Goal: Information Seeking & Learning: Learn about a topic

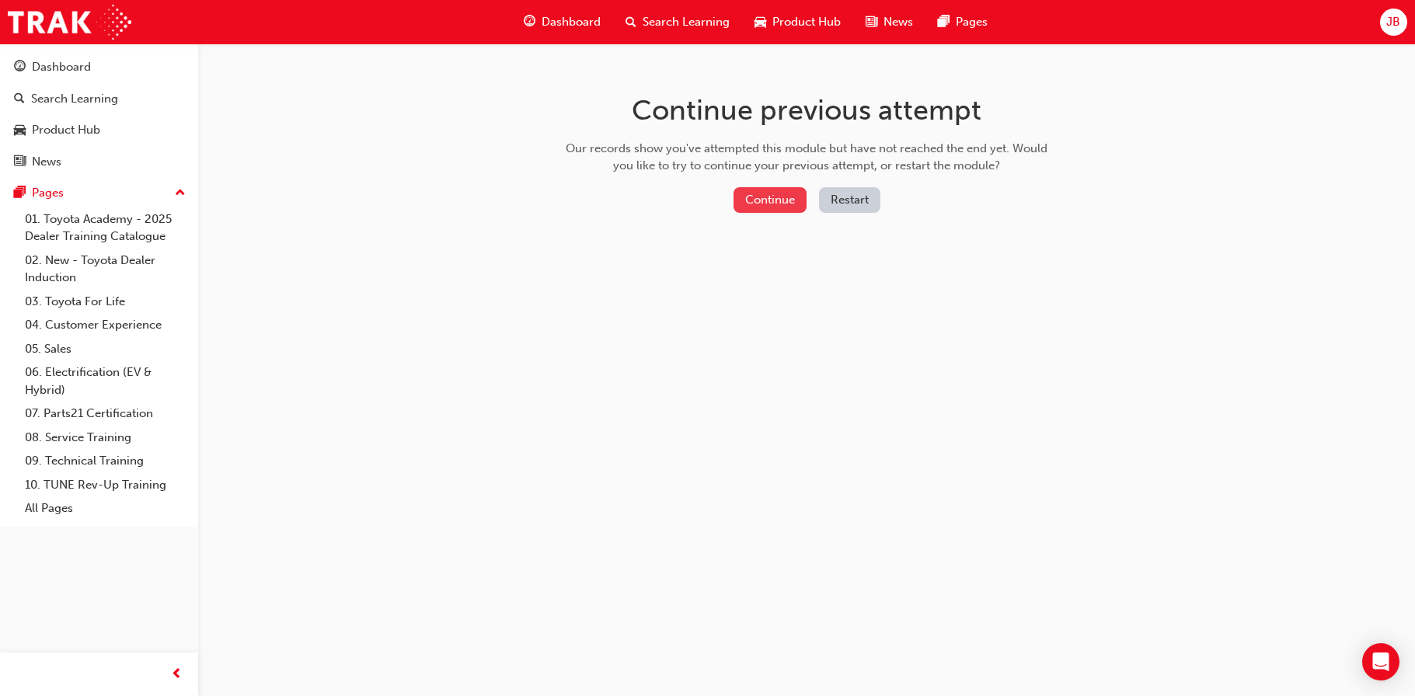
click at [768, 194] on button "Continue" at bounding box center [770, 200] width 73 height 26
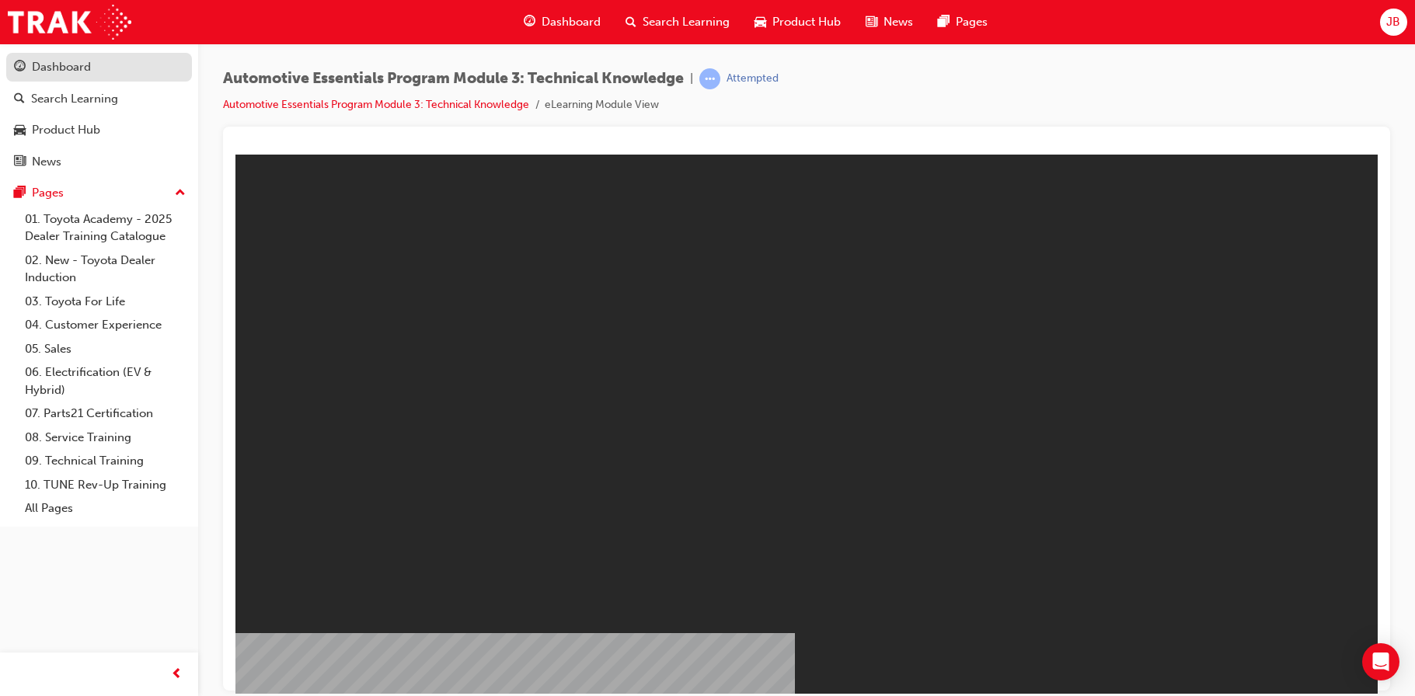
click at [137, 67] on div "Dashboard" at bounding box center [99, 67] width 170 height 19
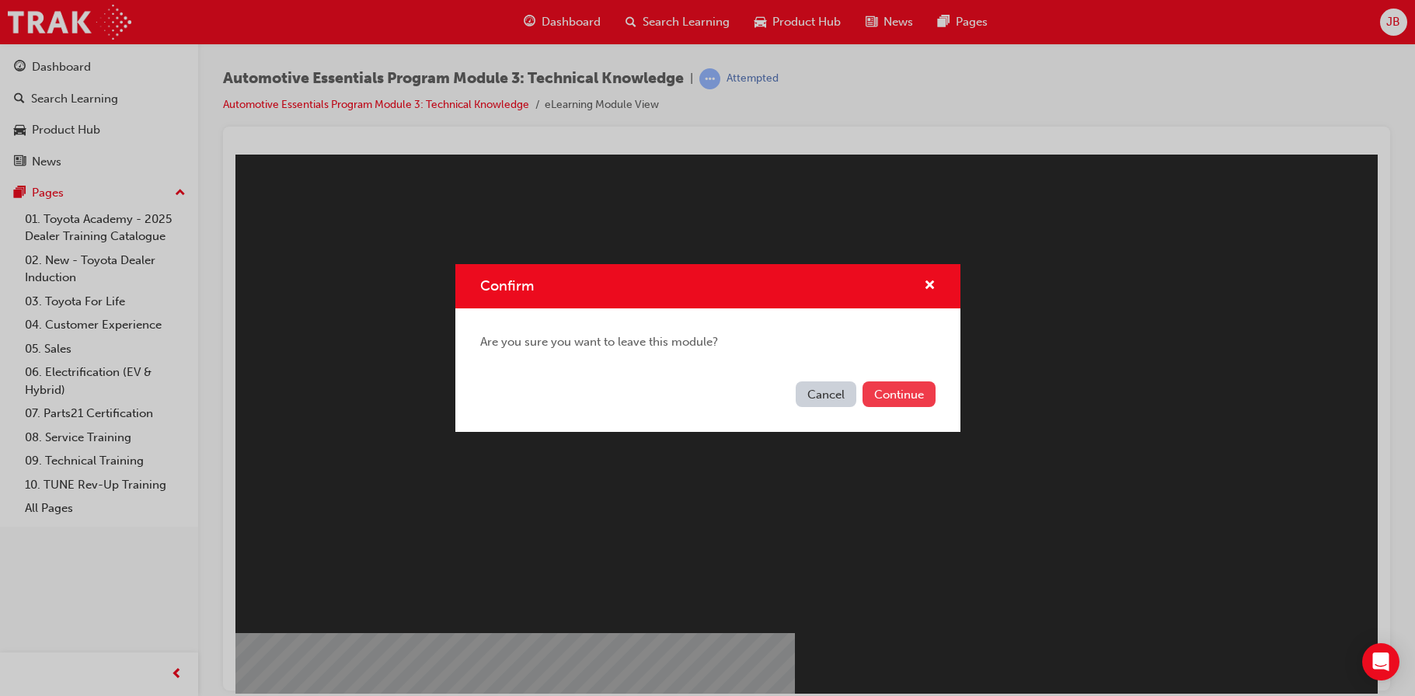
click at [909, 399] on button "Continue" at bounding box center [899, 395] width 73 height 26
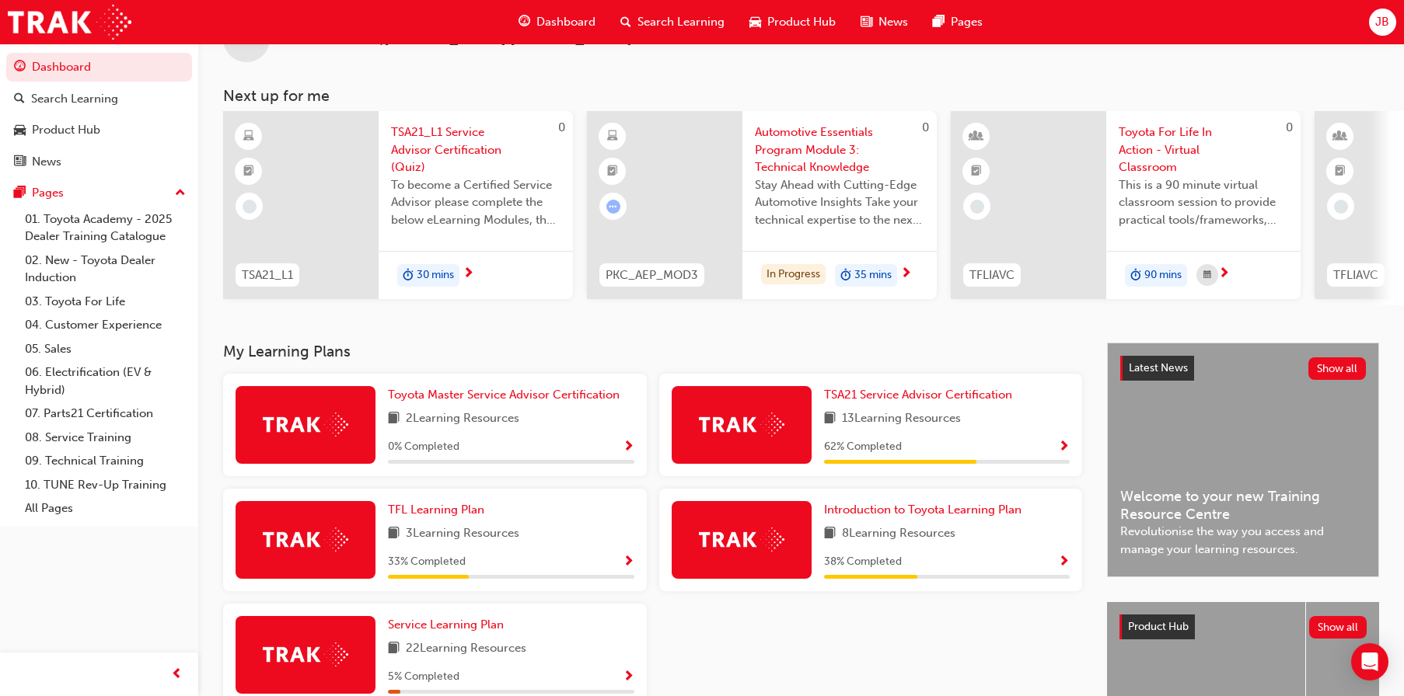
scroll to position [232, 0]
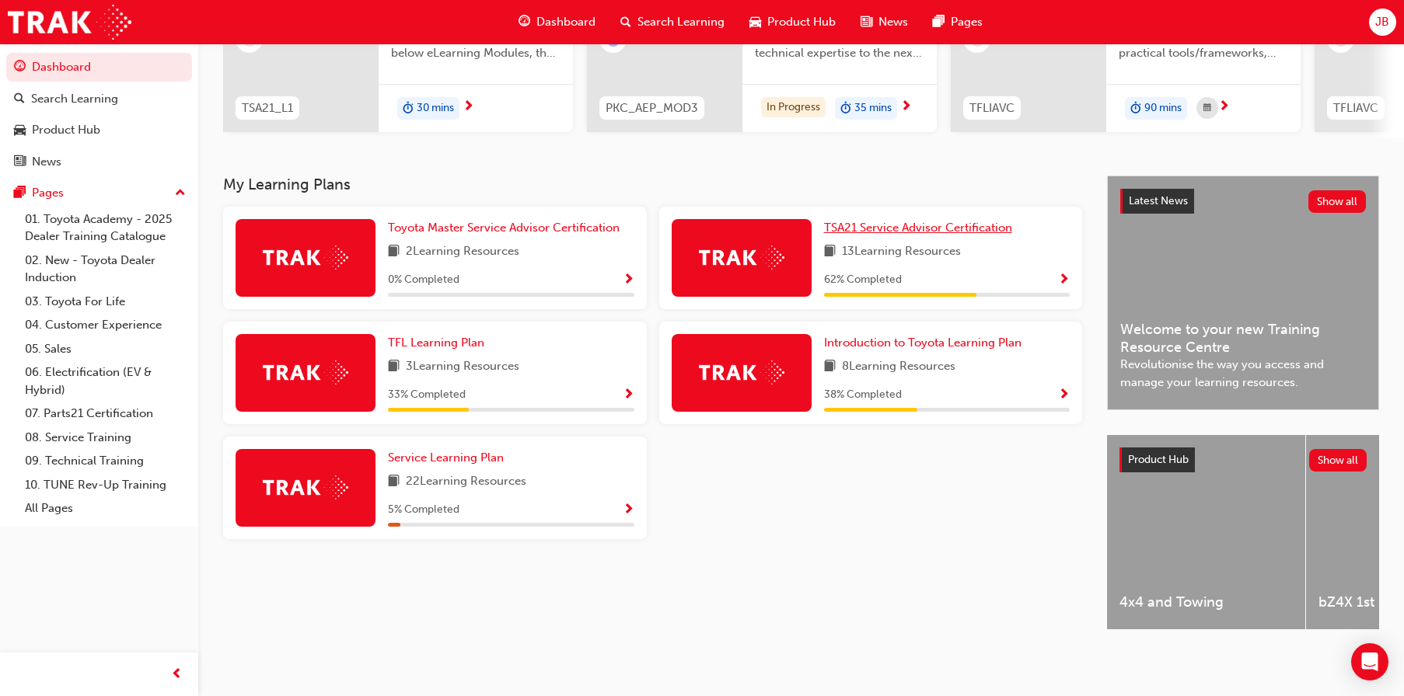
click at [908, 228] on span "TSA21 Service Advisor Certification" at bounding box center [918, 228] width 188 height 14
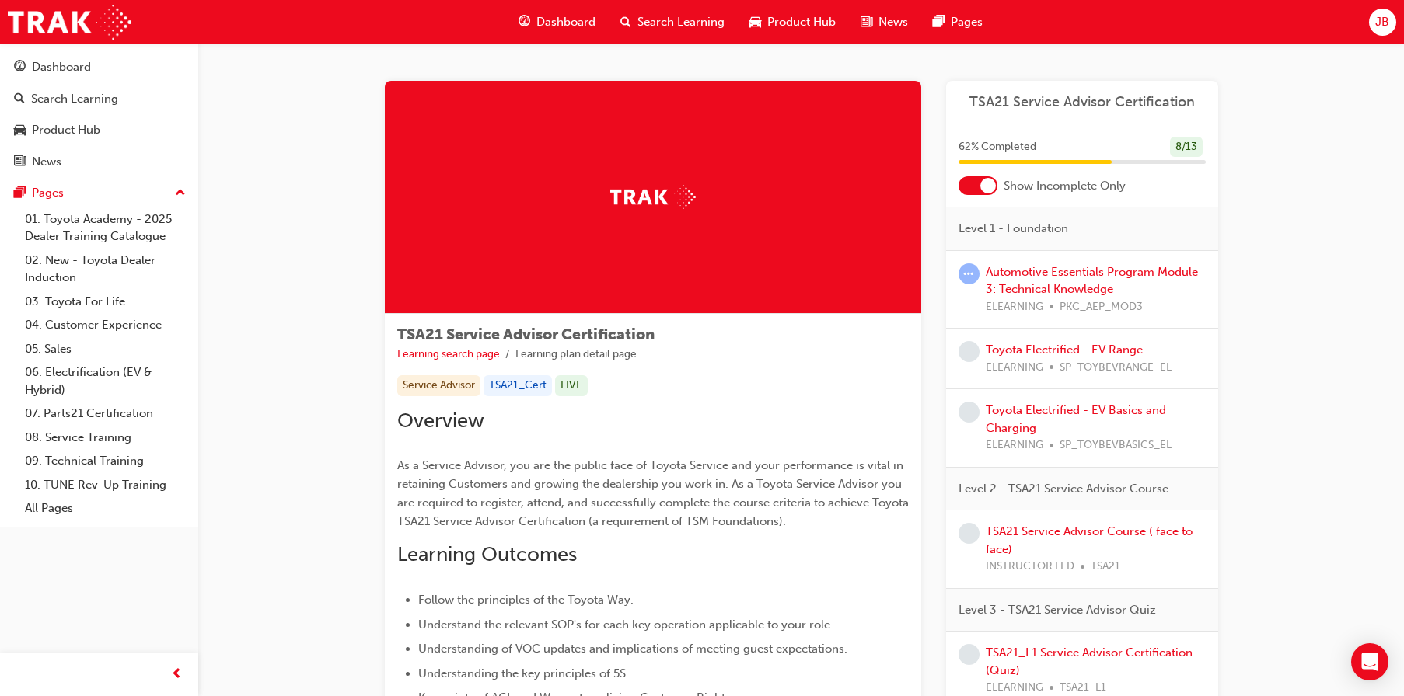
click at [1041, 267] on link "Automotive Essentials Program Module 3: Technical Knowledge" at bounding box center [1091, 281] width 212 height 32
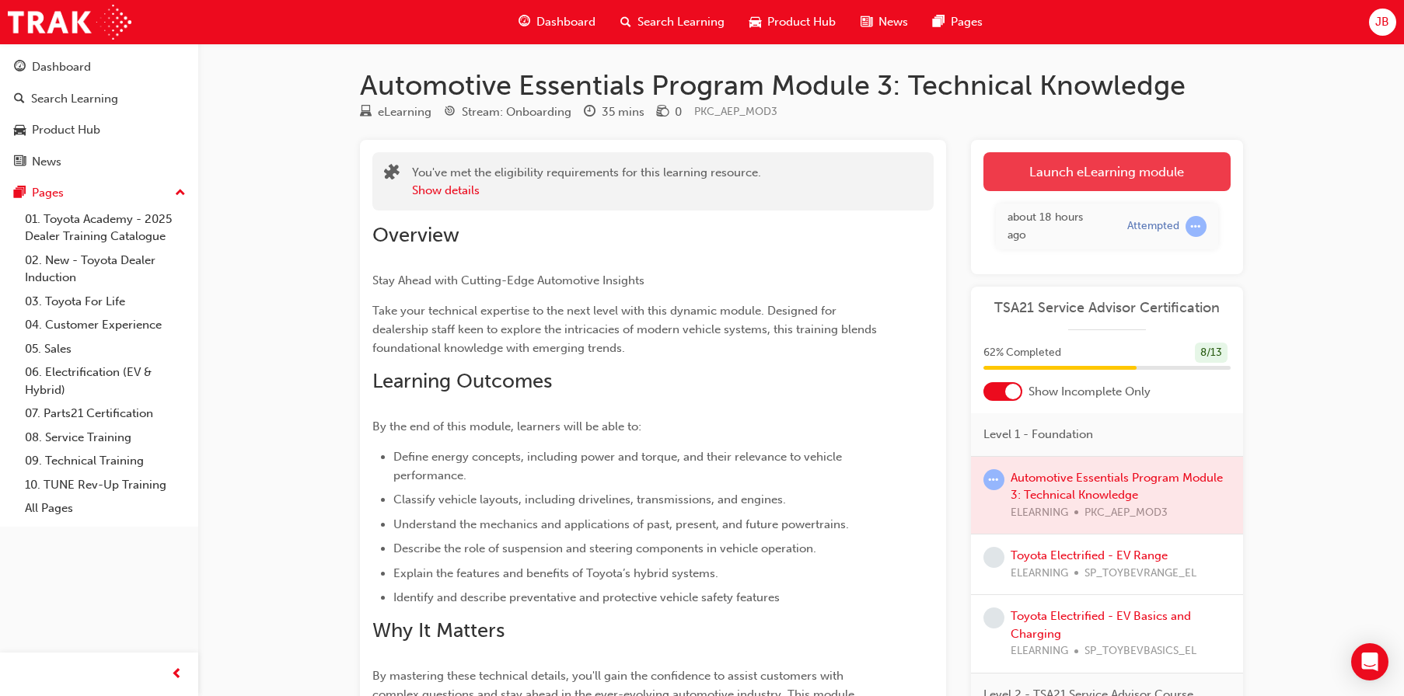
click at [1076, 169] on link "Launch eLearning module" at bounding box center [1106, 171] width 247 height 39
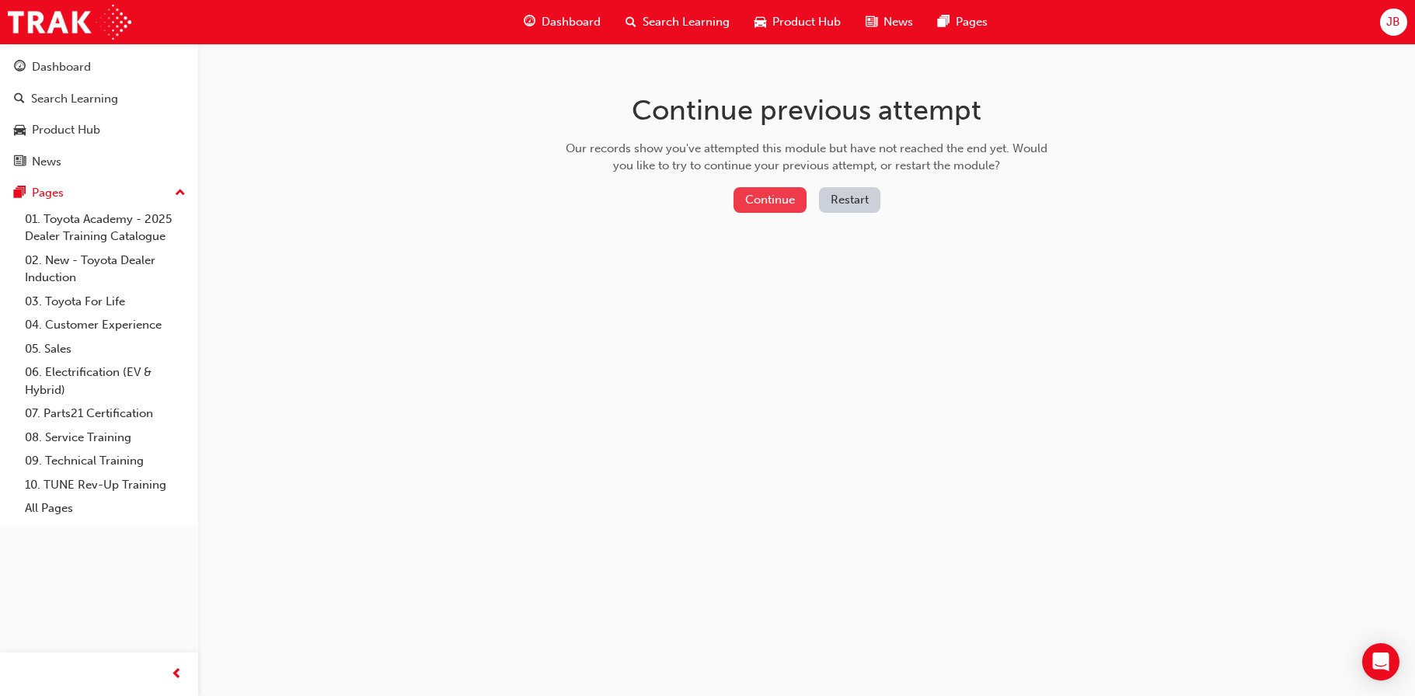
click at [742, 202] on button "Continue" at bounding box center [770, 200] width 73 height 26
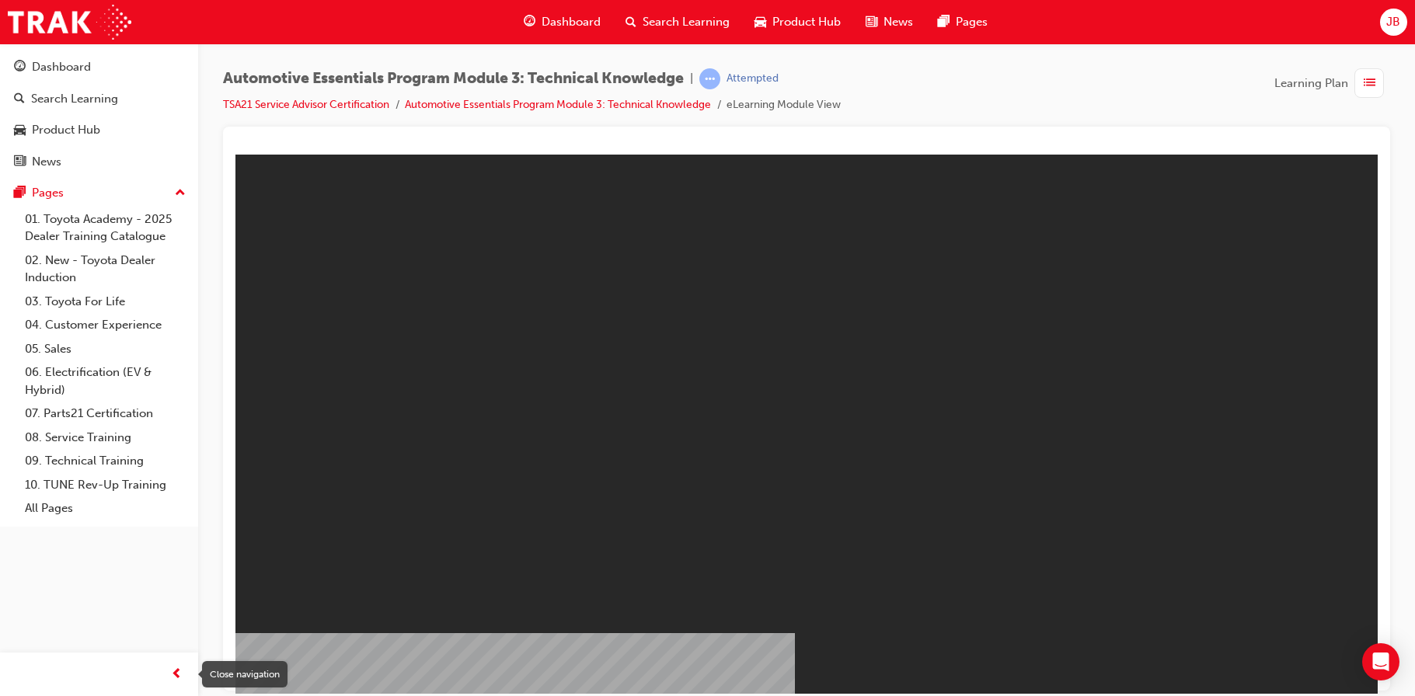
click at [181, 672] on span "prev-icon" at bounding box center [177, 674] width 12 height 19
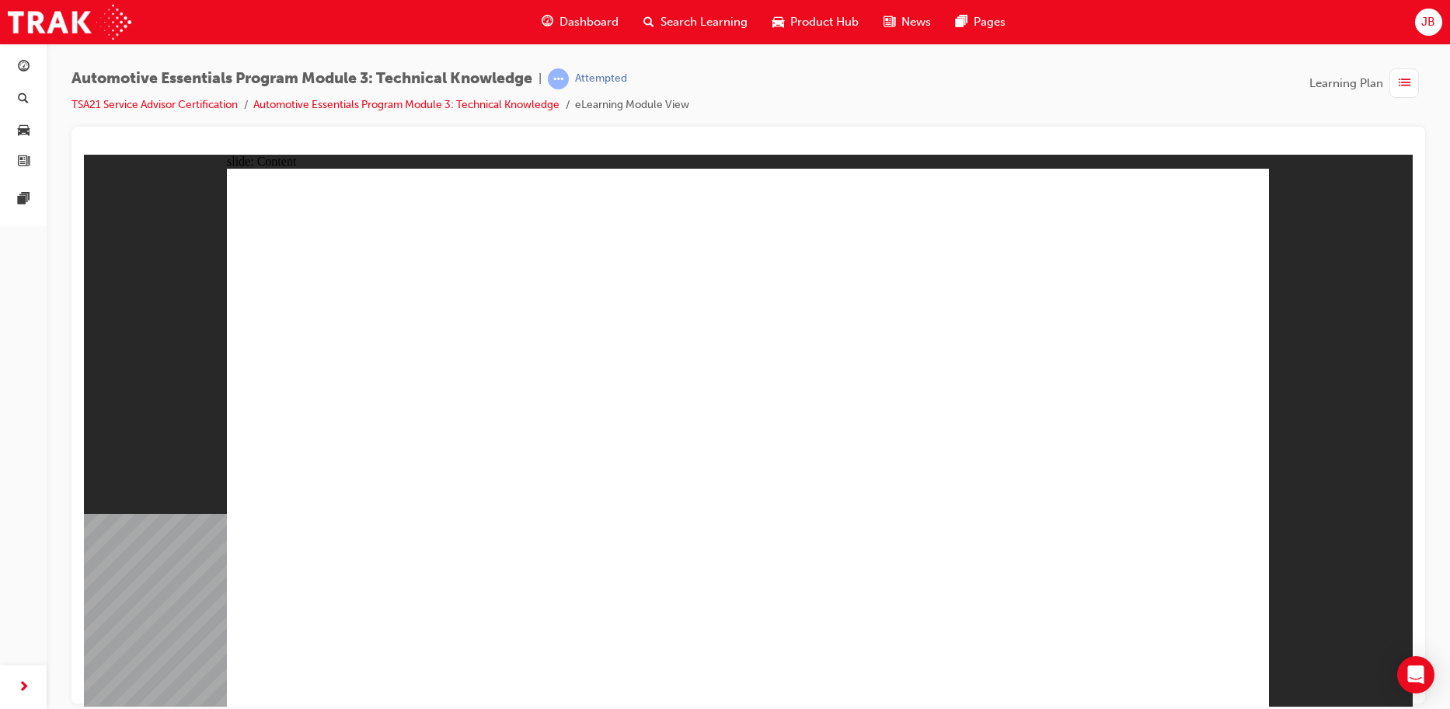
drag, startPoint x: 517, startPoint y: 369, endPoint x: 605, endPoint y: 435, distance: 110.5
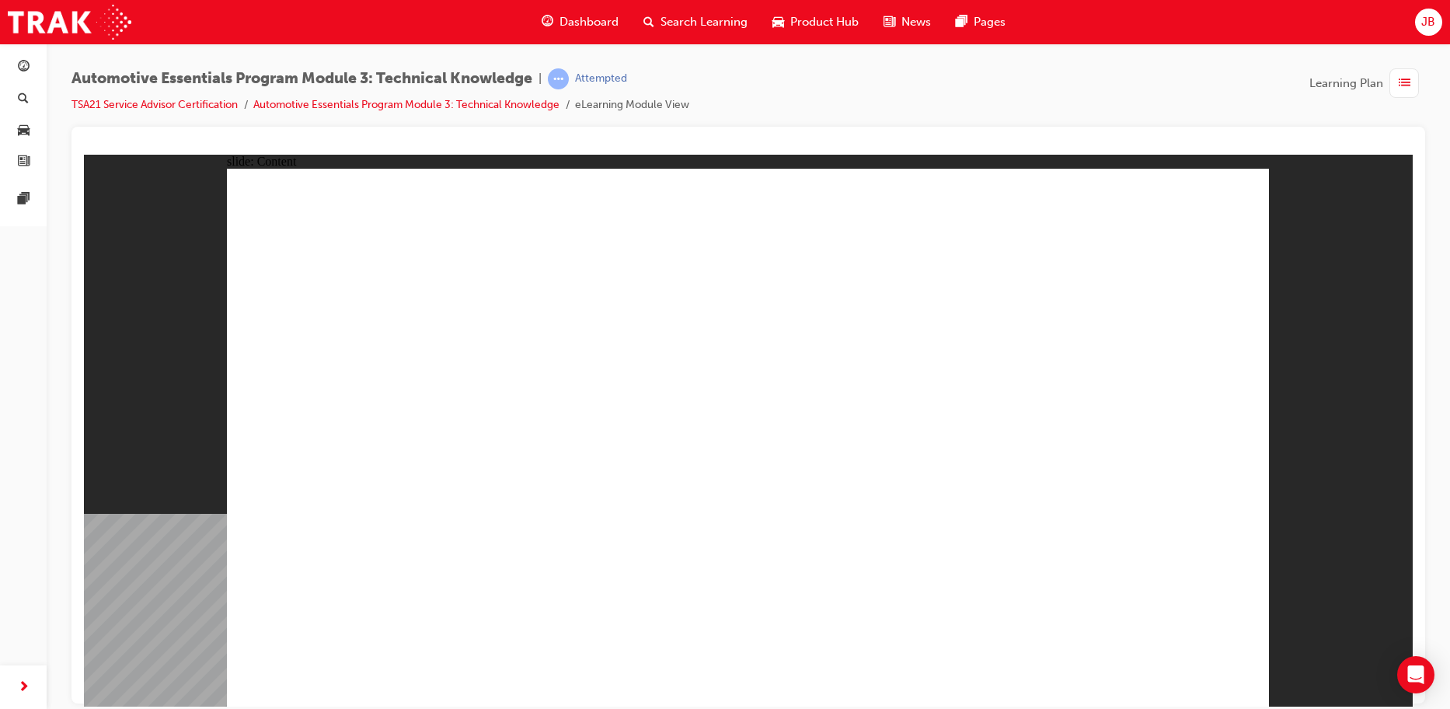
drag, startPoint x: 752, startPoint y: 486, endPoint x: 665, endPoint y: 461, distance: 90.5
drag, startPoint x: 665, startPoint y: 461, endPoint x: 812, endPoint y: 499, distance: 151.7
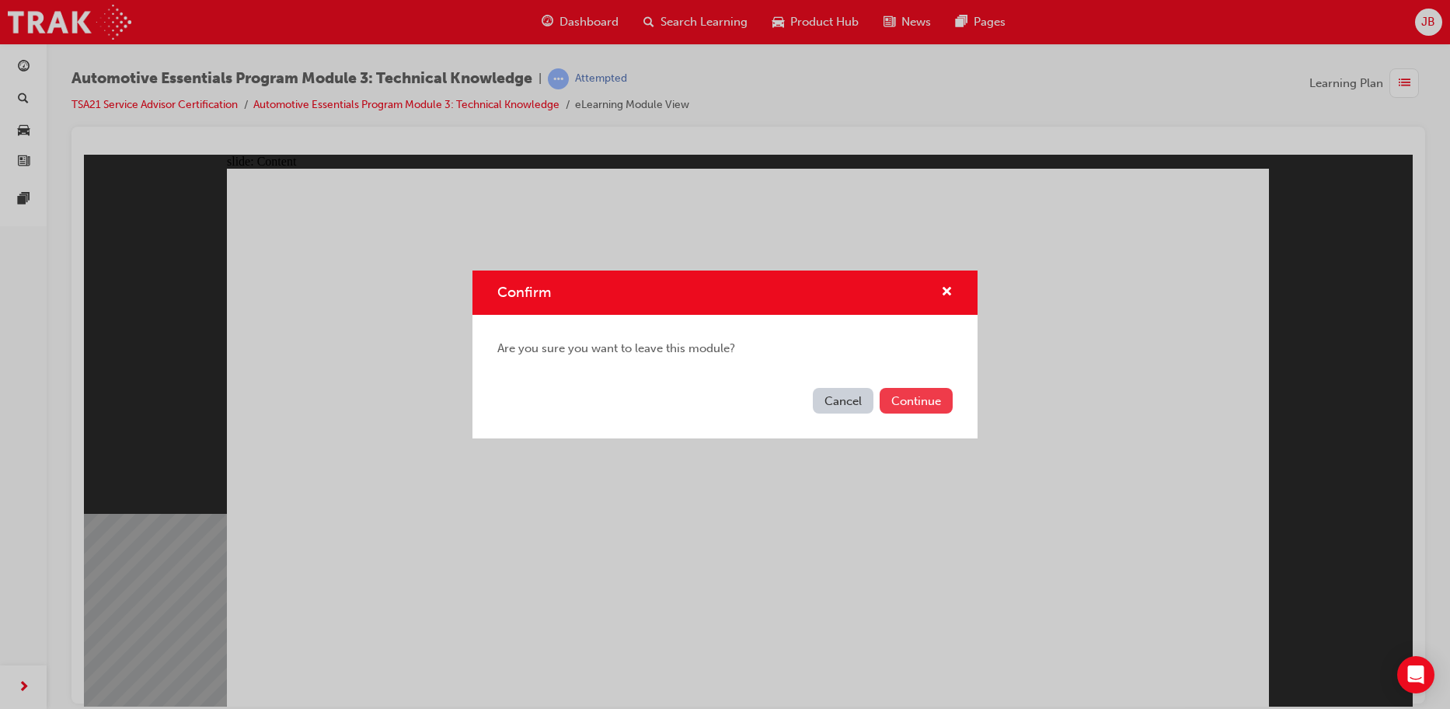
click at [916, 398] on button "Continue" at bounding box center [916, 401] width 73 height 26
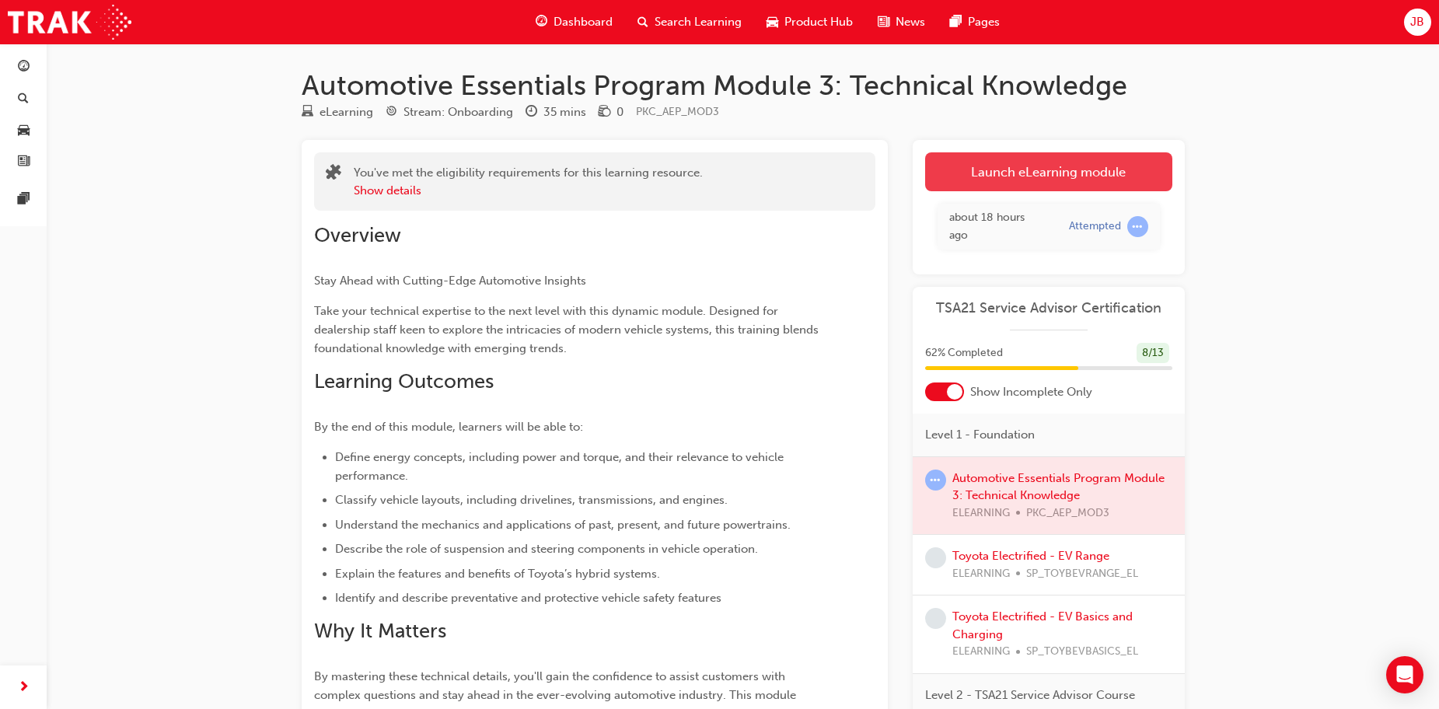
click at [990, 170] on link "Launch eLearning module" at bounding box center [1048, 171] width 247 height 39
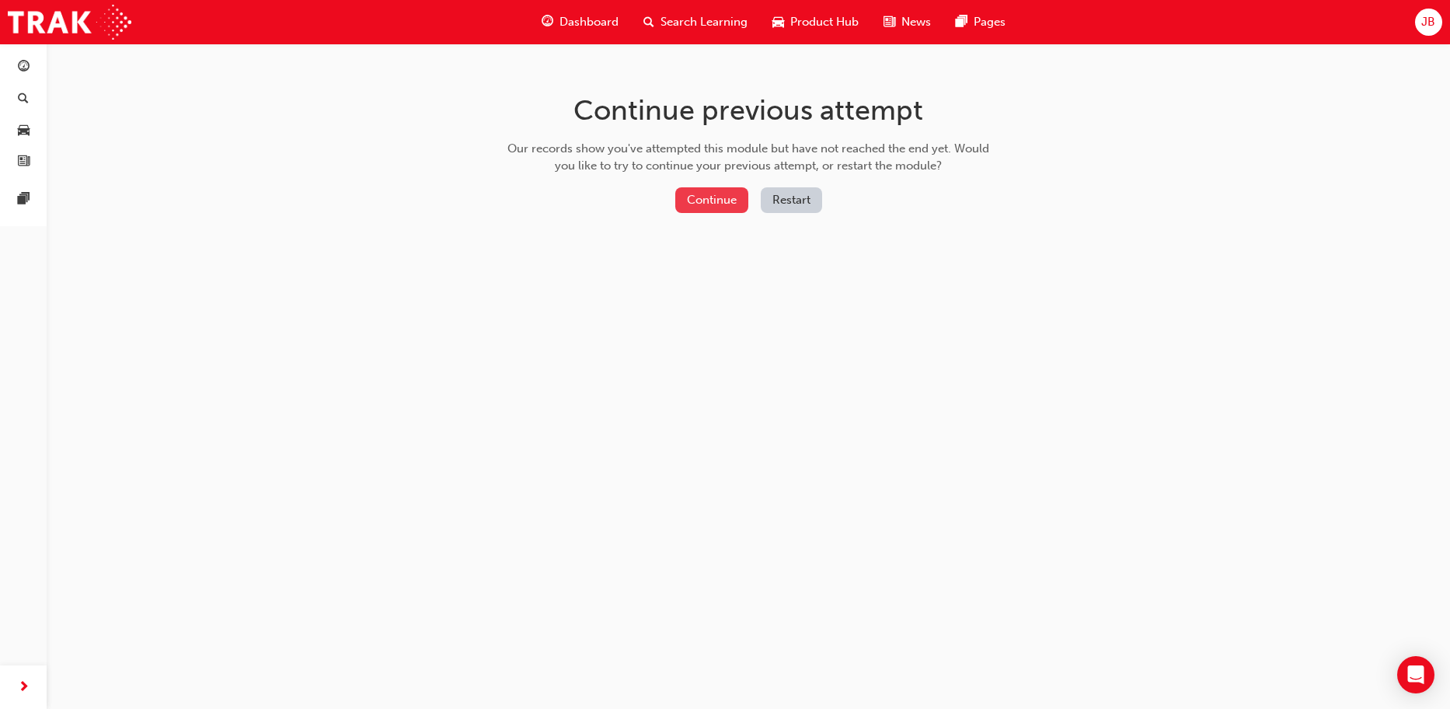
click at [732, 194] on button "Continue" at bounding box center [711, 200] width 73 height 26
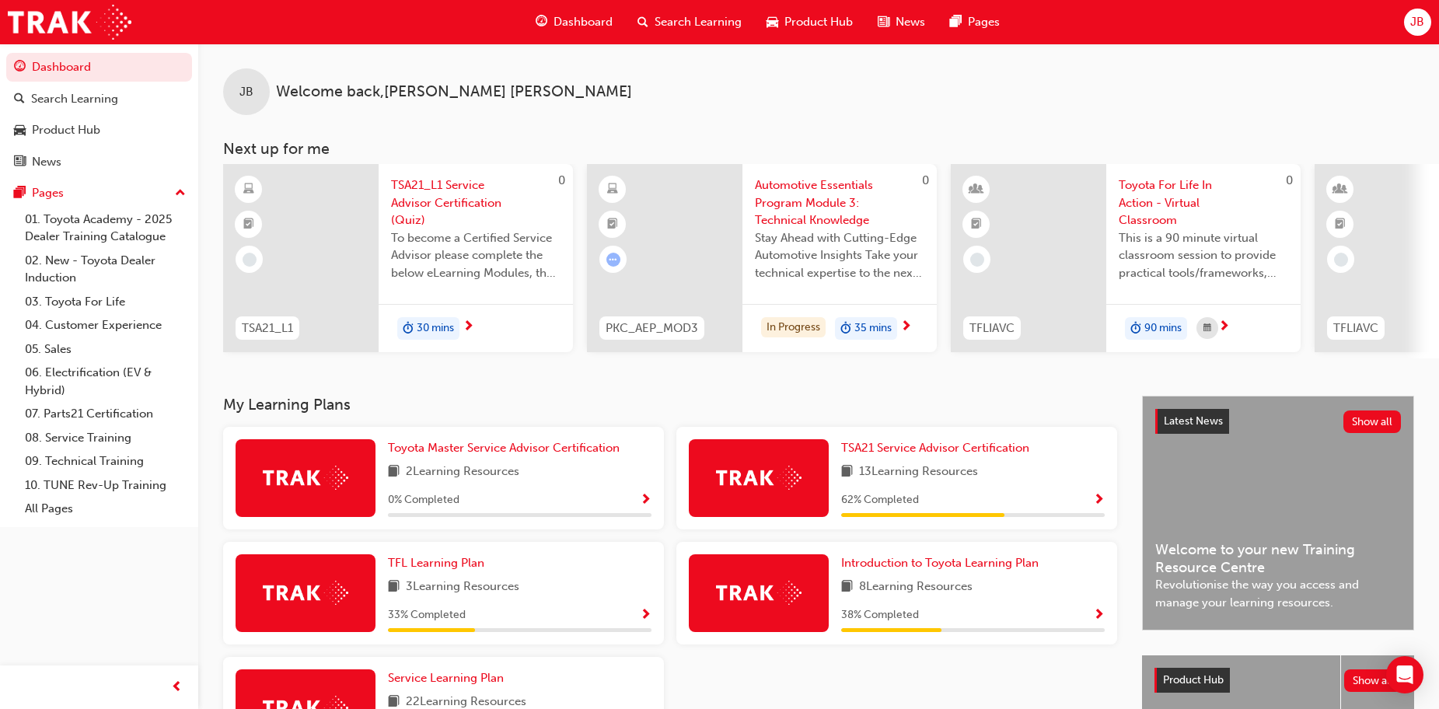
drag, startPoint x: 690, startPoint y: 294, endPoint x: 523, endPoint y: 74, distance: 276.2
click at [523, 74] on div "JB Welcome back , Jacob Blain" at bounding box center [818, 79] width 1240 height 71
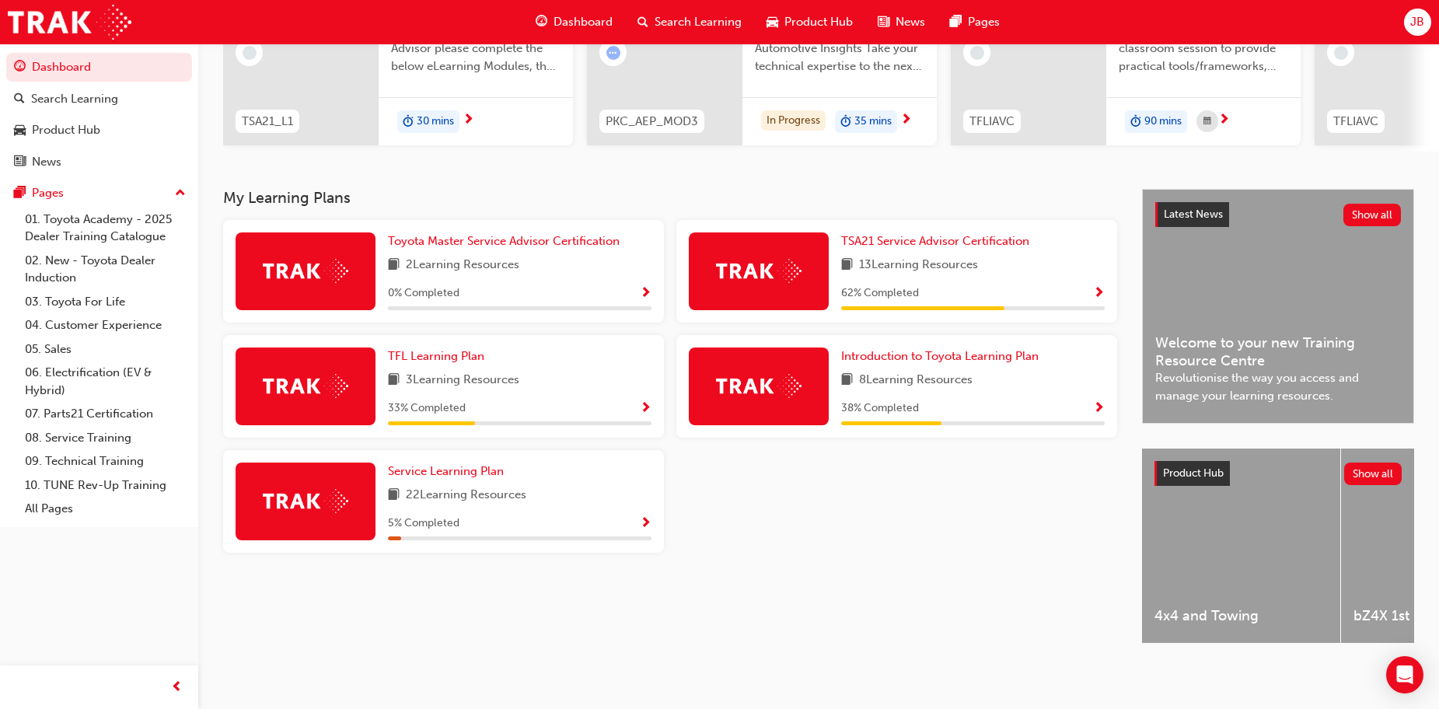
scroll to position [220, 0]
click at [436, 348] on span "TFL Learning Plan" at bounding box center [436, 355] width 96 height 14
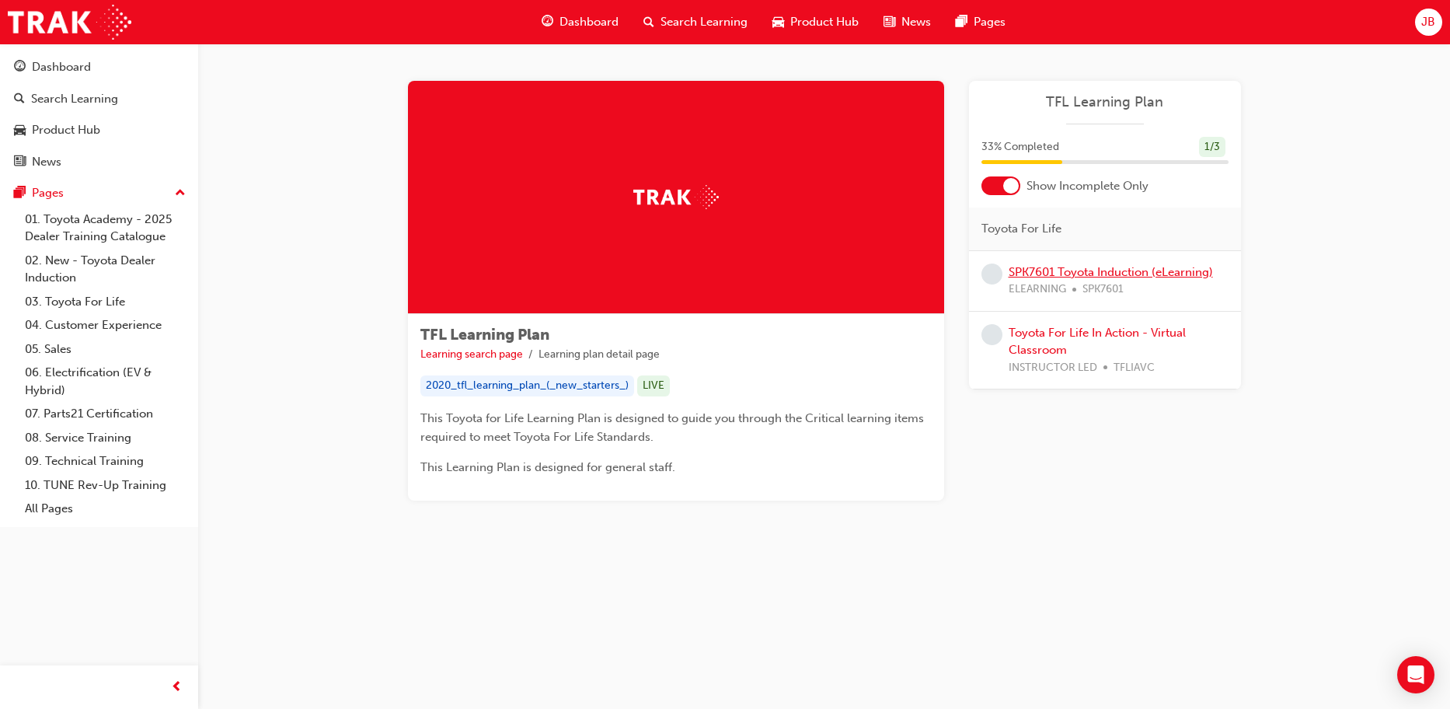
click at [1068, 265] on link "SPK7601 Toyota Induction (eLearning)" at bounding box center [1111, 272] width 204 height 14
click at [1048, 333] on link "Toyota For Life In Action - Virtual Classroom" at bounding box center [1097, 342] width 177 height 32
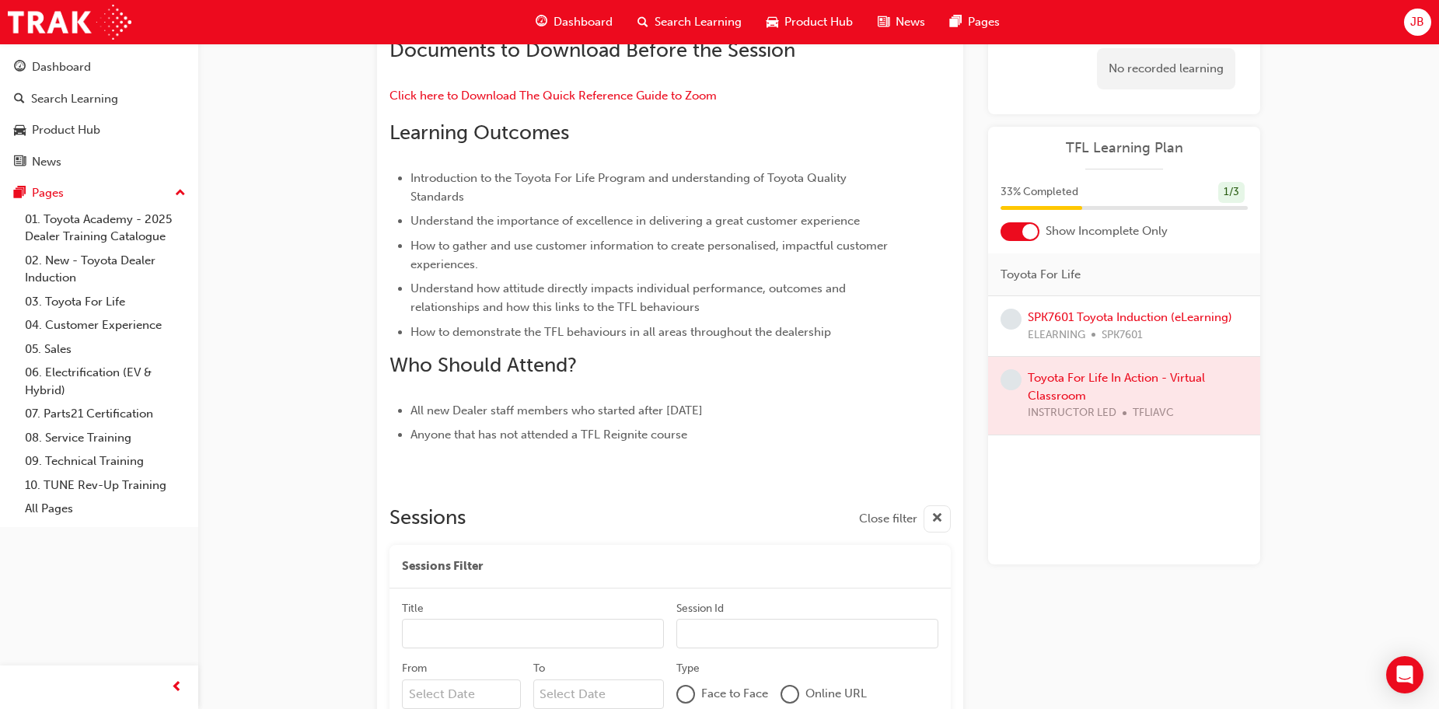
scroll to position [26, 0]
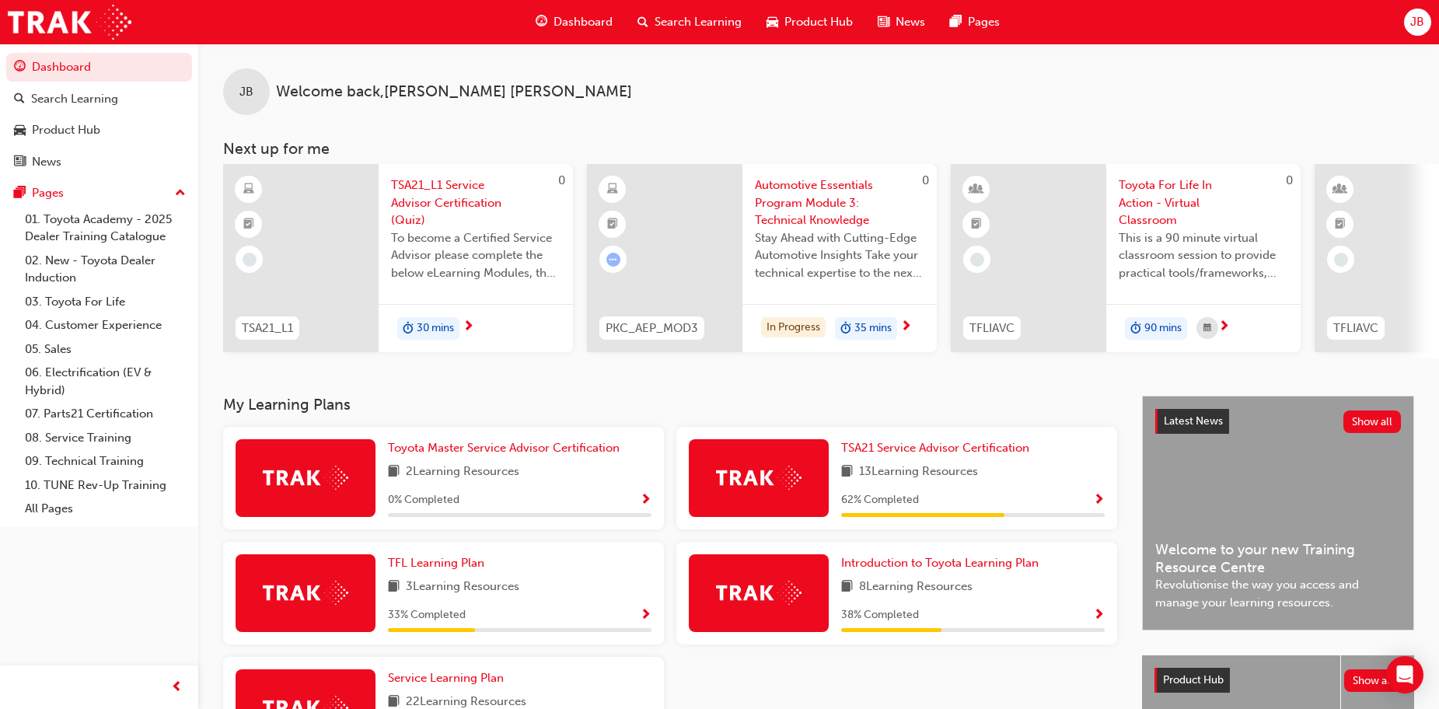
scroll to position [220, 0]
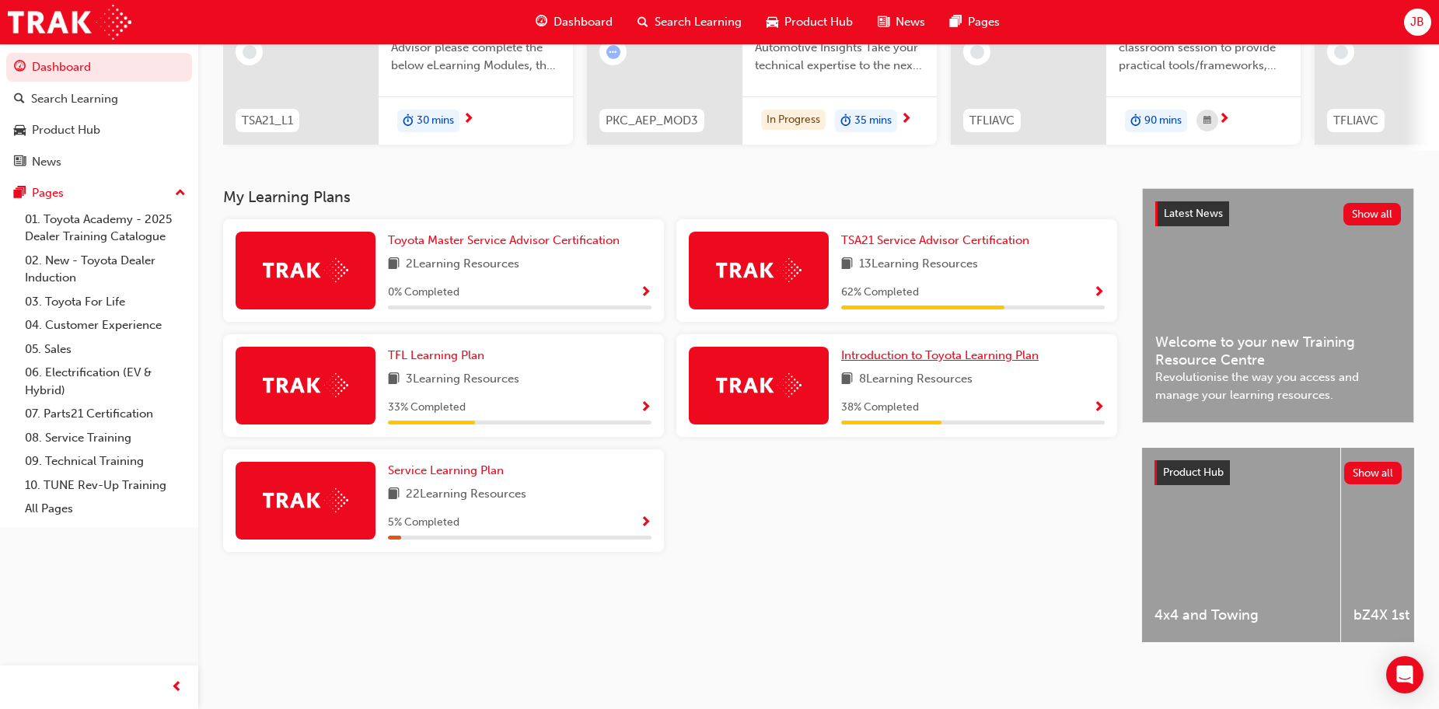
click at [915, 356] on link "Introduction to Toyota Learning Plan" at bounding box center [943, 356] width 204 height 18
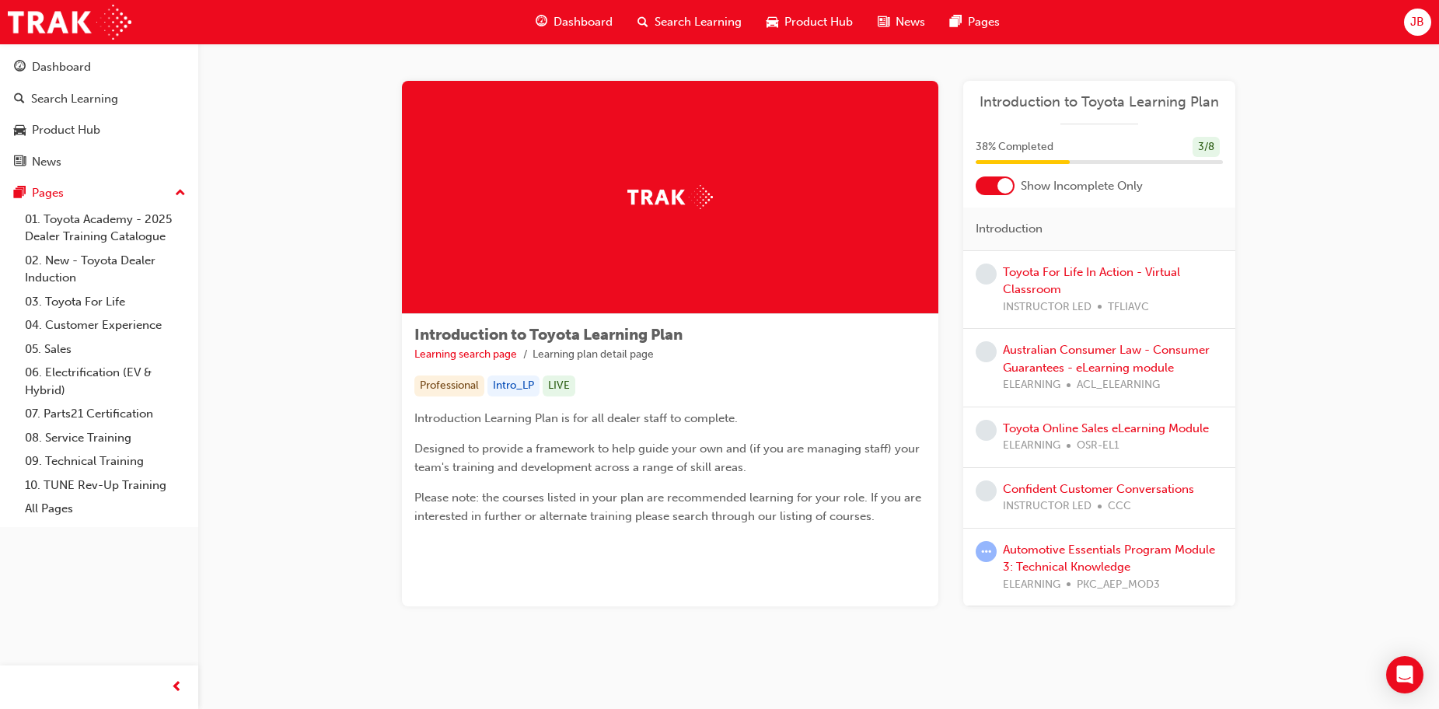
click at [998, 185] on div at bounding box center [1005, 186] width 16 height 16
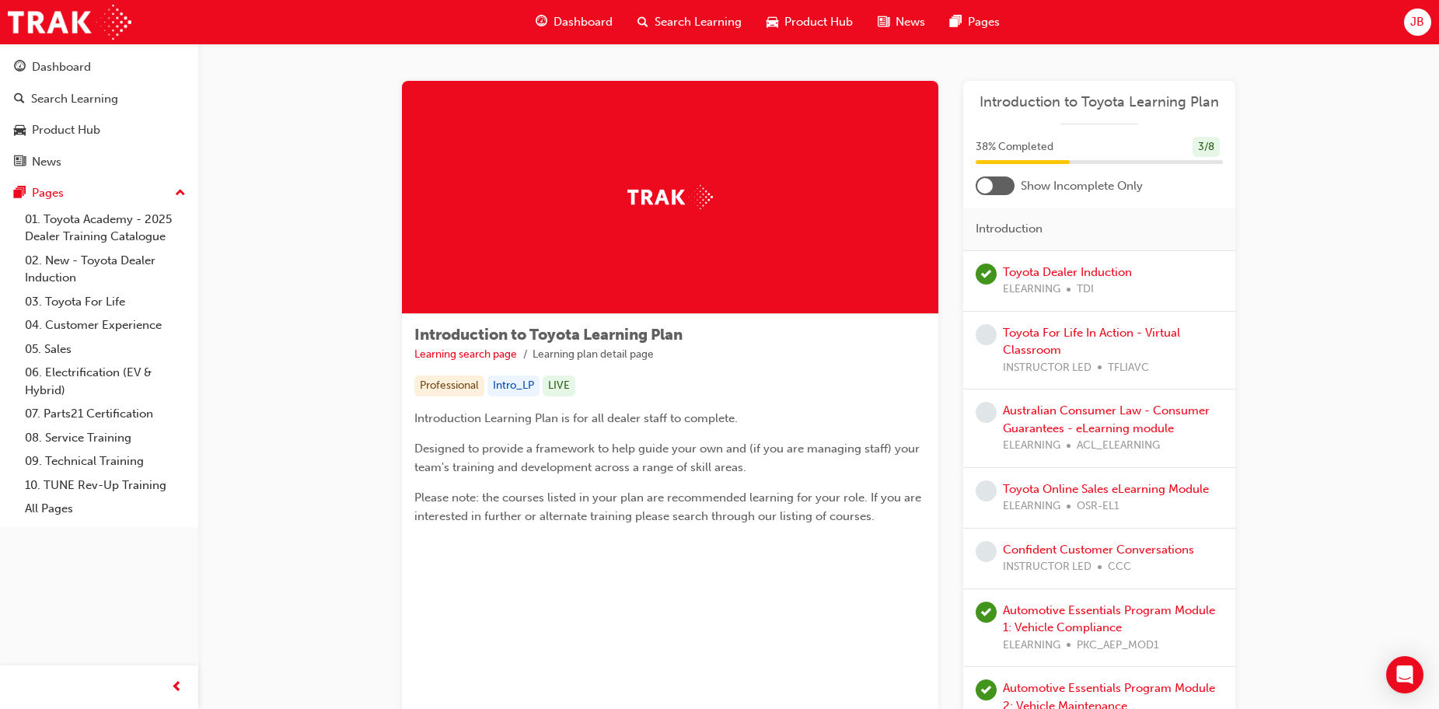
scroll to position [228, 0]
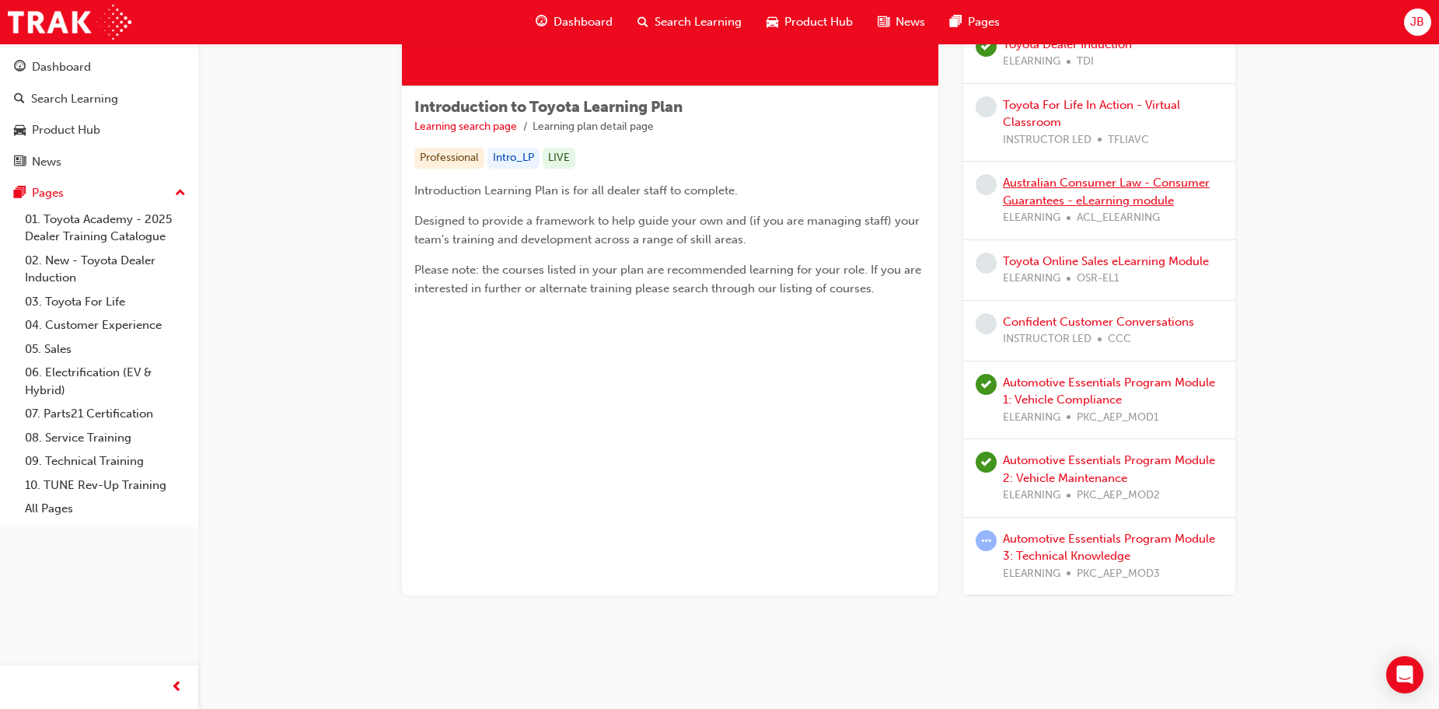
click at [1048, 197] on link "Australian Consumer Law - Consumer Guarantees - eLearning module" at bounding box center [1106, 192] width 207 height 32
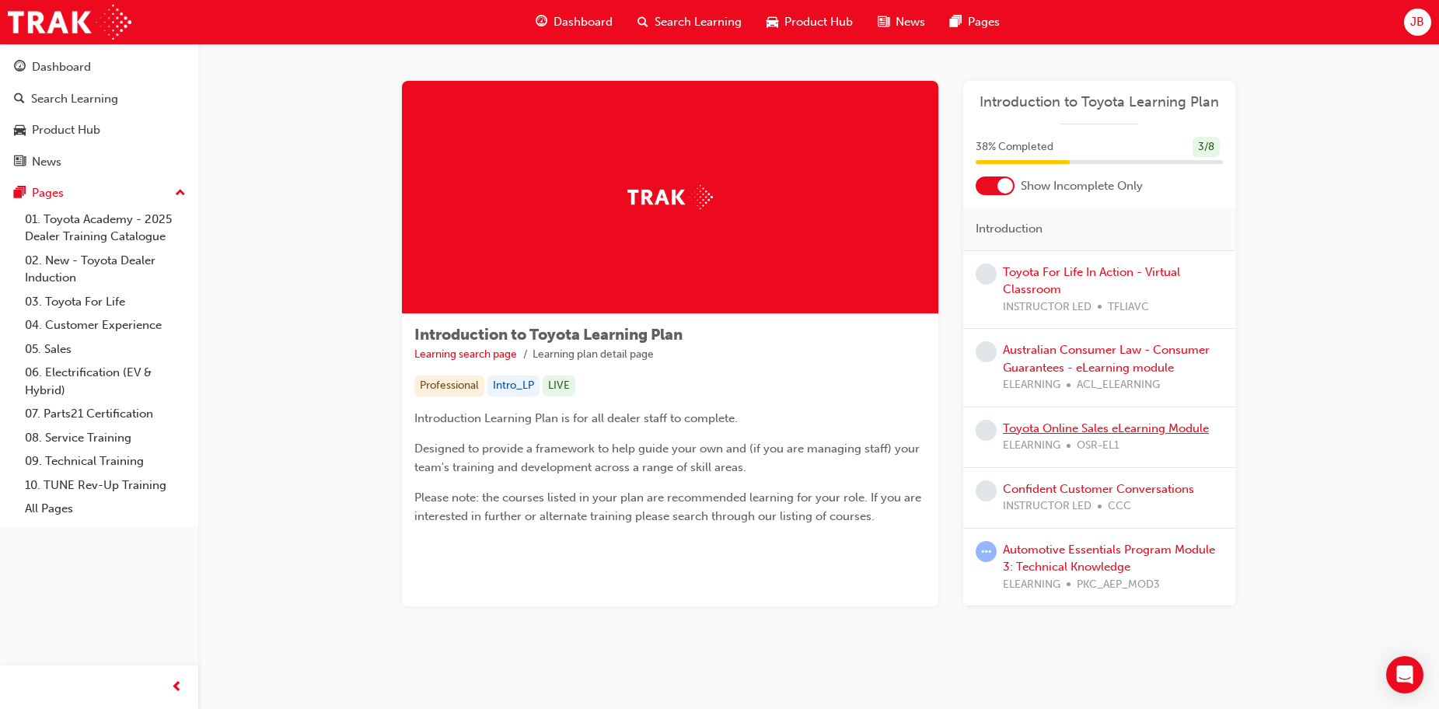
click at [1090, 429] on link "Toyota Online Sales eLearning Module" at bounding box center [1106, 428] width 206 height 14
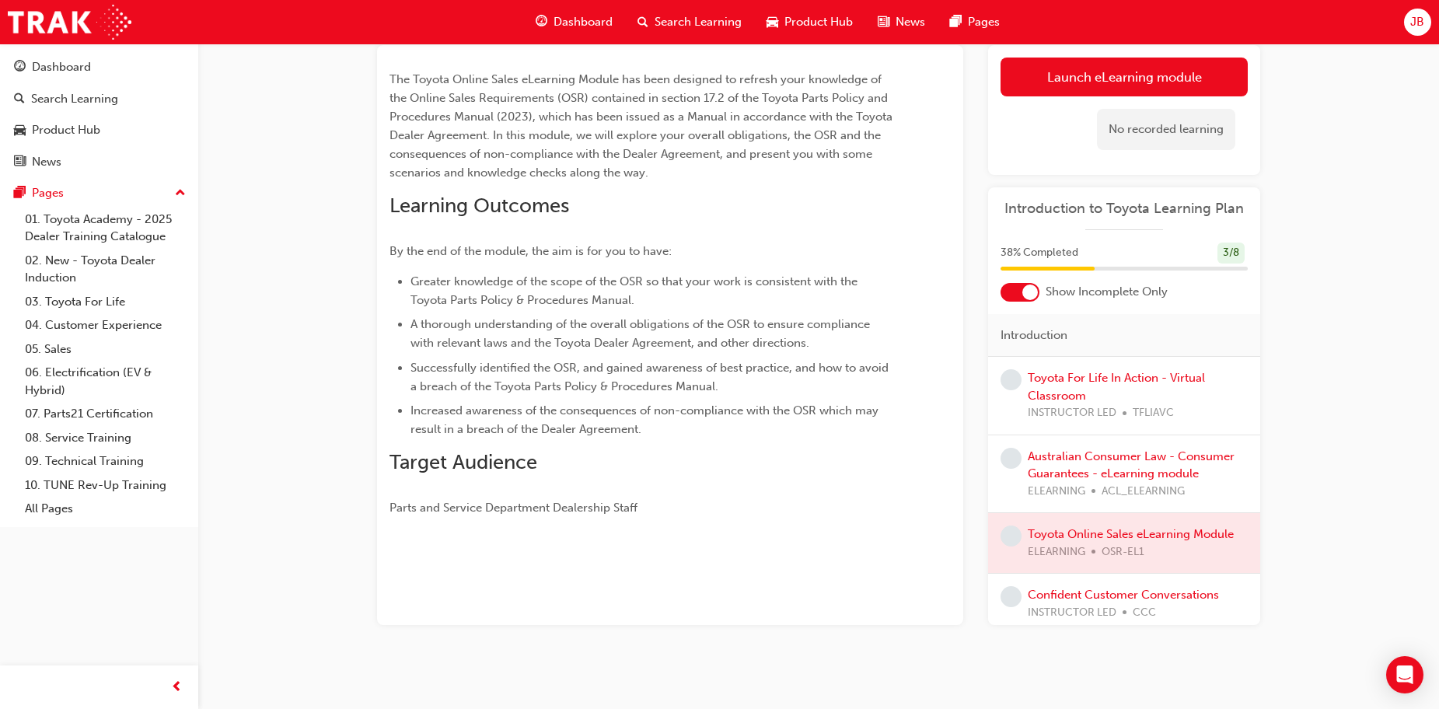
scroll to position [99, 0]
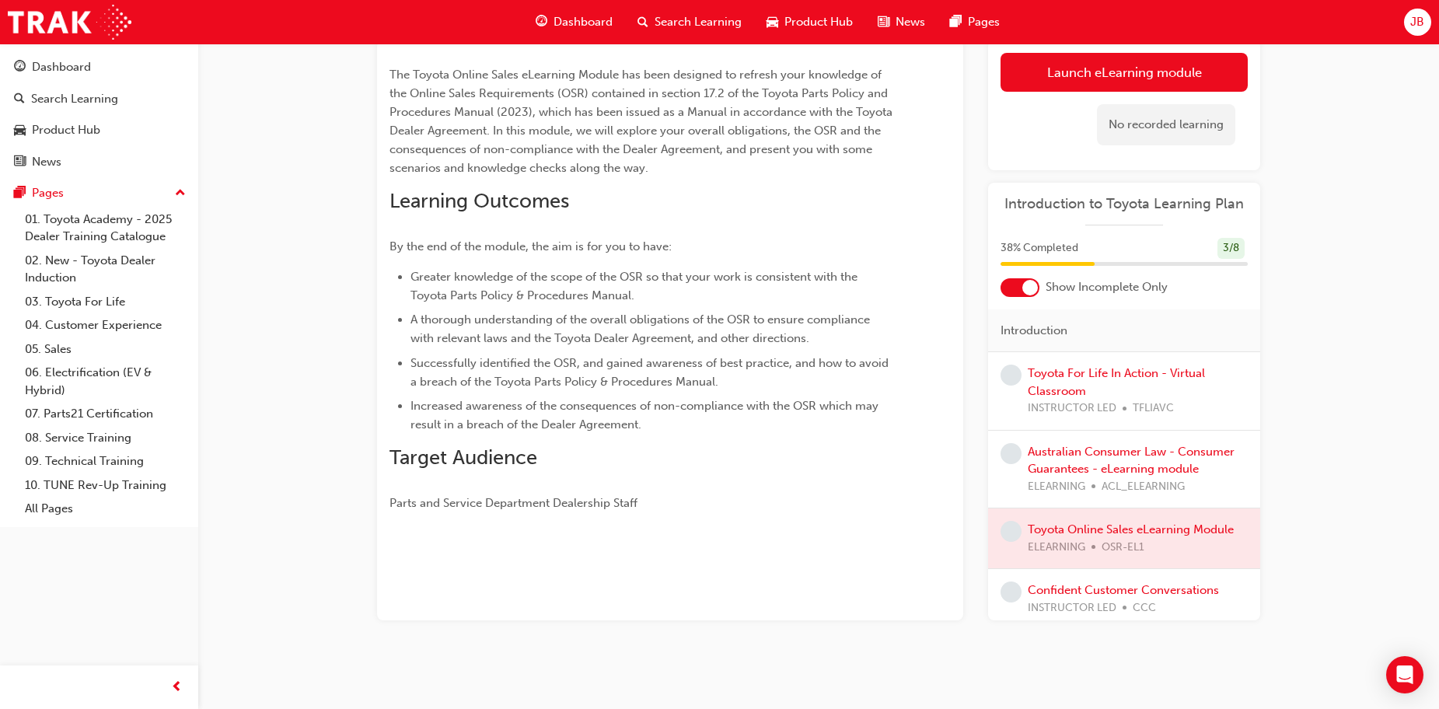
click at [1024, 293] on div at bounding box center [1030, 288] width 16 height 16
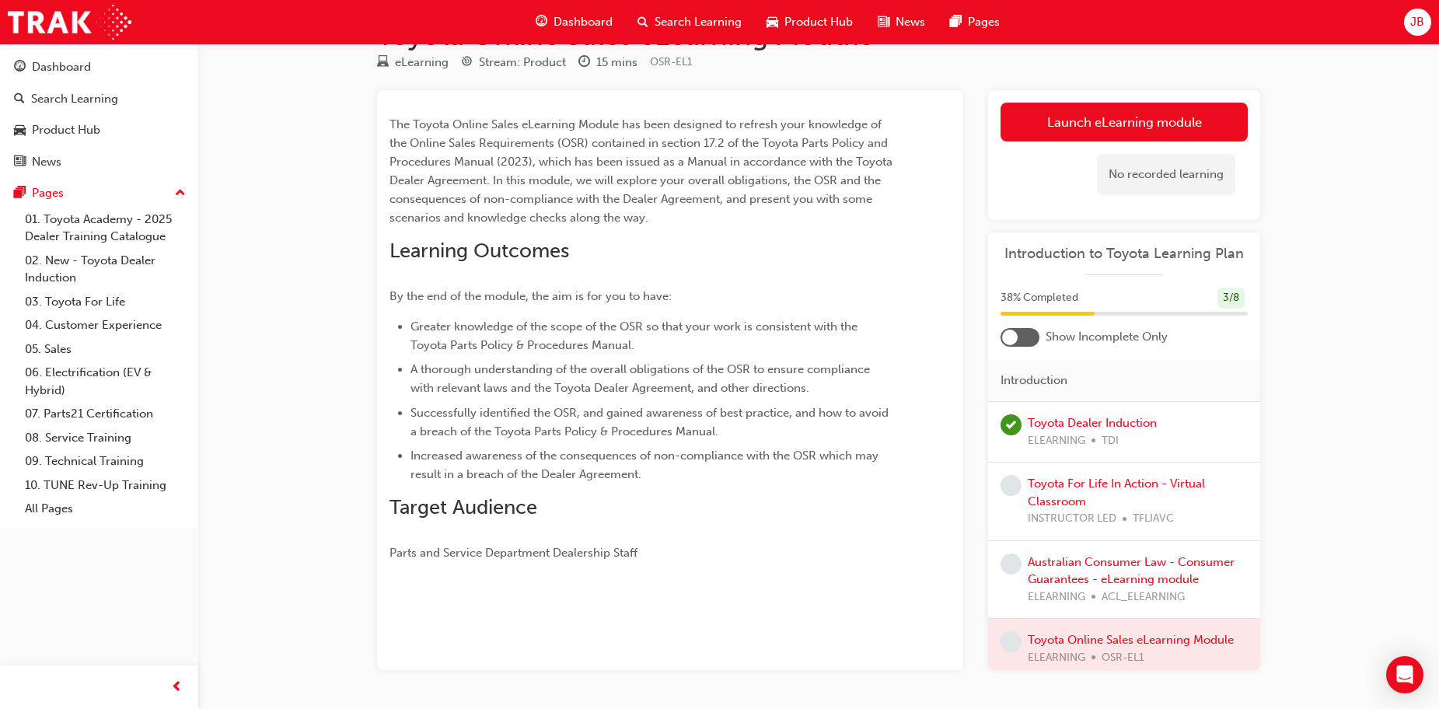
scroll to position [0, 0]
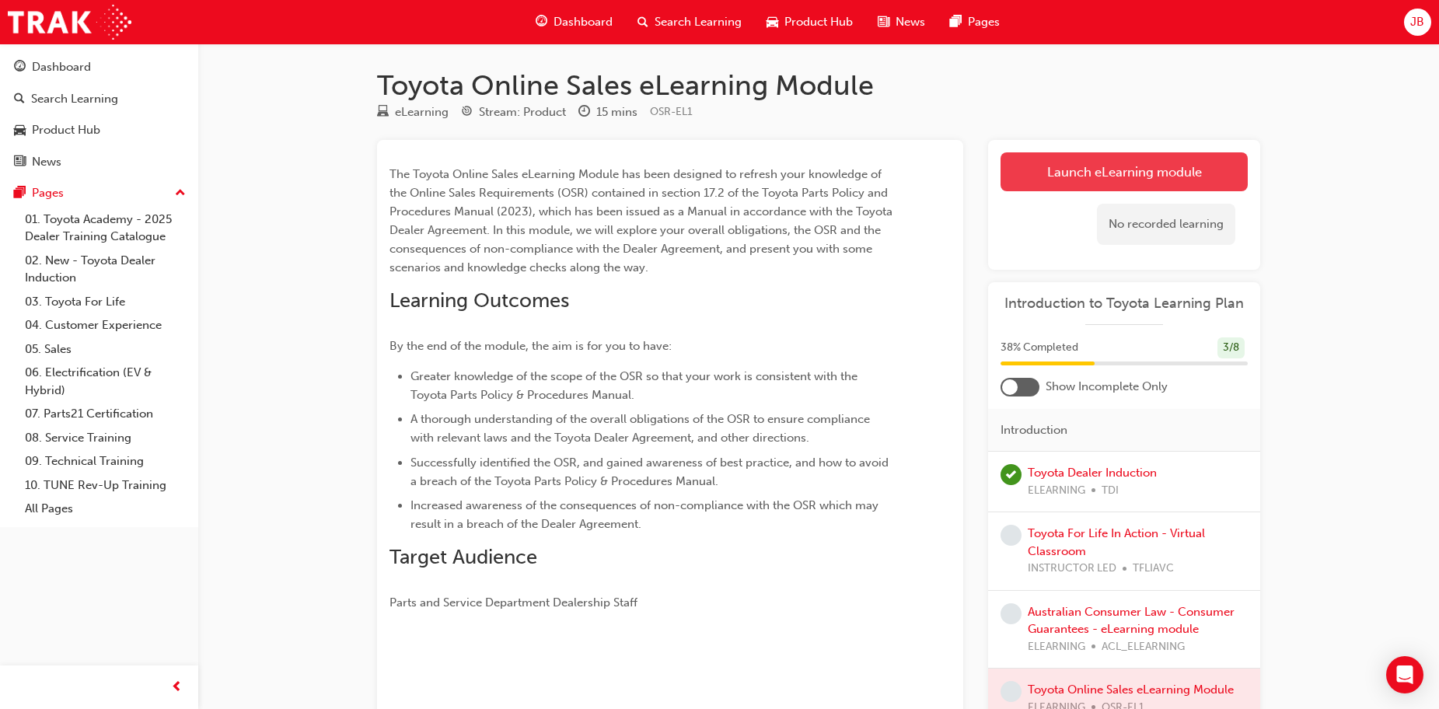
click at [1075, 180] on link "Launch eLearning module" at bounding box center [1123, 171] width 247 height 39
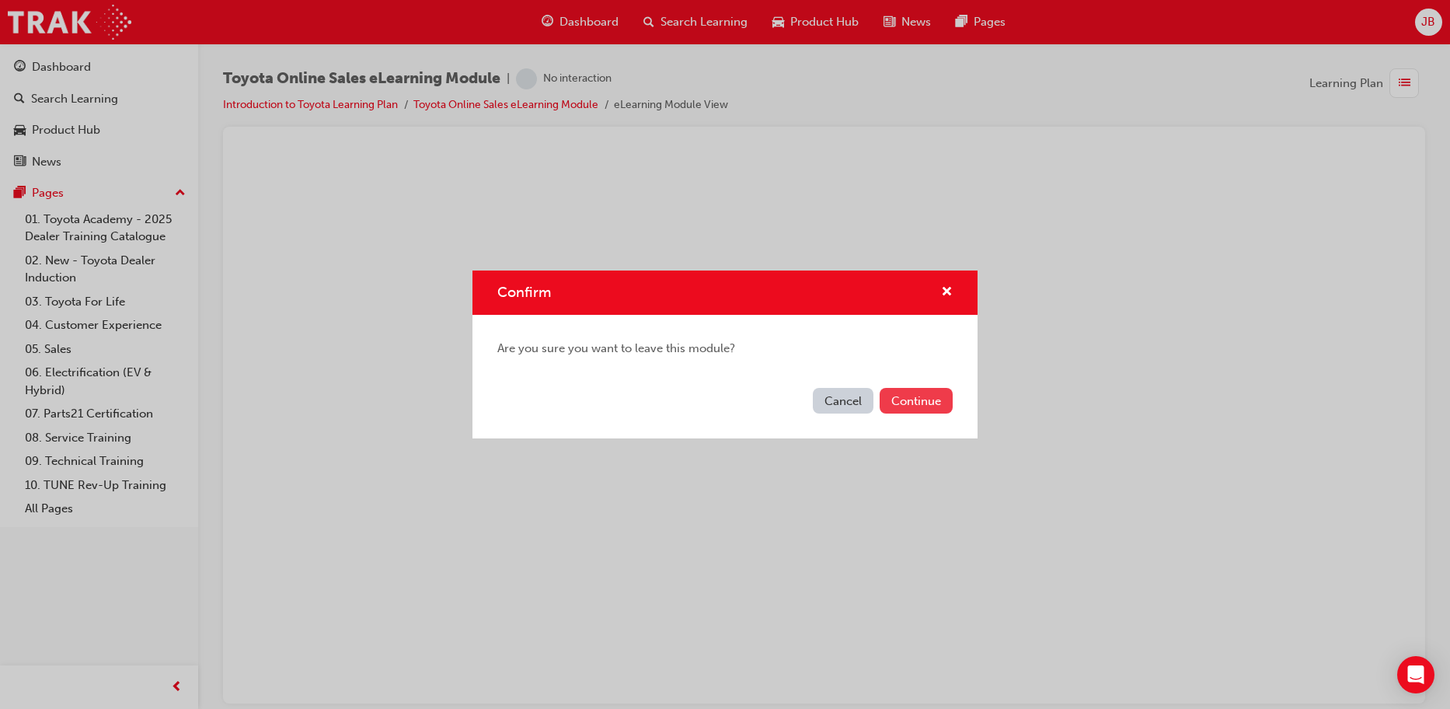
click at [922, 407] on button "Continue" at bounding box center [916, 401] width 73 height 26
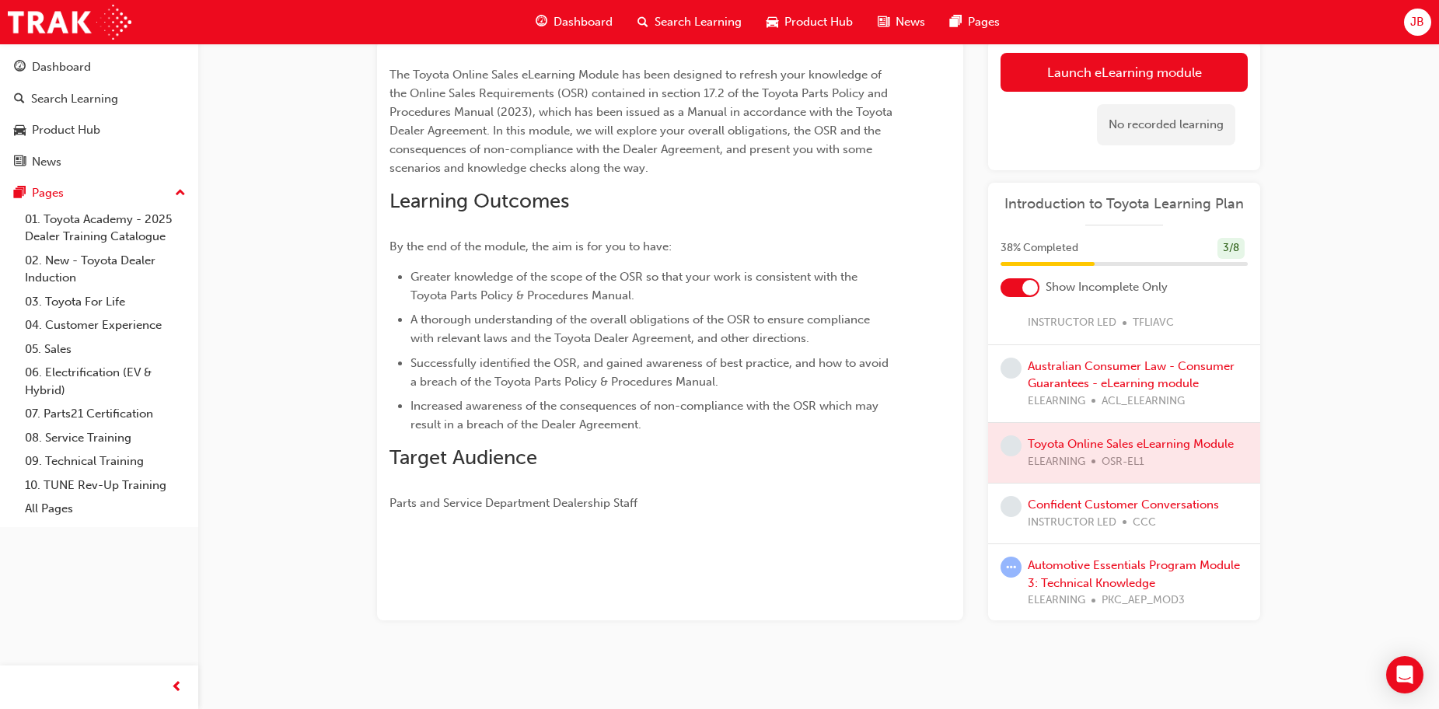
scroll to position [88, 0]
click at [1118, 559] on link "Automotive Essentials Program Module 3: Technical Knowledge" at bounding box center [1133, 572] width 212 height 32
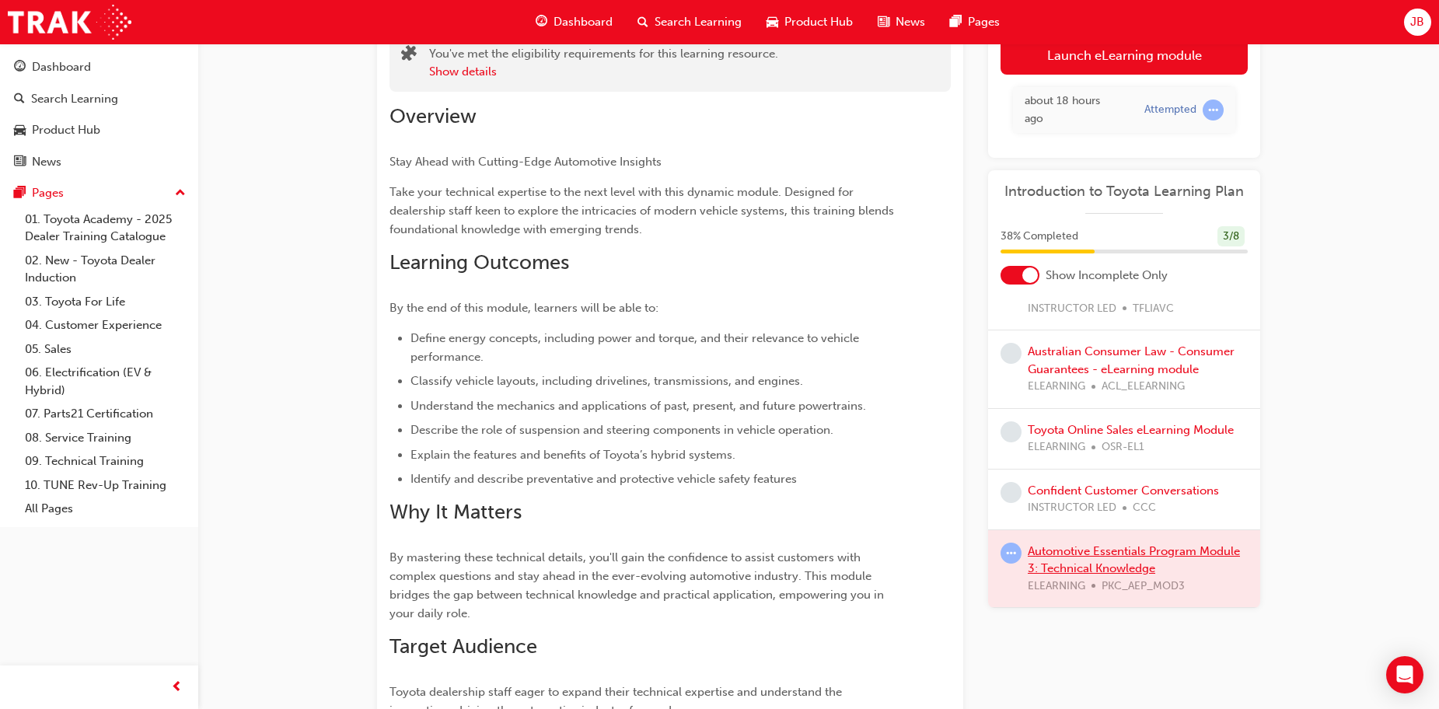
scroll to position [280, 0]
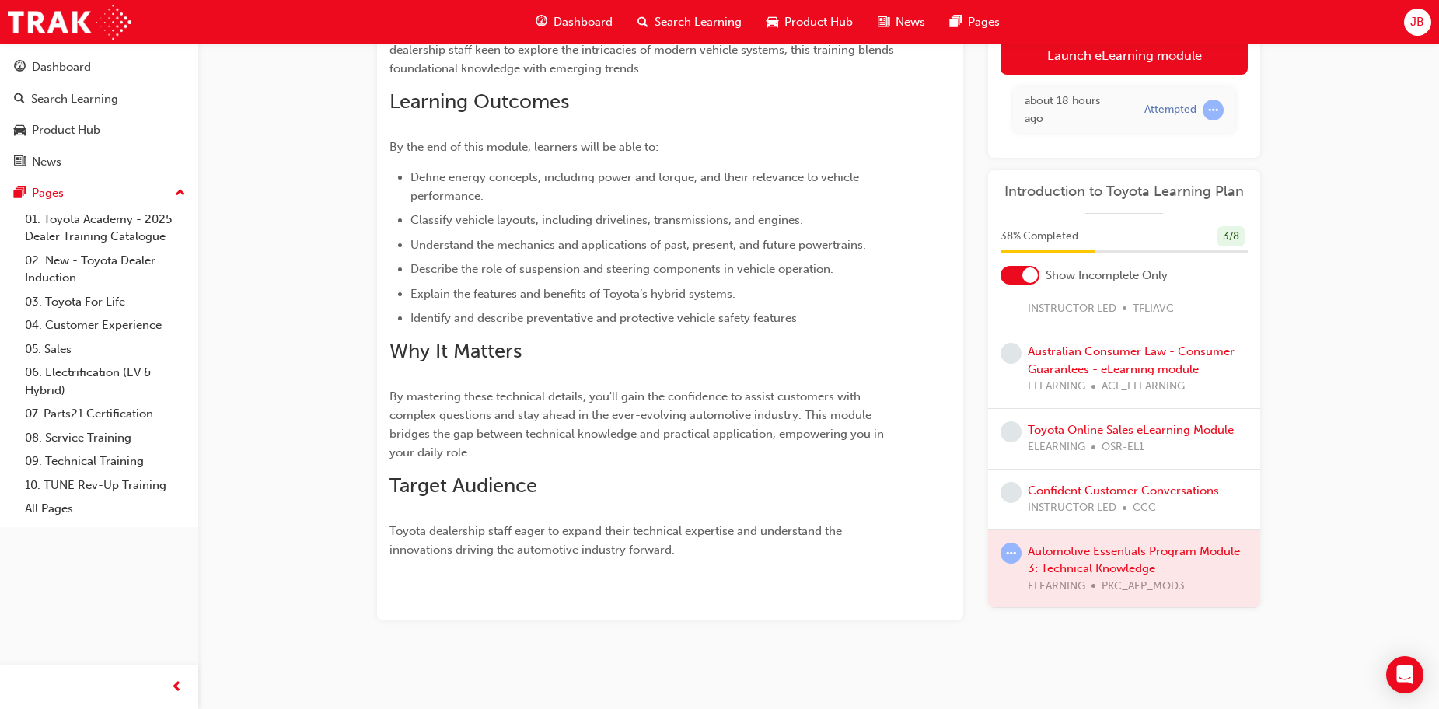
click at [1055, 552] on div at bounding box center [1124, 569] width 272 height 78
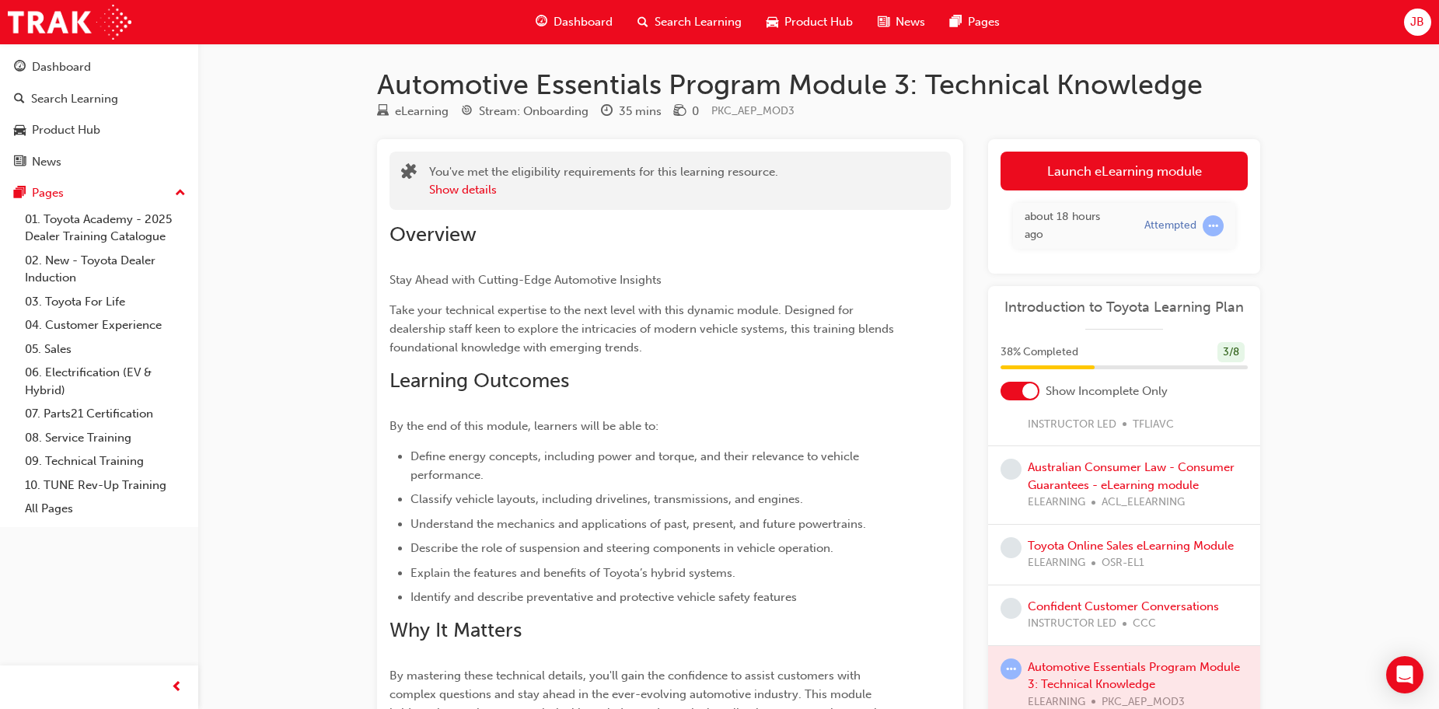
scroll to position [0, 0]
click at [1417, 24] on span "JB" at bounding box center [1417, 22] width 14 height 18
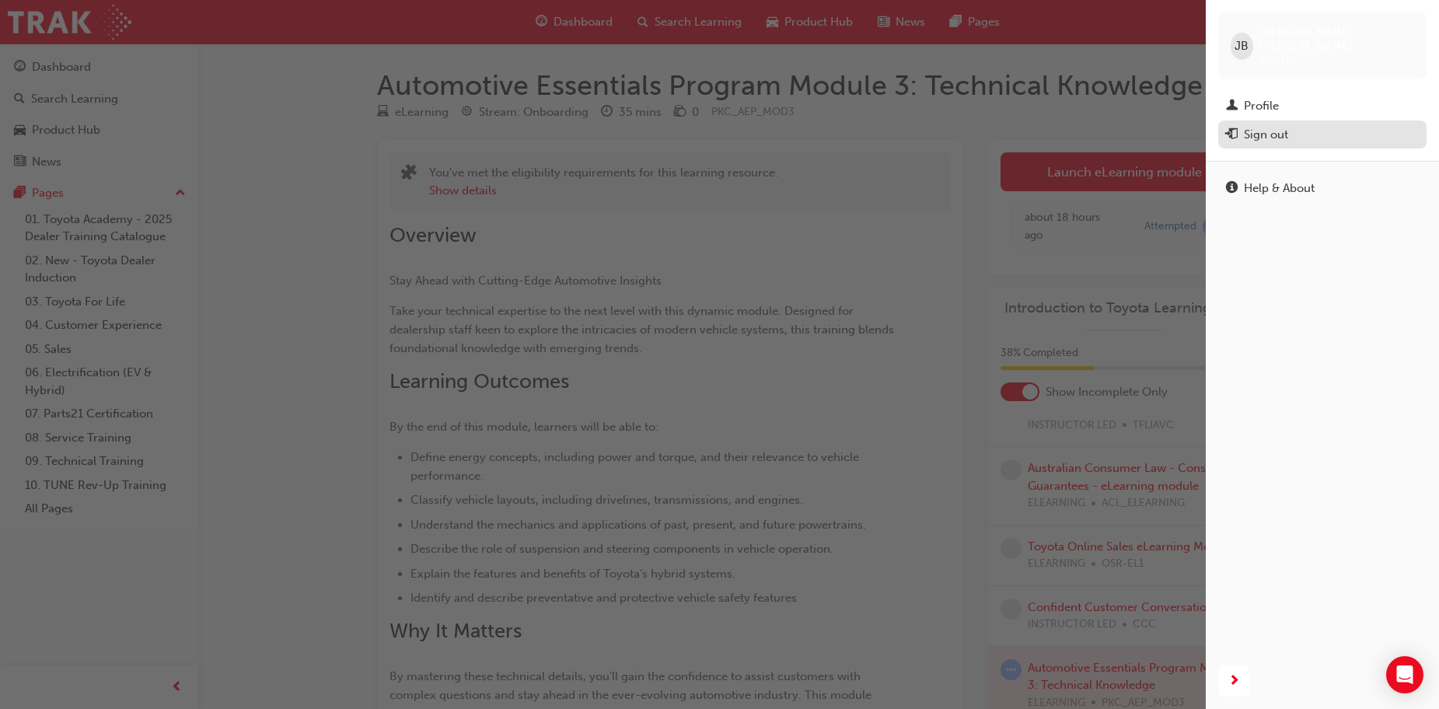
click at [1277, 126] on div "Sign out" at bounding box center [1265, 135] width 44 height 18
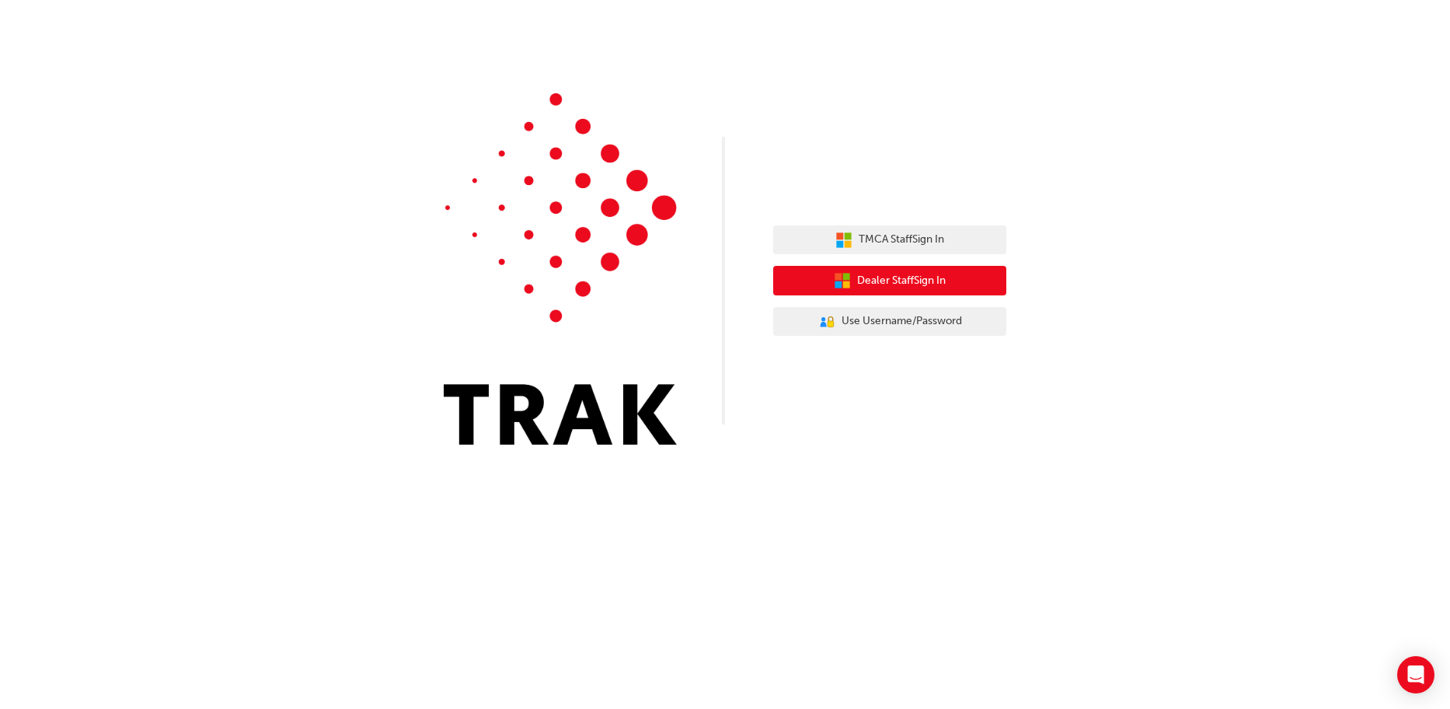
click at [938, 274] on span "Dealer Staff Sign In" at bounding box center [901, 281] width 89 height 18
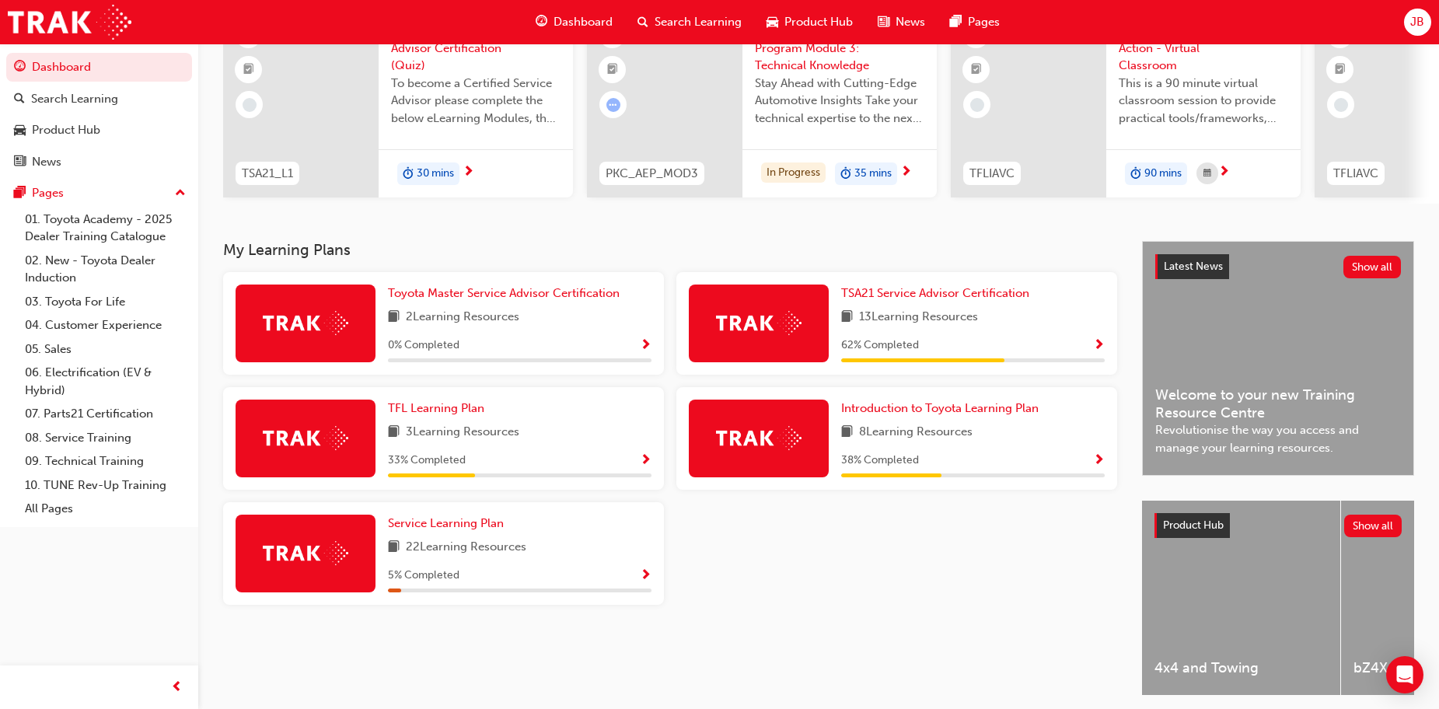
scroll to position [155, 0]
click at [127, 350] on link "05. Sales" at bounding box center [105, 349] width 173 height 24
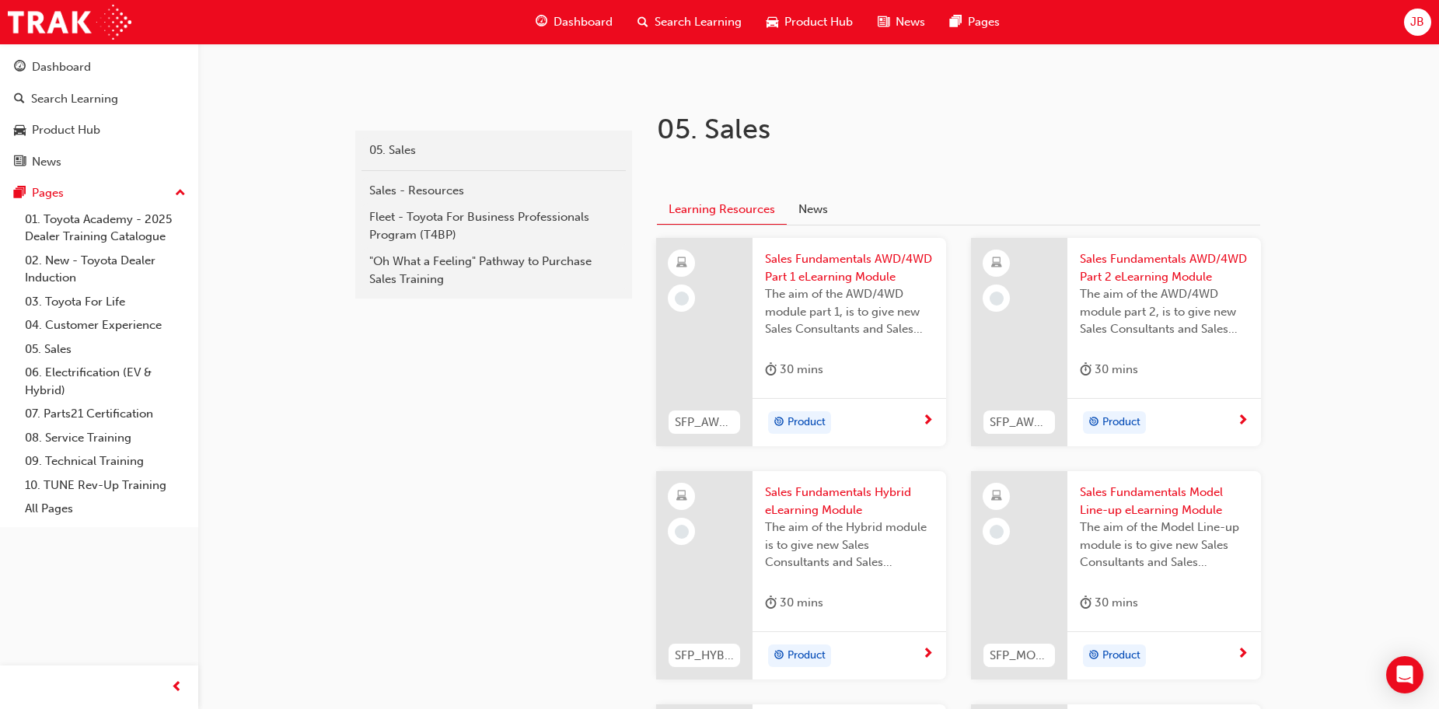
scroll to position [311, 0]
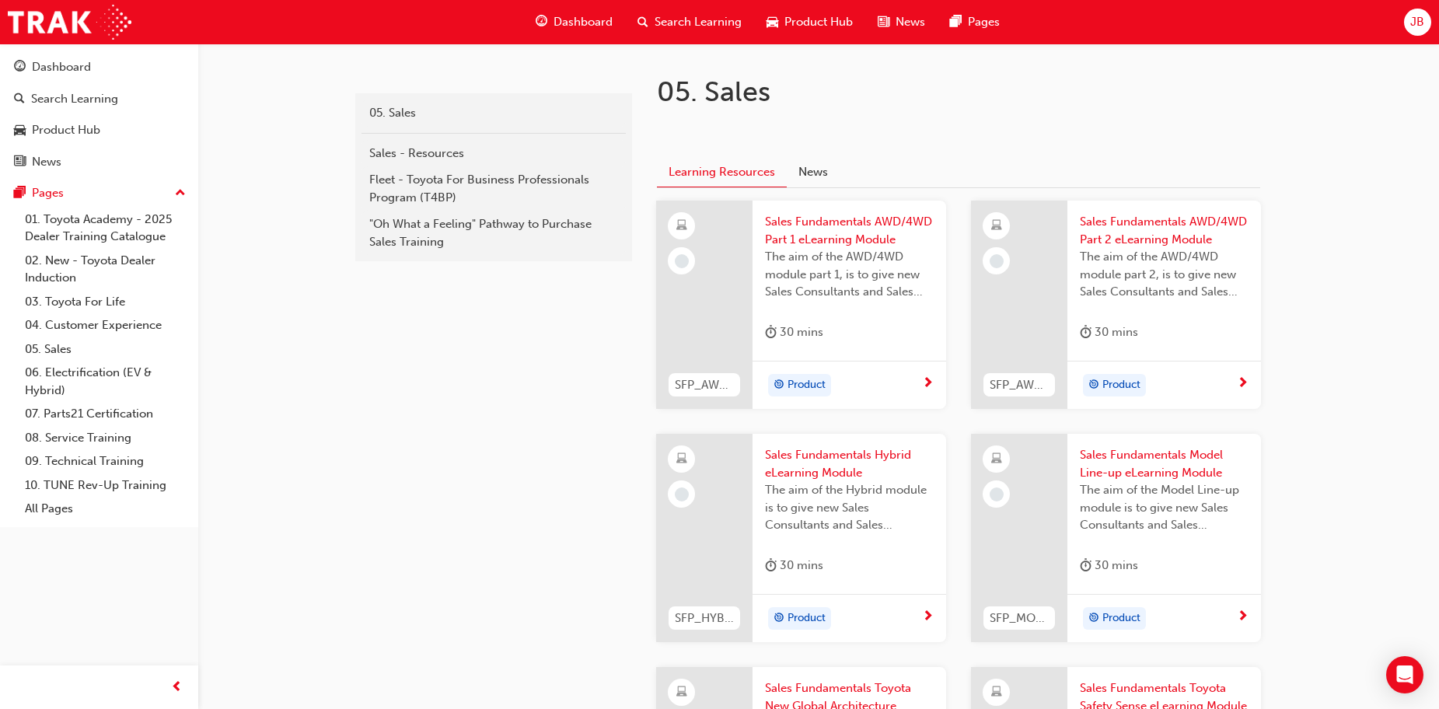
click at [843, 221] on span "Sales Fundamentals AWD/4WD Part 1 eLearning Module" at bounding box center [849, 230] width 169 height 35
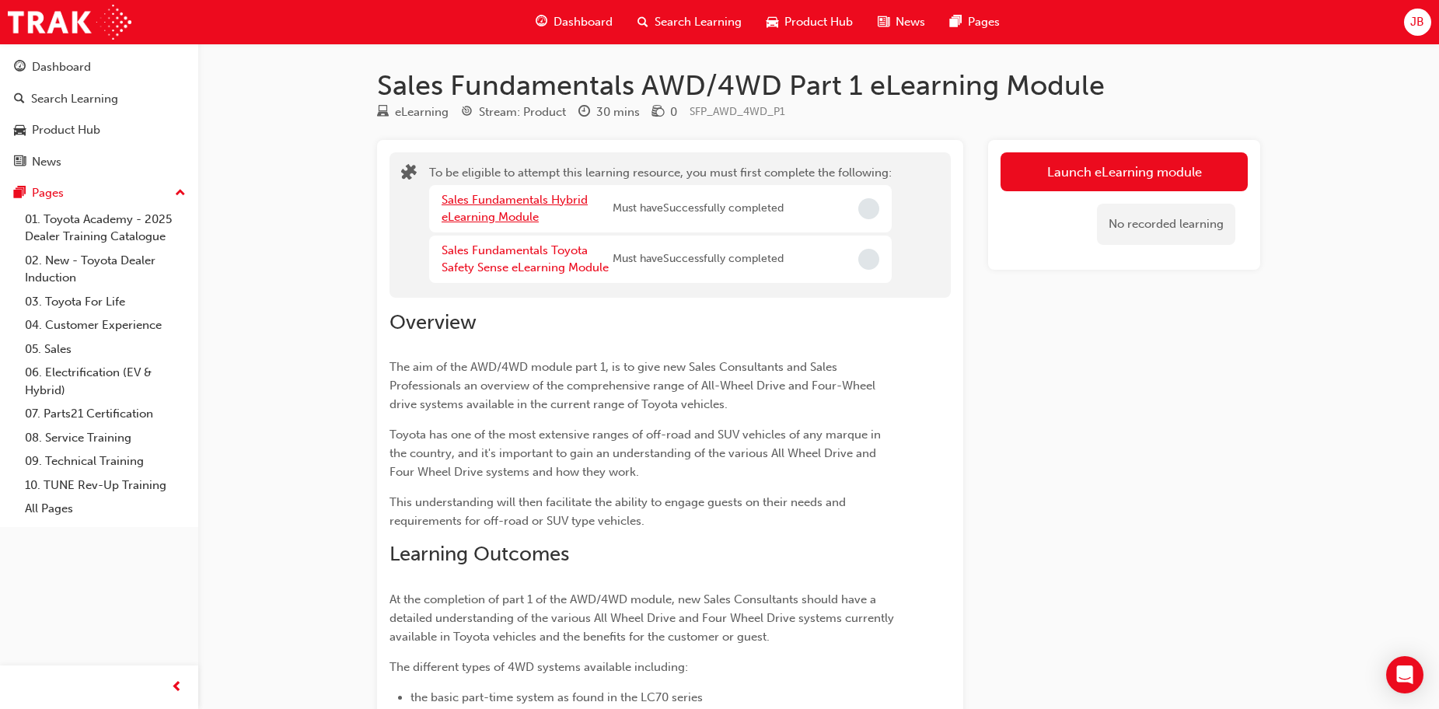
click at [487, 218] on link "Sales Fundamentals Hybrid eLearning Module" at bounding box center [514, 209] width 146 height 32
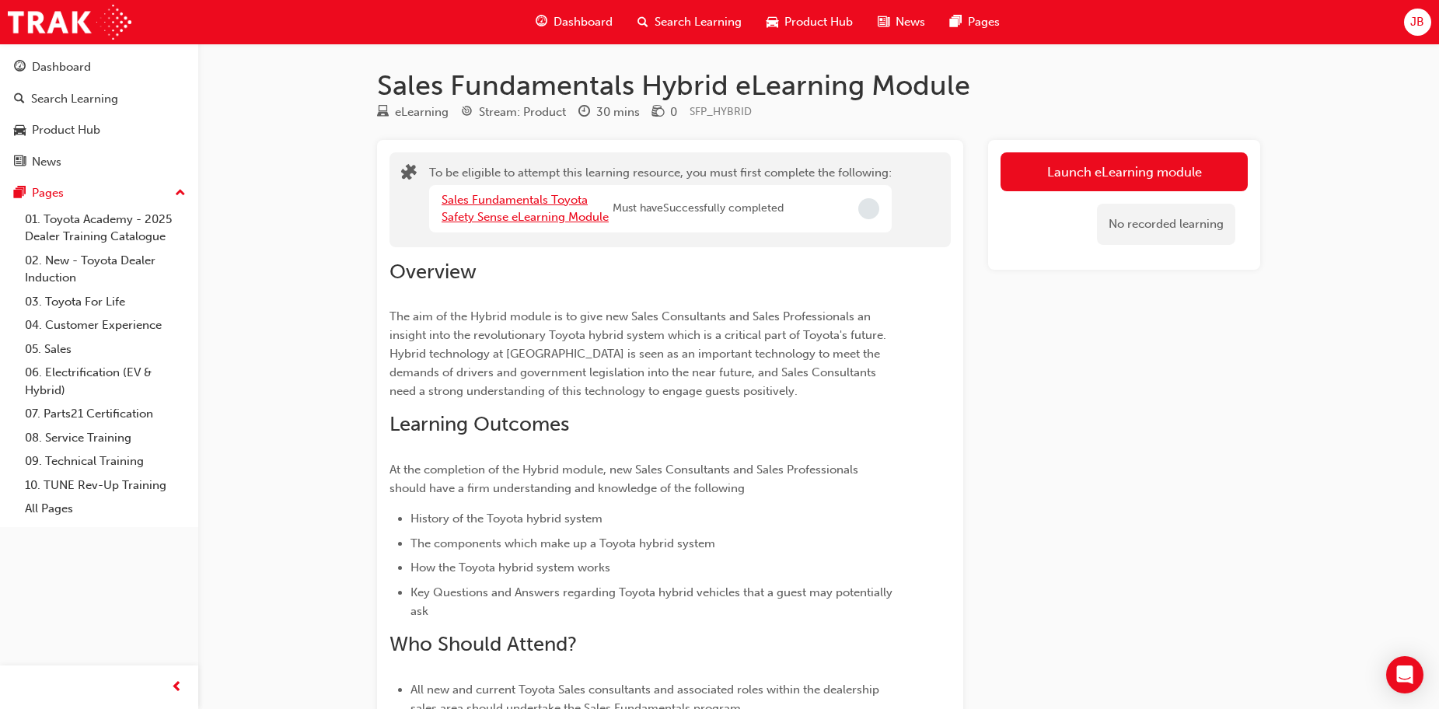
click at [508, 217] on link "Sales Fundamentals Toyota Safety Sense eLearning Module" at bounding box center [524, 209] width 167 height 32
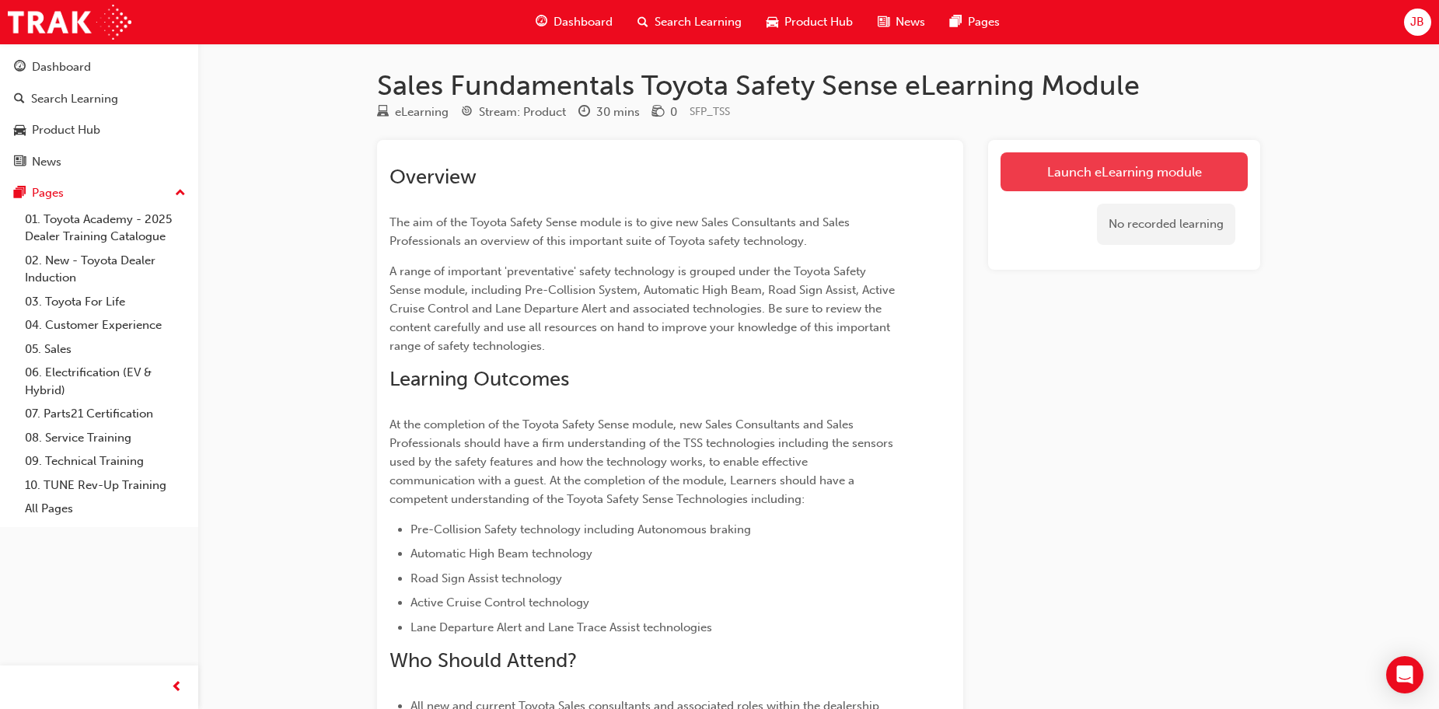
click at [1032, 159] on link "Launch eLearning module" at bounding box center [1123, 171] width 247 height 39
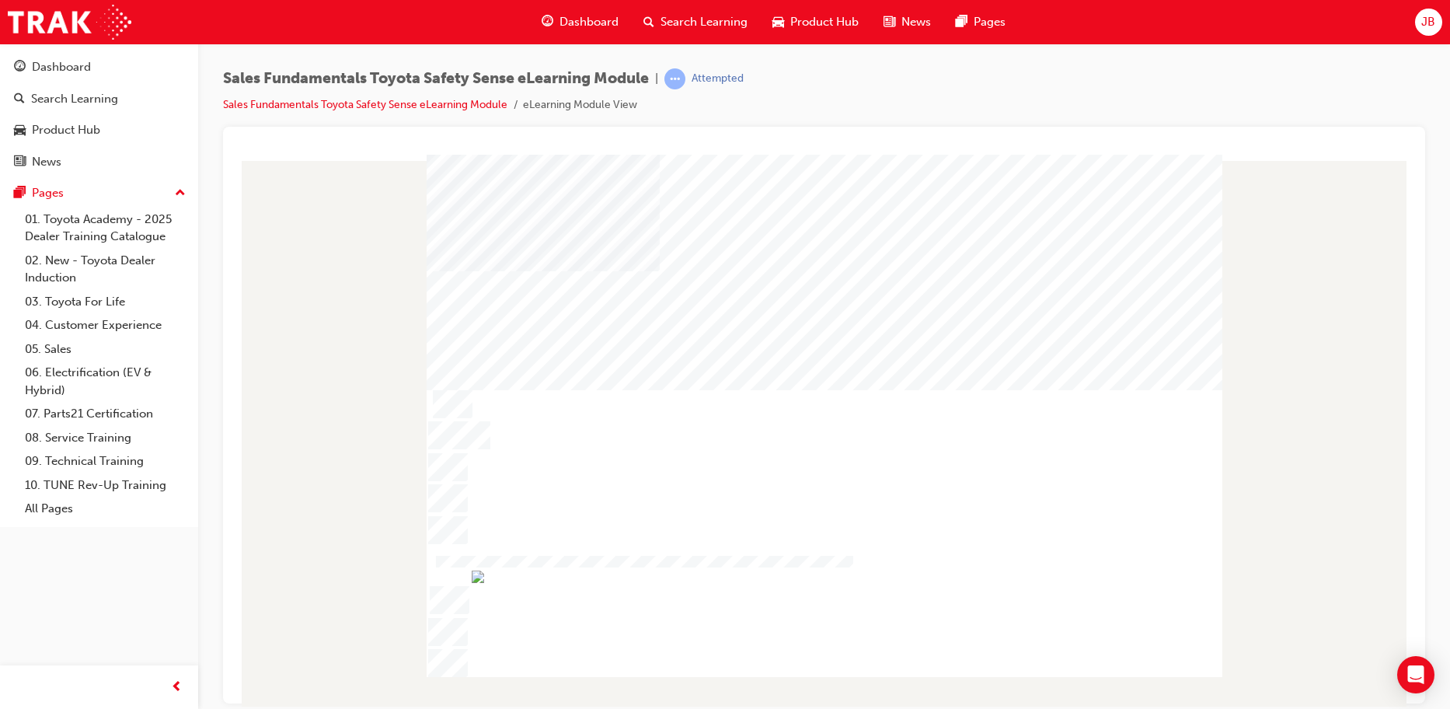
drag, startPoint x: 908, startPoint y: 666, endPoint x: 863, endPoint y: 688, distance: 49.4
click at [863, 688] on div at bounding box center [823, 430] width 1177 height 552
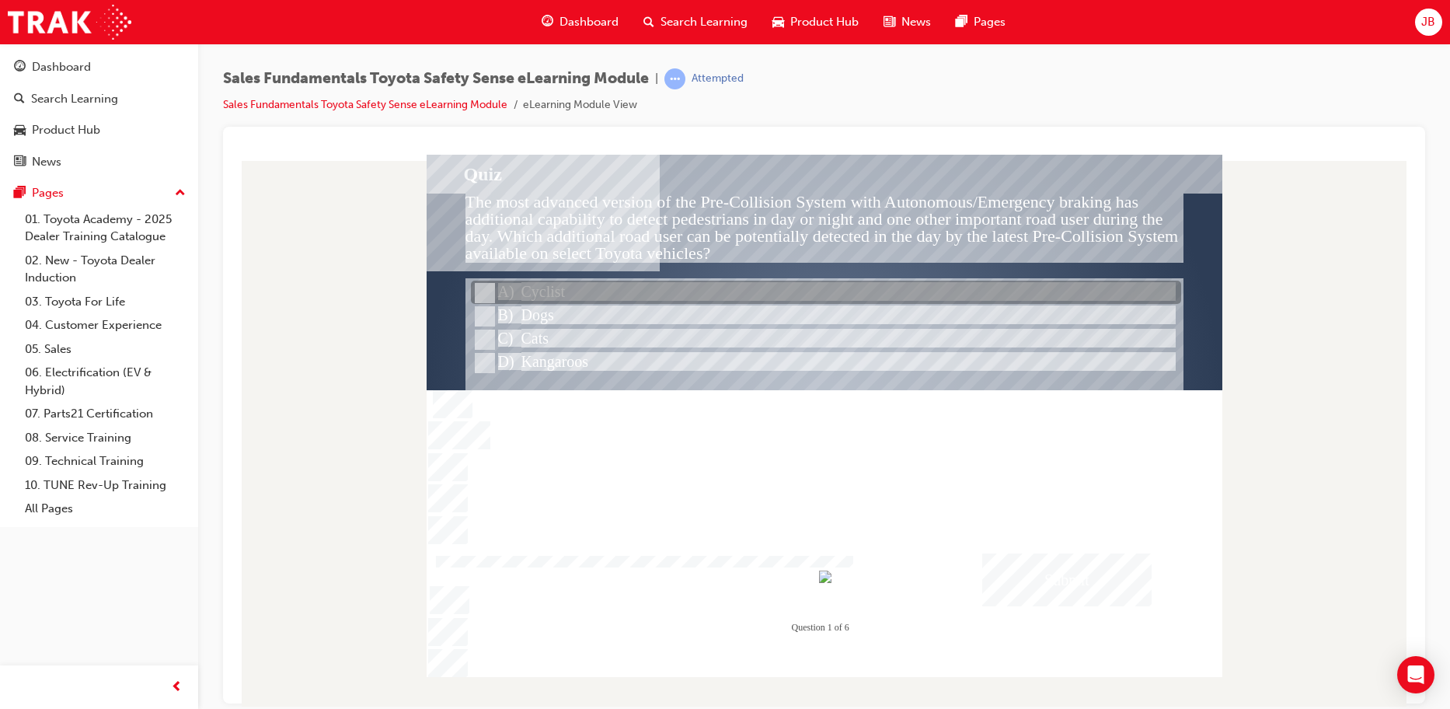
click at [476, 290] on input "Cyclist" at bounding box center [483, 292] width 17 height 17
radio input "true"
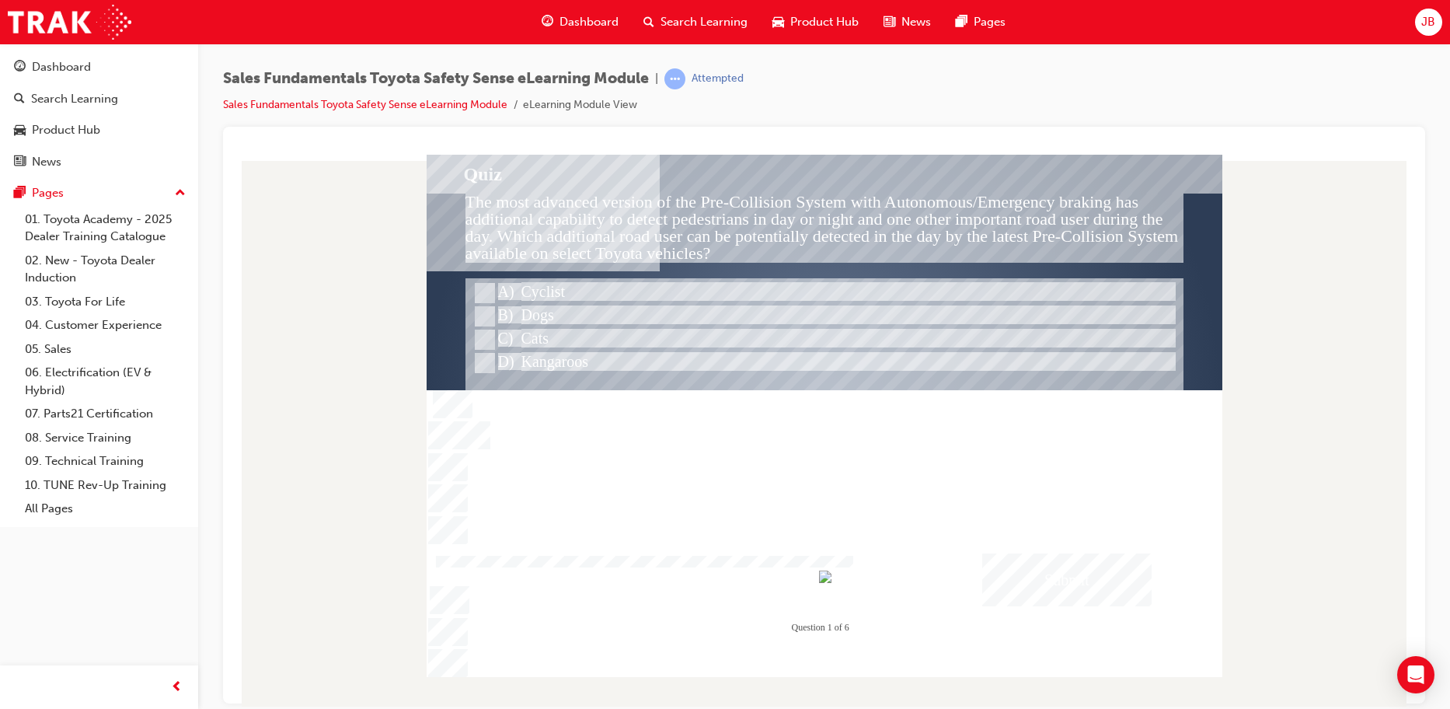
click at [1020, 572] on div "Submit" at bounding box center [1066, 579] width 169 height 53
click at [875, 519] on div at bounding box center [825, 415] width 796 height 522
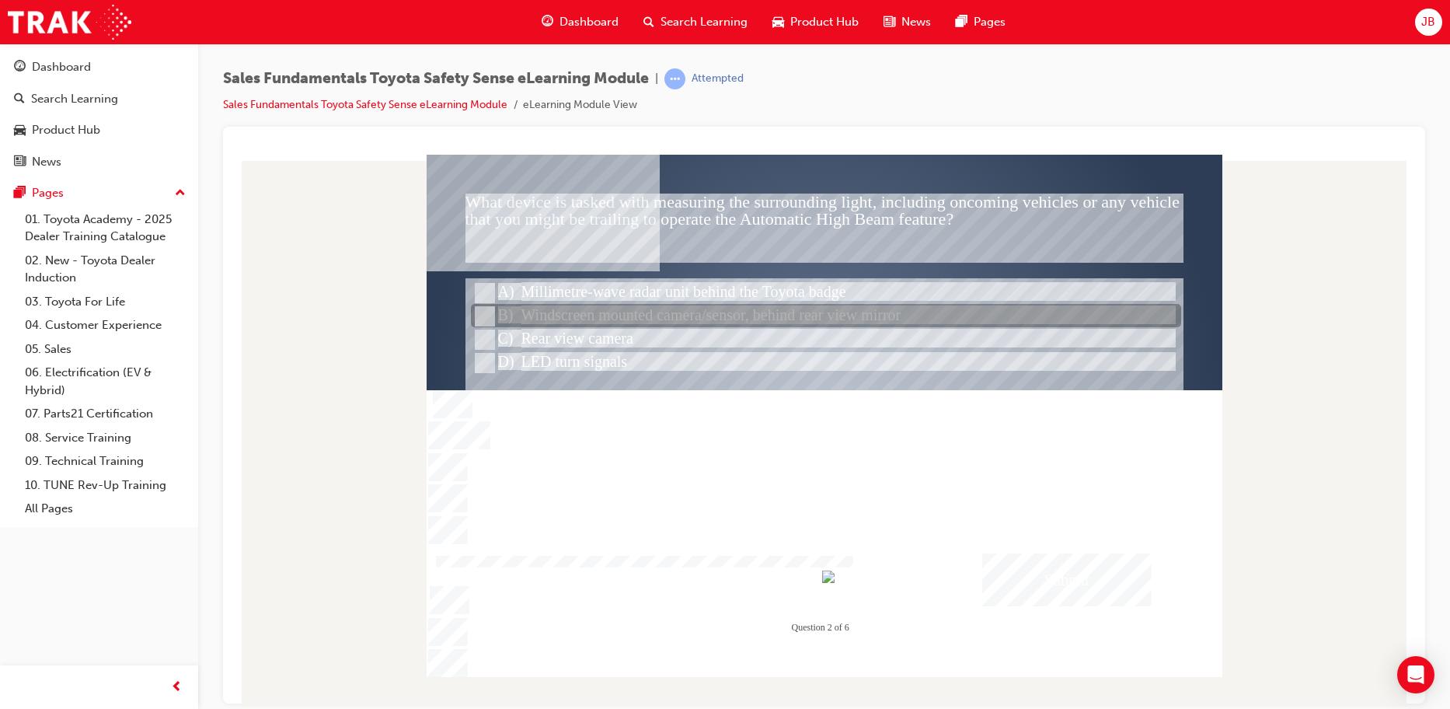
click at [525, 317] on div at bounding box center [826, 316] width 710 height 23
radio input "true"
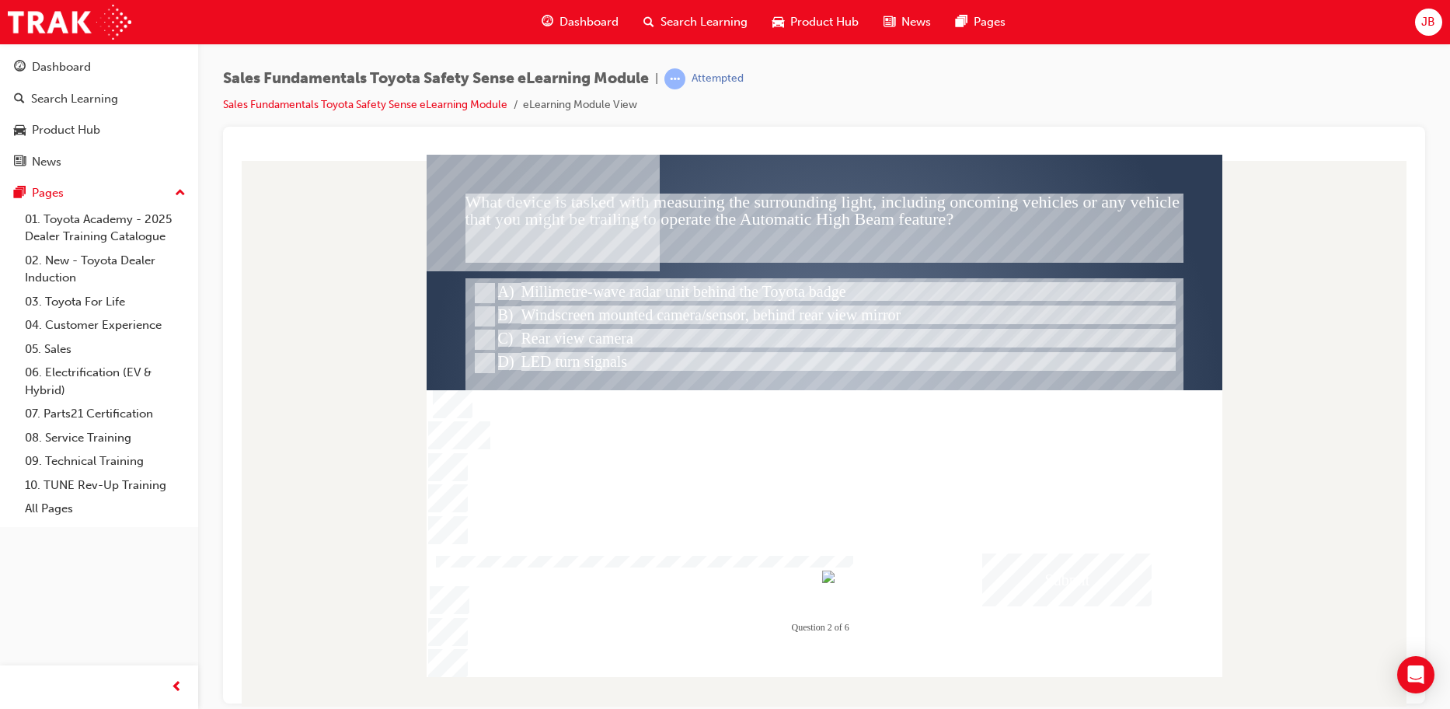
click at [999, 566] on div "Submit" at bounding box center [1066, 579] width 169 height 53
click at [883, 536] on div at bounding box center [825, 415] width 796 height 522
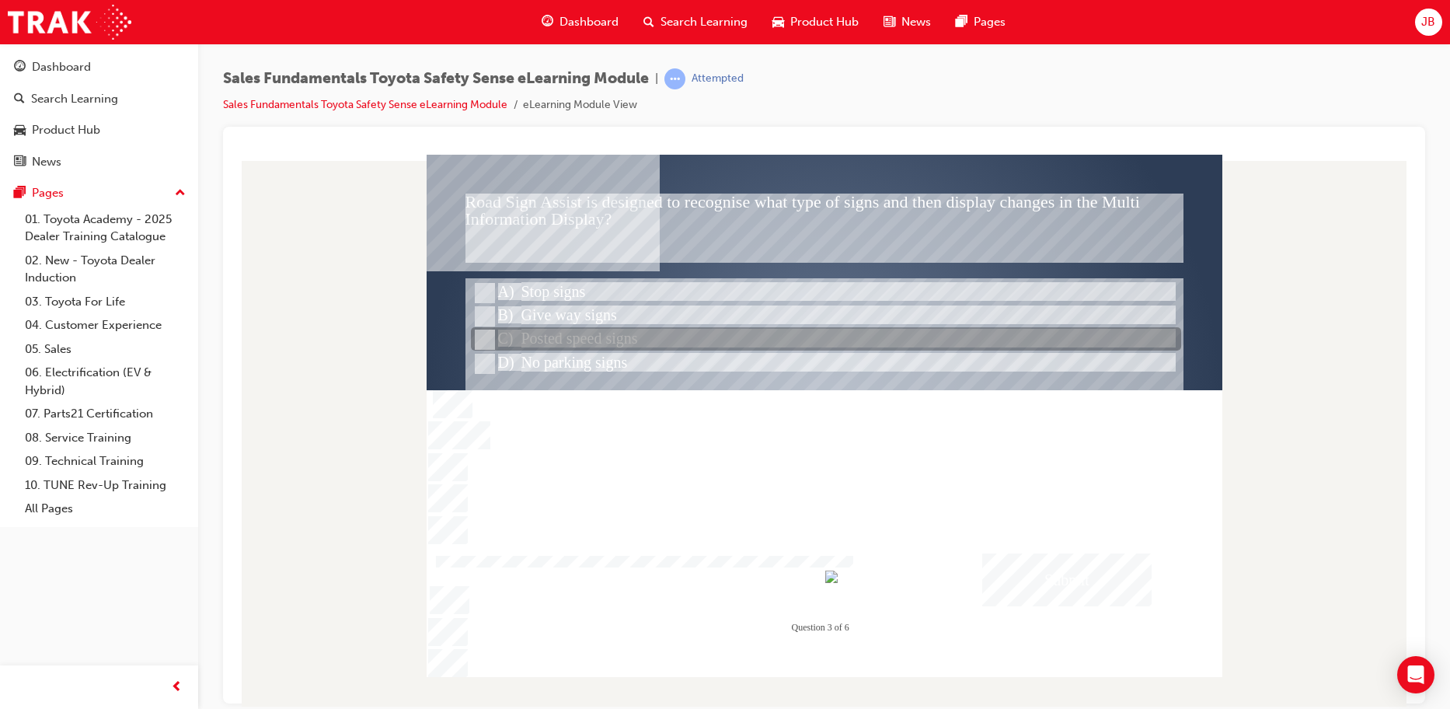
click at [636, 339] on div at bounding box center [826, 339] width 710 height 23
radio input "true"
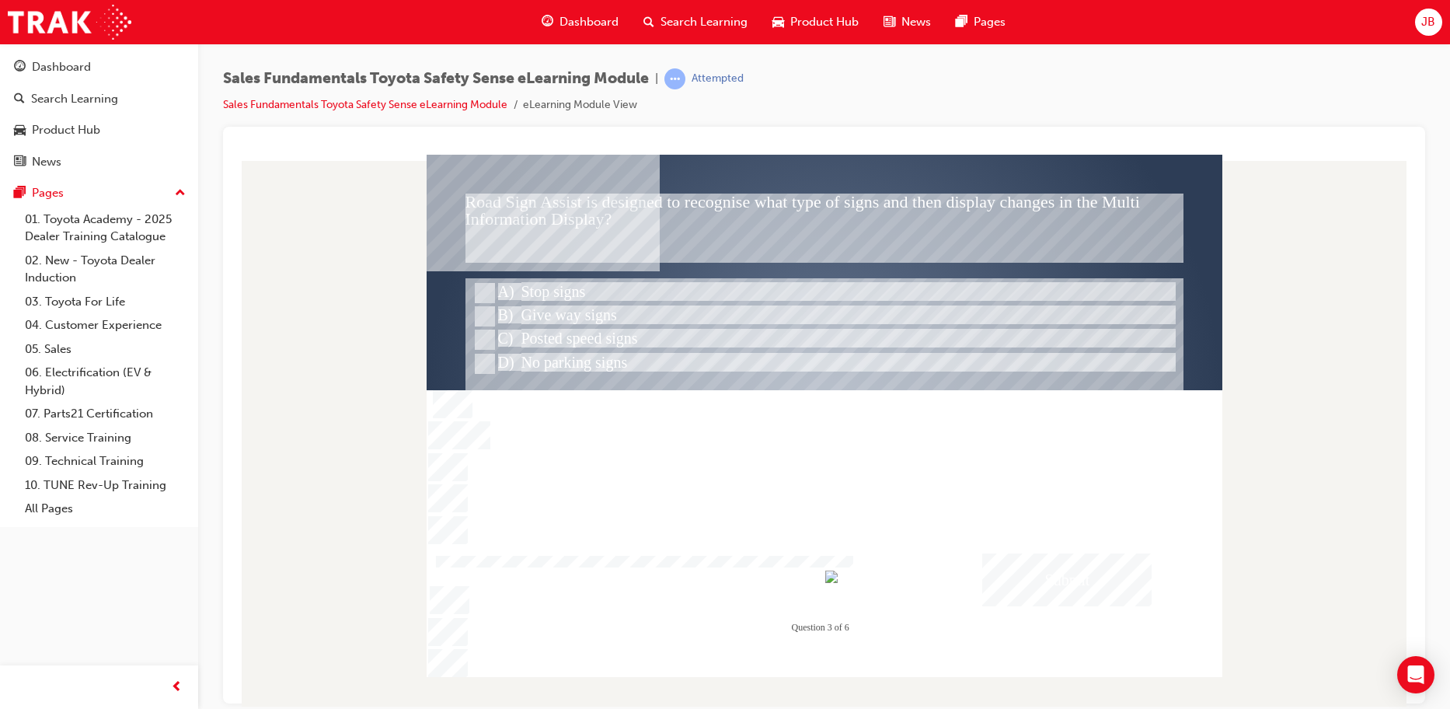
click at [1045, 561] on div "Submit" at bounding box center [1066, 579] width 169 height 53
click at [826, 444] on div at bounding box center [825, 415] width 796 height 522
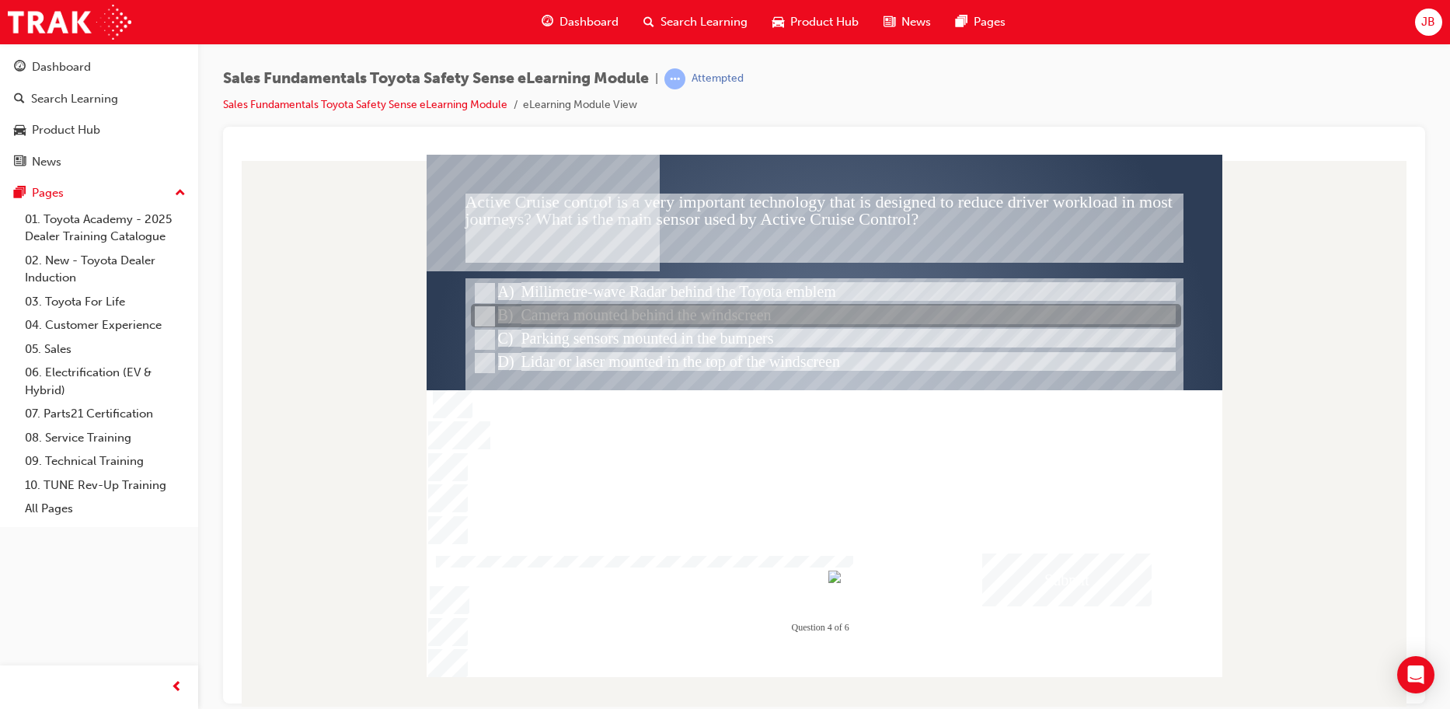
click at [759, 309] on div at bounding box center [826, 316] width 710 height 23
radio input "true"
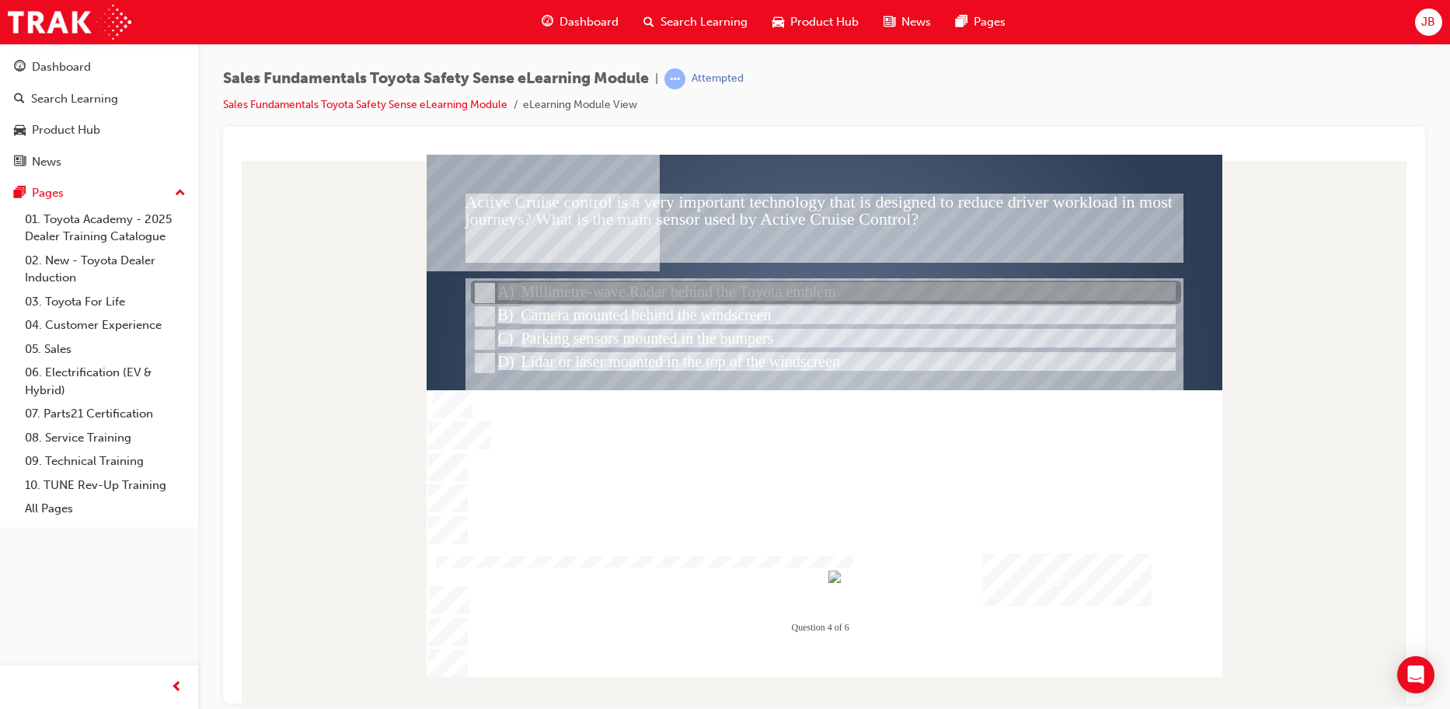
click at [628, 295] on div at bounding box center [826, 292] width 710 height 23
radio input "true"
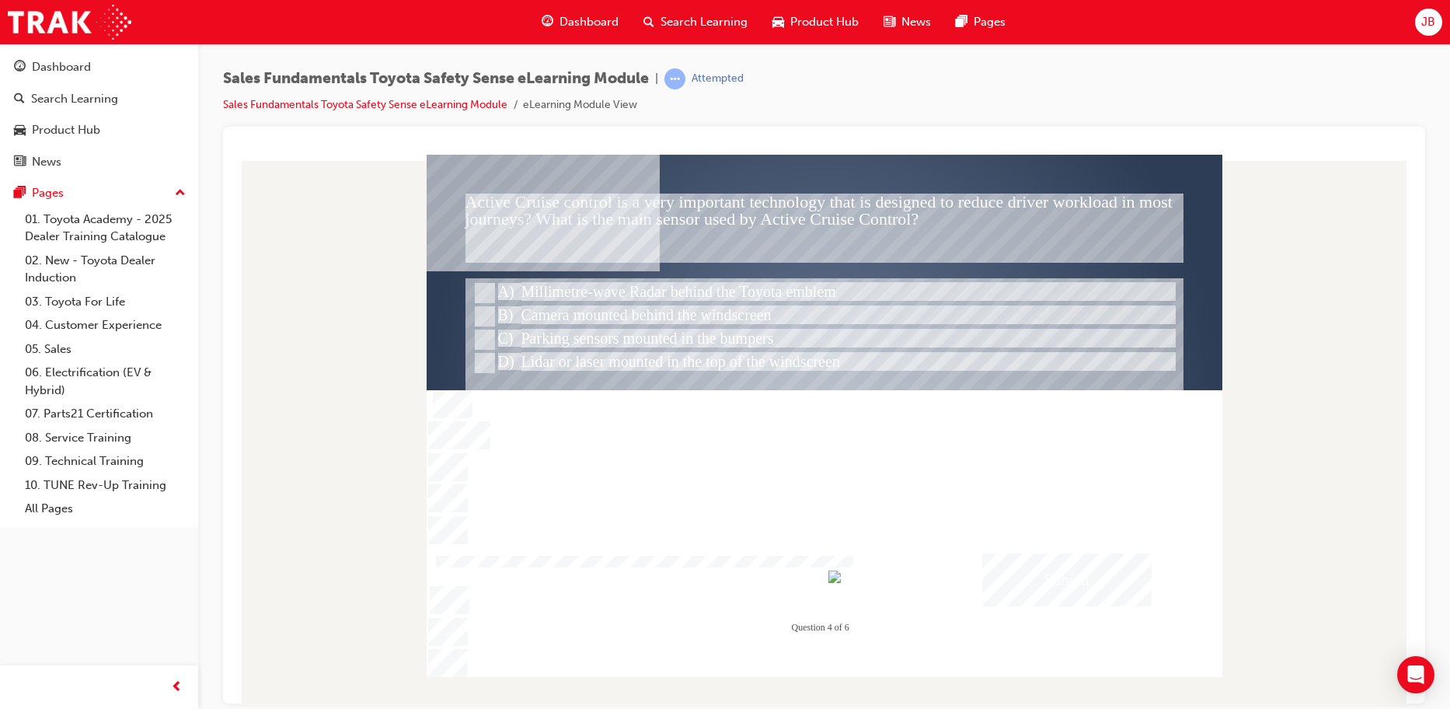
click at [1016, 564] on div "Submit" at bounding box center [1066, 579] width 169 height 53
click at [848, 519] on div at bounding box center [825, 415] width 796 height 522
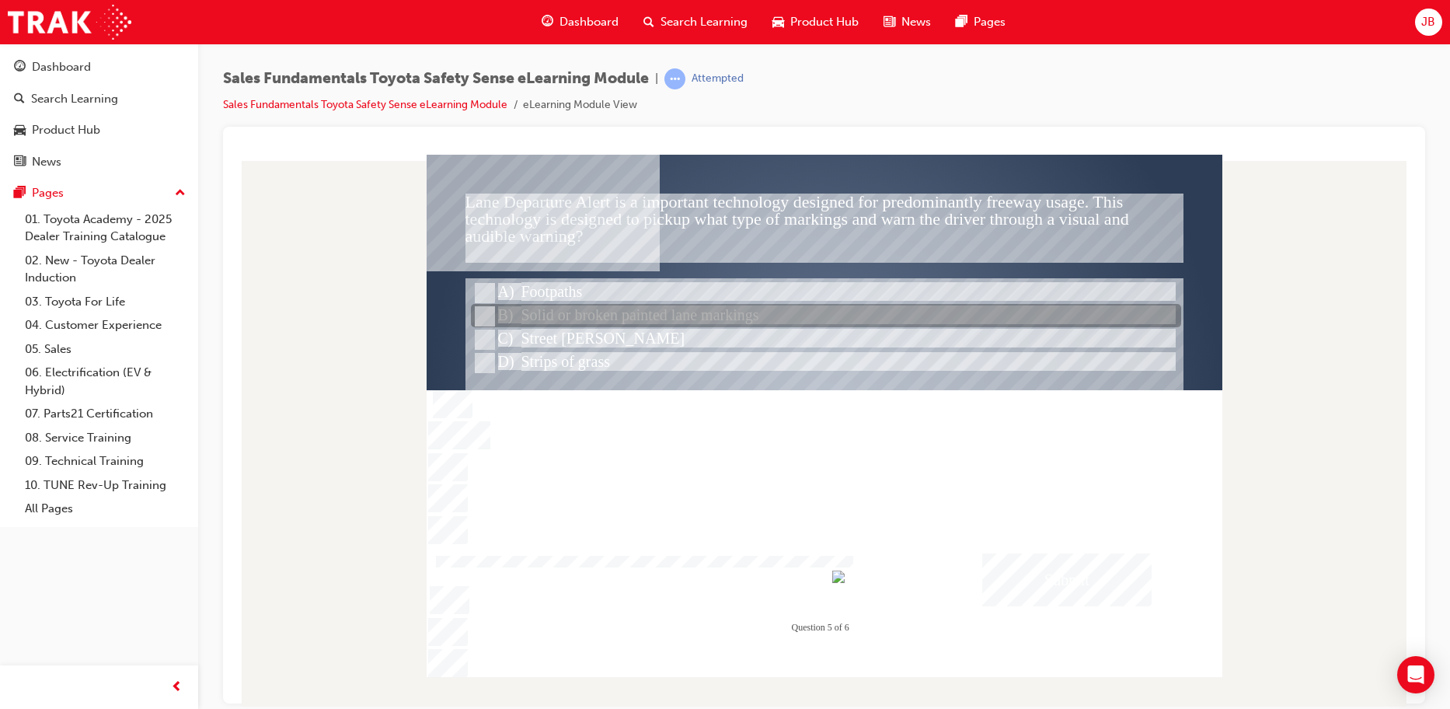
click at [619, 319] on div at bounding box center [826, 316] width 710 height 23
radio input "true"
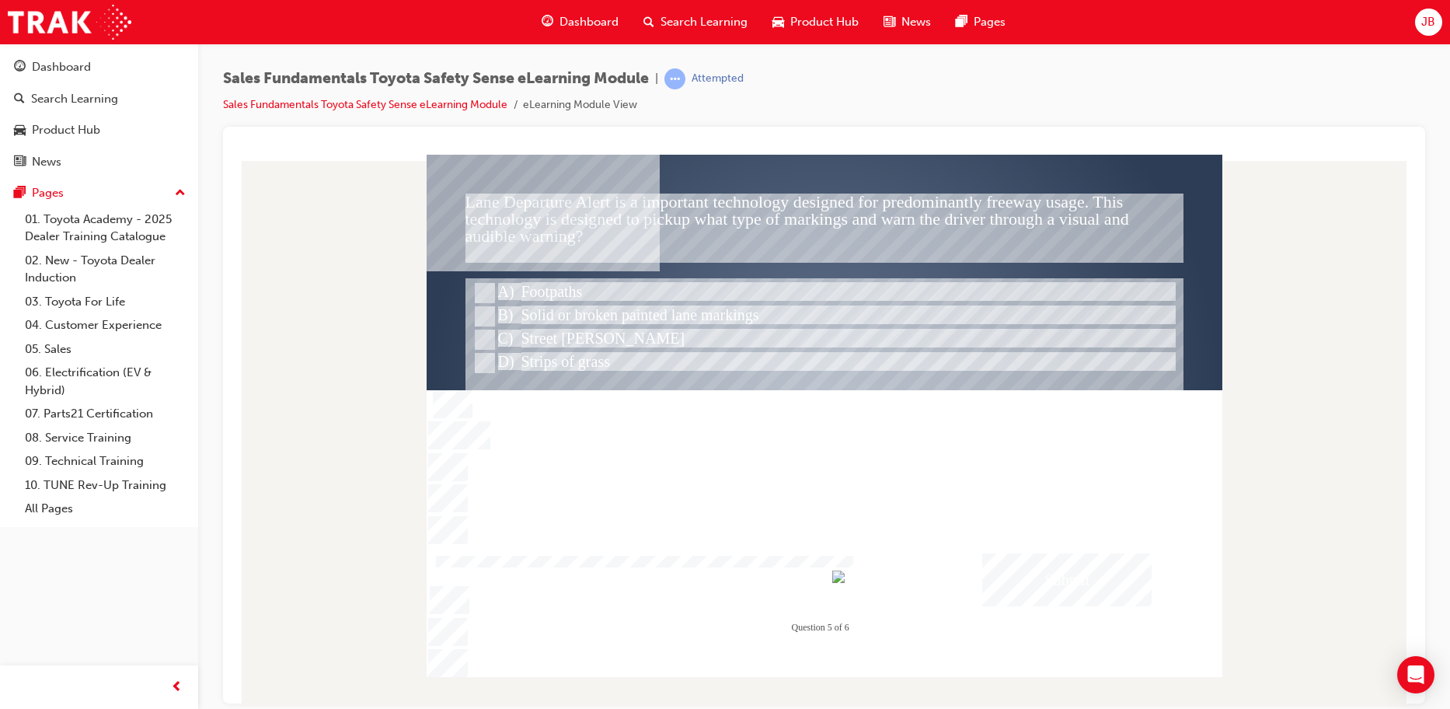
click at [1024, 567] on div "Submit" at bounding box center [1066, 579] width 169 height 53
click at [860, 525] on div at bounding box center [825, 415] width 796 height 522
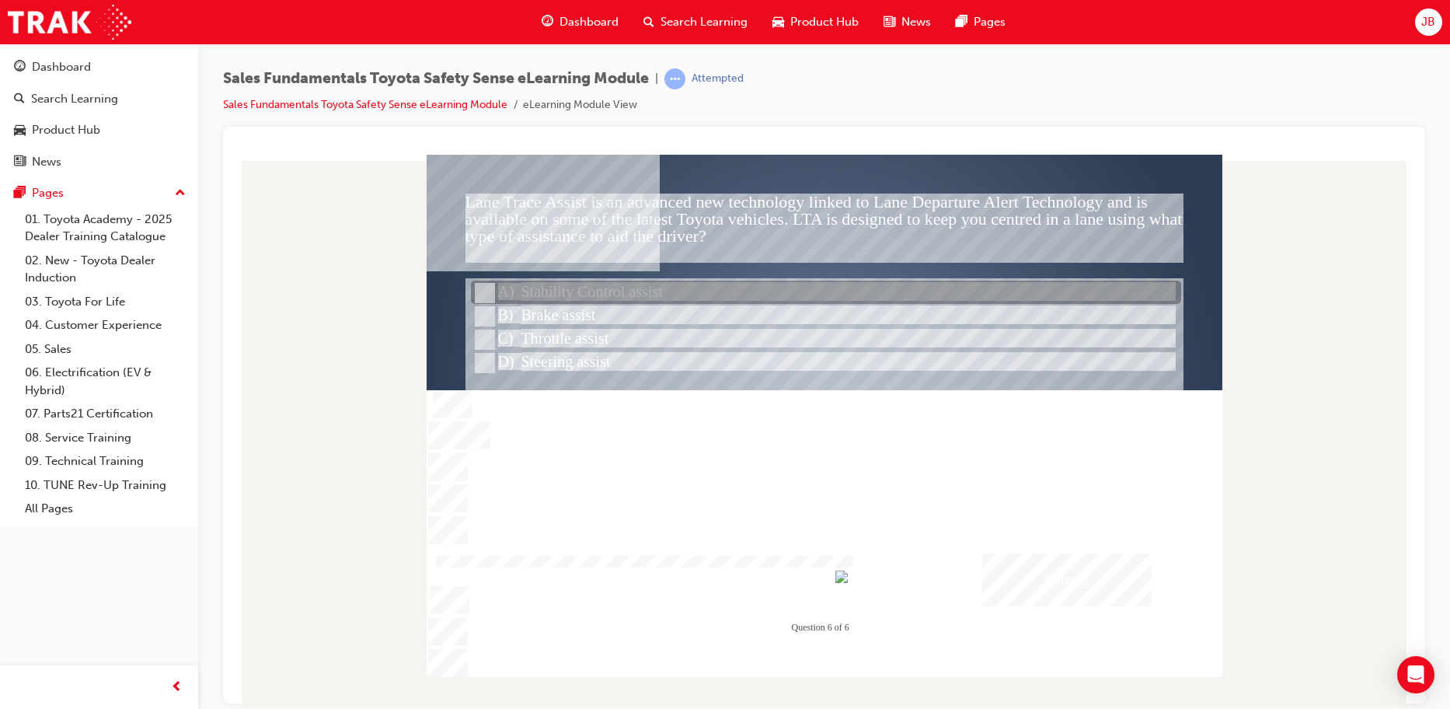
click at [678, 293] on div at bounding box center [826, 292] width 710 height 23
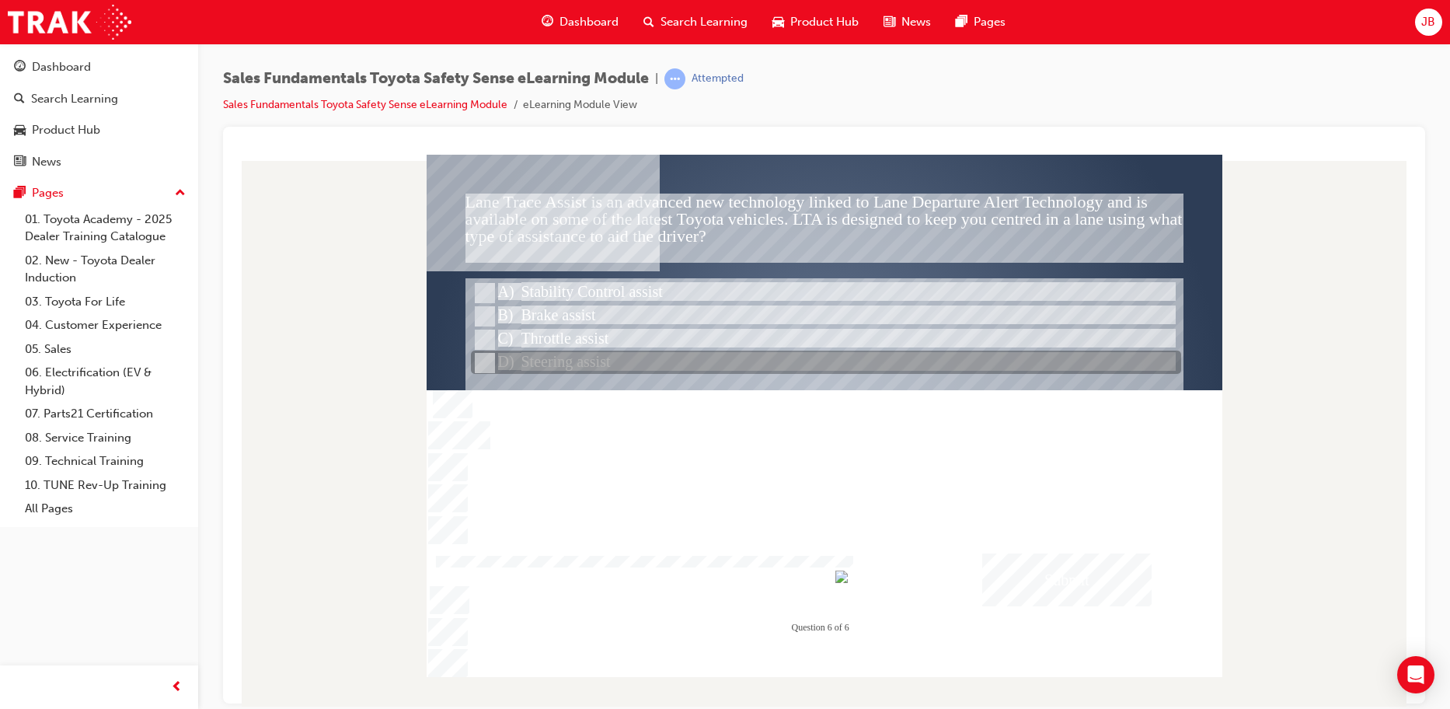
click at [576, 365] on div at bounding box center [826, 362] width 710 height 23
radio input "false"
radio input "true"
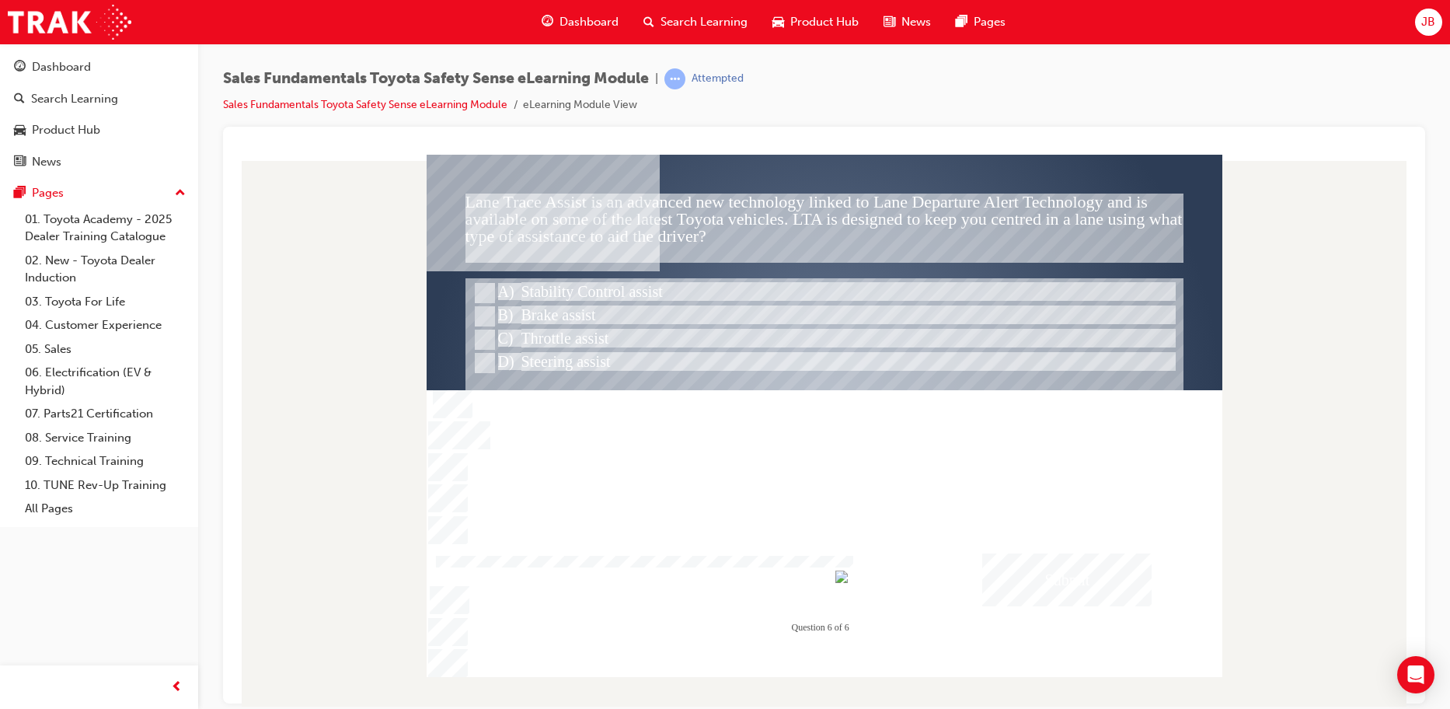
click at [1068, 592] on div "Submit" at bounding box center [1066, 579] width 169 height 53
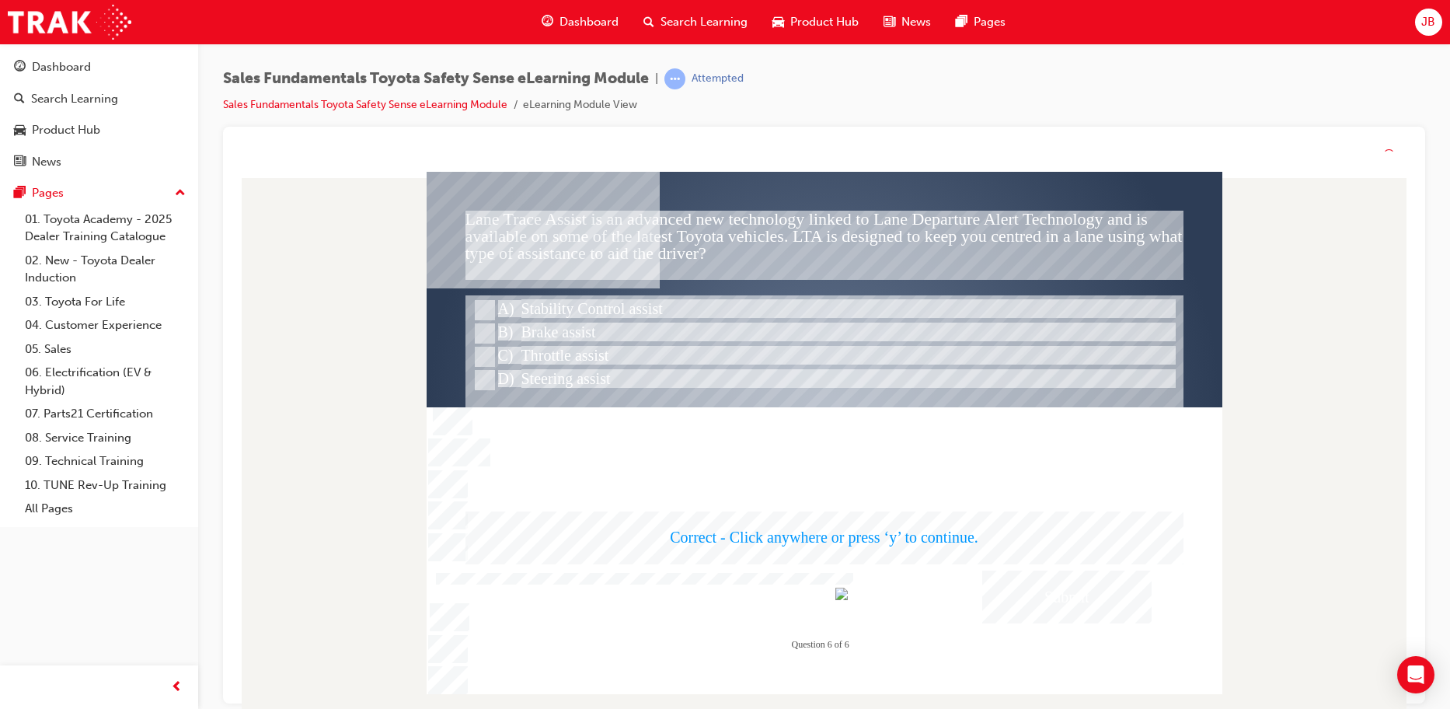
click at [811, 532] on div at bounding box center [825, 433] width 796 height 522
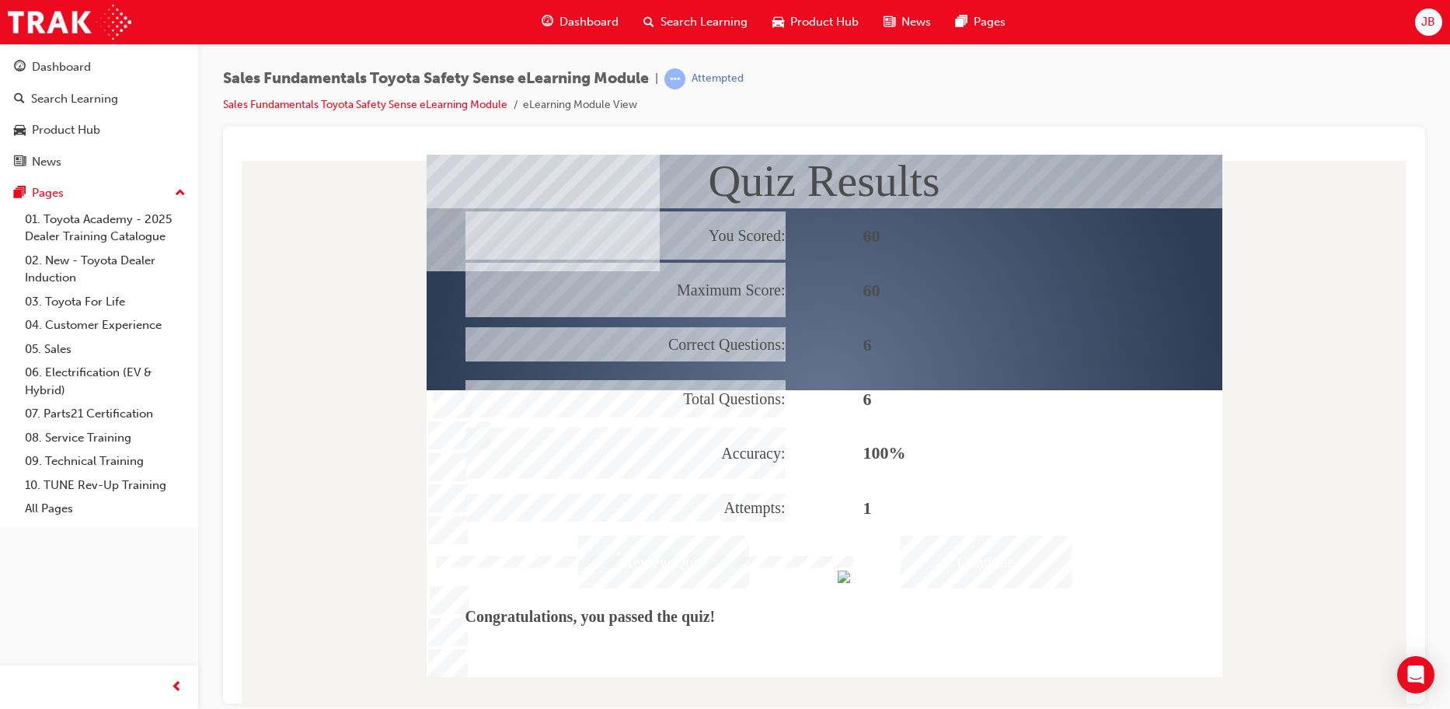
click at [973, 556] on div "Continue" at bounding box center [986, 561] width 171 height 53
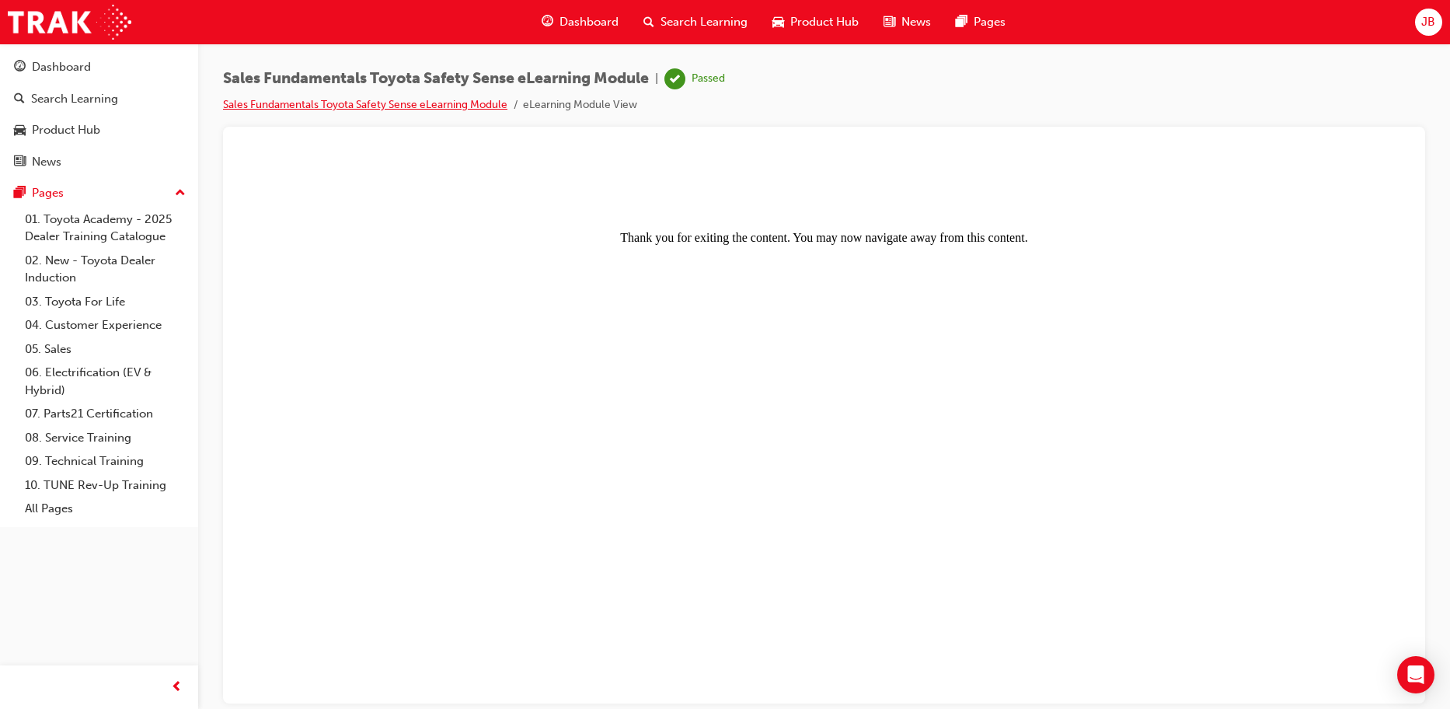
click at [394, 106] on link "Sales Fundamentals Toyota Safety Sense eLearning Module" at bounding box center [365, 104] width 284 height 13
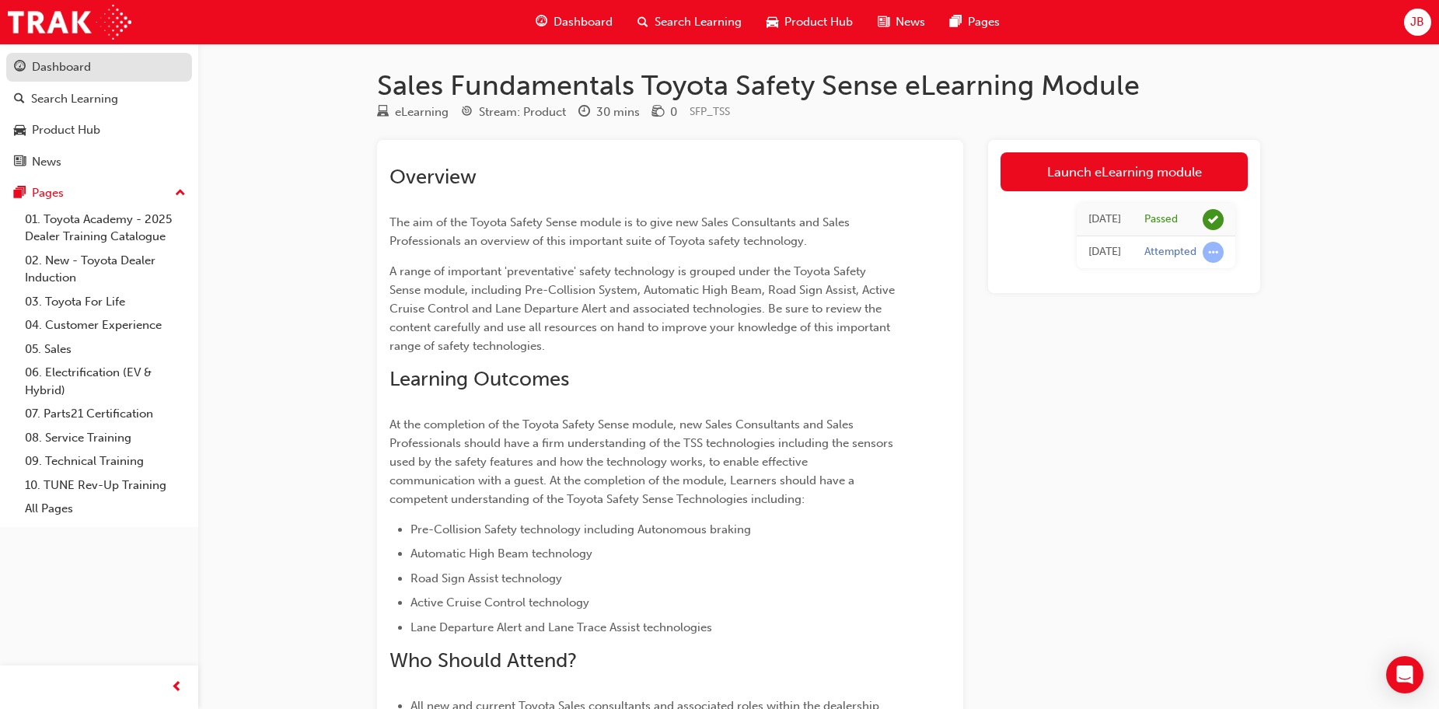
click at [114, 57] on link "Dashboard" at bounding box center [99, 67] width 186 height 29
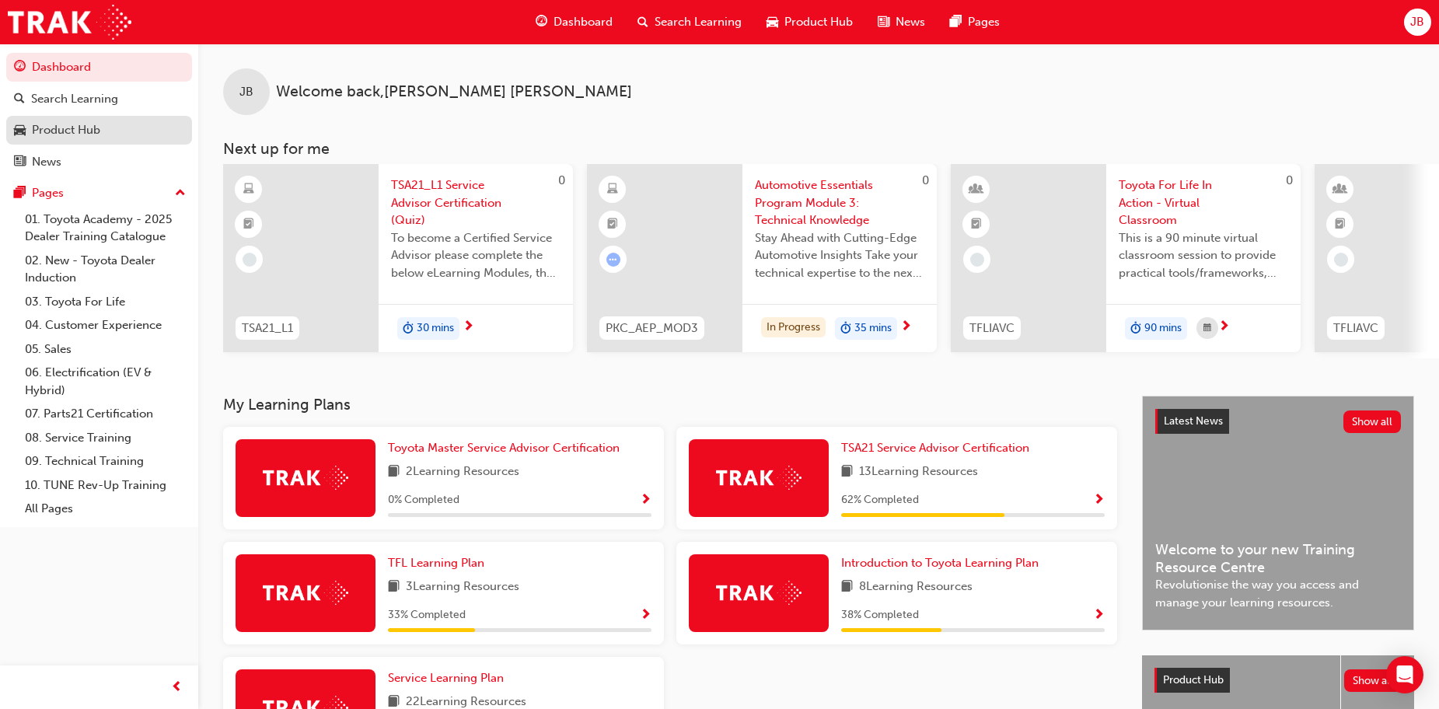
click at [110, 138] on div "Product Hub" at bounding box center [99, 129] width 170 height 19
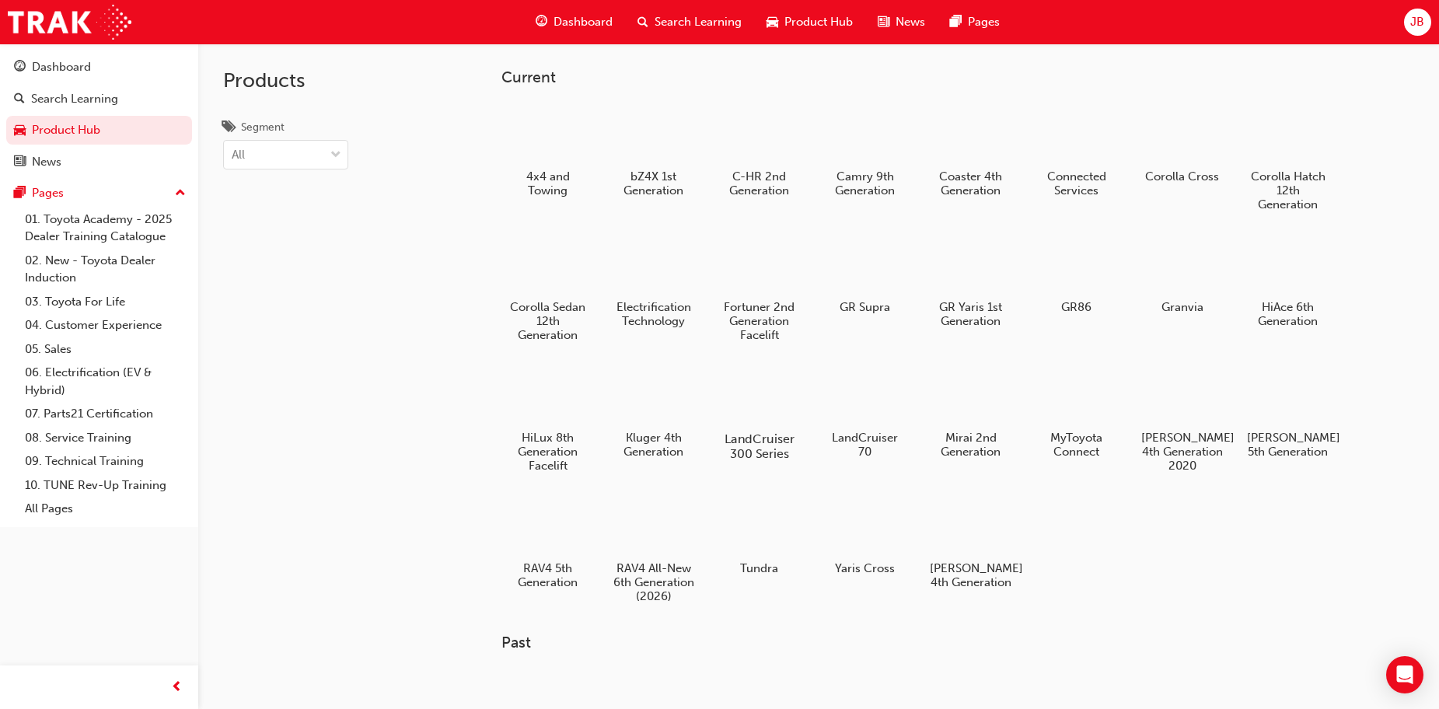
click at [766, 399] on div at bounding box center [759, 394] width 86 height 62
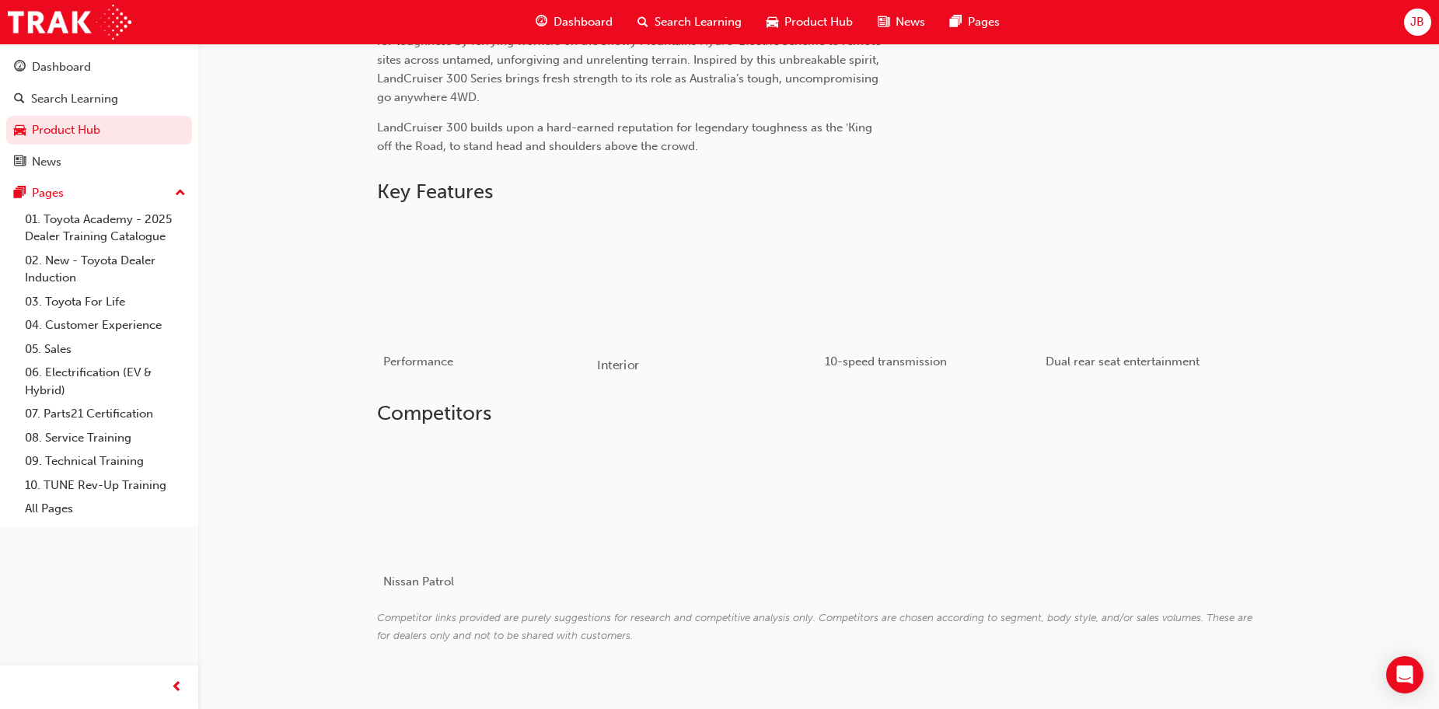
scroll to position [699, 0]
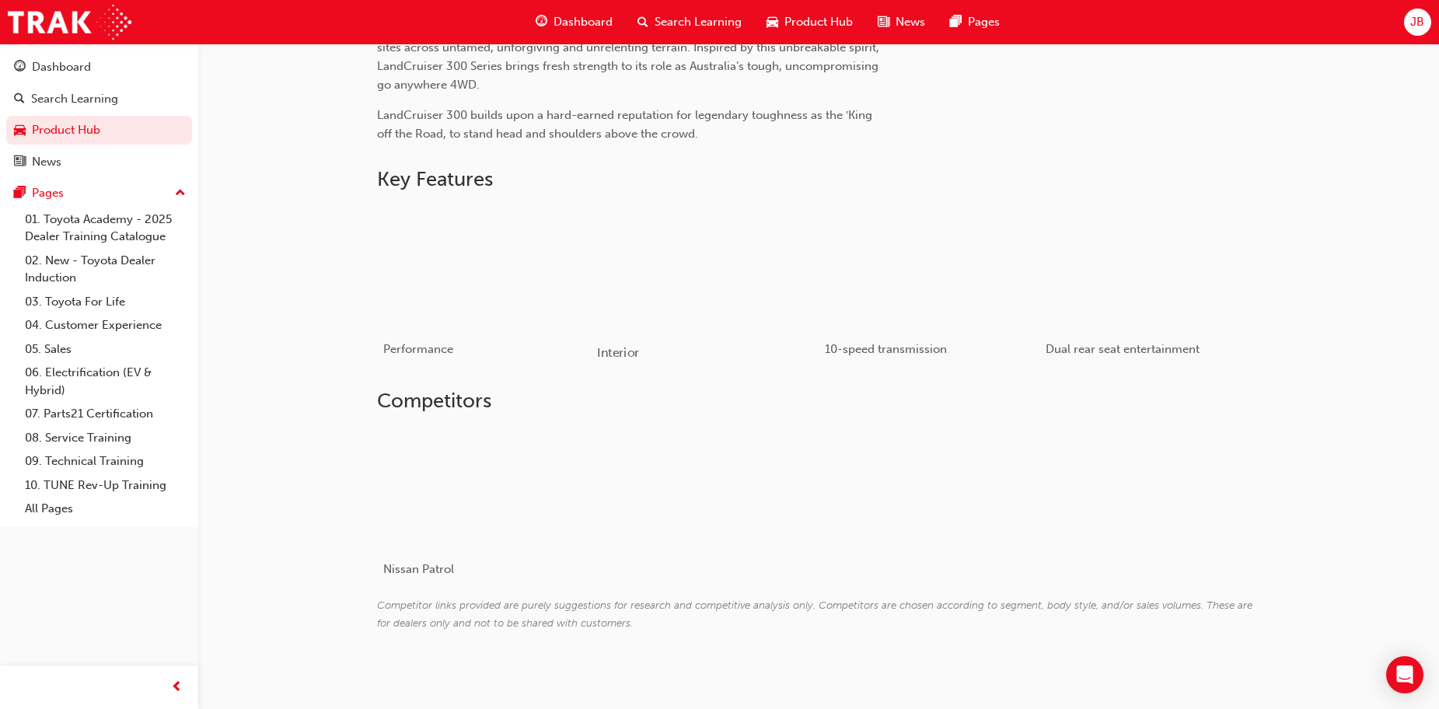
click at [699, 253] on div "button" at bounding box center [707, 267] width 221 height 124
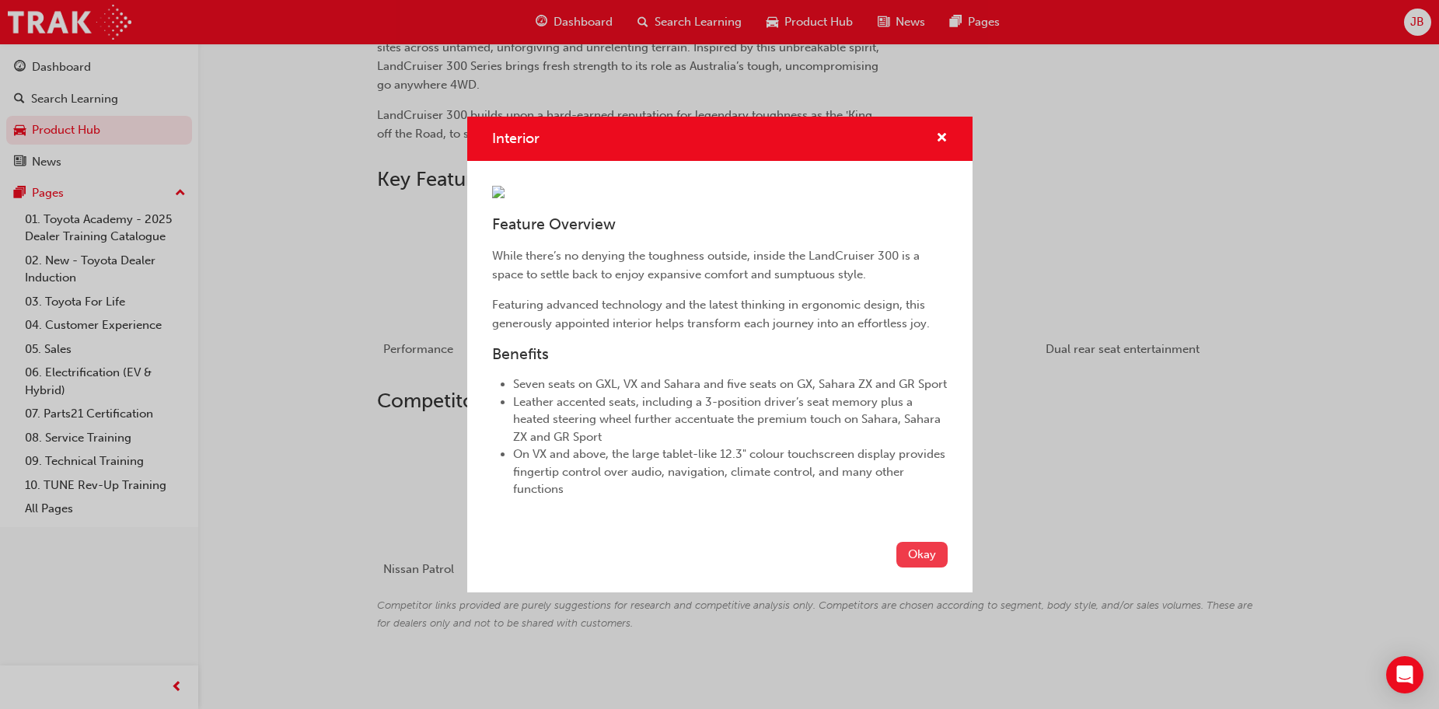
click at [903, 567] on button "Okay" at bounding box center [921, 555] width 51 height 26
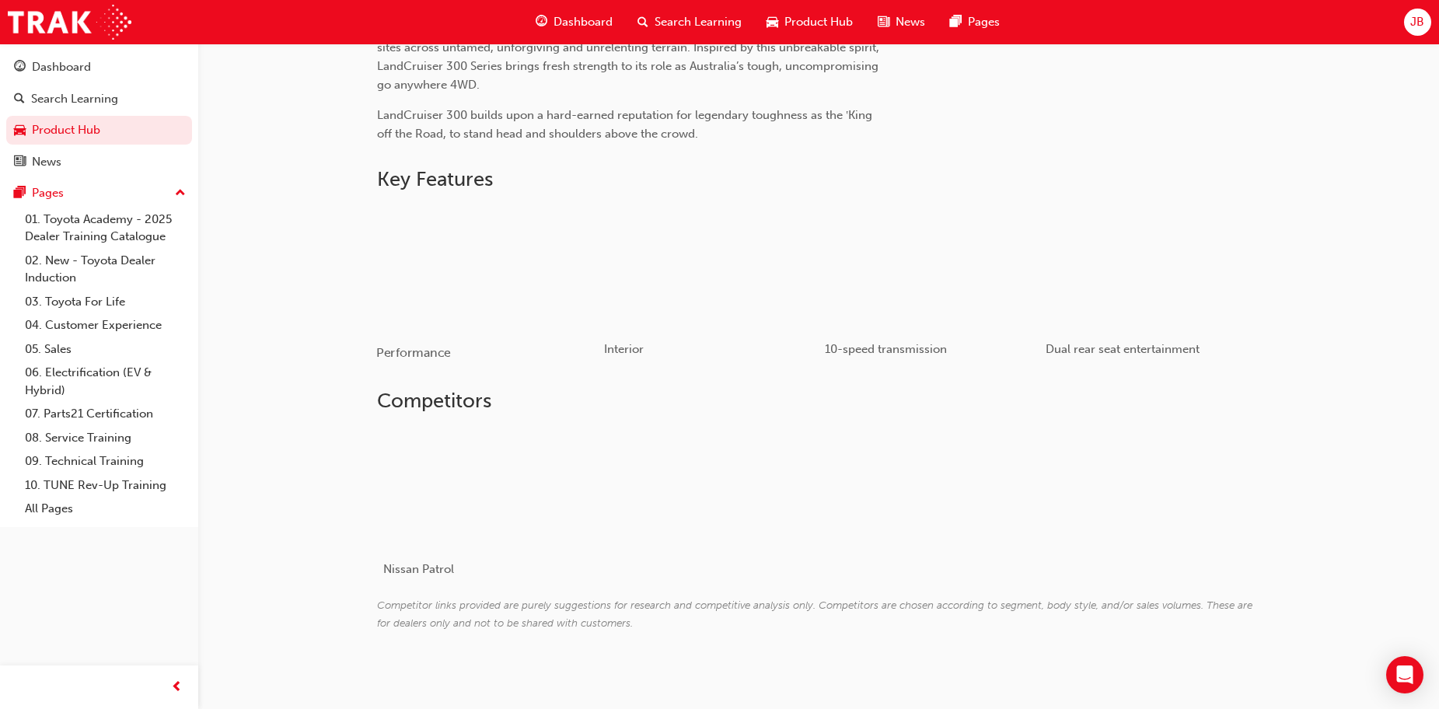
click at [544, 307] on div "button" at bounding box center [486, 267] width 221 height 124
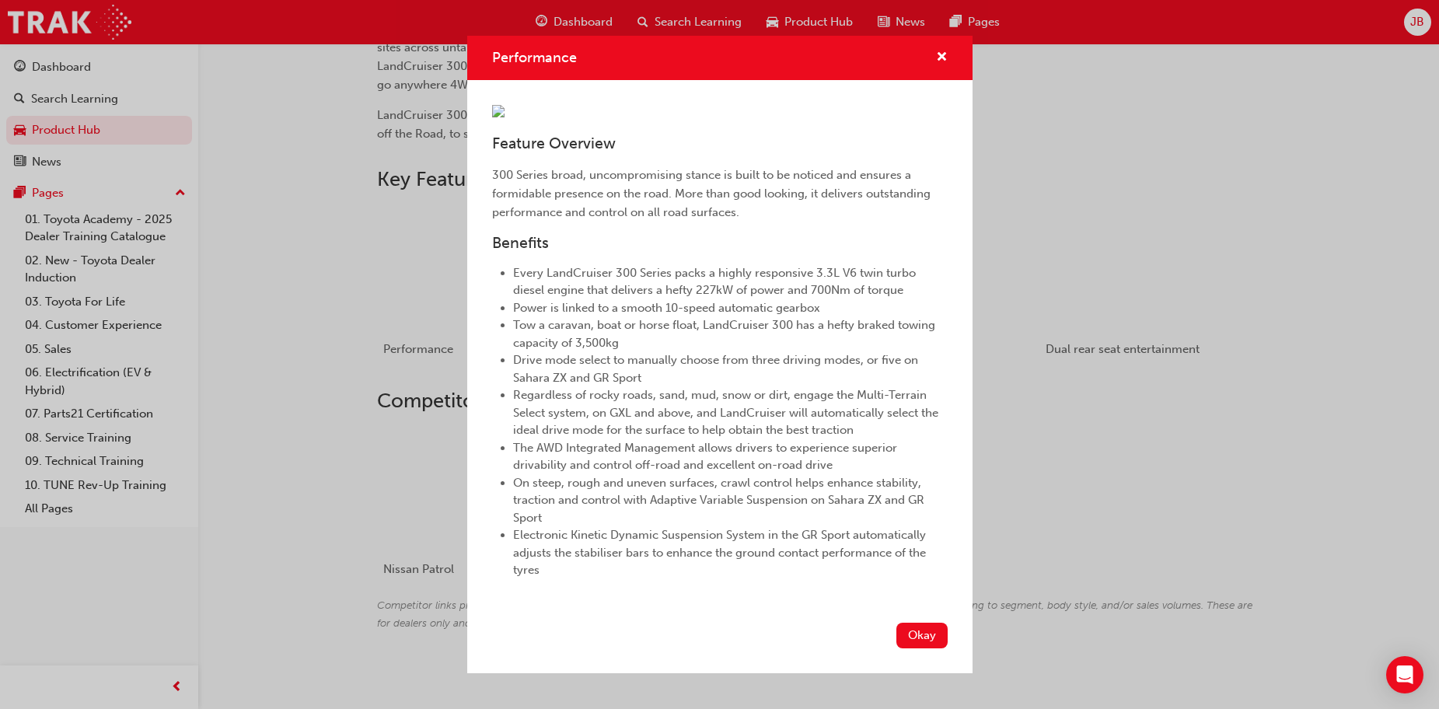
scroll to position [145, 0]
click at [886, 654] on div "Okay" at bounding box center [719, 644] width 505 height 57
click at [896, 648] on button "Okay" at bounding box center [921, 636] width 51 height 26
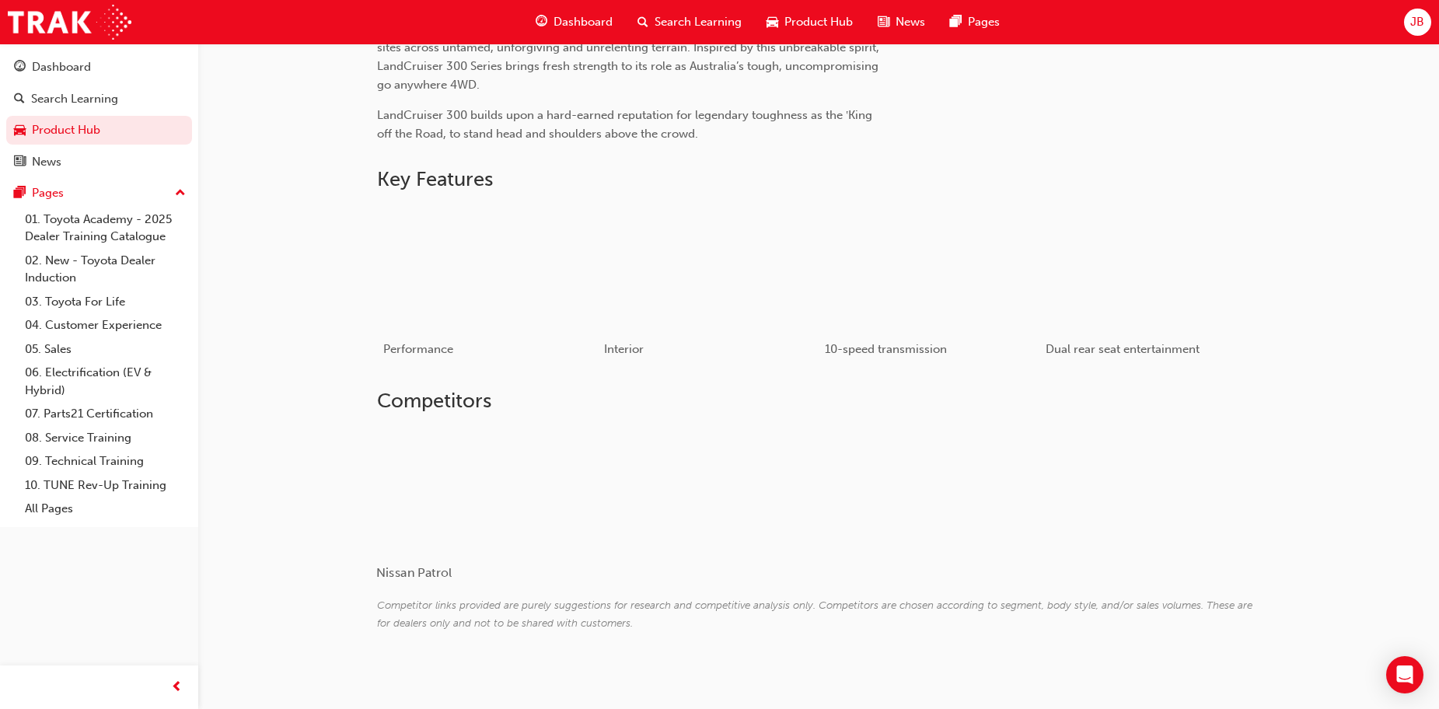
click at [497, 484] on div at bounding box center [468, 489] width 185 height 124
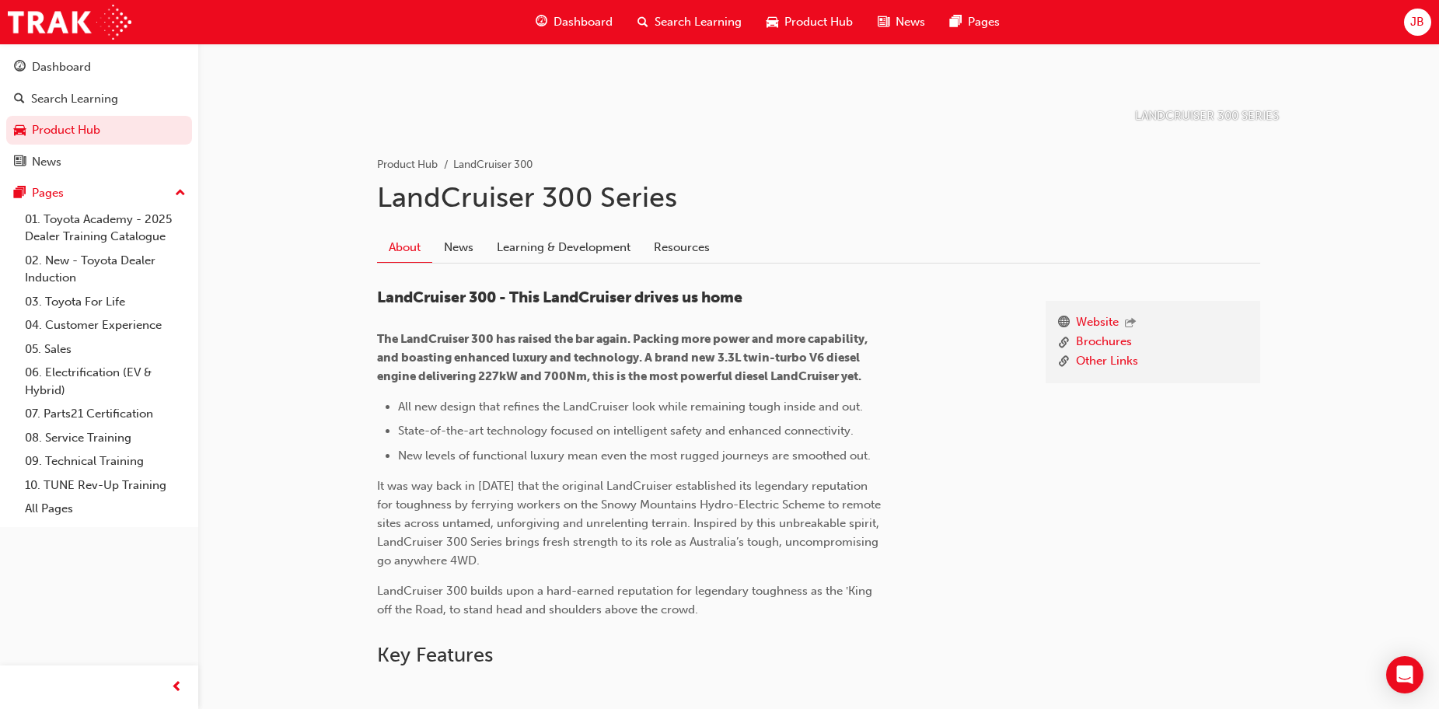
scroll to position [233, 0]
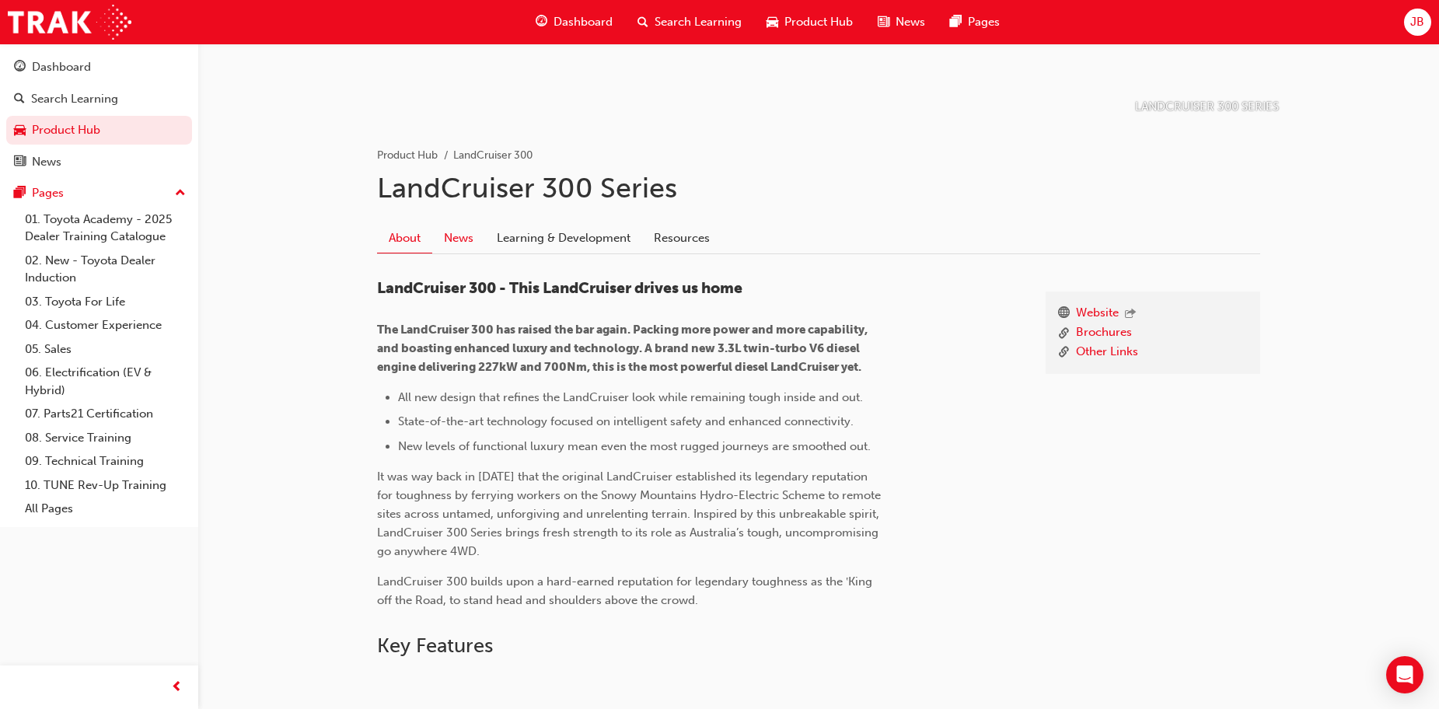
click at [455, 236] on link "News" at bounding box center [458, 238] width 53 height 30
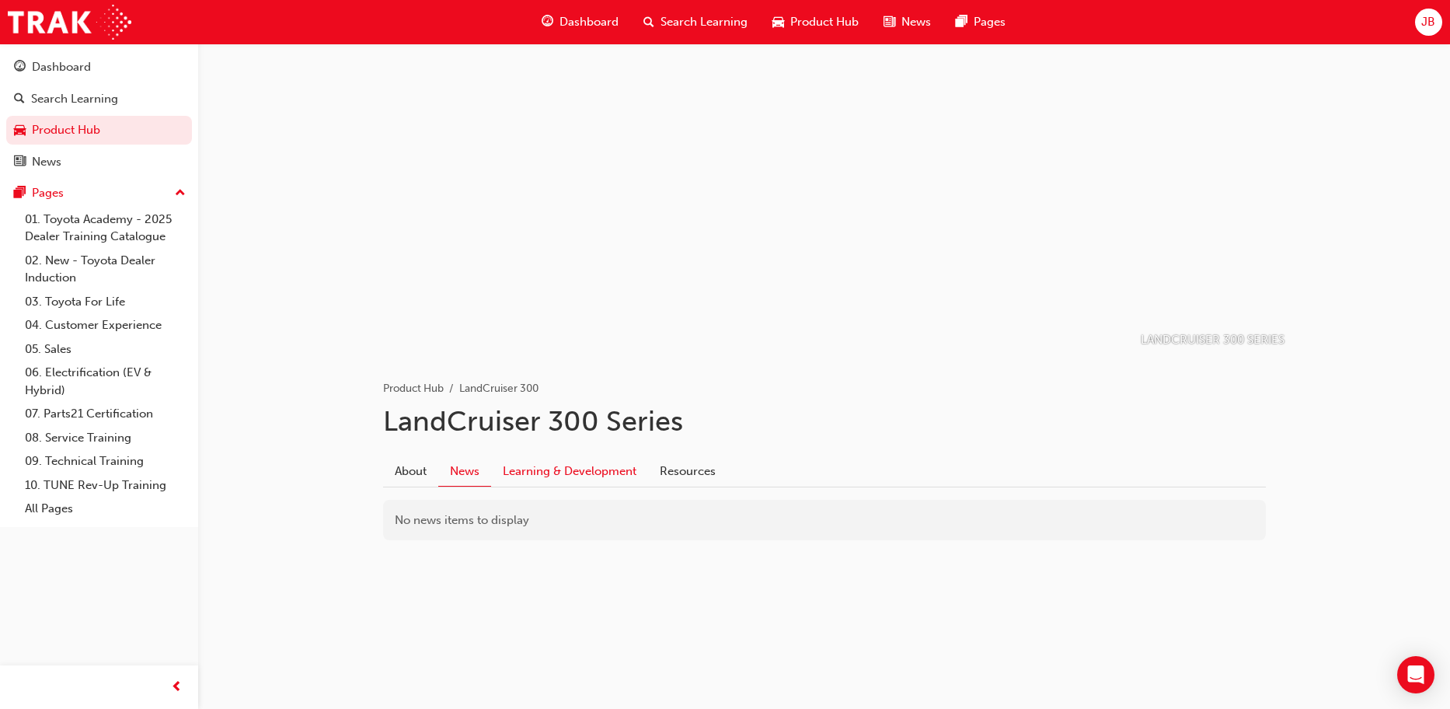
click at [570, 473] on link "Learning & Development" at bounding box center [569, 471] width 157 height 30
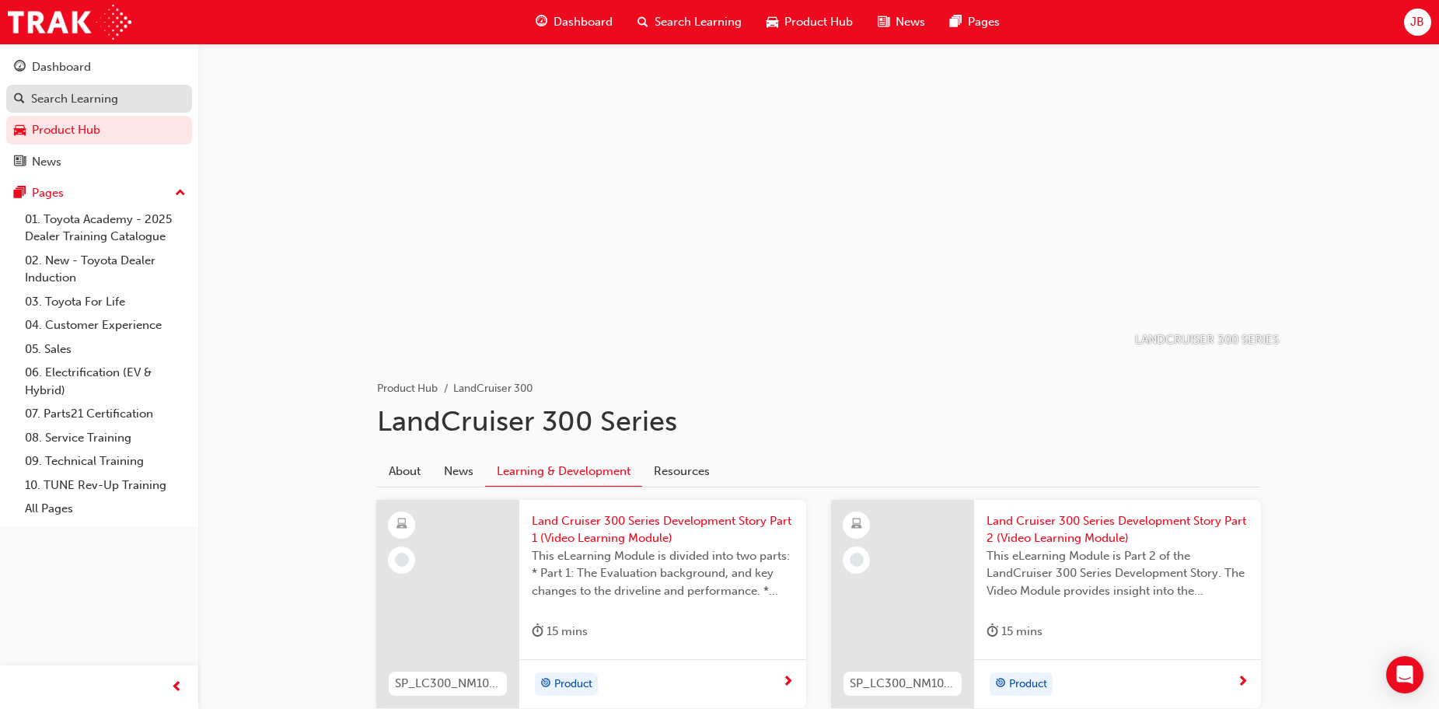
click at [106, 90] on div "Search Learning" at bounding box center [74, 99] width 87 height 18
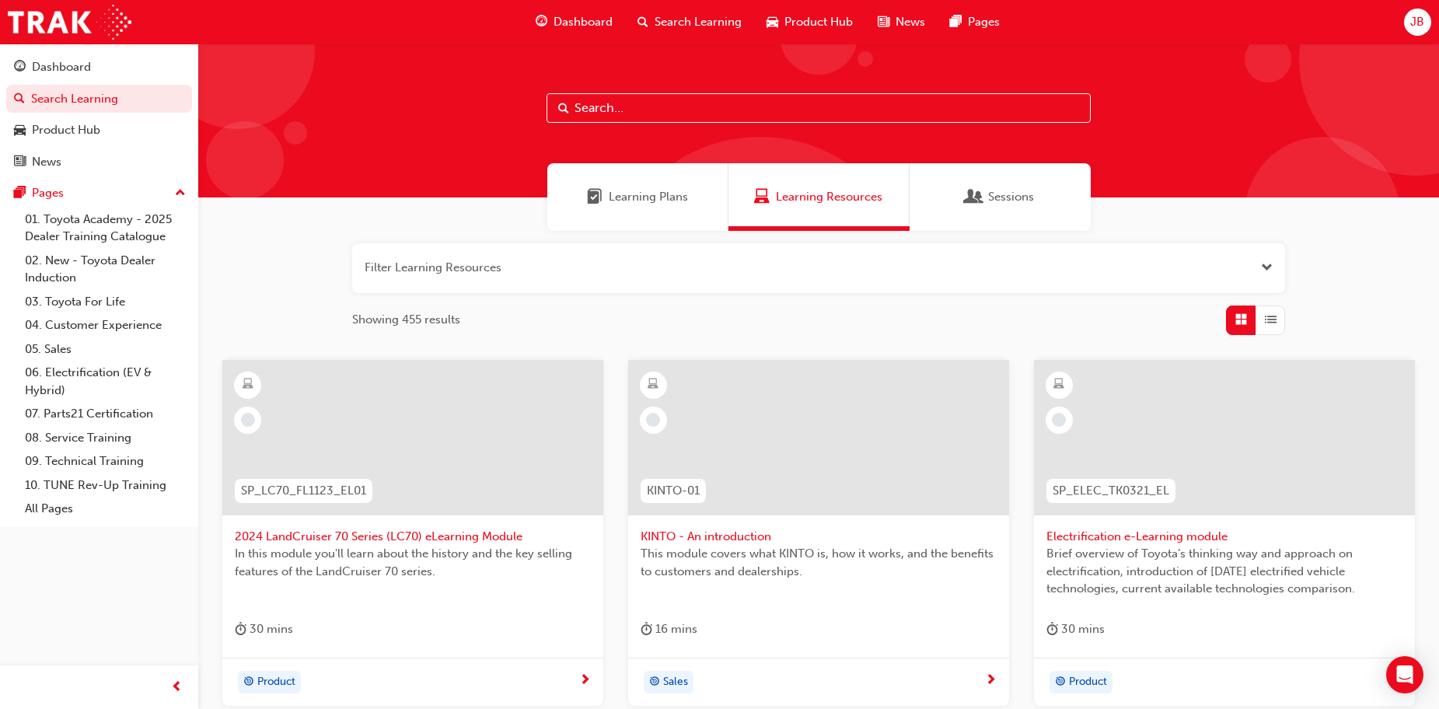
click at [980, 204] on span "Sessions" at bounding box center [974, 197] width 16 height 18
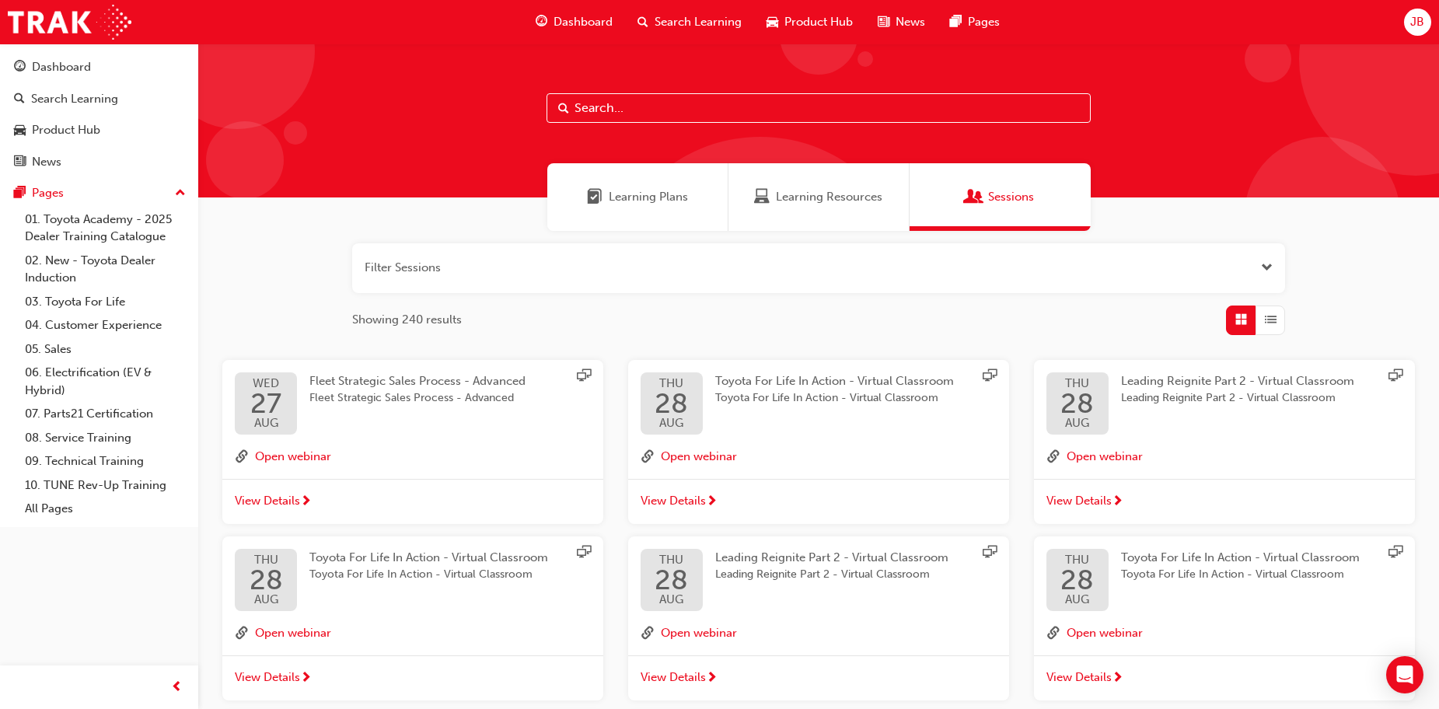
click at [1424, 23] on span "JB" at bounding box center [1417, 22] width 14 height 18
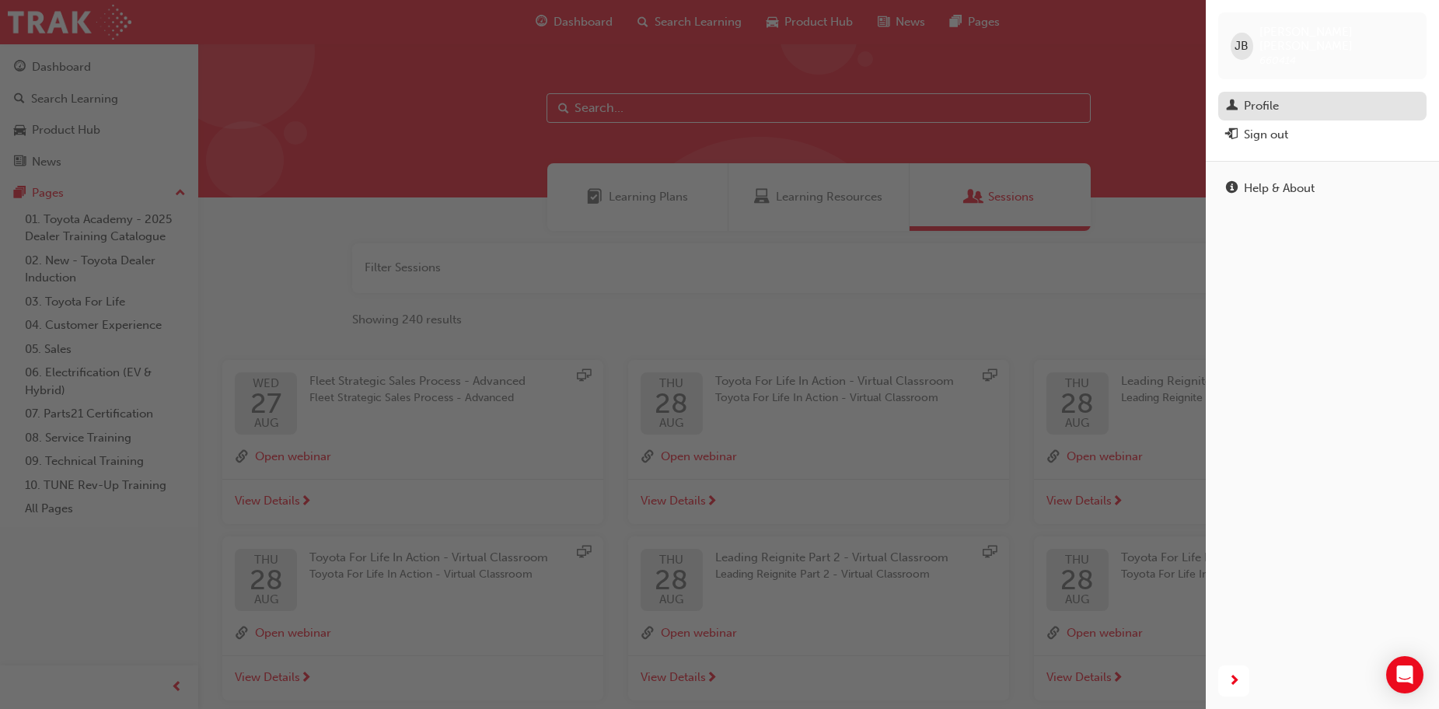
click at [1284, 96] on div "Profile" at bounding box center [1322, 105] width 193 height 19
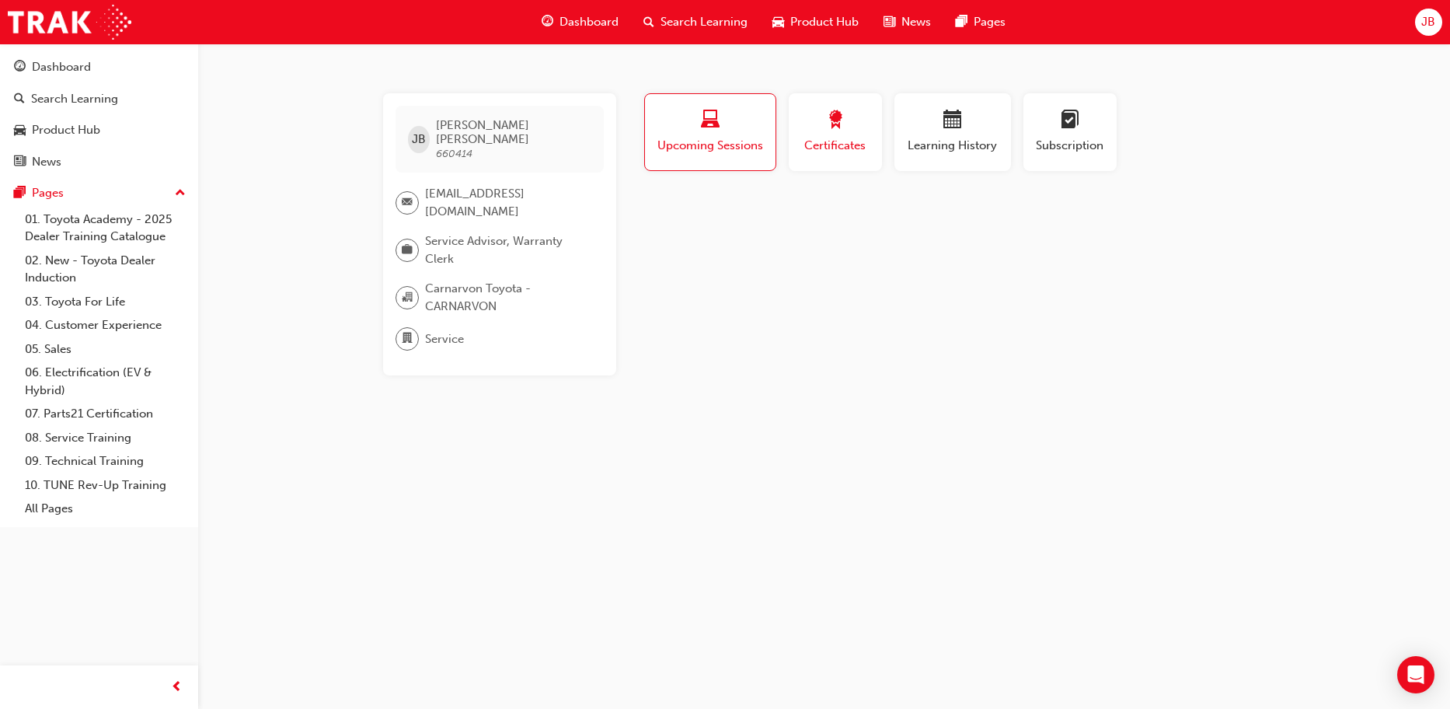
click at [804, 124] on div "button" at bounding box center [835, 122] width 70 height 24
click at [689, 118] on div "button" at bounding box center [710, 122] width 109 height 24
click at [961, 155] on button "Learning History" at bounding box center [953, 132] width 117 height 78
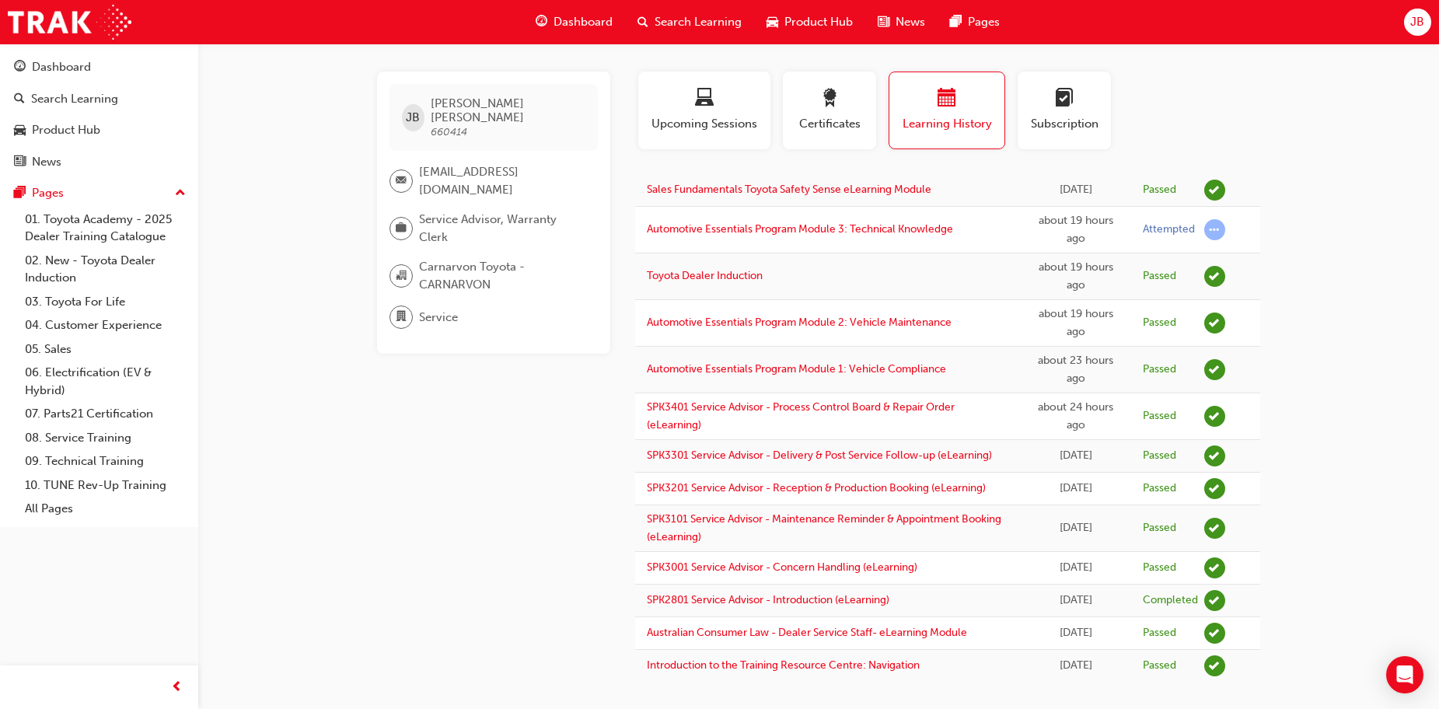
scroll to position [33, 0]
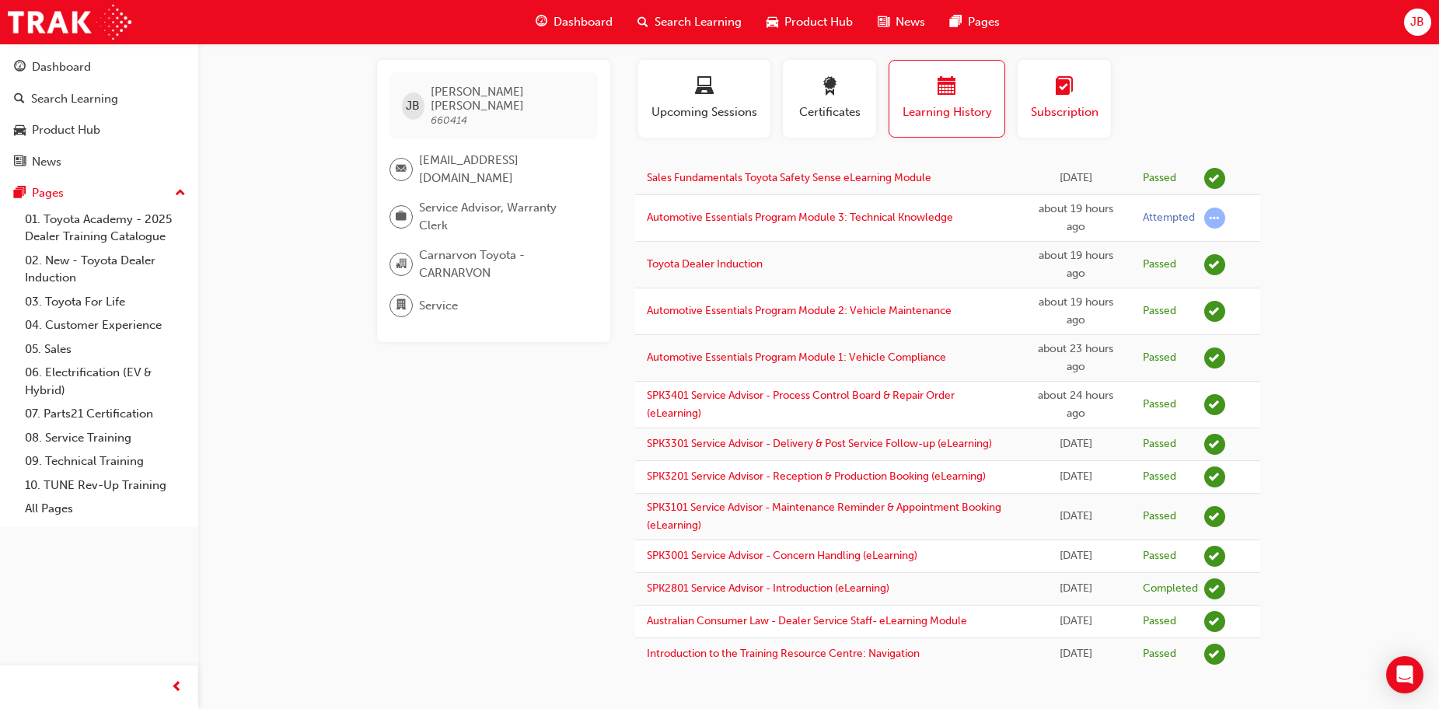
click at [1062, 118] on span "Subscription" at bounding box center [1064, 112] width 70 height 18
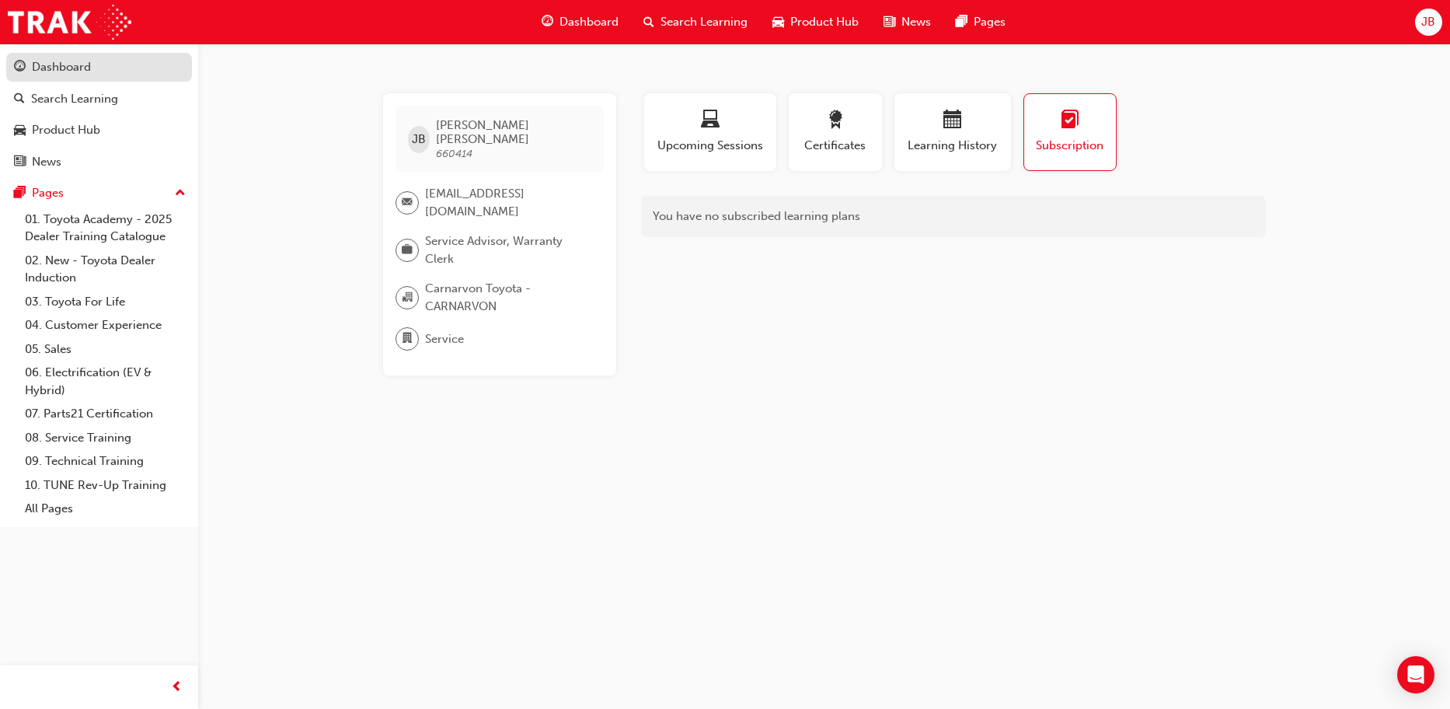
click at [104, 58] on div "Dashboard" at bounding box center [99, 67] width 170 height 19
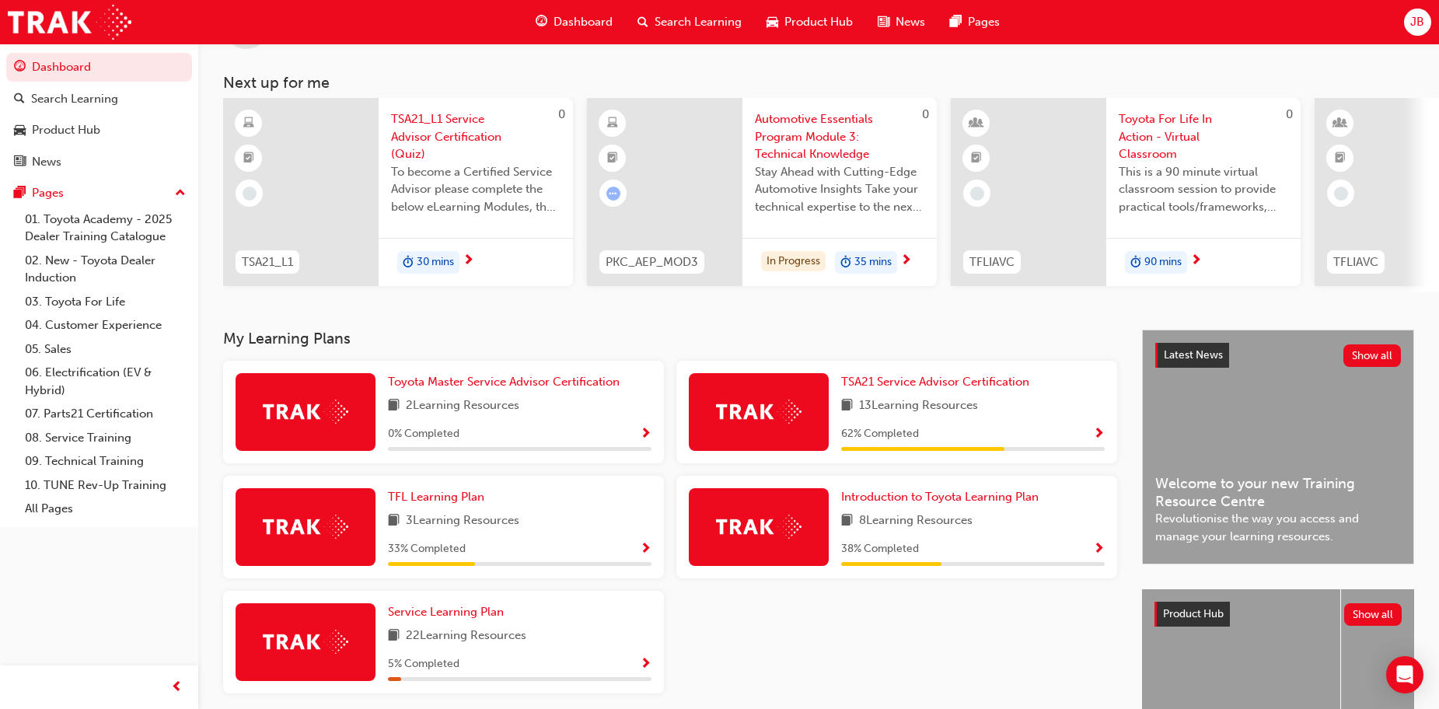
scroll to position [155, 0]
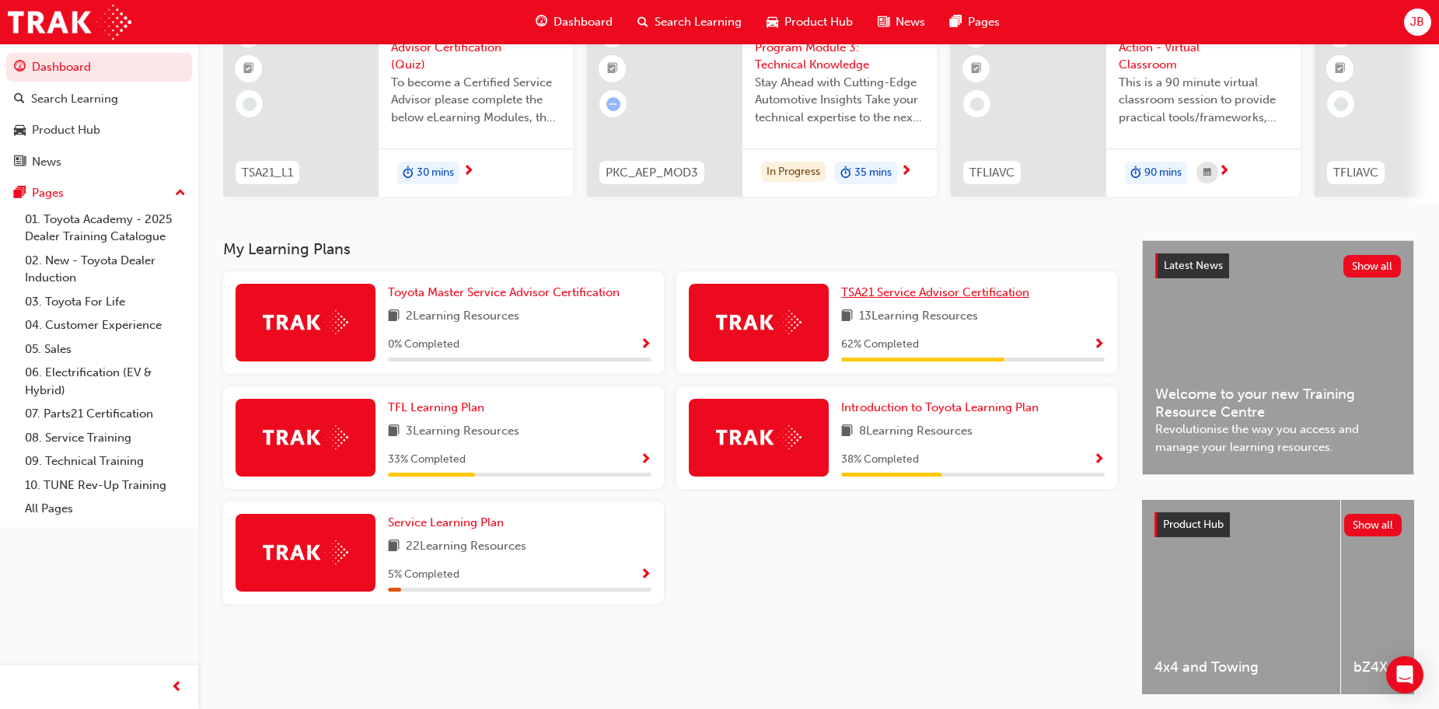
click at [931, 299] on span "TSA21 Service Advisor Certification" at bounding box center [935, 292] width 188 height 14
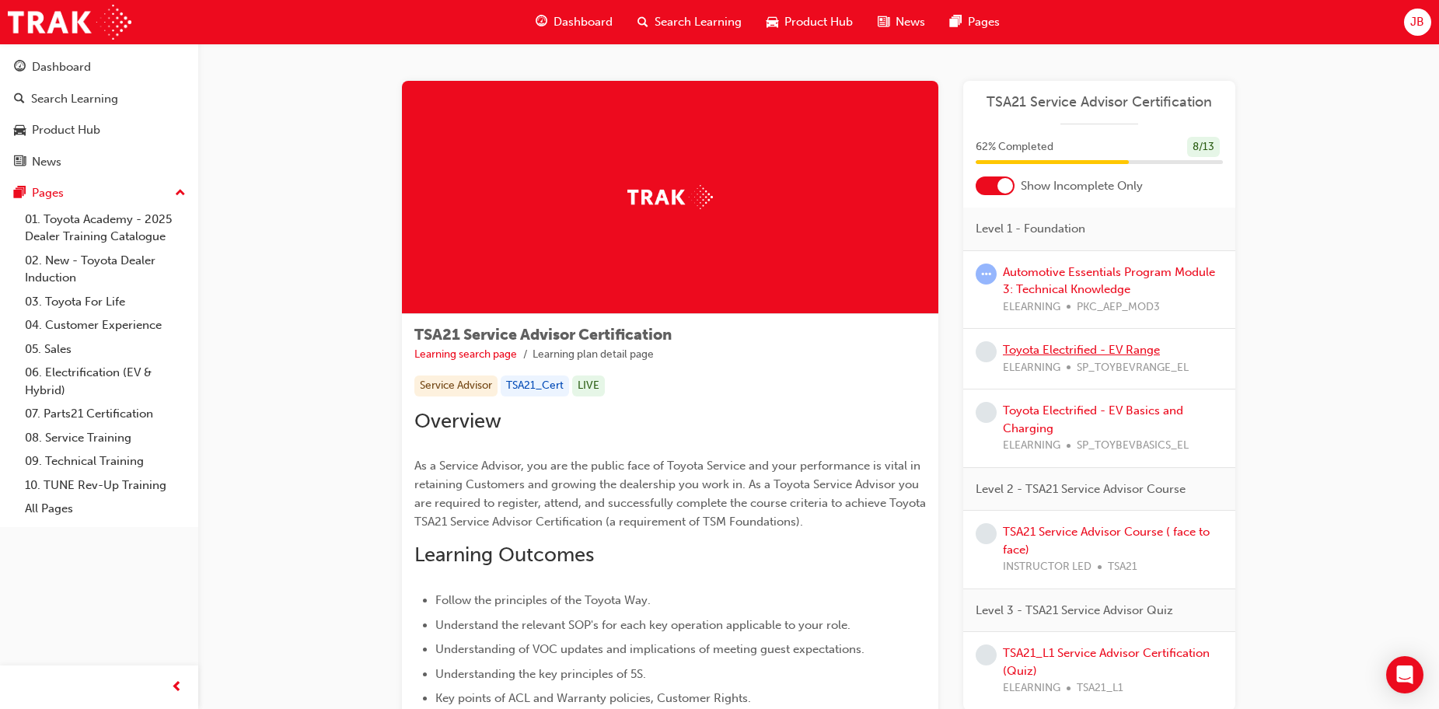
click at [1079, 350] on link "Toyota Electrified - EV Range" at bounding box center [1081, 350] width 157 height 14
click at [1055, 658] on link "TSA21_L1 Service Advisor Certification (Quiz)" at bounding box center [1106, 662] width 207 height 32
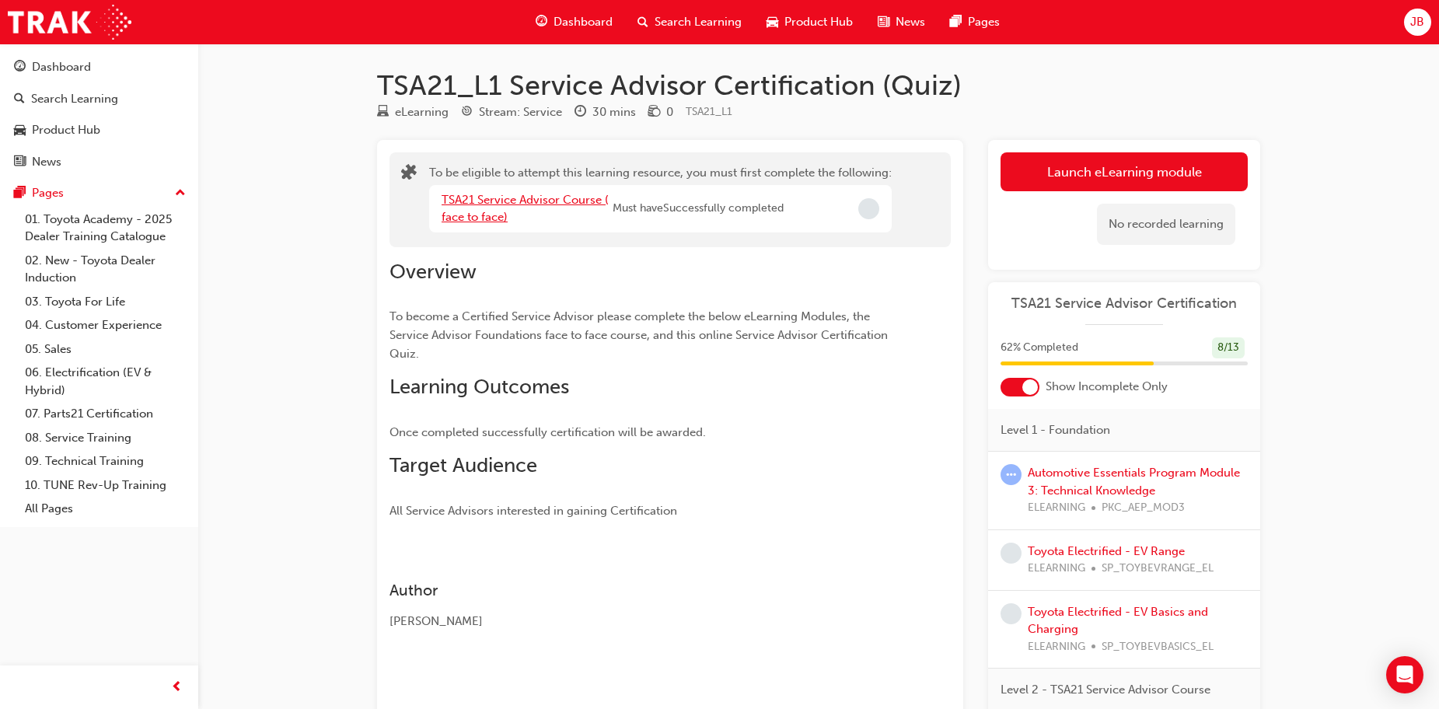
click at [446, 221] on link "TSA21 Service Advisor Course ( face to face)" at bounding box center [524, 209] width 167 height 32
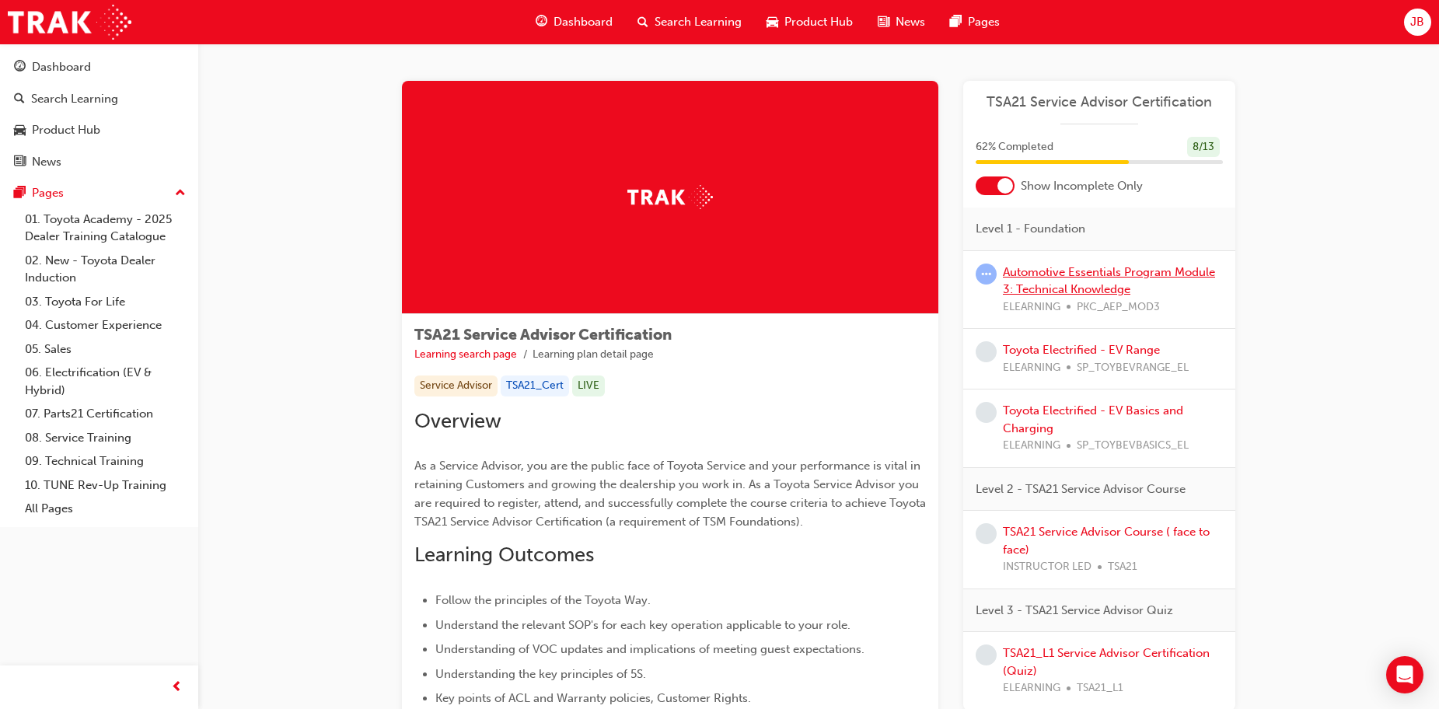
click at [1066, 287] on link "Automotive Essentials Program Module 3: Technical Knowledge" at bounding box center [1109, 281] width 212 height 32
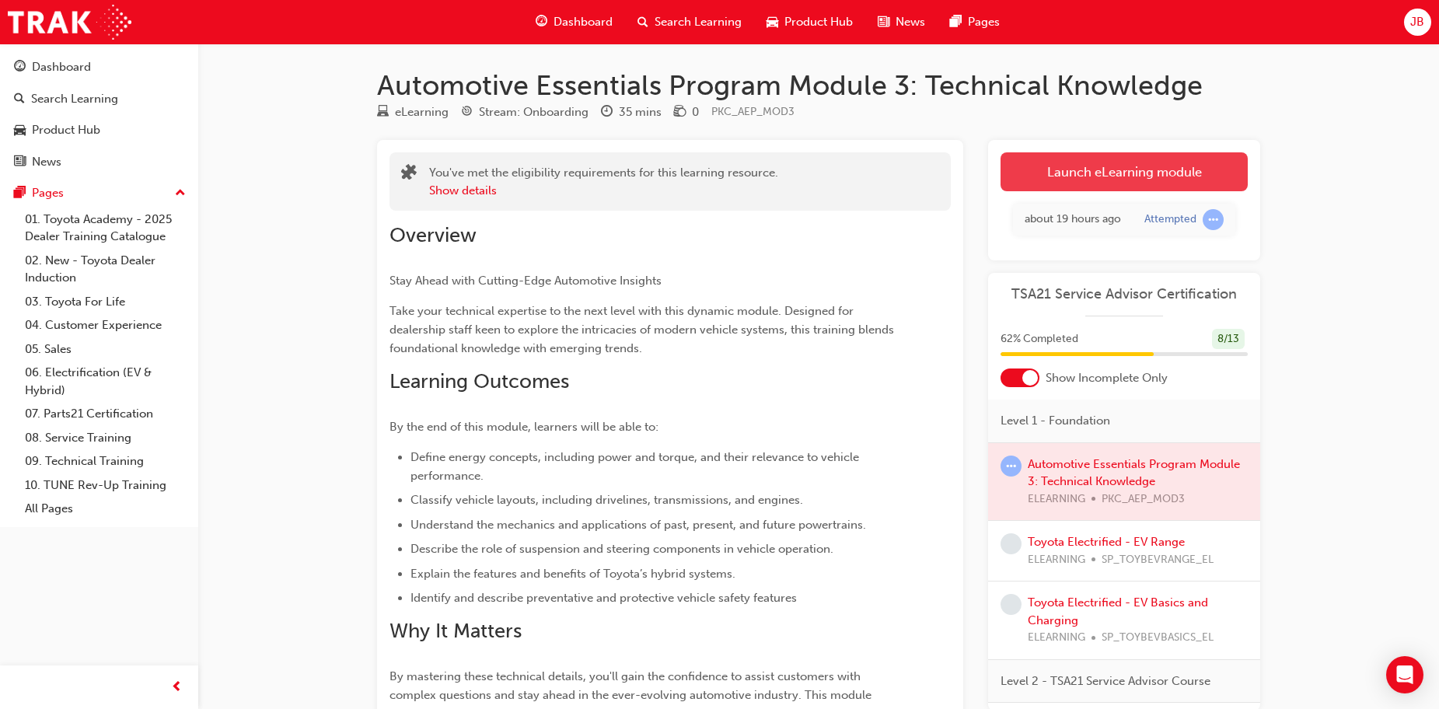
click at [1089, 180] on link "Launch eLearning module" at bounding box center [1123, 171] width 247 height 39
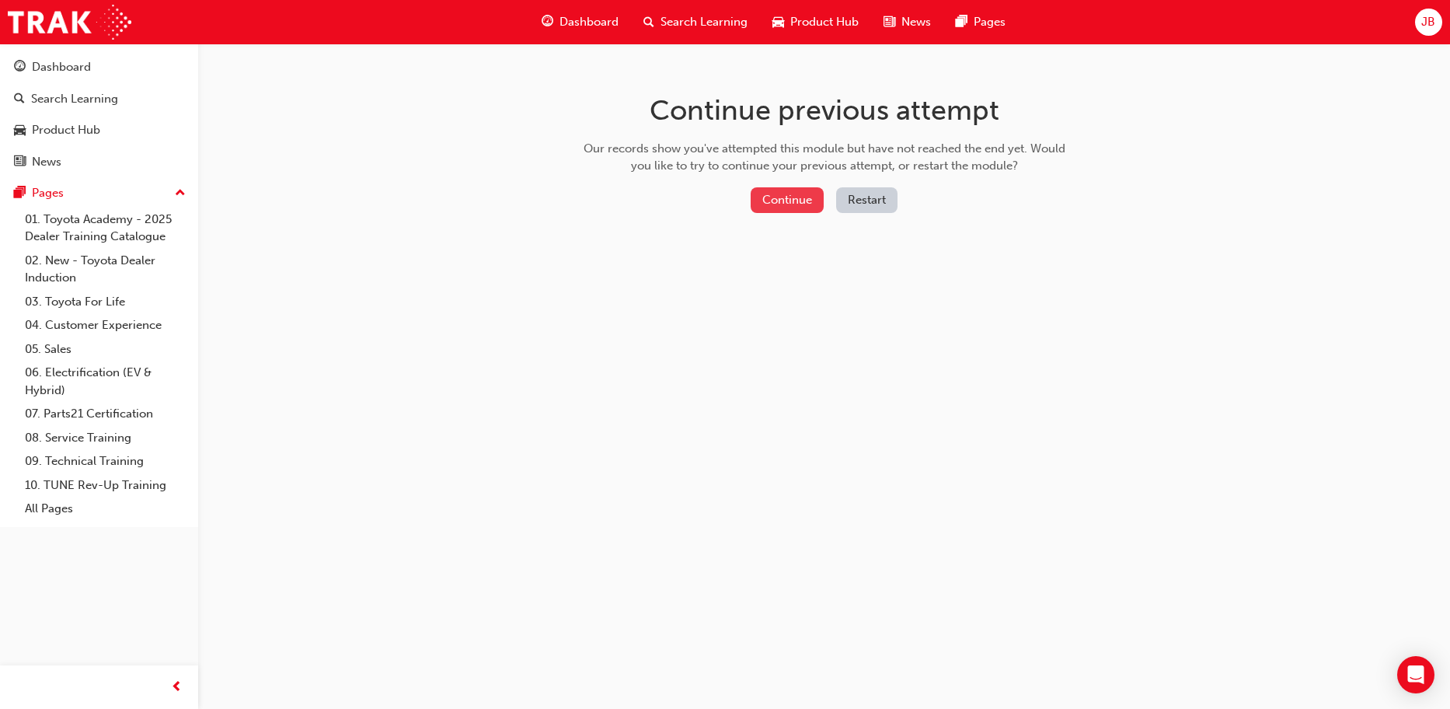
click at [799, 203] on button "Continue" at bounding box center [787, 200] width 73 height 26
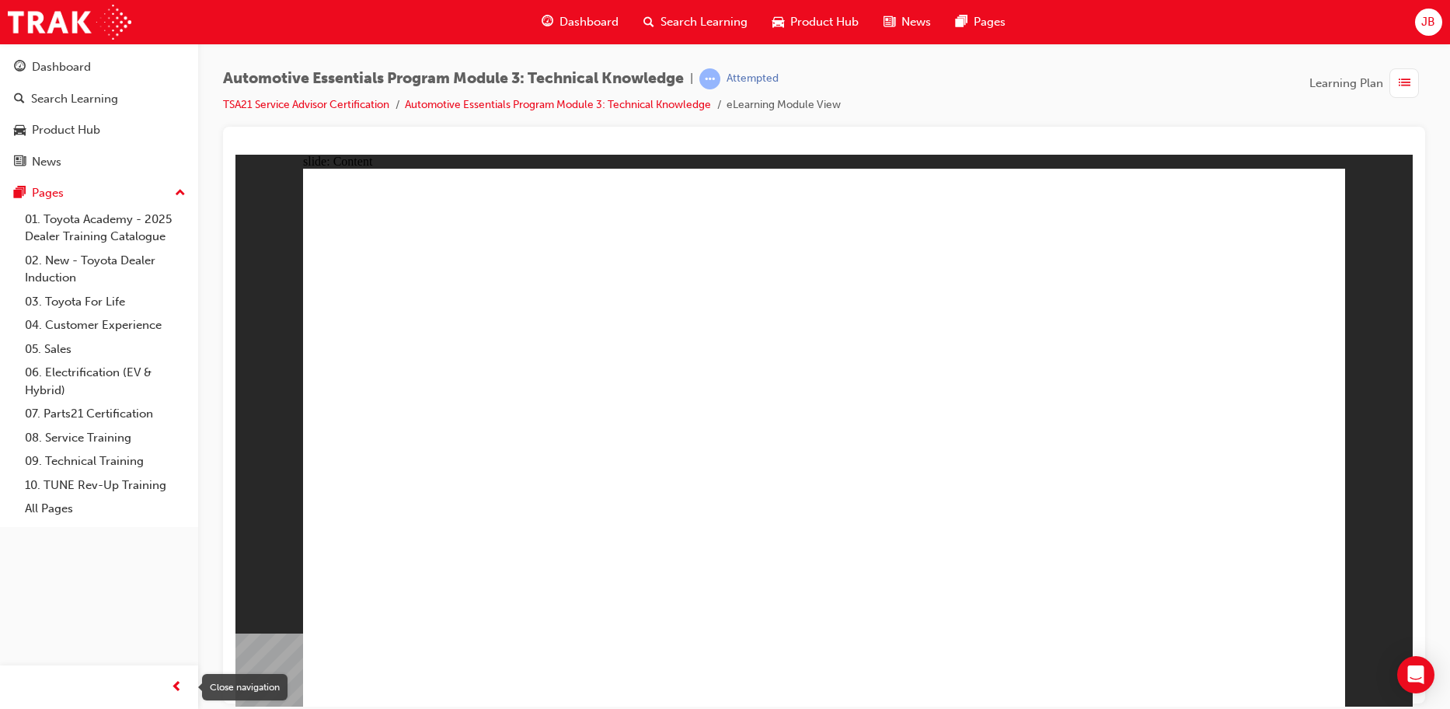
click at [178, 684] on span "prev-icon" at bounding box center [177, 687] width 12 height 19
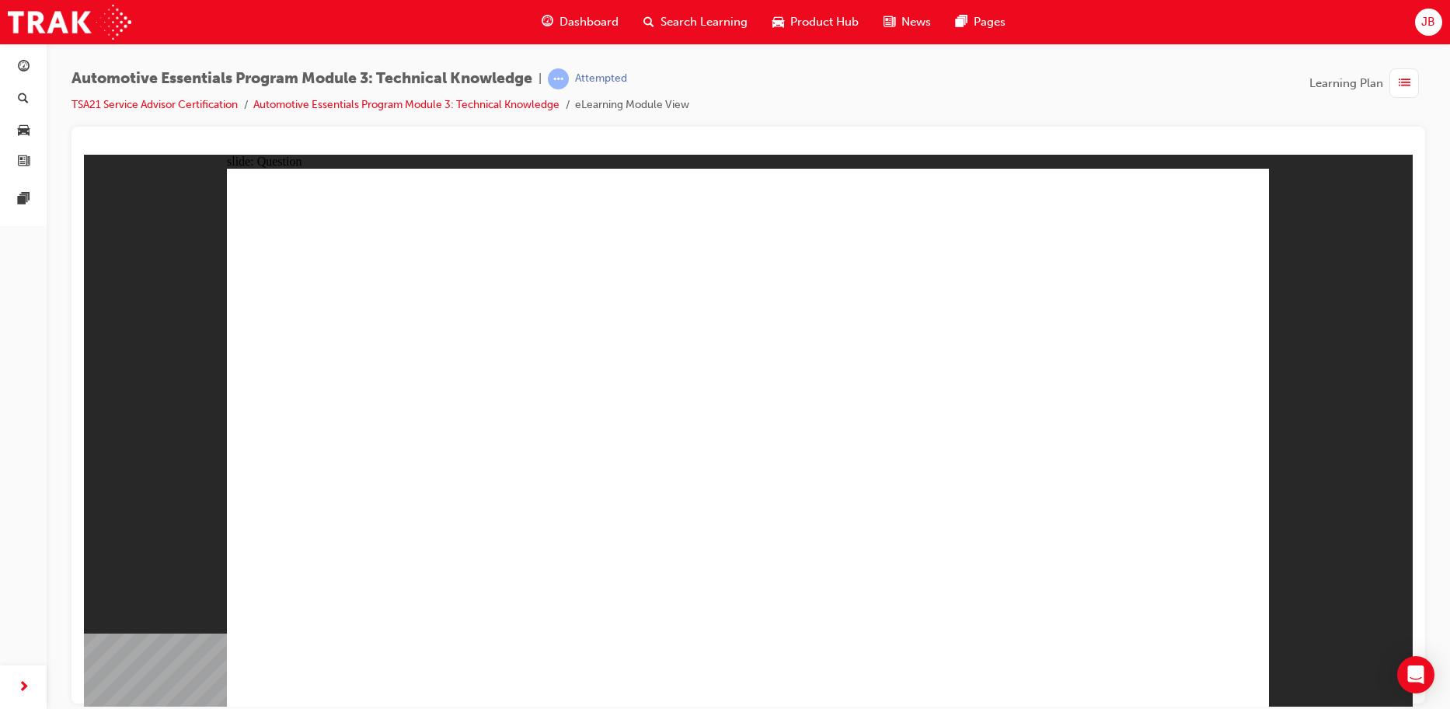
radio input "true"
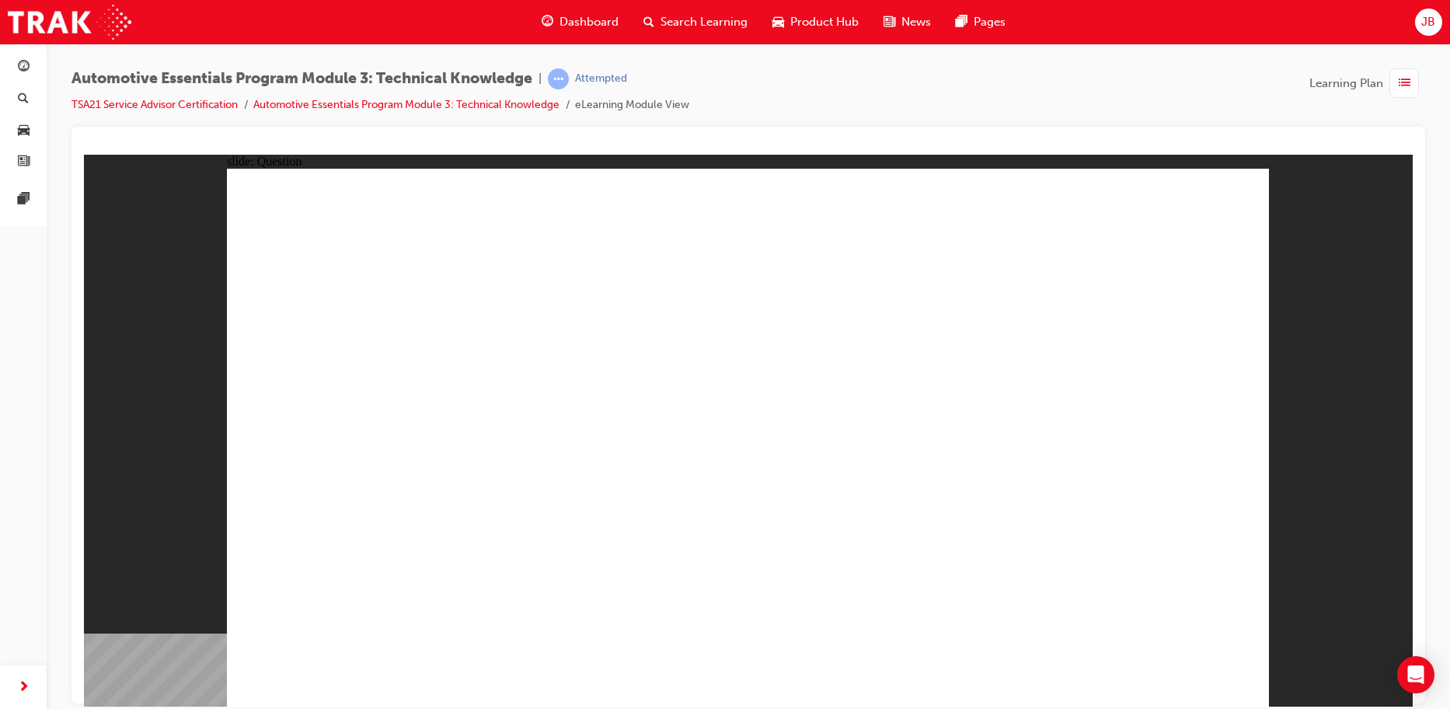
radio input "true"
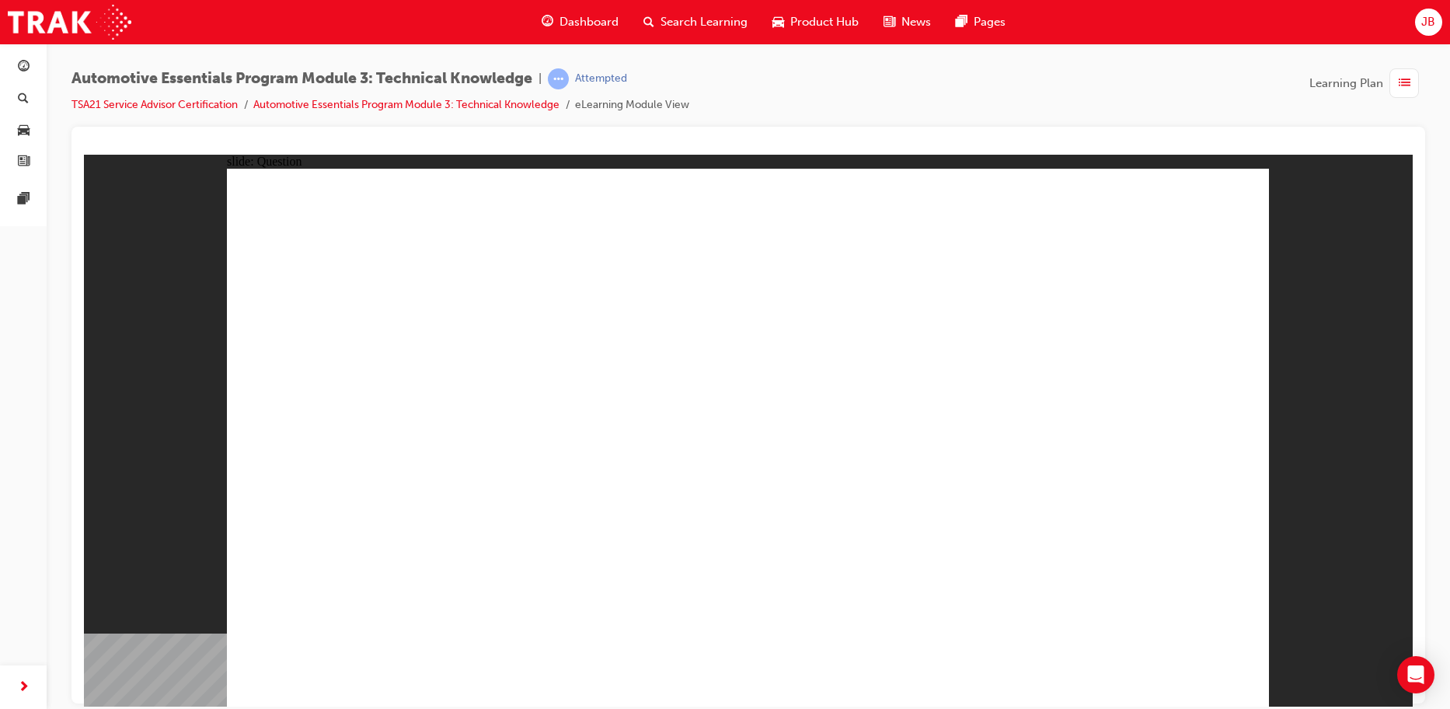
radio input "true"
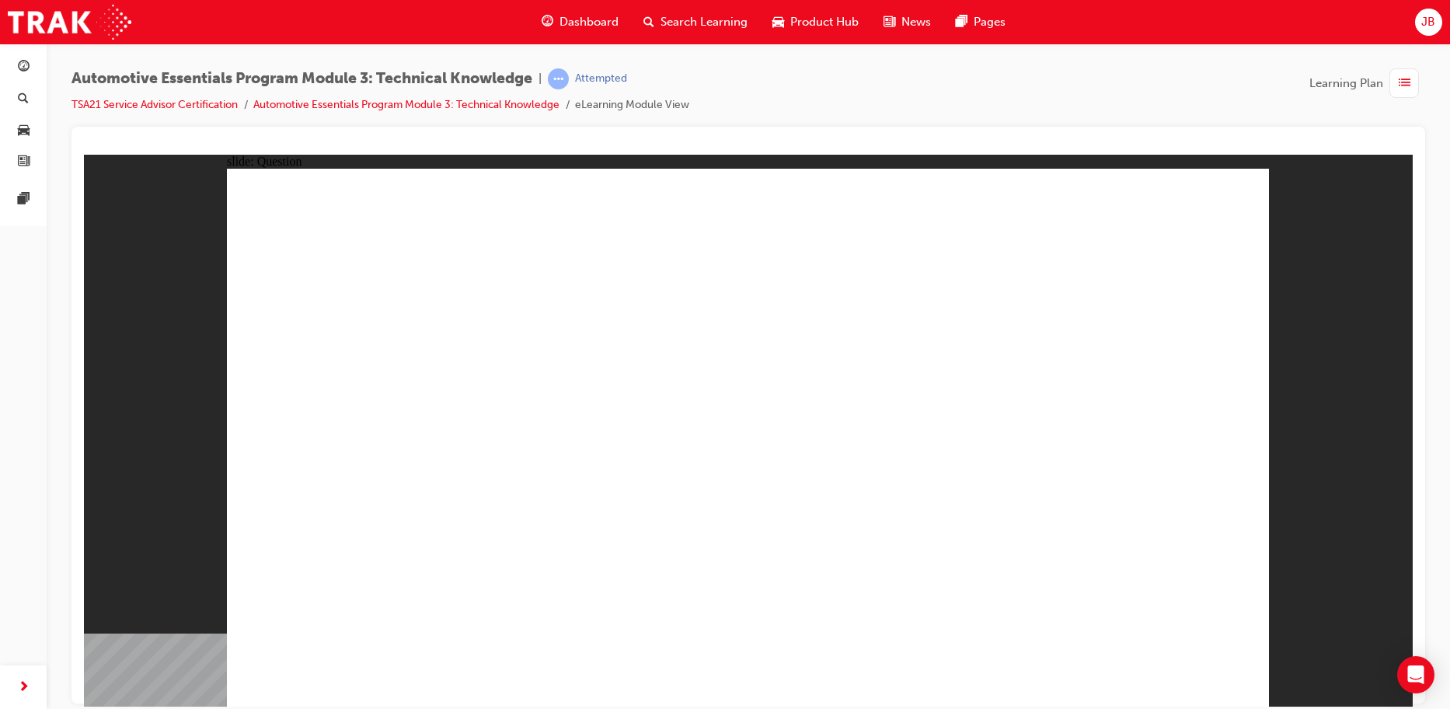
click at [26, 682] on span "next-icon" at bounding box center [24, 687] width 12 height 19
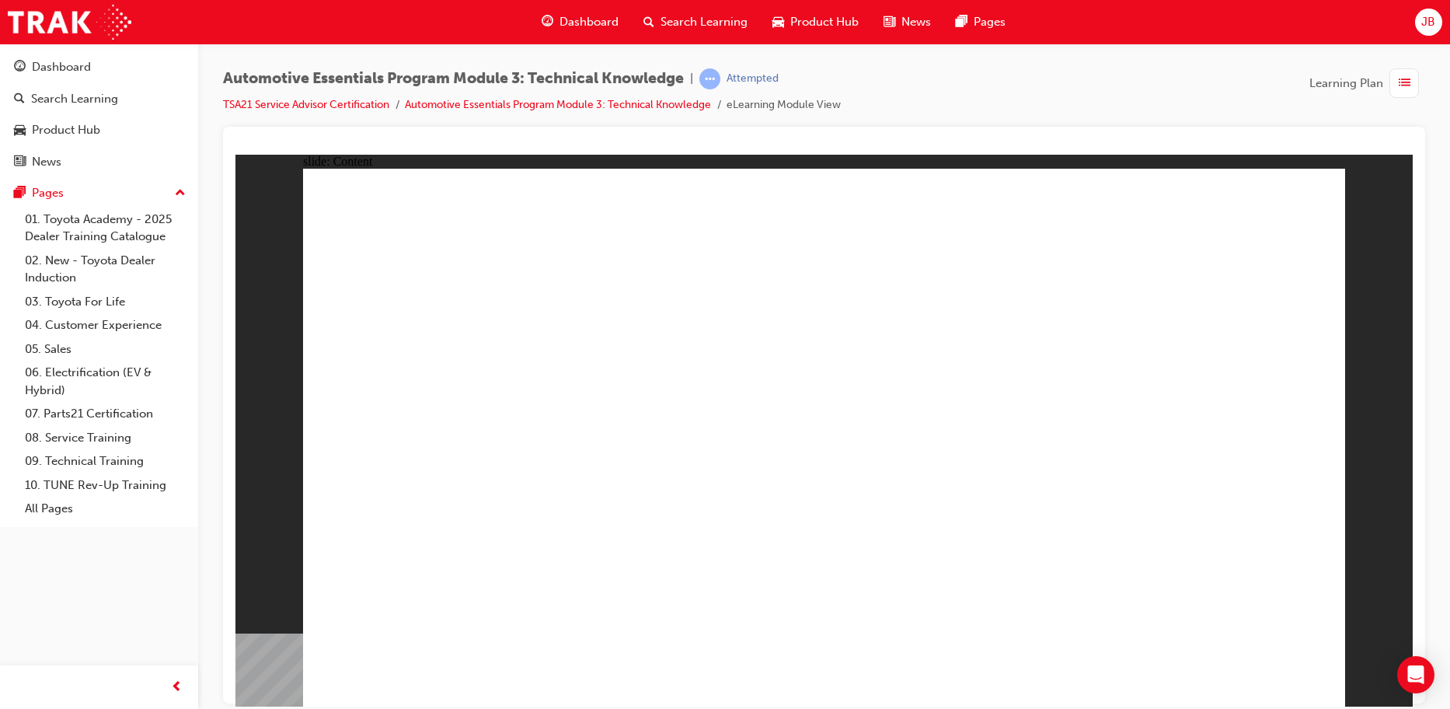
click at [179, 191] on span "up-icon" at bounding box center [180, 193] width 11 height 20
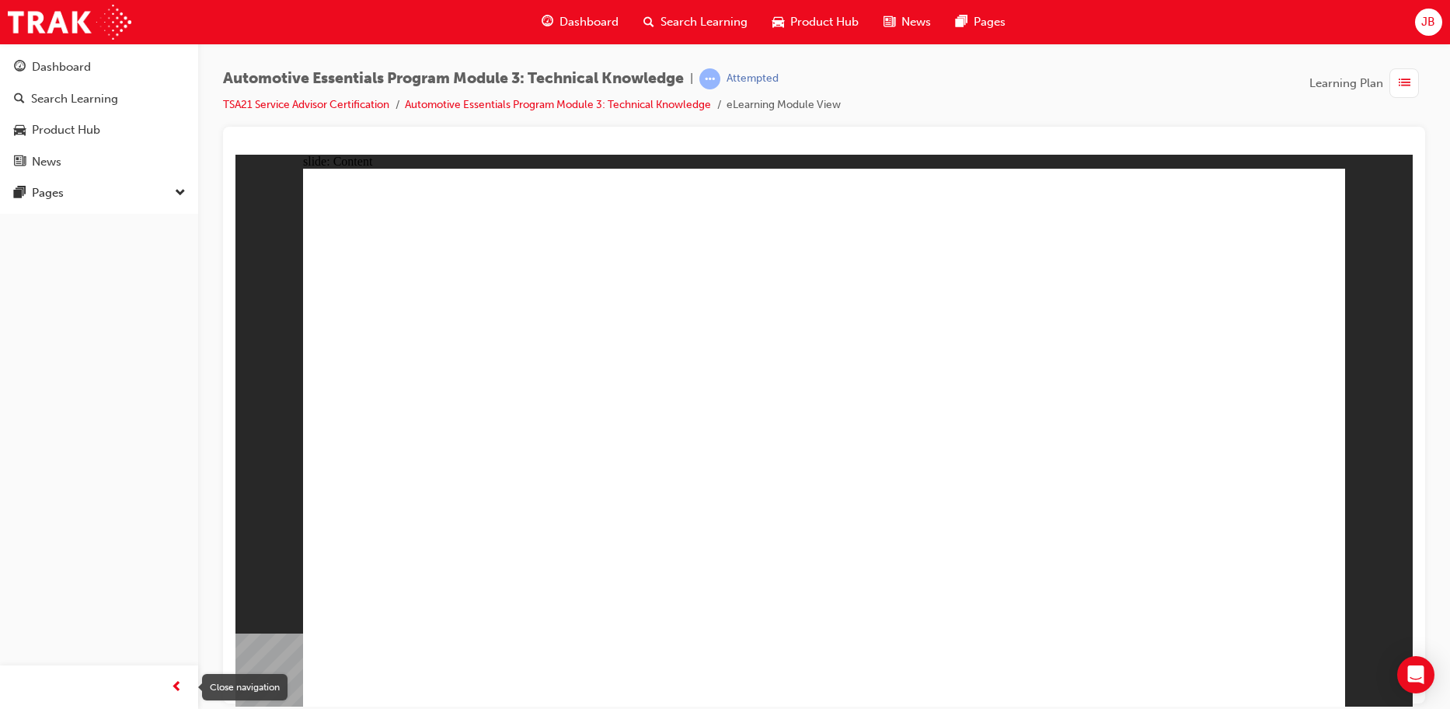
click at [182, 680] on span "prev-icon" at bounding box center [177, 687] width 12 height 19
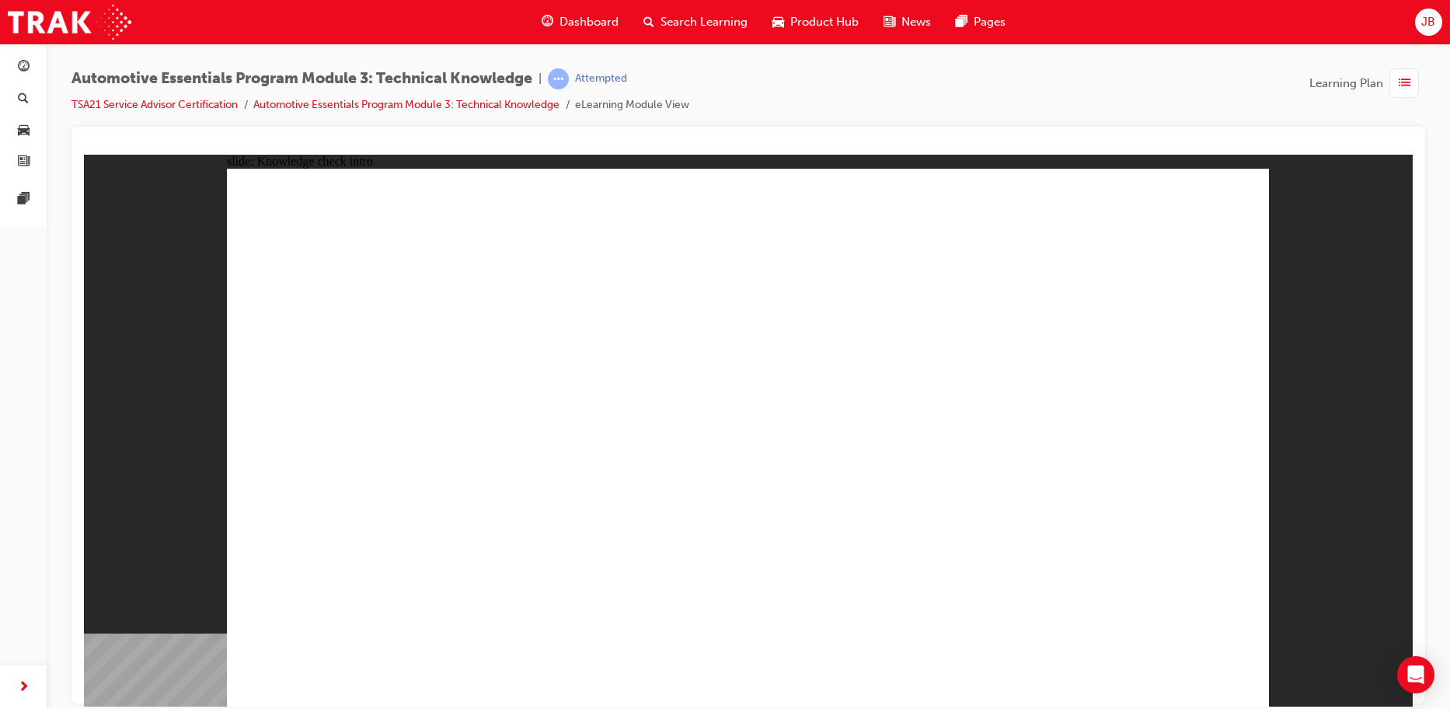
radio input "true"
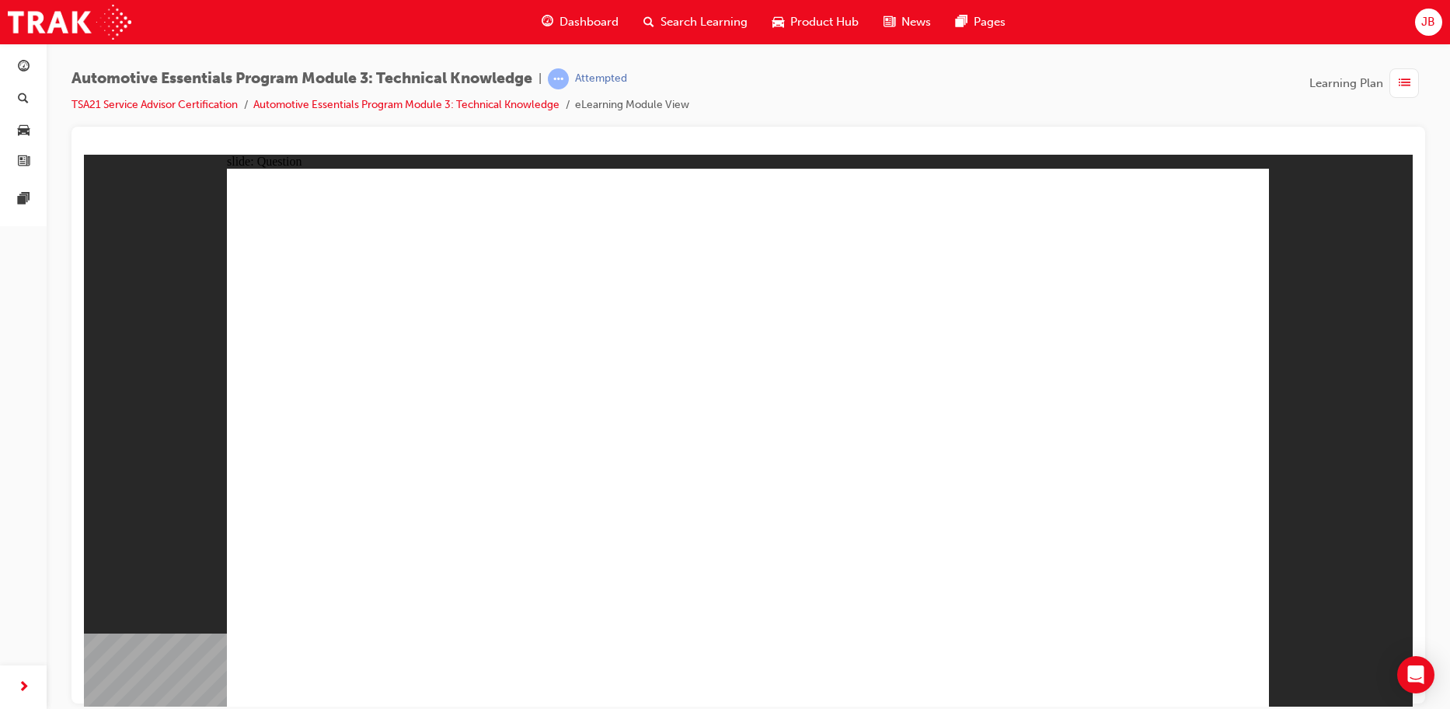
radio input "true"
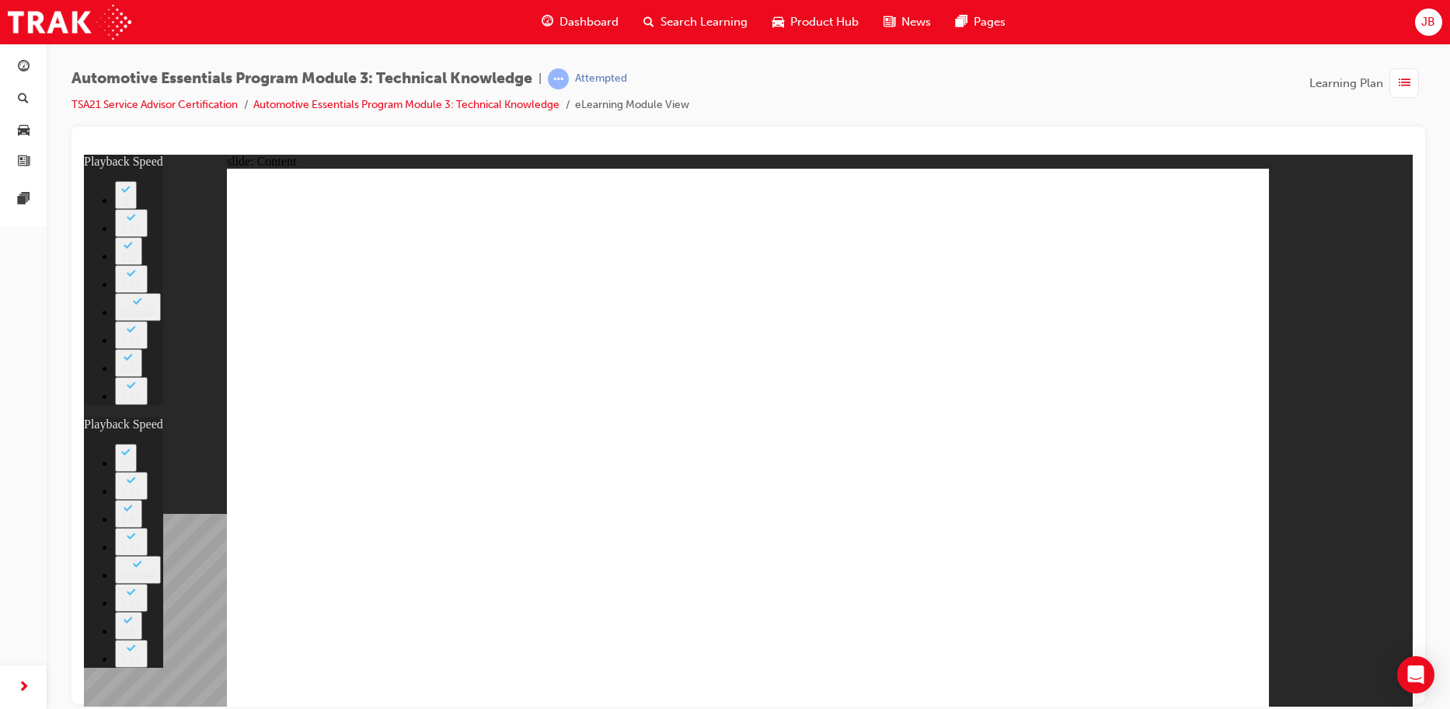
type input "8"
type input "12"
type input "8"
type input "12"
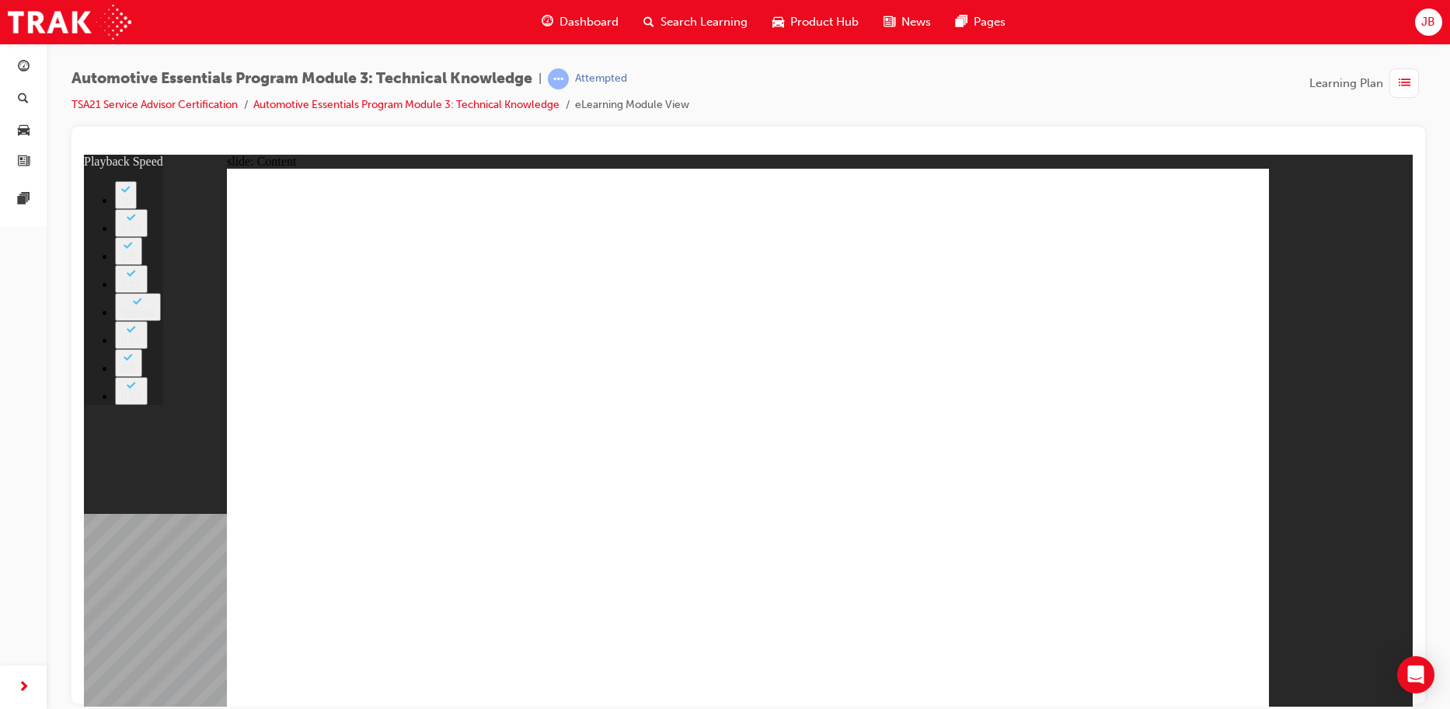
type input "7"
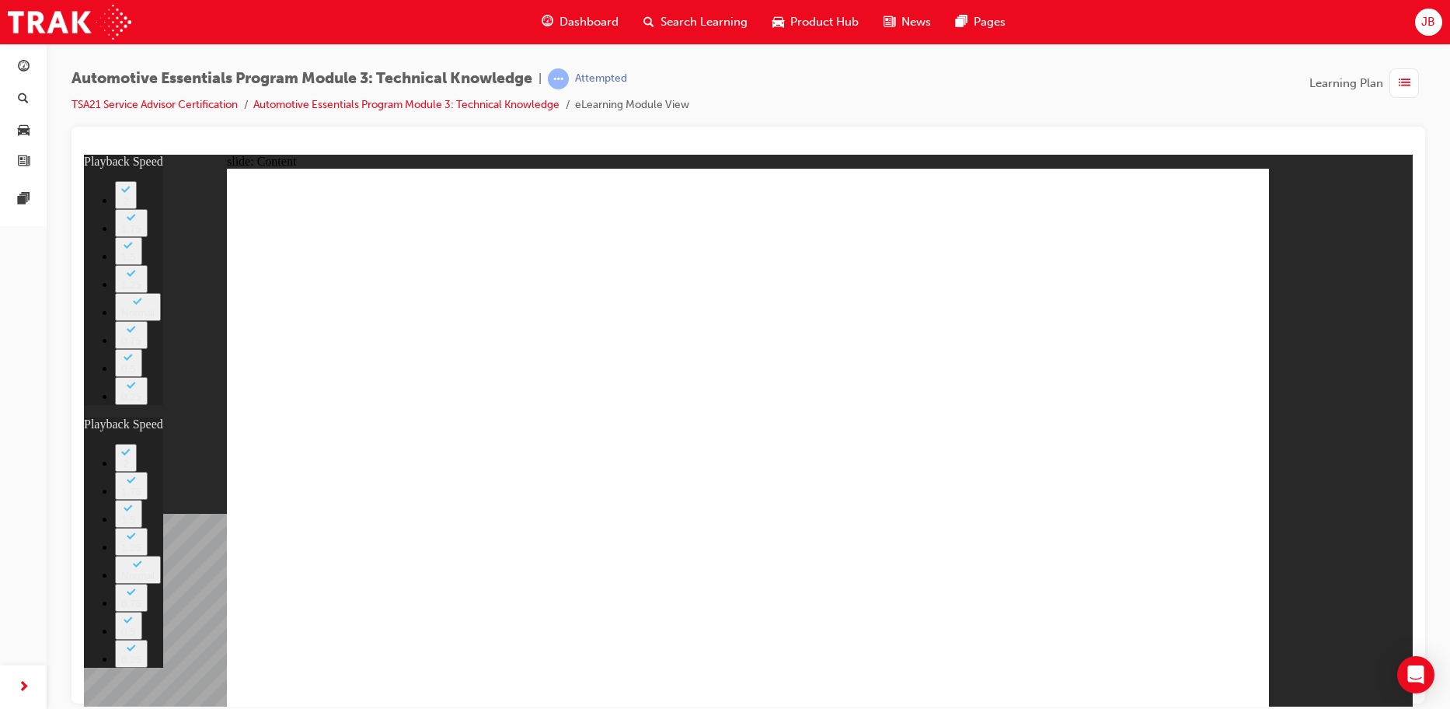
type input "0"
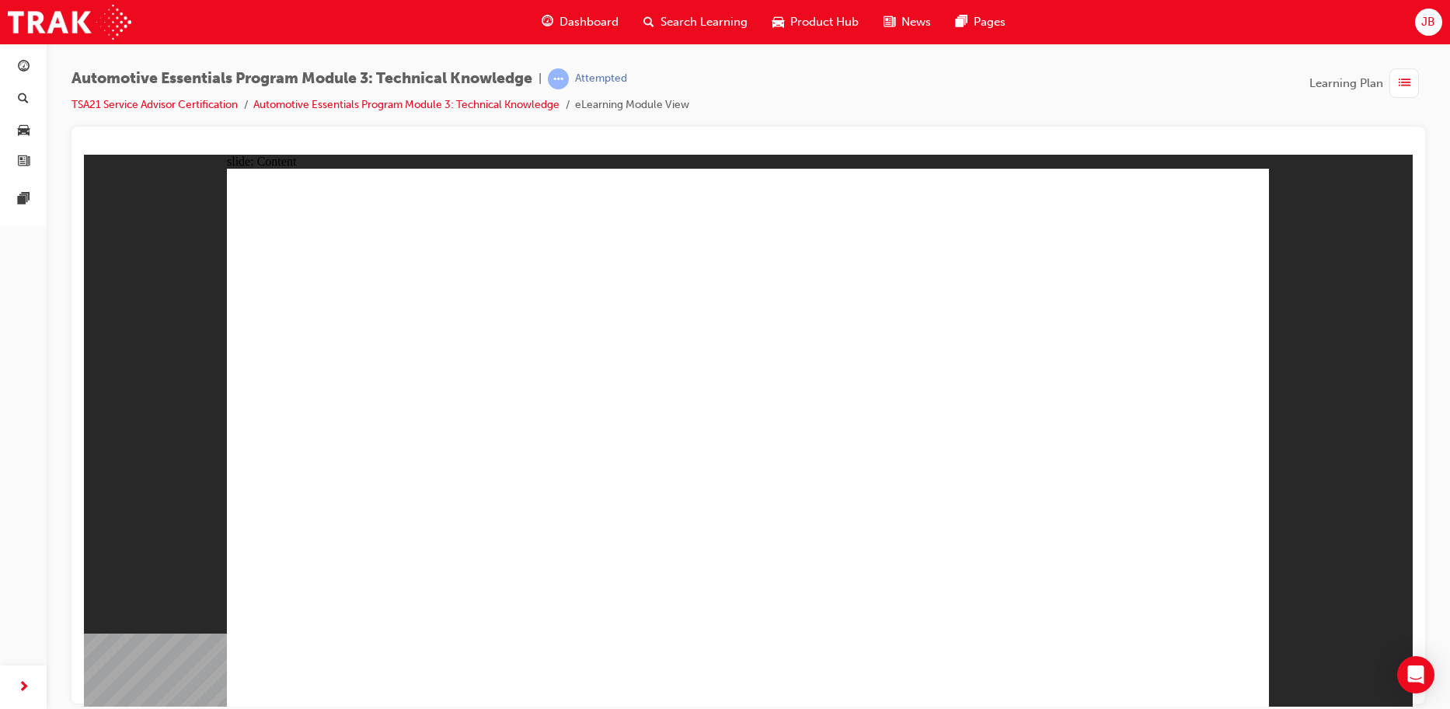
drag, startPoint x: 557, startPoint y: 247, endPoint x: 574, endPoint y: 287, distance: 43.2
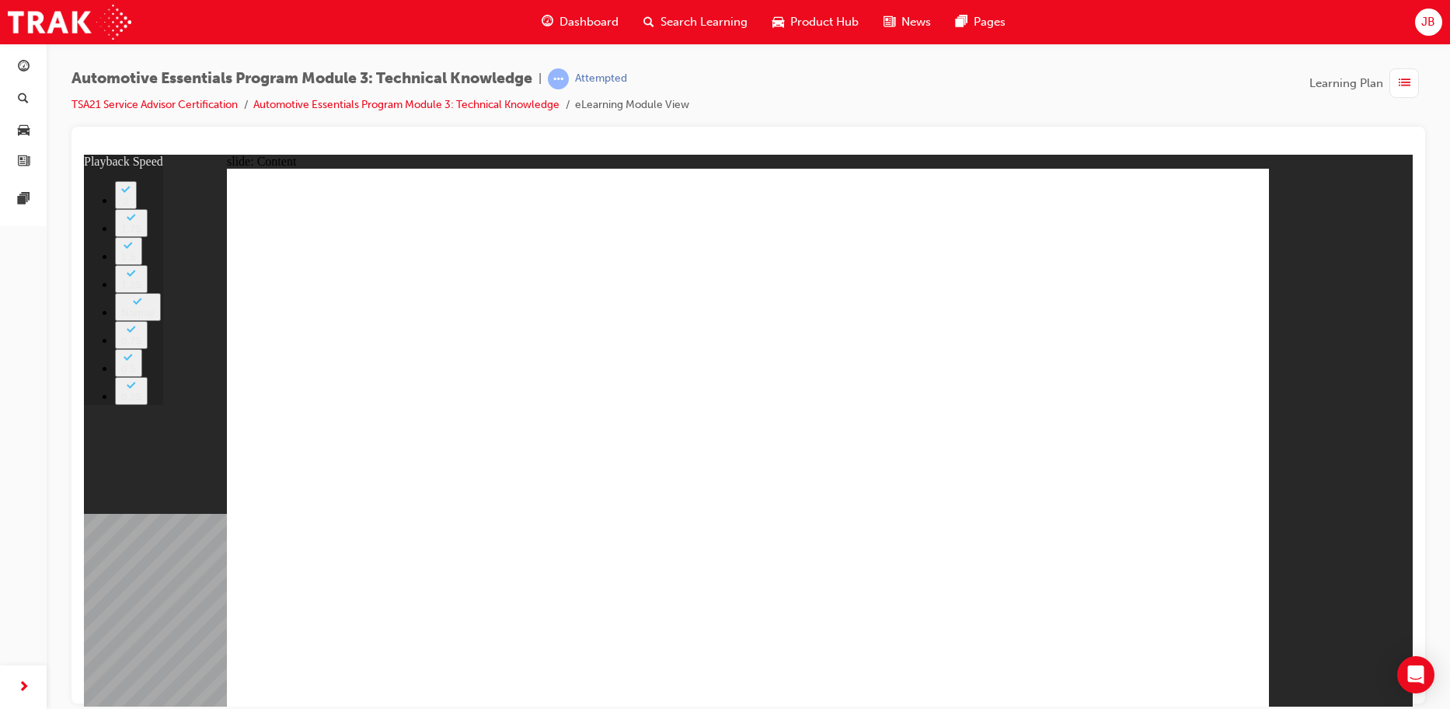
type input "6"
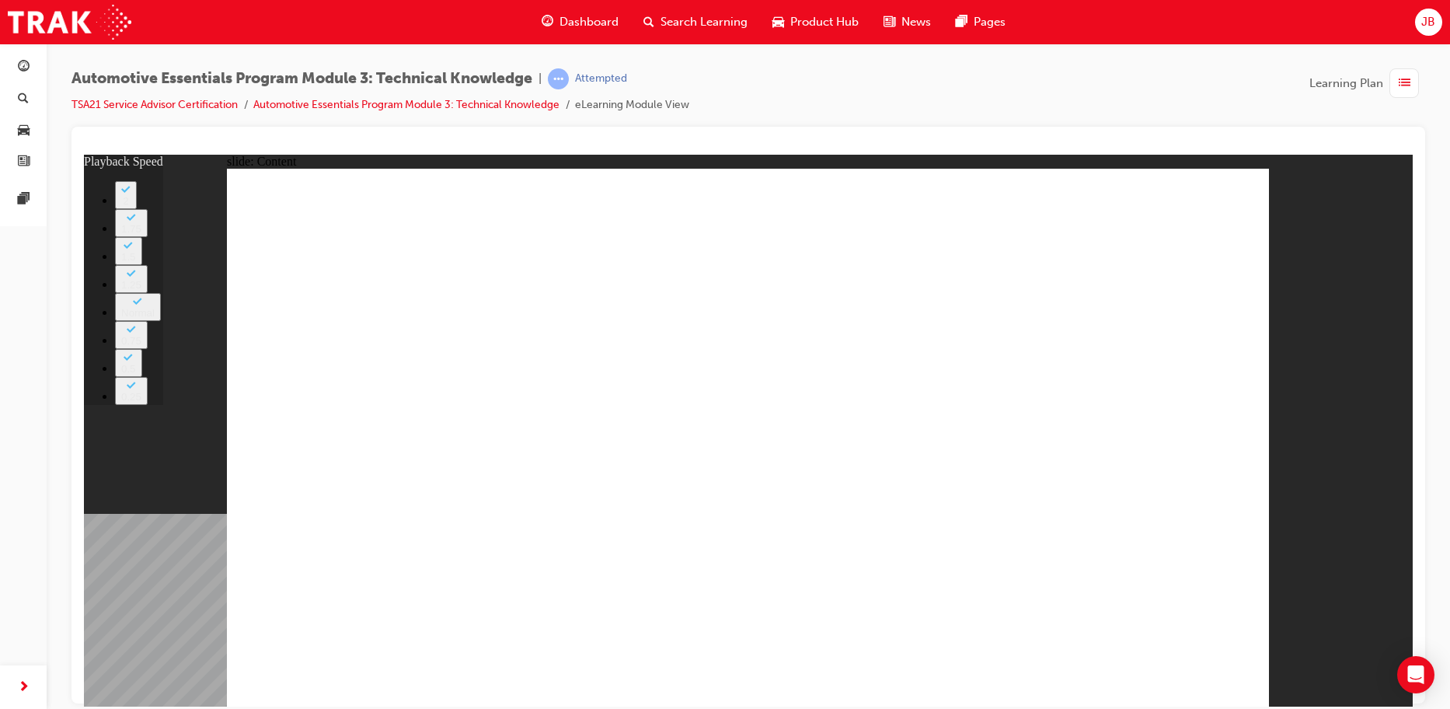
type input "6"
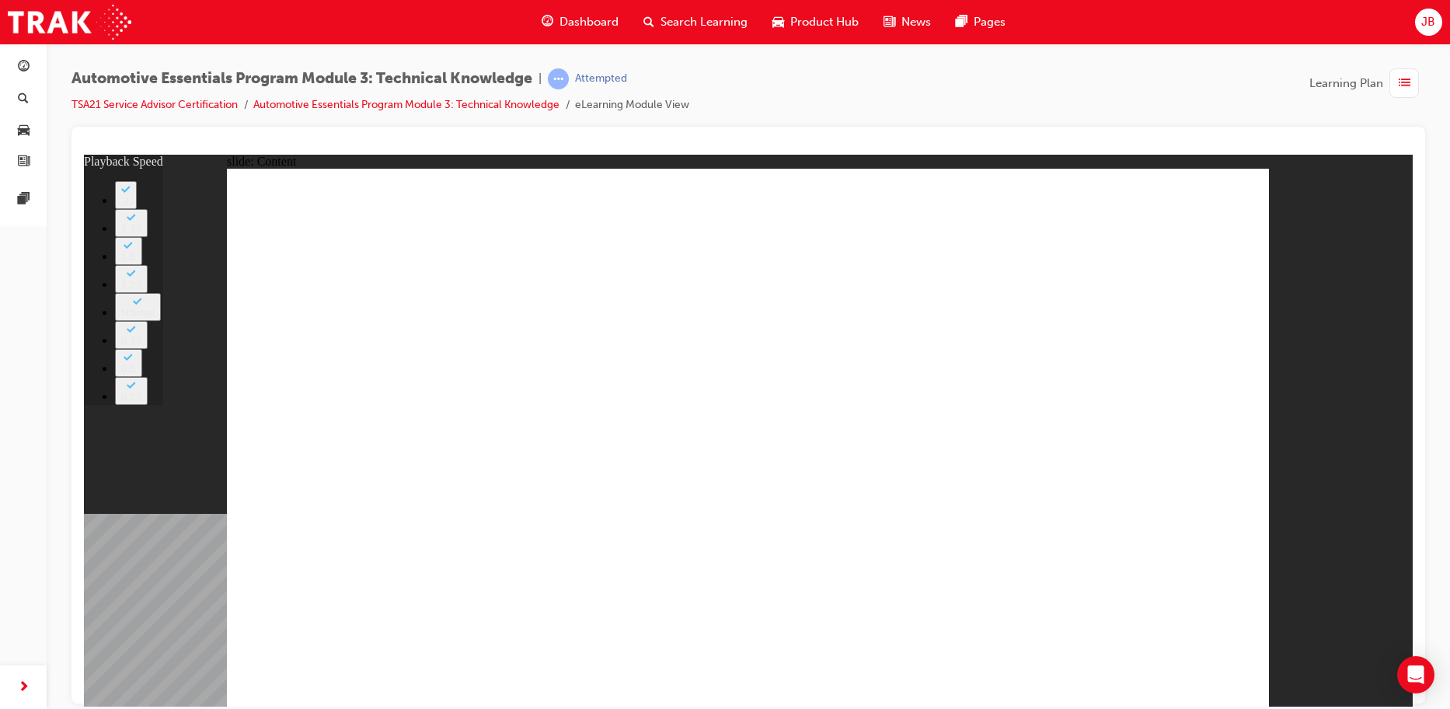
type input "11"
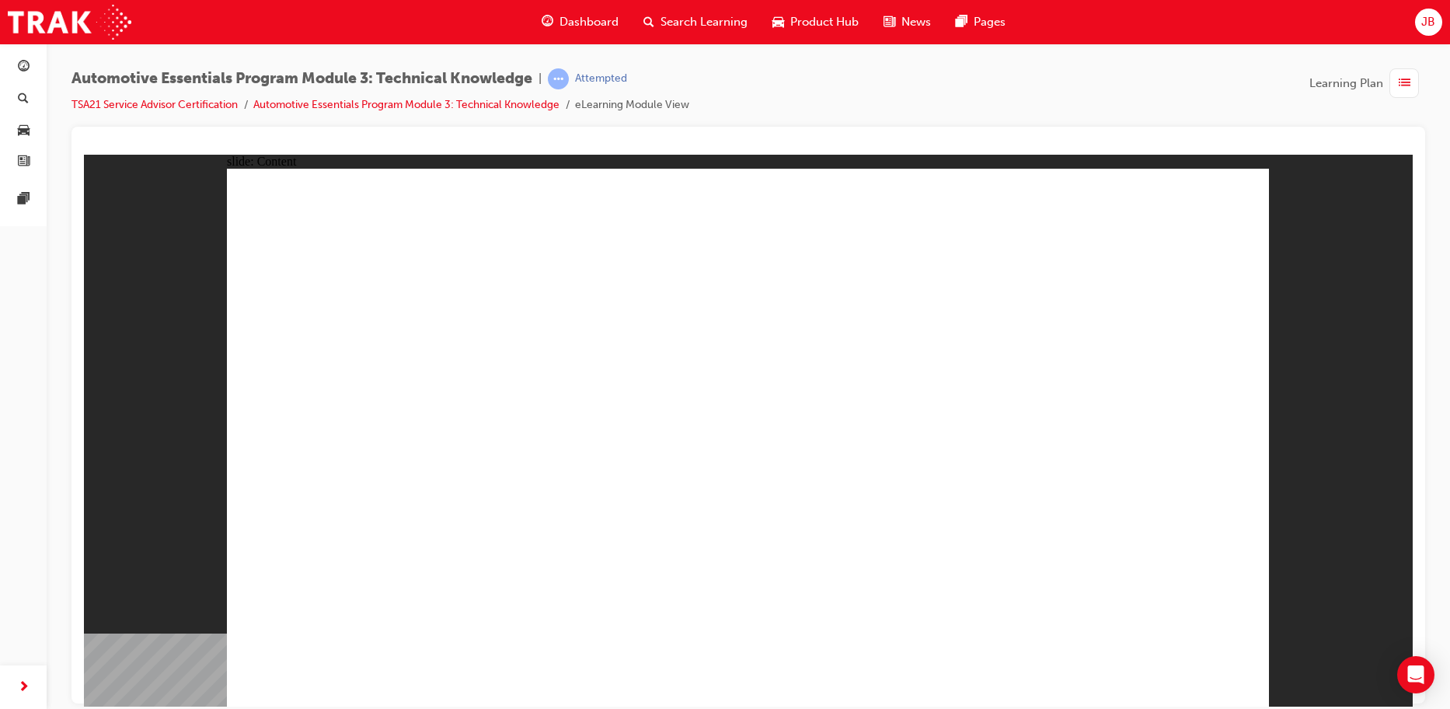
radio input "true"
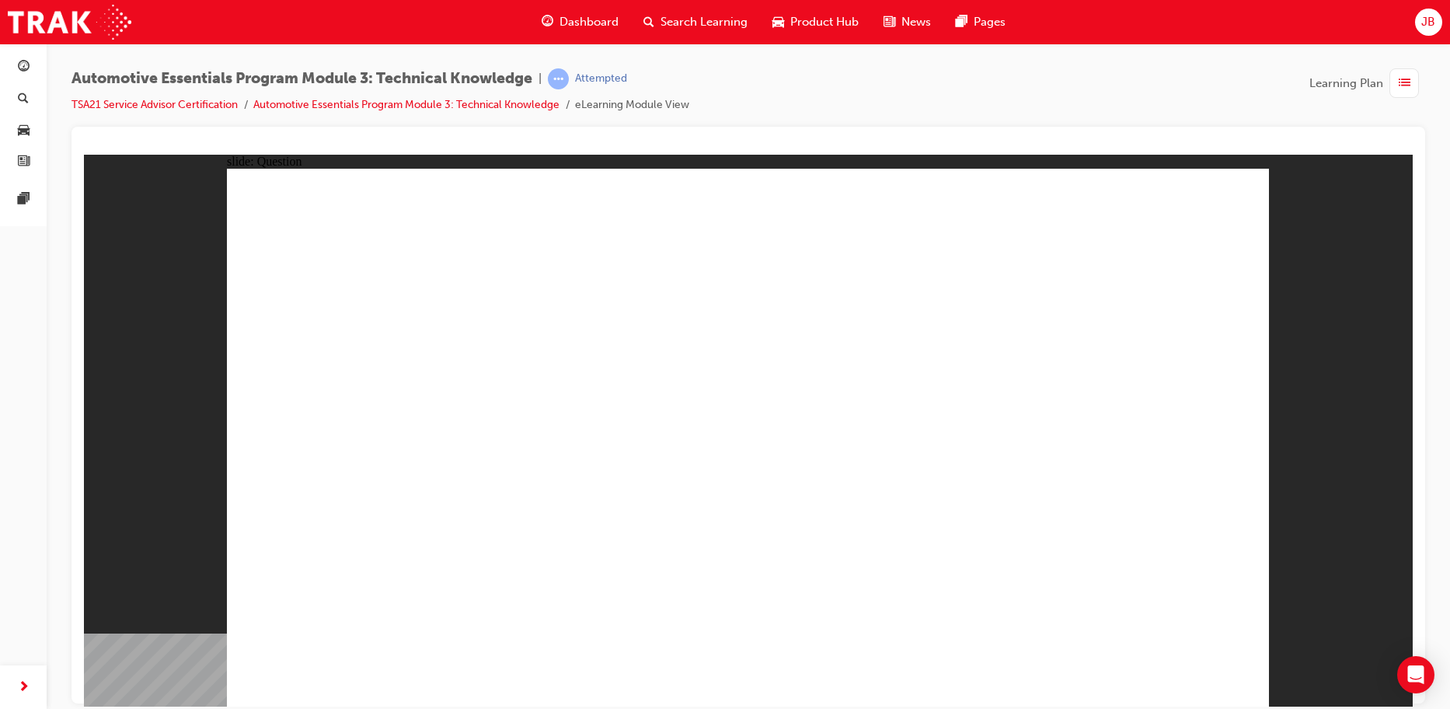
radio input "false"
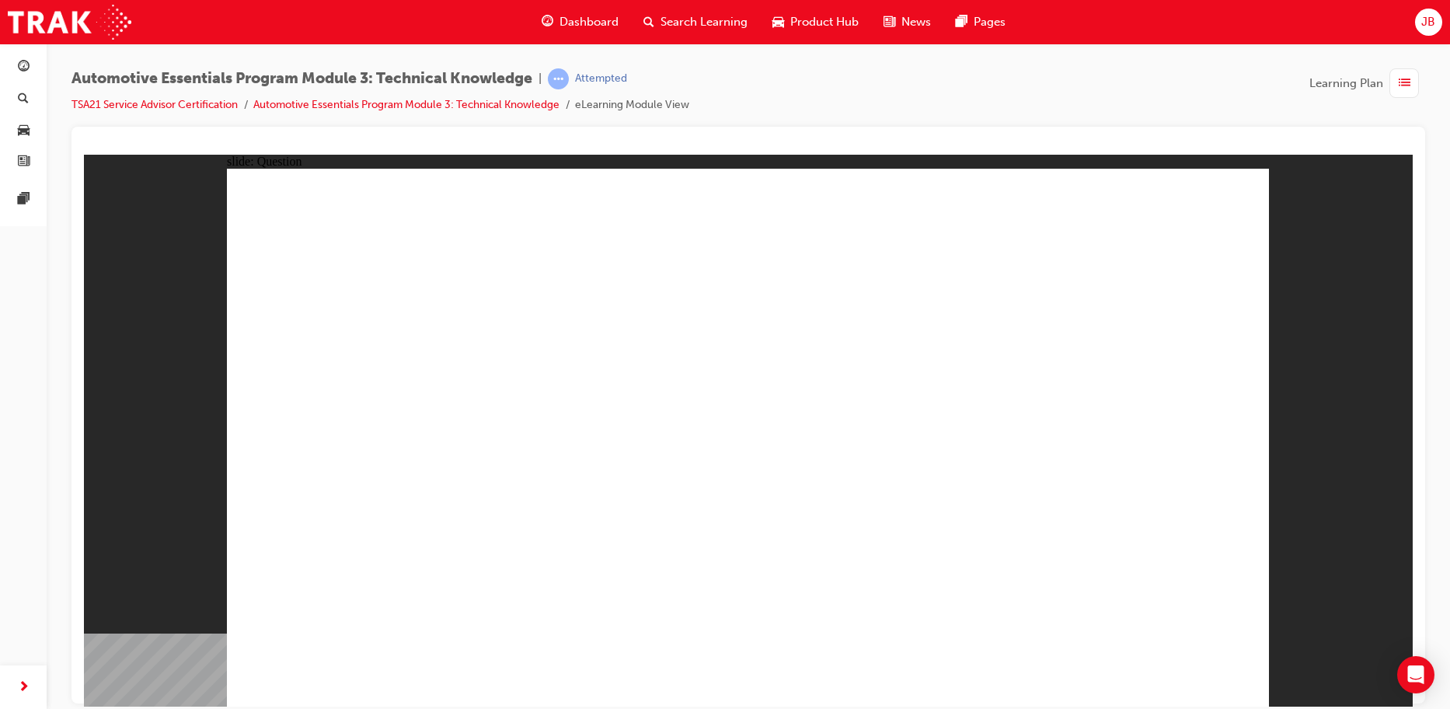
radio input "false"
radio input "true"
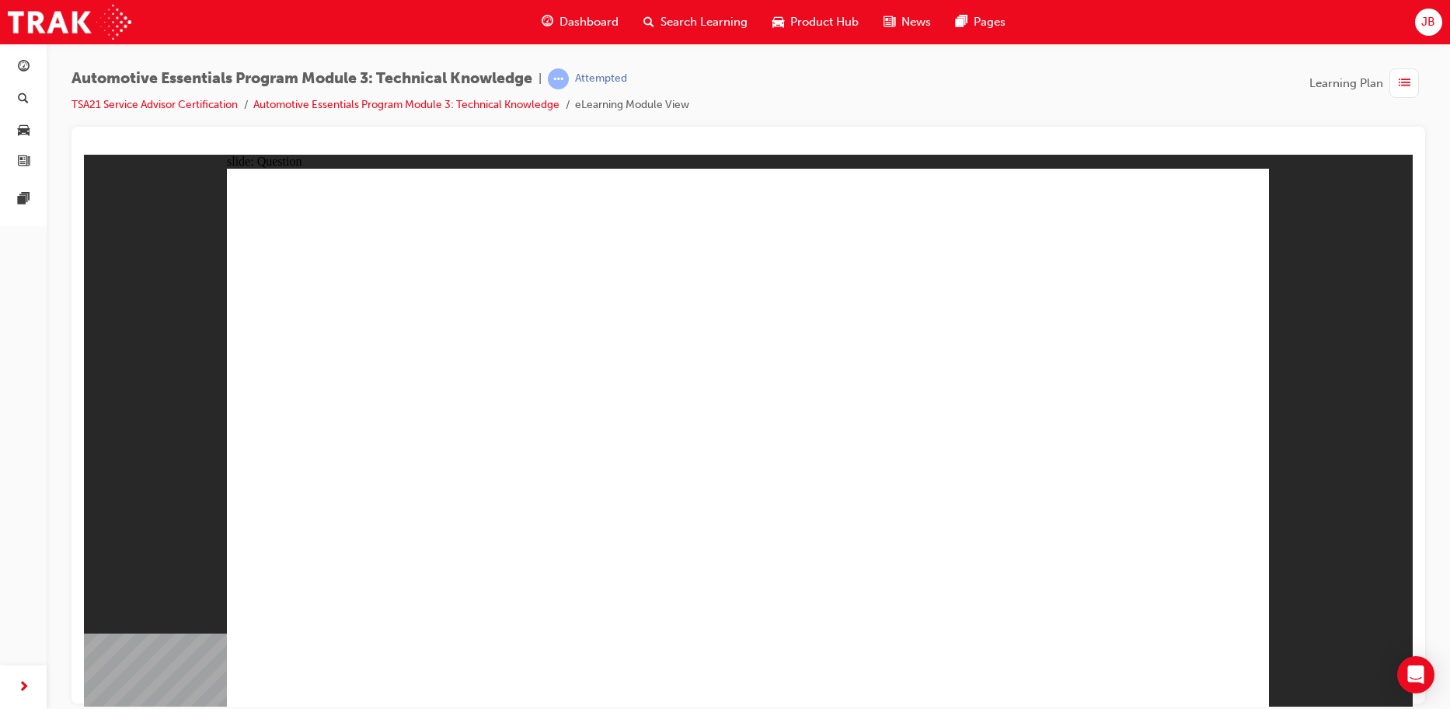
radio input "true"
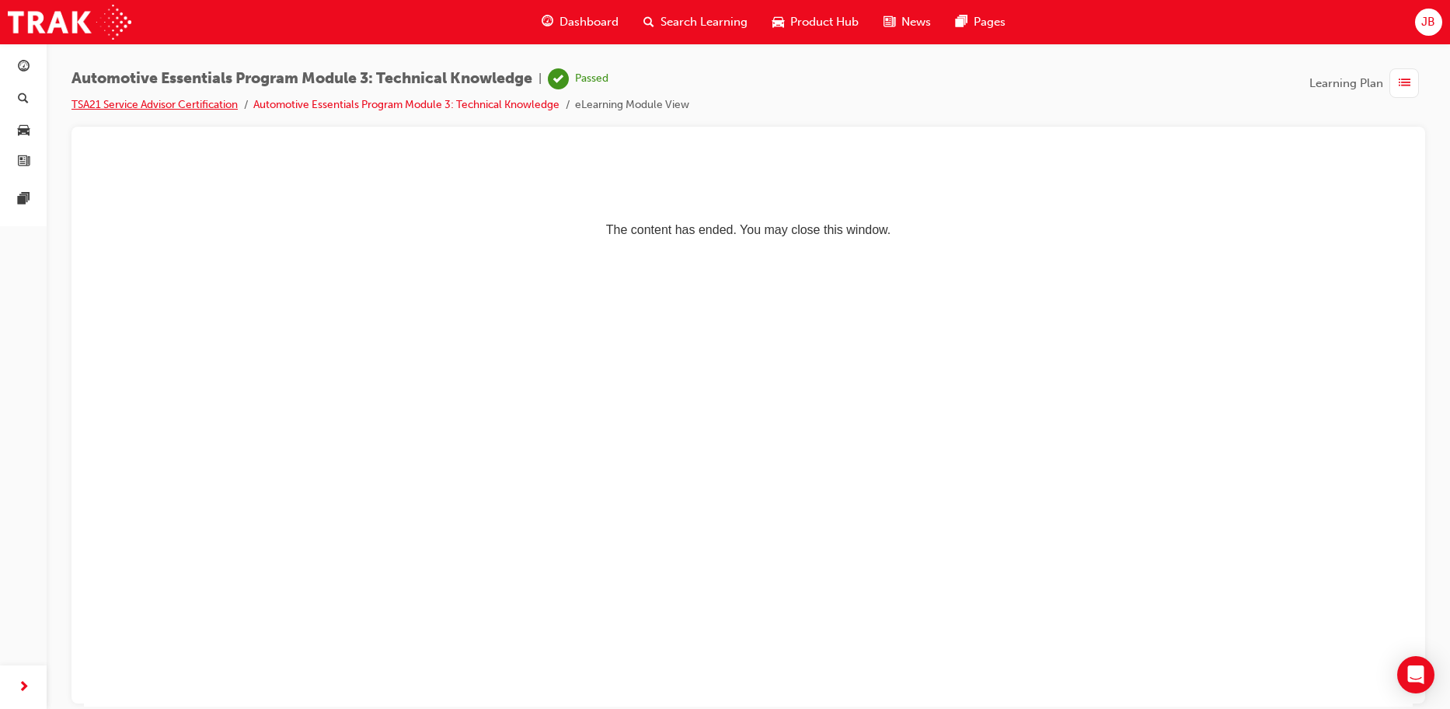
click at [135, 102] on link "TSA21 Service Advisor Certification" at bounding box center [154, 104] width 166 height 13
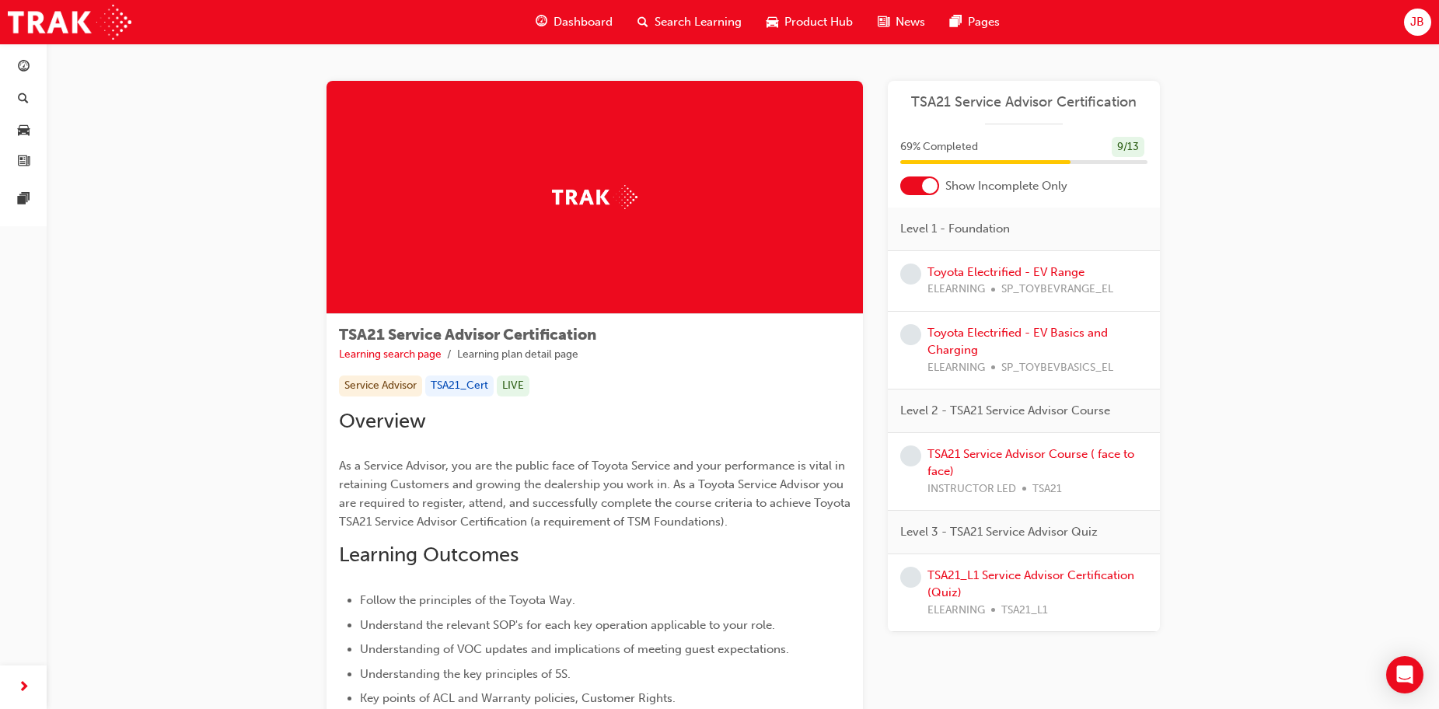
click at [927, 192] on div at bounding box center [930, 186] width 16 height 16
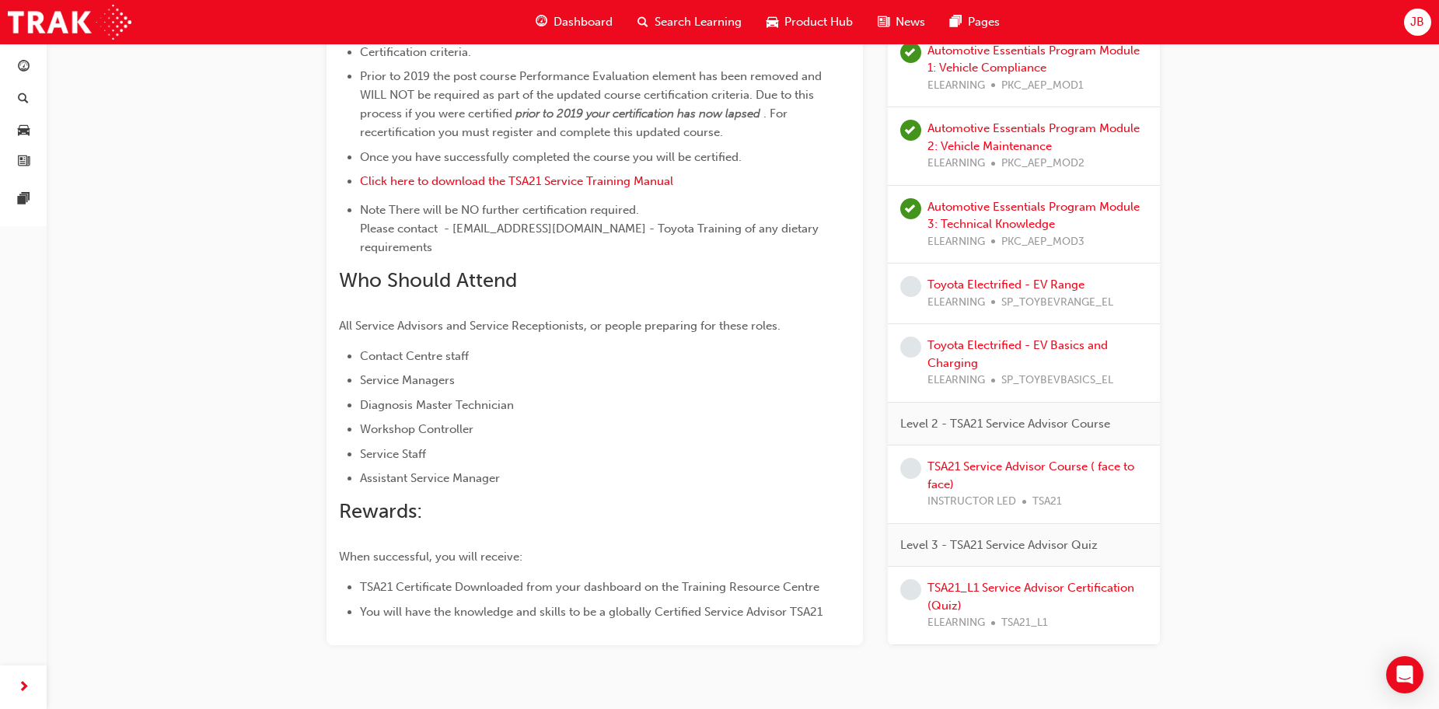
scroll to position [777, 0]
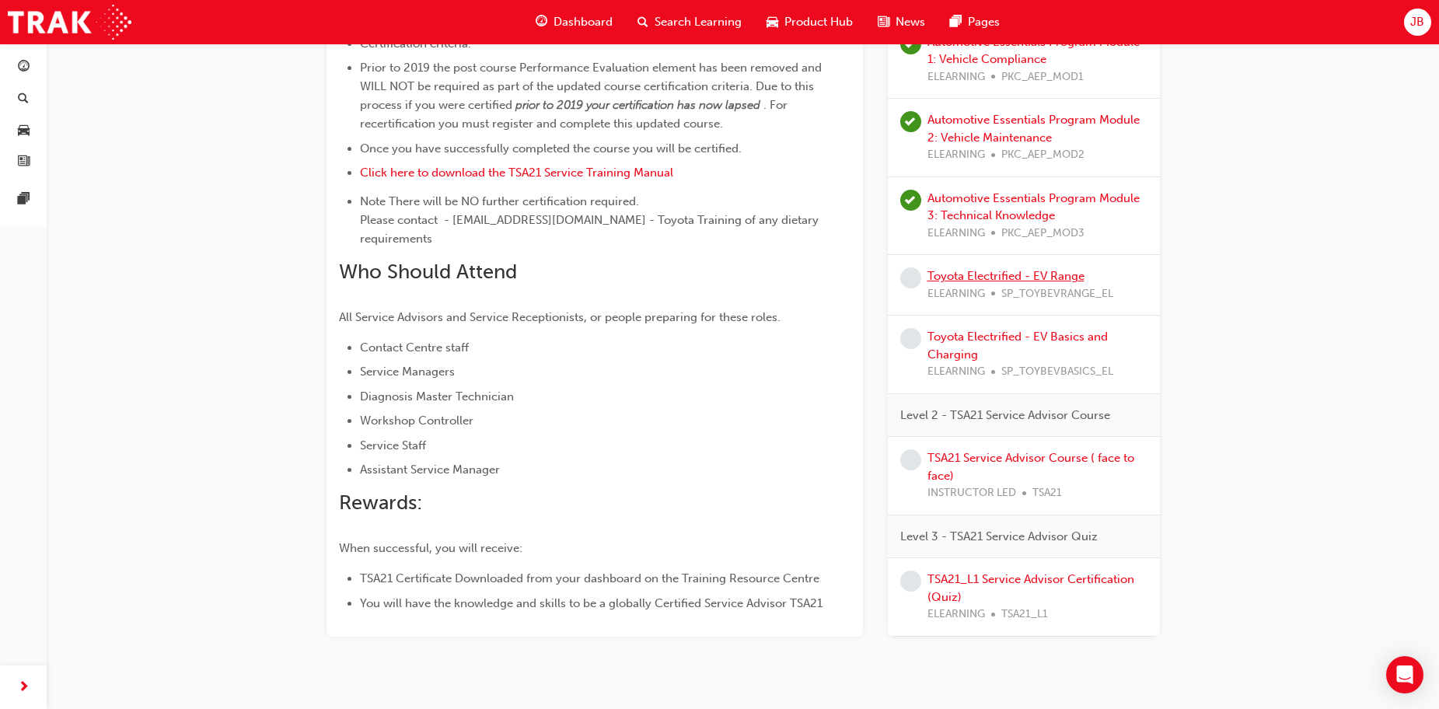
click at [1006, 269] on link "Toyota Electrified - EV Range" at bounding box center [1005, 276] width 157 height 14
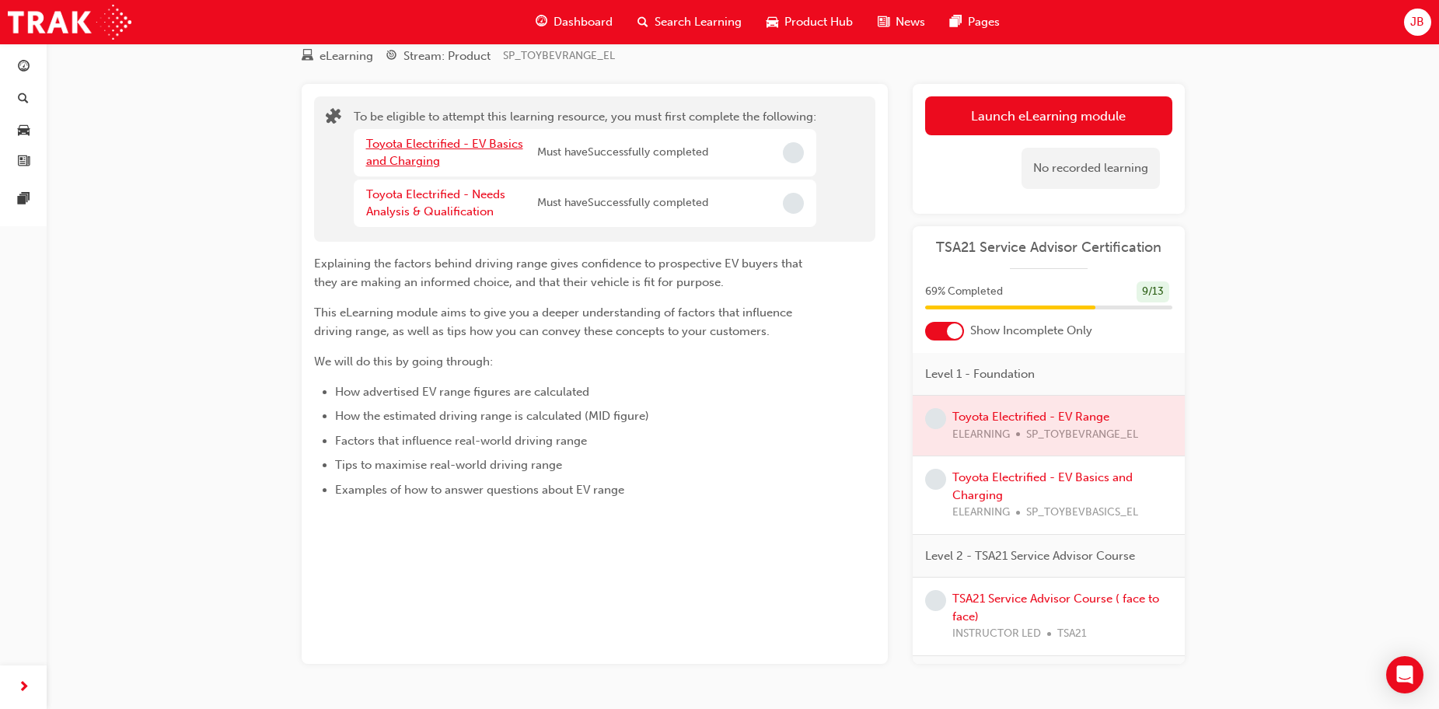
scroll to position [99, 0]
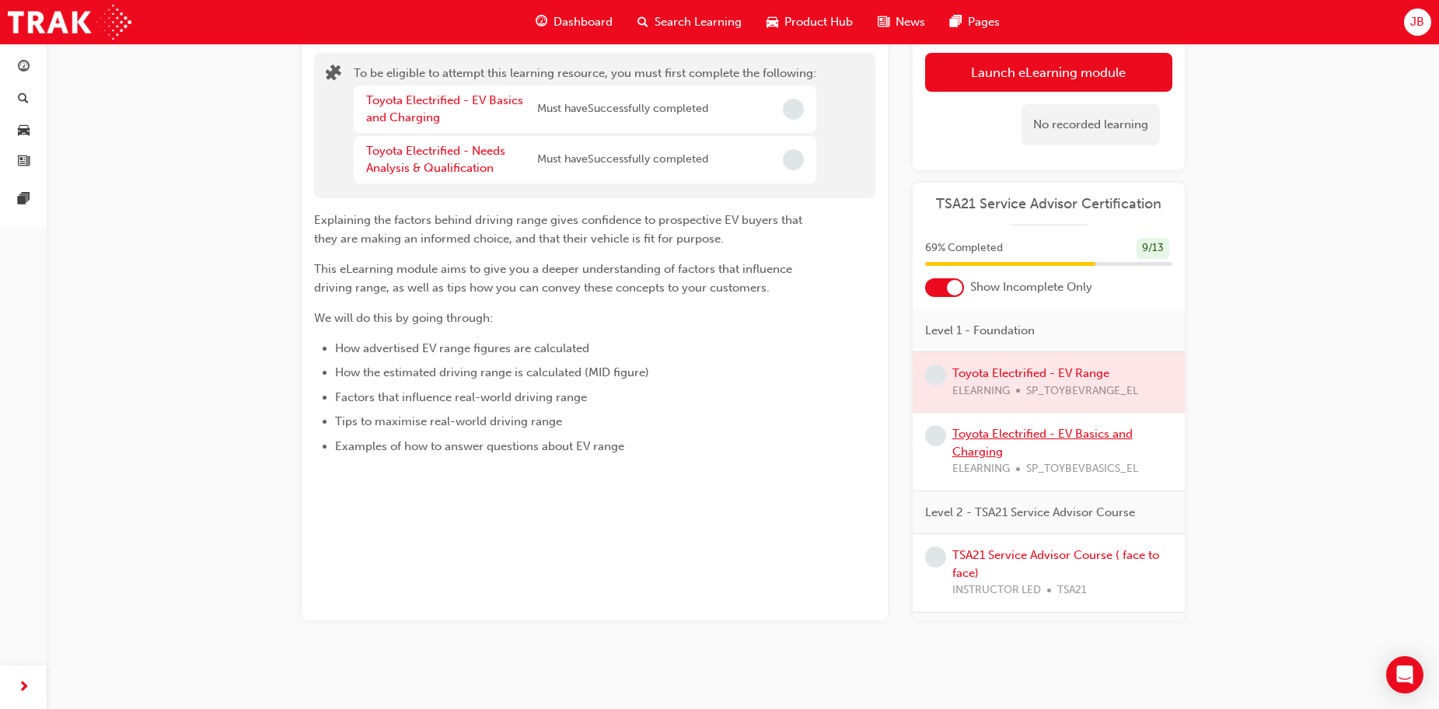
click at [977, 439] on link "Toyota Electrified - EV Basics and Charging" at bounding box center [1042, 443] width 180 height 32
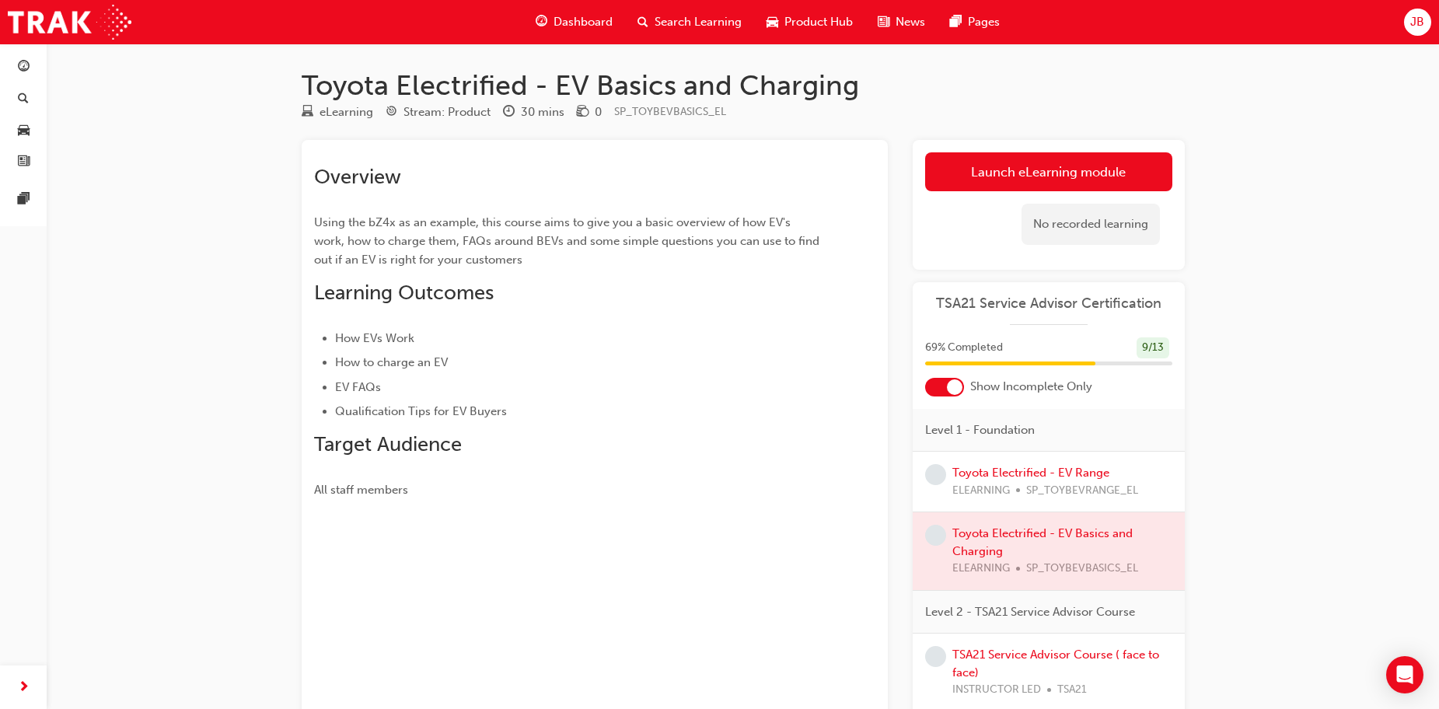
click at [943, 396] on div at bounding box center [944, 387] width 39 height 19
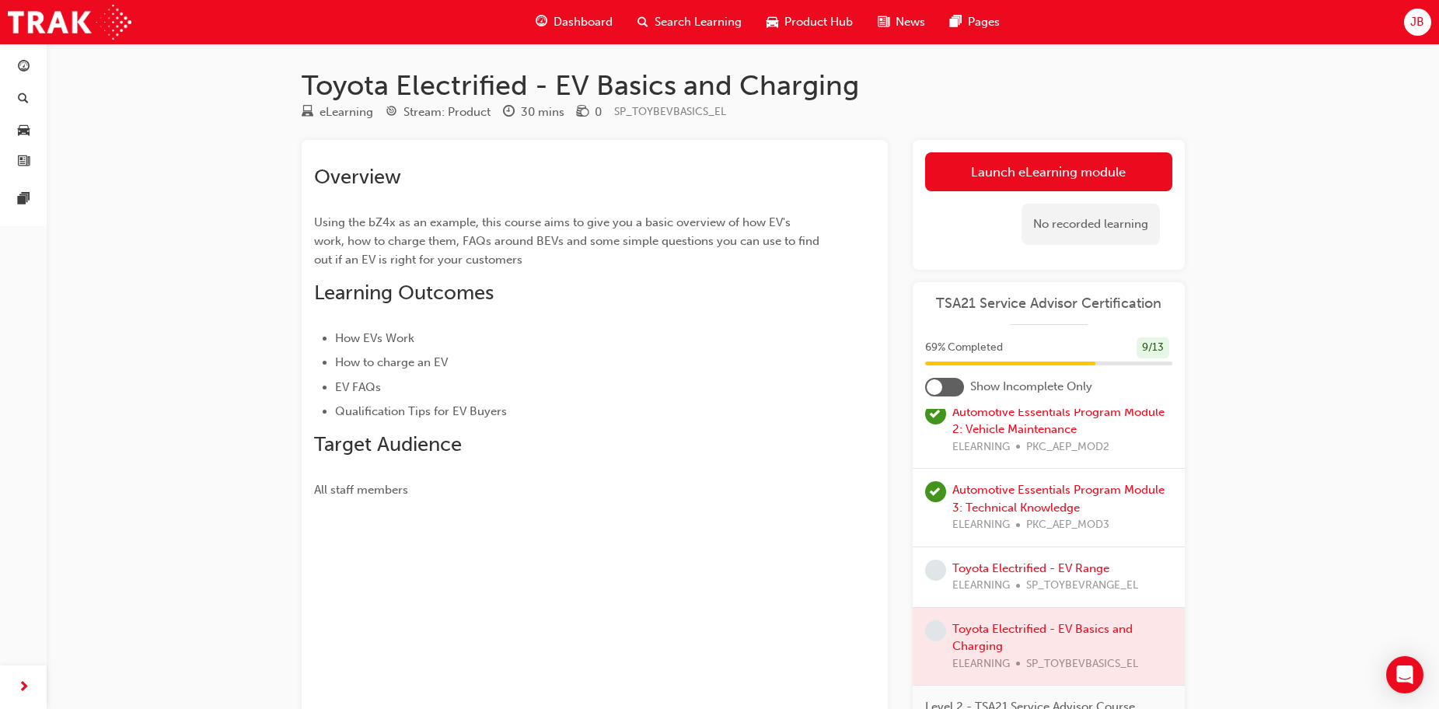
scroll to position [777, 0]
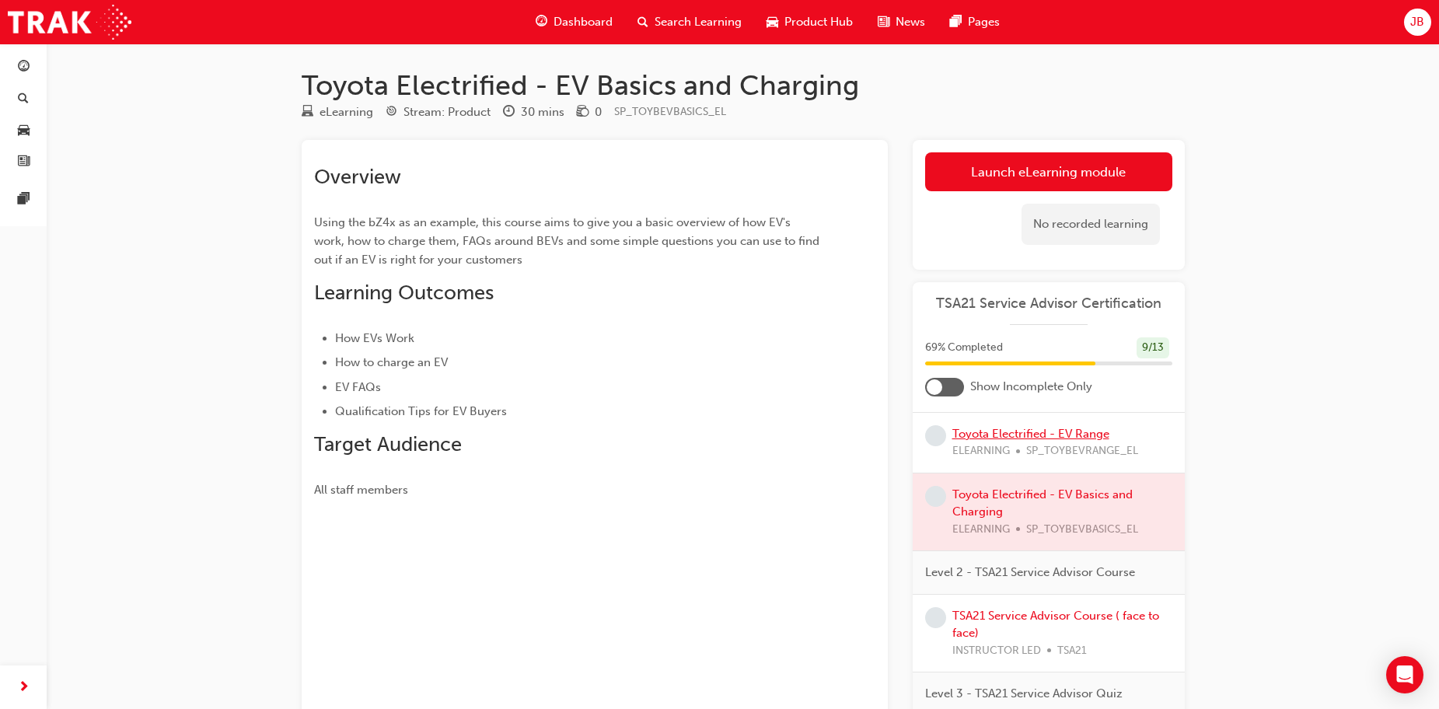
click at [994, 436] on link "Toyota Electrified - EV Range" at bounding box center [1030, 434] width 157 height 14
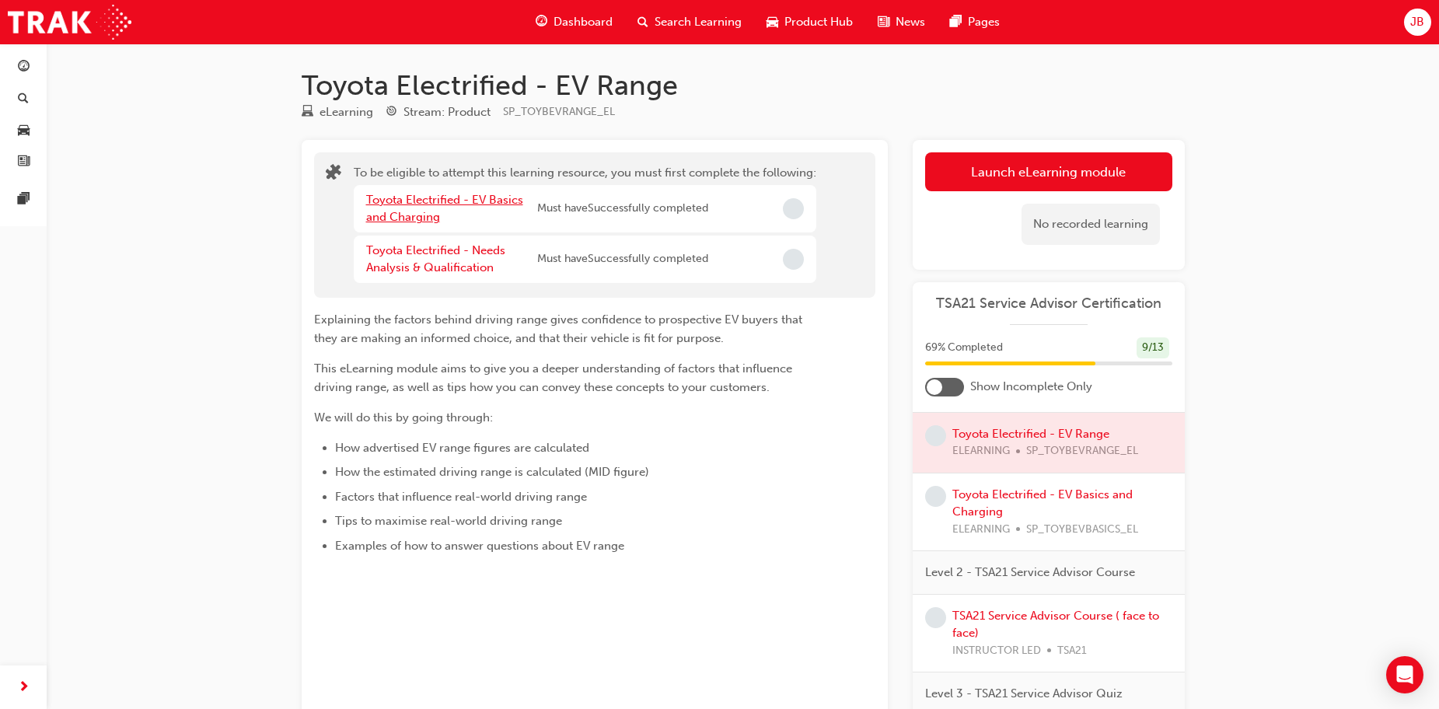
click at [396, 200] on link "Toyota Electrified - EV Basics and Charging" at bounding box center [444, 209] width 157 height 32
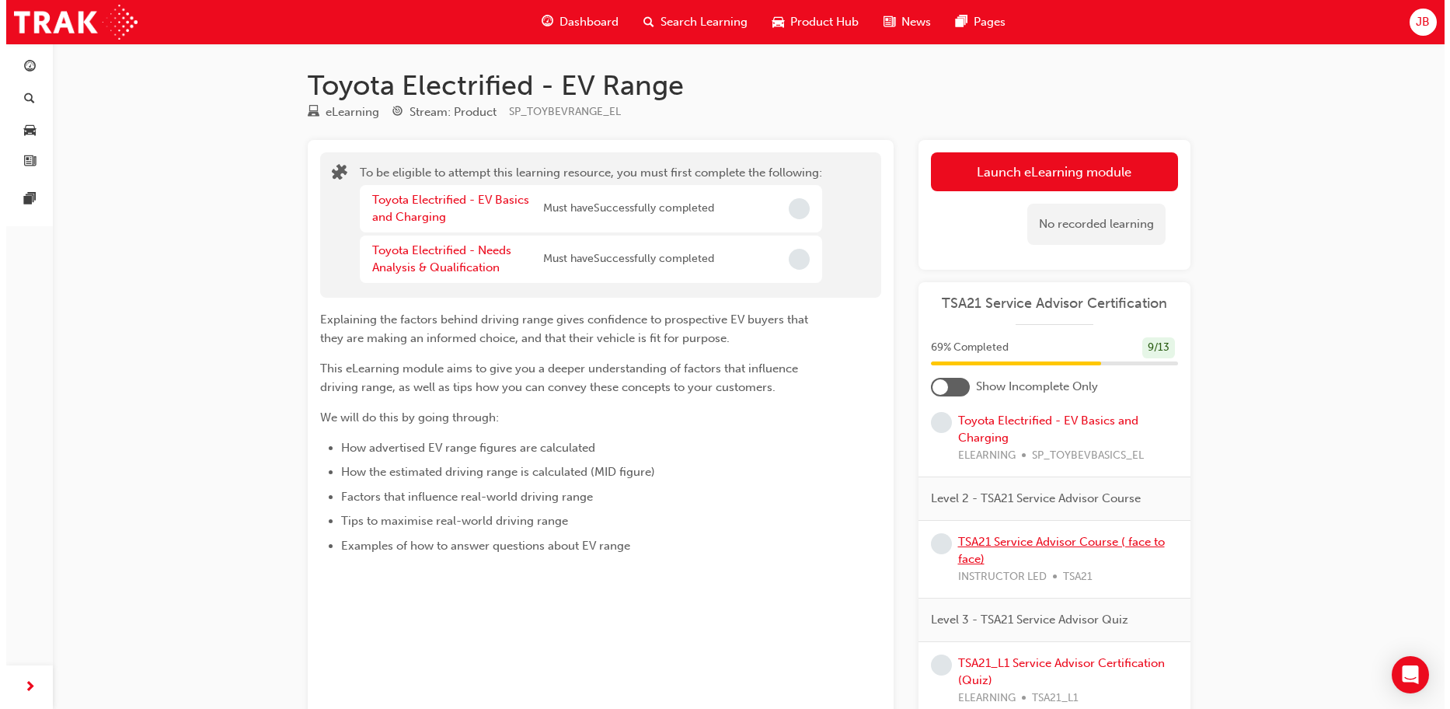
scroll to position [773, 0]
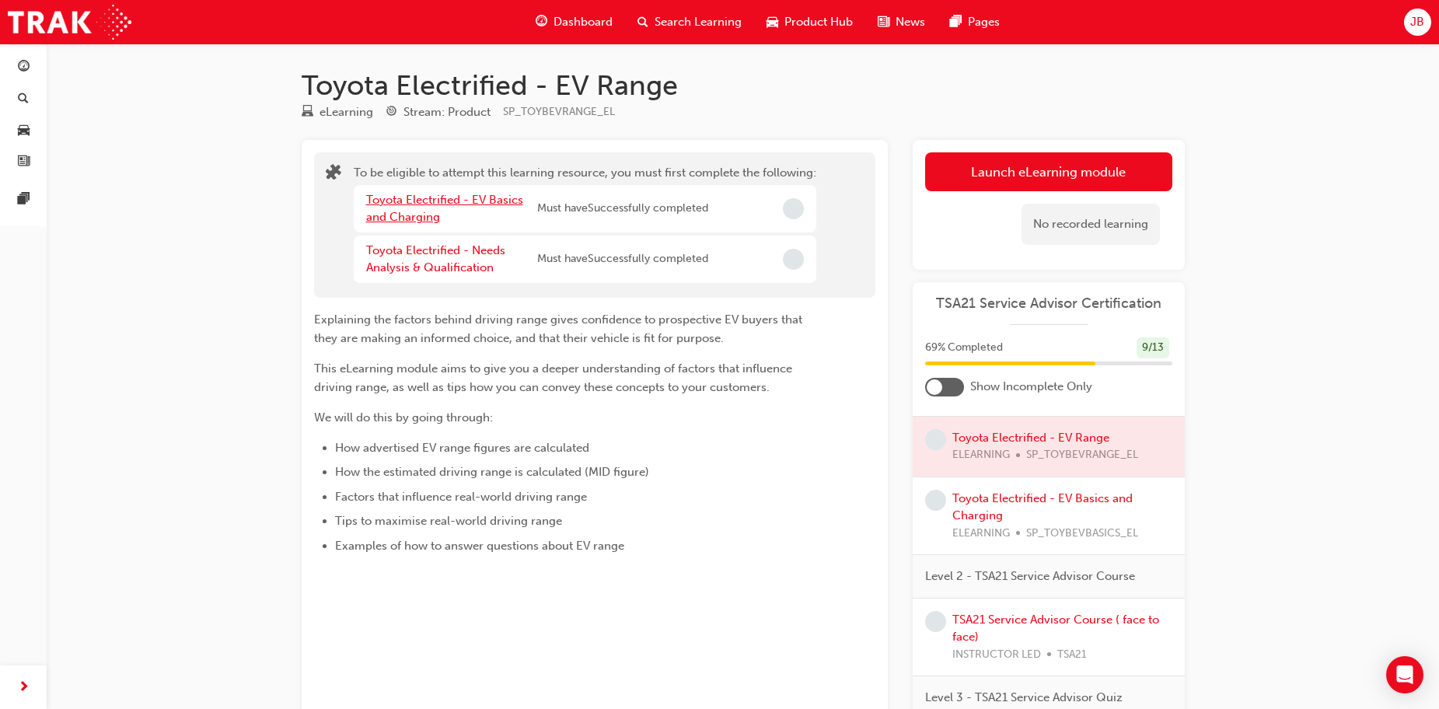
click at [427, 201] on link "Toyota Electrified - EV Basics and Charging" at bounding box center [444, 209] width 157 height 32
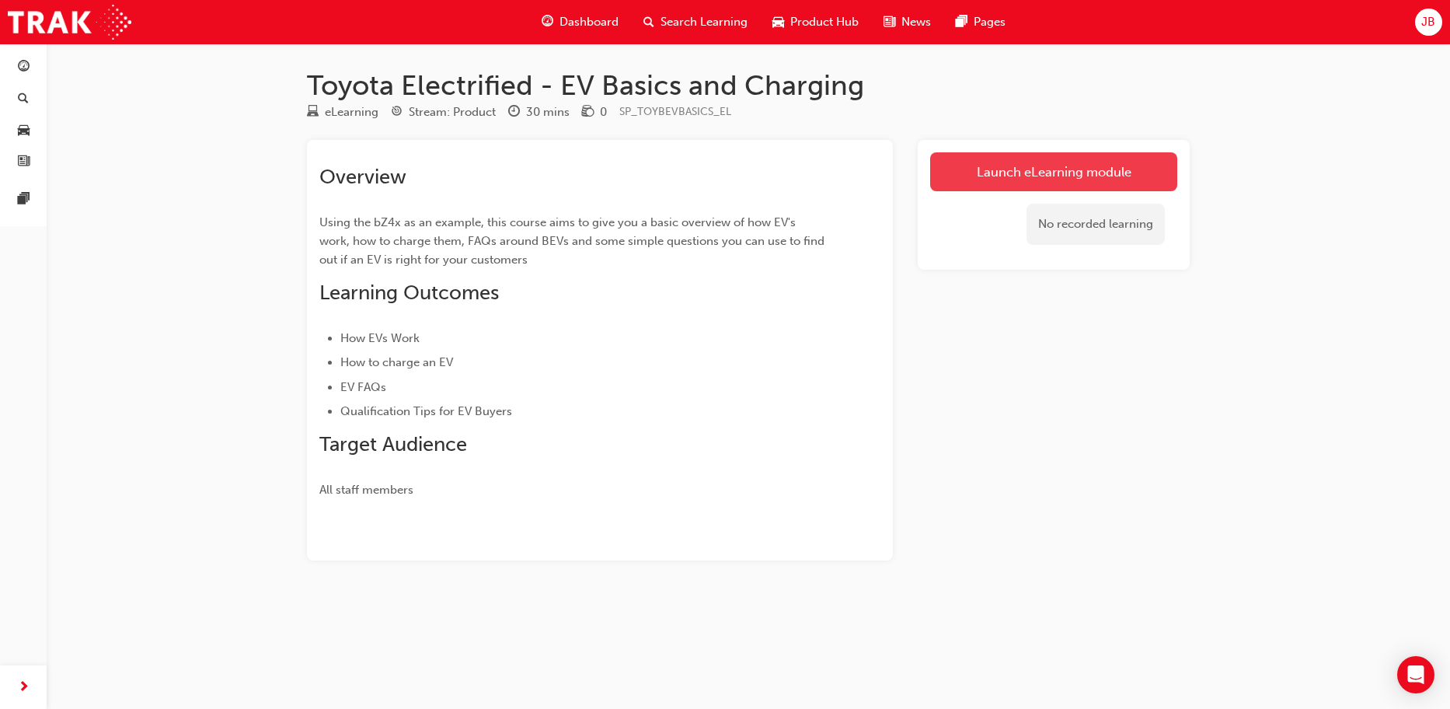
click at [1038, 159] on link "Launch eLearning module" at bounding box center [1053, 171] width 247 height 39
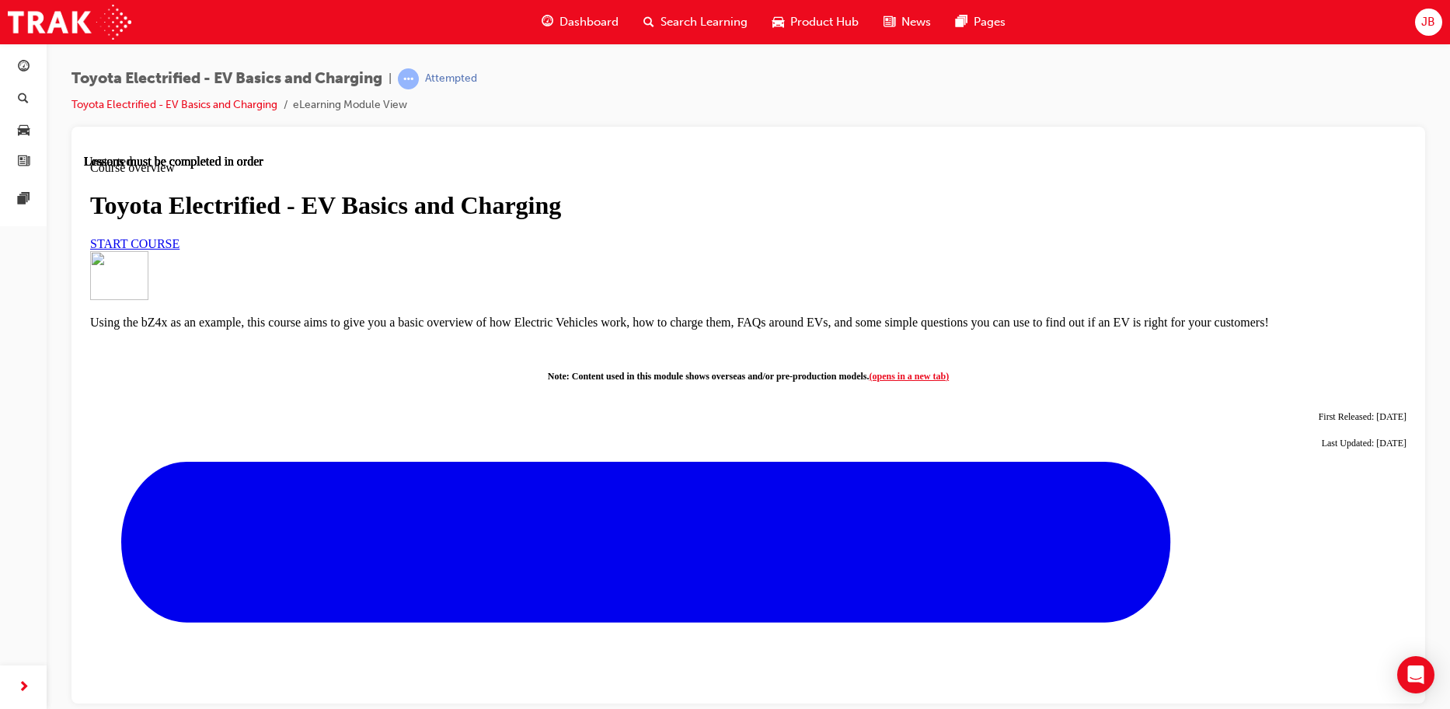
click at [180, 249] on link "START COURSE" at bounding box center [134, 242] width 89 height 13
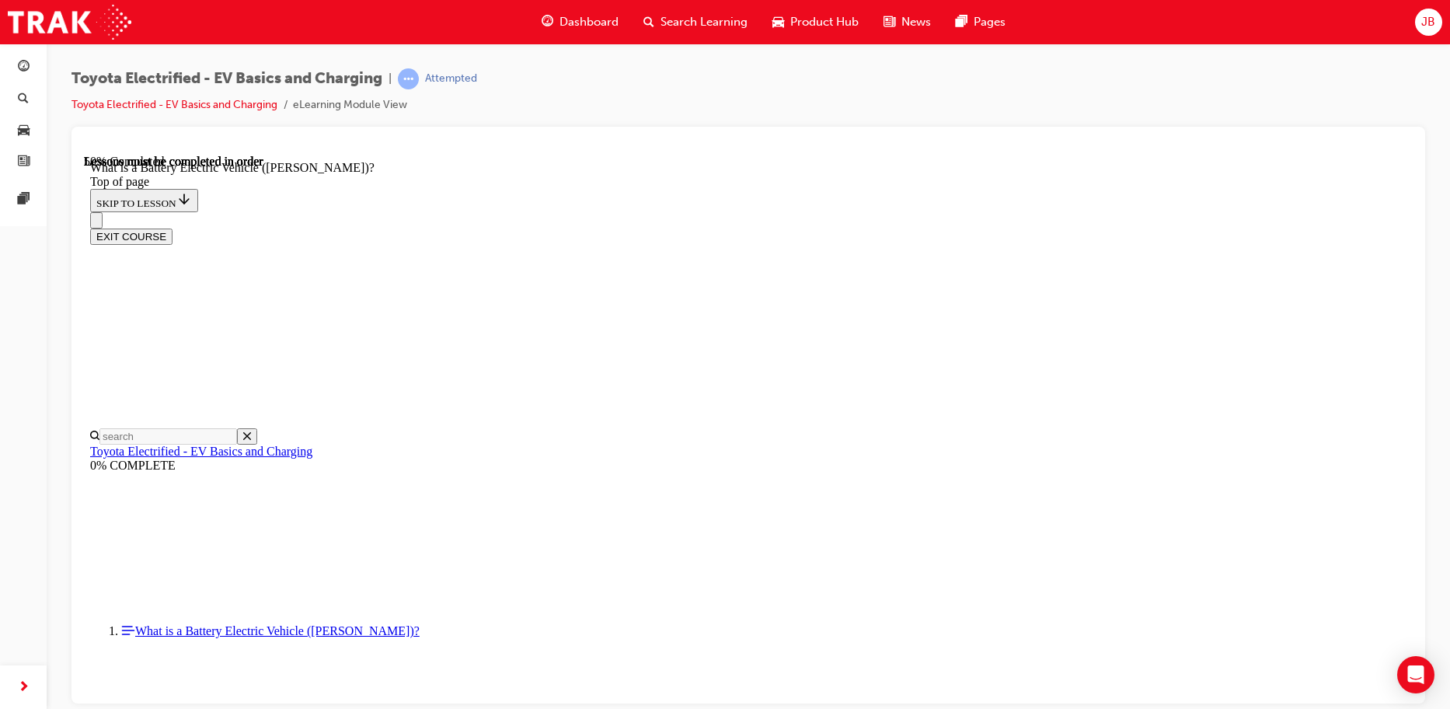
scroll to position [1525, 0]
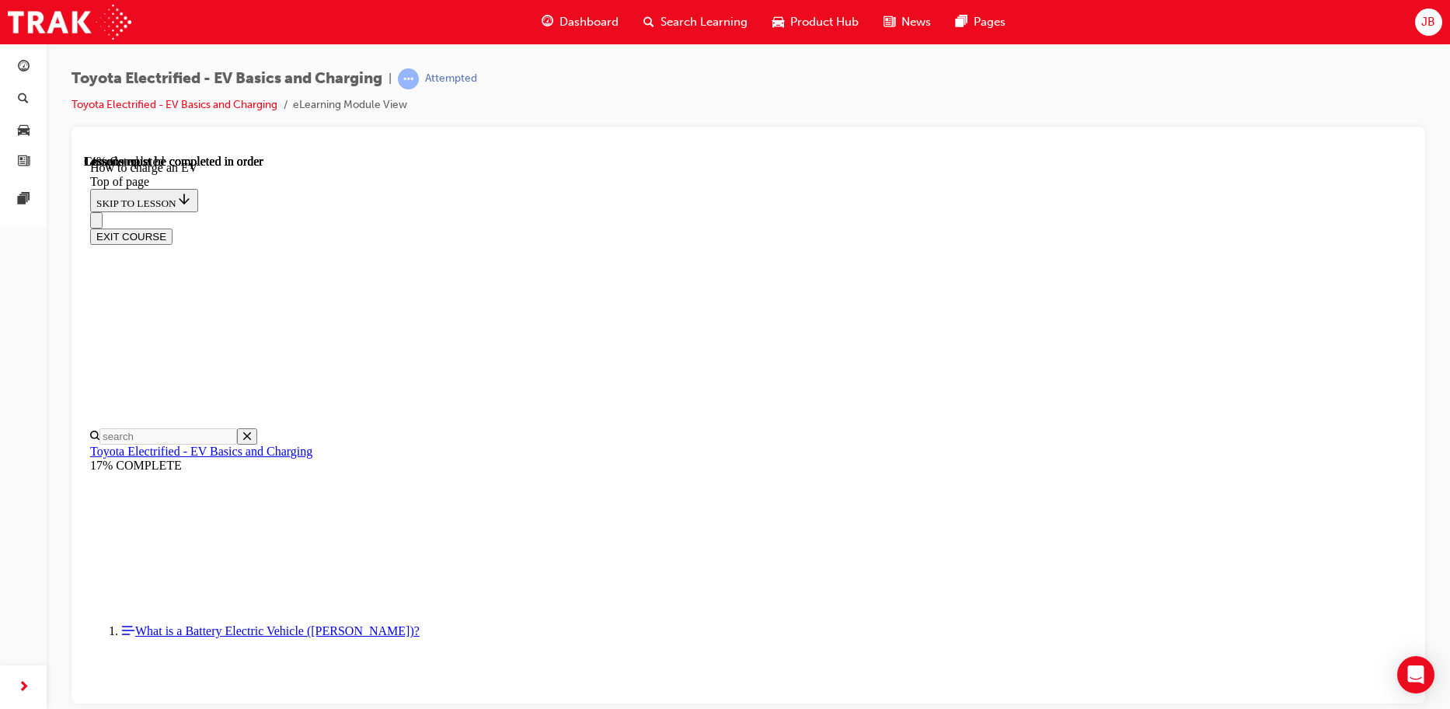
scroll to position [514, 0]
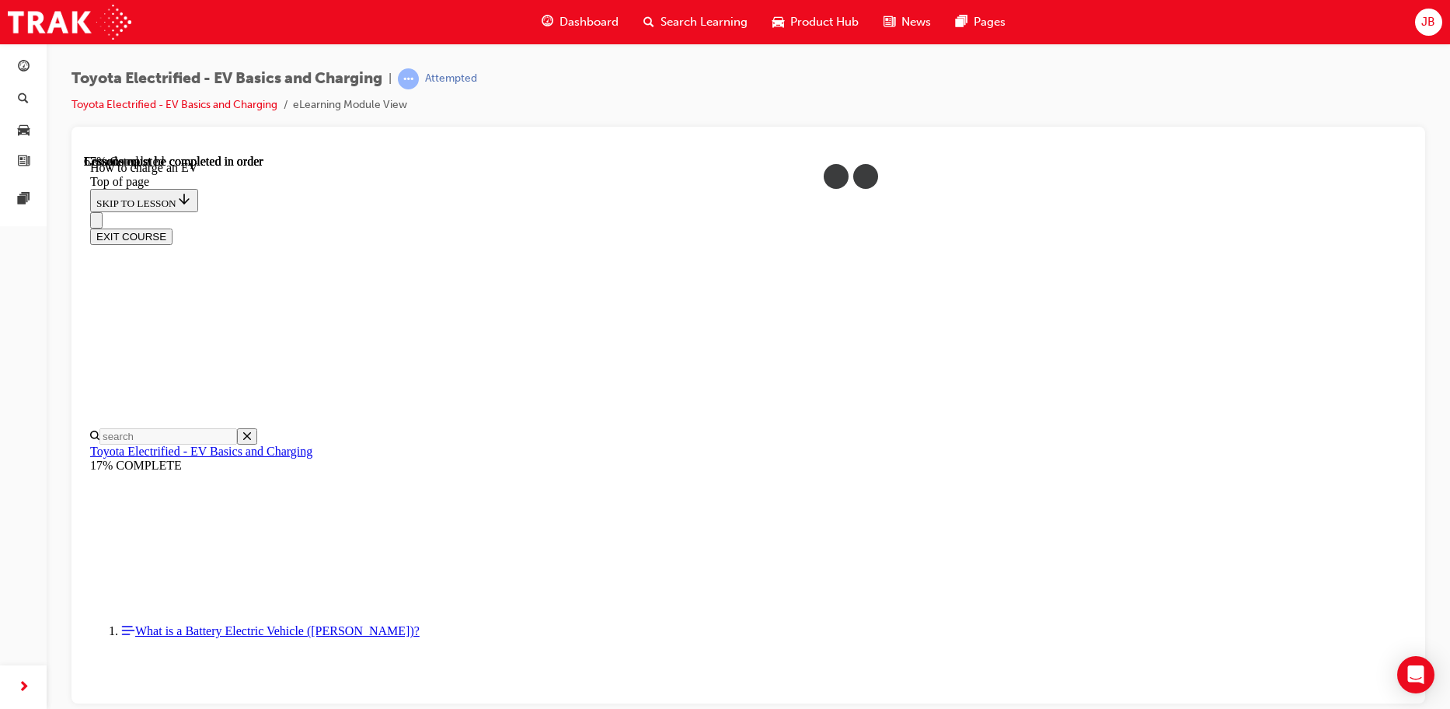
scroll to position [5880, 0]
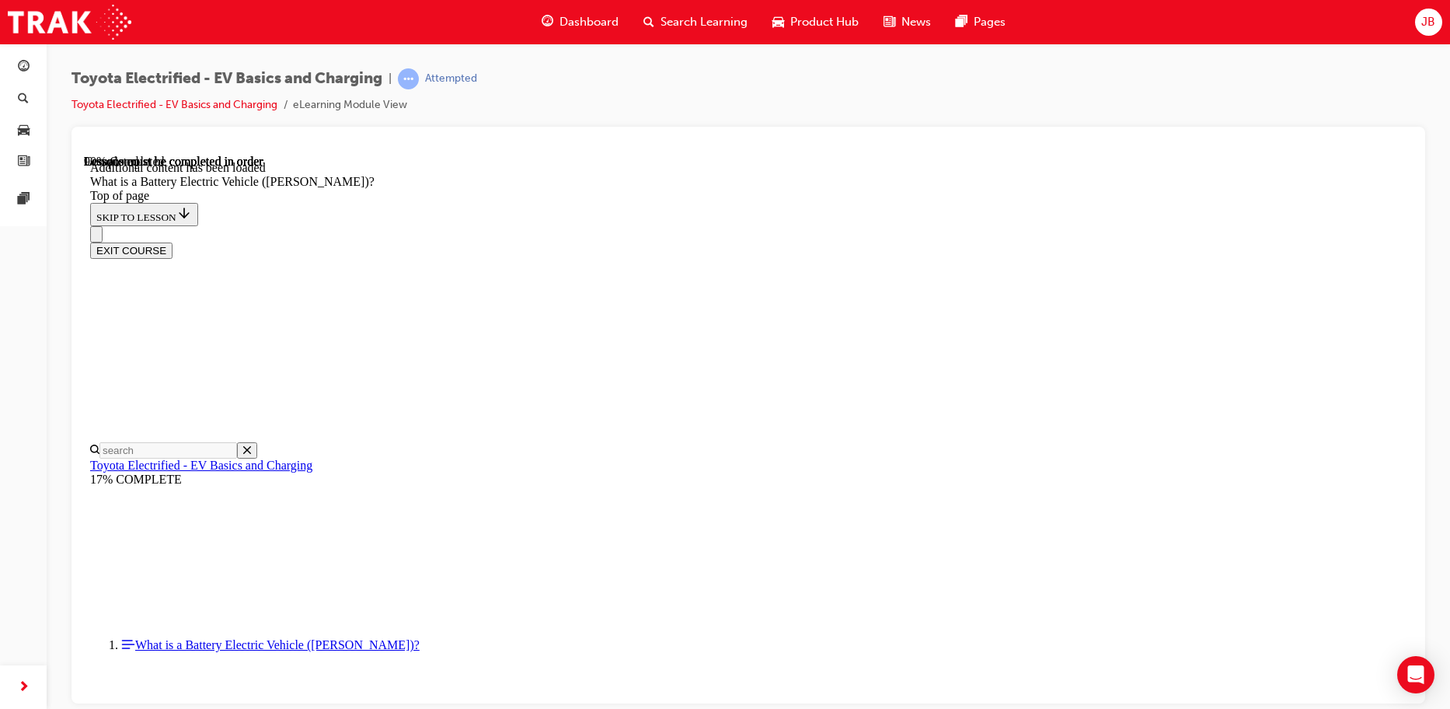
scroll to position [1686, 0]
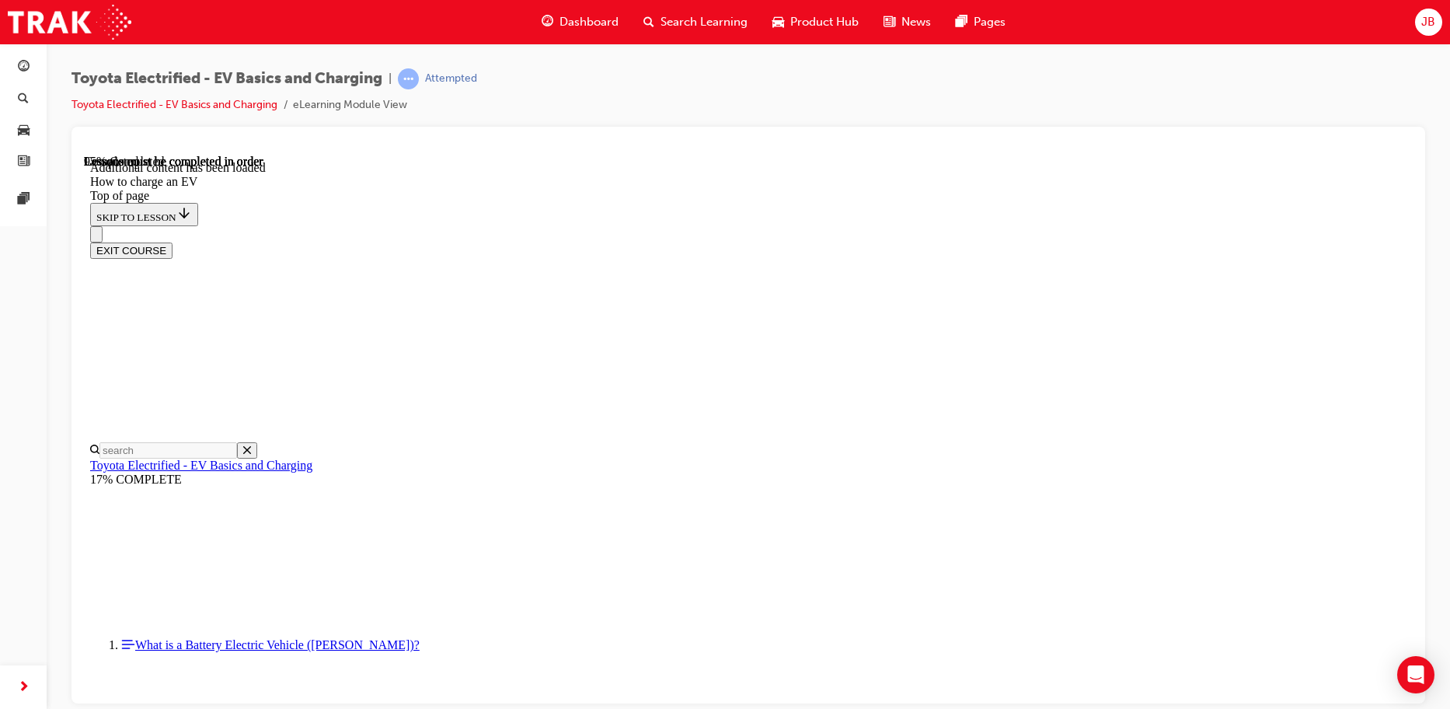
scroll to position [6628, 0]
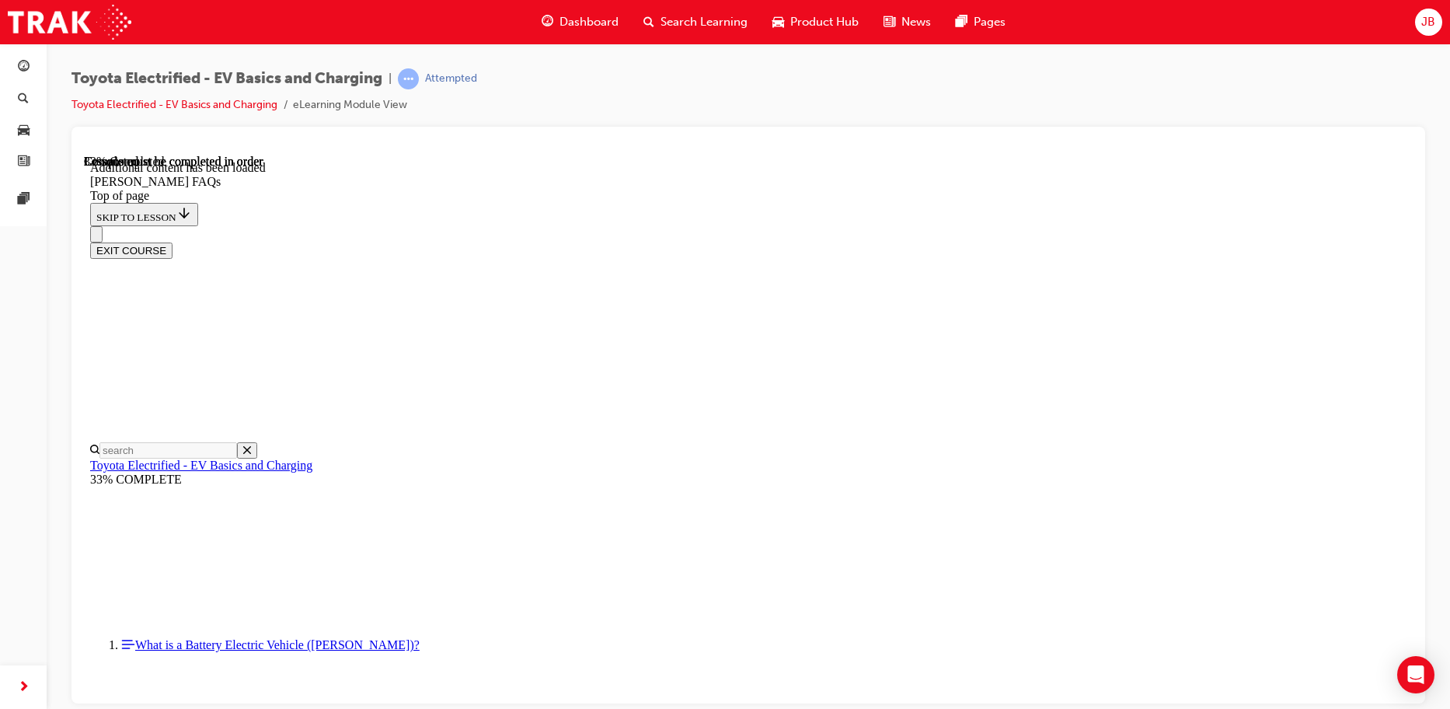
scroll to position [964, 0]
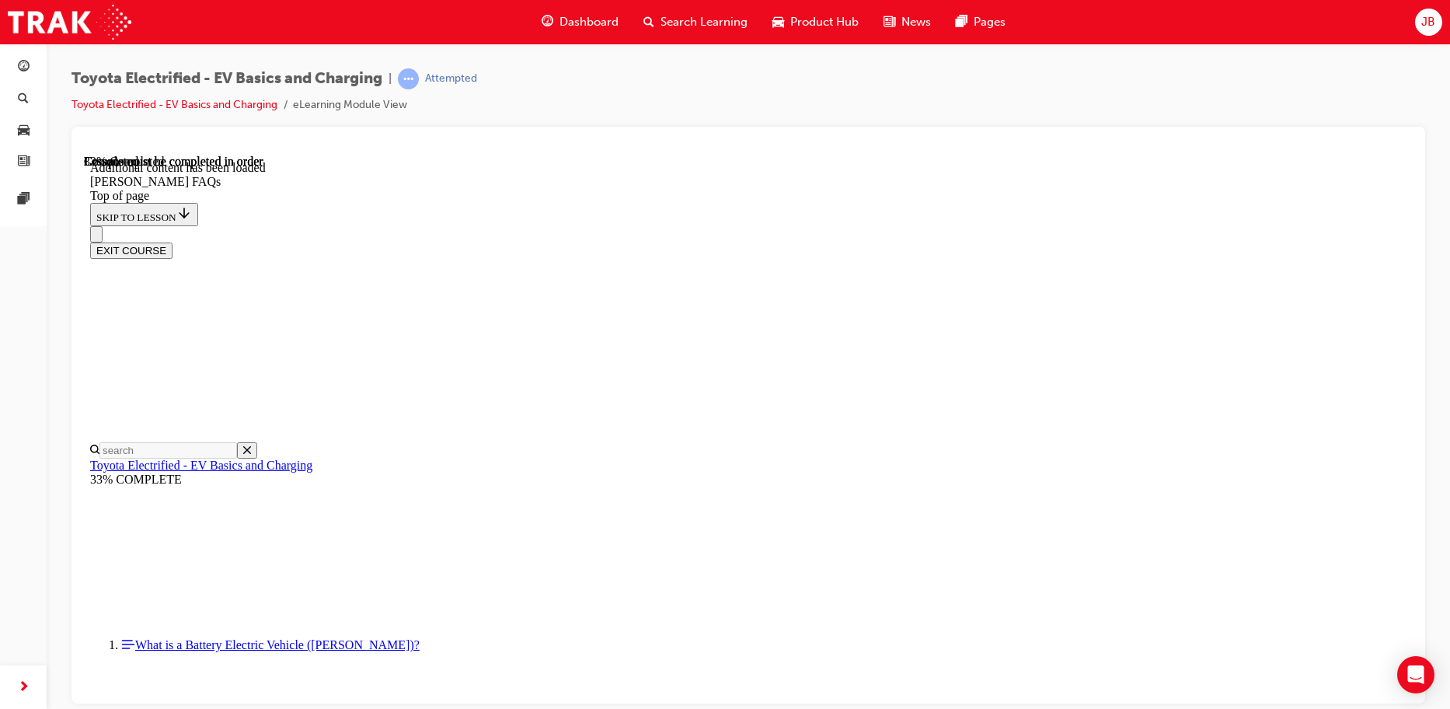
scroll to position [925, 0]
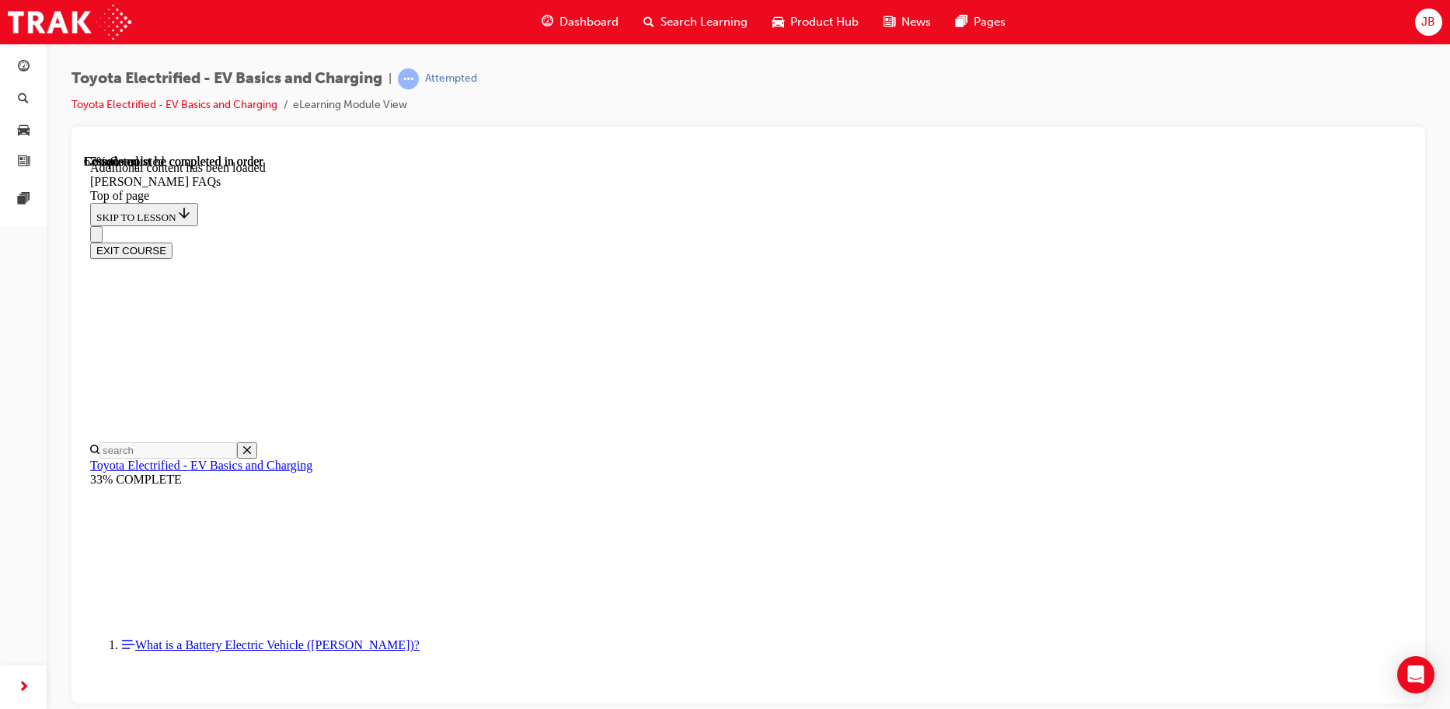
scroll to position [1198, 0]
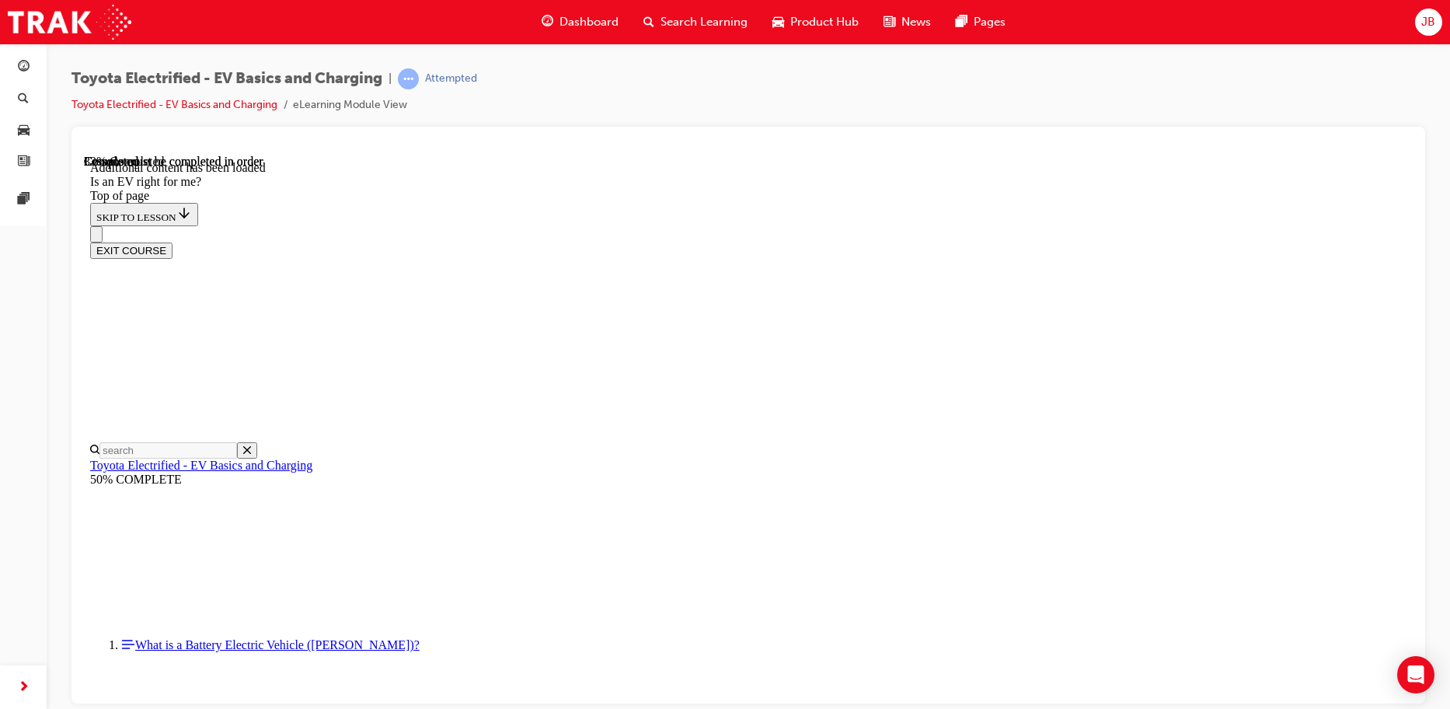
scroll to position [1114, 0]
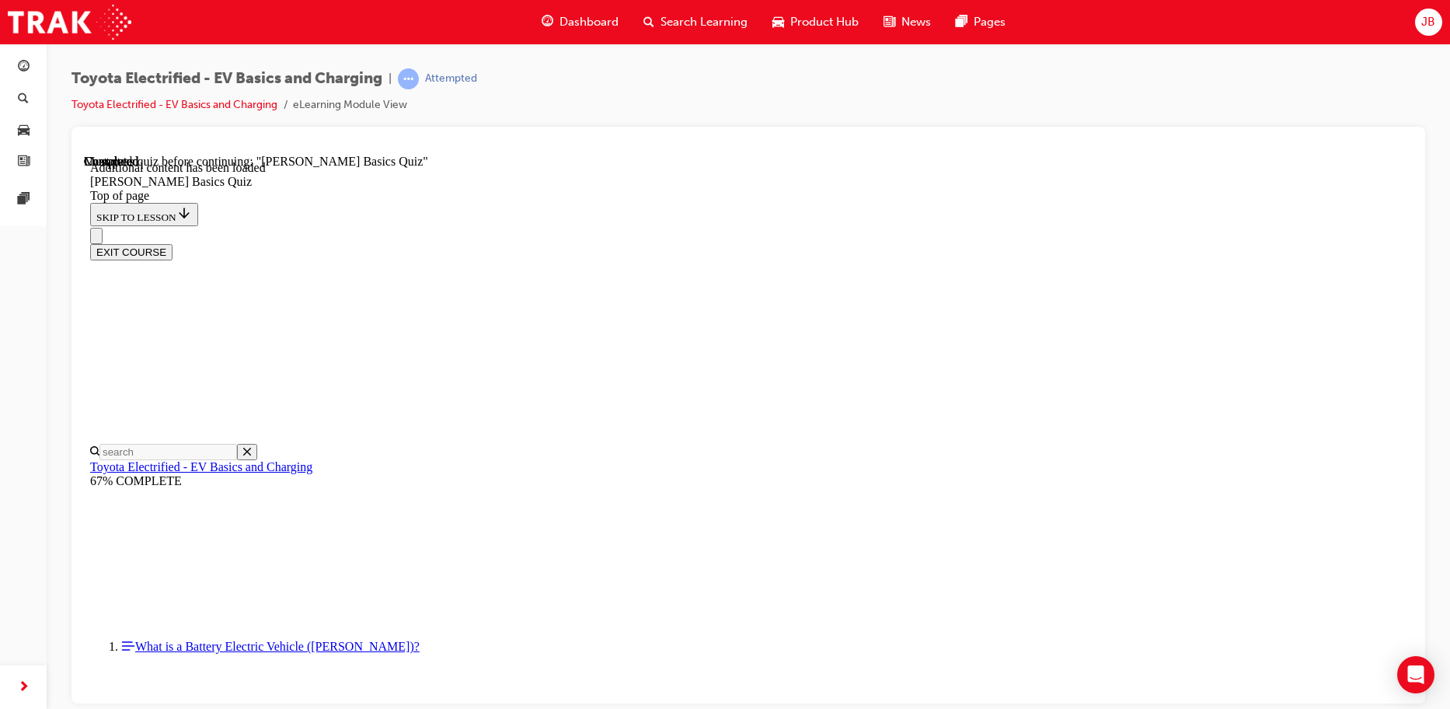
scroll to position [47, 0]
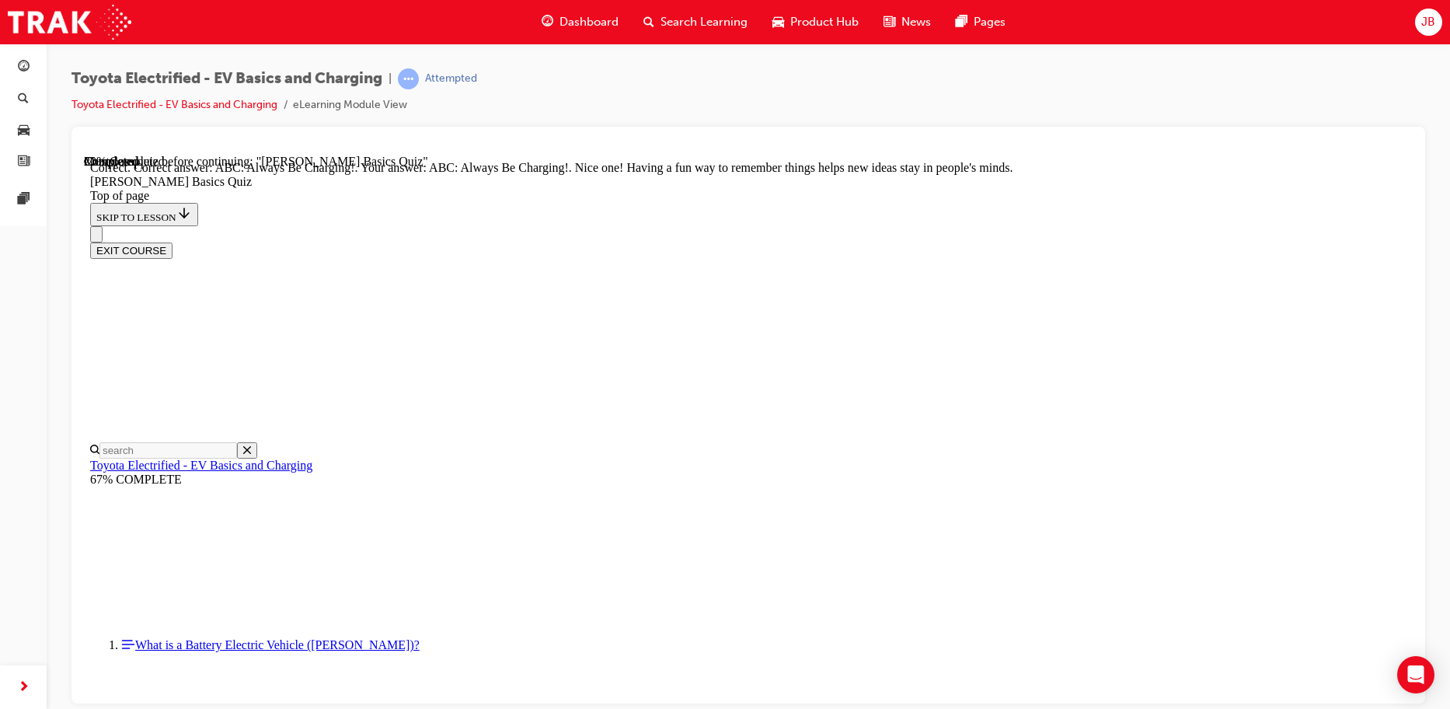
scroll to position [327, 0]
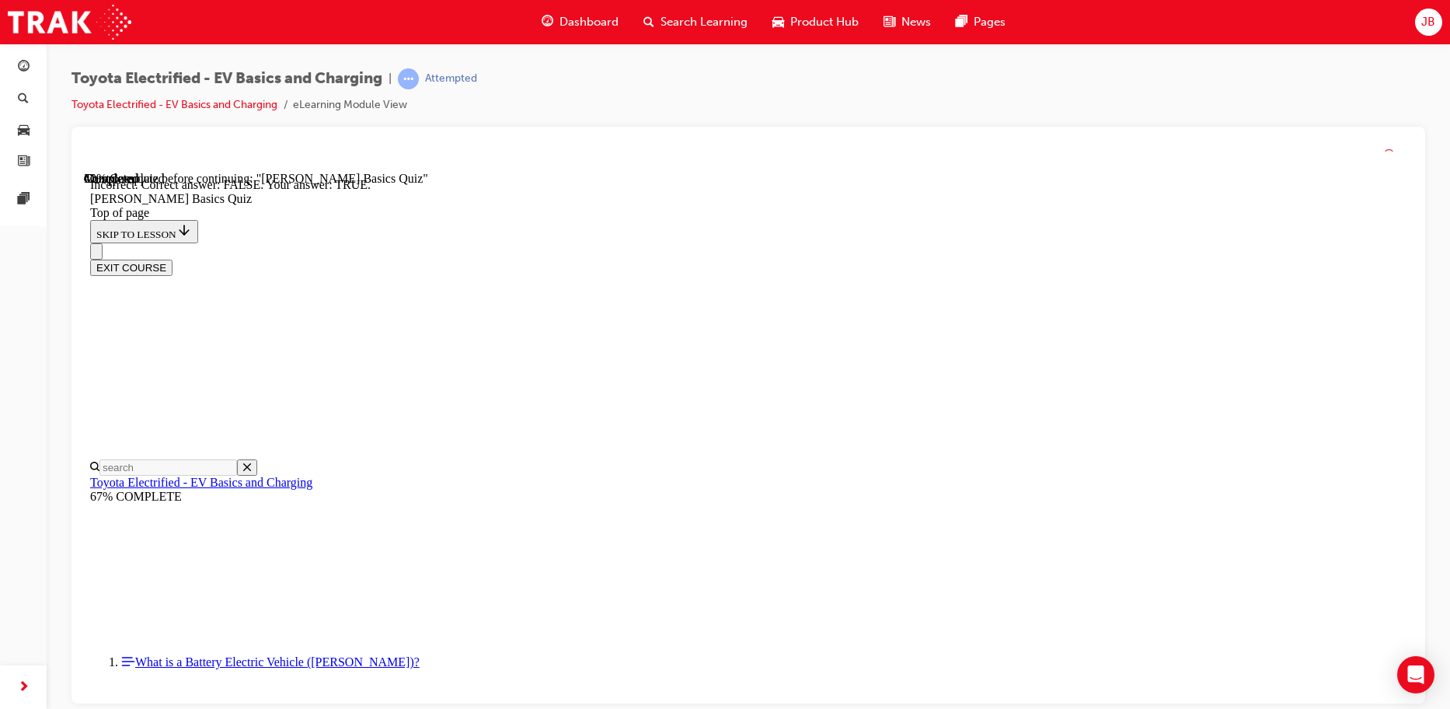
scroll to position [169, 0]
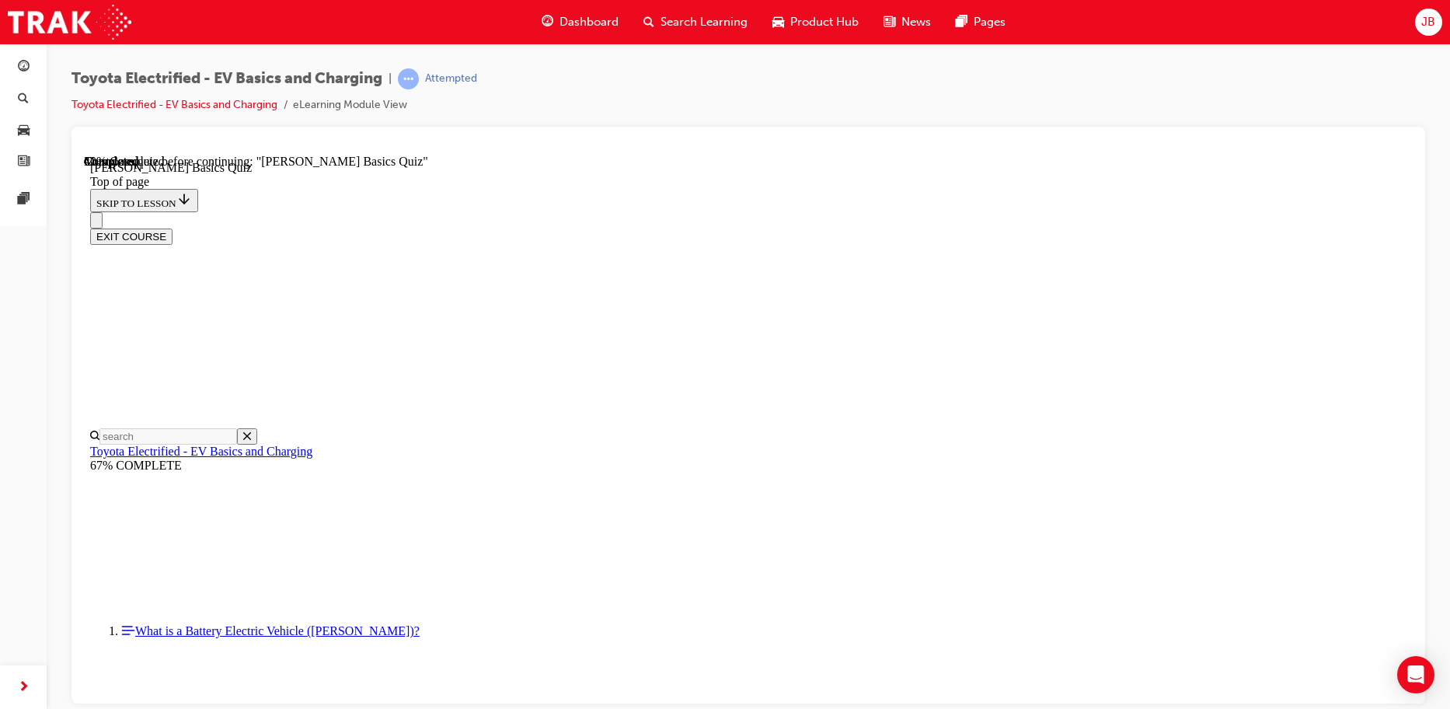
scroll to position [0, 0]
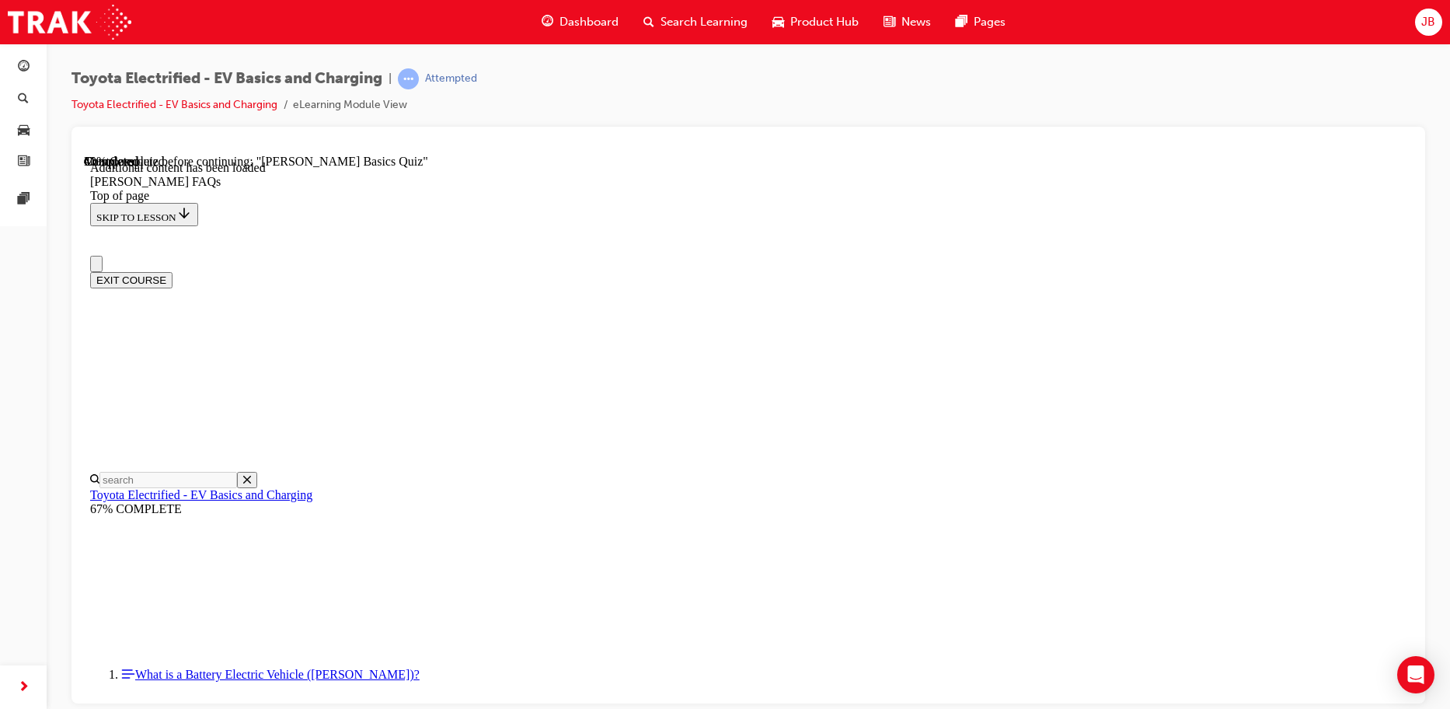
scroll to position [78, 0]
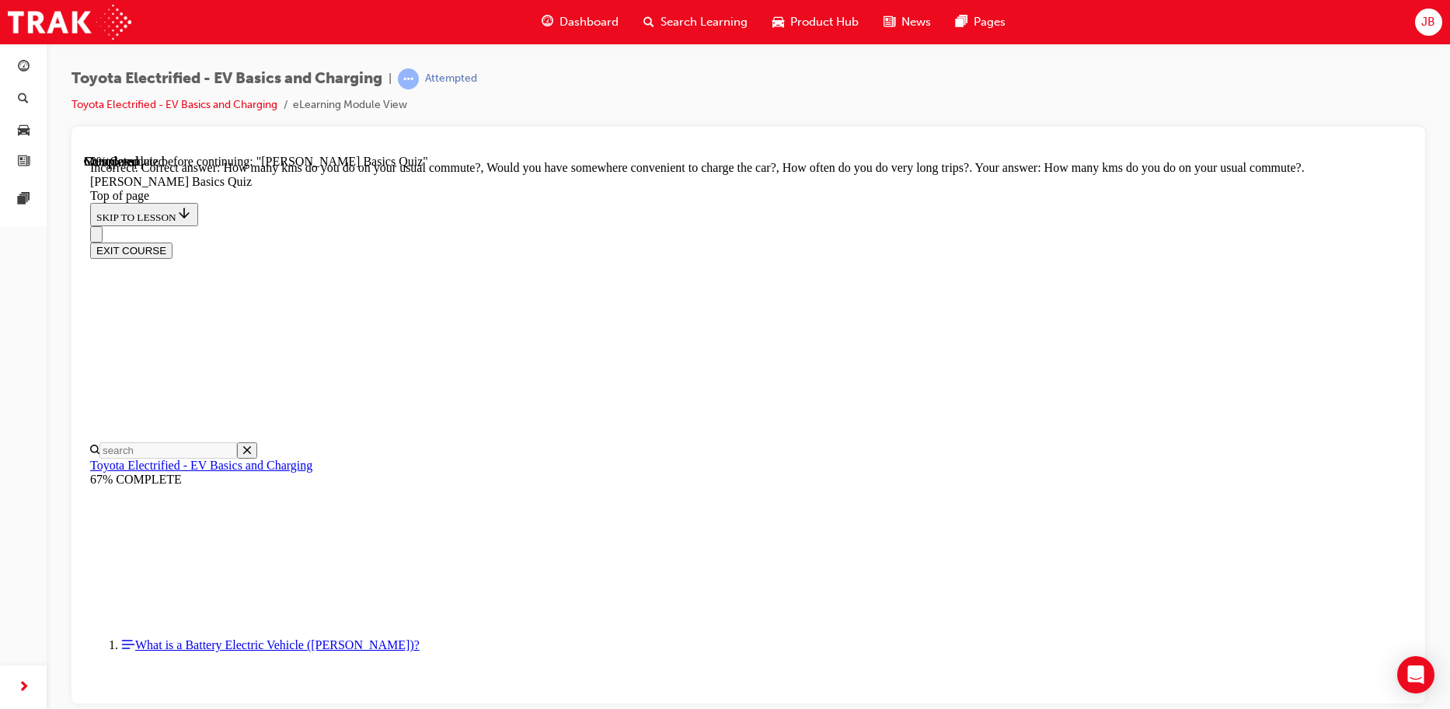
scroll to position [294, 0]
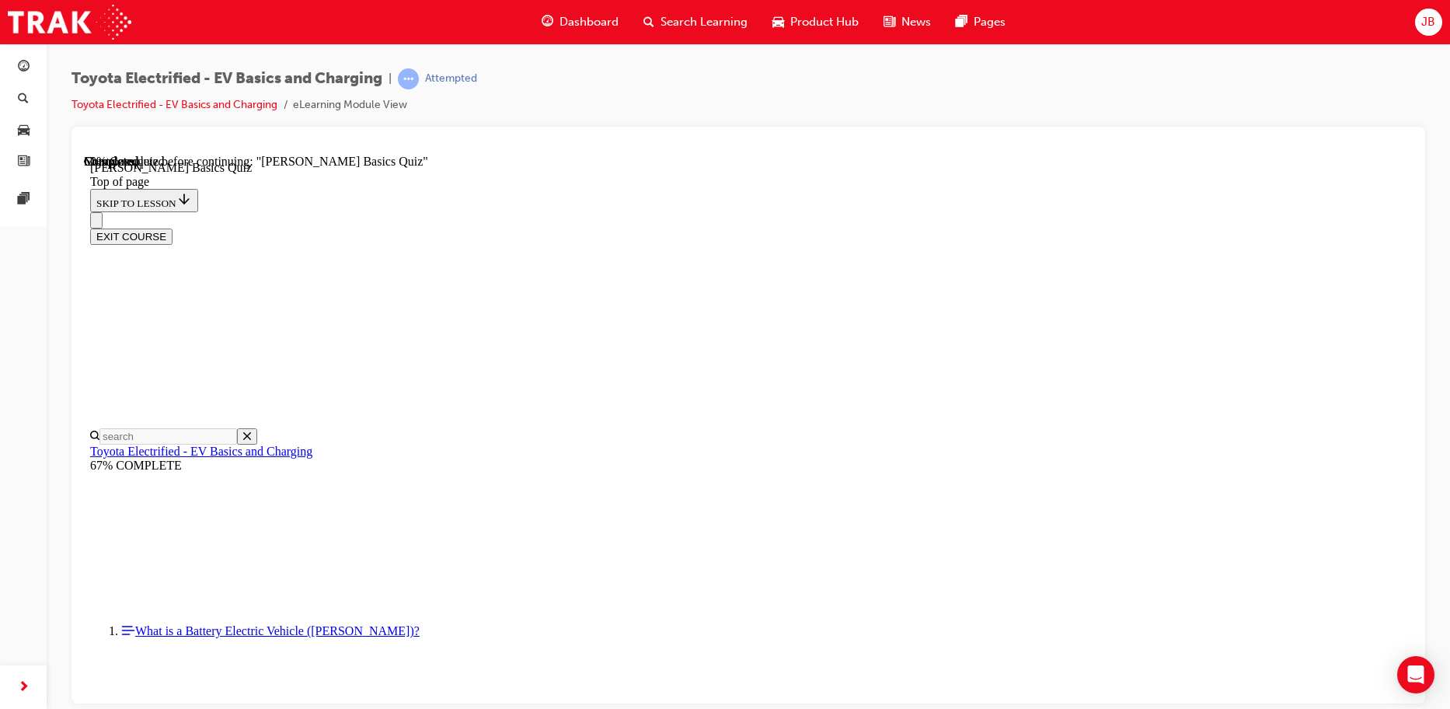
scroll to position [384, 0]
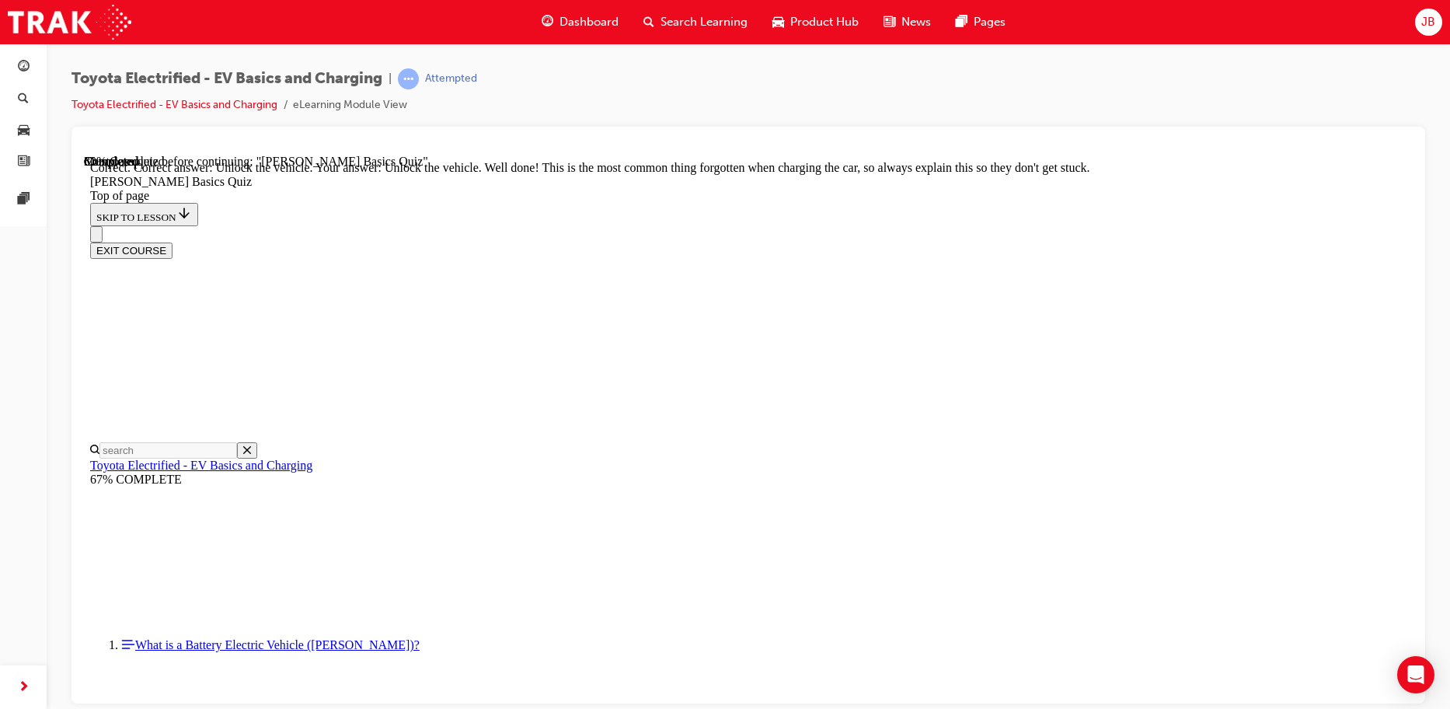
scroll to position [528, 0]
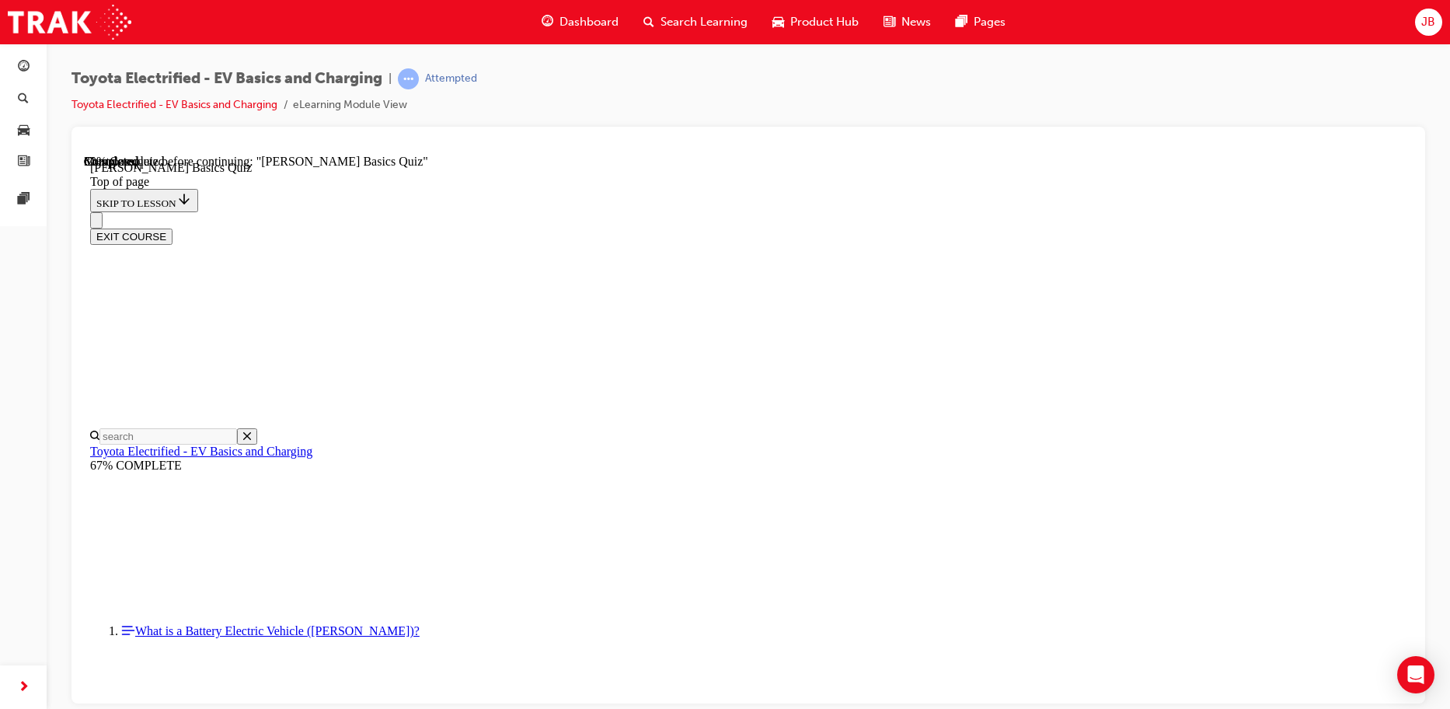
scroll to position [47, 0]
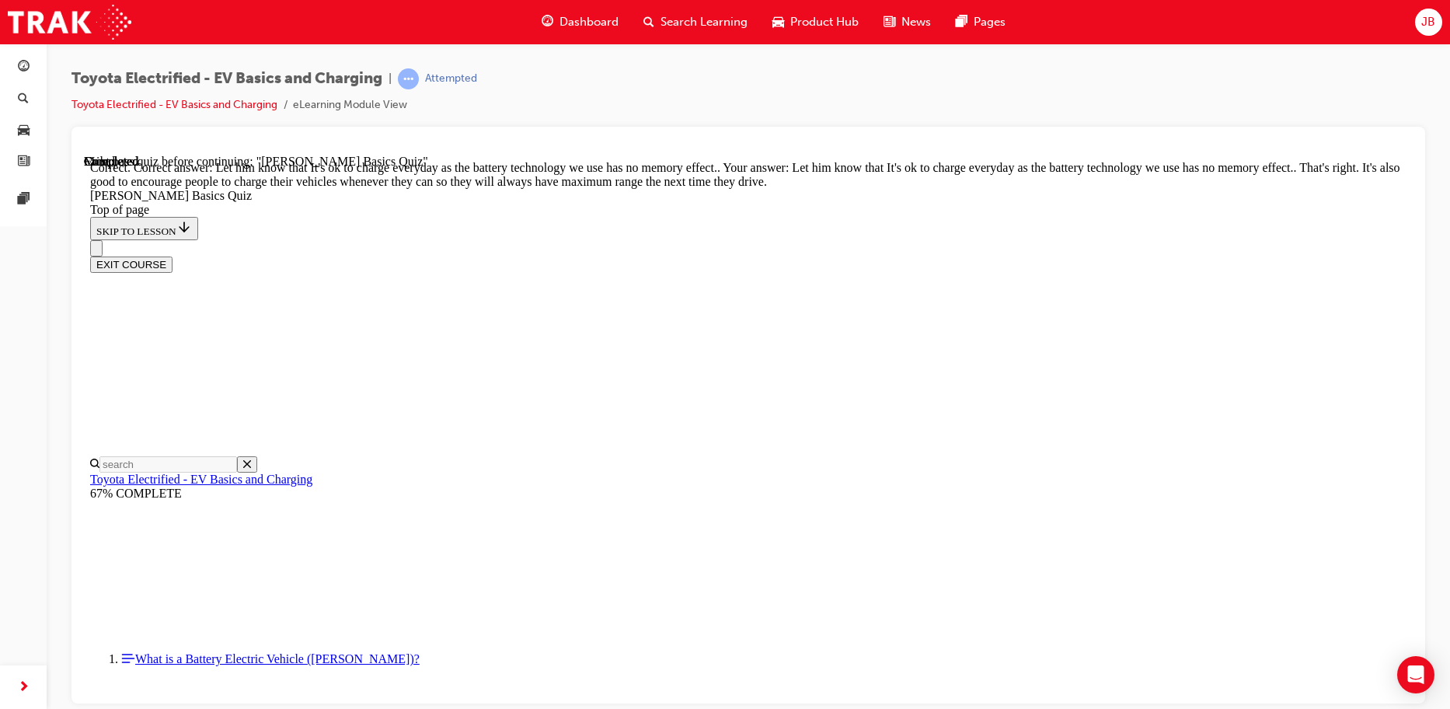
scroll to position [314, 0]
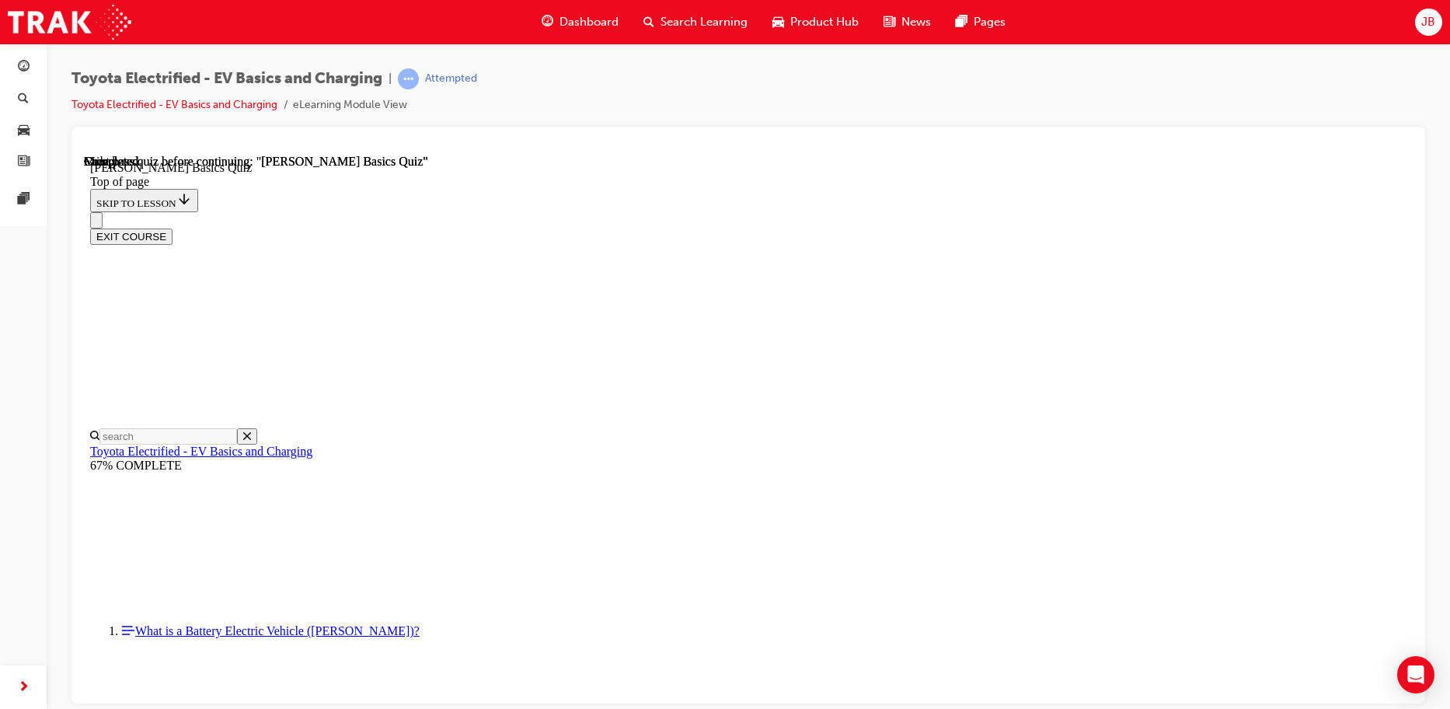
scroll to position [292, 0]
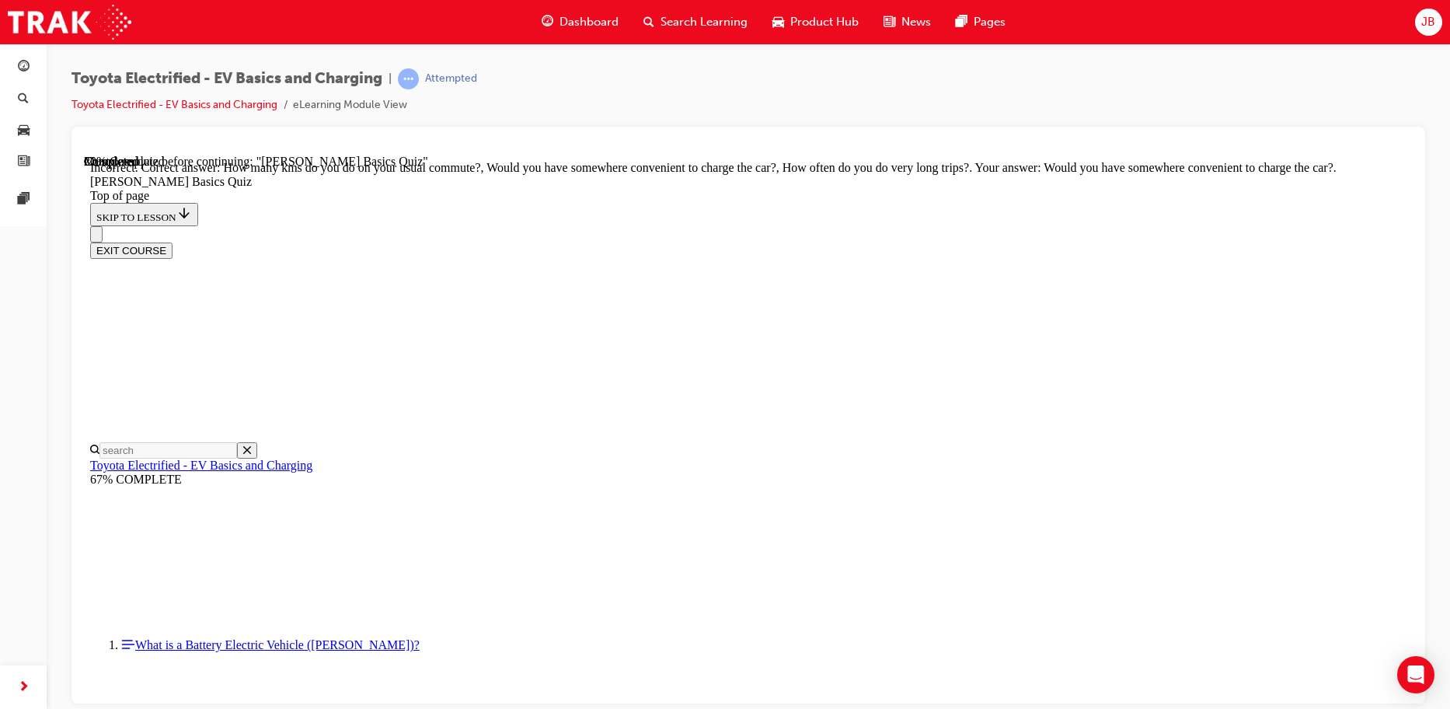
scroll to position [294, 0]
drag, startPoint x: 620, startPoint y: 417, endPoint x: 611, endPoint y: 419, distance: 9.6
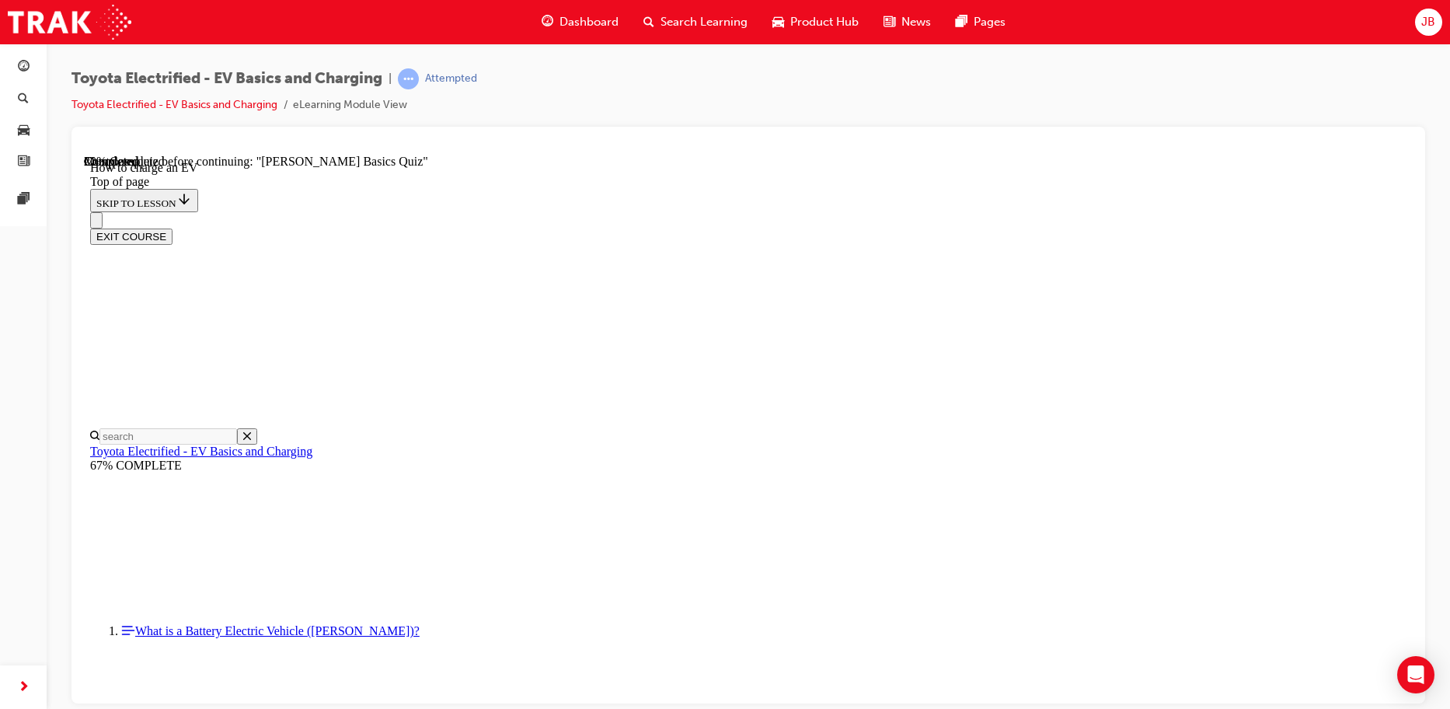
scroll to position [3856, 0]
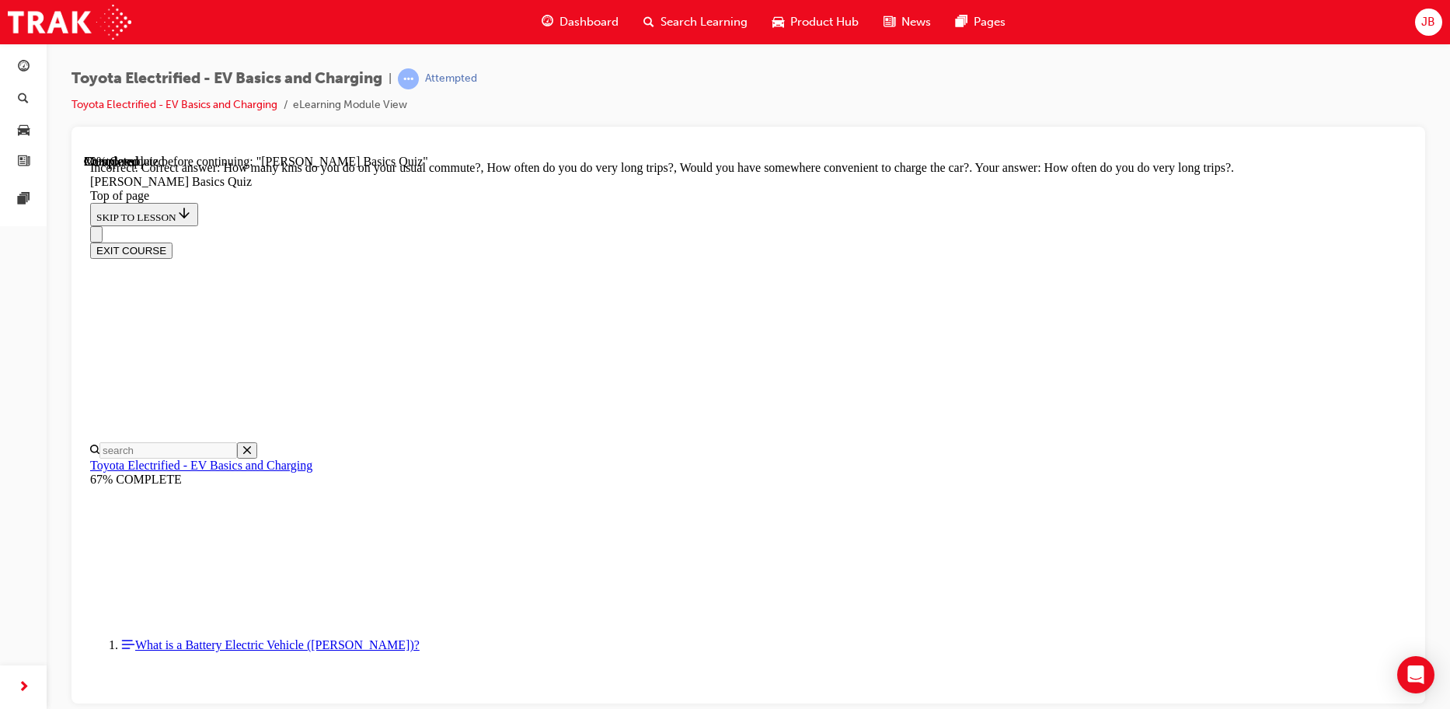
scroll to position [294, 0]
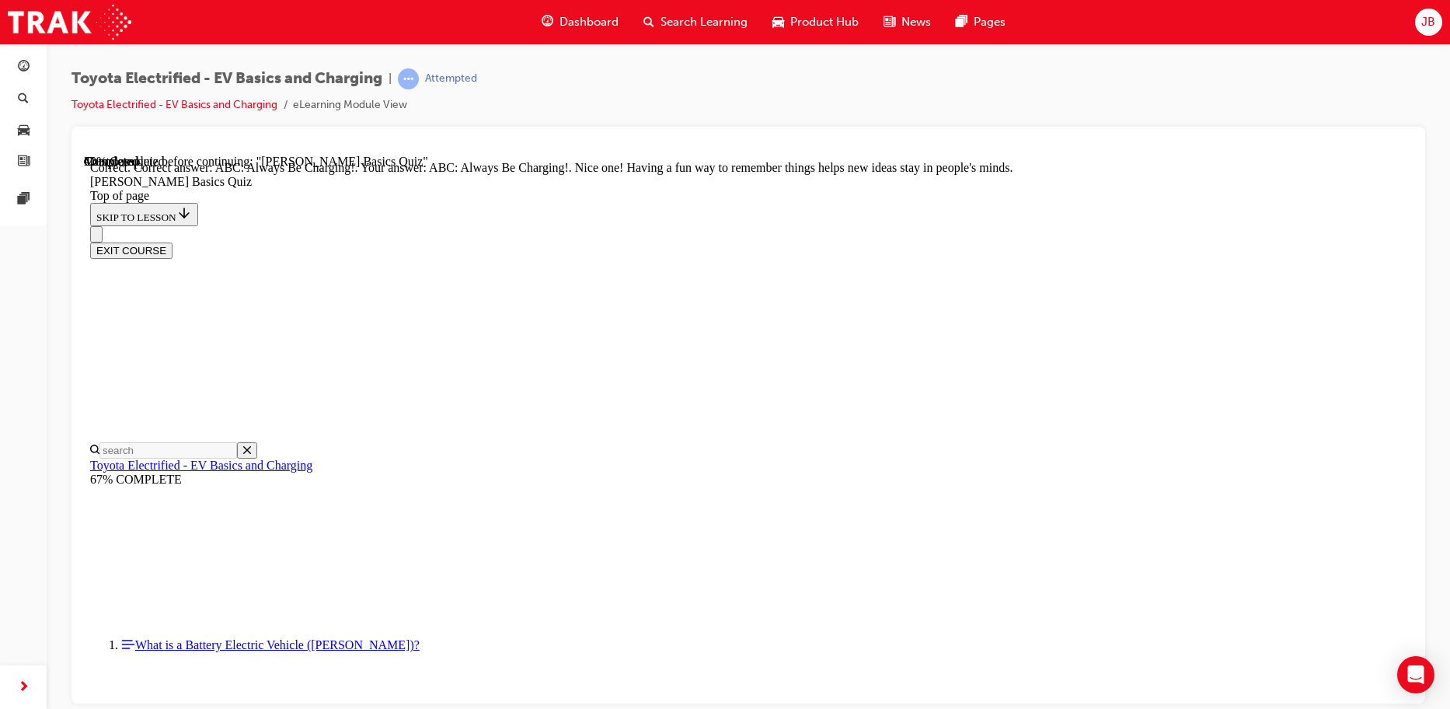
scroll to position [327, 0]
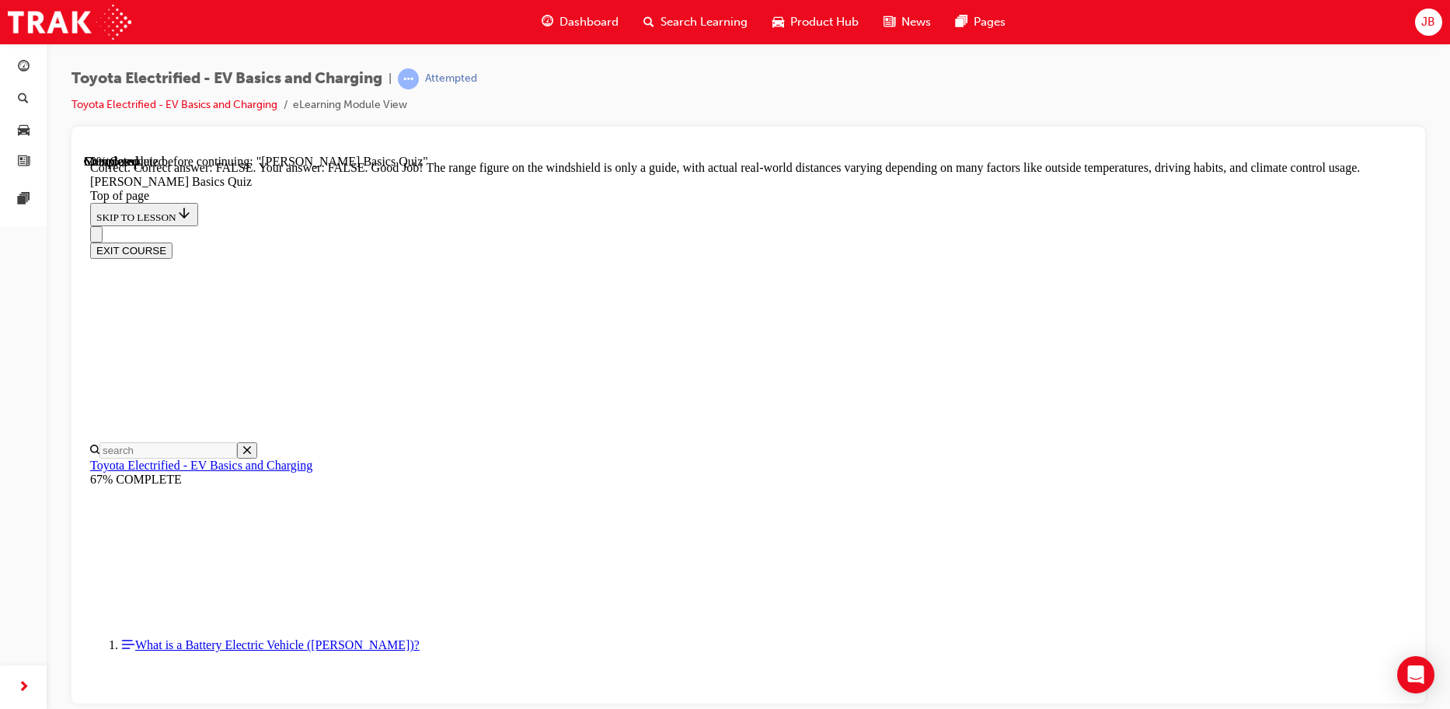
scroll to position [283, 0]
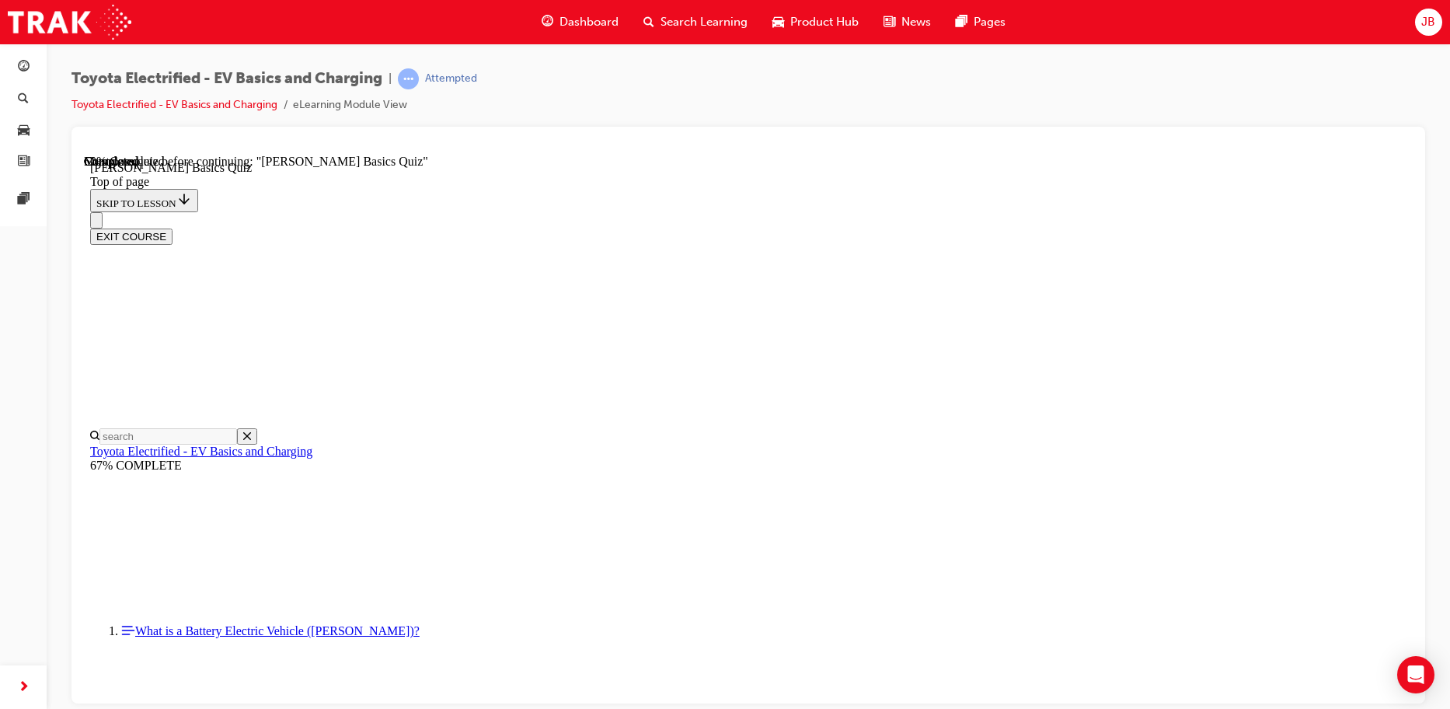
scroll to position [345, 0]
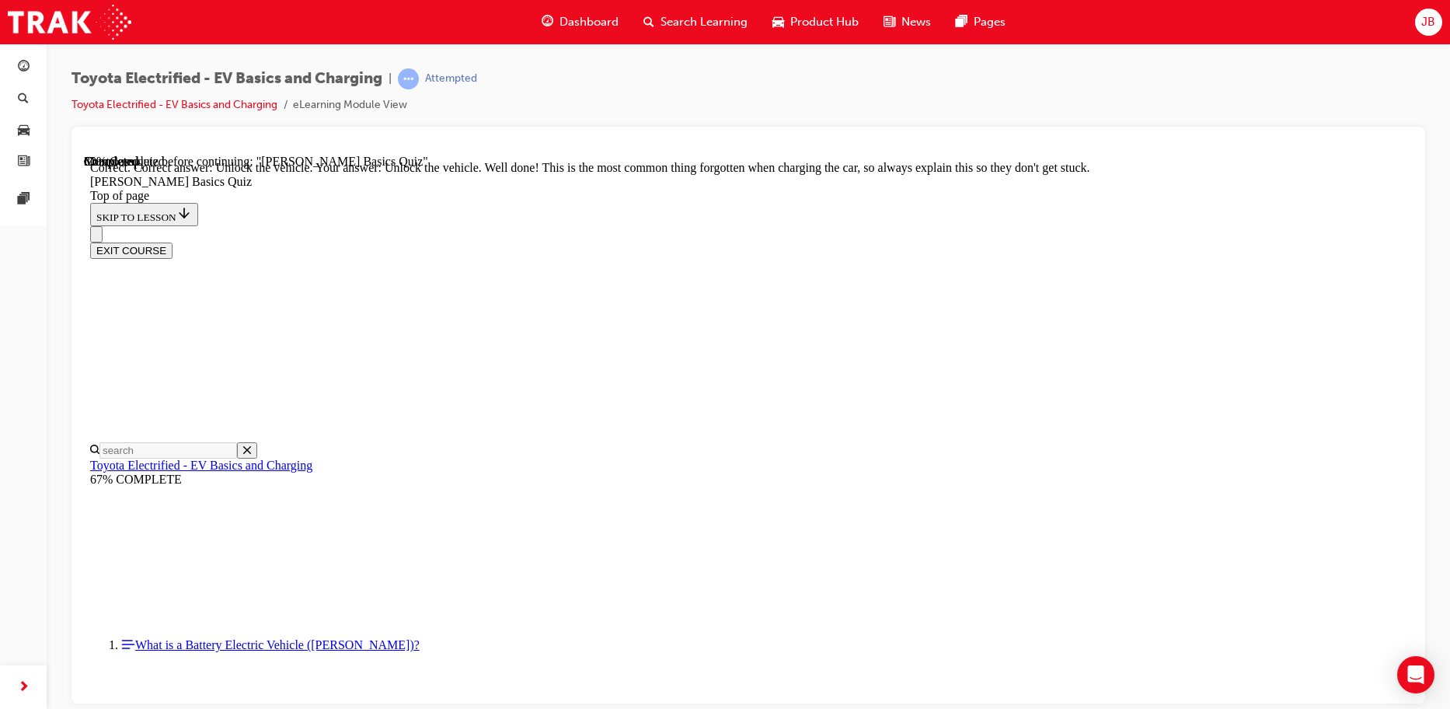
scroll to position [528, 0]
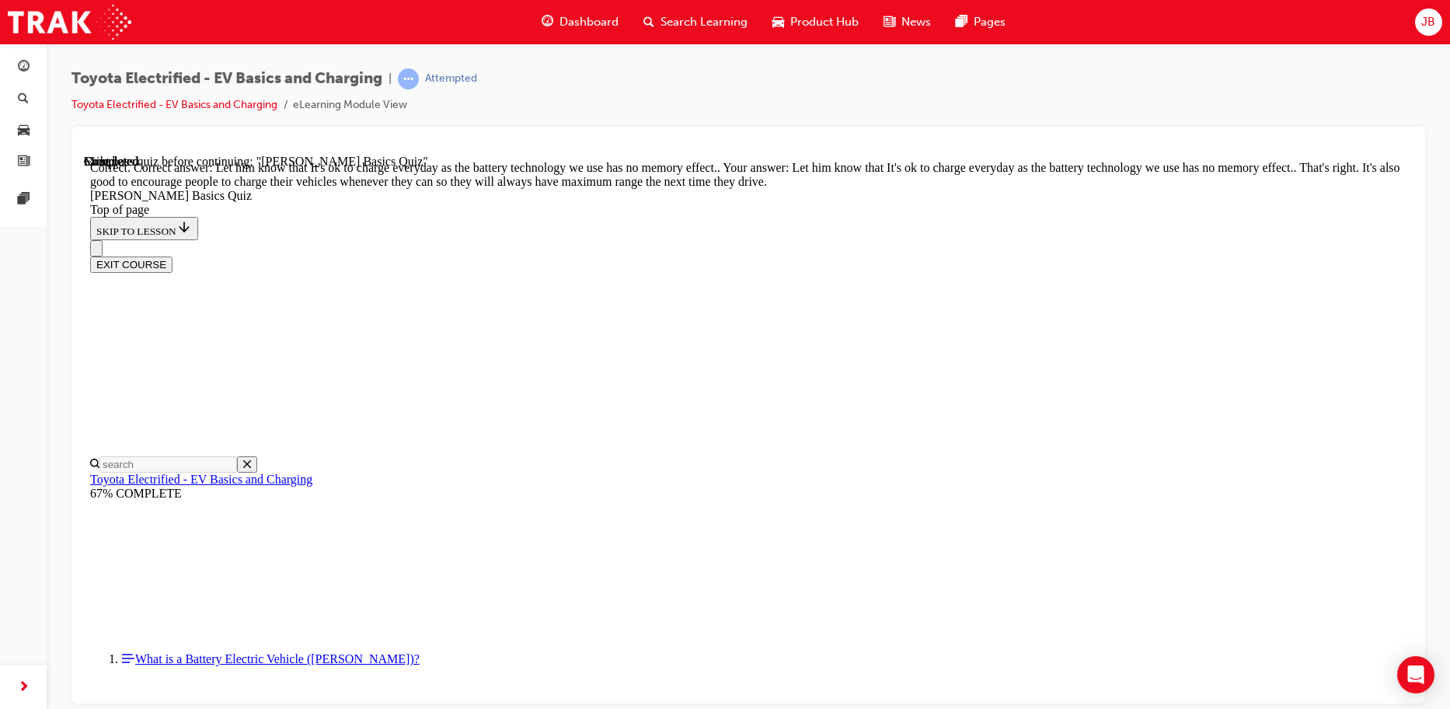
scroll to position [314, 0]
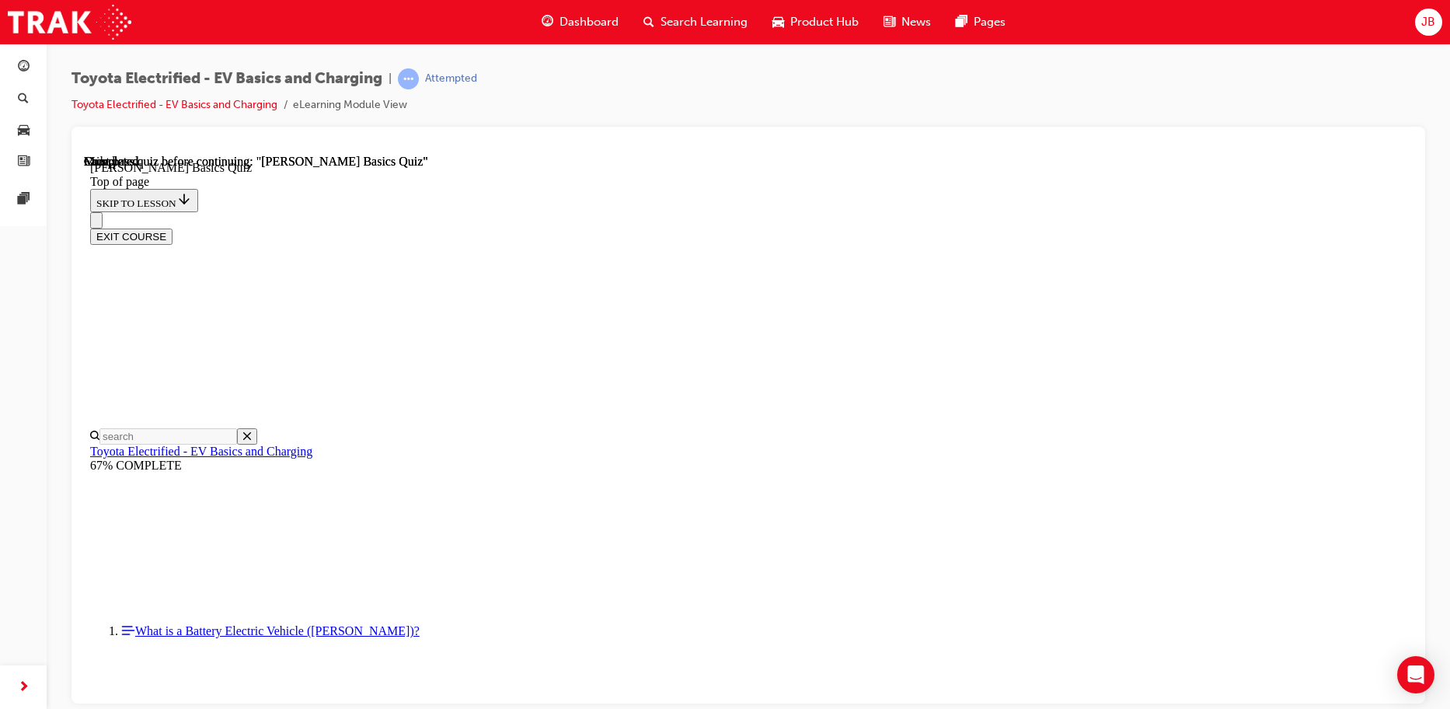
scroll to position [292, 0]
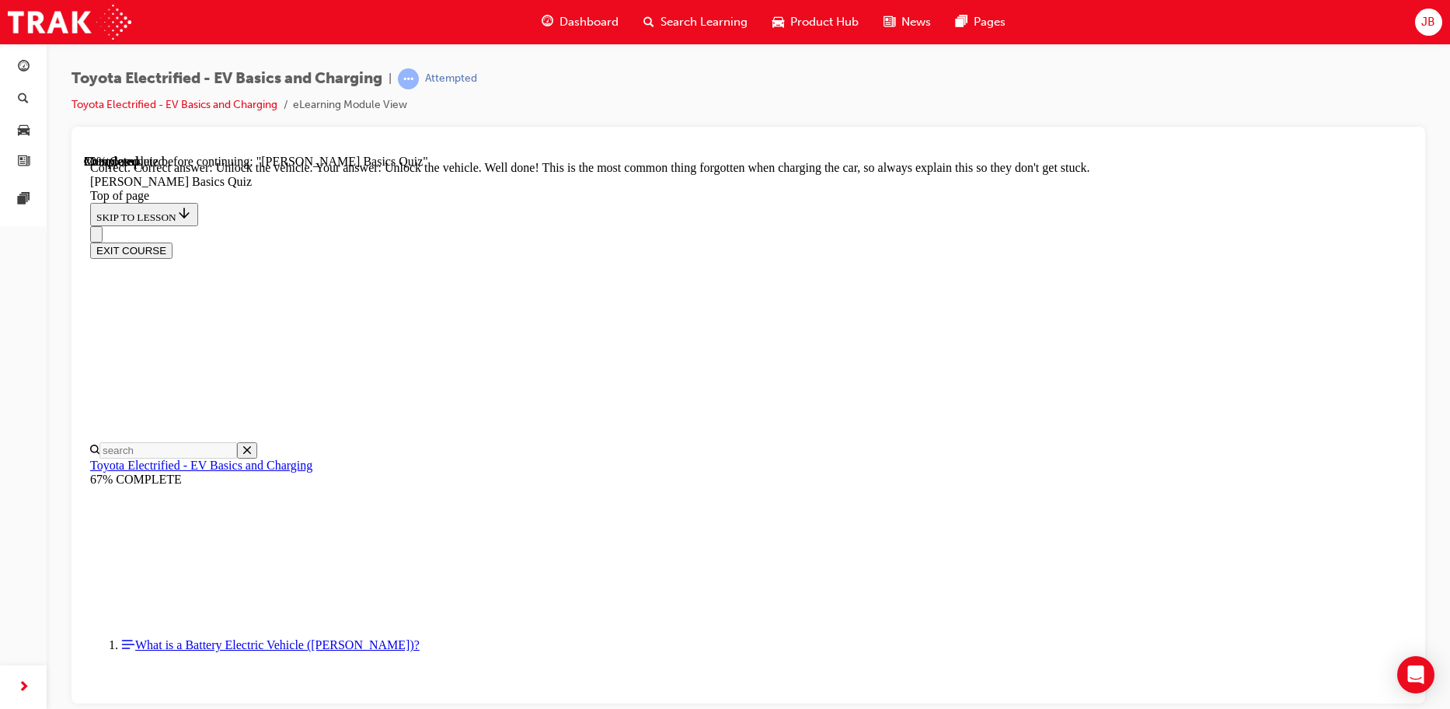
scroll to position [528, 0]
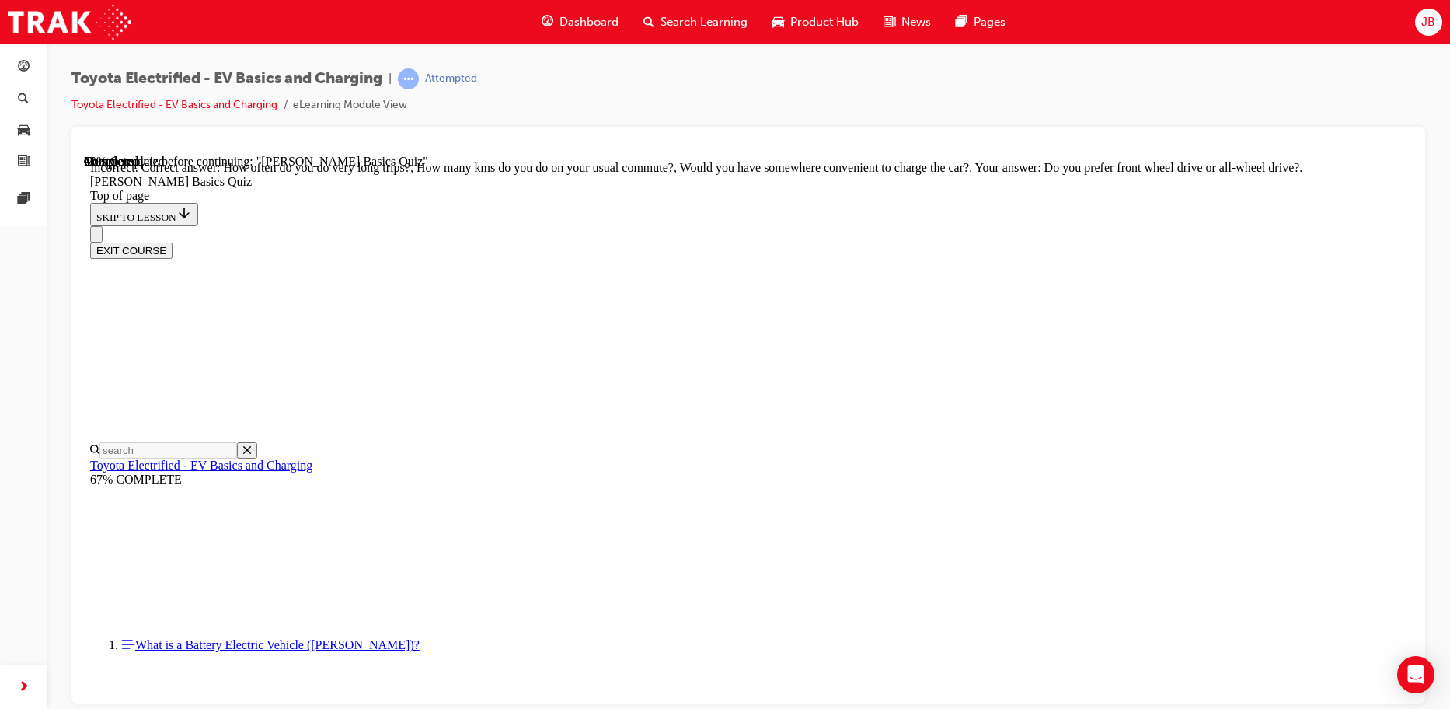
scroll to position [294, 0]
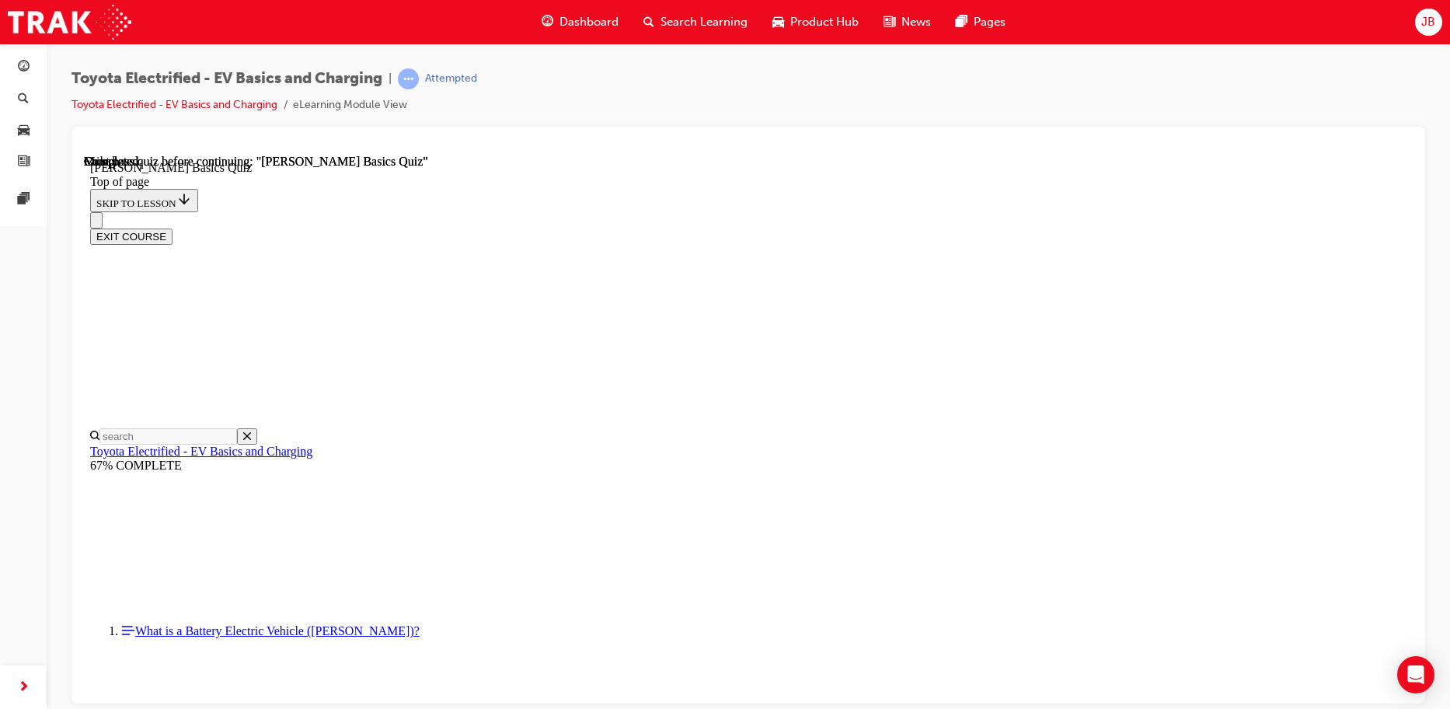
scroll to position [292, 0]
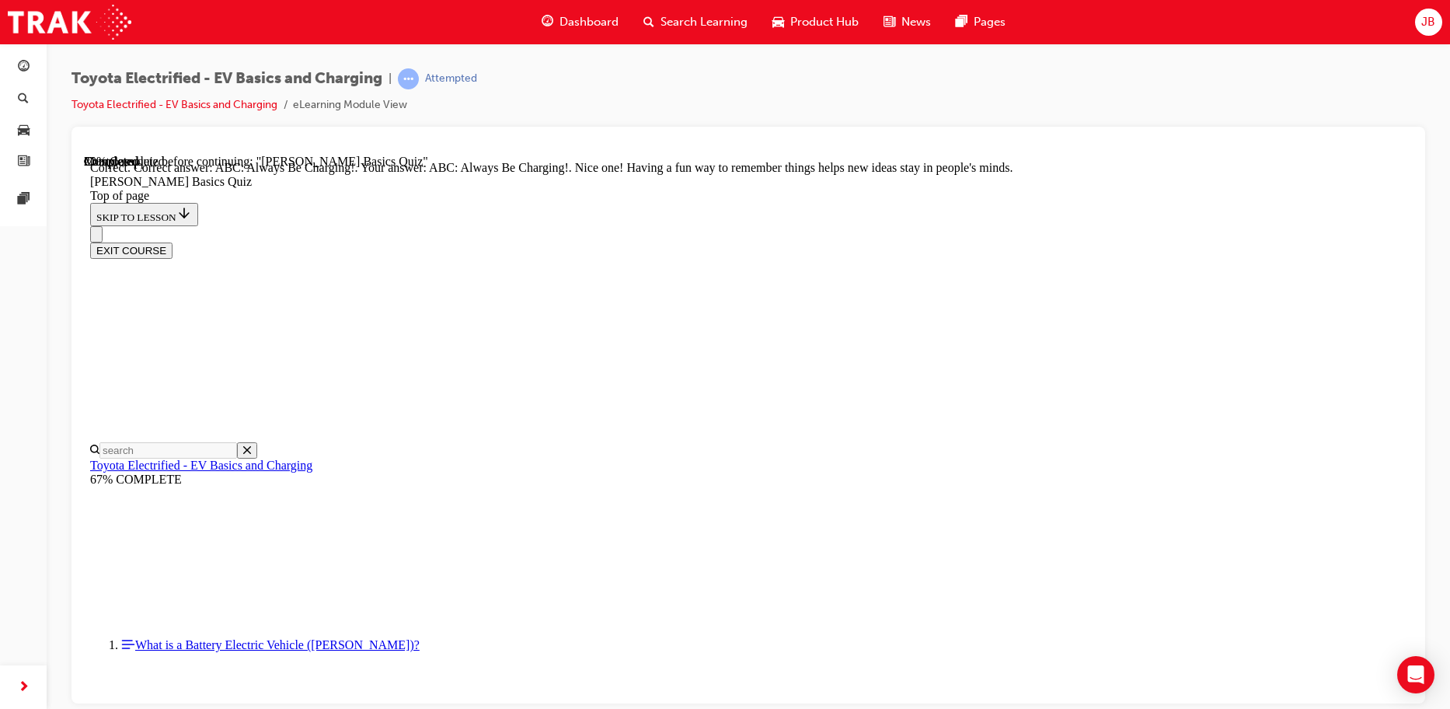
scroll to position [327, 0]
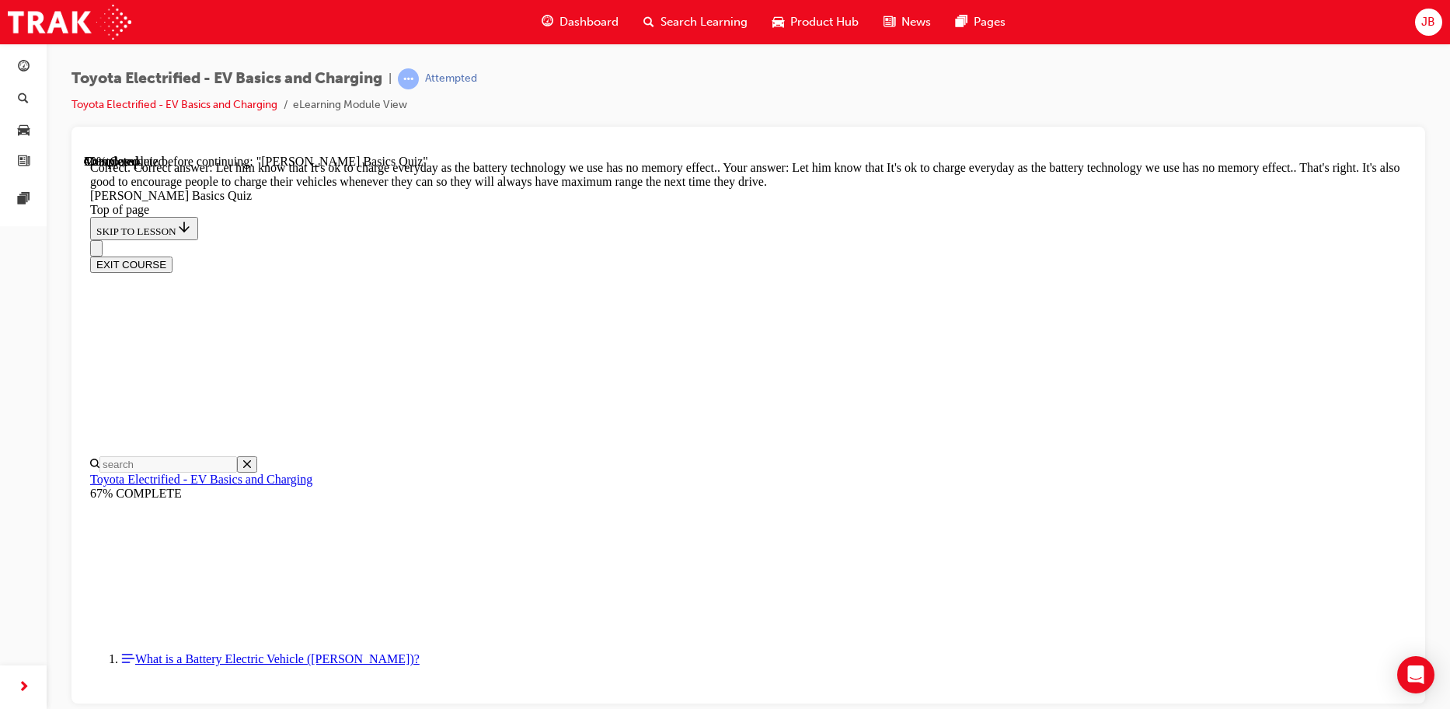
scroll to position [314, 0]
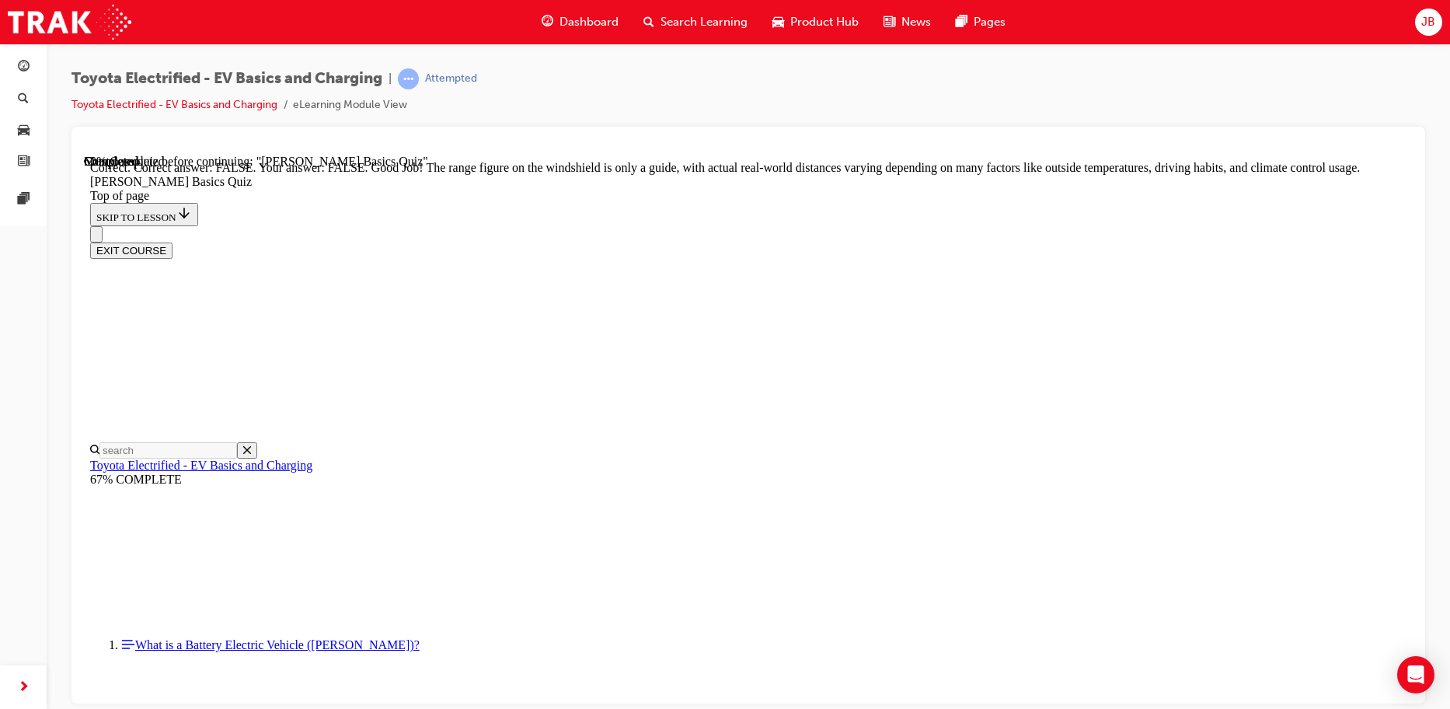
scroll to position [283, 0]
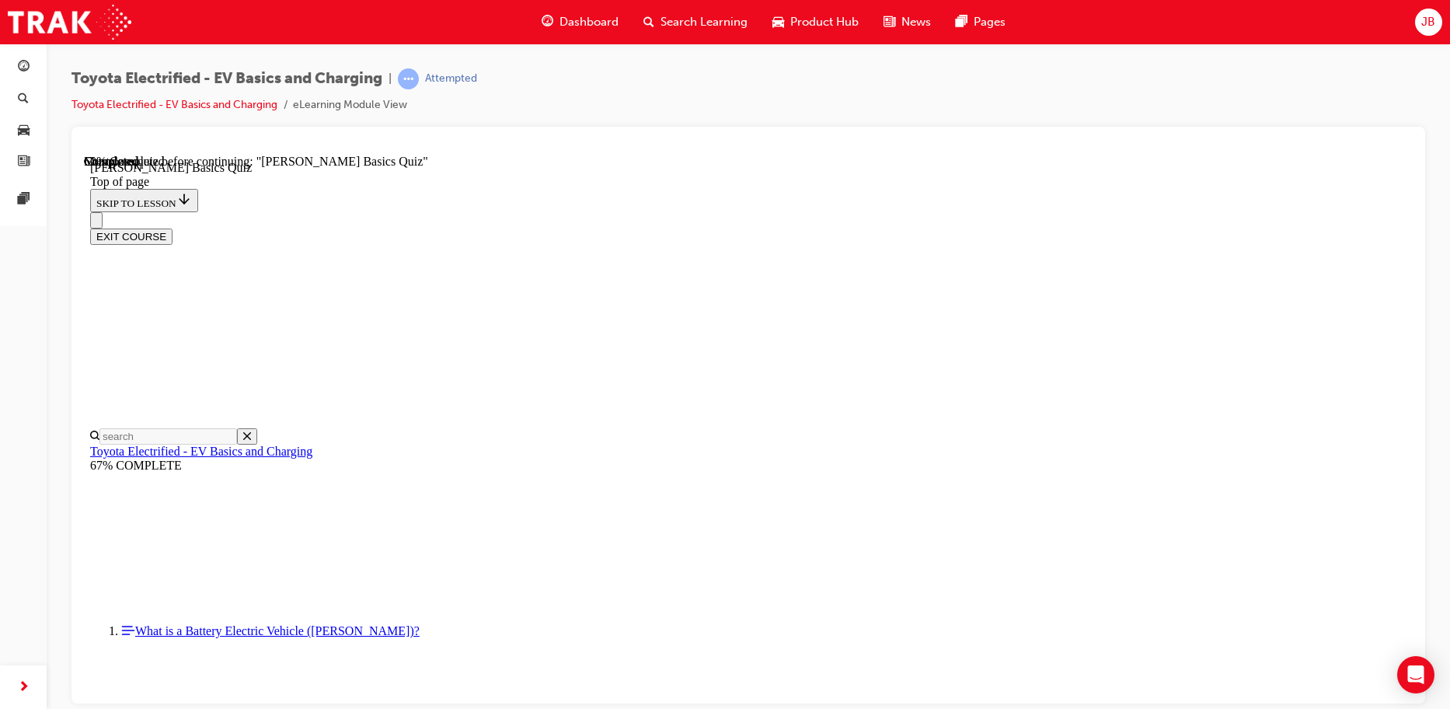
scroll to position [125, 0]
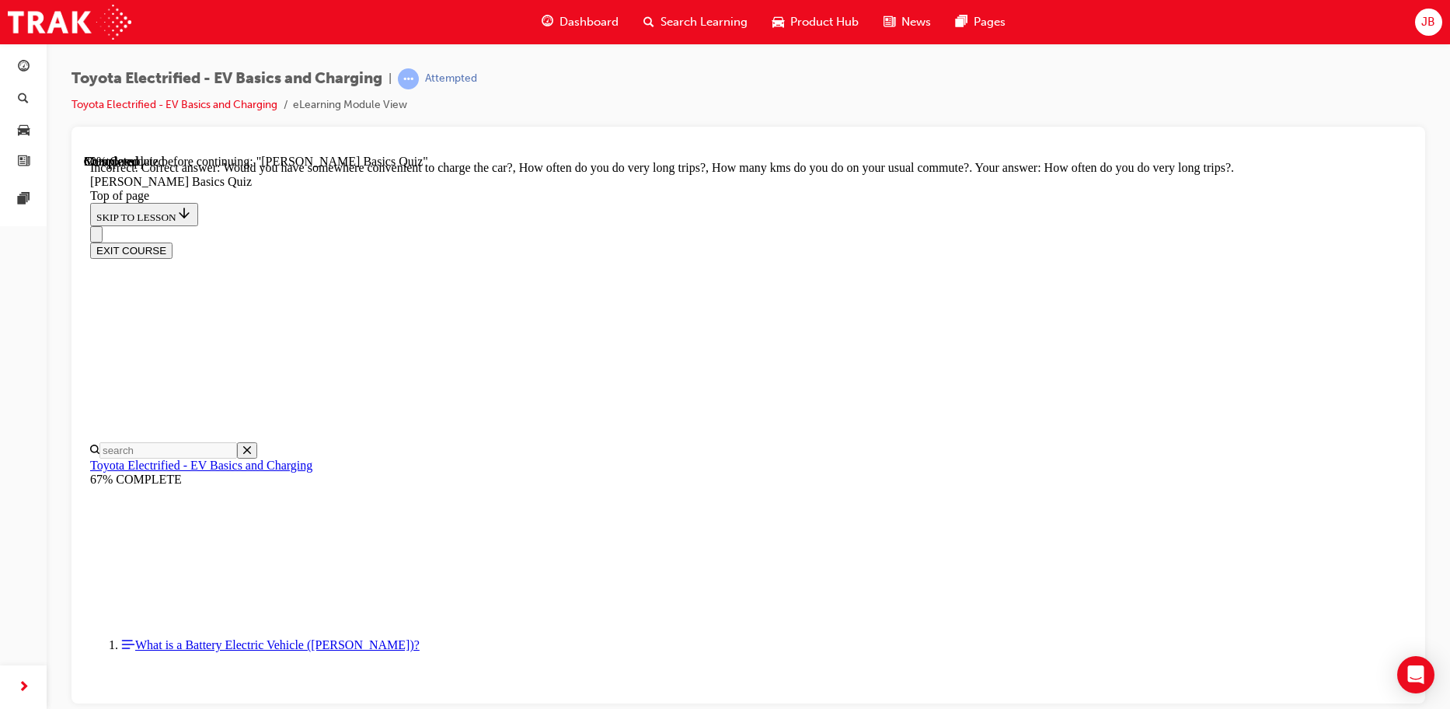
scroll to position [216, 0]
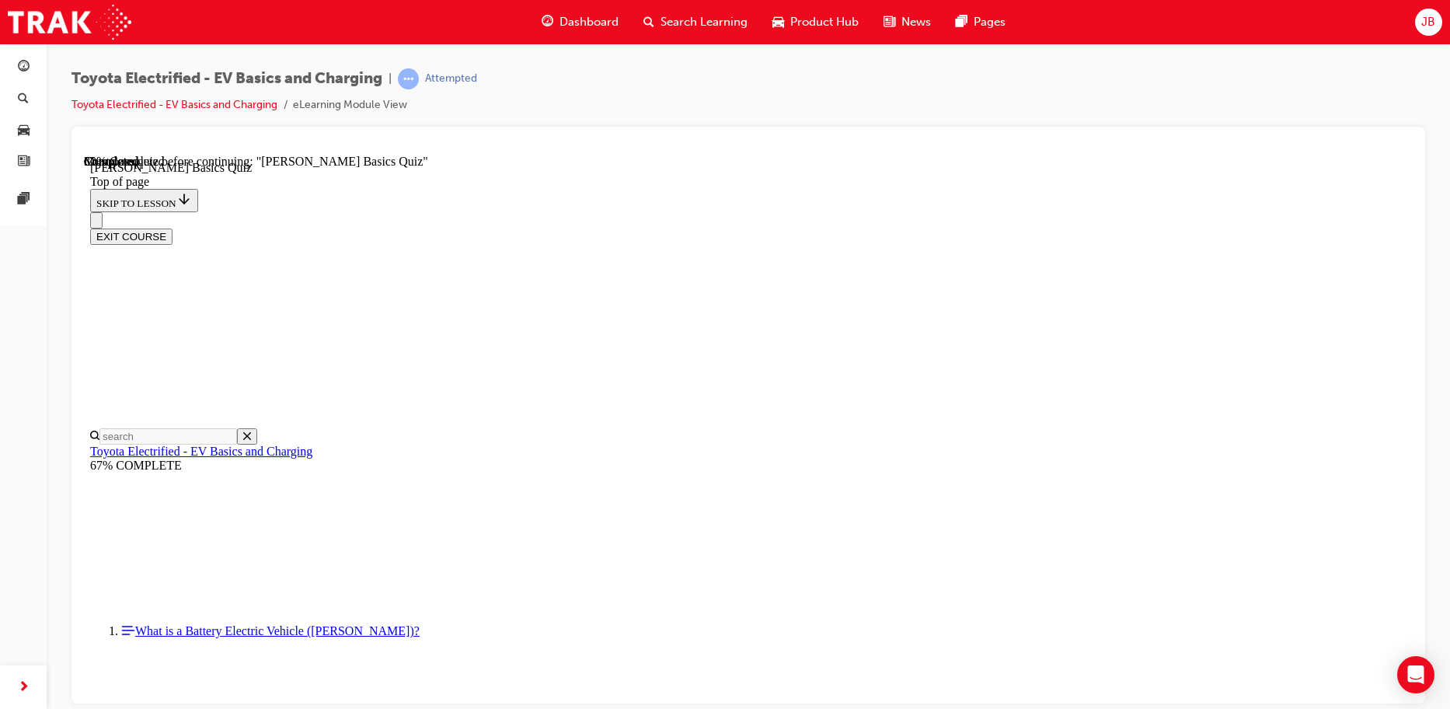
scroll to position [384, 0]
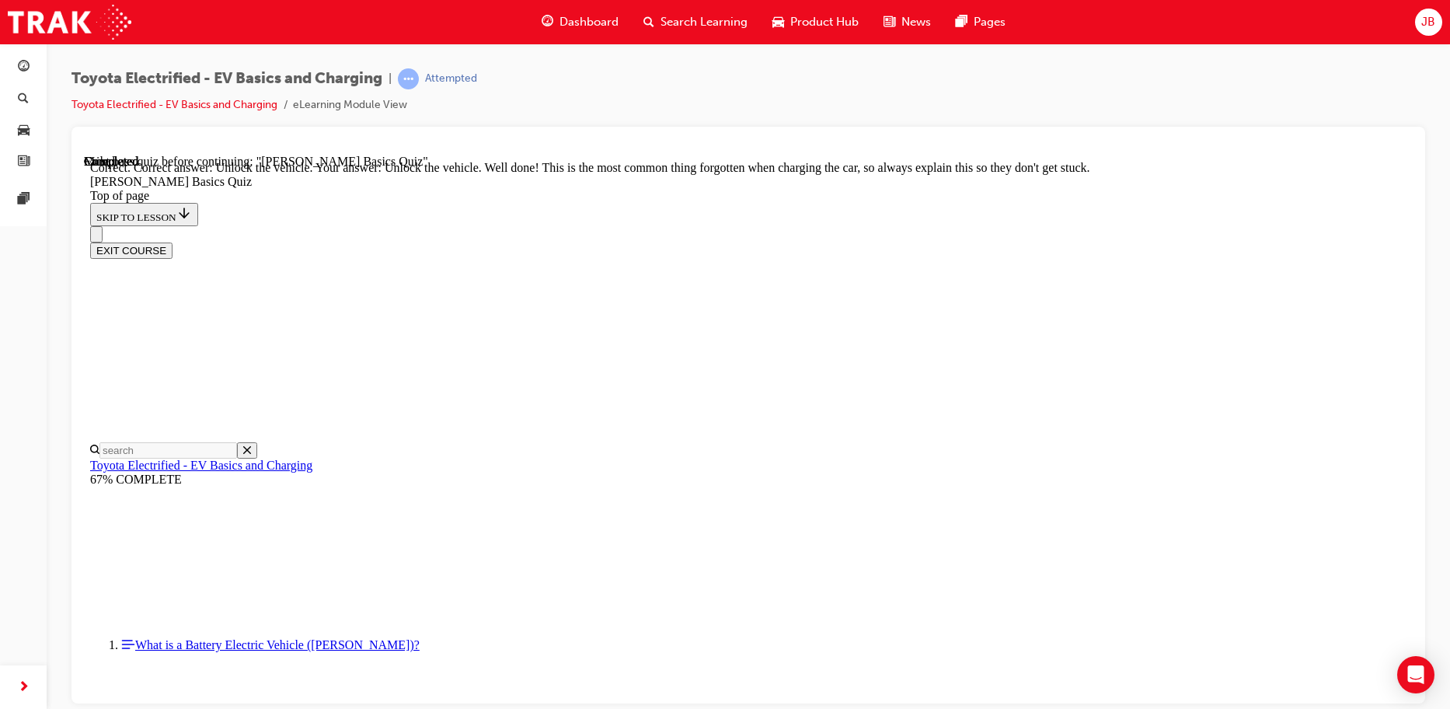
scroll to position [528, 0]
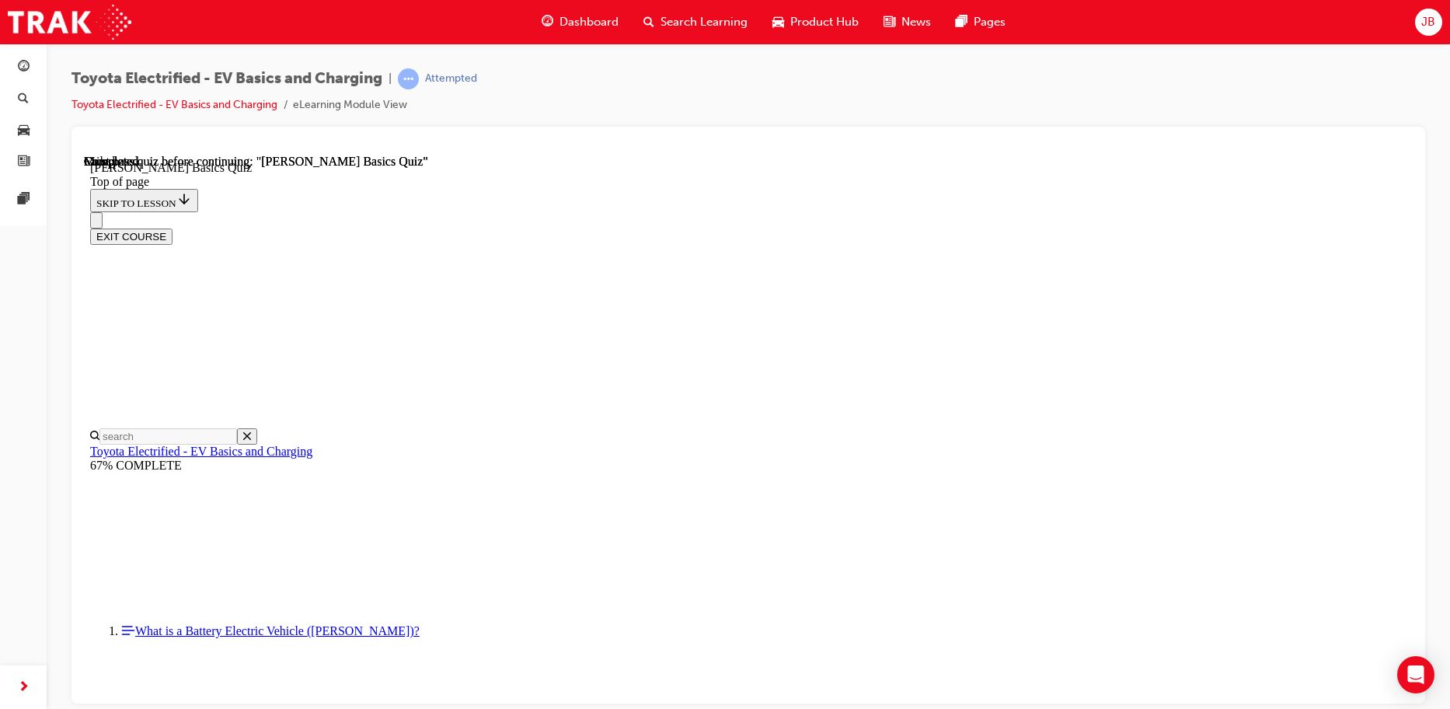
scroll to position [292, 0]
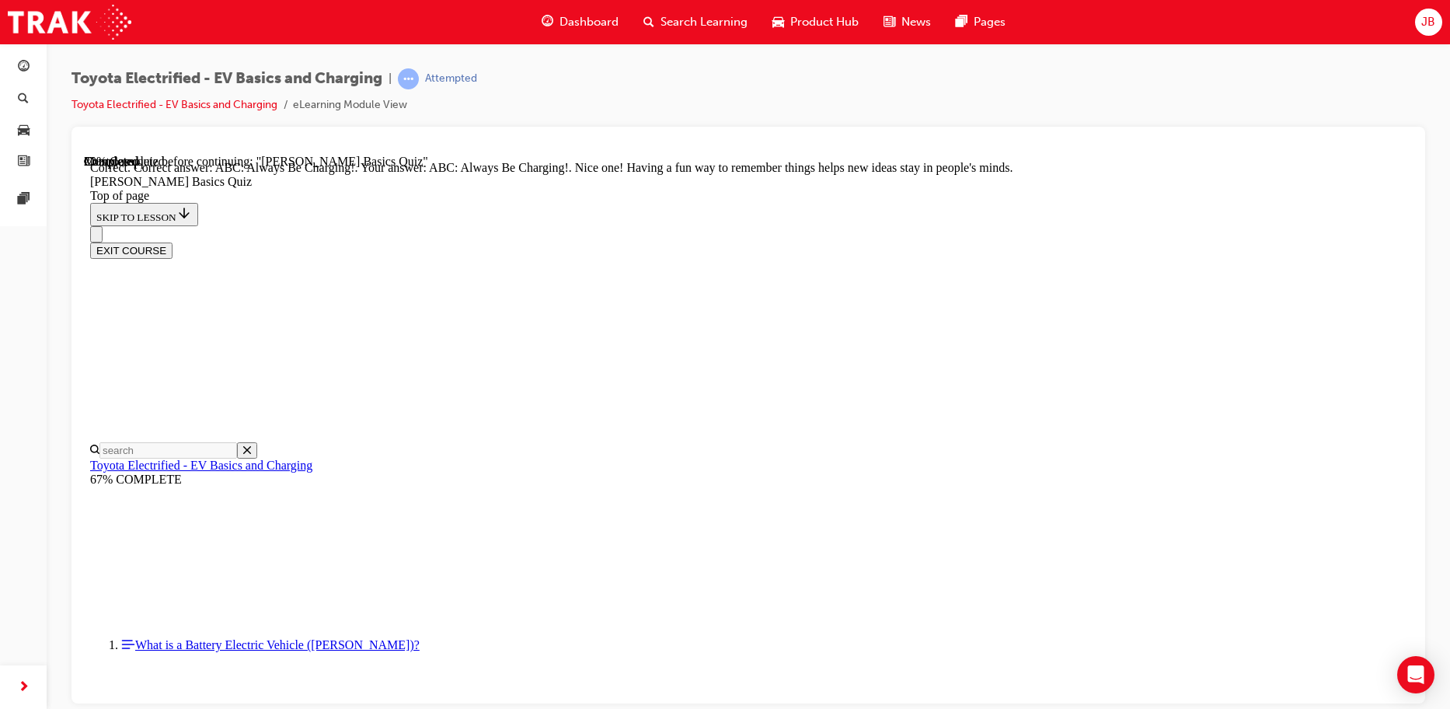
scroll to position [327, 0]
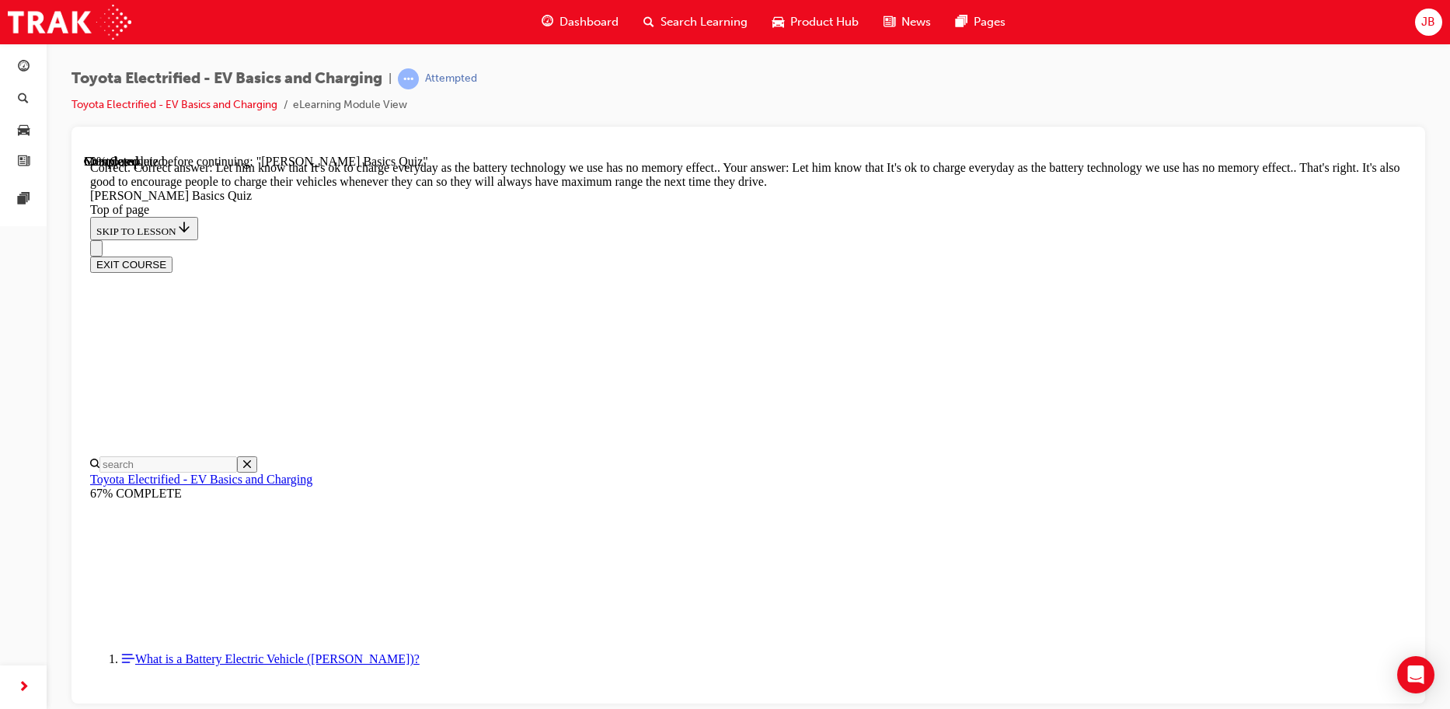
scroll to position [314, 0]
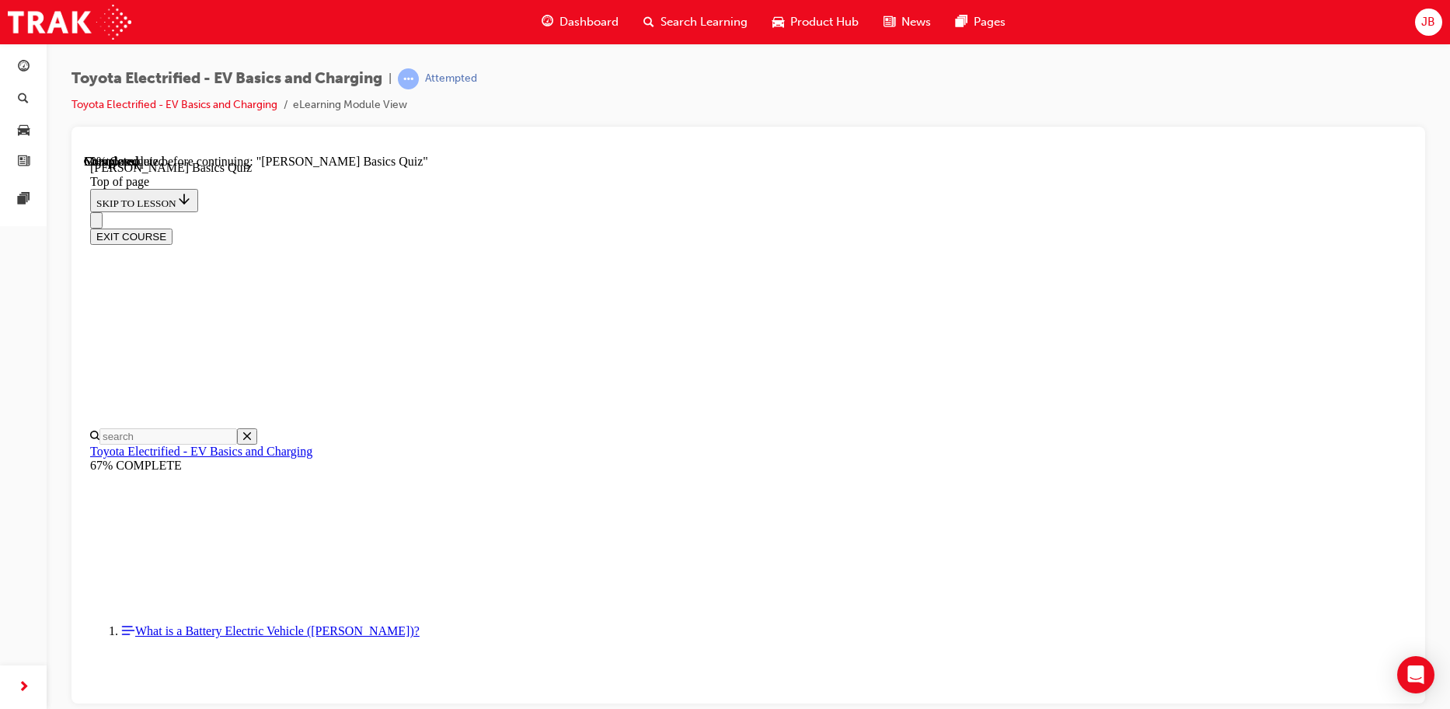
scroll to position [384, 0]
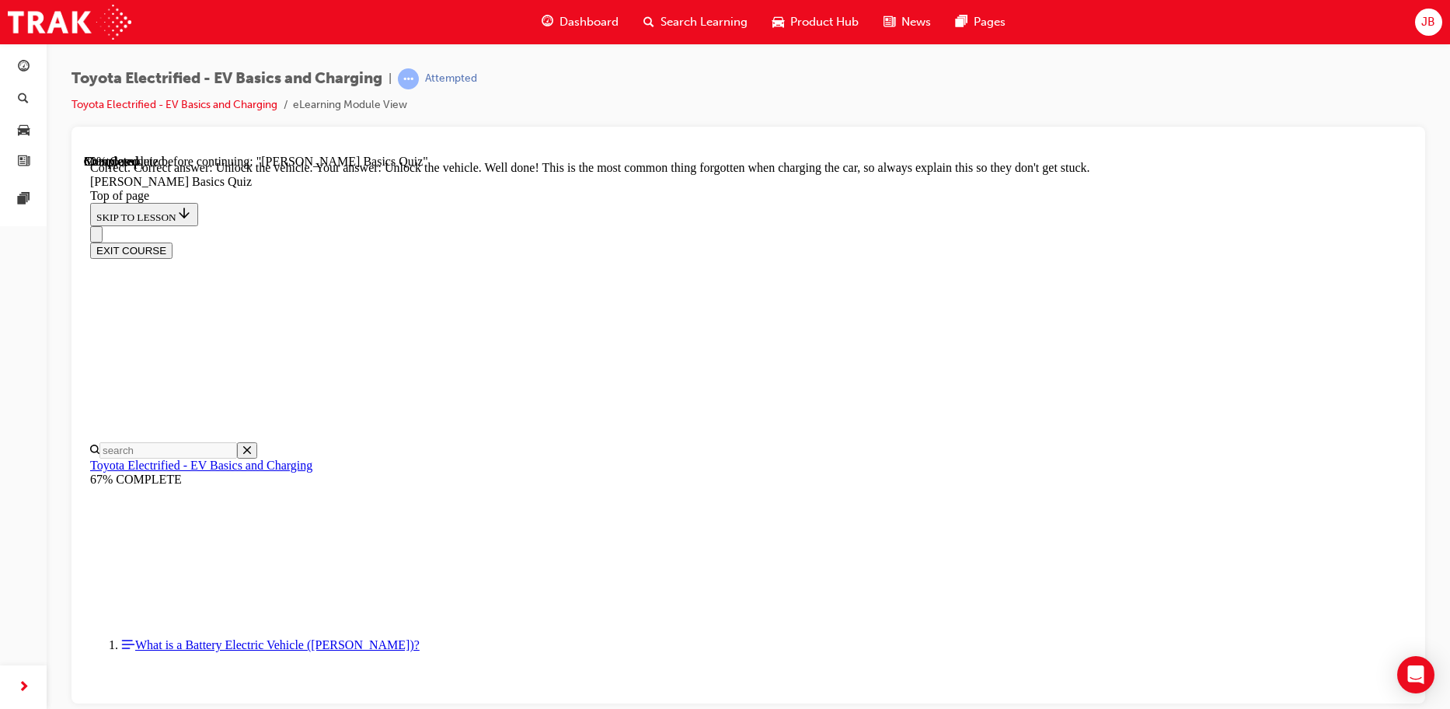
scroll to position [528, 0]
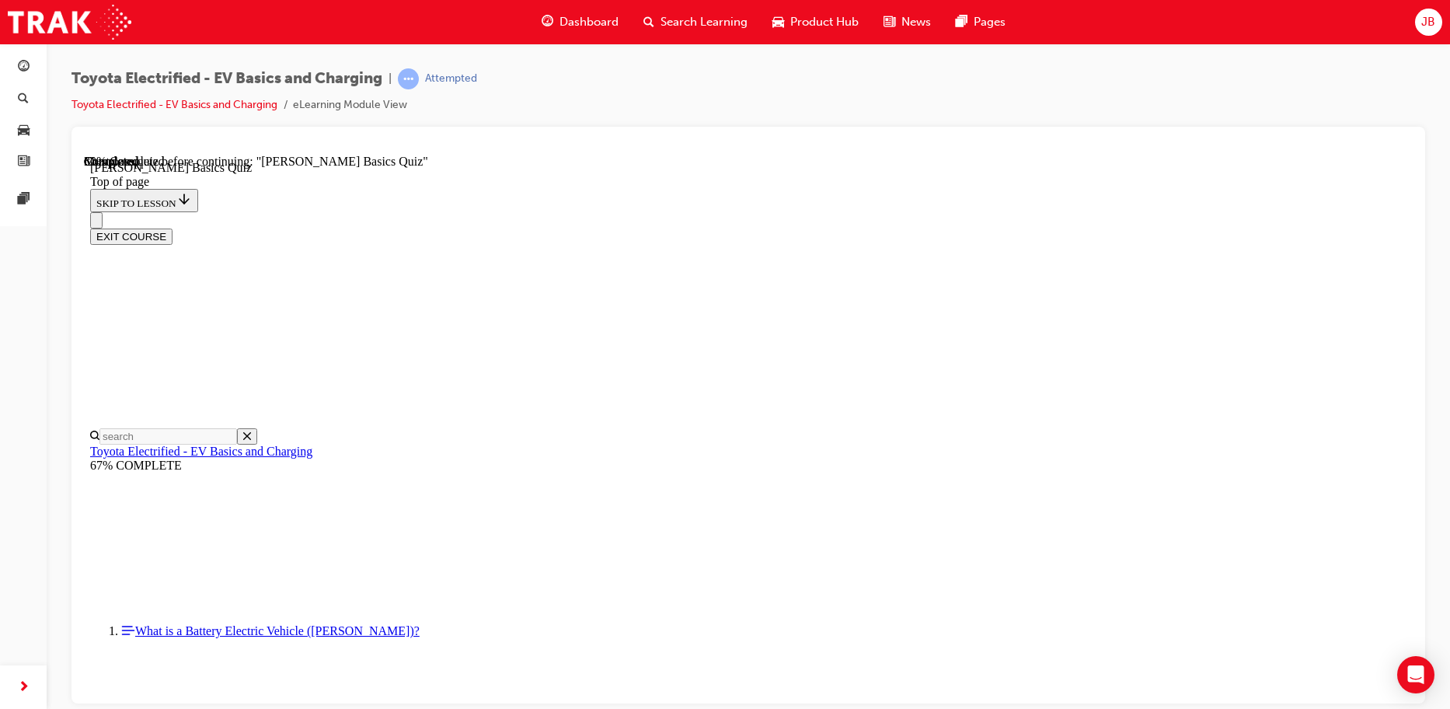
scroll to position [47, 0]
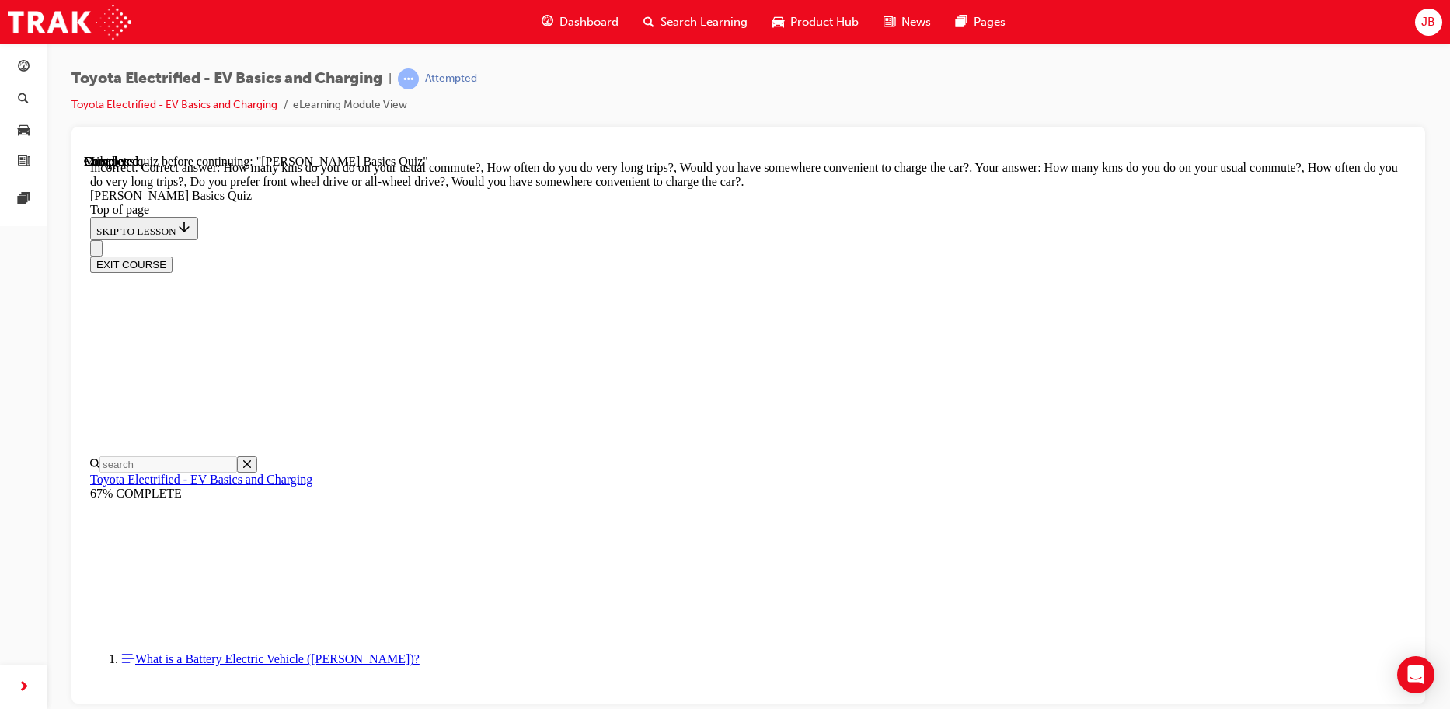
scroll to position [294, 0]
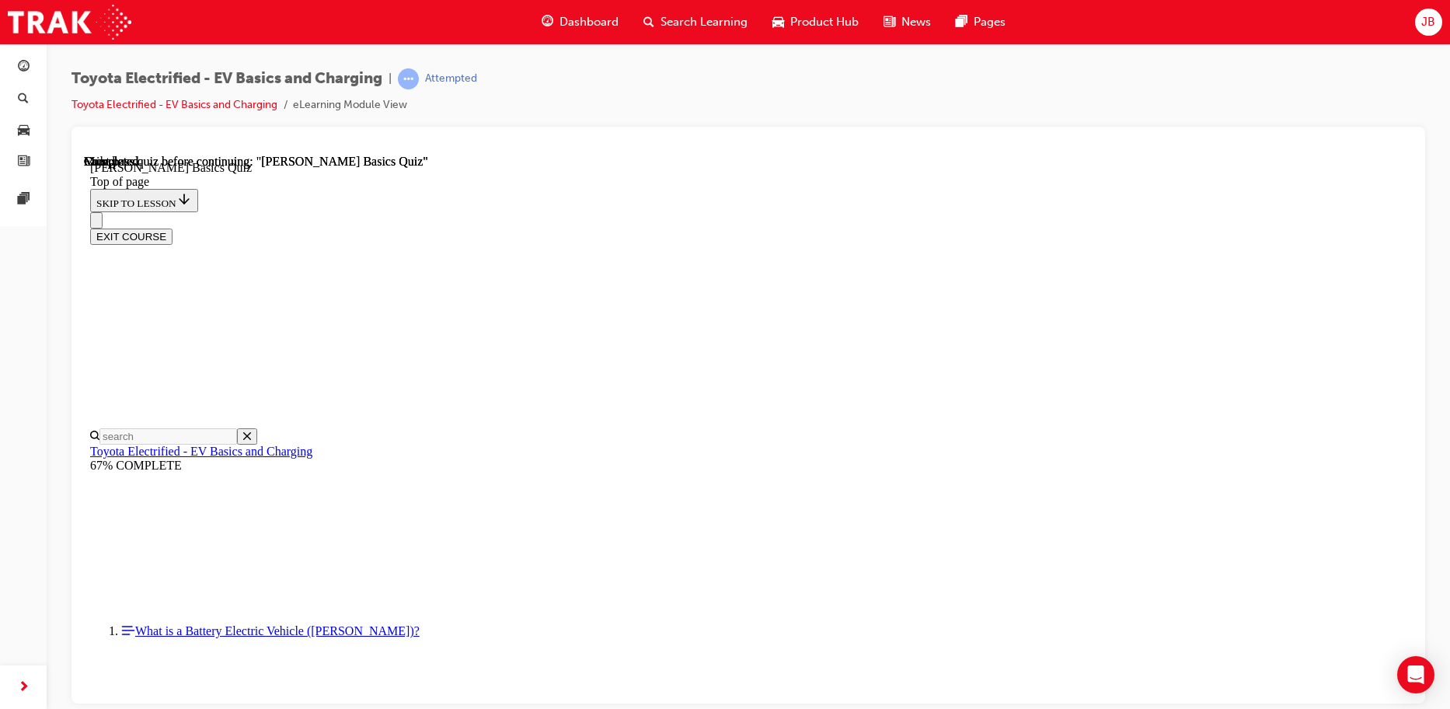
scroll to position [292, 0]
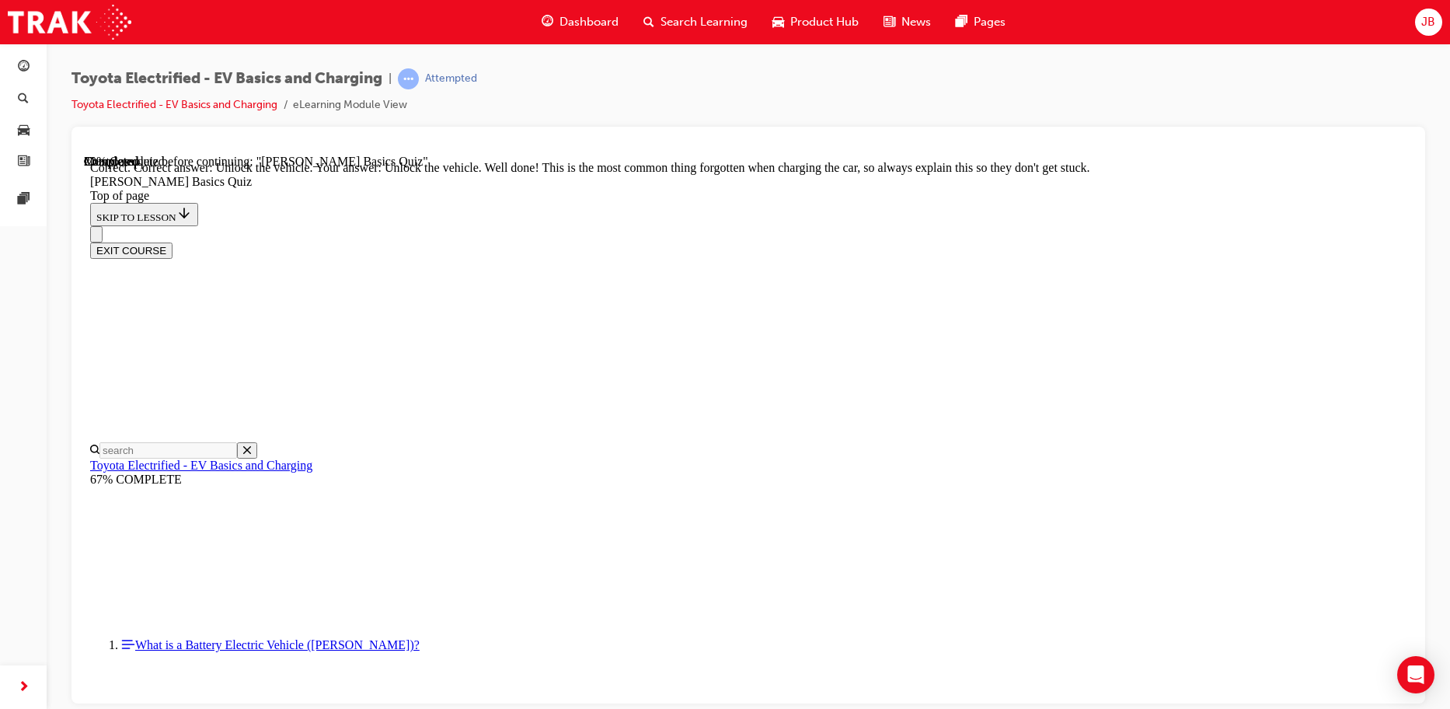
scroll to position [528, 0]
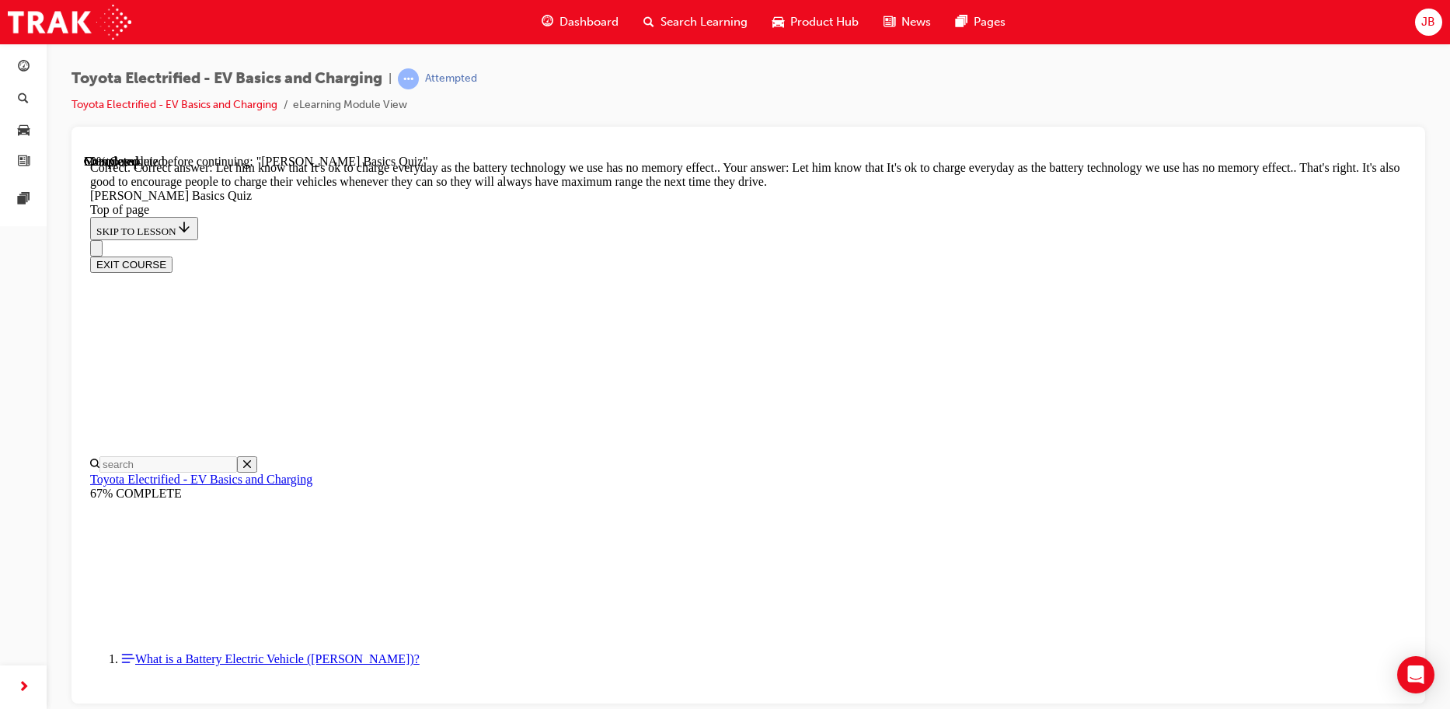
scroll to position [314, 0]
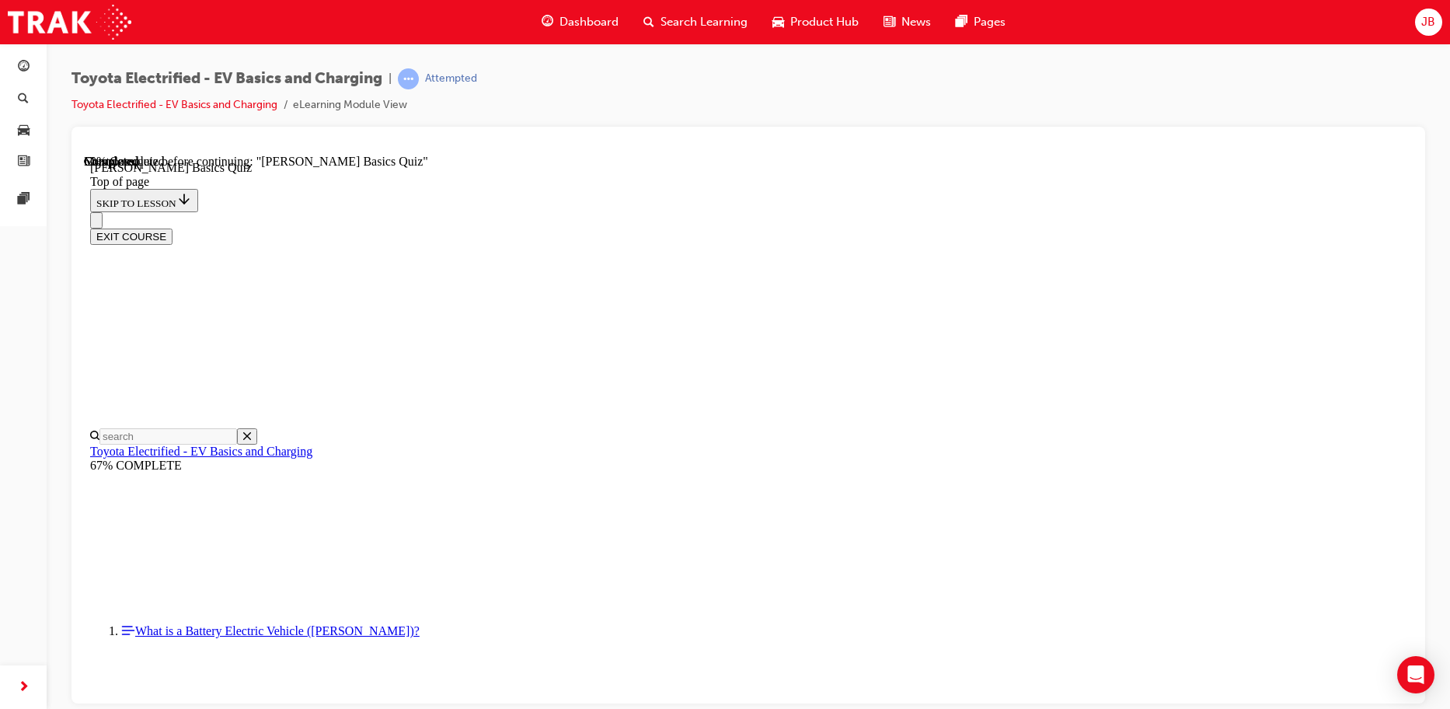
scroll to position [203, 0]
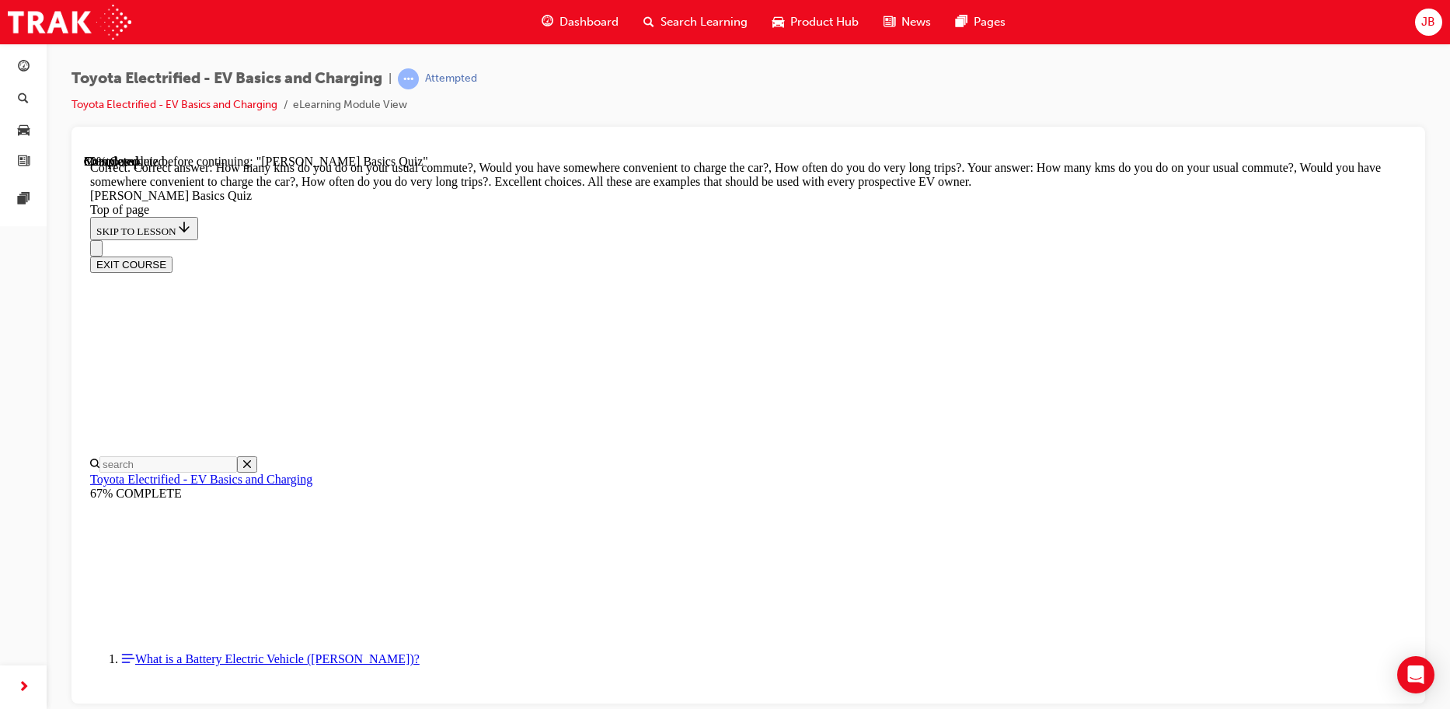
scroll to position [389, 0]
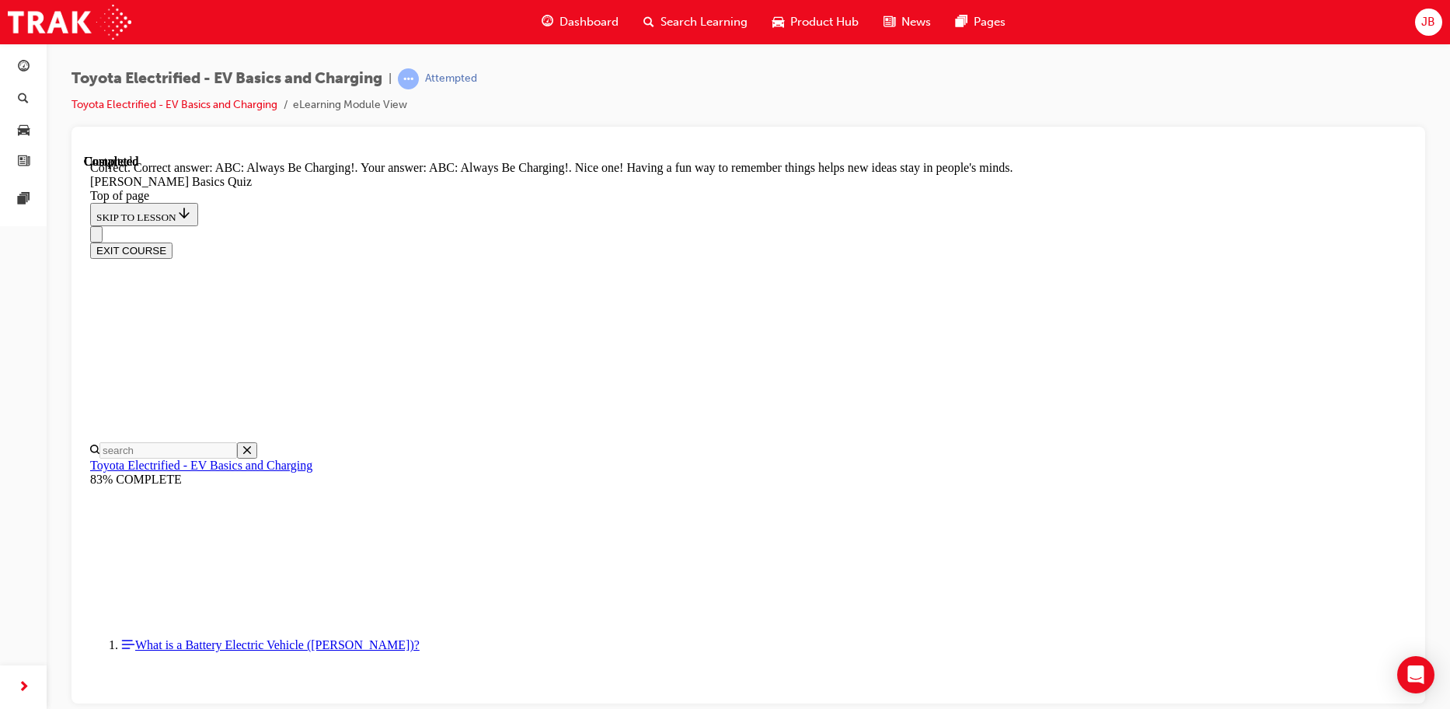
scroll to position [327, 0]
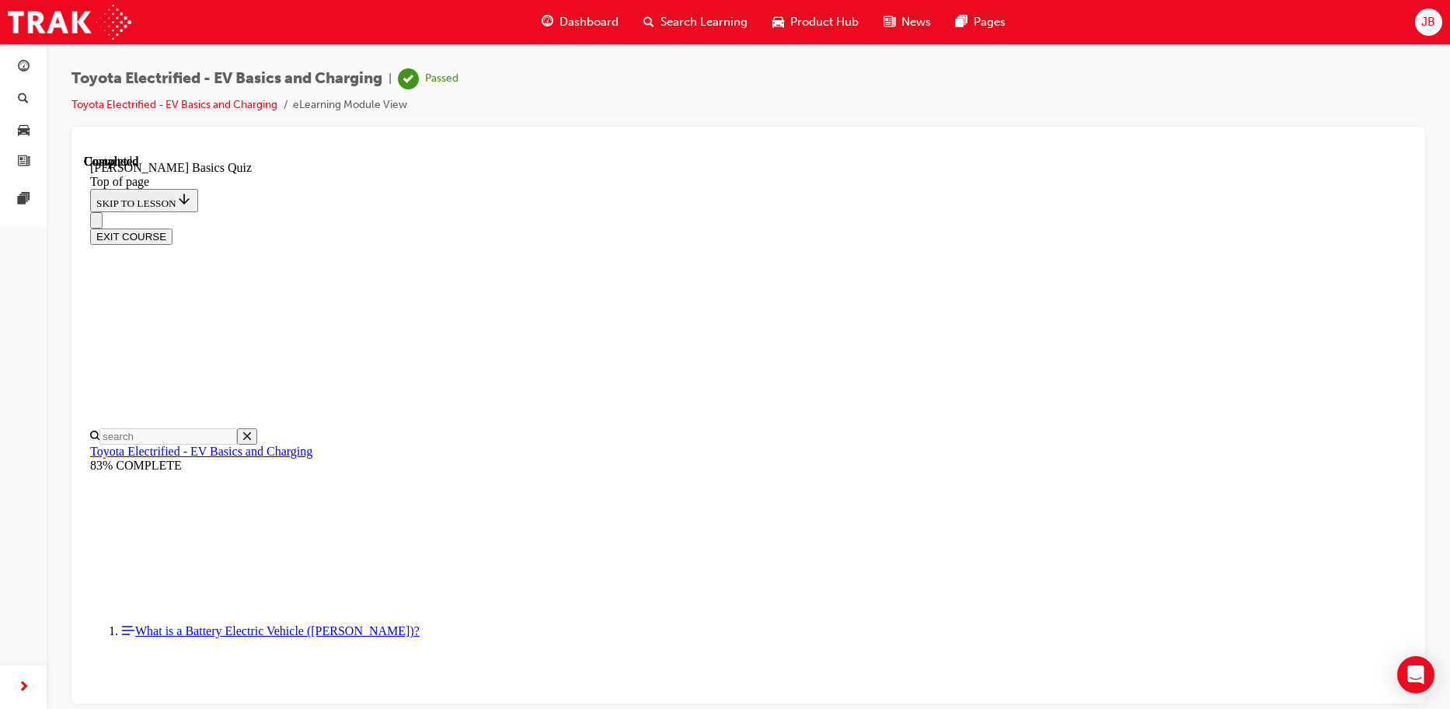
scroll to position [292, 0]
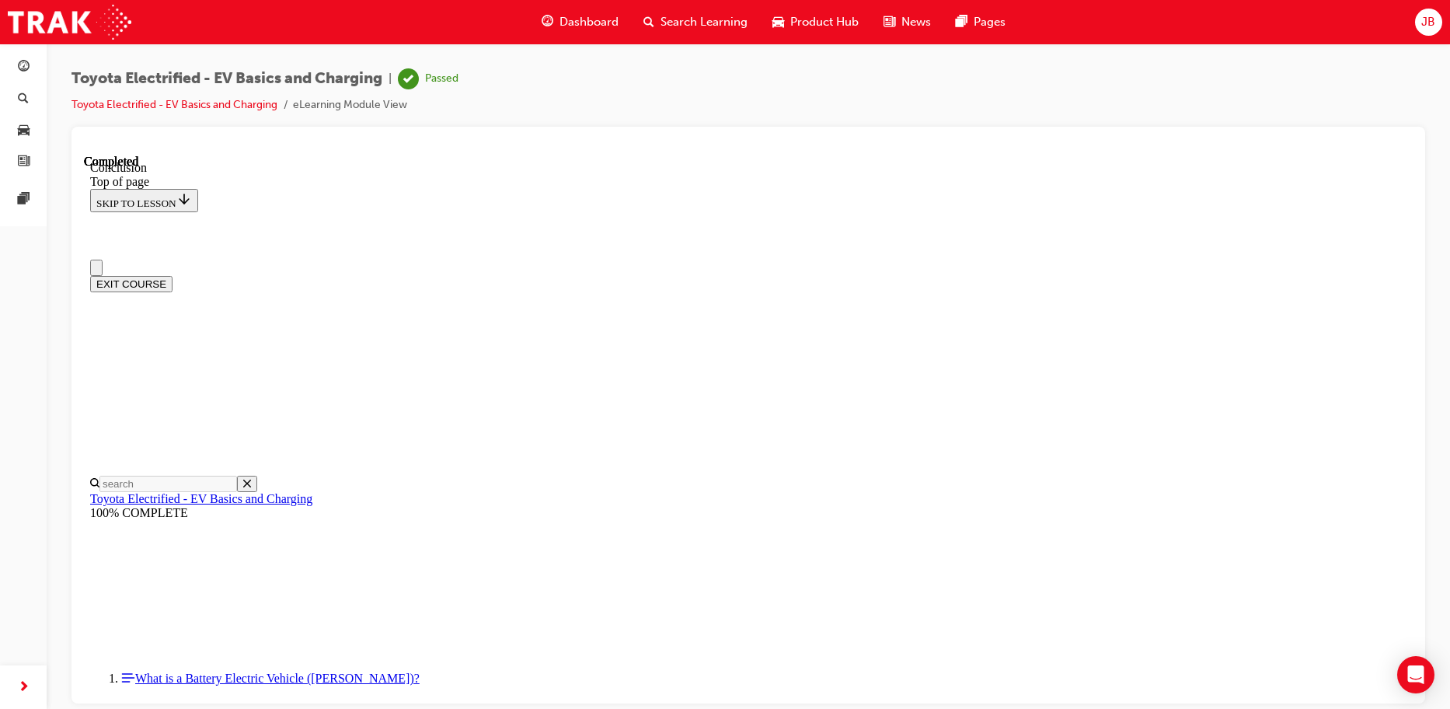
click at [173, 275] on button "EXIT COURSE" at bounding box center [131, 283] width 82 height 16
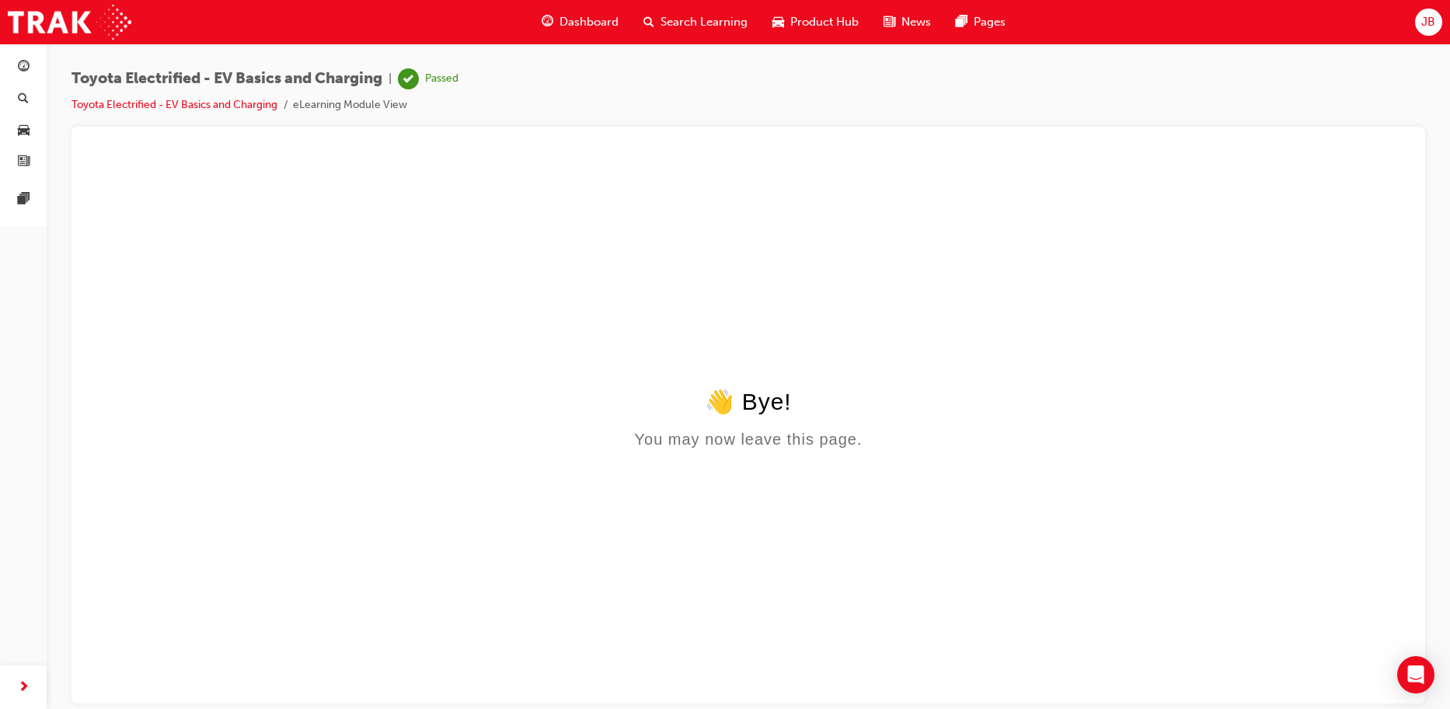
click at [115, 112] on li "Toyota Electrified - EV Basics and Charging" at bounding box center [181, 105] width 221 height 18
click at [123, 107] on link "Toyota Electrified - EV Basics and Charging" at bounding box center [174, 104] width 206 height 13
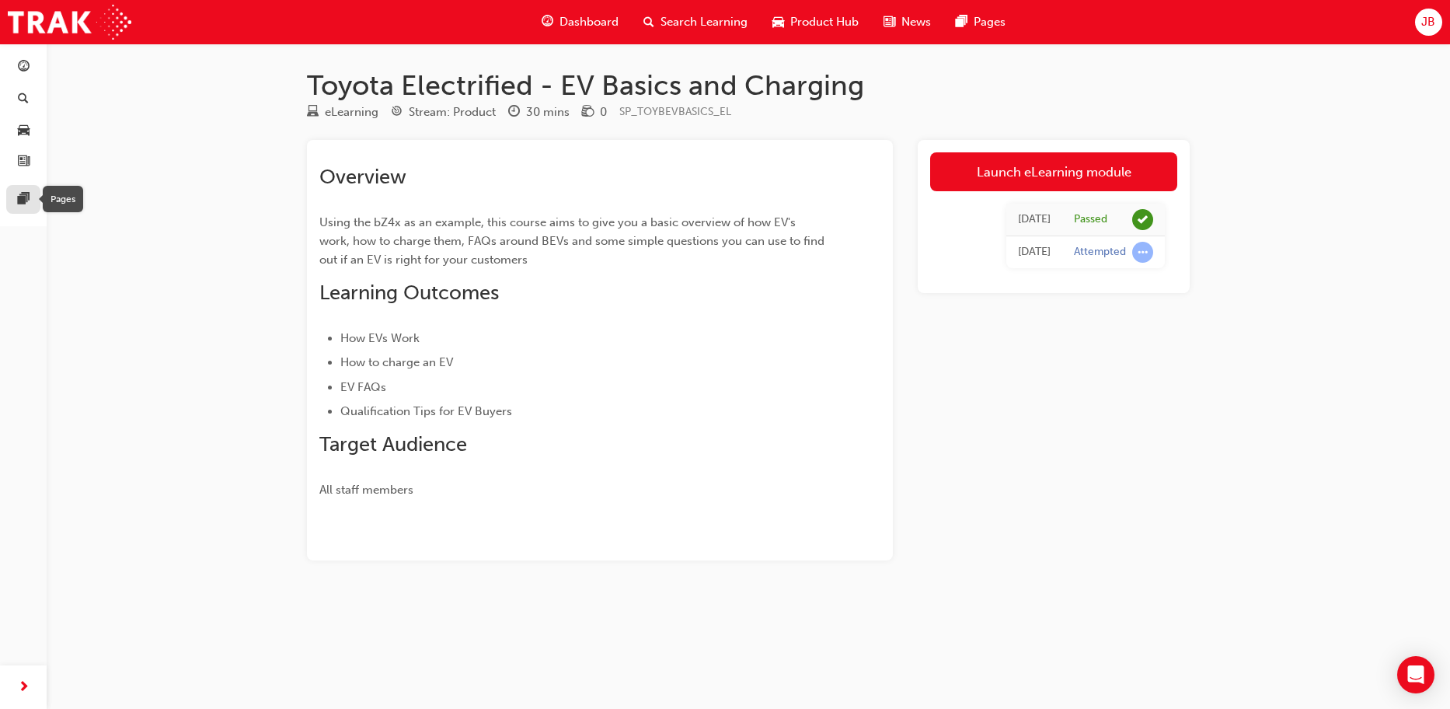
click at [18, 205] on span "pages-icon" at bounding box center [24, 200] width 12 height 14
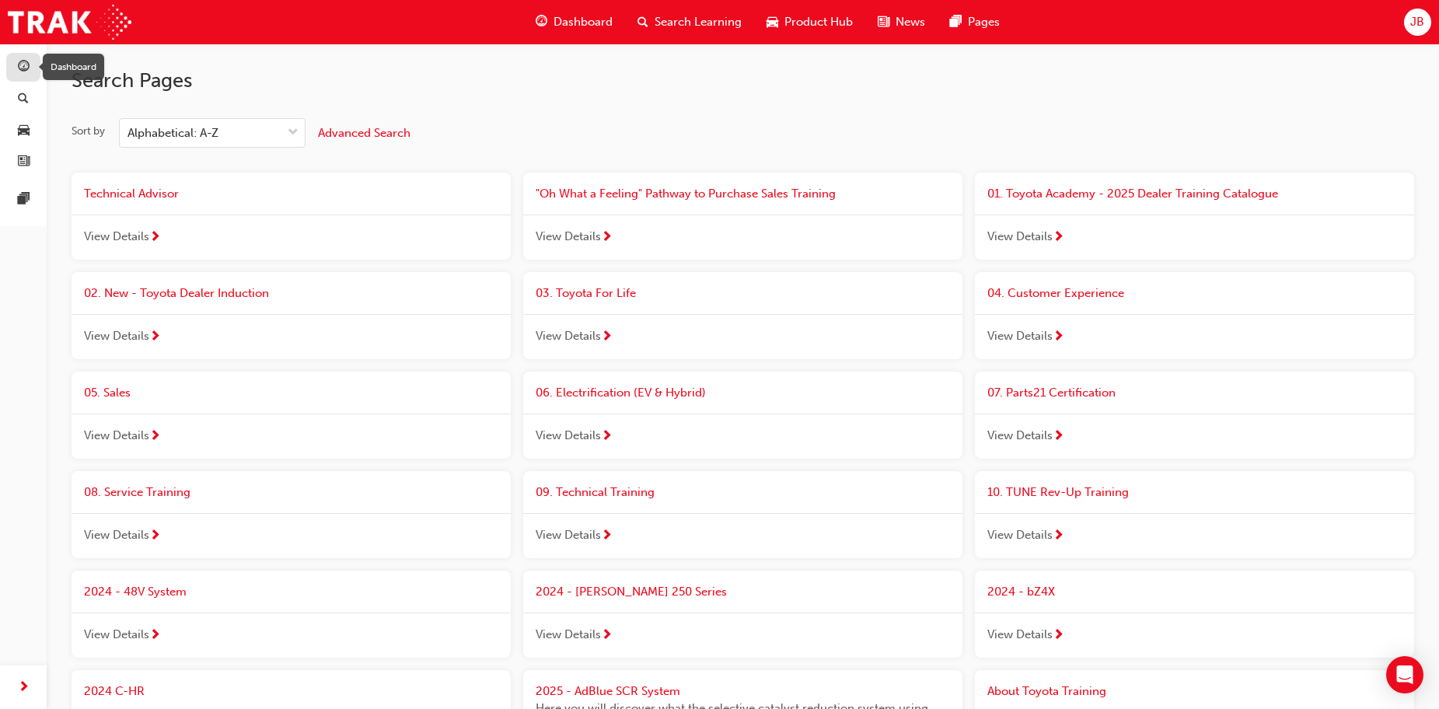
click at [26, 71] on span "guage-icon" at bounding box center [24, 68] width 12 height 14
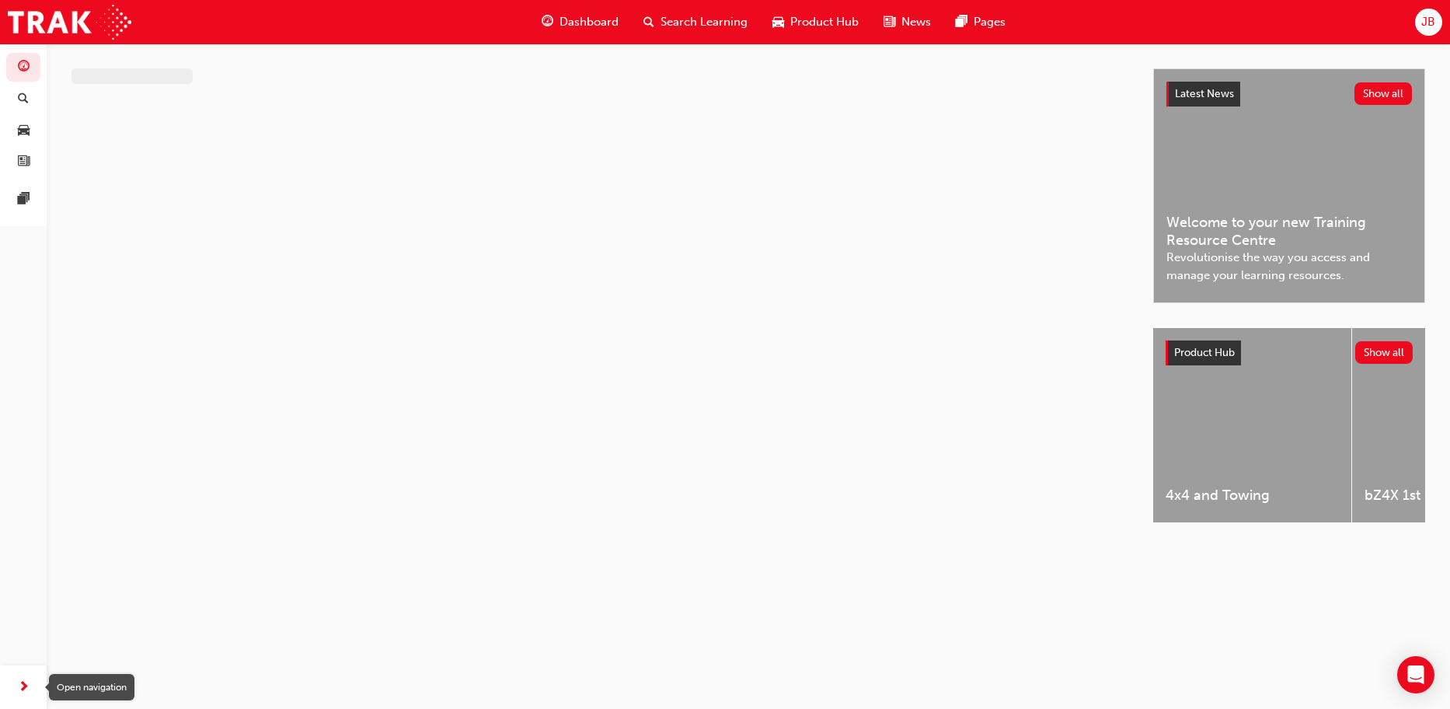
click at [18, 689] on span "next-icon" at bounding box center [24, 687] width 12 height 19
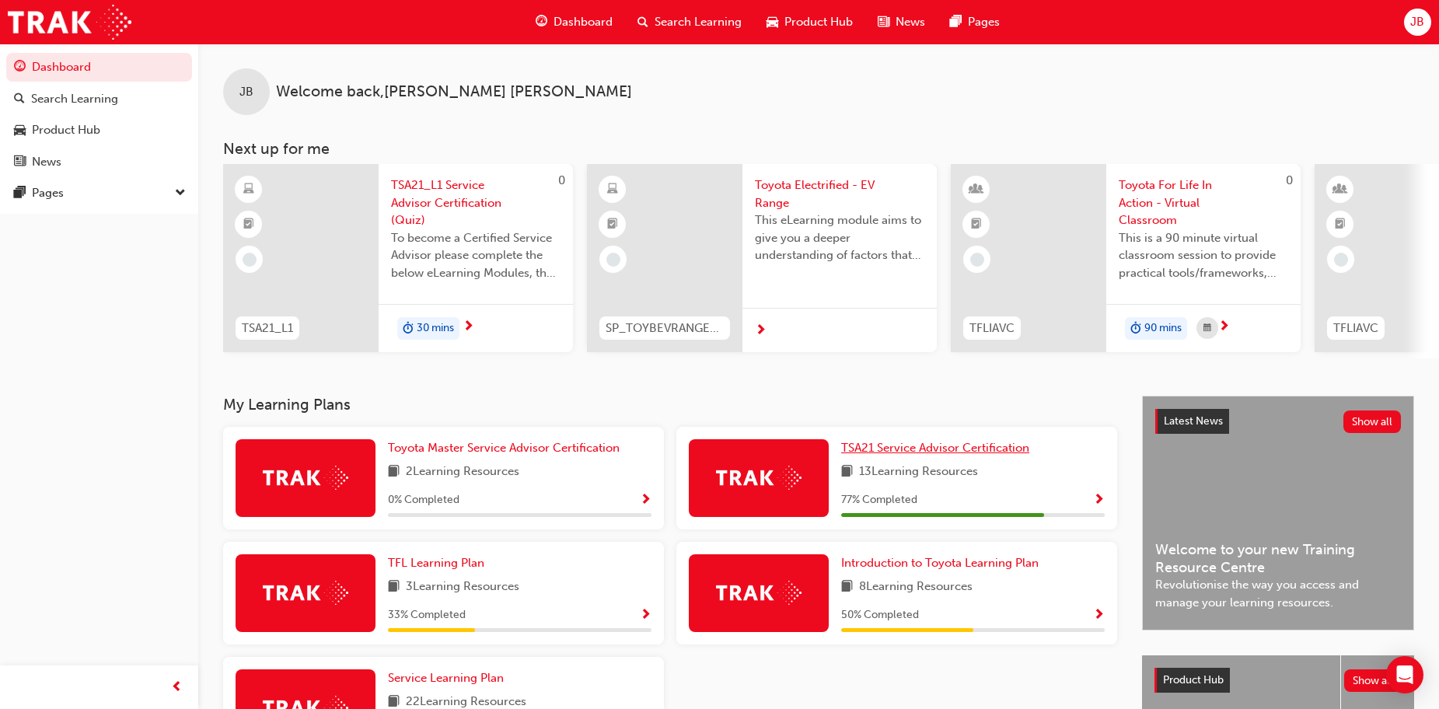
click at [895, 455] on span "TSA21 Service Advisor Certification" at bounding box center [935, 448] width 188 height 14
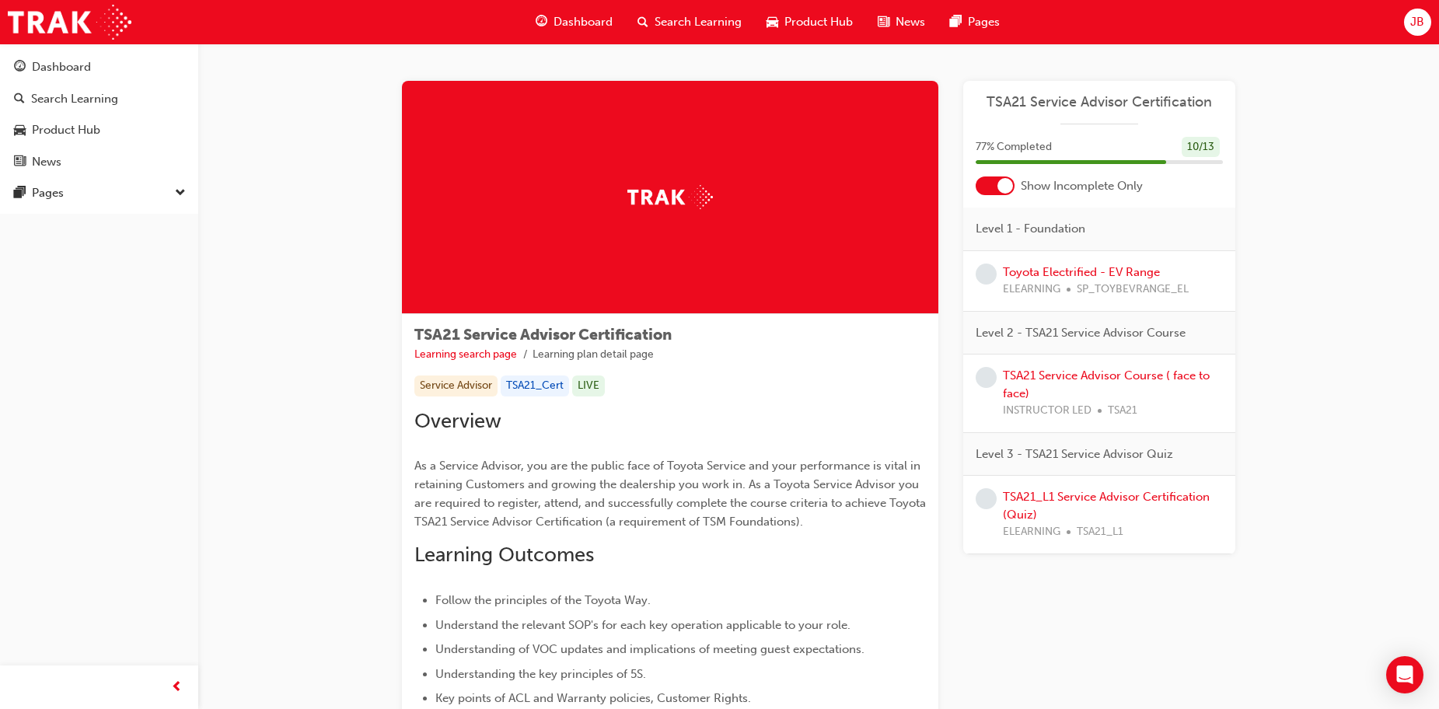
click at [999, 190] on div at bounding box center [1005, 186] width 16 height 16
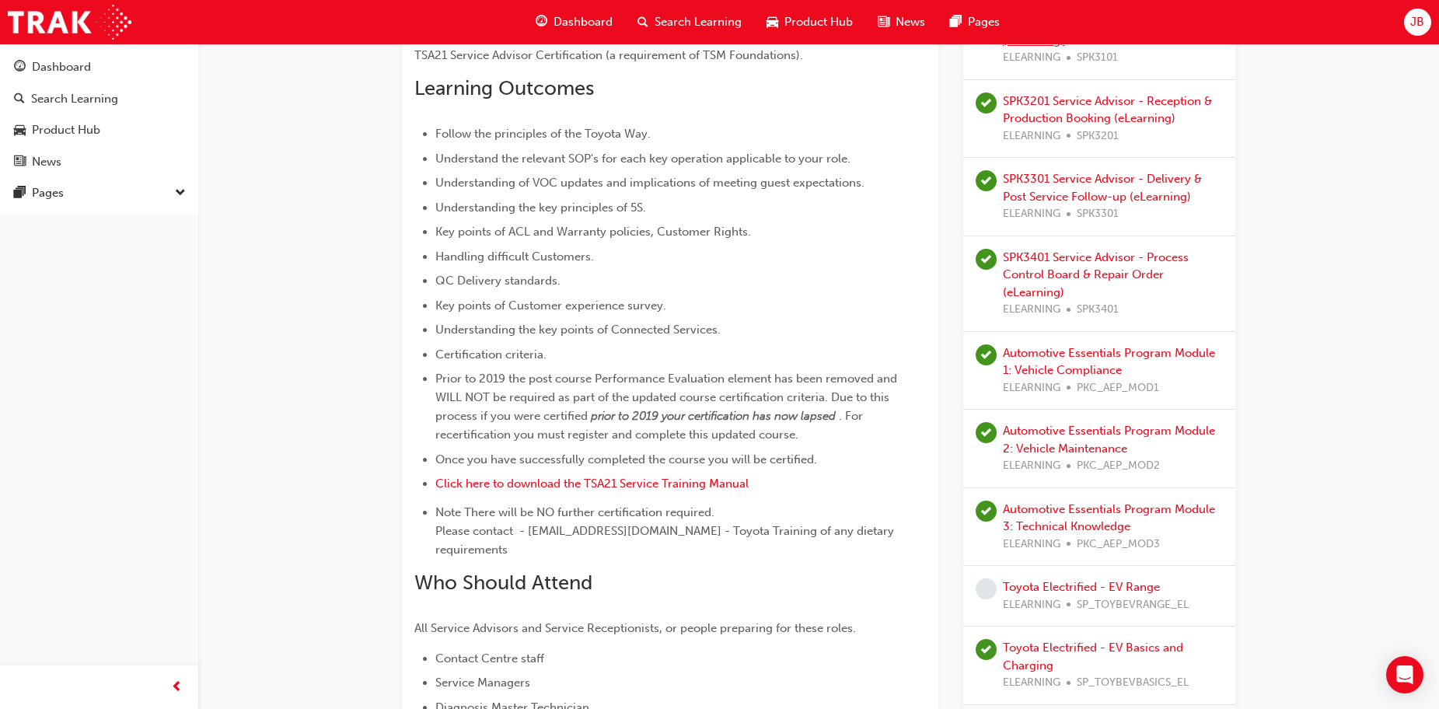
scroll to position [777, 0]
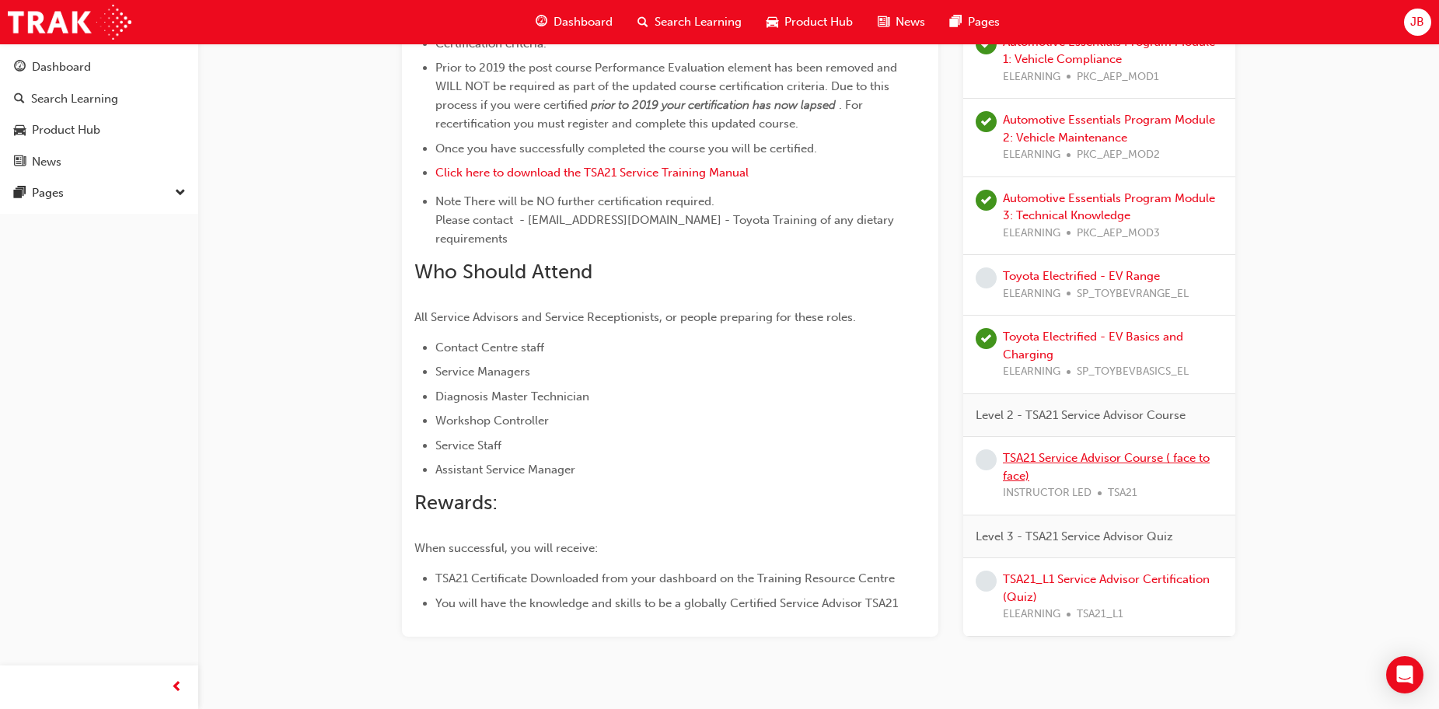
click at [1113, 451] on link "TSA21 Service Advisor Course ( face to face)" at bounding box center [1106, 467] width 207 height 32
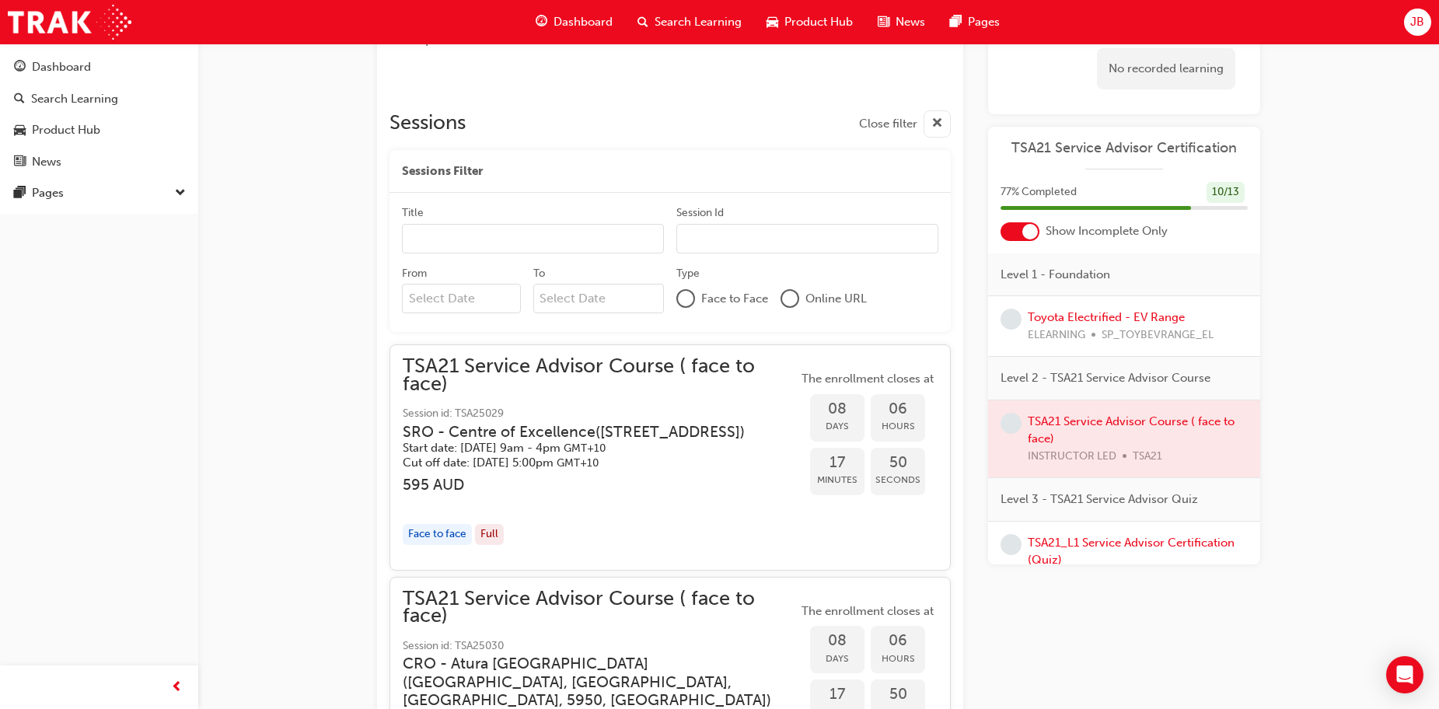
scroll to position [713, 0]
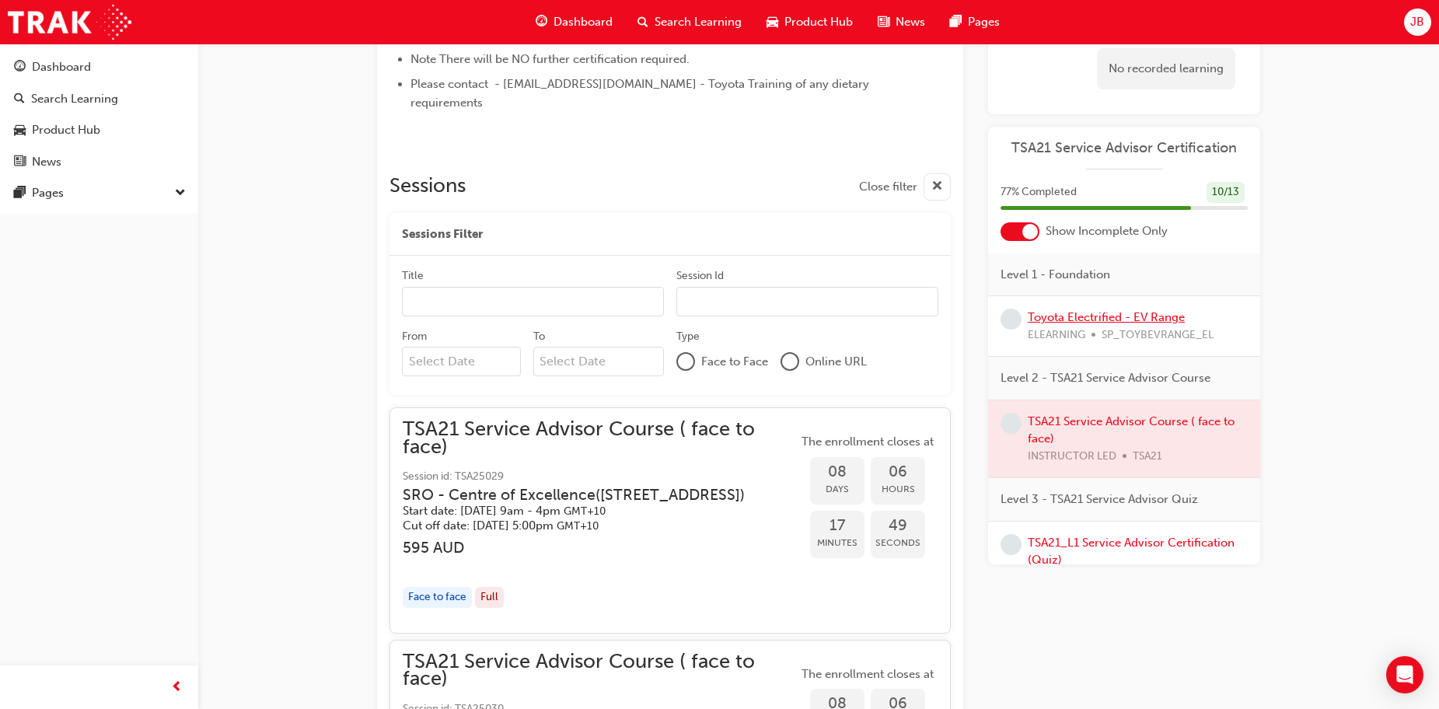
click at [1065, 314] on link "Toyota Electrified - EV Range" at bounding box center [1105, 317] width 157 height 14
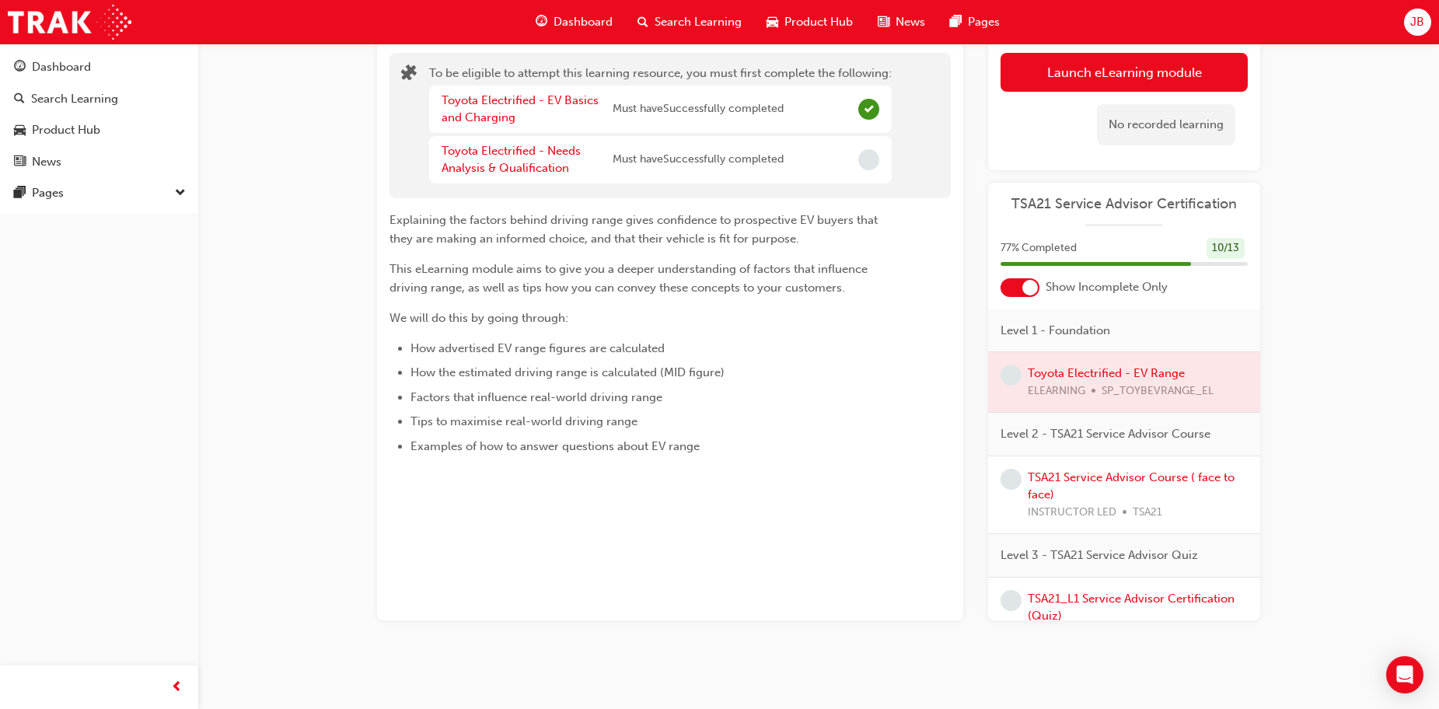
click at [1017, 290] on div at bounding box center [1019, 287] width 39 height 19
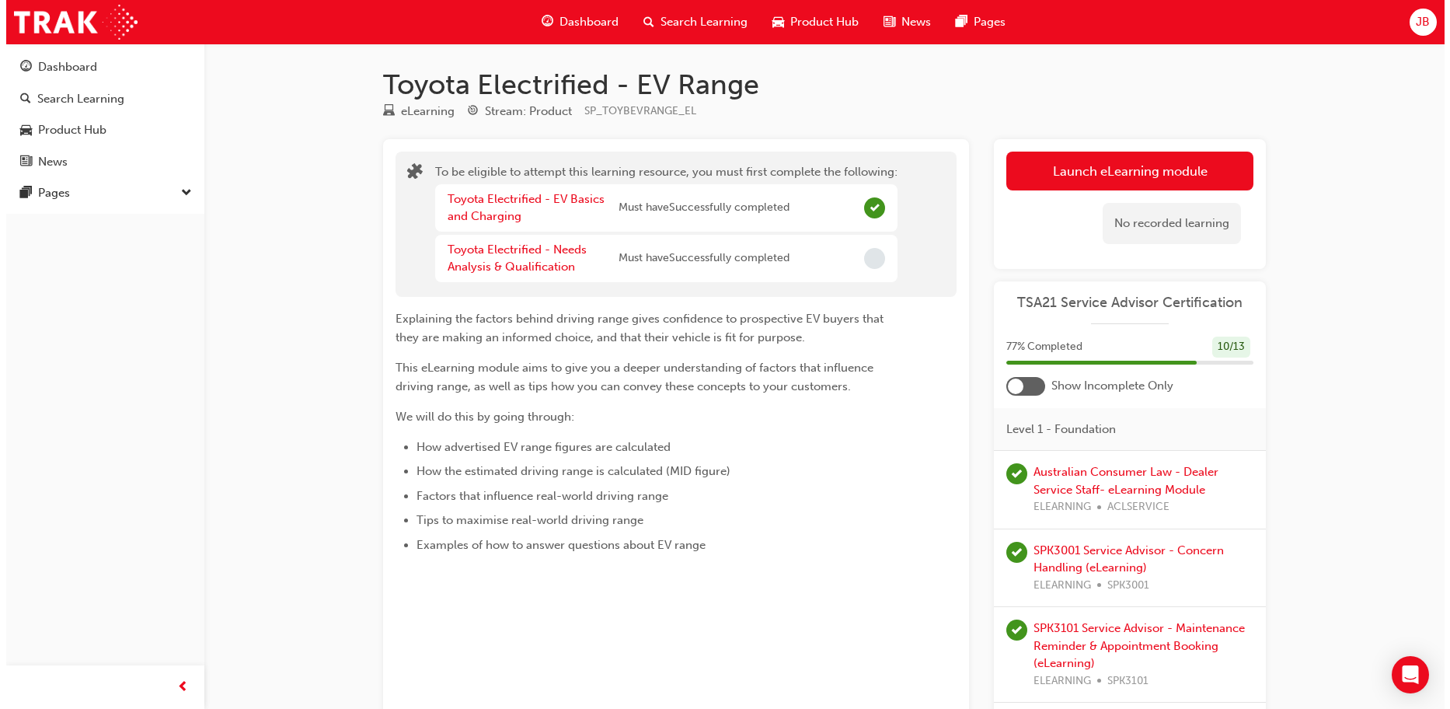
scroll to position [0, 0]
click at [505, 247] on link "Toyota Electrified - Needs Analysis & Qualification" at bounding box center [510, 259] width 139 height 32
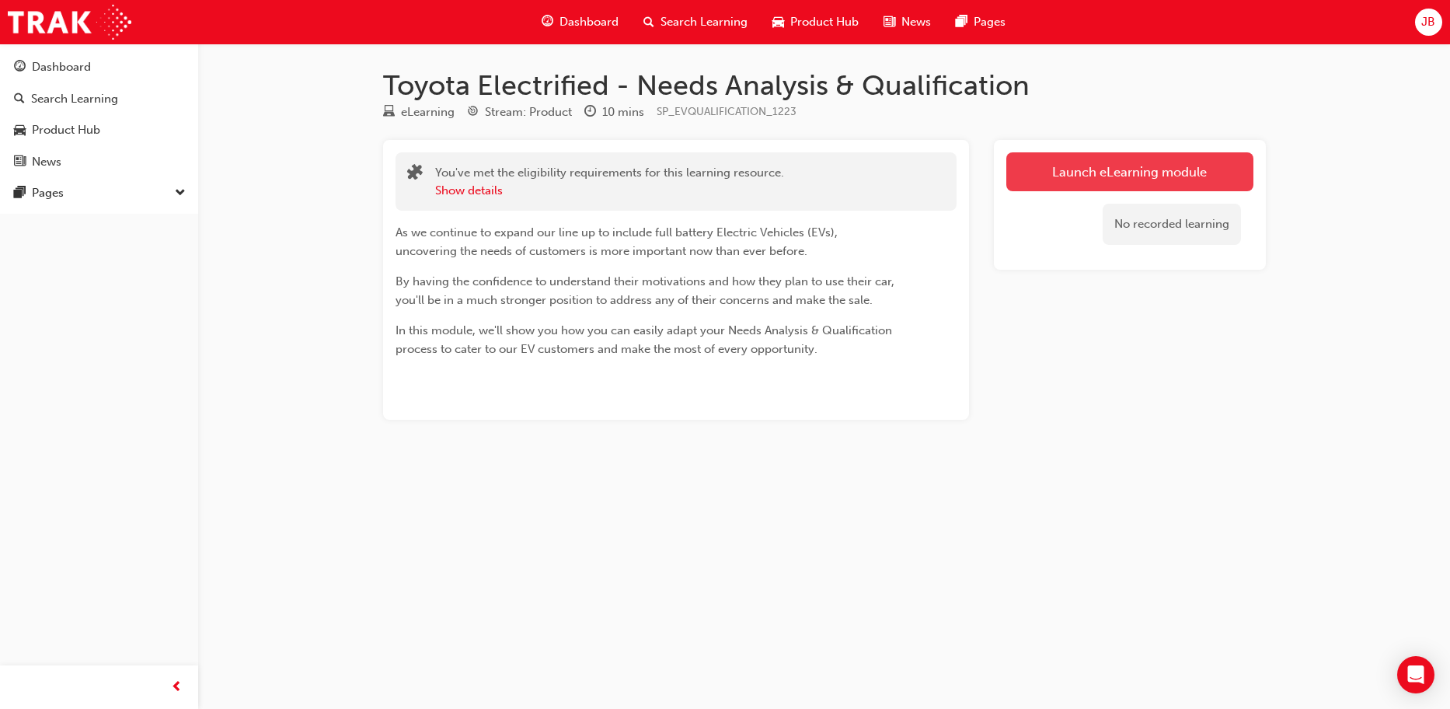
click at [1073, 180] on link "Launch eLearning module" at bounding box center [1129, 171] width 247 height 39
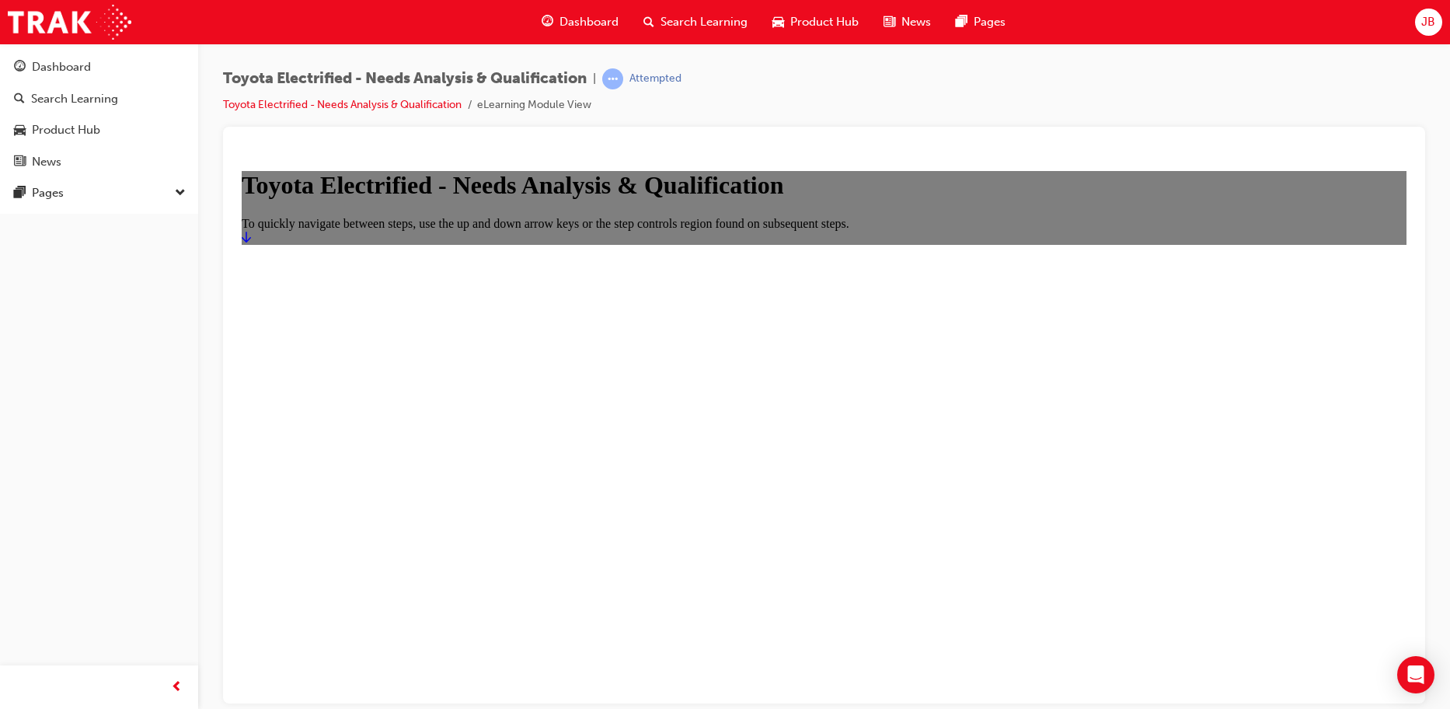
click at [251, 242] on icon "Start" at bounding box center [246, 236] width 9 height 12
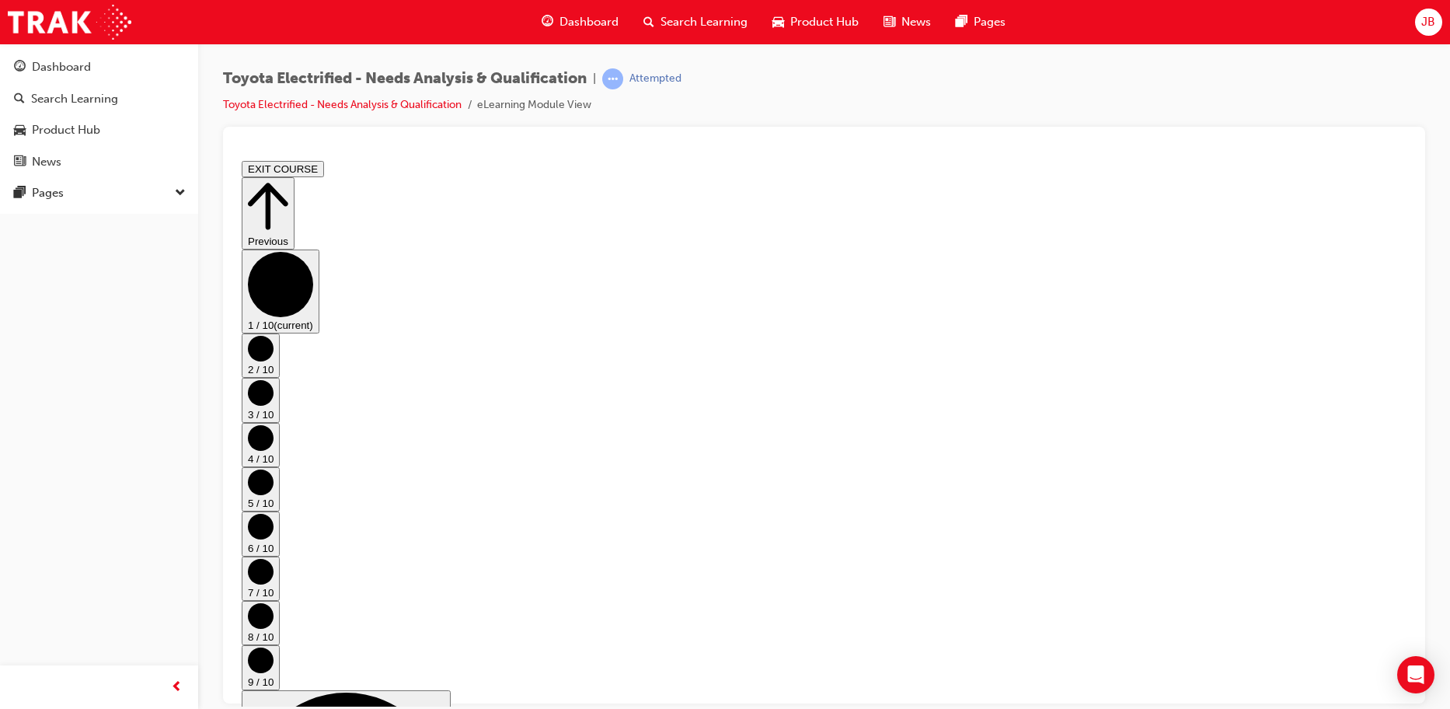
click at [274, 361] on circle "Step controls" at bounding box center [261, 348] width 26 height 26
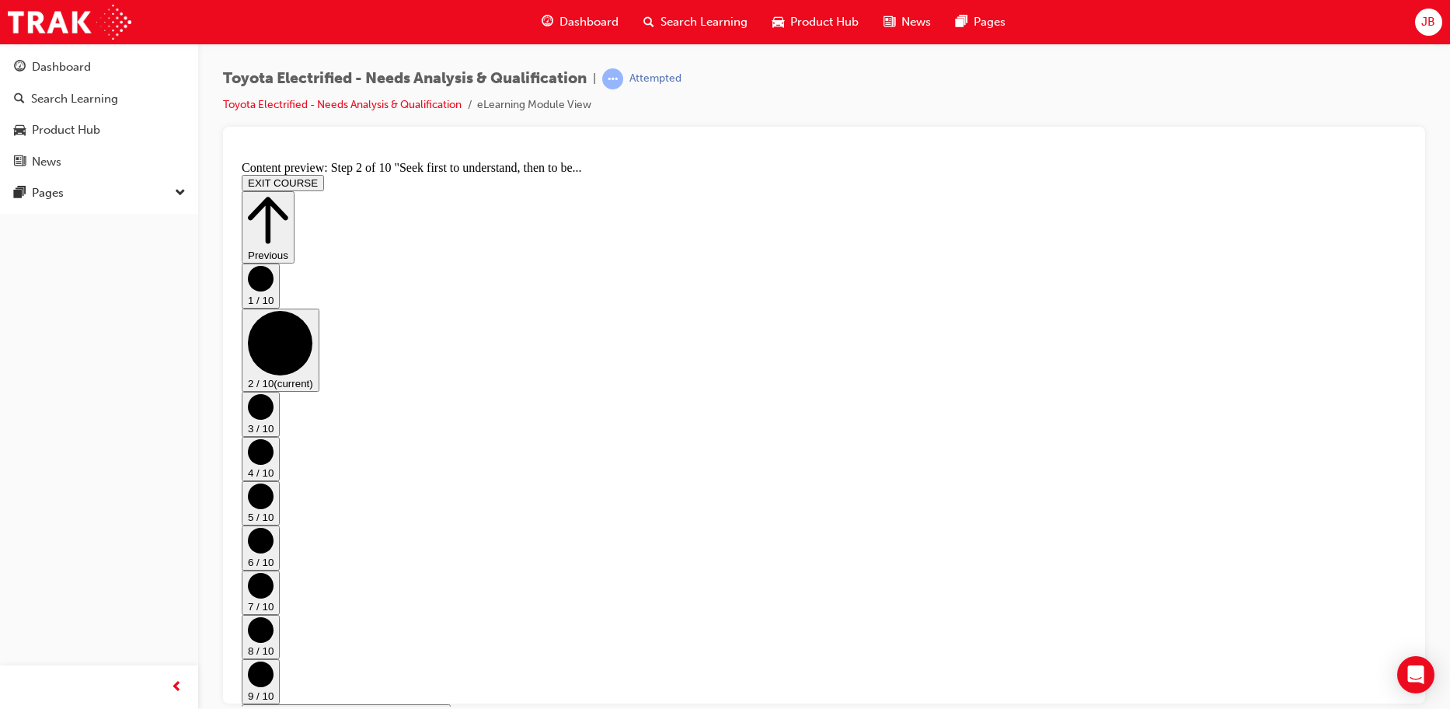
click at [274, 393] on circle "Step controls" at bounding box center [261, 406] width 26 height 26
click at [274, 438] on circle "Step controls" at bounding box center [261, 451] width 26 height 26
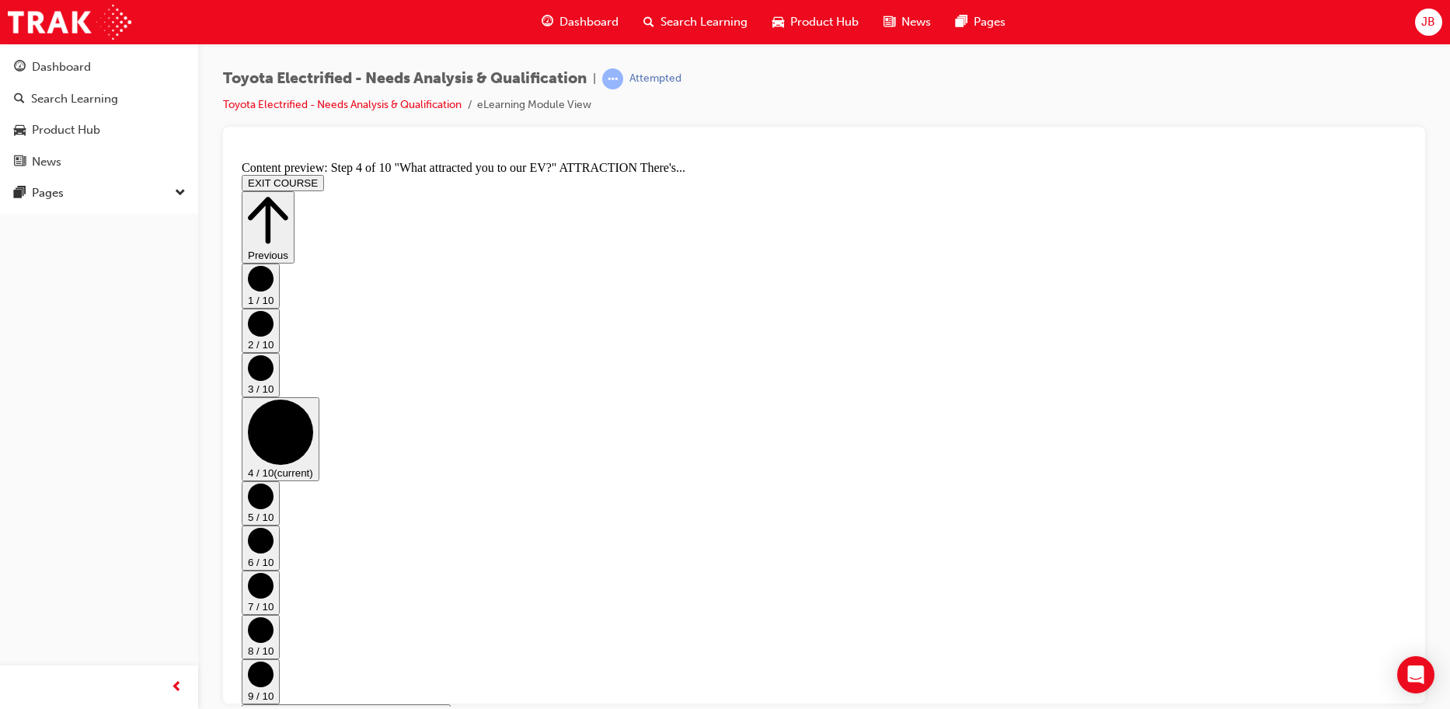
scroll to position [501, 0]
click at [274, 483] on circle "Step controls" at bounding box center [261, 496] width 26 height 26
click at [274, 527] on circle "Step controls" at bounding box center [261, 540] width 26 height 26
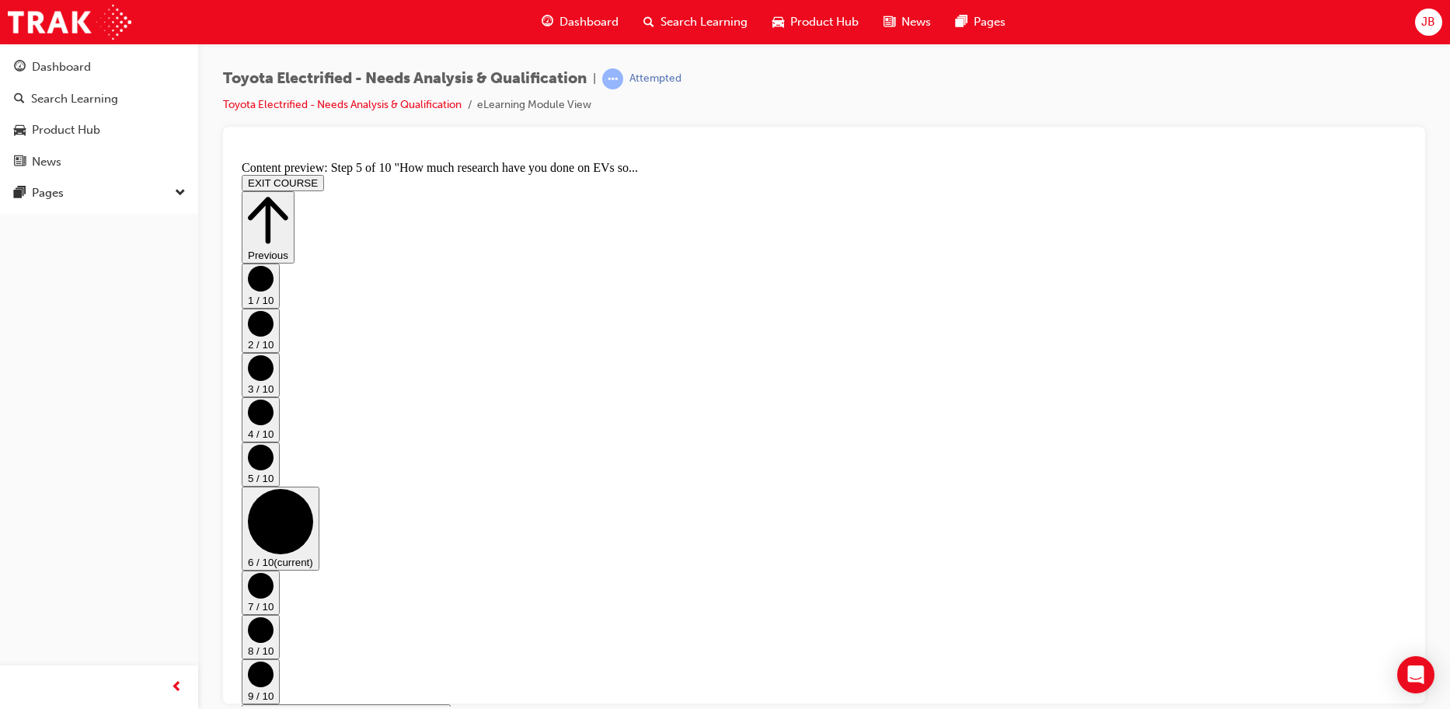
click at [274, 572] on circle "Step controls" at bounding box center [261, 585] width 26 height 26
click at [274, 444] on circle "Step controls" at bounding box center [261, 457] width 26 height 26
click at [274, 527] on circle "Step controls" at bounding box center [261, 540] width 26 height 26
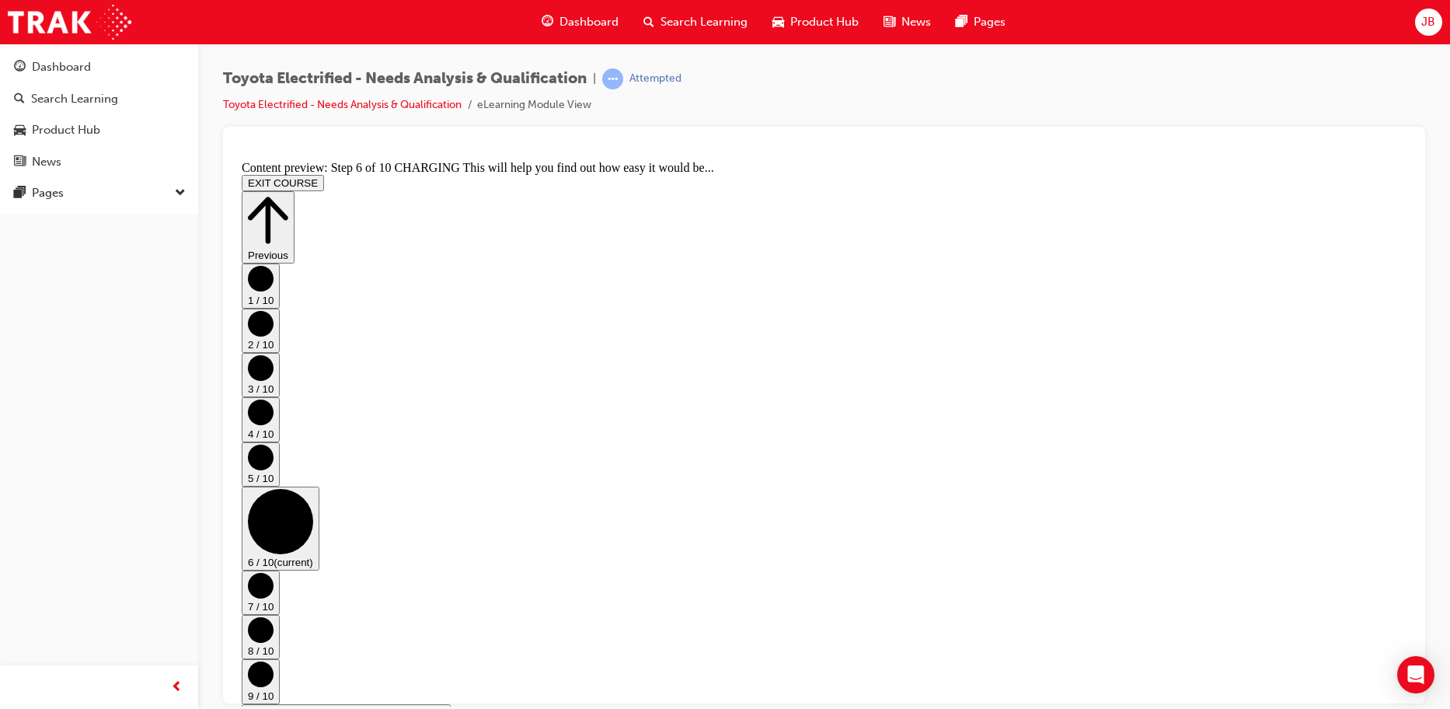
click at [274, 572] on circle "Step controls" at bounding box center [261, 585] width 26 height 26
click at [274, 616] on icon "Step controls" at bounding box center [261, 629] width 26 height 26
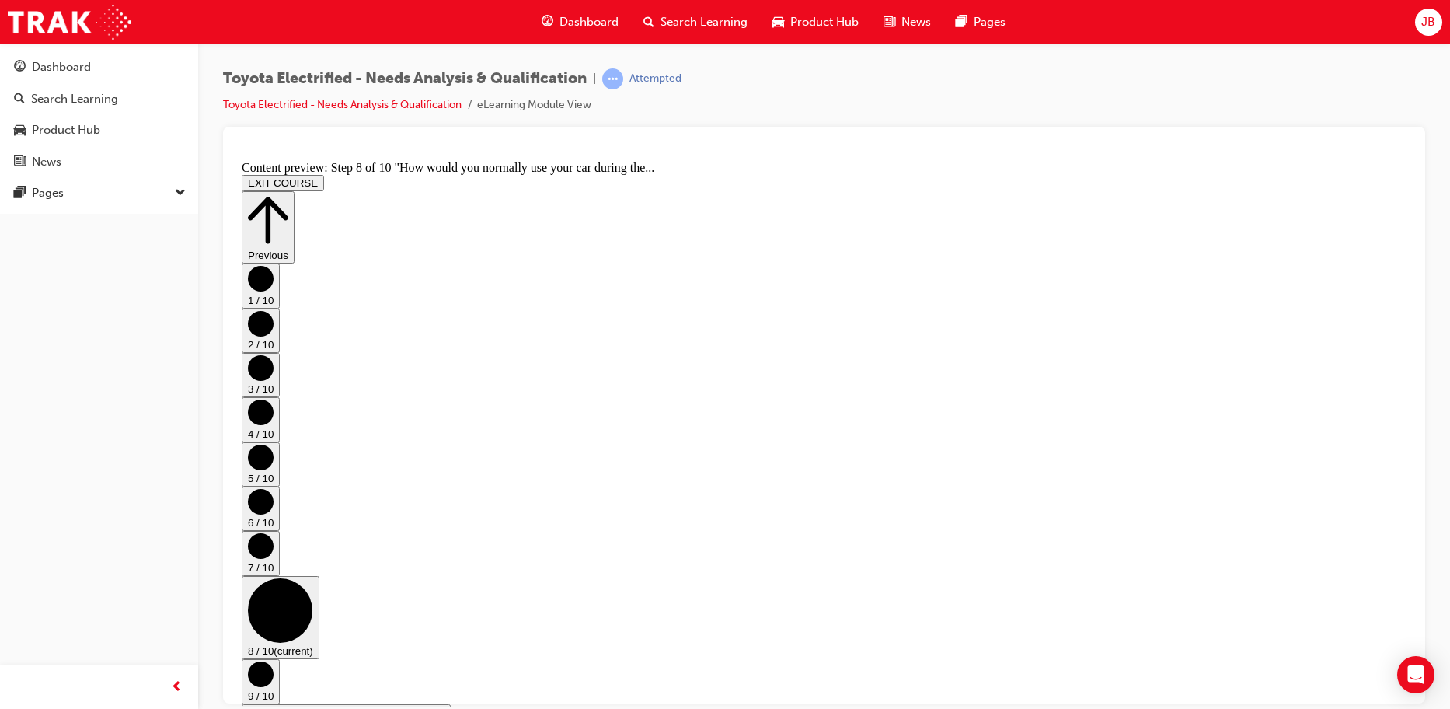
click at [274, 661] on circle "Step controls" at bounding box center [261, 674] width 26 height 26
click at [1378, 525] on div "1 / 10 2 / 10 3 / 10 4 / 10 5 / 10 6 / 10 7 / 10 8 / 10 9 / 10 (current) 10 / 1…" at bounding box center [824, 591] width 1165 height 656
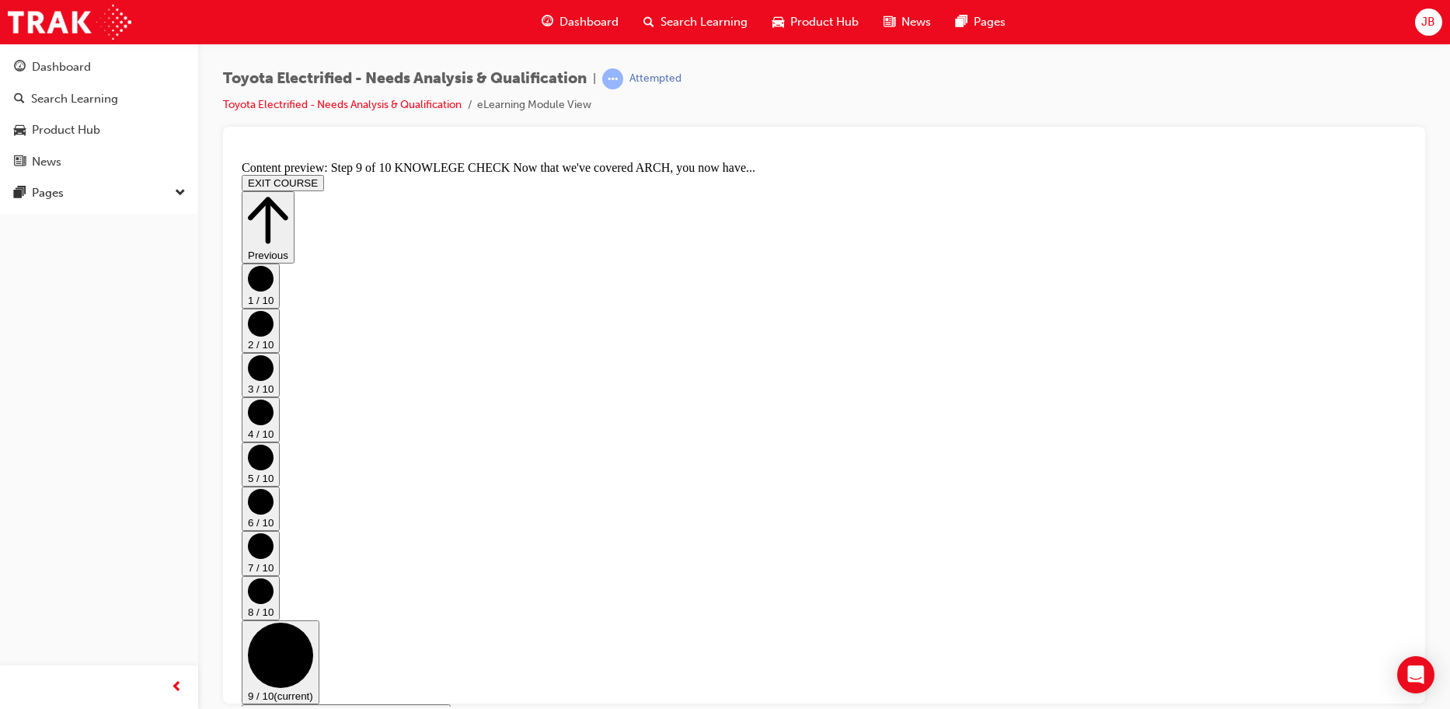
drag, startPoint x: 830, startPoint y: 339, endPoint x: 781, endPoint y: 389, distance: 69.8
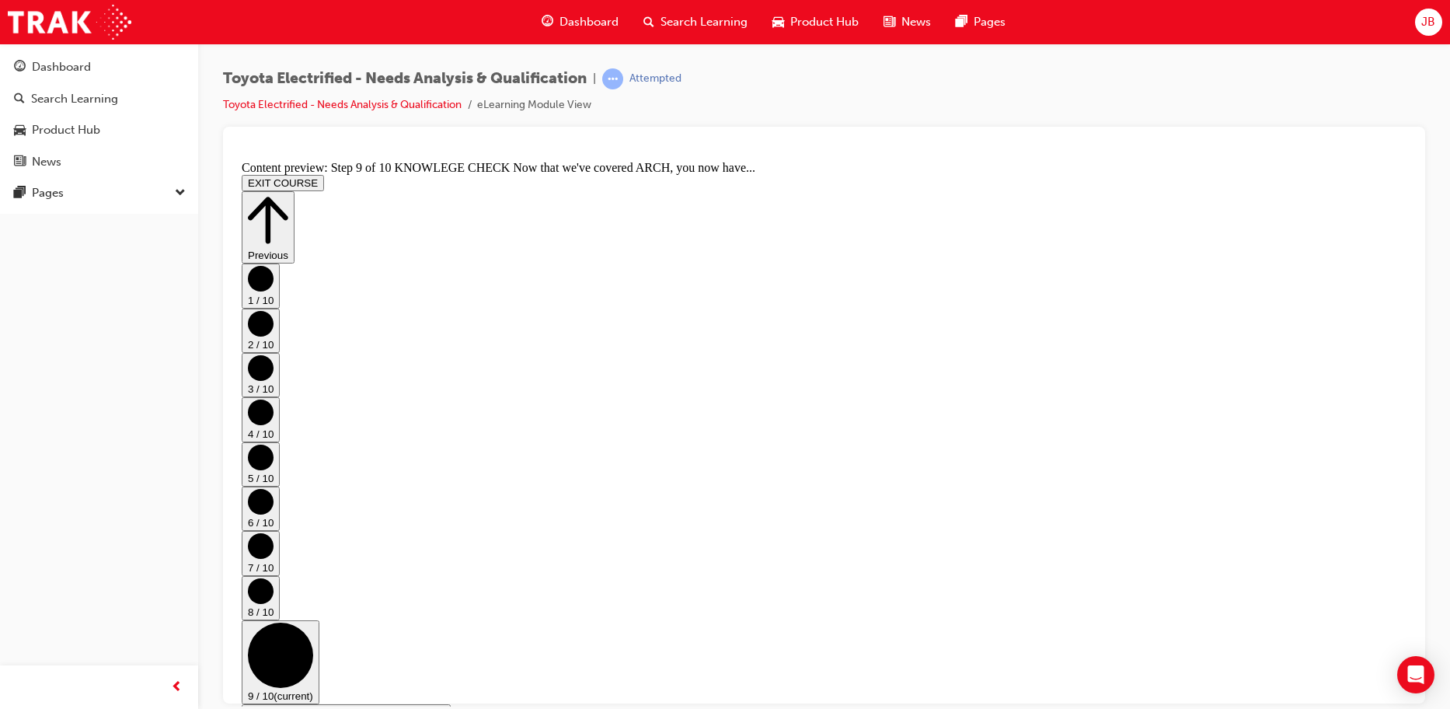
click at [274, 577] on circle "Step controls" at bounding box center [261, 590] width 26 height 26
click at [274, 532] on circle "Step controls" at bounding box center [261, 545] width 26 height 26
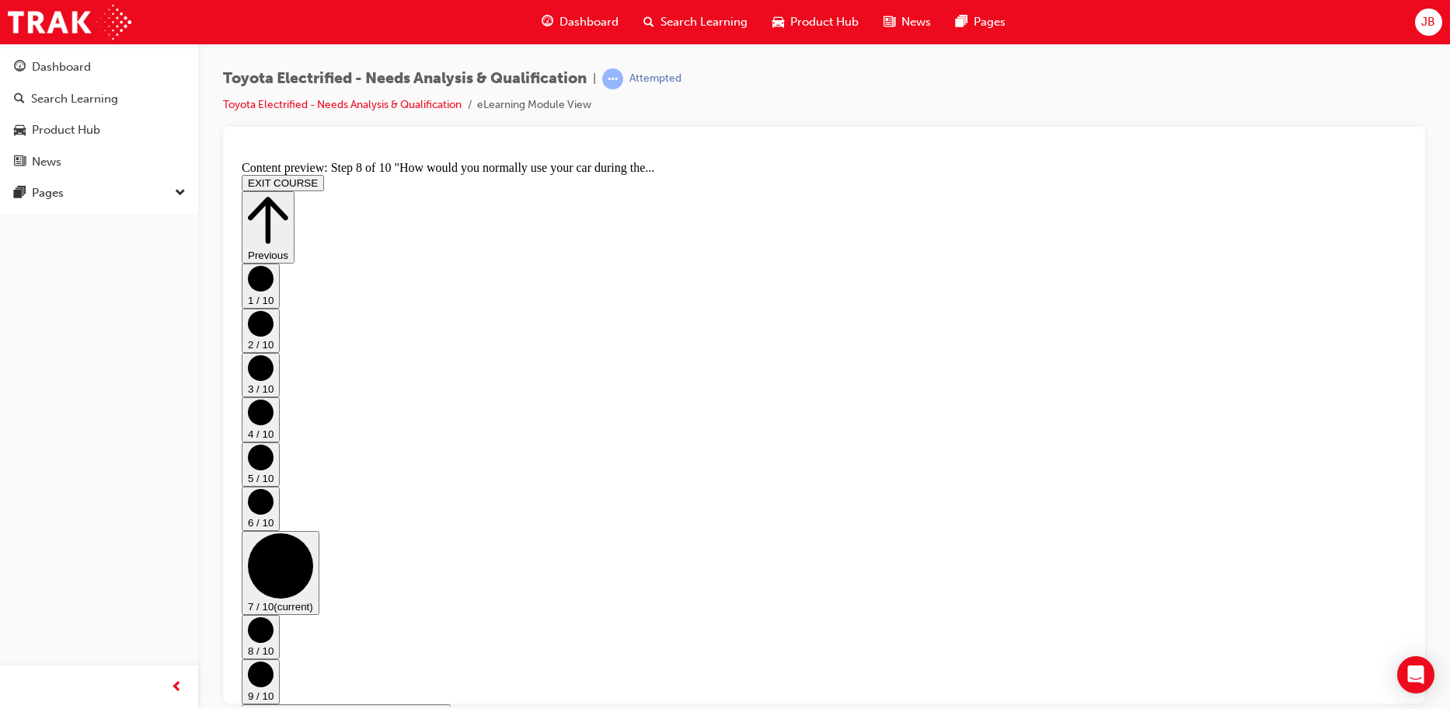
scroll to position [0, 0]
click at [274, 488] on circle "Step controls" at bounding box center [261, 501] width 26 height 26
click at [274, 444] on circle "Step controls" at bounding box center [261, 457] width 26 height 26
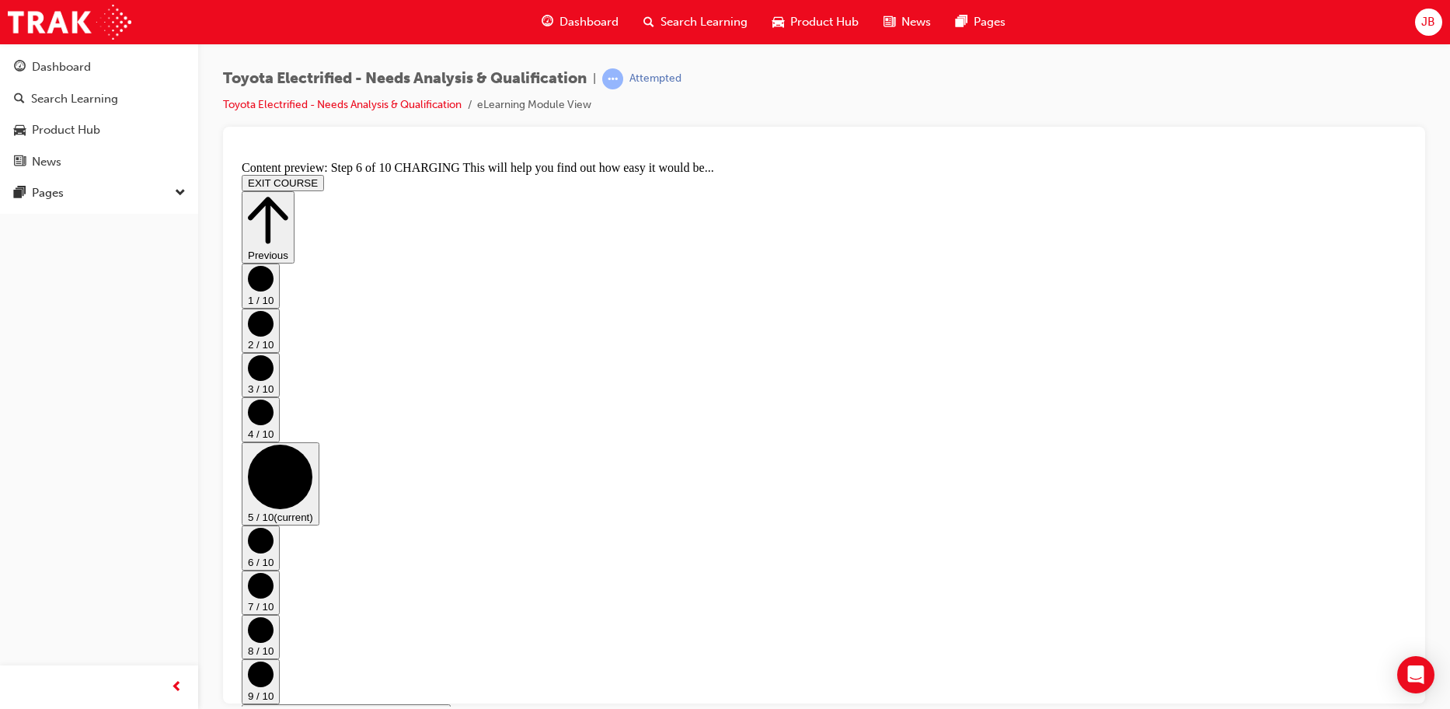
scroll to position [0, 0]
click at [280, 307] on button "1 / 10" at bounding box center [261, 285] width 38 height 44
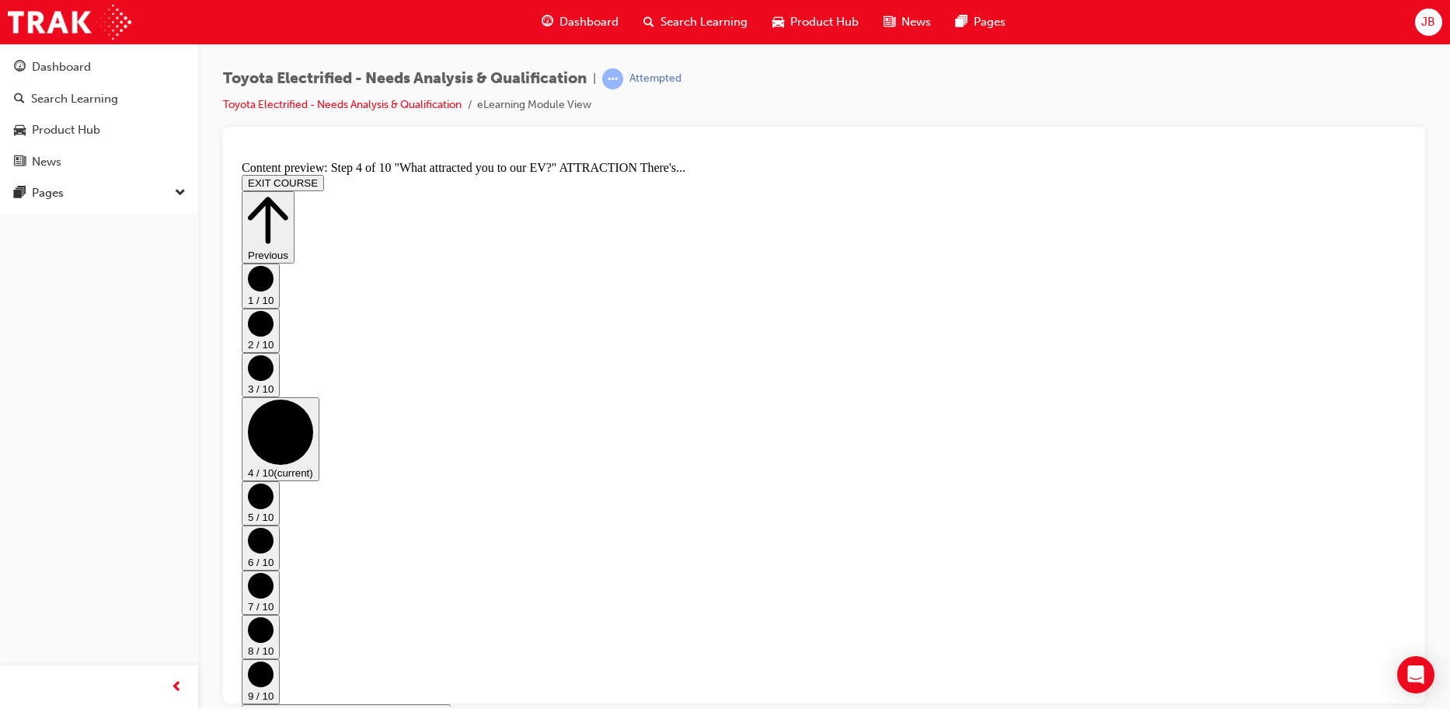
scroll to position [501, 0]
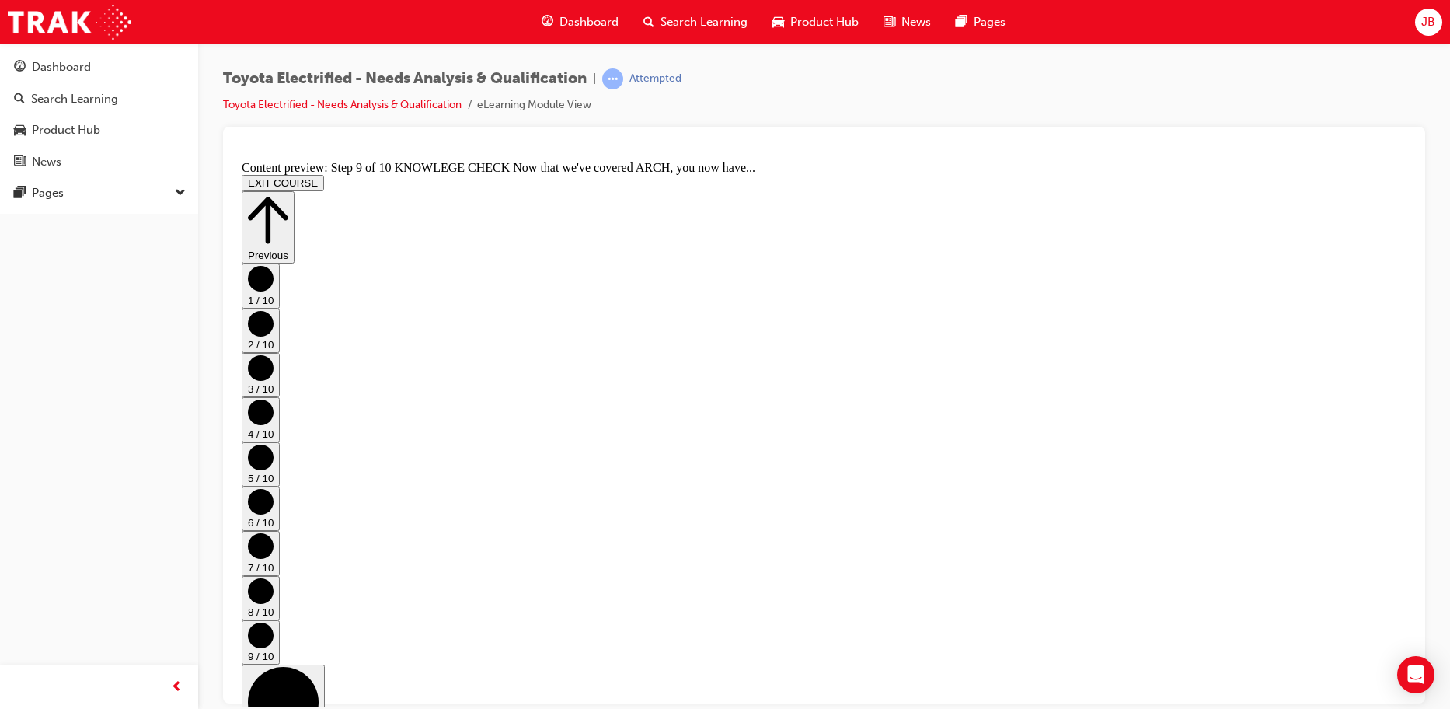
scroll to position [840, 0]
drag, startPoint x: 61, startPoint y: 71, endPoint x: 97, endPoint y: 54, distance: 40.7
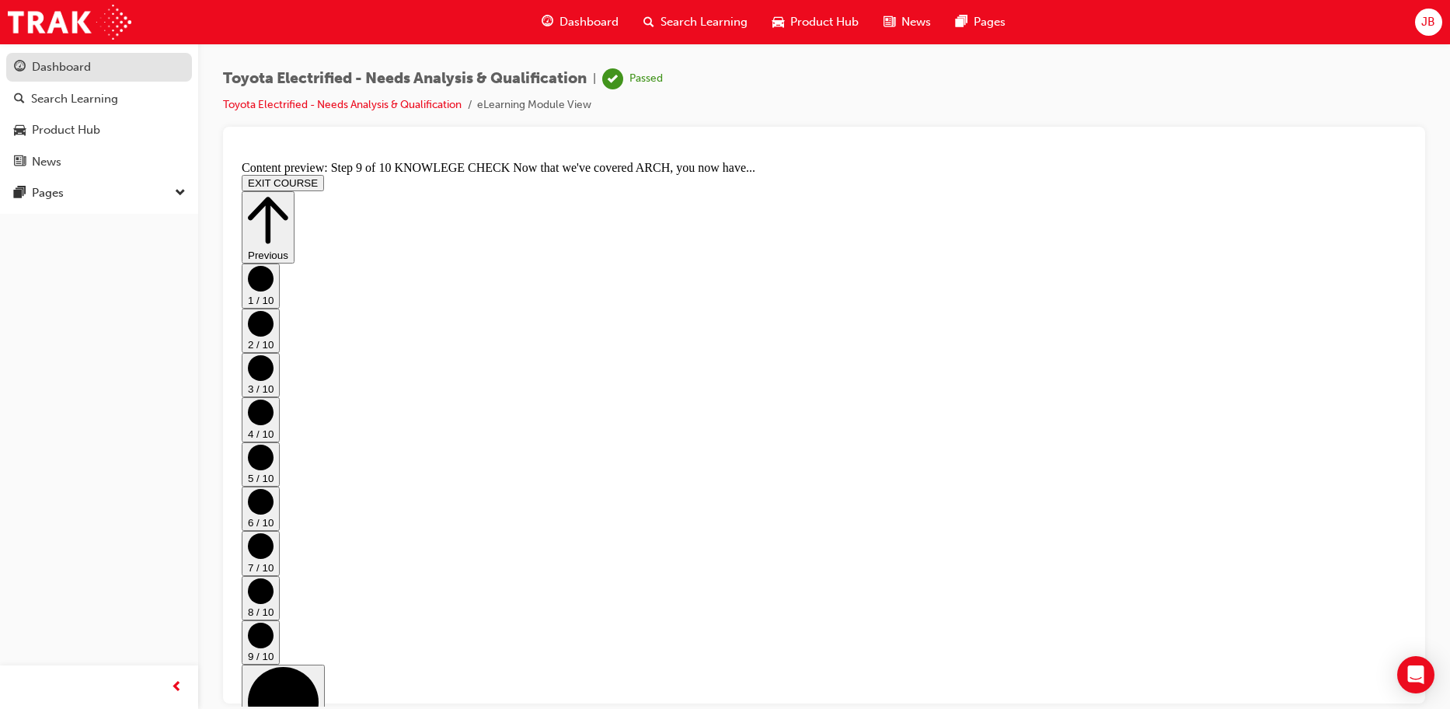
click at [61, 71] on div "Dashboard" at bounding box center [61, 67] width 59 height 18
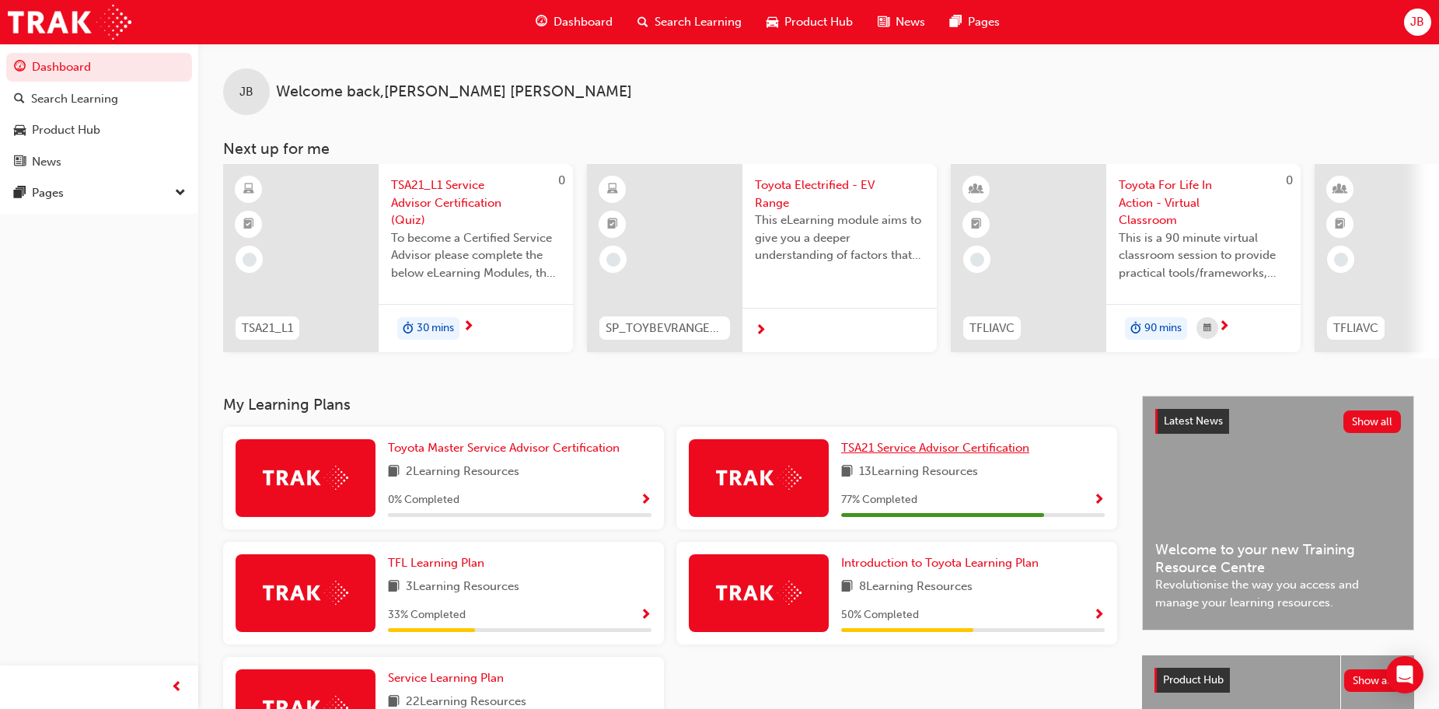
click at [924, 449] on span "TSA21 Service Advisor Certification" at bounding box center [935, 448] width 188 height 14
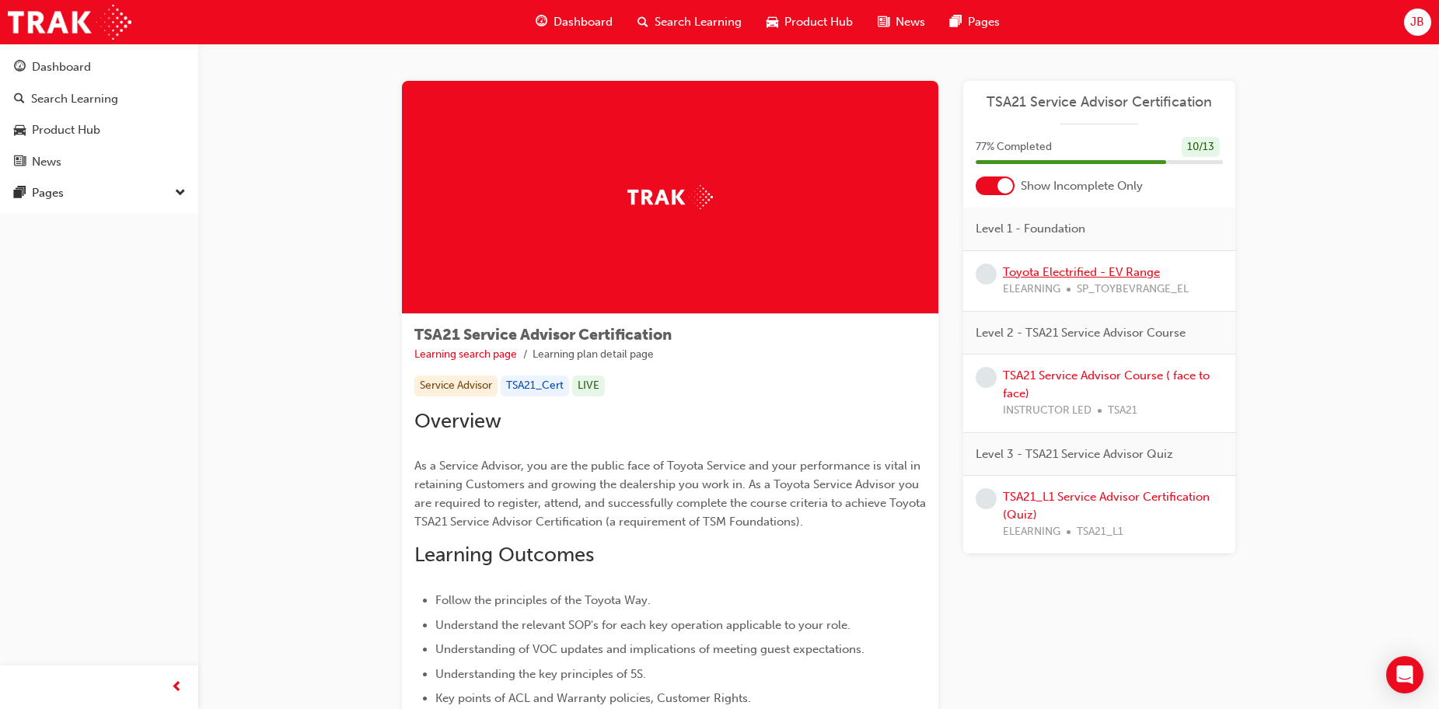
click at [1047, 268] on link "Toyota Electrified - EV Range" at bounding box center [1081, 272] width 157 height 14
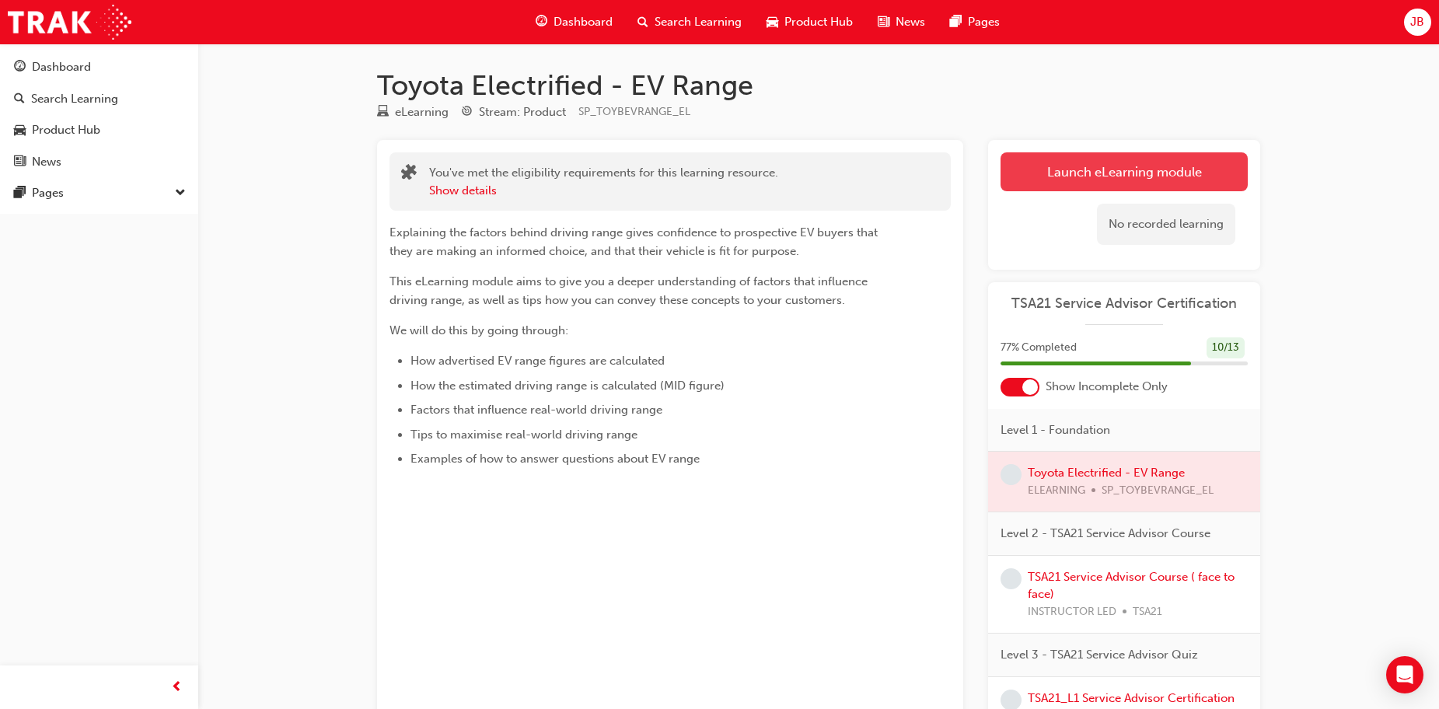
click at [1097, 166] on link "Launch eLearning module" at bounding box center [1123, 171] width 247 height 39
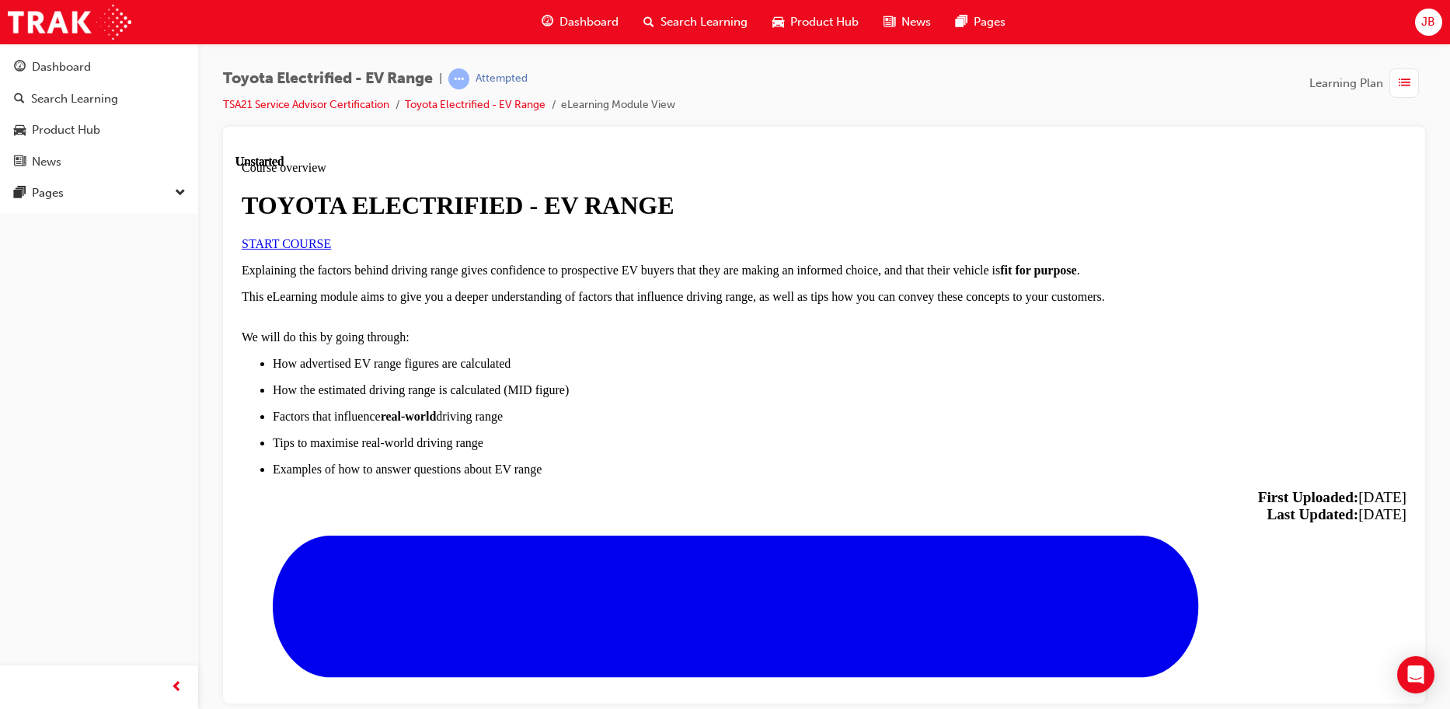
scroll to position [777, 0]
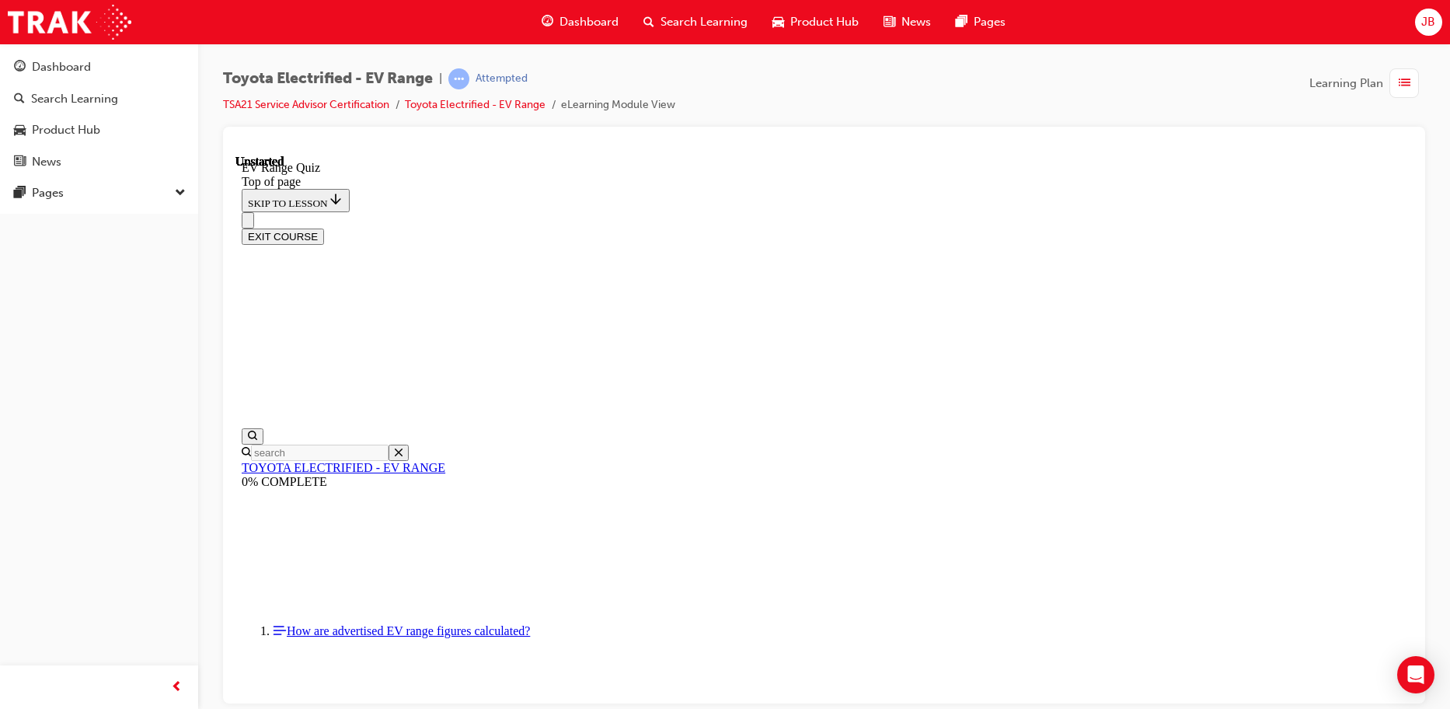
scroll to position [48, 0]
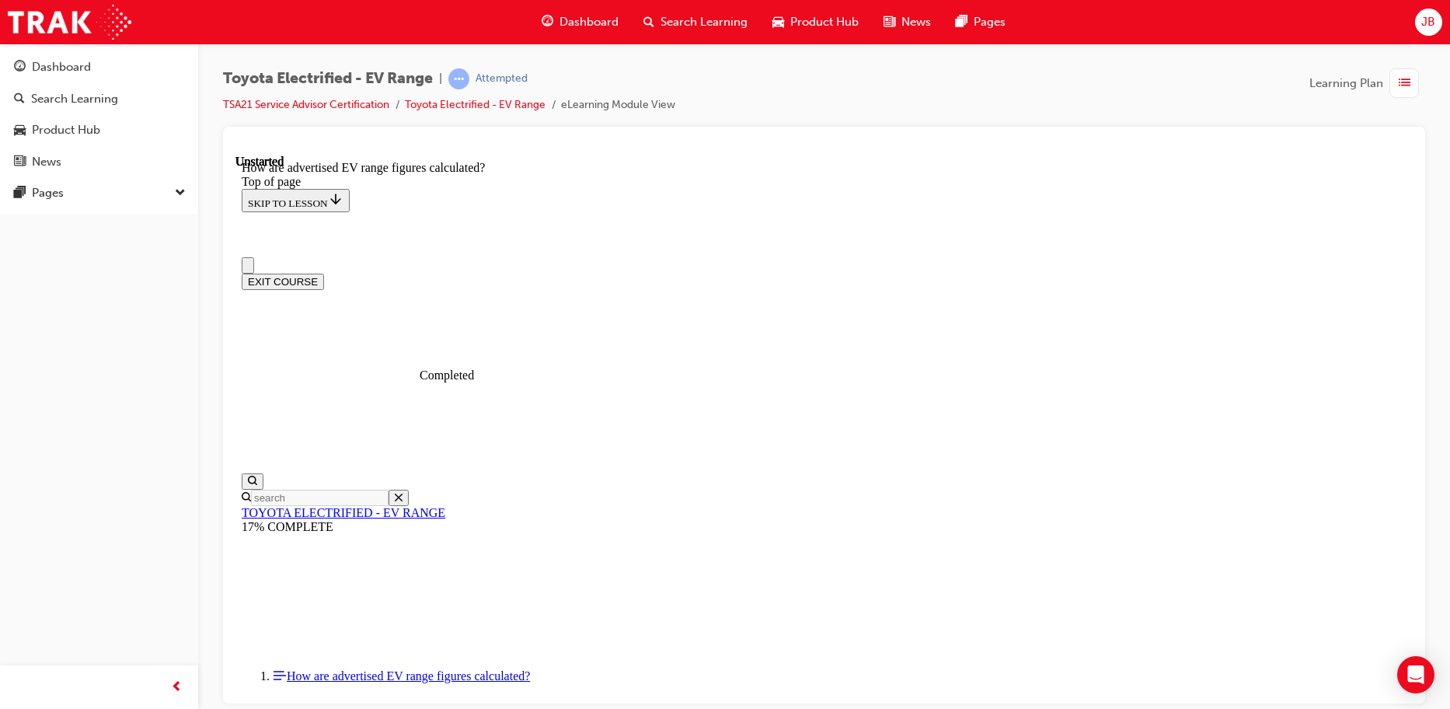
scroll to position [0, 0]
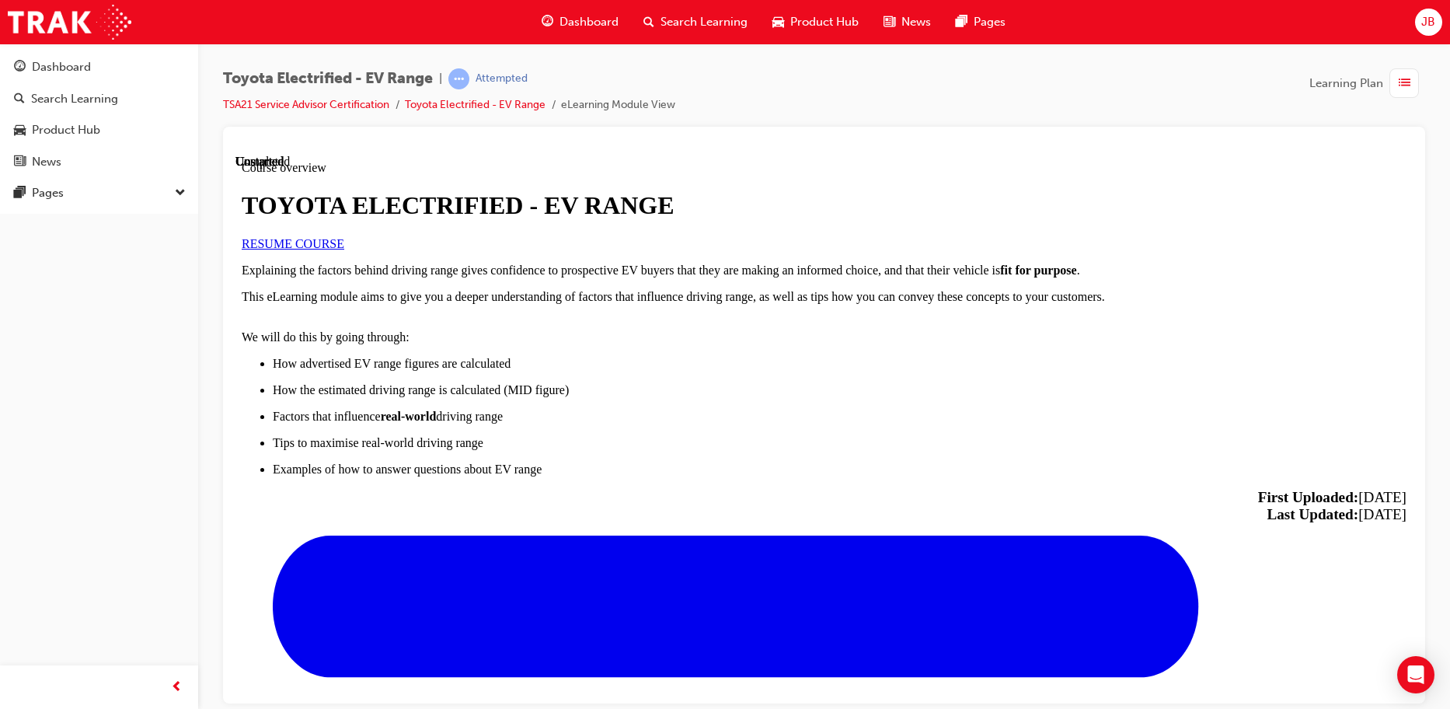
scroll to position [311, 0]
click at [344, 236] on link "RESUME COURSE" at bounding box center [293, 242] width 103 height 13
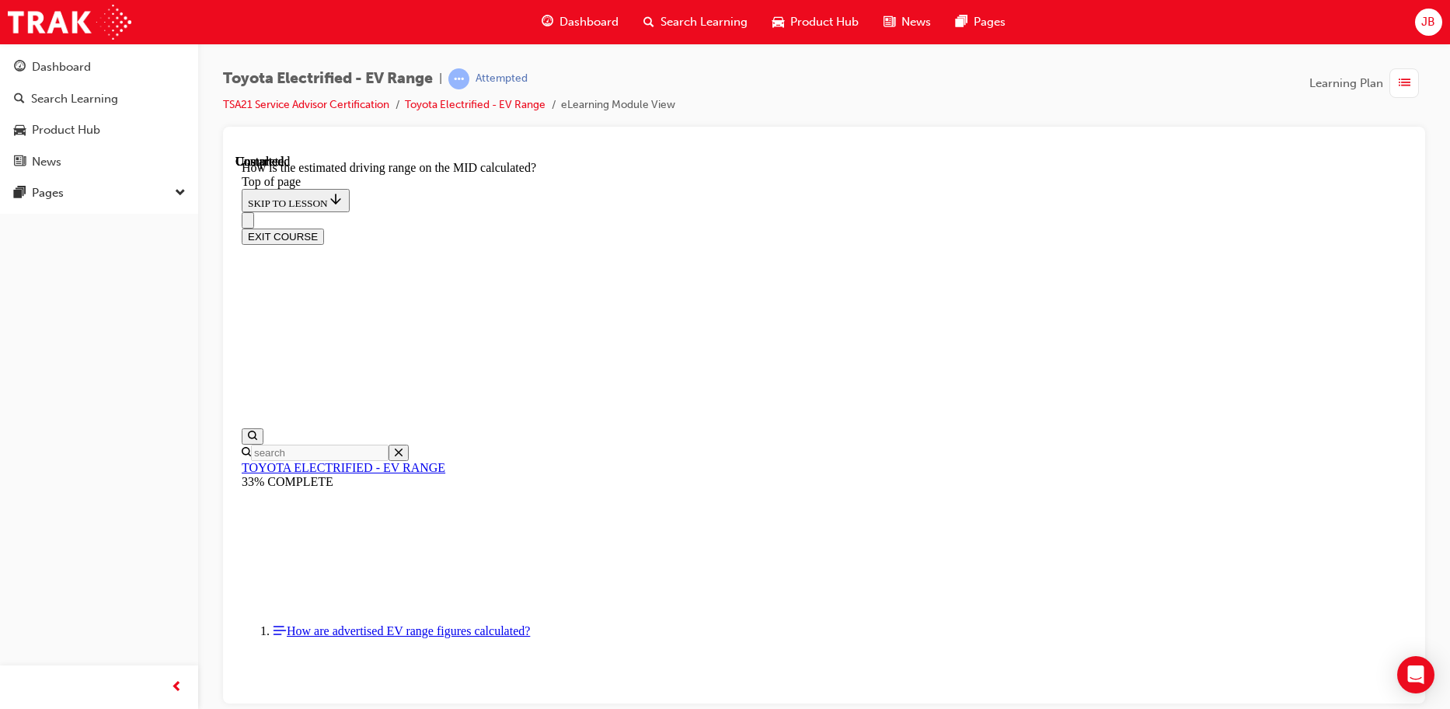
scroll to position [1149, 0]
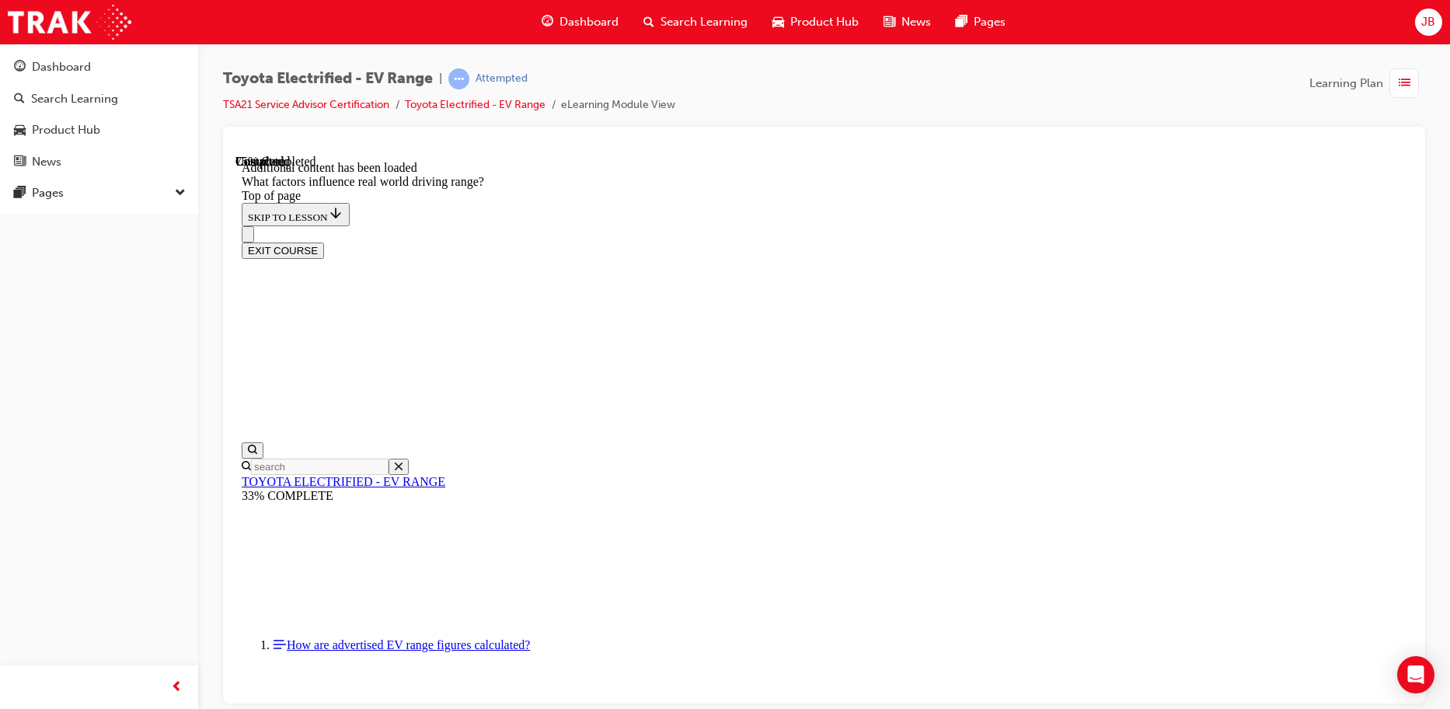
scroll to position [2030, 0]
drag, startPoint x: 916, startPoint y: 309, endPoint x: 1119, endPoint y: 513, distance: 287.4
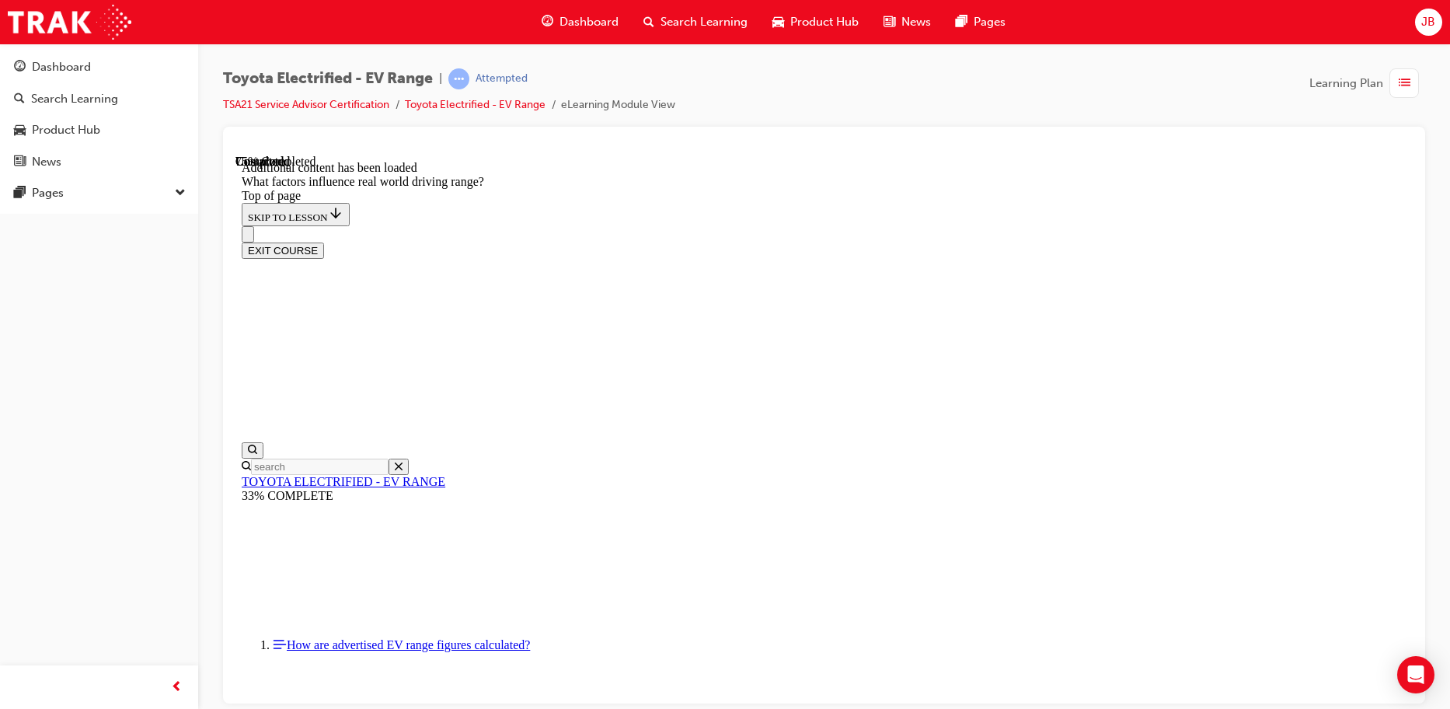
drag, startPoint x: 942, startPoint y: 381, endPoint x: 743, endPoint y: 591, distance: 289.7
drag, startPoint x: 870, startPoint y: 378, endPoint x: 647, endPoint y: 586, distance: 304.6
drag, startPoint x: 943, startPoint y: 389, endPoint x: 1159, endPoint y: 598, distance: 300.6
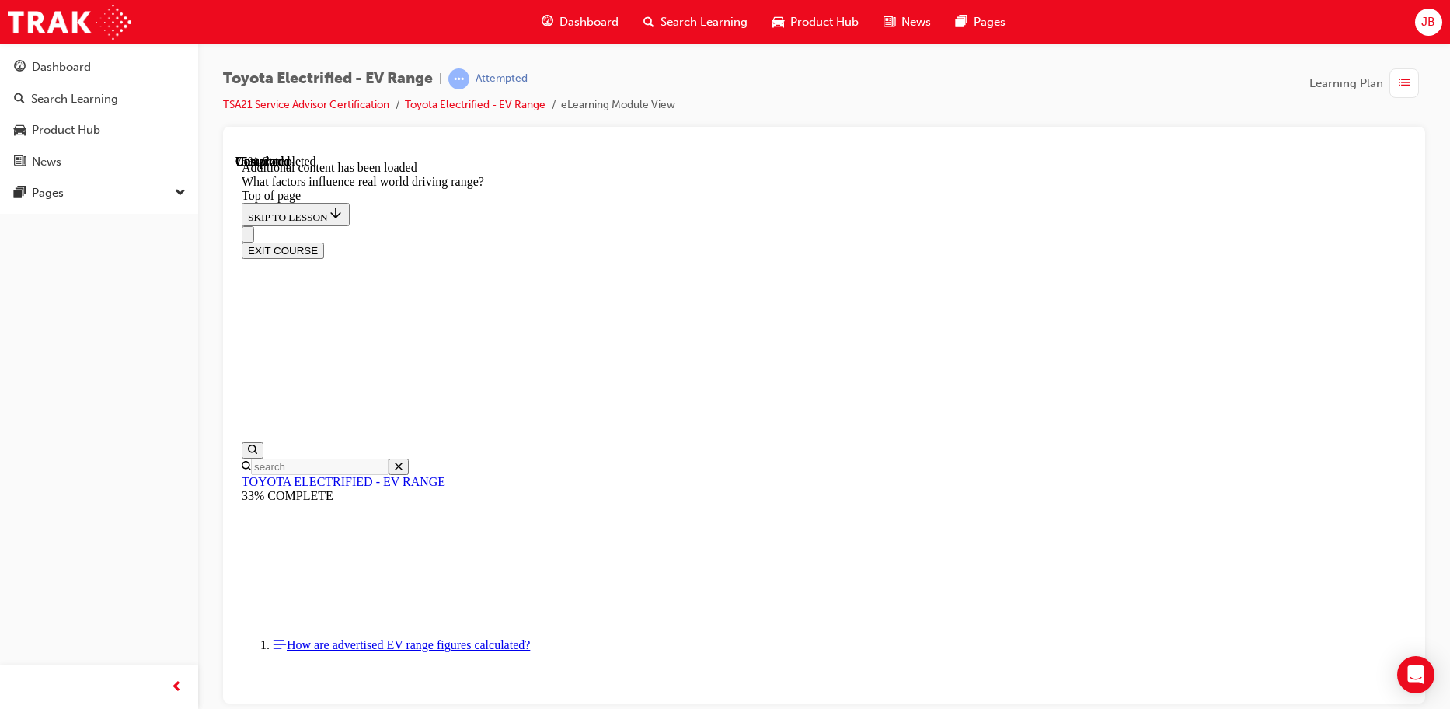
drag, startPoint x: 941, startPoint y: 356, endPoint x: 742, endPoint y: 561, distance: 285.8
drag, startPoint x: 902, startPoint y: 351, endPoint x: 1093, endPoint y: 562, distance: 284.4
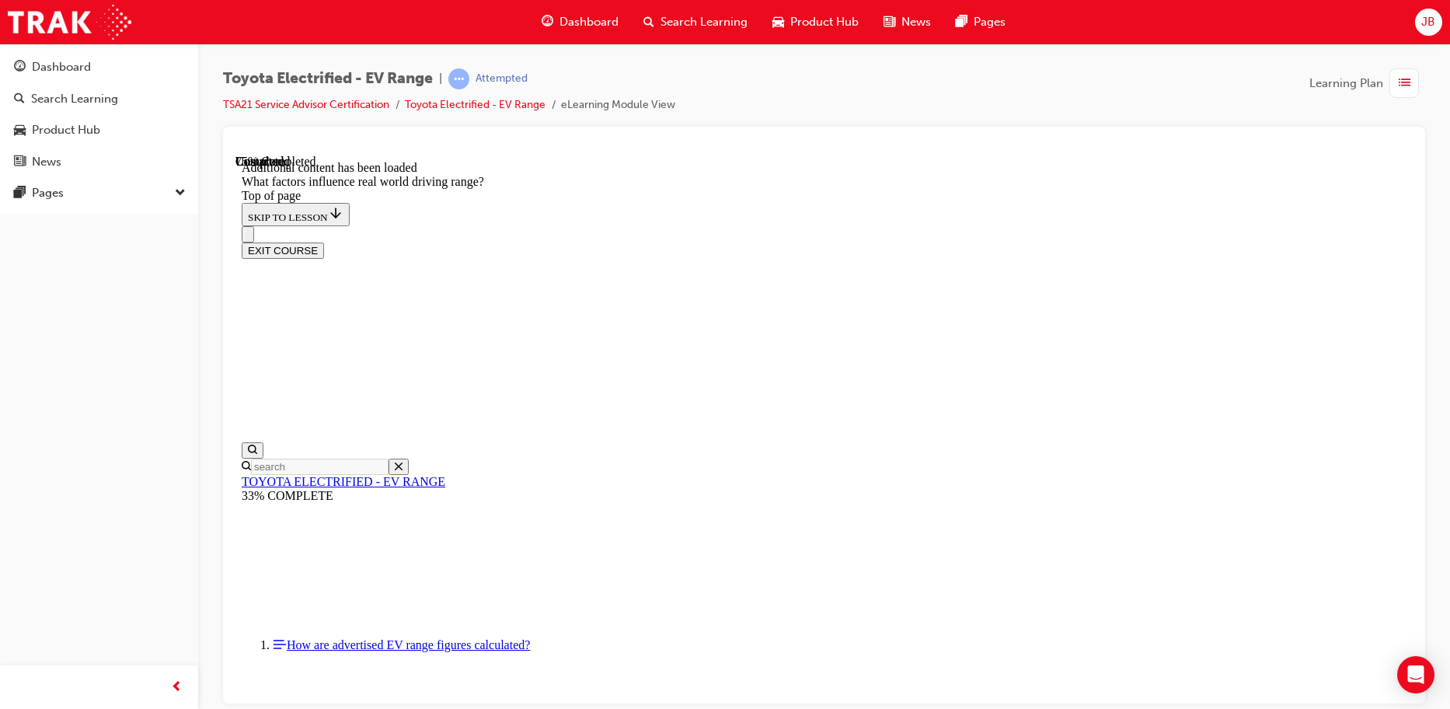
drag, startPoint x: 915, startPoint y: 351, endPoint x: 719, endPoint y: 539, distance: 271.5
drag, startPoint x: 891, startPoint y: 378, endPoint x: 1087, endPoint y: 587, distance: 286.5
drag, startPoint x: 886, startPoint y: 470, endPoint x: 759, endPoint y: 560, distance: 155.0
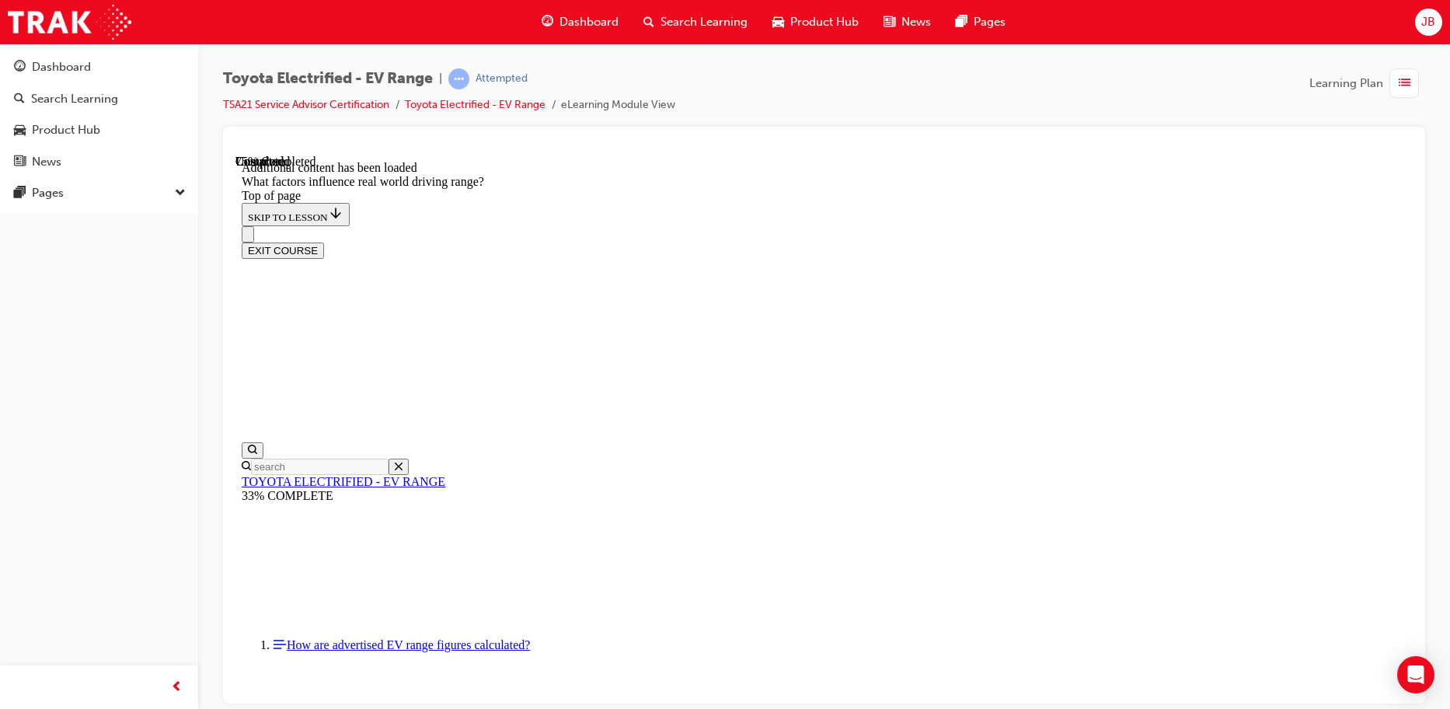
drag, startPoint x: 925, startPoint y: 341, endPoint x: 714, endPoint y: 549, distance: 295.7
drag, startPoint x: 907, startPoint y: 371, endPoint x: 1123, endPoint y: 576, distance: 297.4
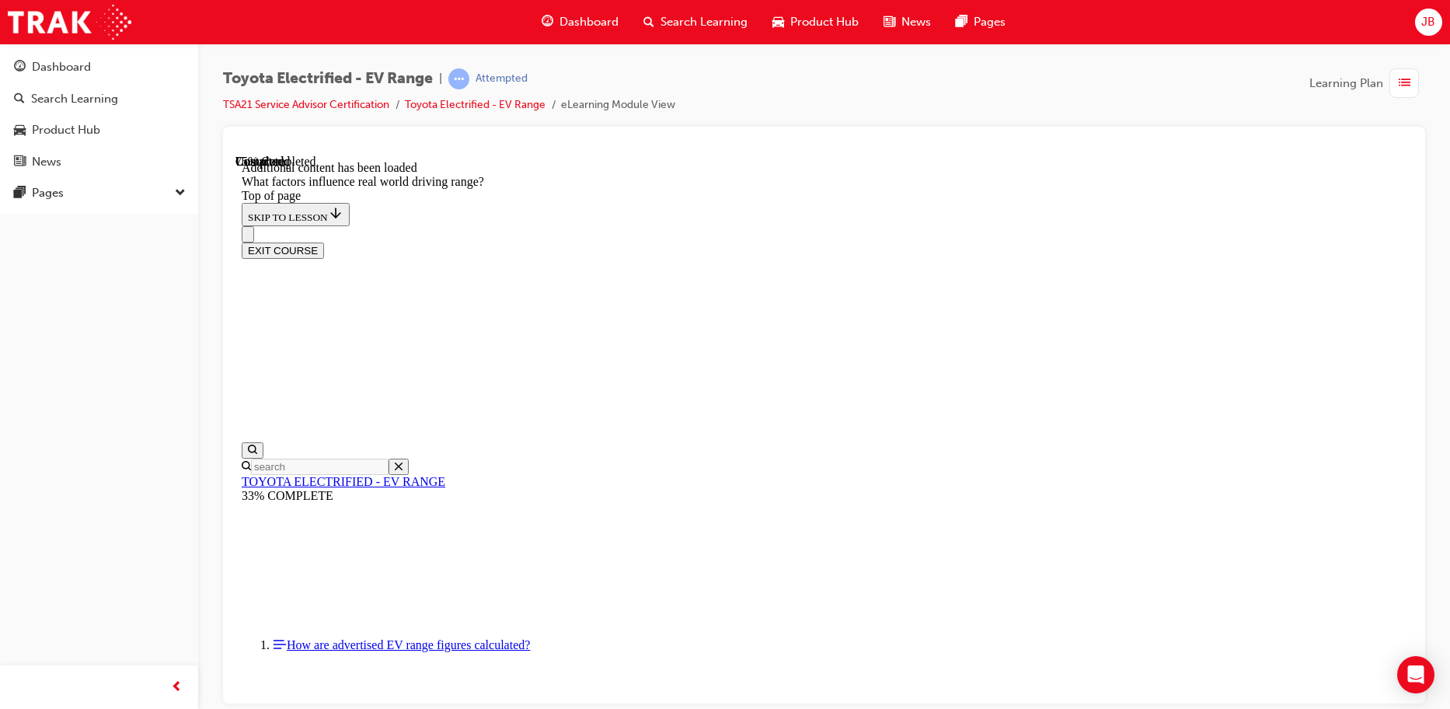
drag, startPoint x: 917, startPoint y: 362, endPoint x: 1146, endPoint y: 596, distance: 327.5
drag, startPoint x: 1140, startPoint y: 584, endPoint x: 1121, endPoint y: 557, distance: 32.3
drag, startPoint x: 930, startPoint y: 378, endPoint x: 732, endPoint y: 574, distance: 279.2
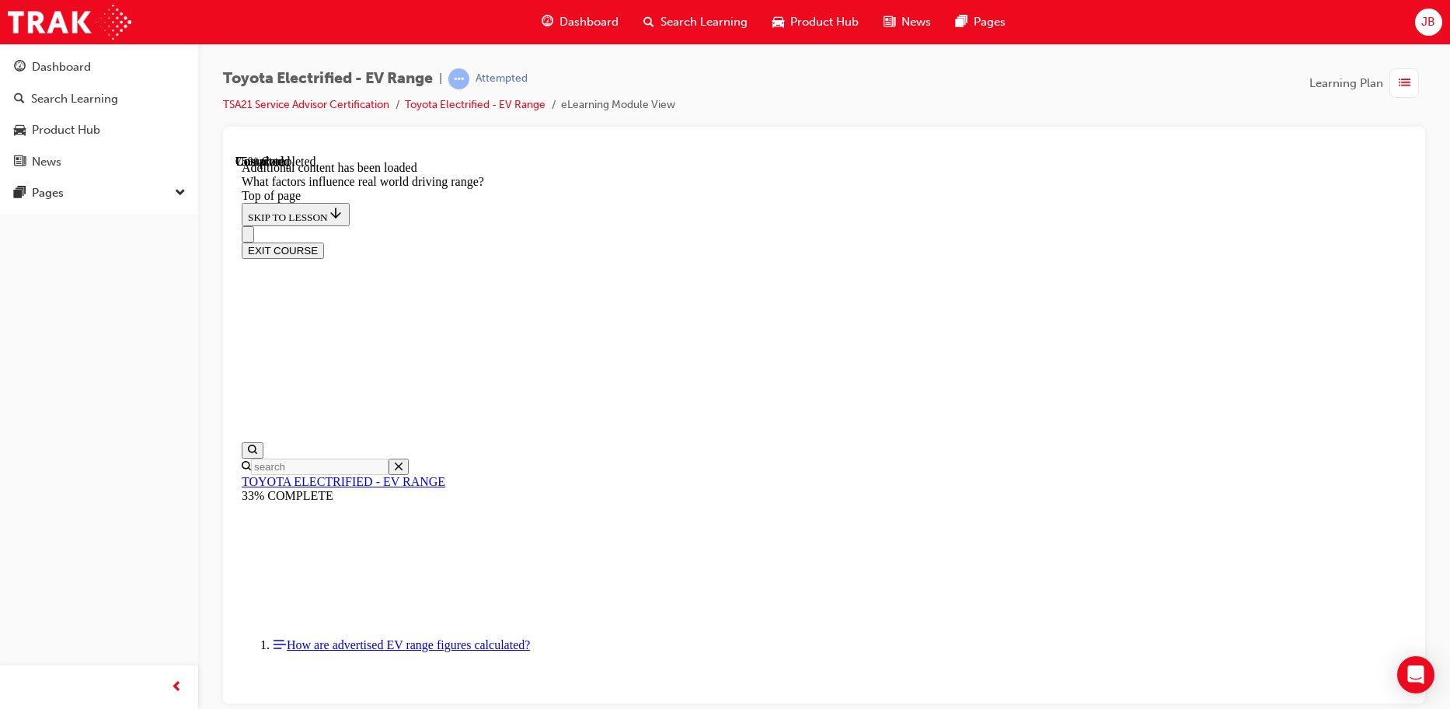
drag, startPoint x: 936, startPoint y: 370, endPoint x: 1122, endPoint y: 574, distance: 276.1
drag, startPoint x: 887, startPoint y: 386, endPoint x: 680, endPoint y: 595, distance: 294.0
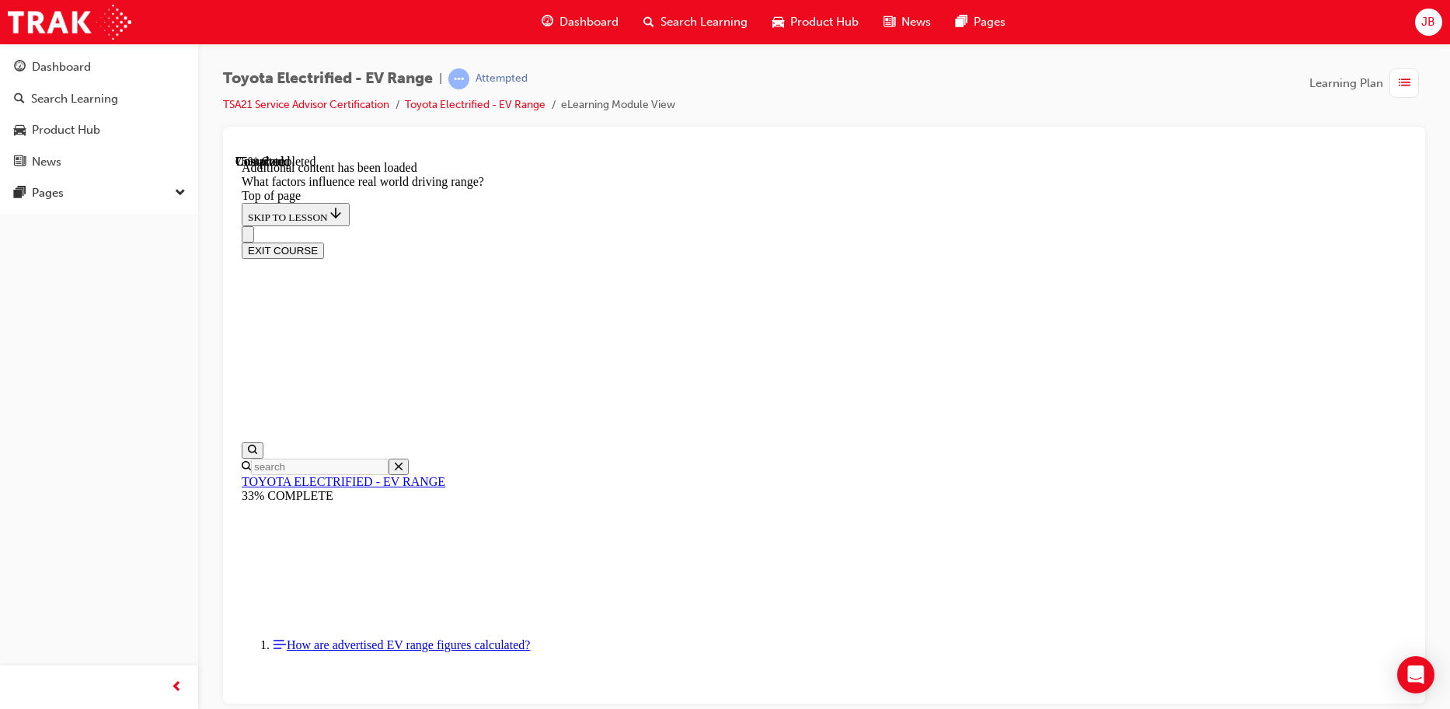
drag, startPoint x: 933, startPoint y: 347, endPoint x: 1148, endPoint y: 584, distance: 320.8
drag, startPoint x: 925, startPoint y: 372, endPoint x: 1138, endPoint y: 602, distance: 313.5
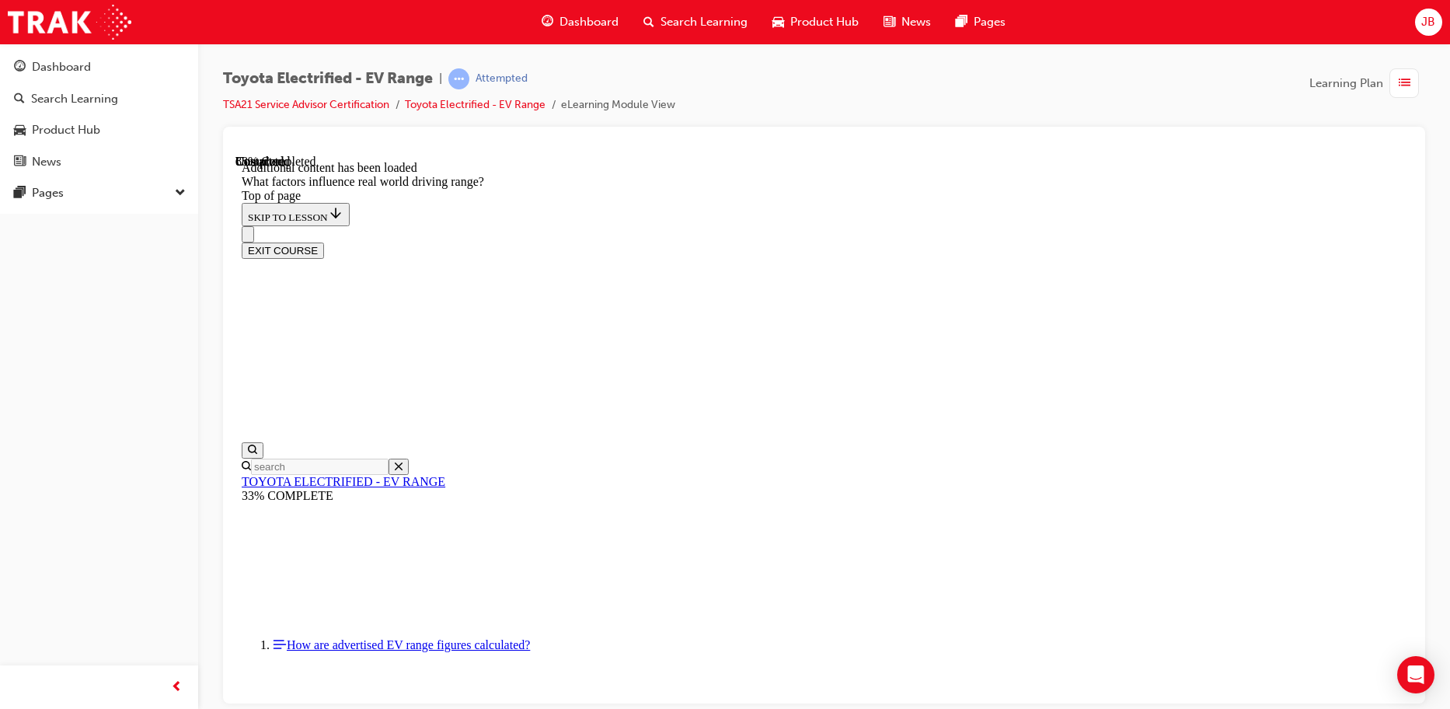
drag, startPoint x: 944, startPoint y: 373, endPoint x: 739, endPoint y: 576, distance: 288.5
drag, startPoint x: 933, startPoint y: 361, endPoint x: 1140, endPoint y: 570, distance: 294.0
drag, startPoint x: 926, startPoint y: 368, endPoint x: 726, endPoint y: 574, distance: 287.5
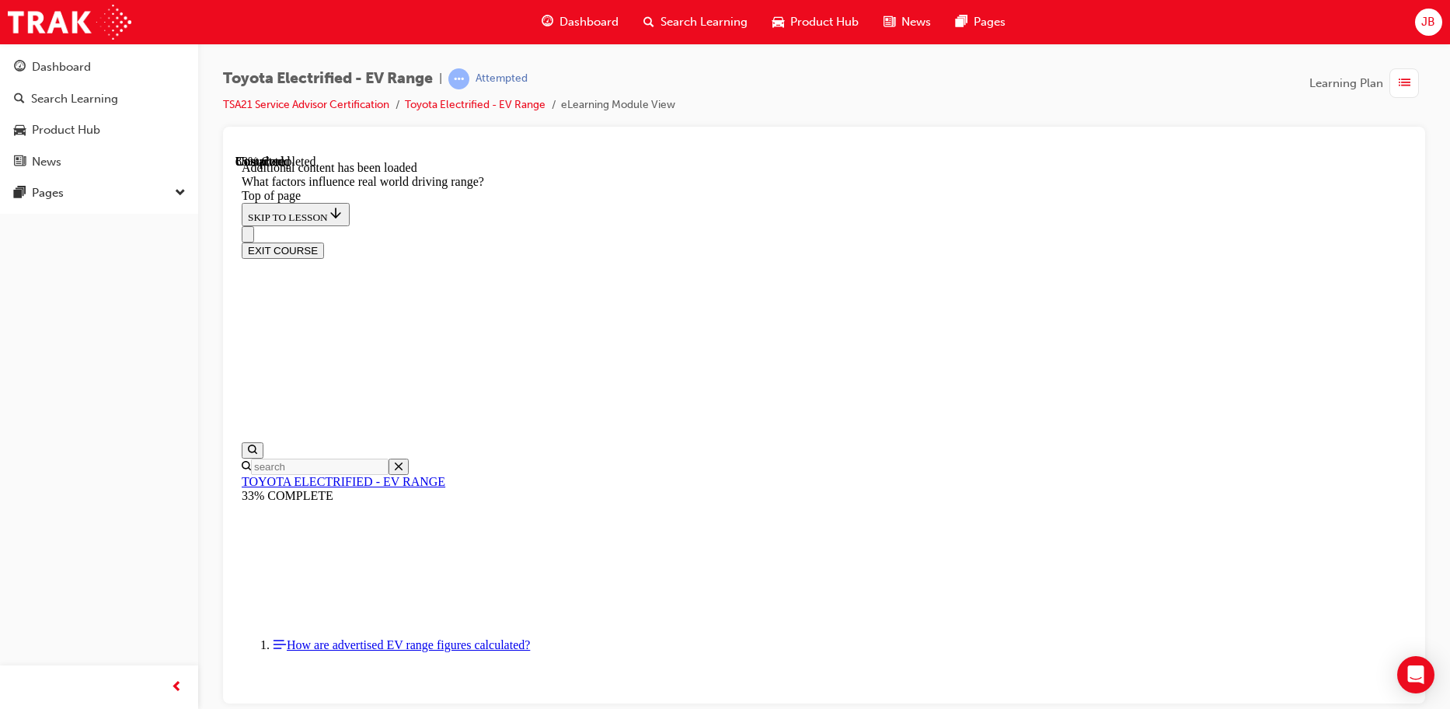
drag, startPoint x: 912, startPoint y: 369, endPoint x: 928, endPoint y: 375, distance: 16.5
drag, startPoint x: 928, startPoint y: 375, endPoint x: 716, endPoint y: 567, distance: 286.1
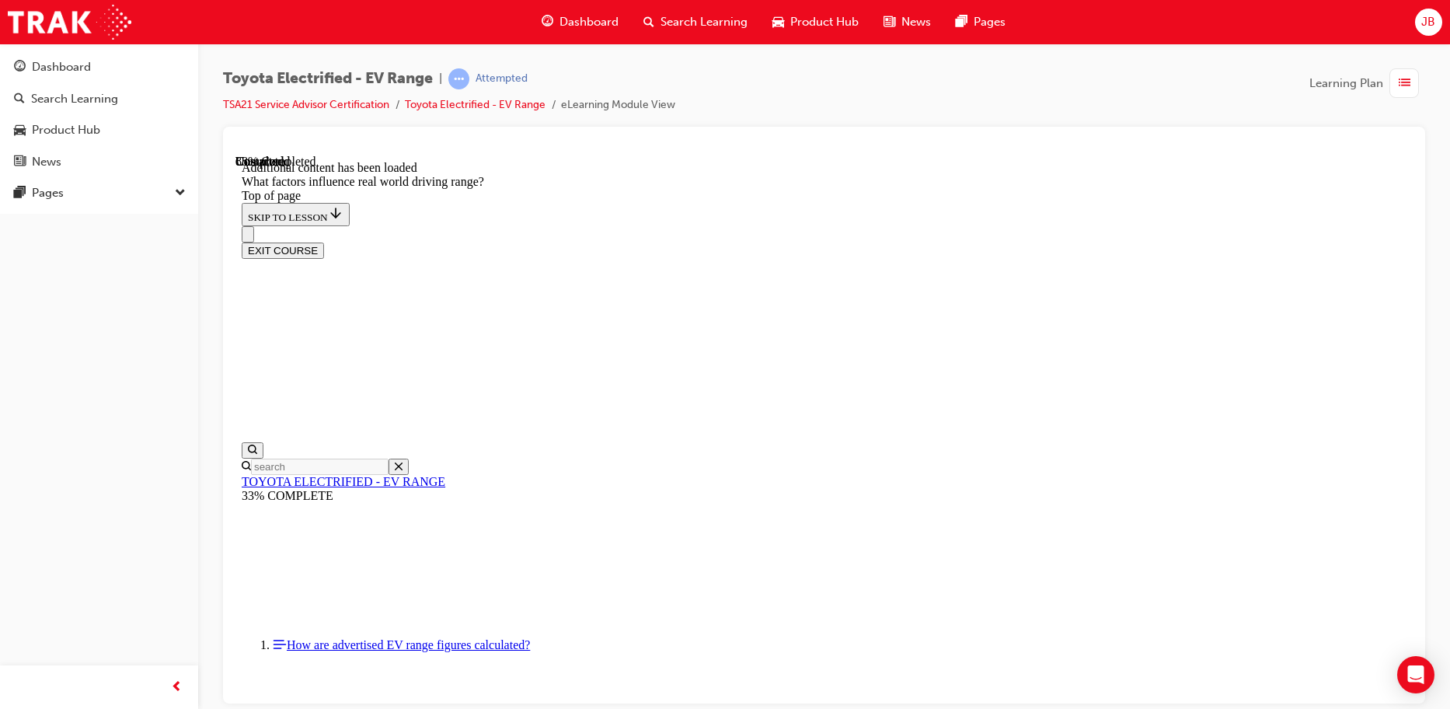
drag, startPoint x: 947, startPoint y: 368, endPoint x: 746, endPoint y: 574, distance: 287.4
drag, startPoint x: 924, startPoint y: 434, endPoint x: 1092, endPoint y: 596, distance: 233.0
drag, startPoint x: 912, startPoint y: 369, endPoint x: 1113, endPoint y: 575, distance: 287.4
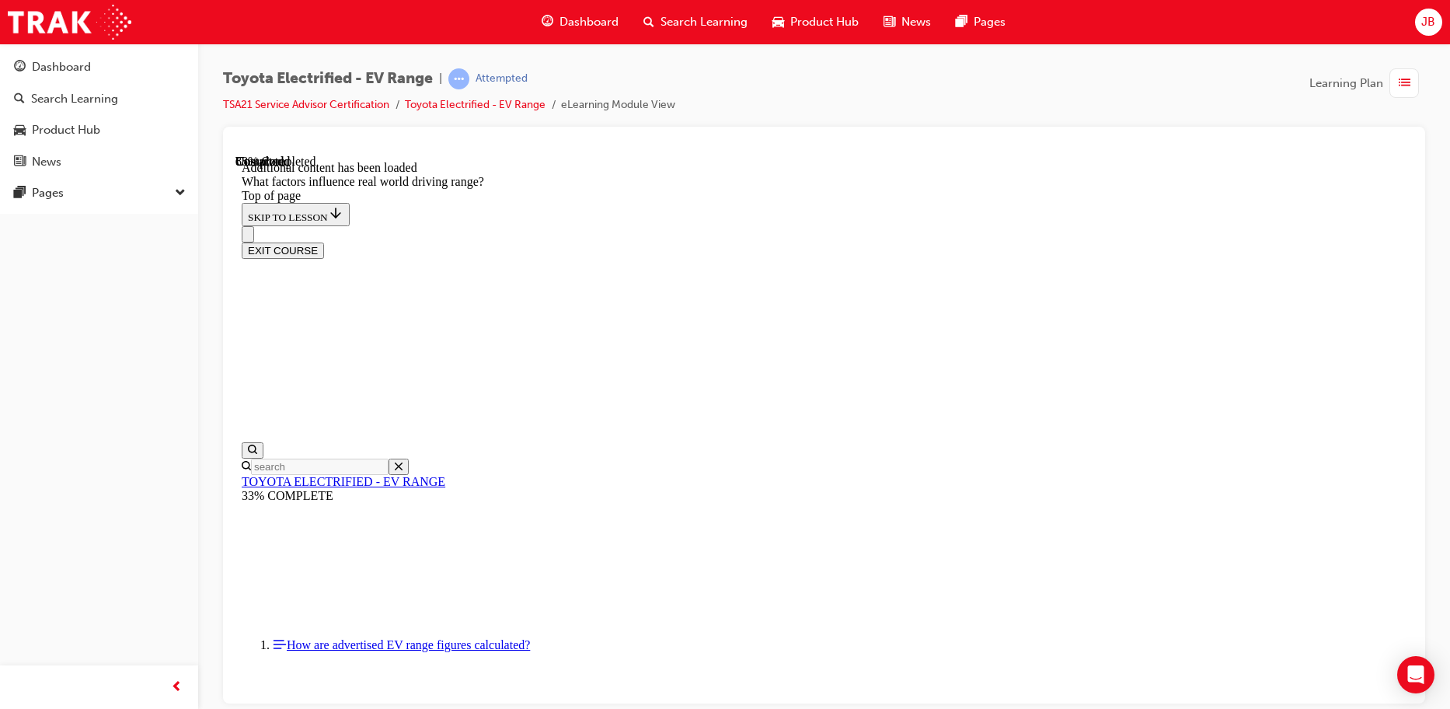
drag, startPoint x: 909, startPoint y: 357, endPoint x: 704, endPoint y: 560, distance: 289.1
drag, startPoint x: 929, startPoint y: 363, endPoint x: 1128, endPoint y: 570, distance: 287.5
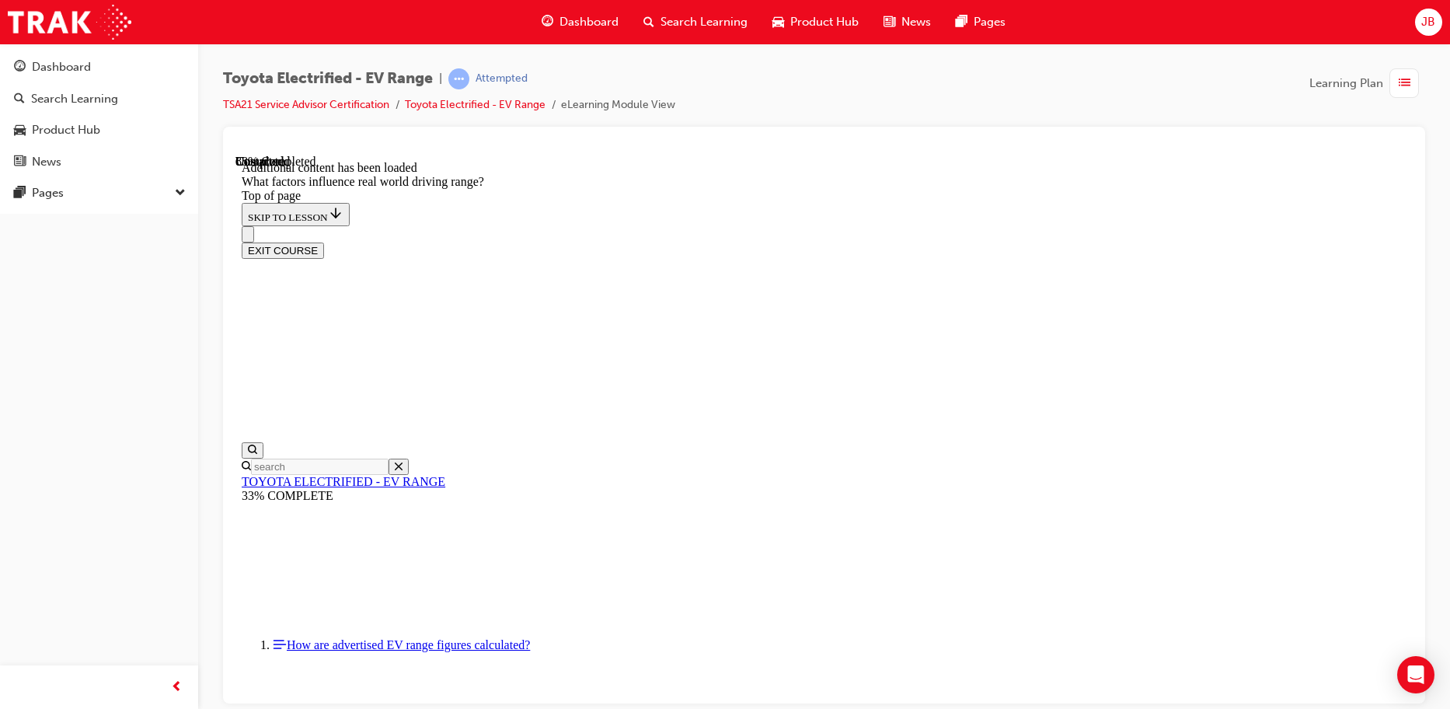
scroll to position [2105, 0]
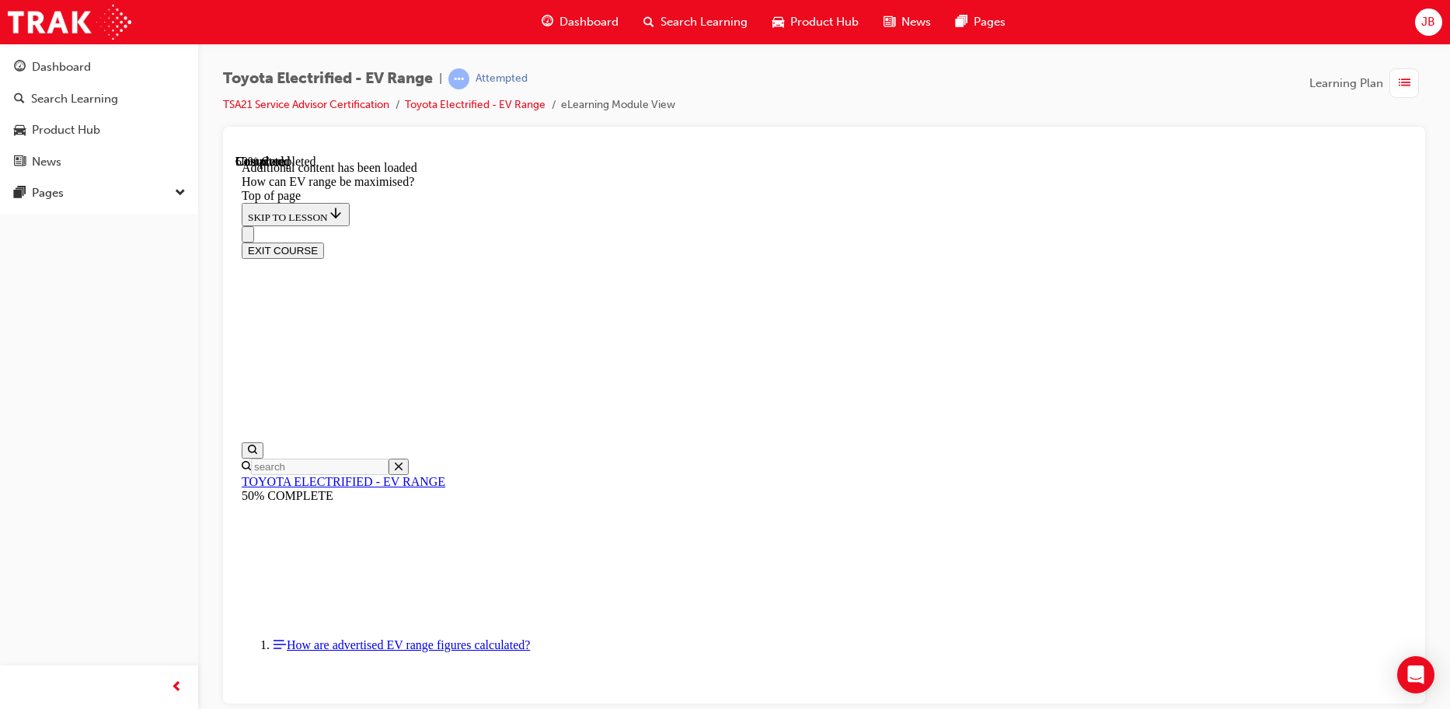
scroll to position [670, 0]
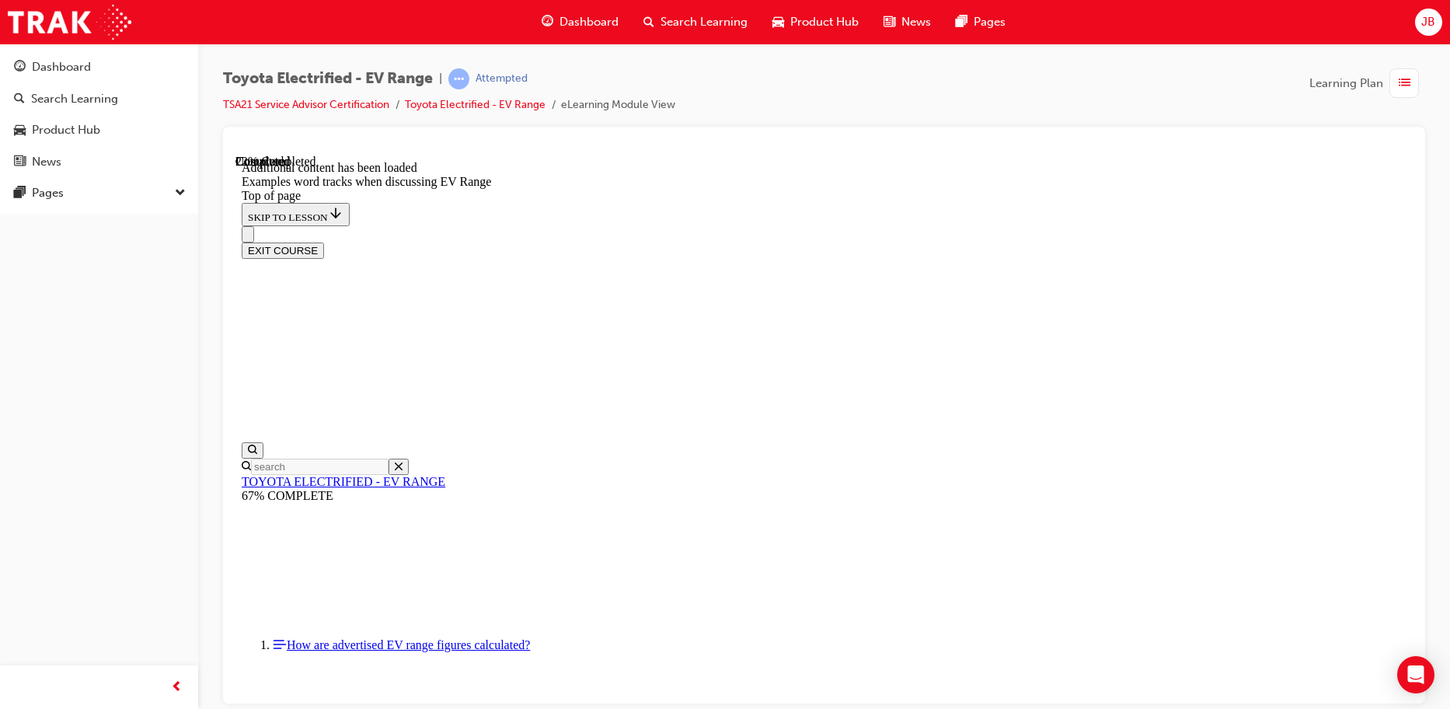
drag, startPoint x: 1003, startPoint y: 263, endPoint x: 1034, endPoint y: 254, distance: 32.5
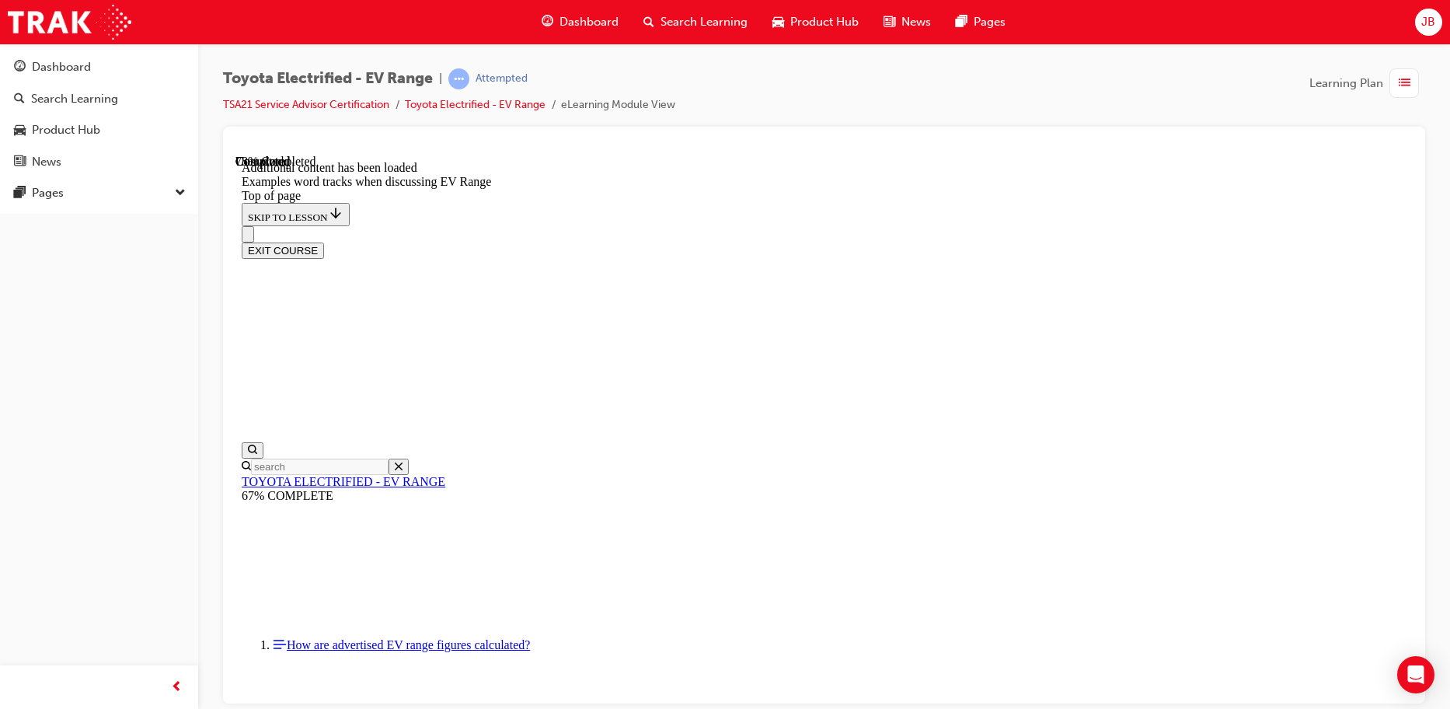
click at [643, 225] on div "EXIT COURSE" at bounding box center [818, 241] width 1153 height 33
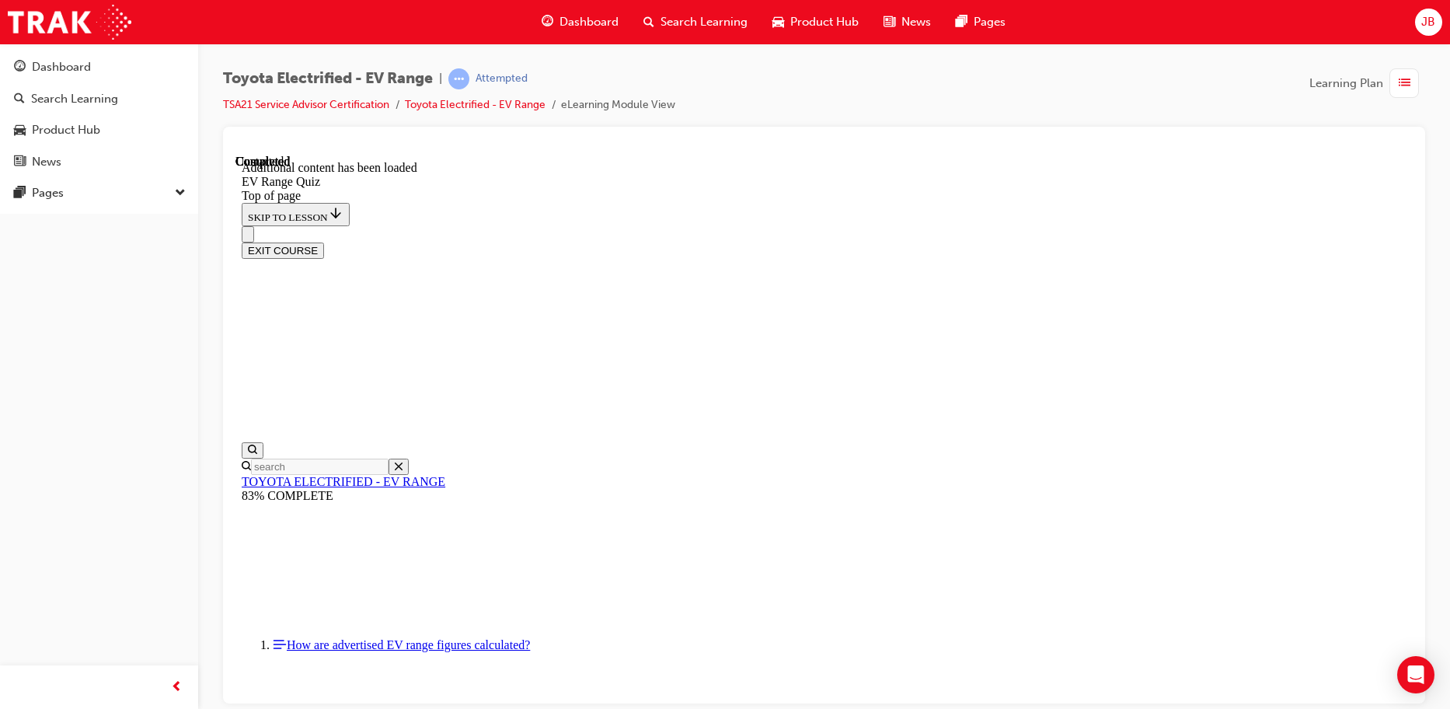
scroll to position [139, 0]
click at [174, 692] on span "prev-icon" at bounding box center [177, 687] width 12 height 19
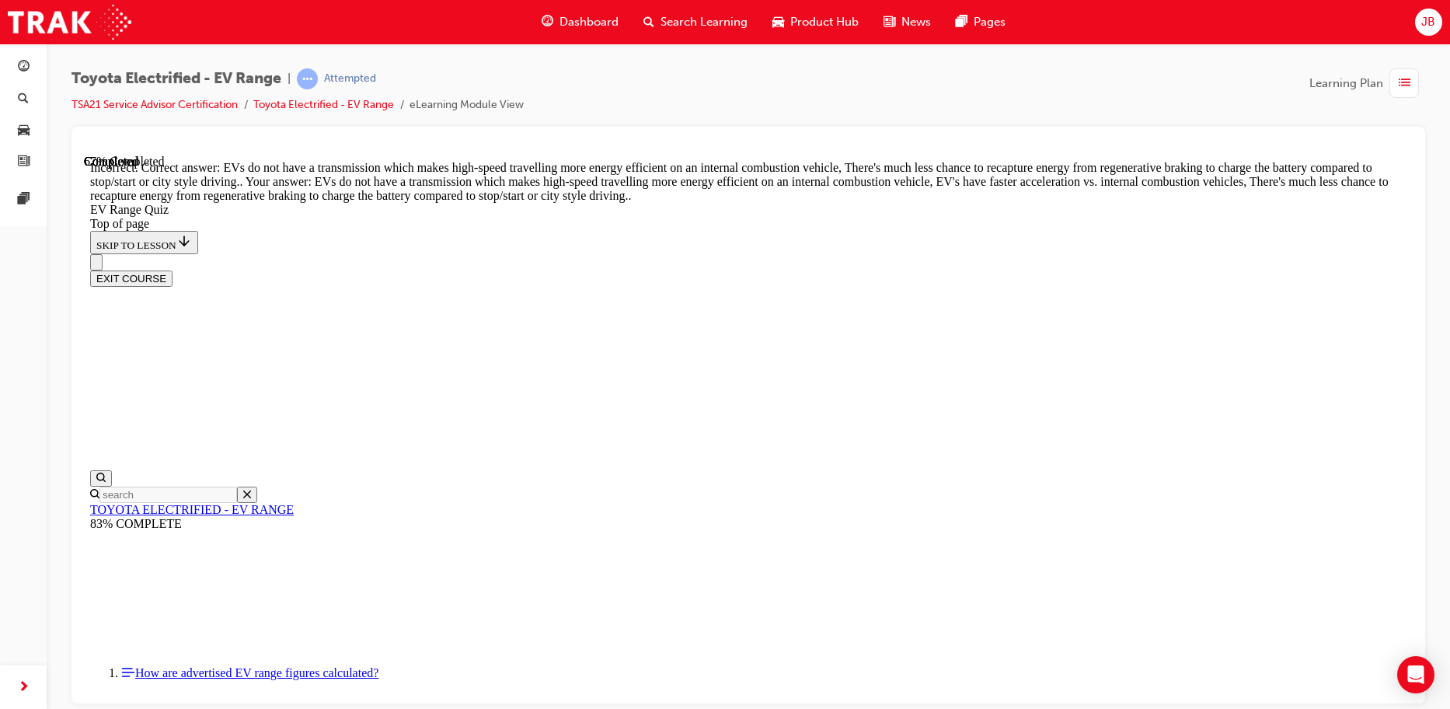
scroll to position [385, 0]
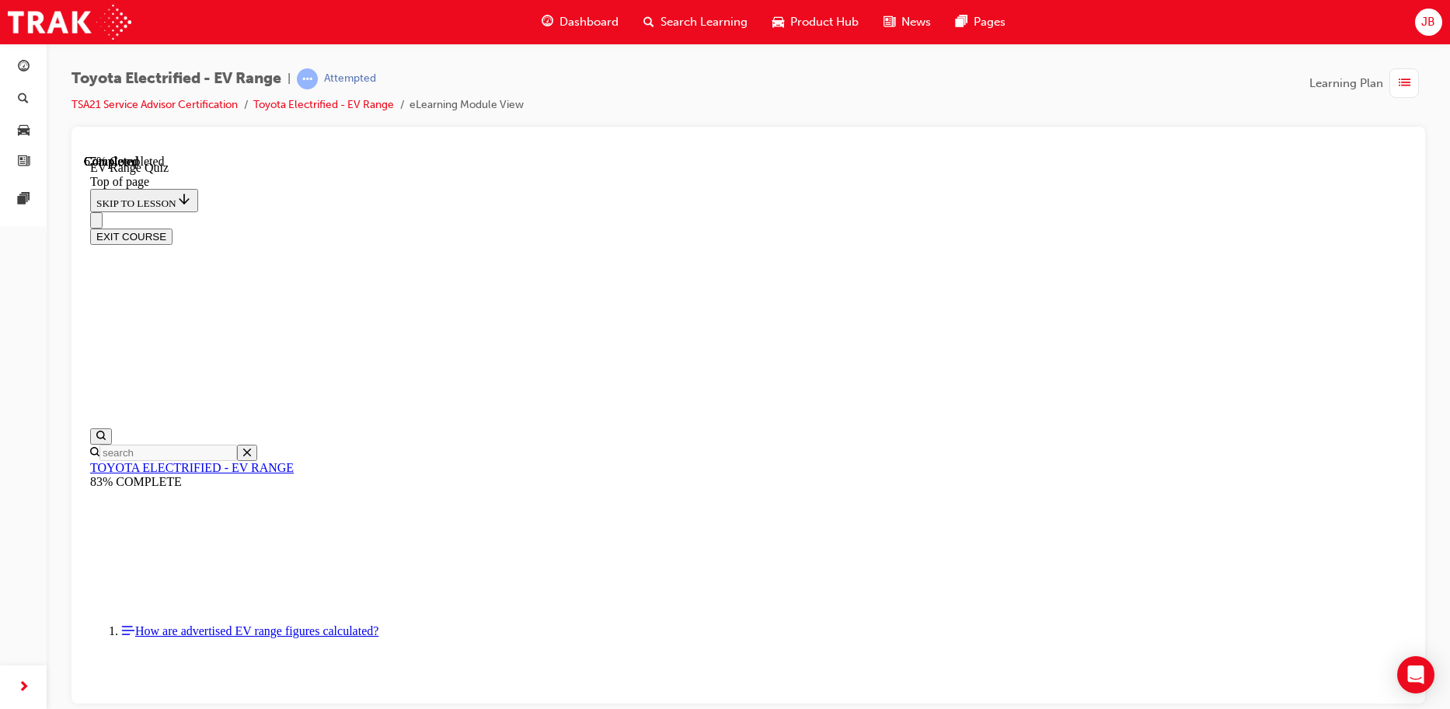
scroll to position [327, 0]
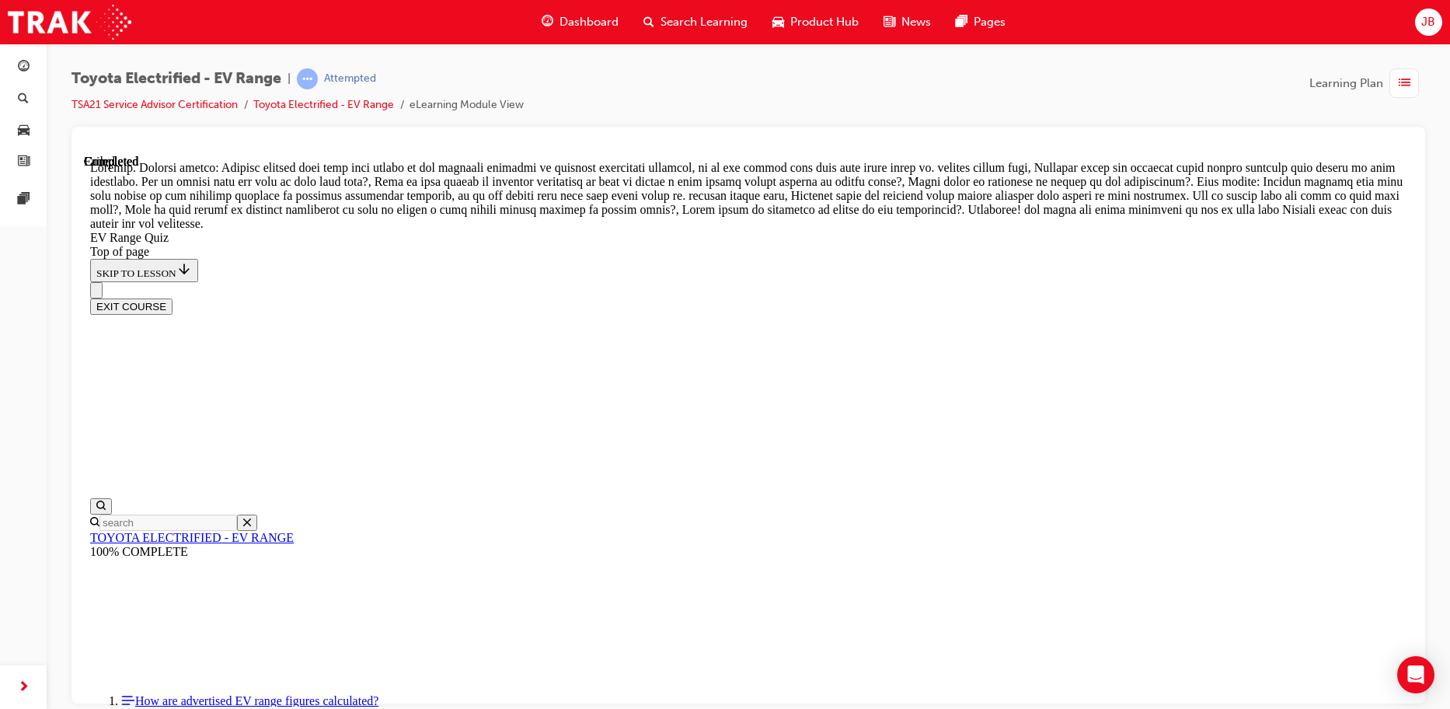
scroll to position [549, 0]
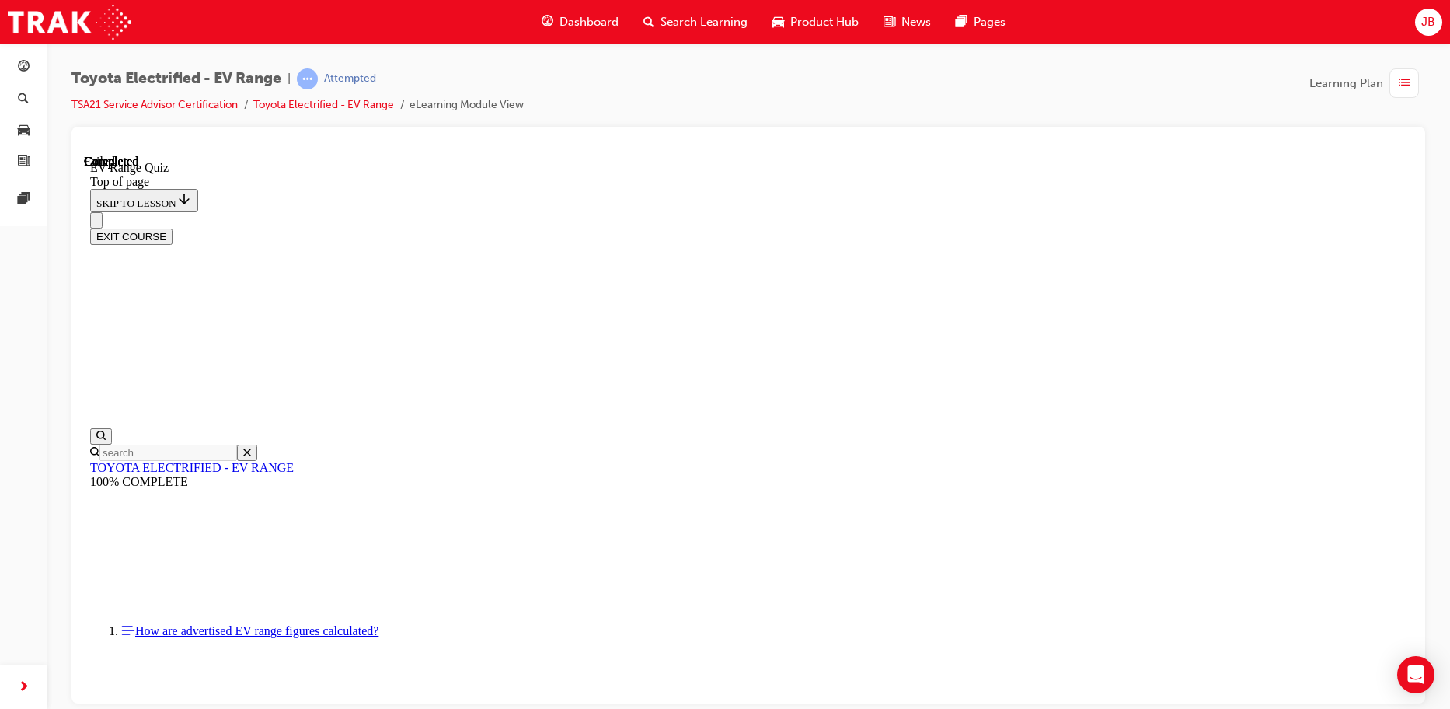
scroll to position [245, 0]
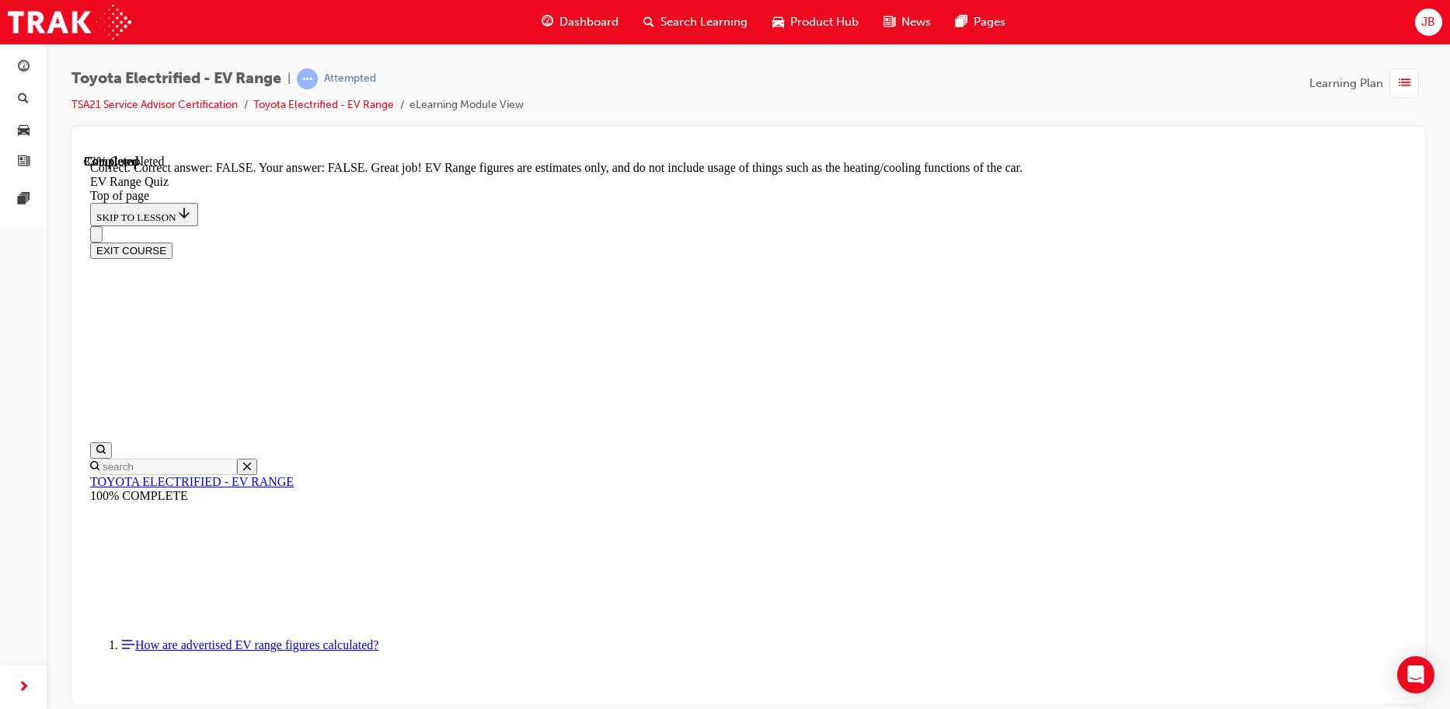
scroll to position [284, 0]
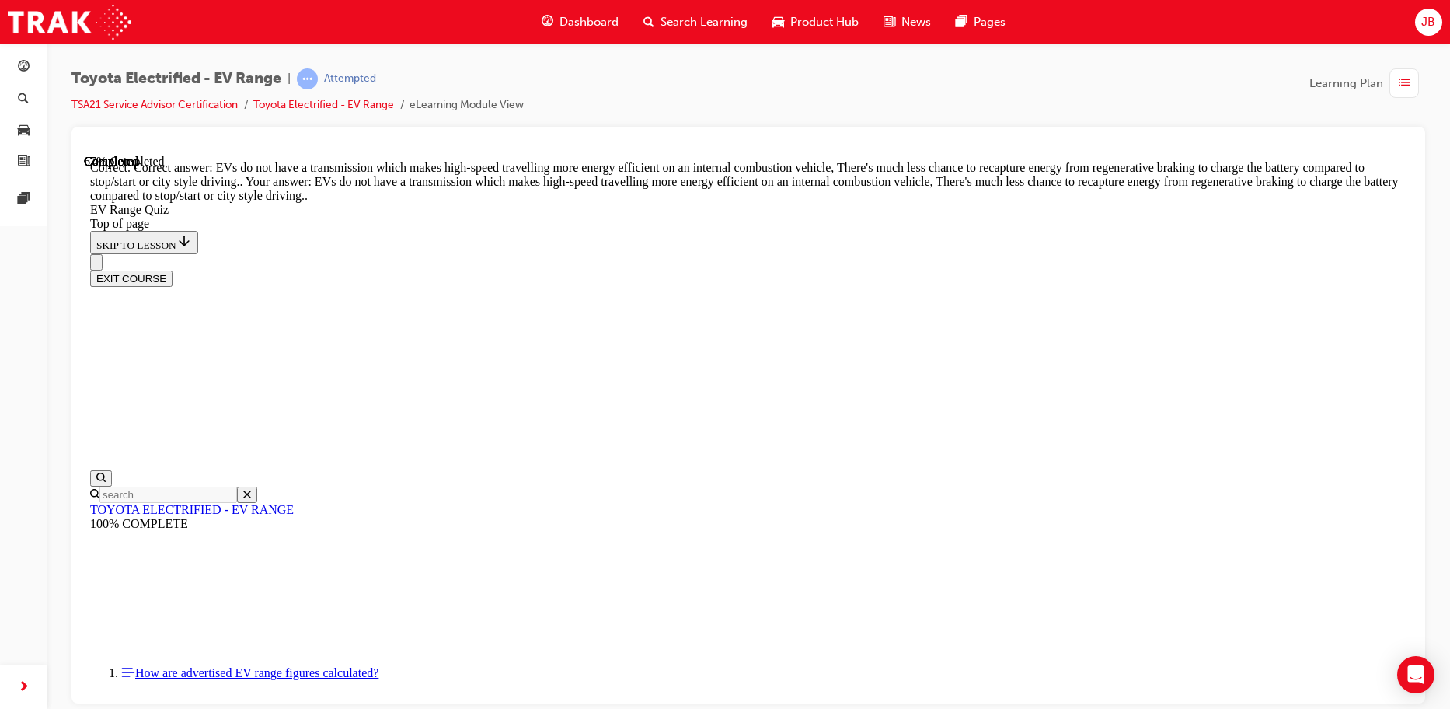
scroll to position [385, 0]
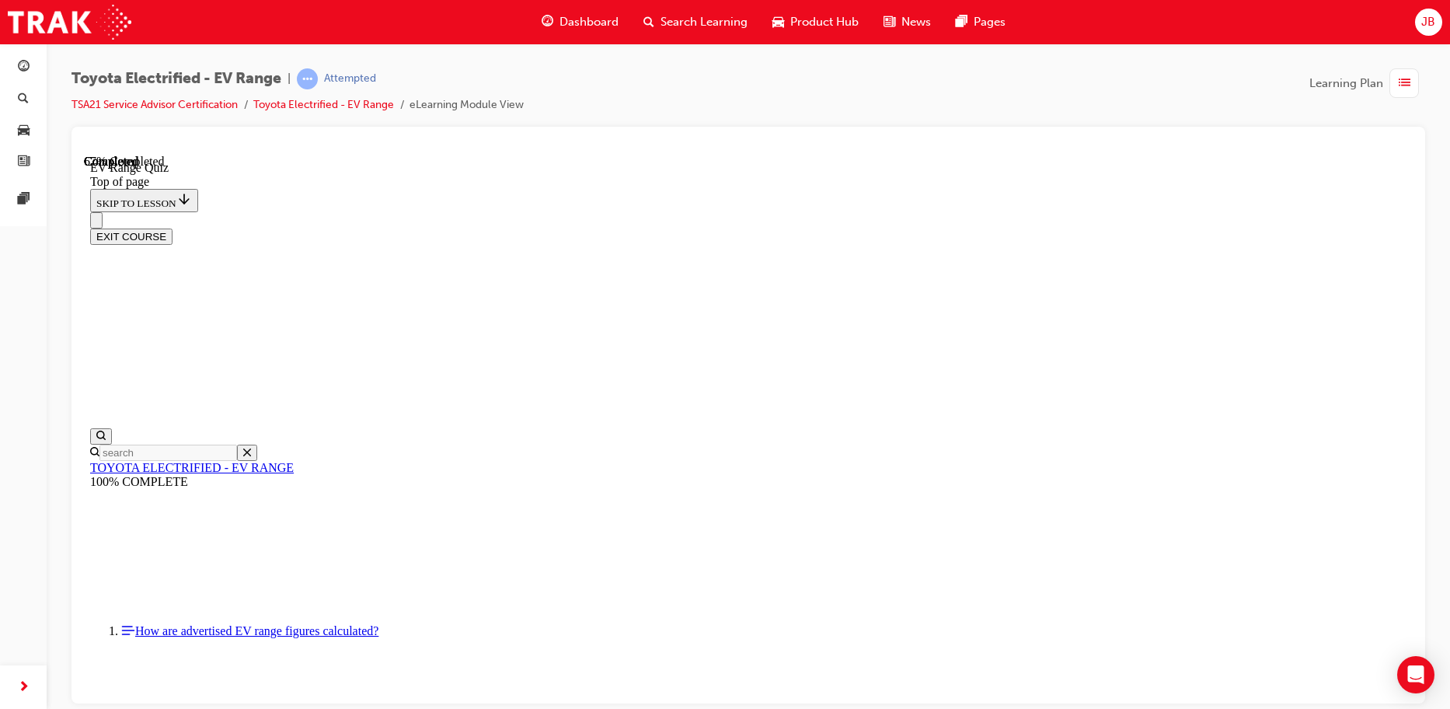
scroll to position [358, 0]
drag, startPoint x: 617, startPoint y: 507, endPoint x: 612, endPoint y: 494, distance: 14.7
drag, startPoint x: 609, startPoint y: 351, endPoint x: 600, endPoint y: 306, distance: 45.1
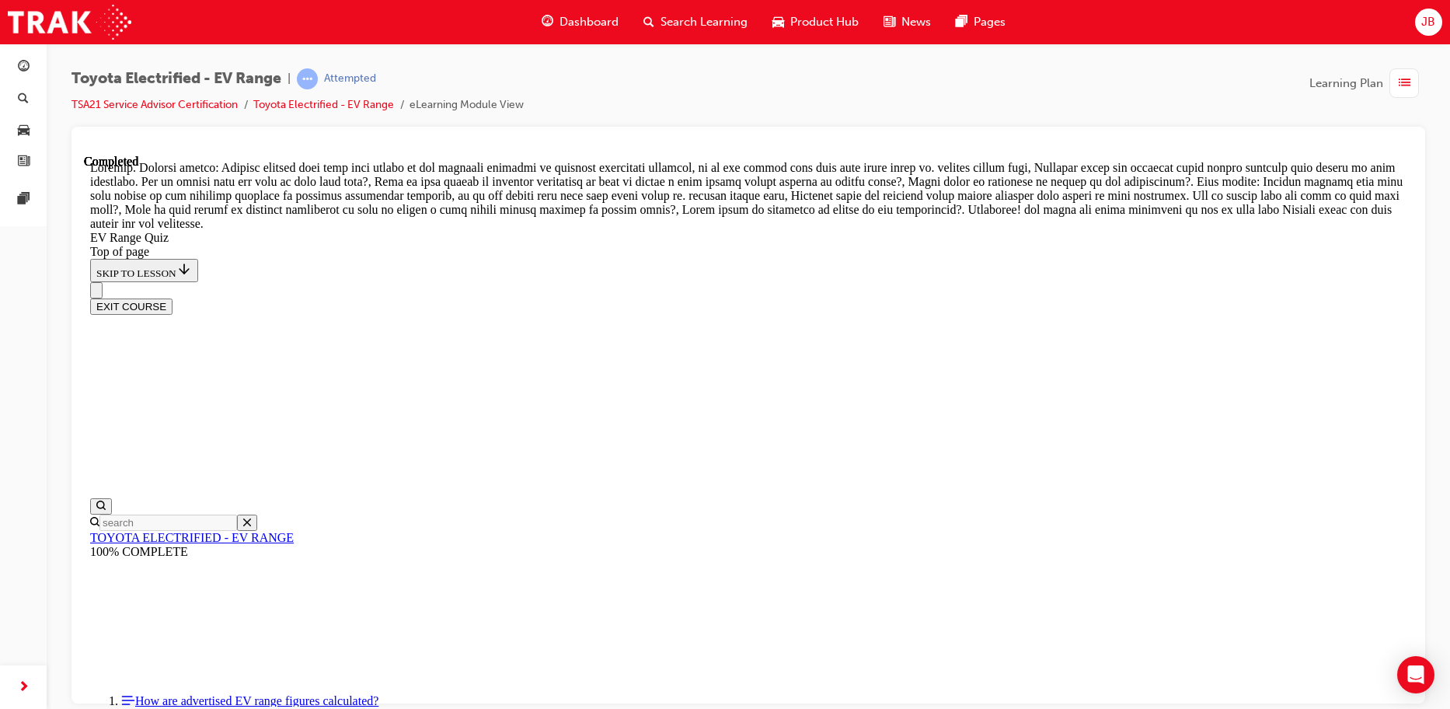
scroll to position [549, 0]
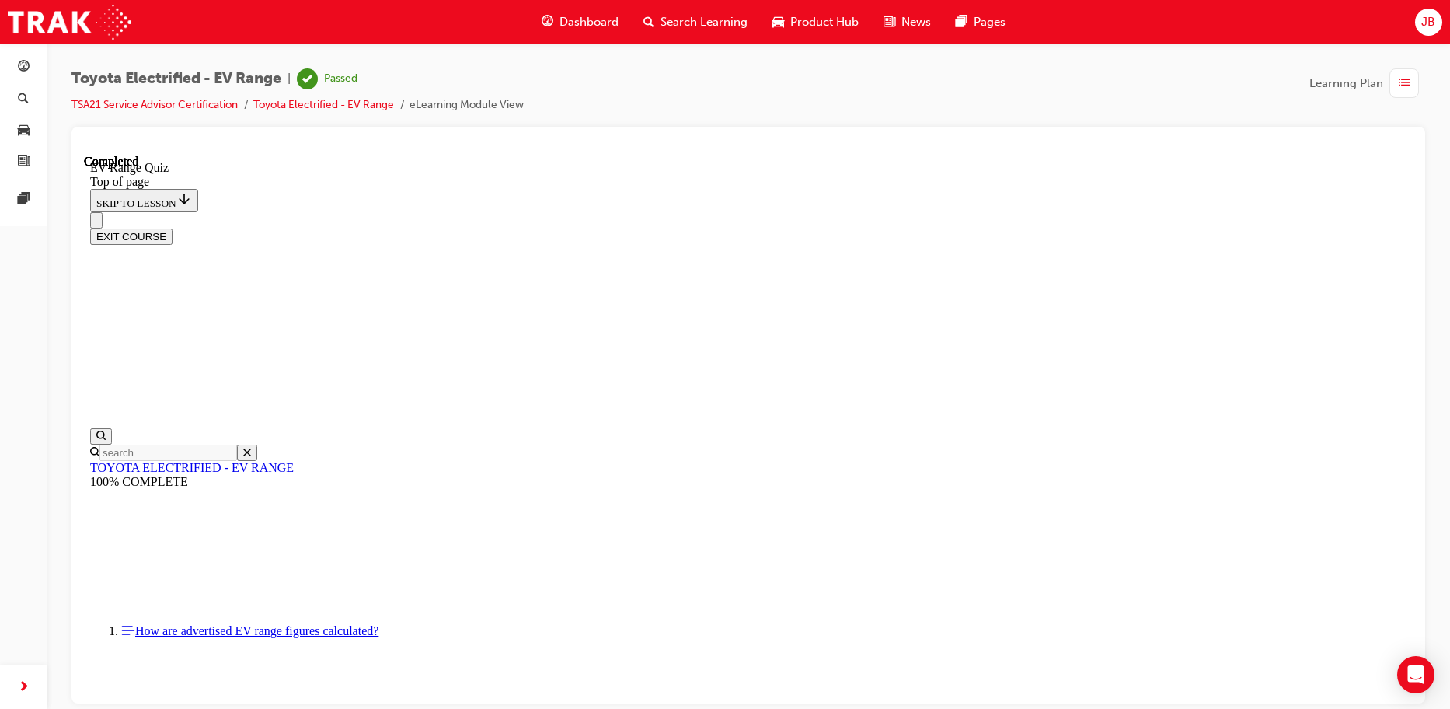
scroll to position [245, 0]
click at [173, 228] on button "EXIT COURSE" at bounding box center [131, 236] width 82 height 16
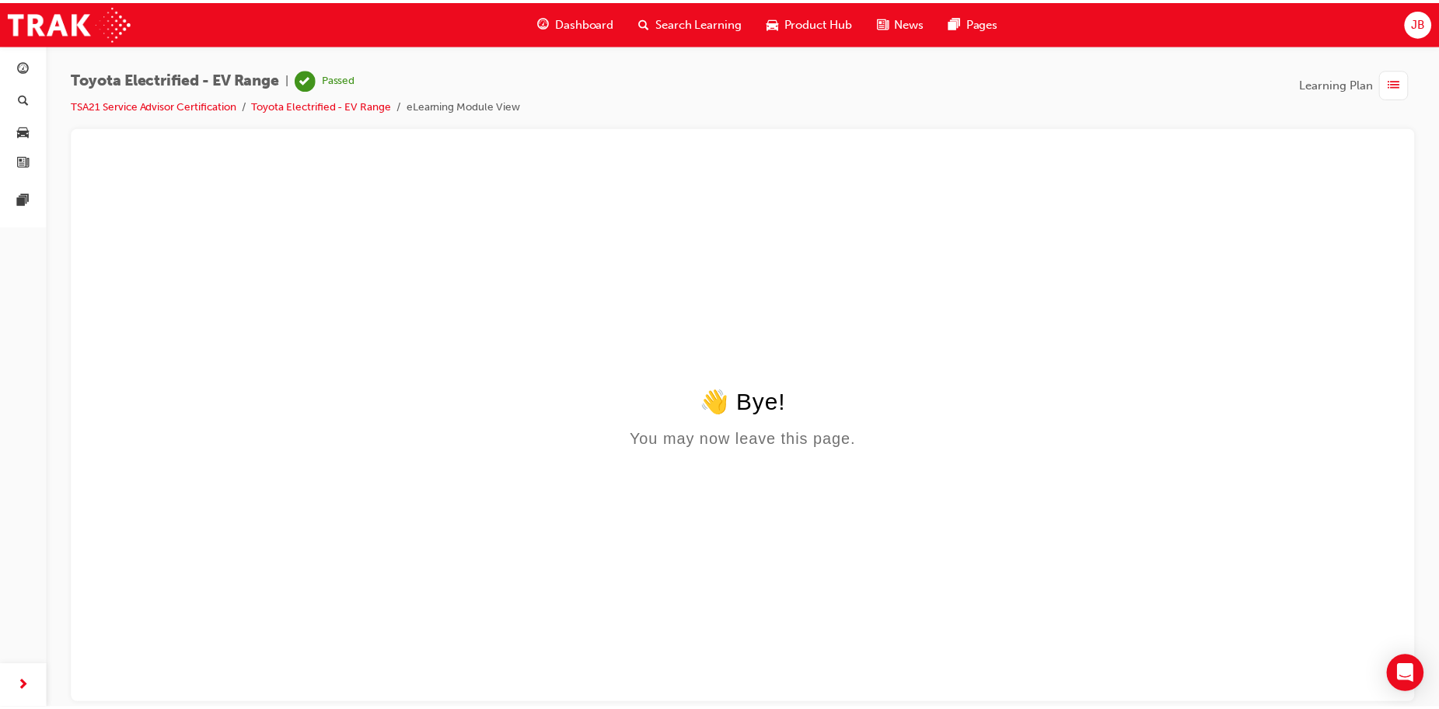
scroll to position [0, 0]
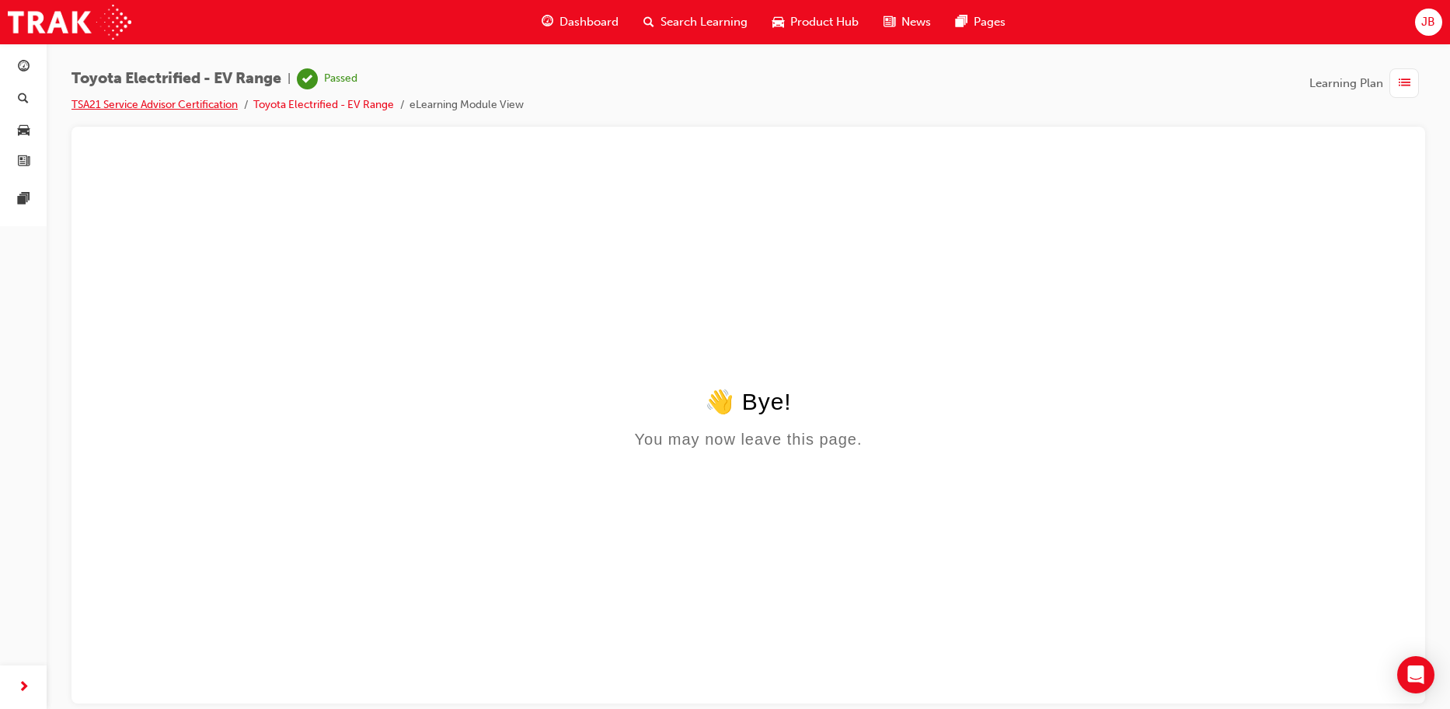
click at [107, 105] on link "TSA21 Service Advisor Certification" at bounding box center [154, 104] width 166 height 13
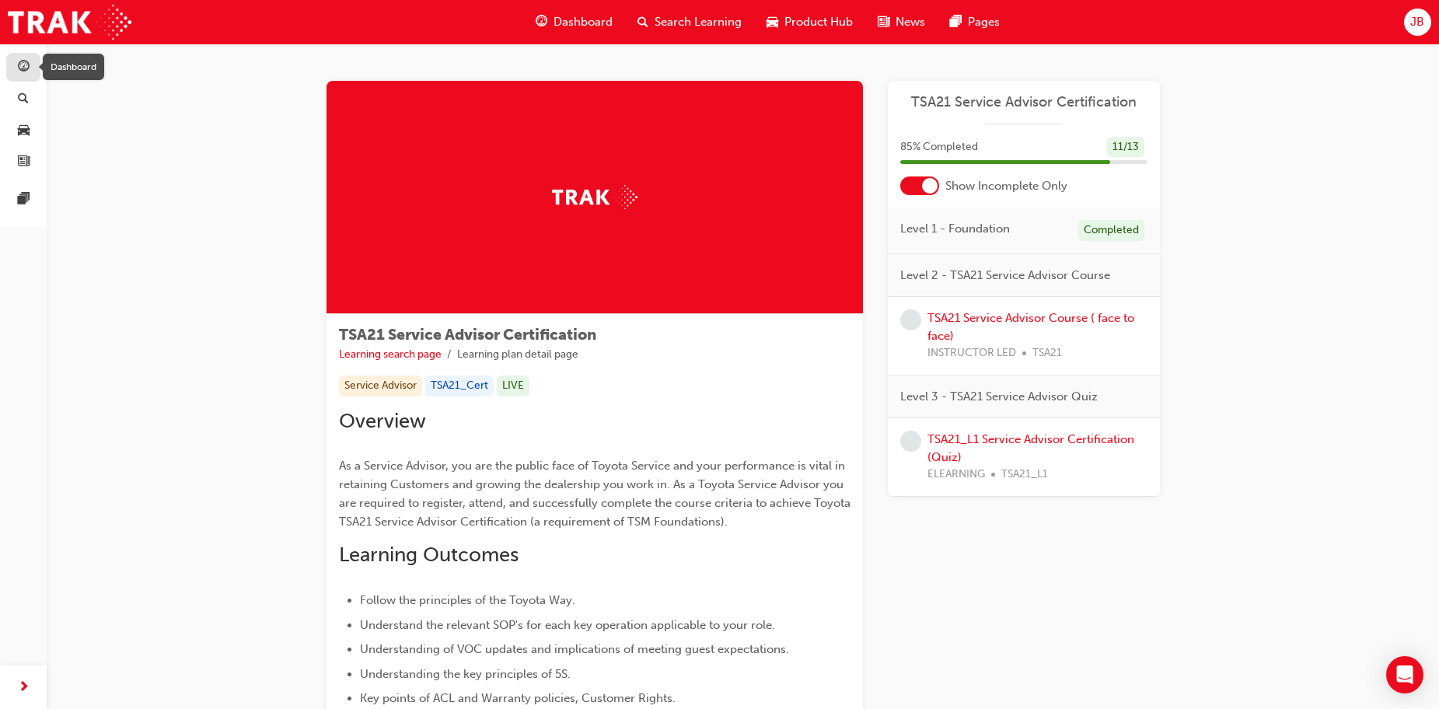
click at [14, 69] on div "button" at bounding box center [23, 67] width 19 height 19
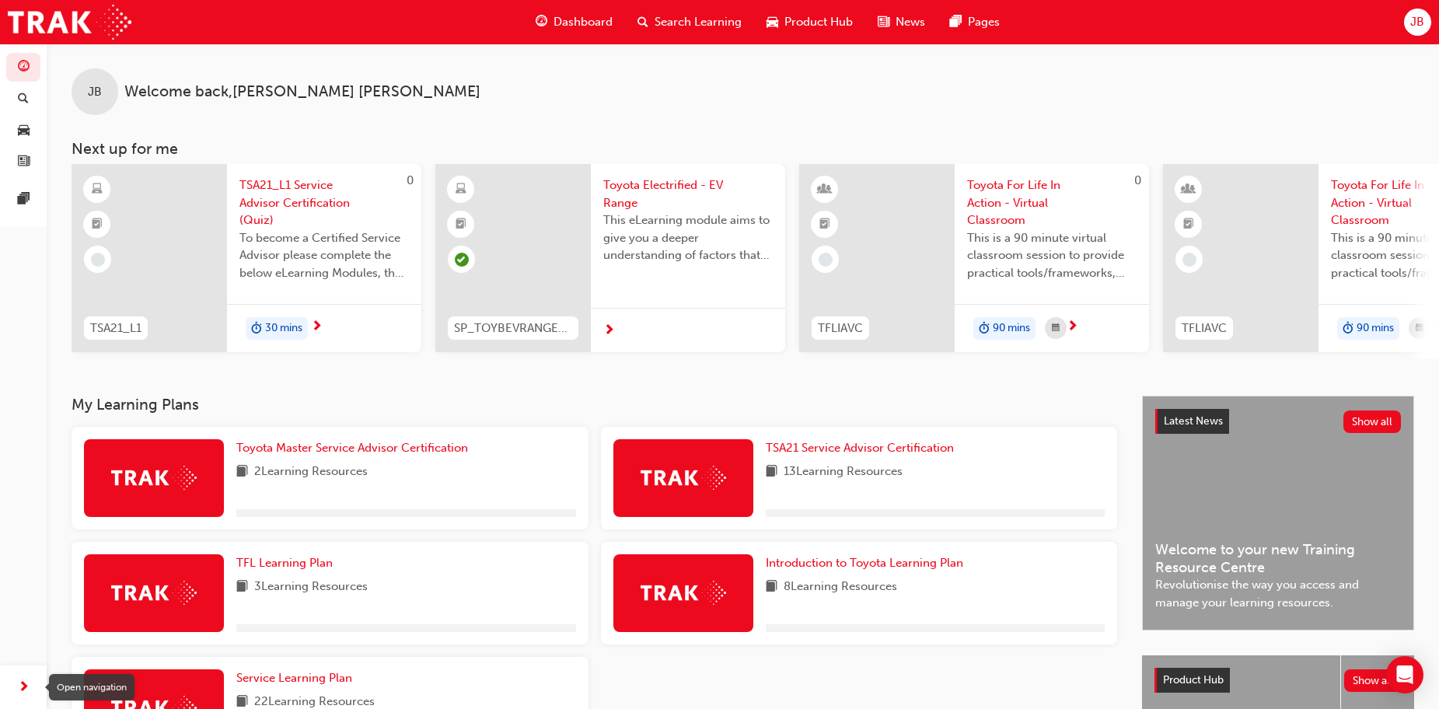
click at [19, 690] on span "next-icon" at bounding box center [24, 687] width 12 height 19
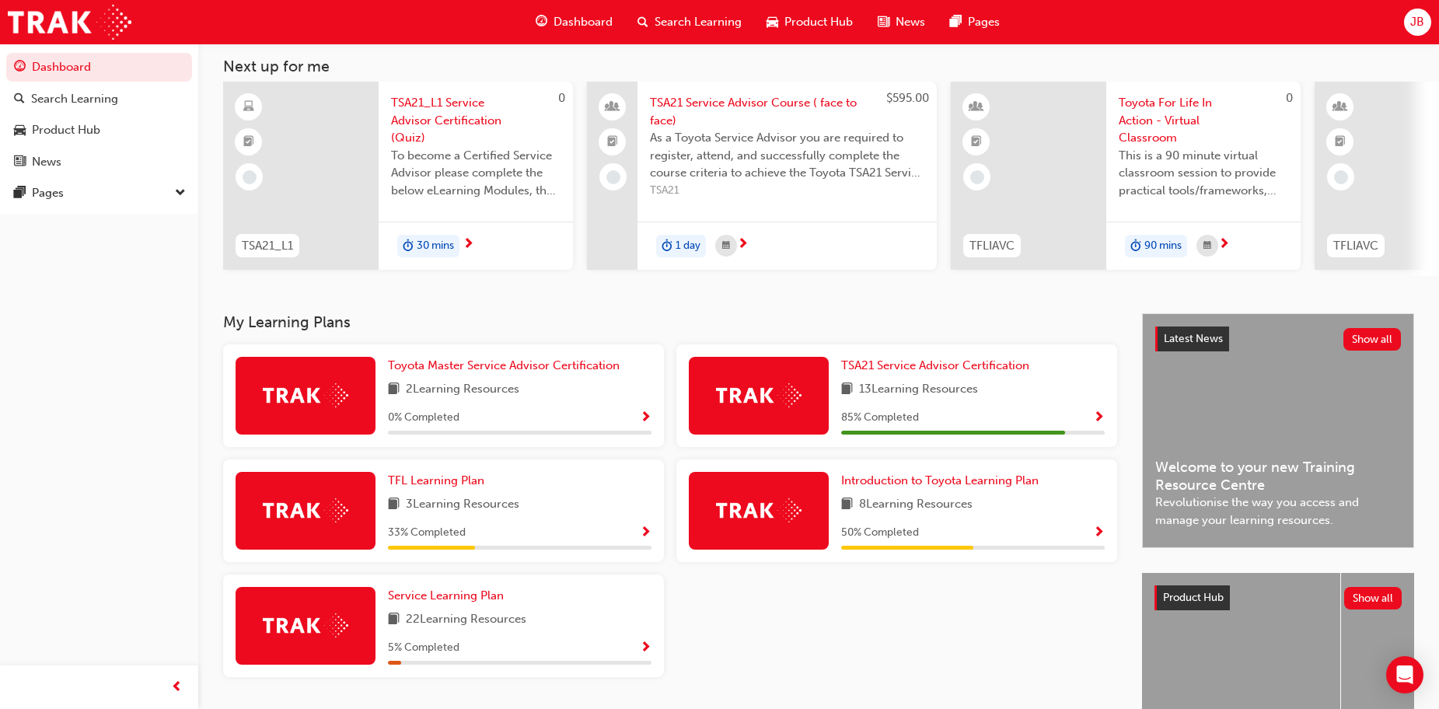
scroll to position [220, 0]
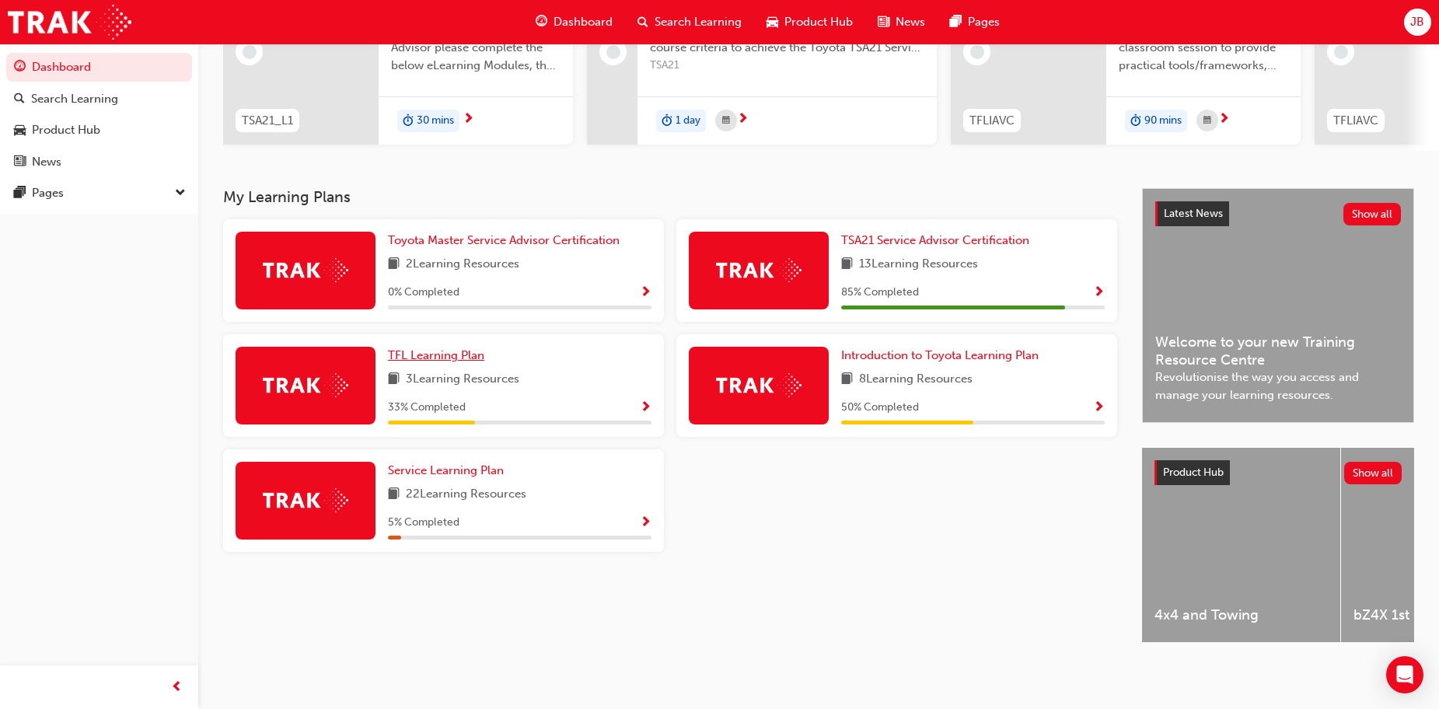
click at [424, 348] on span "TFL Learning Plan" at bounding box center [436, 355] width 96 height 14
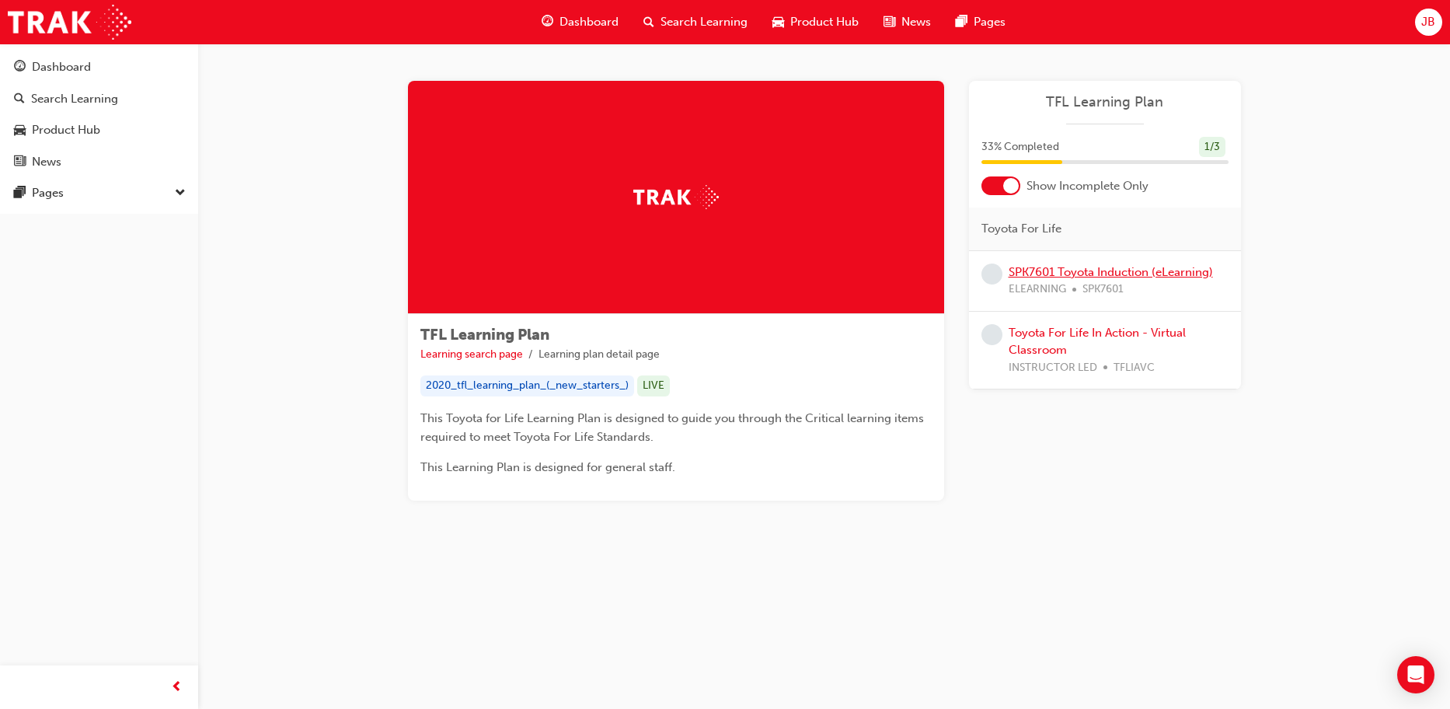
click at [1031, 277] on link "SPK7601 Toyota Induction (eLearning)" at bounding box center [1111, 272] width 204 height 14
click at [1045, 333] on link "Toyota For Life In Action - Virtual Classroom" at bounding box center [1097, 342] width 177 height 32
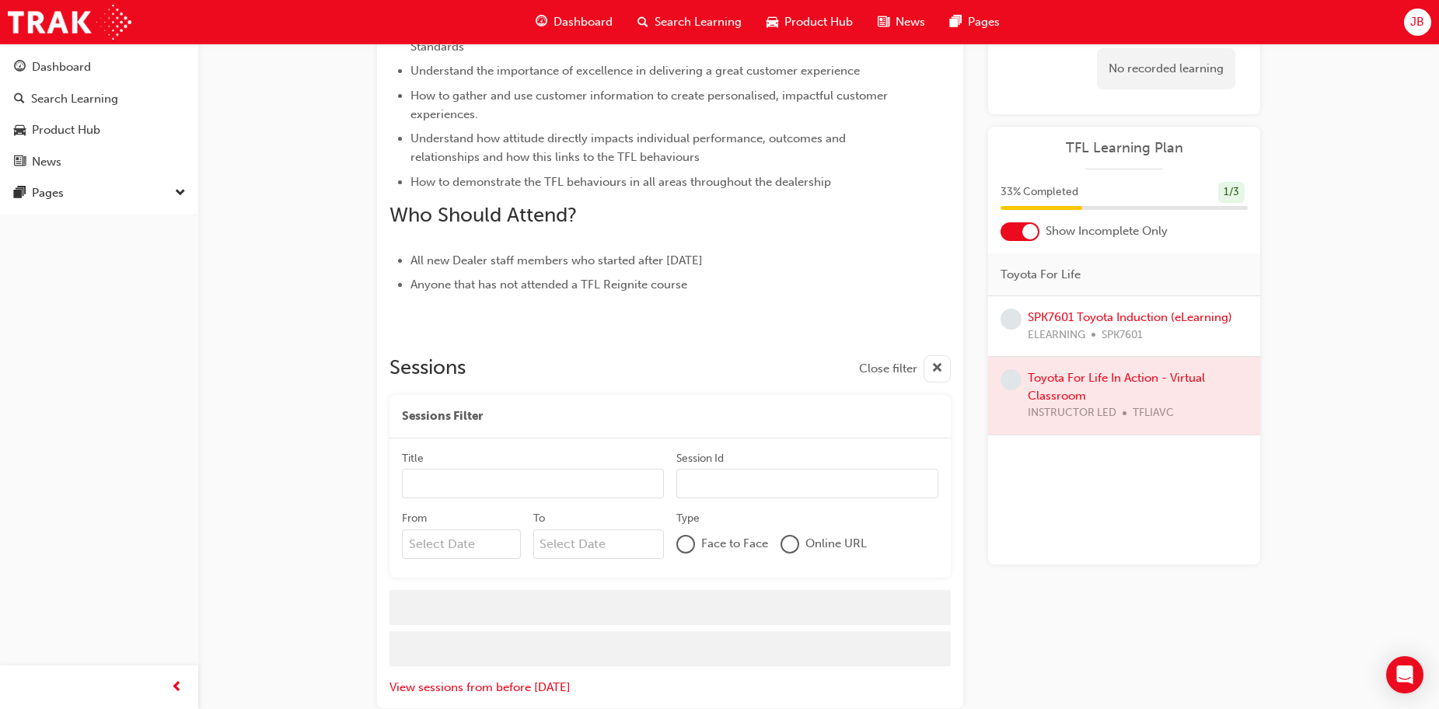
scroll to position [647, 0]
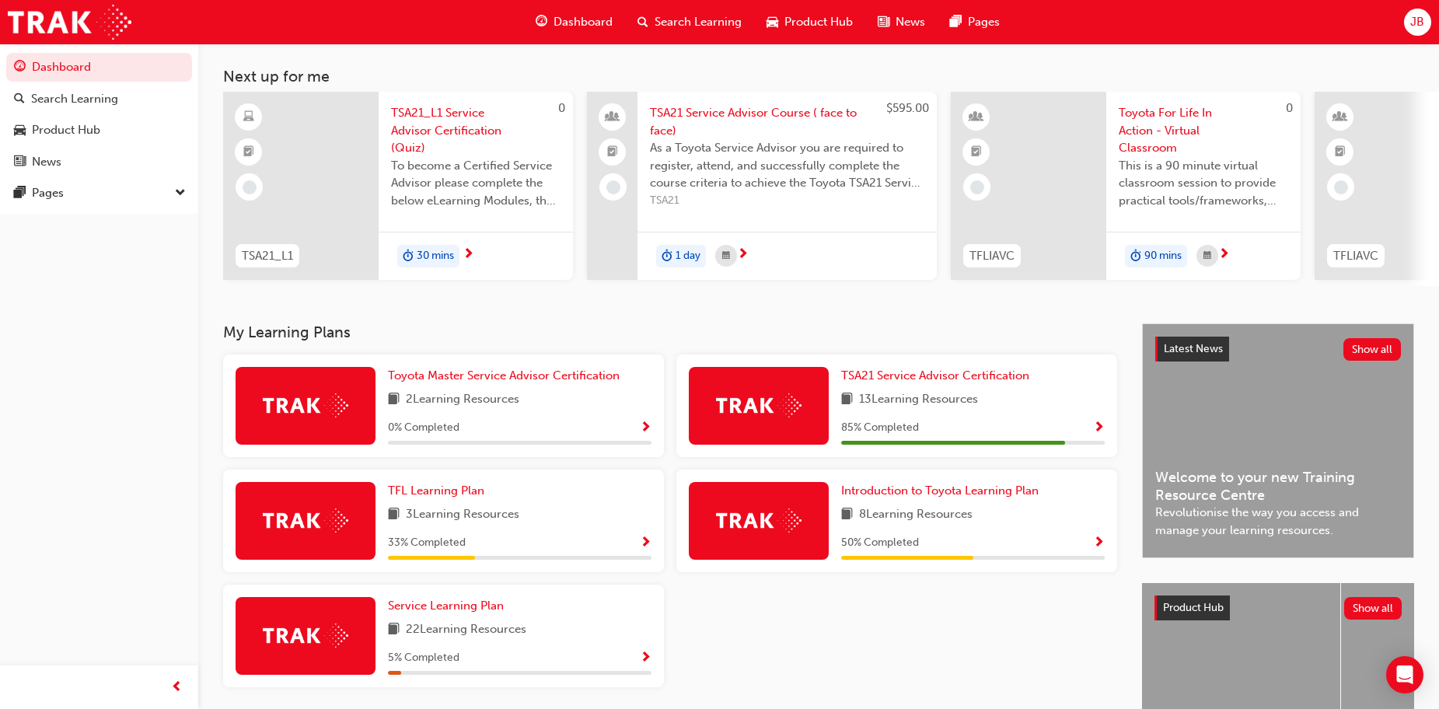
scroll to position [220, 0]
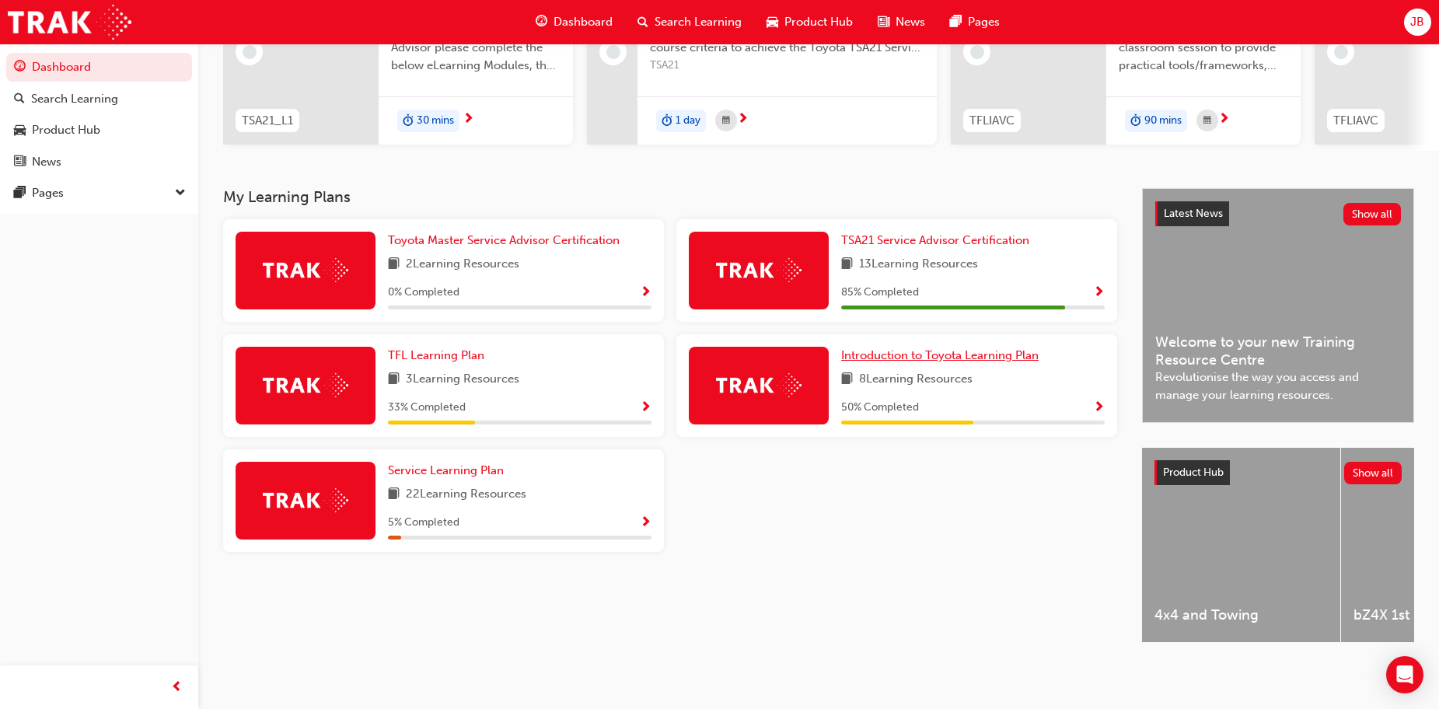
click at [901, 354] on span "Introduction to Toyota Learning Plan" at bounding box center [939, 355] width 197 height 14
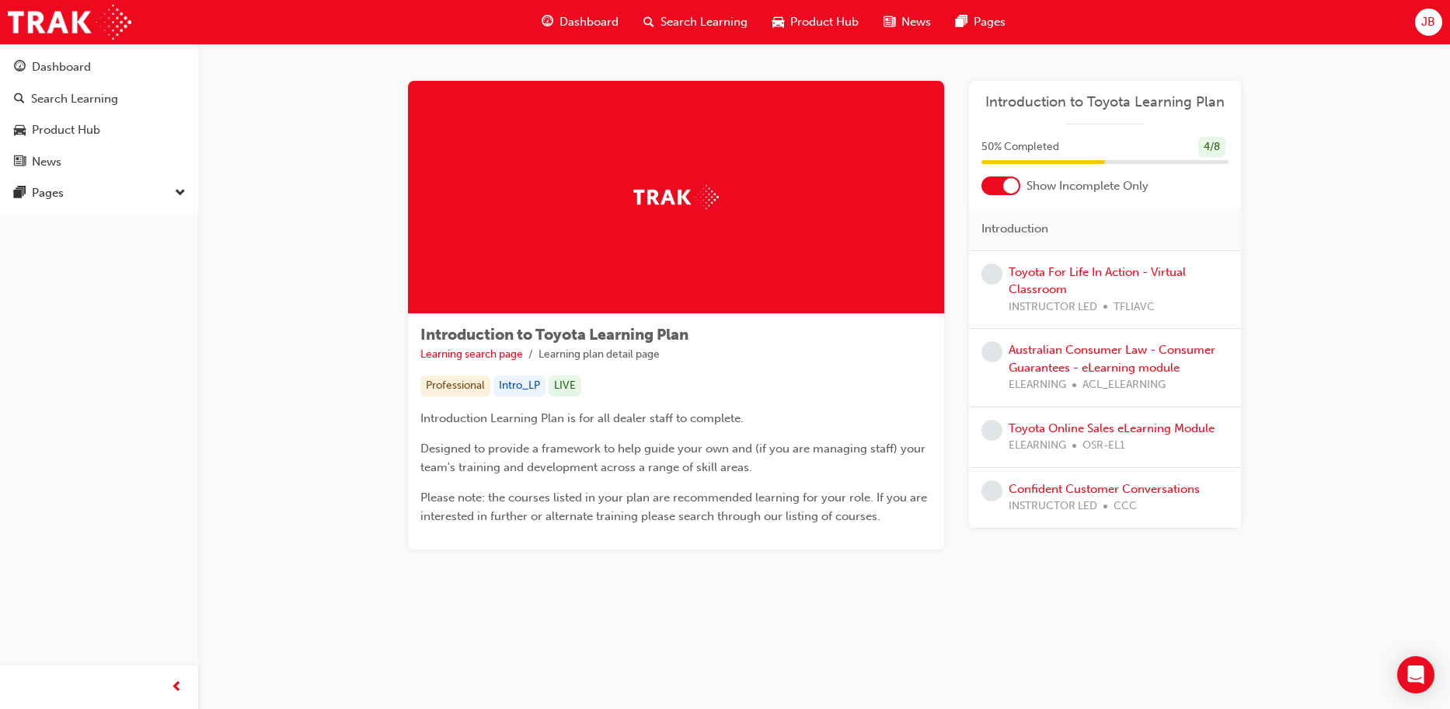
click at [1011, 183] on div at bounding box center [1011, 186] width 16 height 16
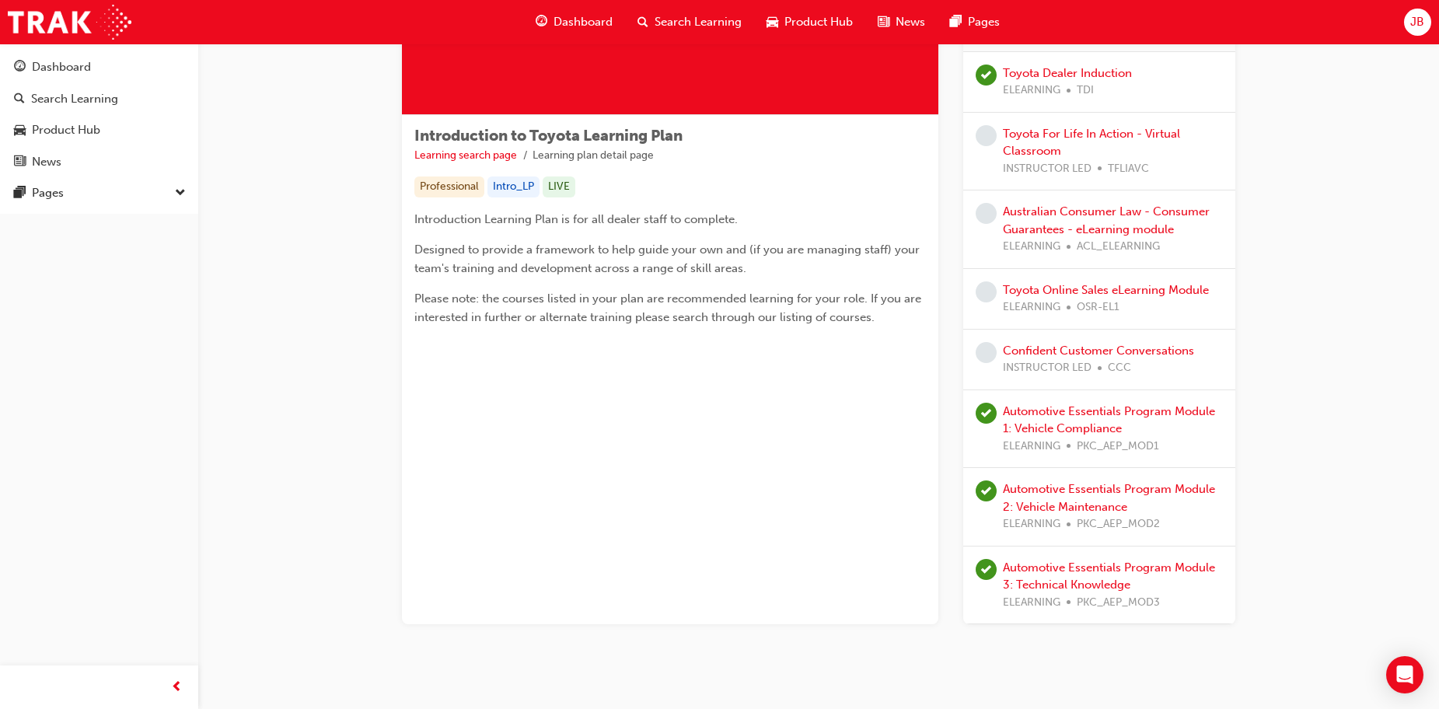
scroll to position [228, 0]
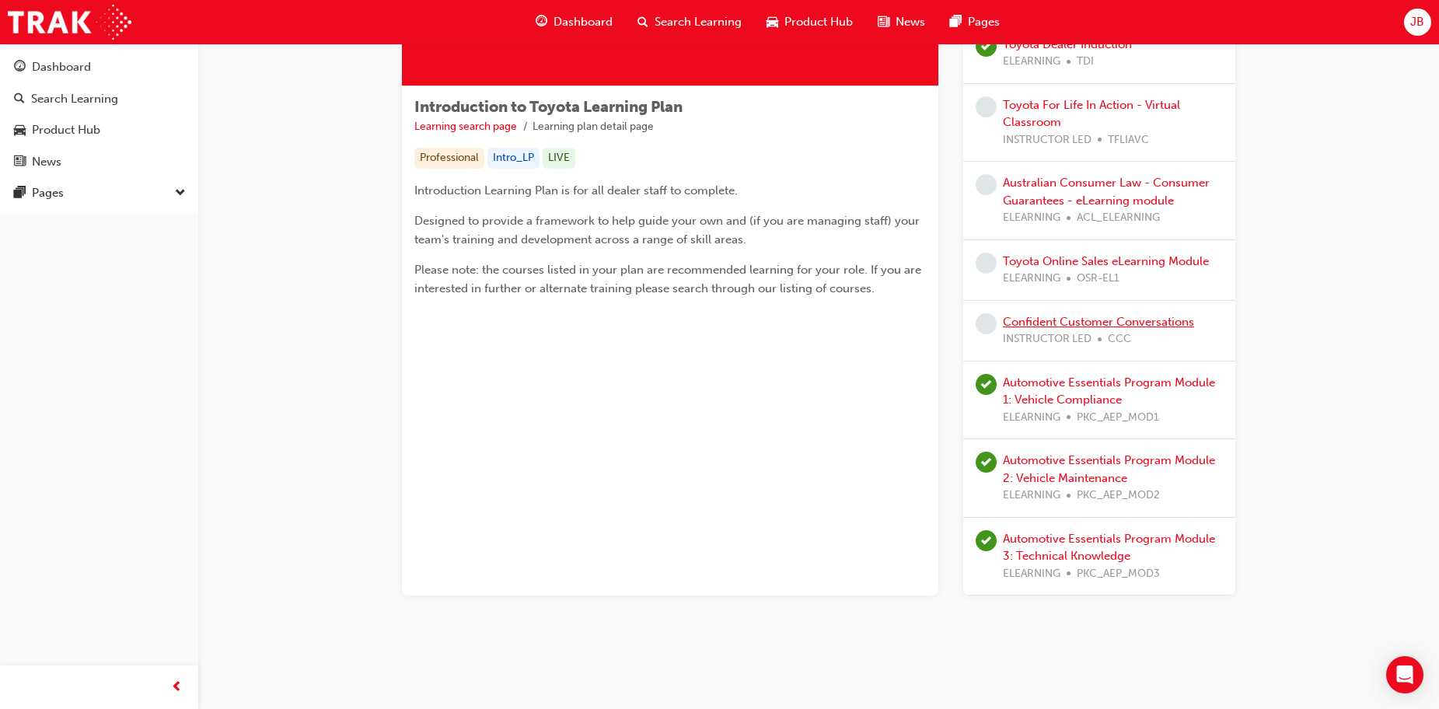
click at [1088, 317] on link "Confident Customer Conversations" at bounding box center [1098, 322] width 191 height 14
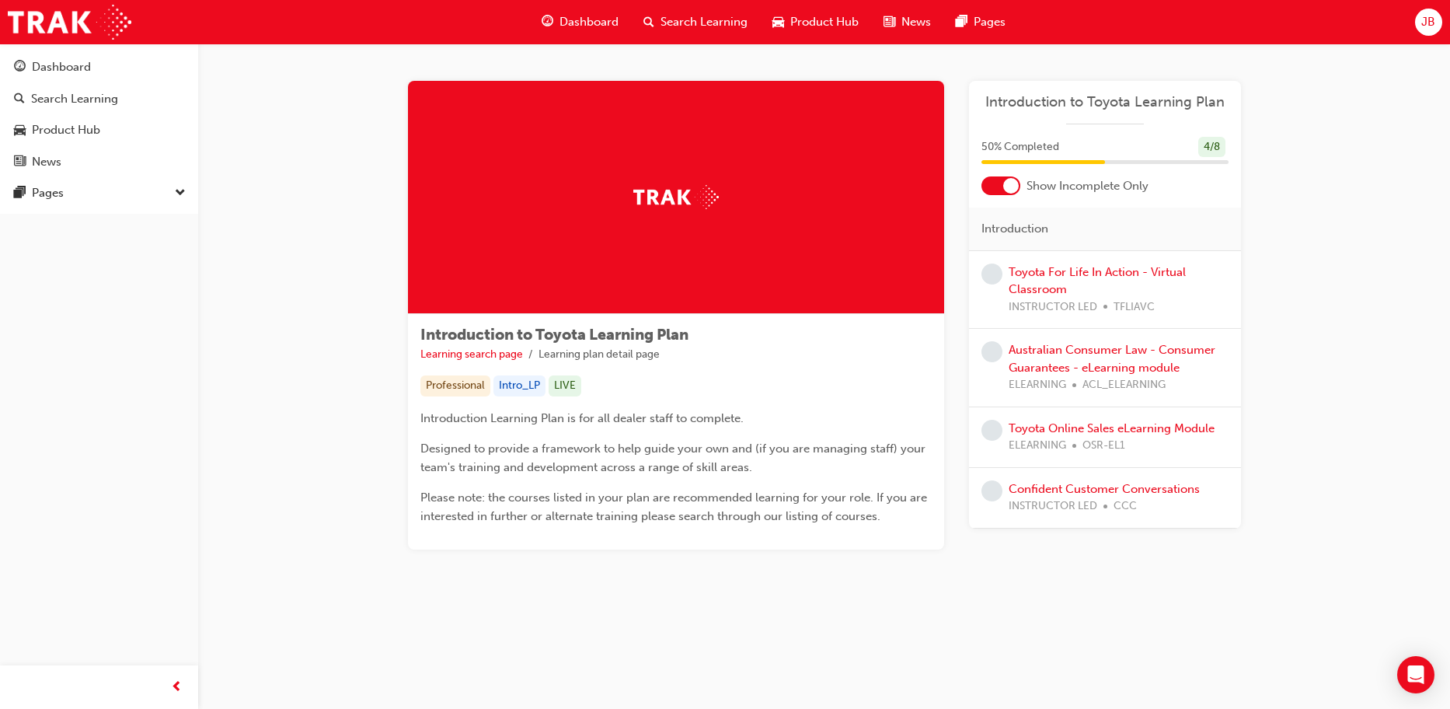
click at [999, 184] on div at bounding box center [1001, 185] width 39 height 19
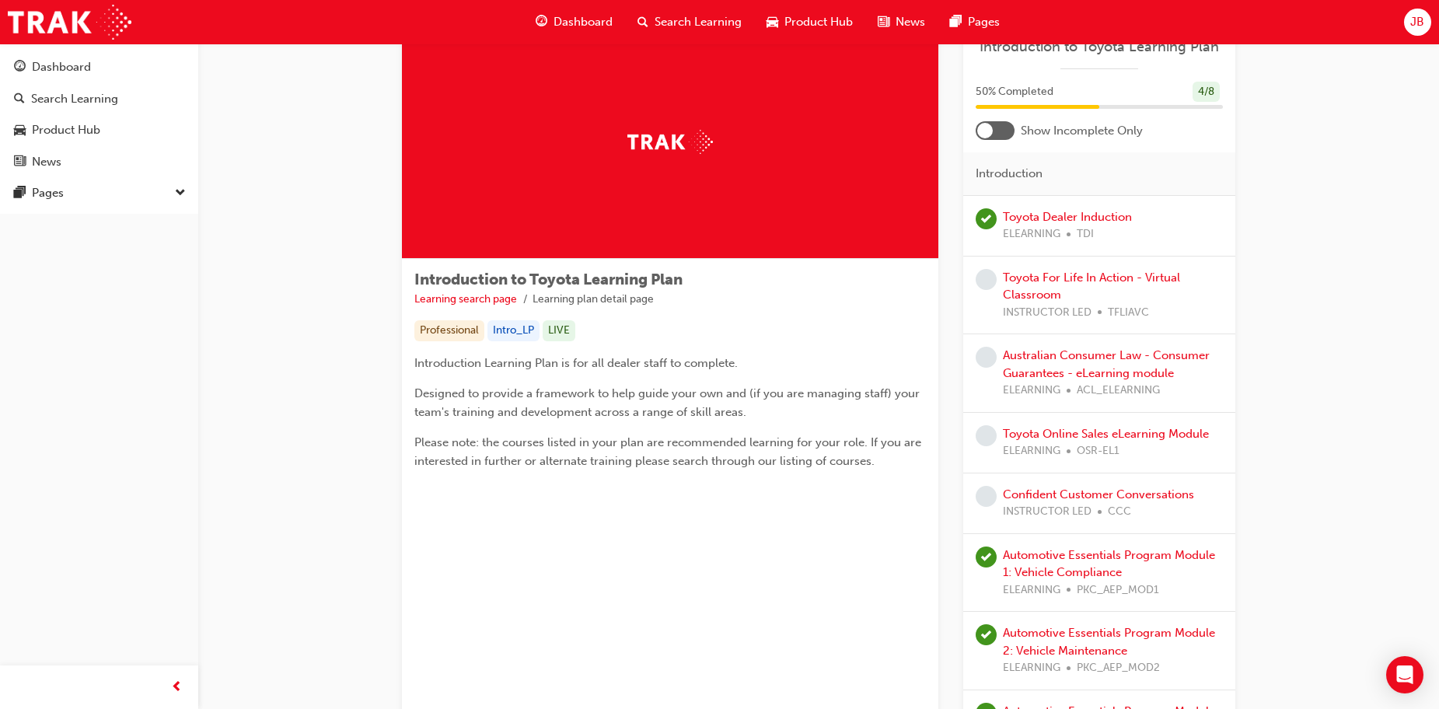
scroll to position [228, 0]
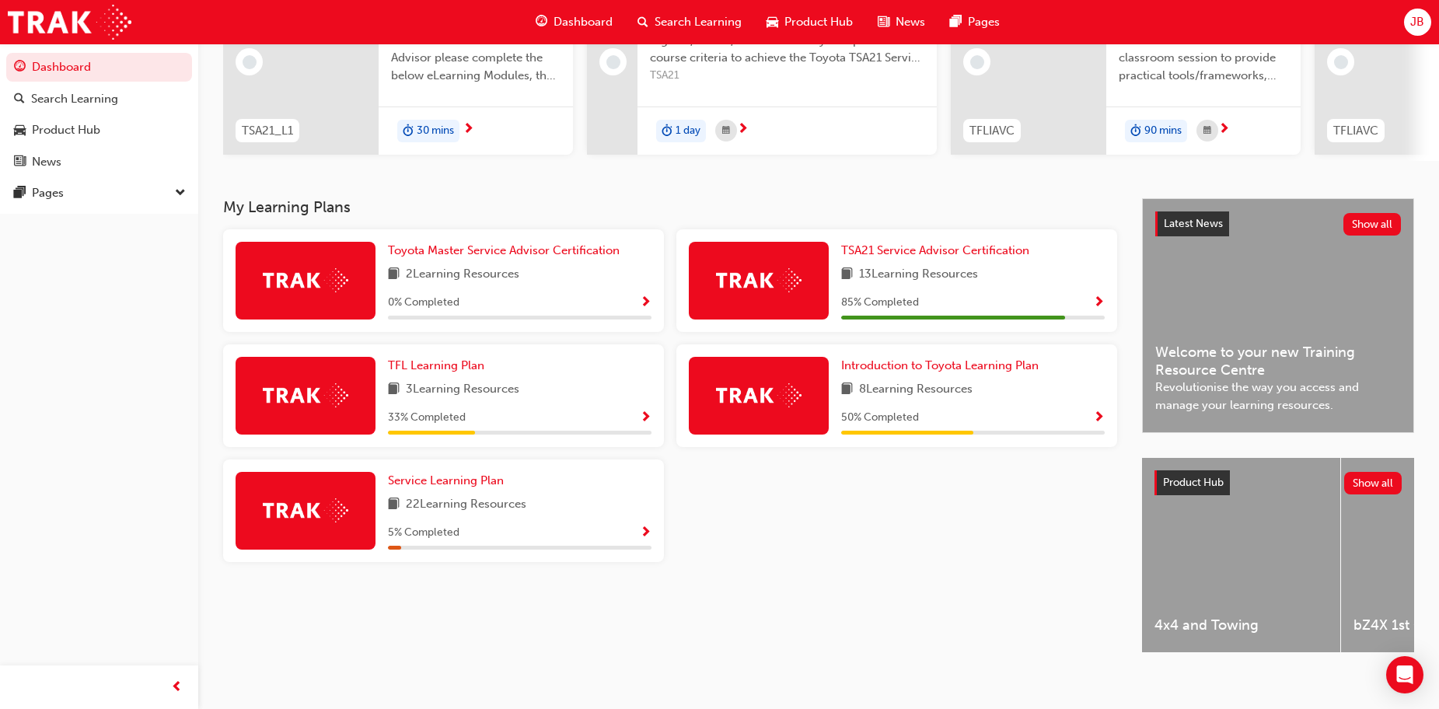
scroll to position [220, 0]
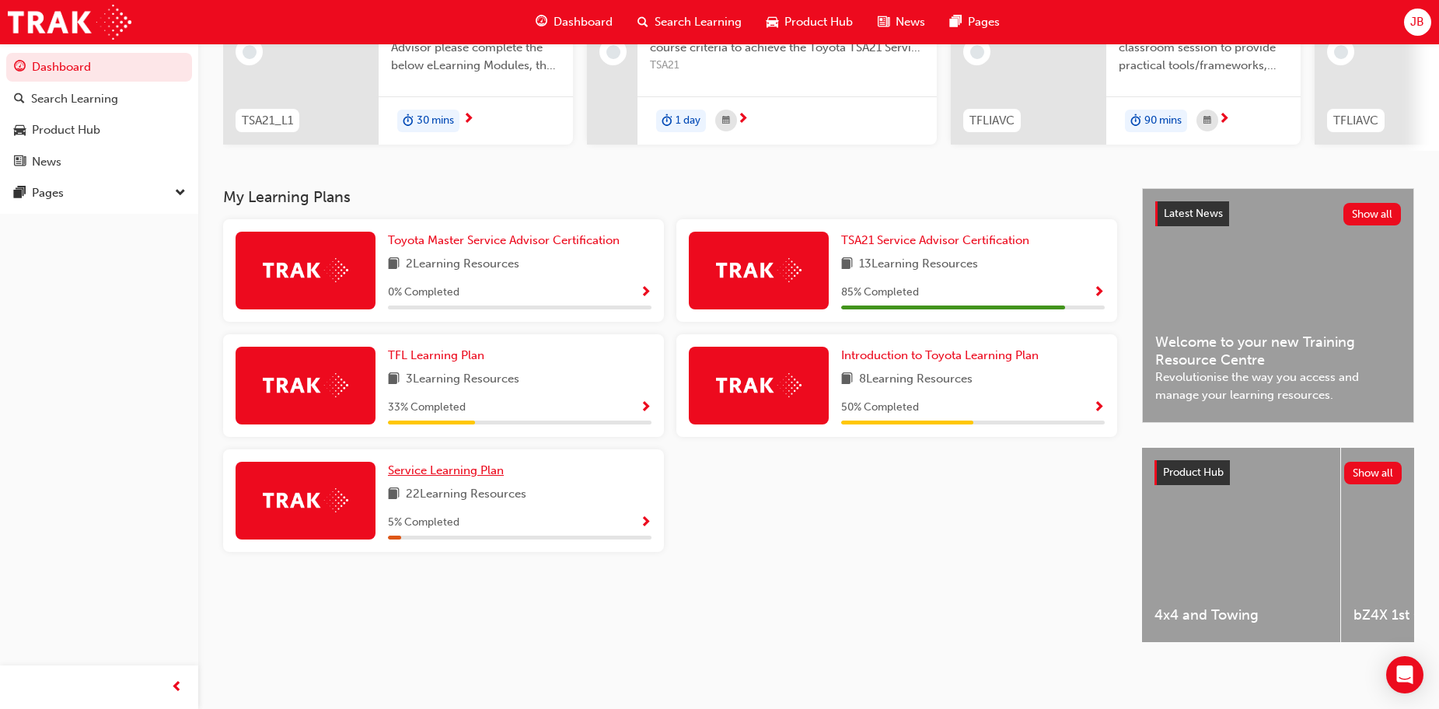
click at [454, 469] on span "Service Learning Plan" at bounding box center [446, 470] width 116 height 14
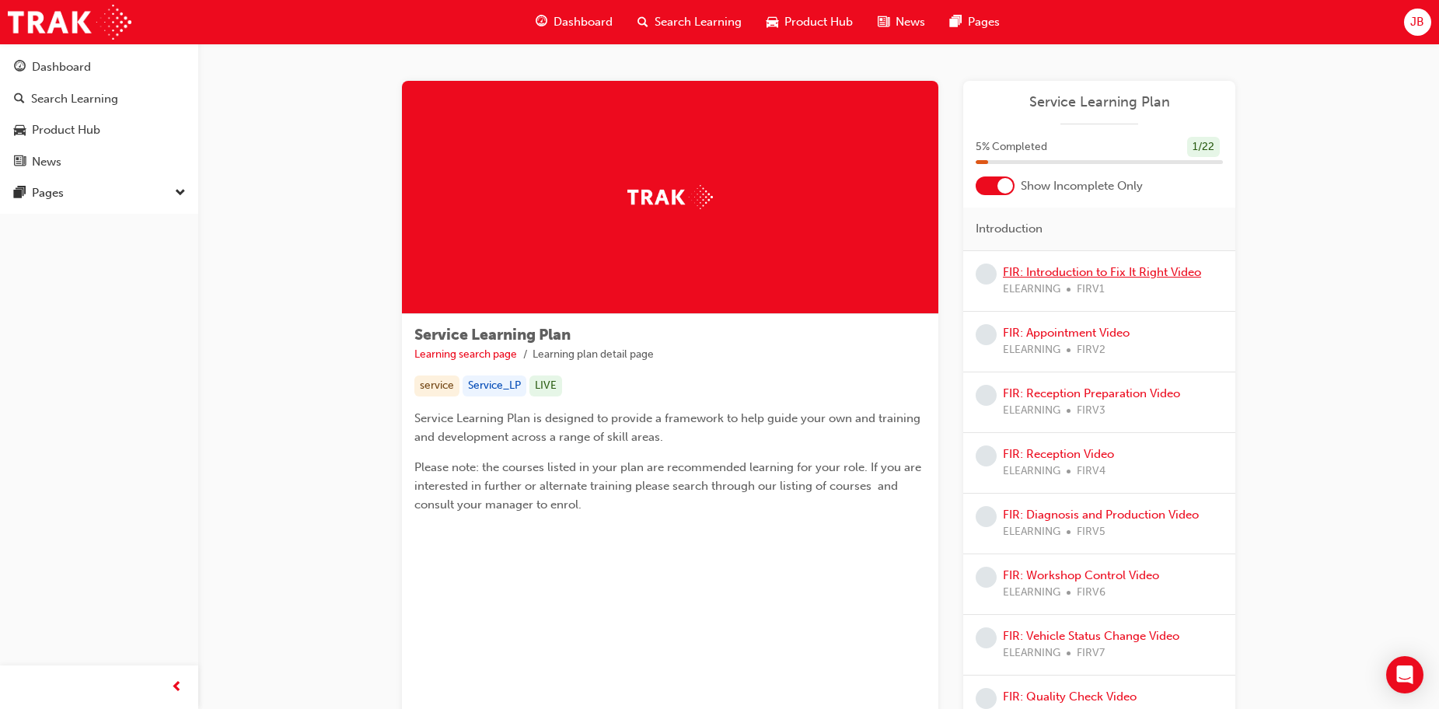
click at [1043, 270] on link "FIR: Introduction to Fix It Right Video" at bounding box center [1102, 272] width 198 height 14
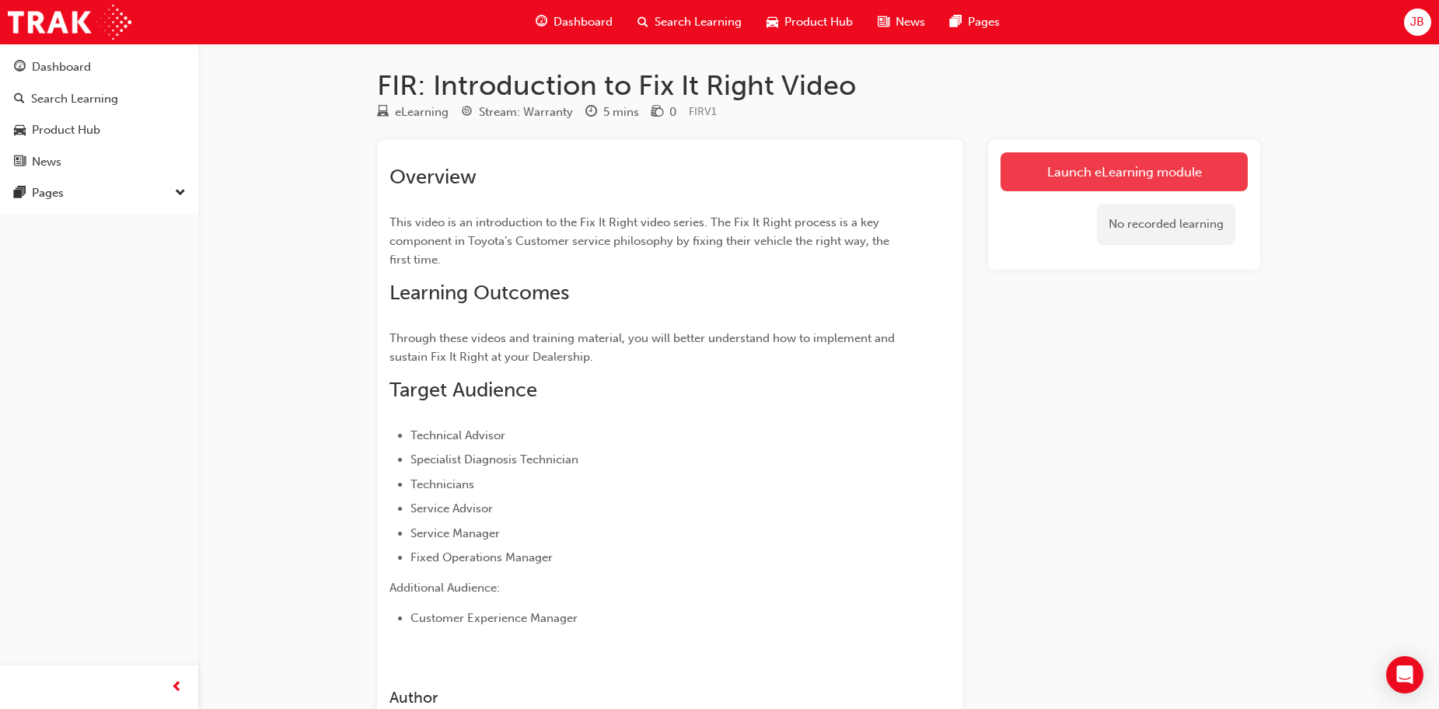
click at [1052, 168] on link "Launch eLearning module" at bounding box center [1123, 171] width 247 height 39
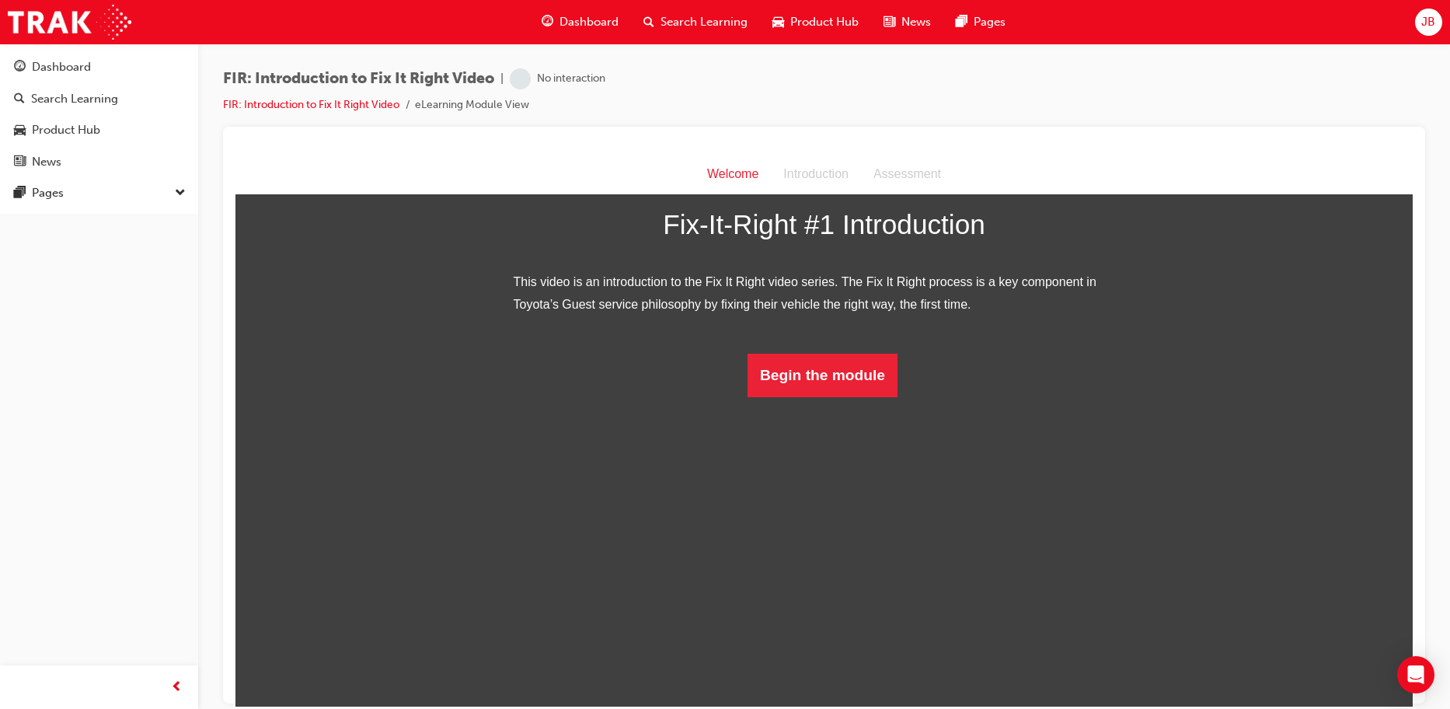
scroll to position [56, 0]
click at [821, 396] on button "Begin the module" at bounding box center [823, 375] width 150 height 44
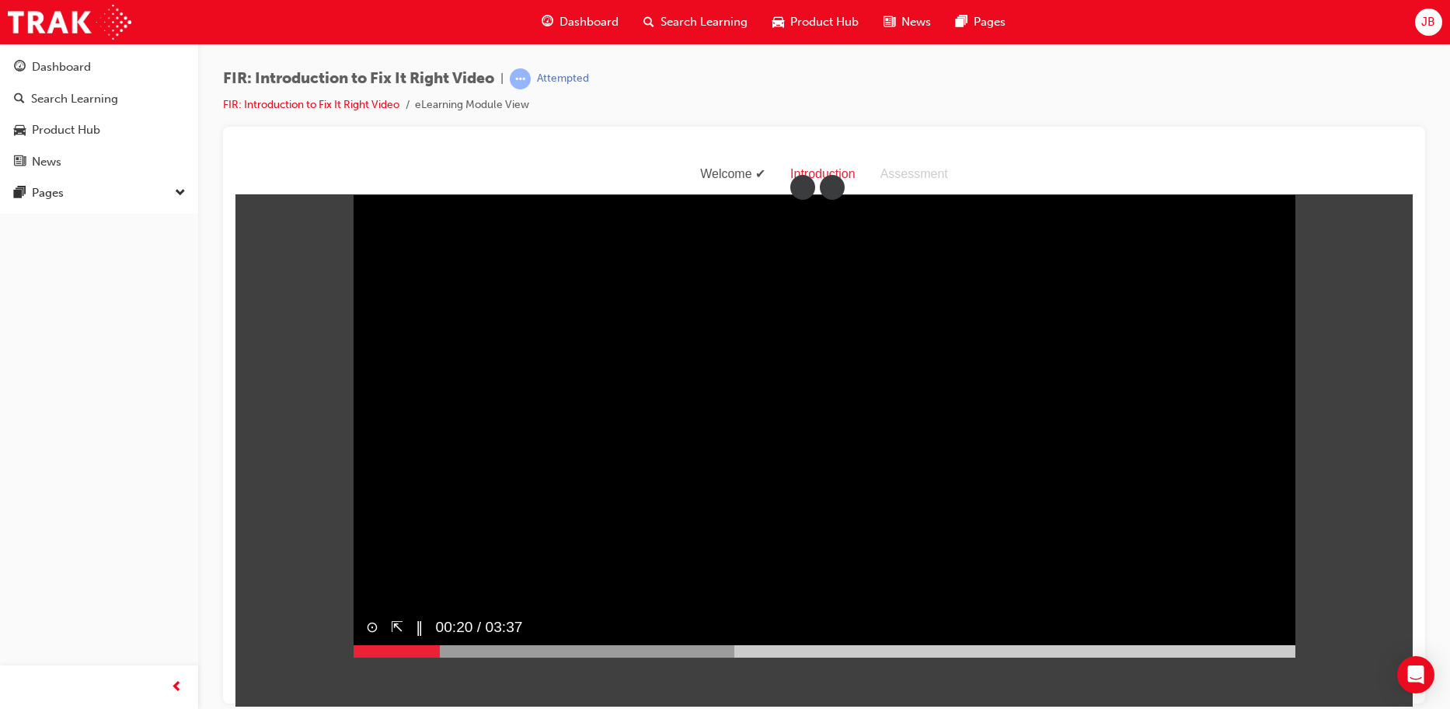
scroll to position [37, 0]
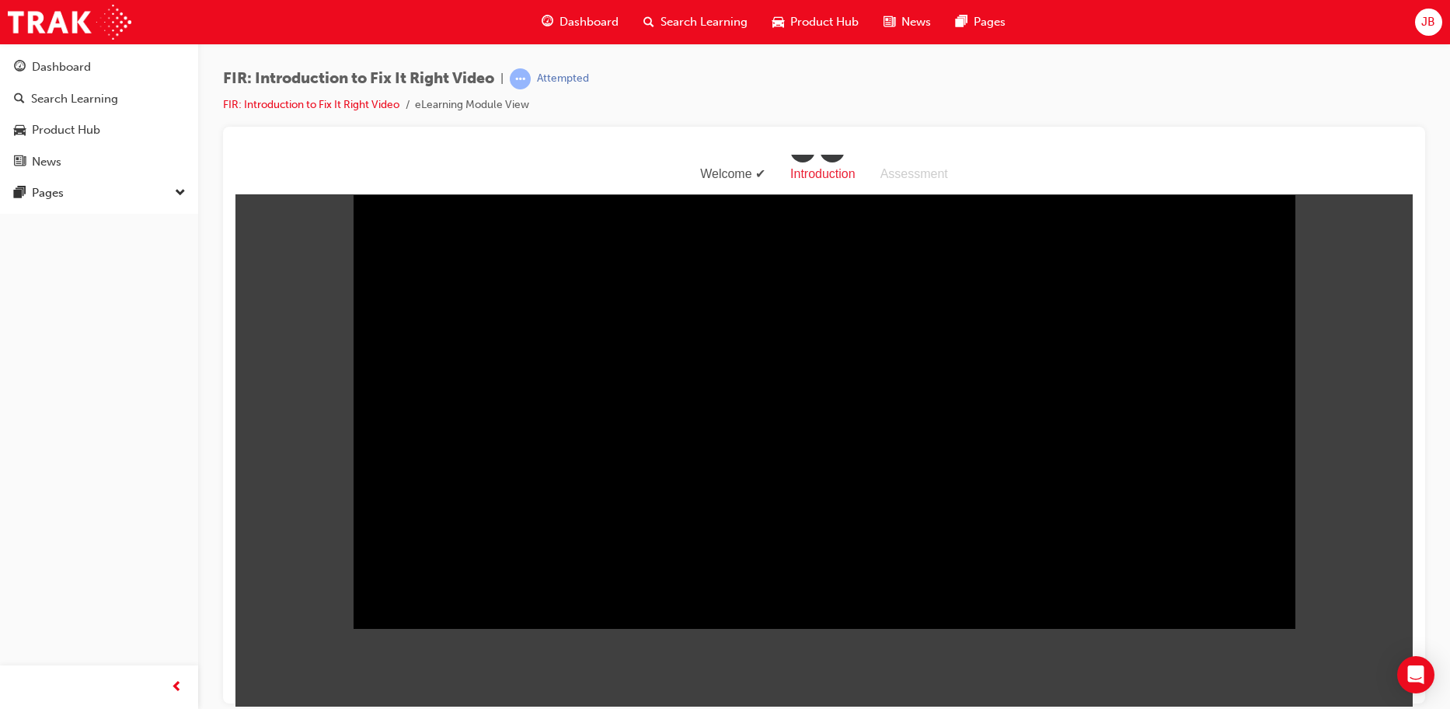
drag, startPoint x: 588, startPoint y: 224, endPoint x: 91, endPoint y: 318, distance: 506.2
click at [91, 318] on div "Dashboard Search Learning Product Hub News Pages Pages" at bounding box center [99, 335] width 198 height 670
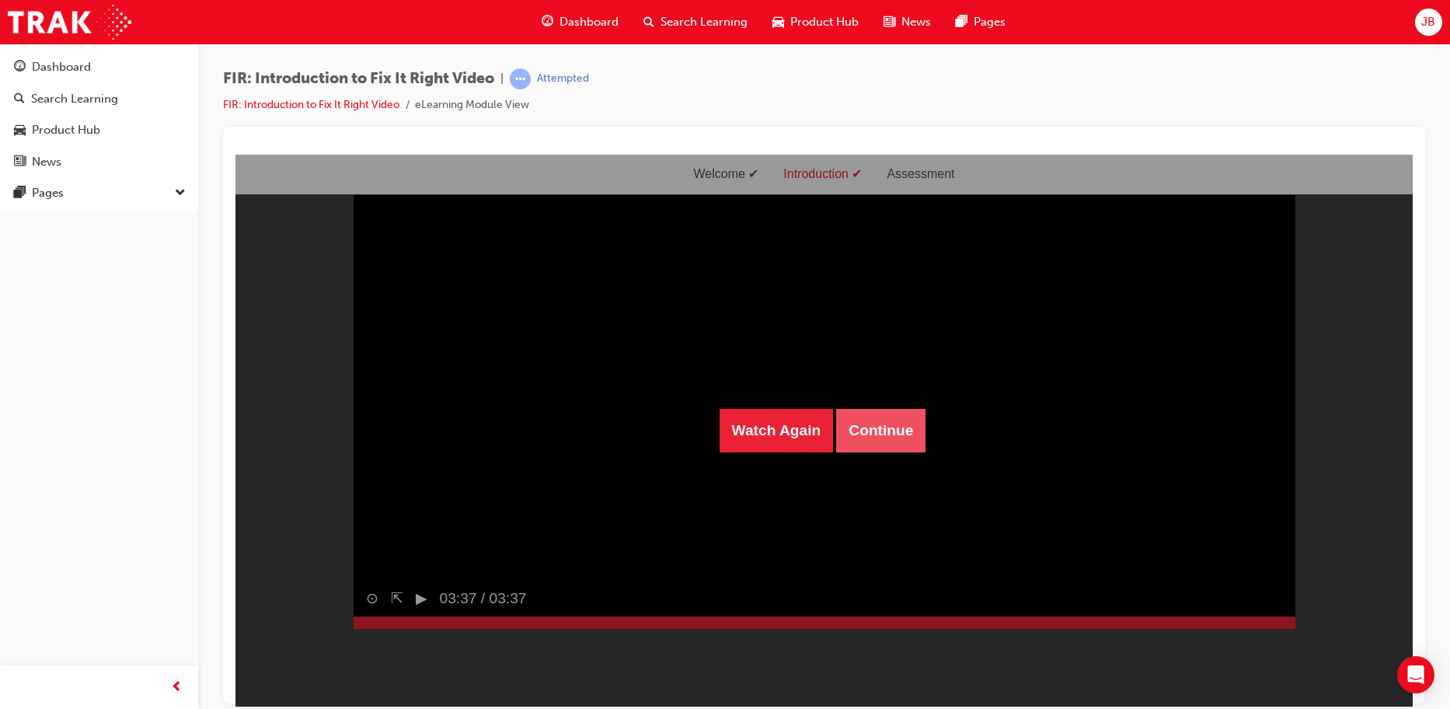
click at [860, 424] on button "Continue" at bounding box center [880, 430] width 89 height 44
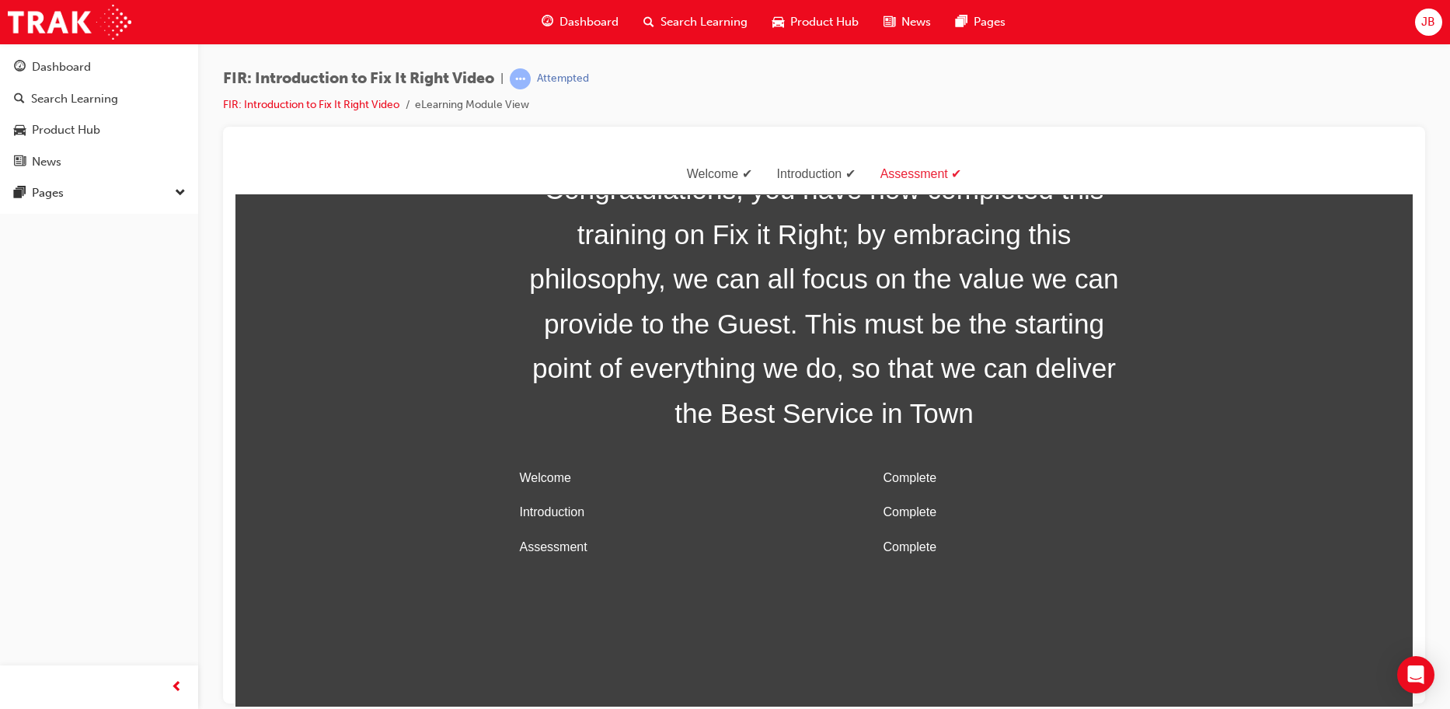
scroll to position [50, 0]
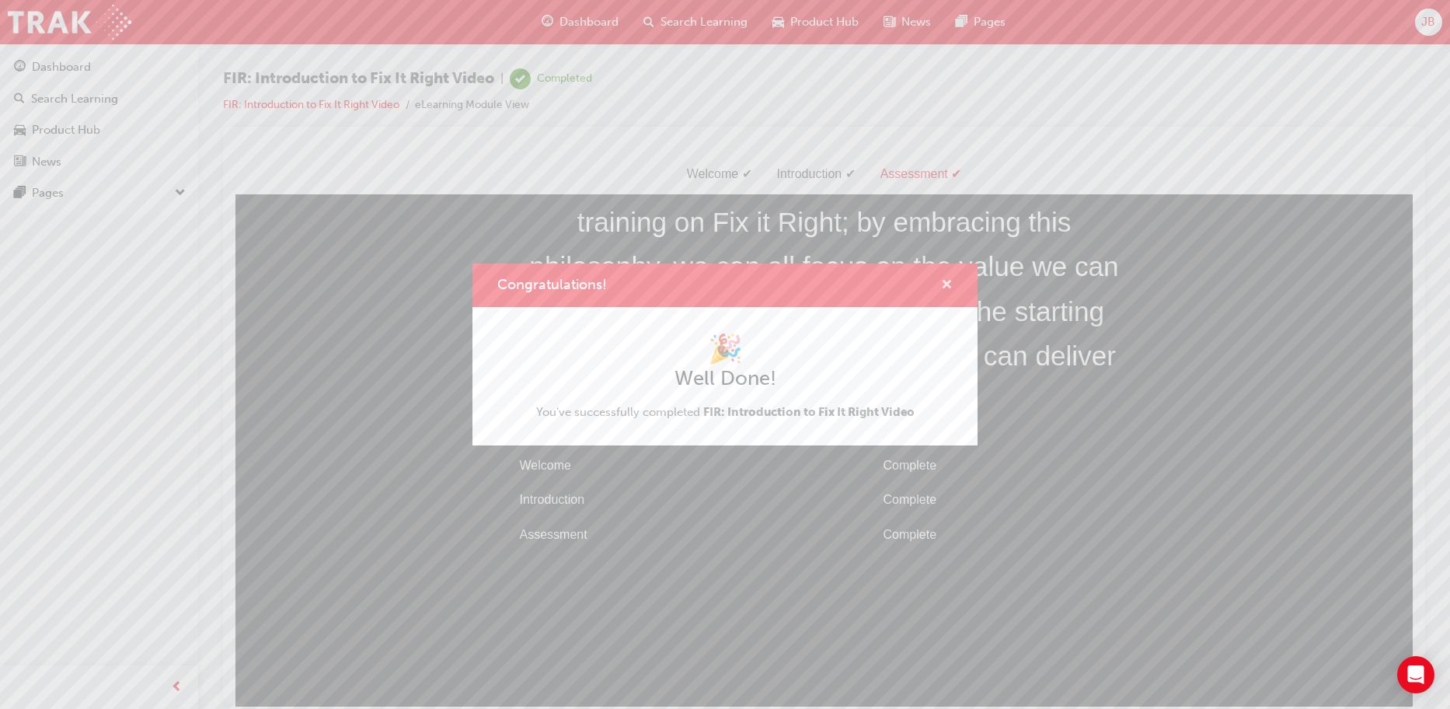
click at [948, 284] on span "cross-icon" at bounding box center [947, 286] width 12 height 14
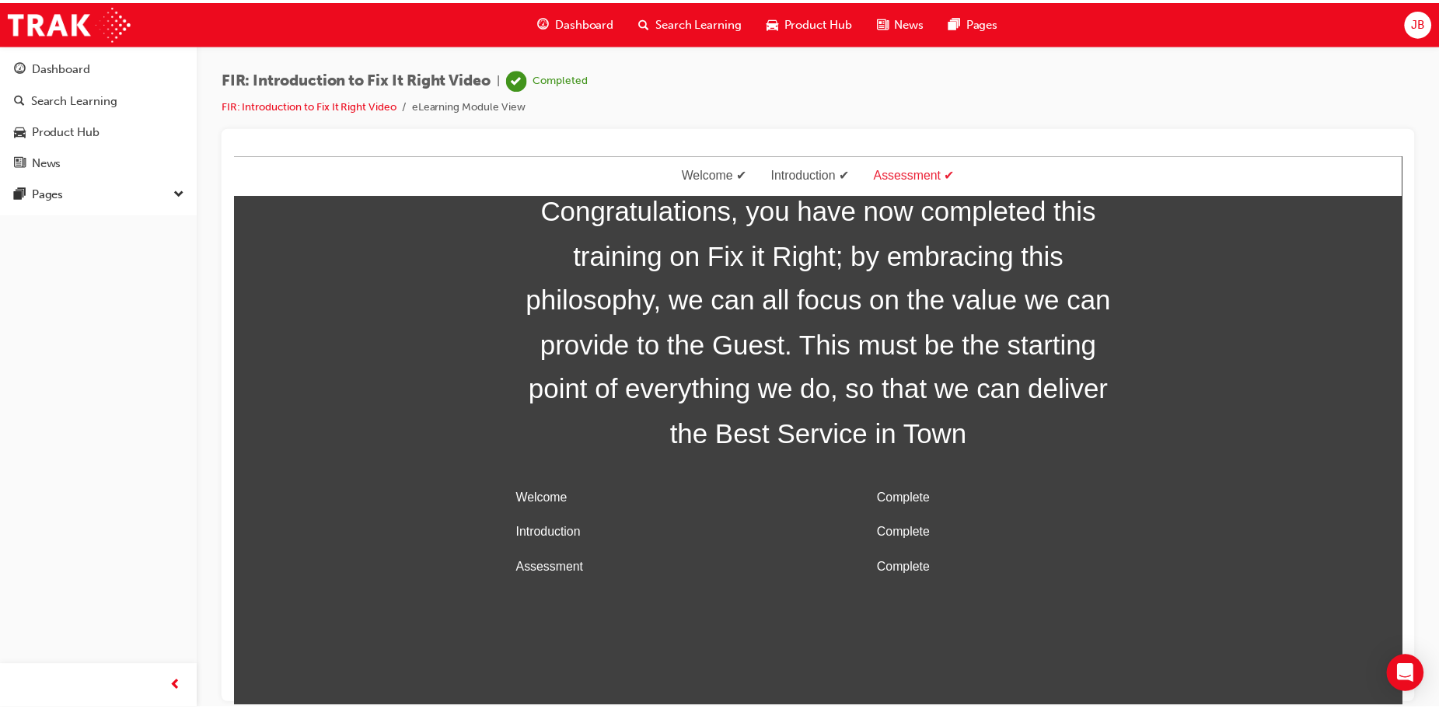
scroll to position [0, 0]
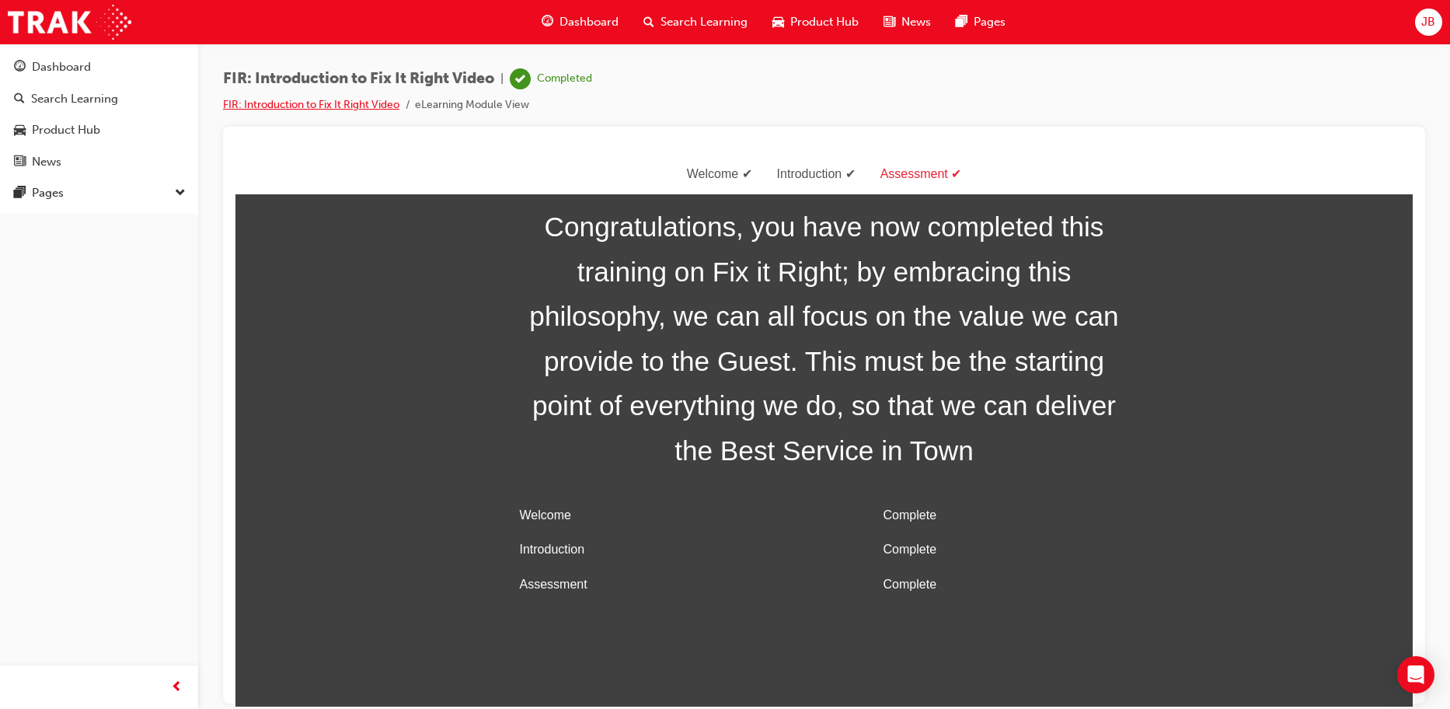
click at [321, 103] on link "FIR: Introduction to Fix It Right Video" at bounding box center [311, 104] width 176 height 13
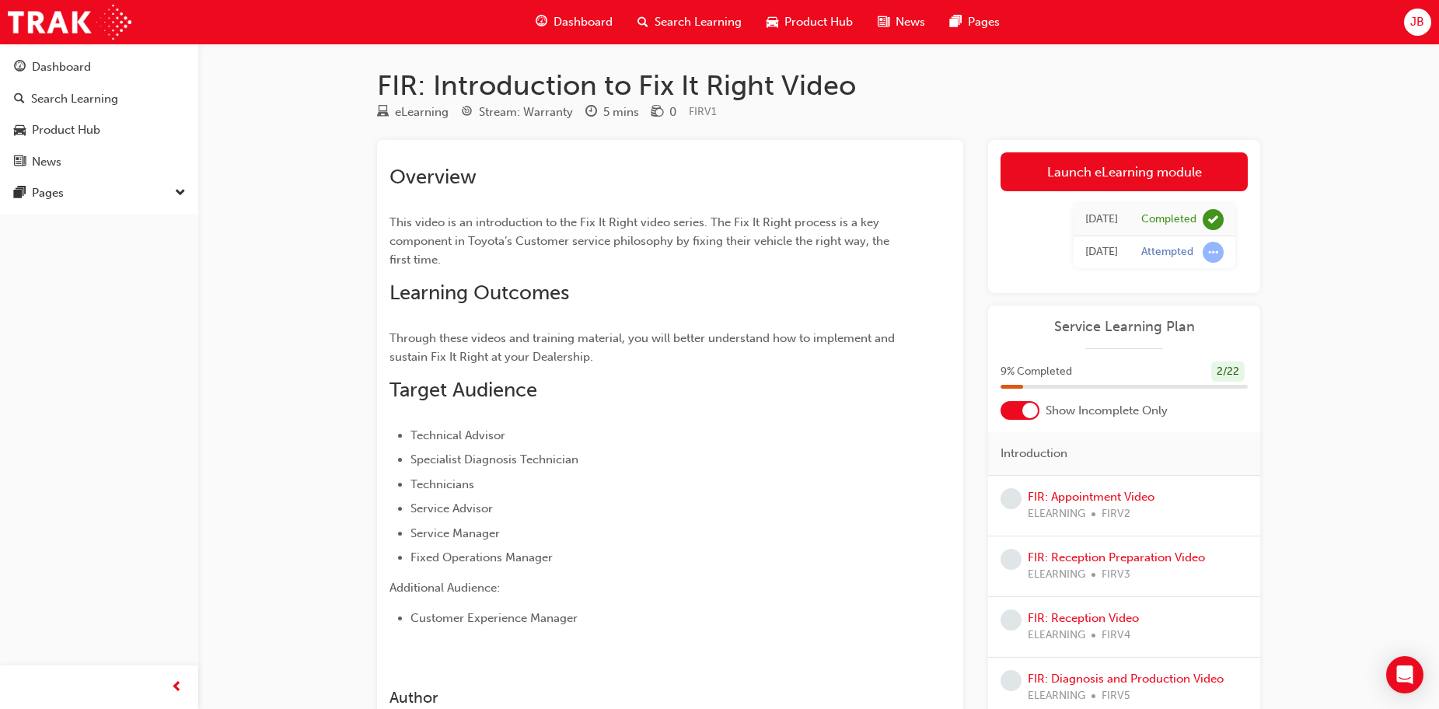
click at [1020, 412] on div at bounding box center [1019, 410] width 39 height 19
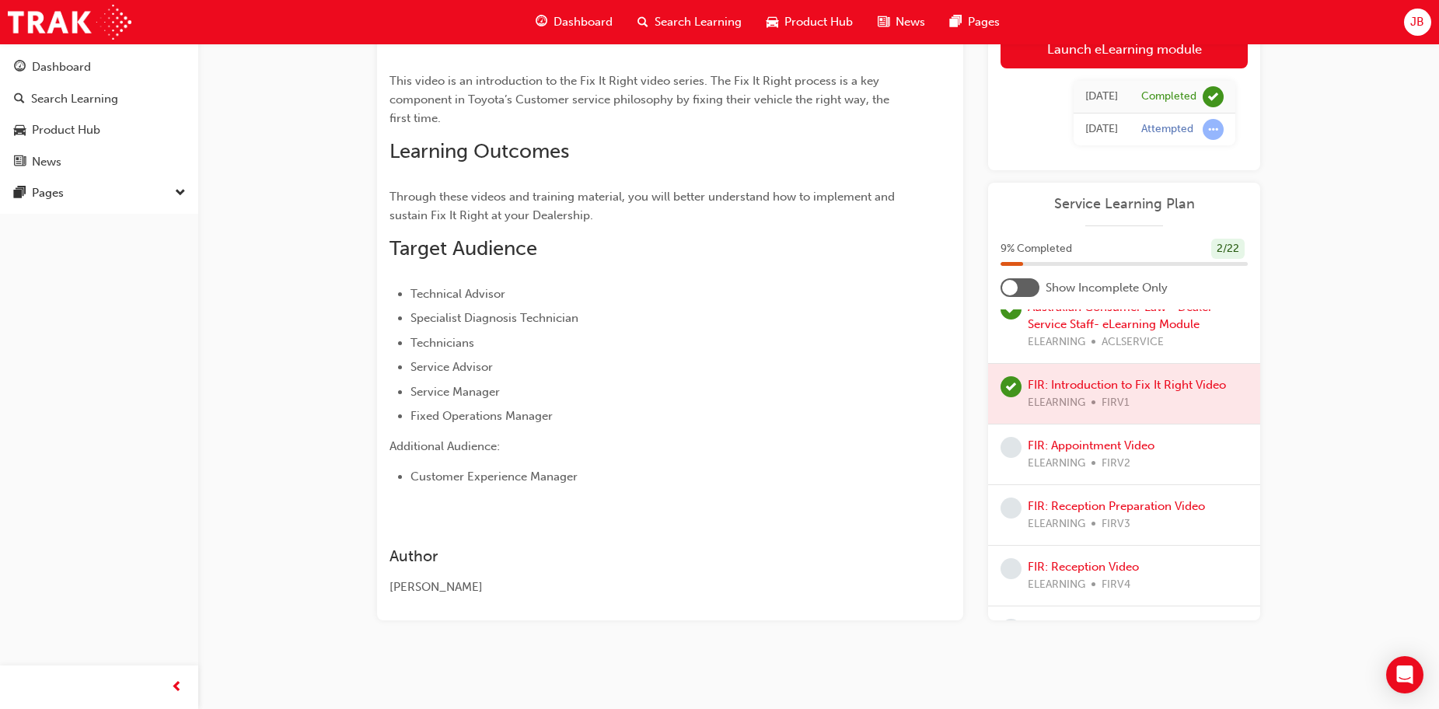
scroll to position [155, 0]
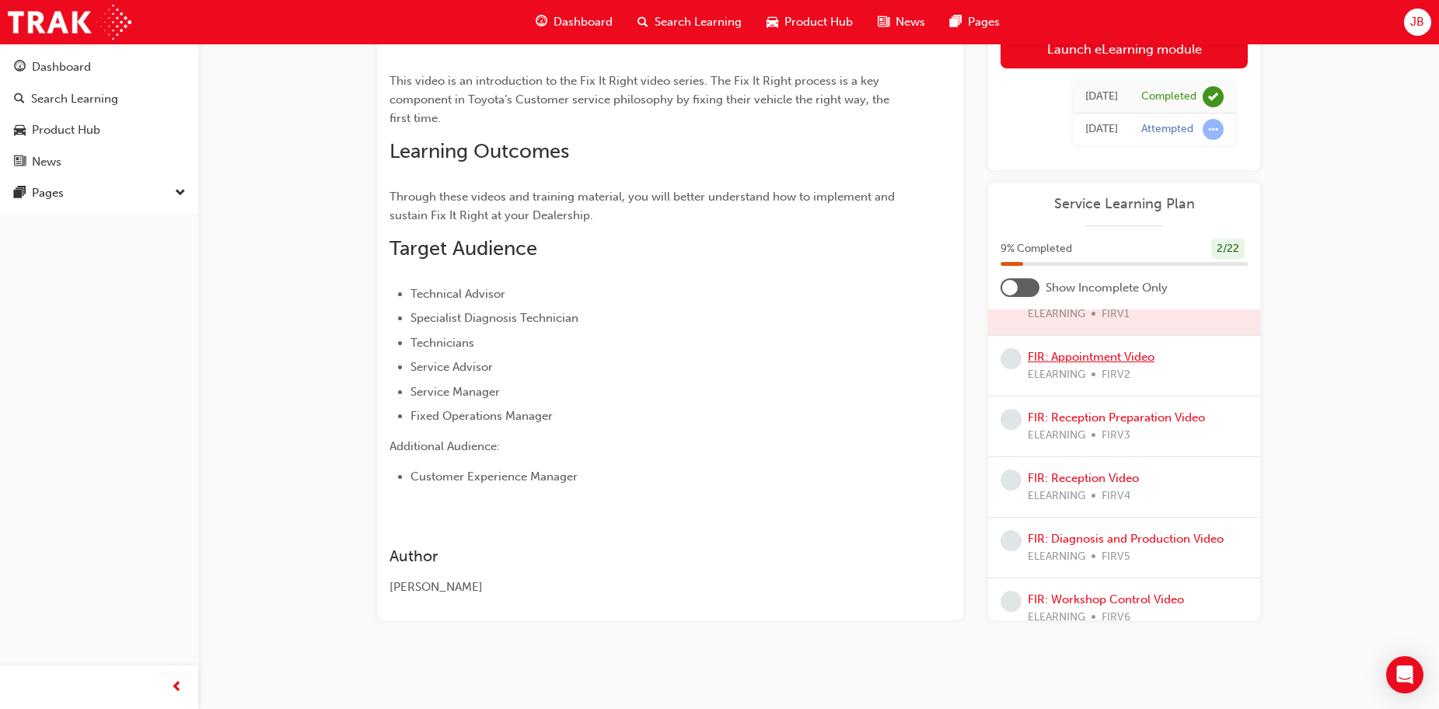
click at [1080, 359] on link "FIR: Appointment Video" at bounding box center [1090, 357] width 127 height 14
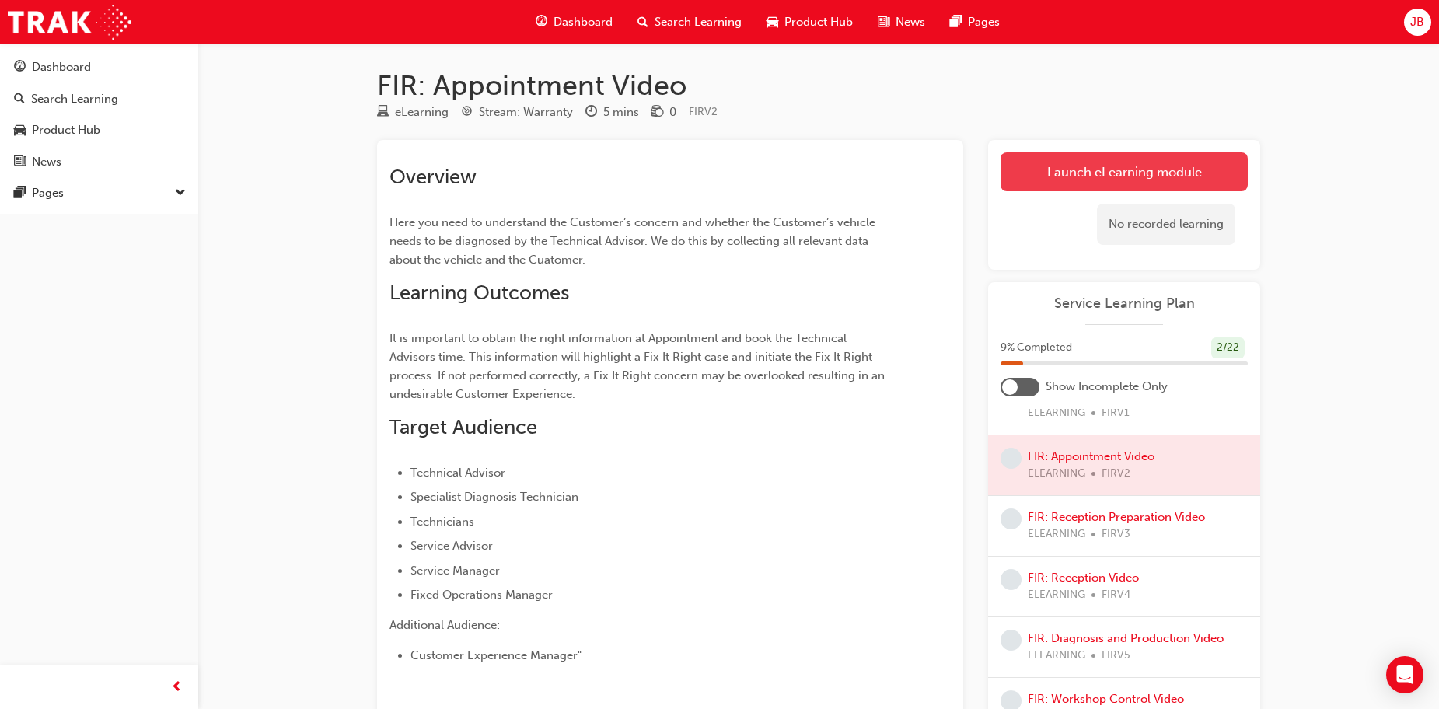
click at [1053, 180] on link "Launch eLearning module" at bounding box center [1123, 171] width 247 height 39
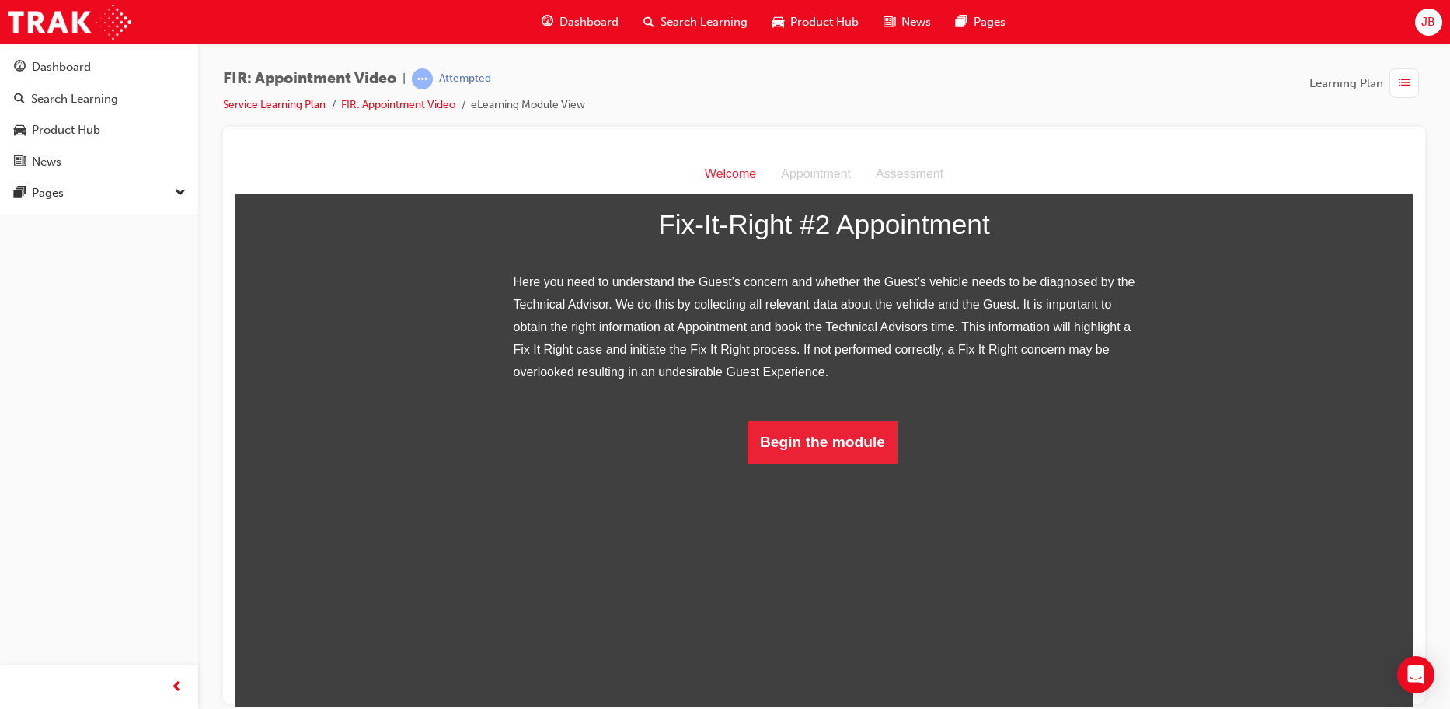
scroll to position [124, 0]
click at [818, 463] on button "Begin the module" at bounding box center [823, 442] width 150 height 44
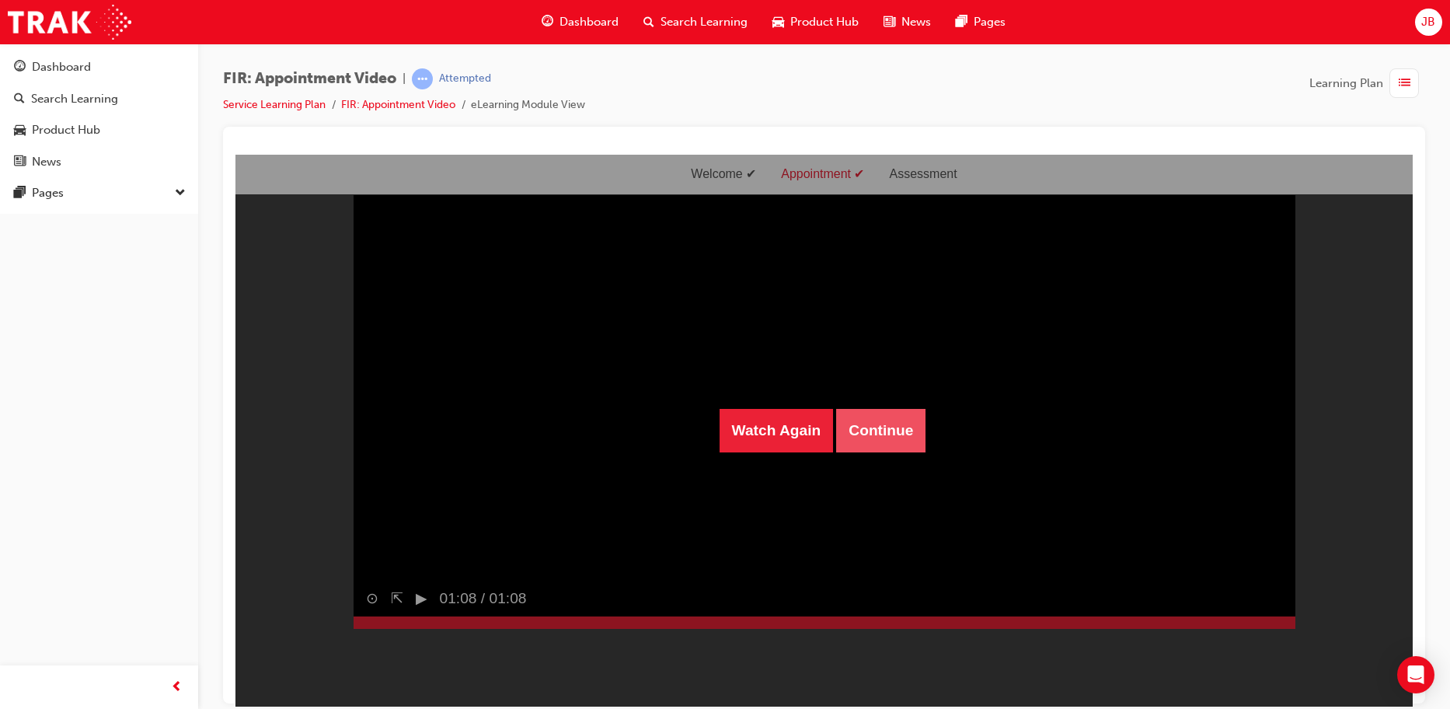
click at [871, 434] on button "Continue" at bounding box center [880, 430] width 89 height 44
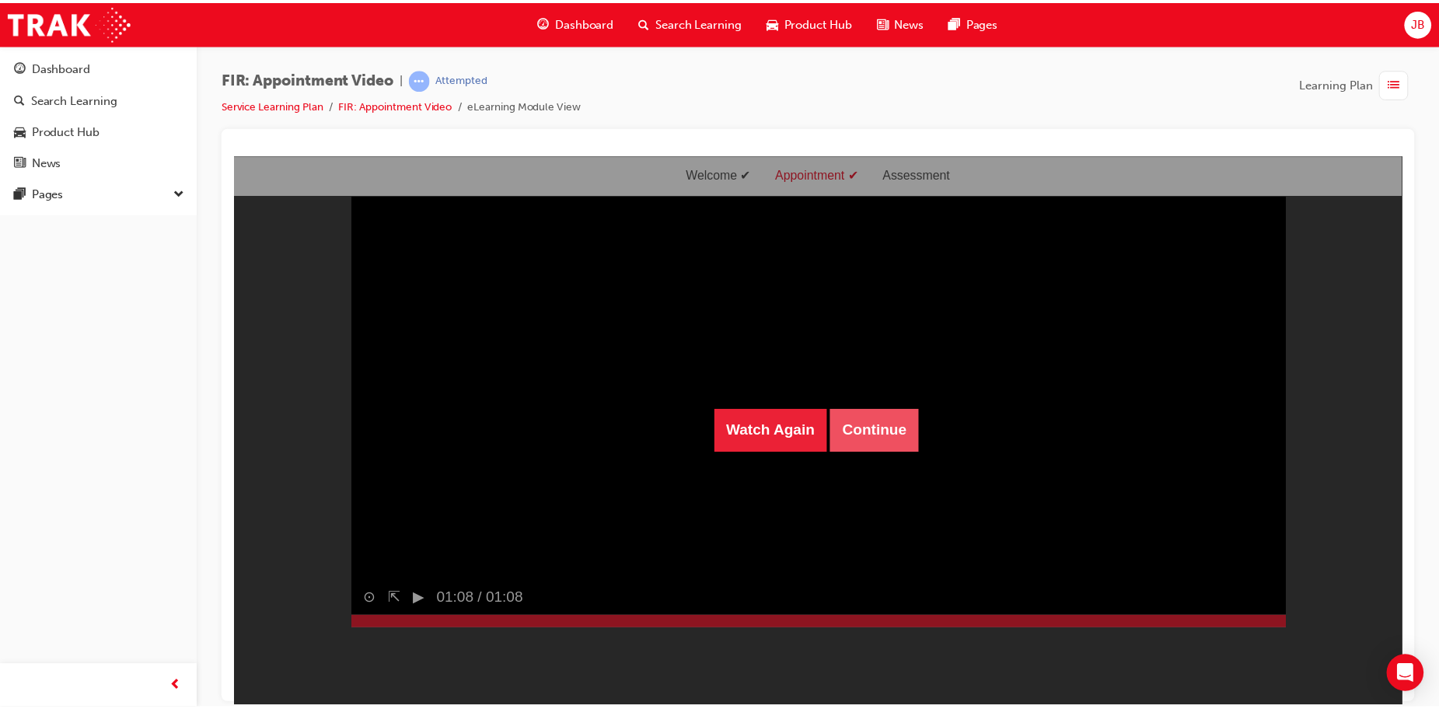
scroll to position [50, 0]
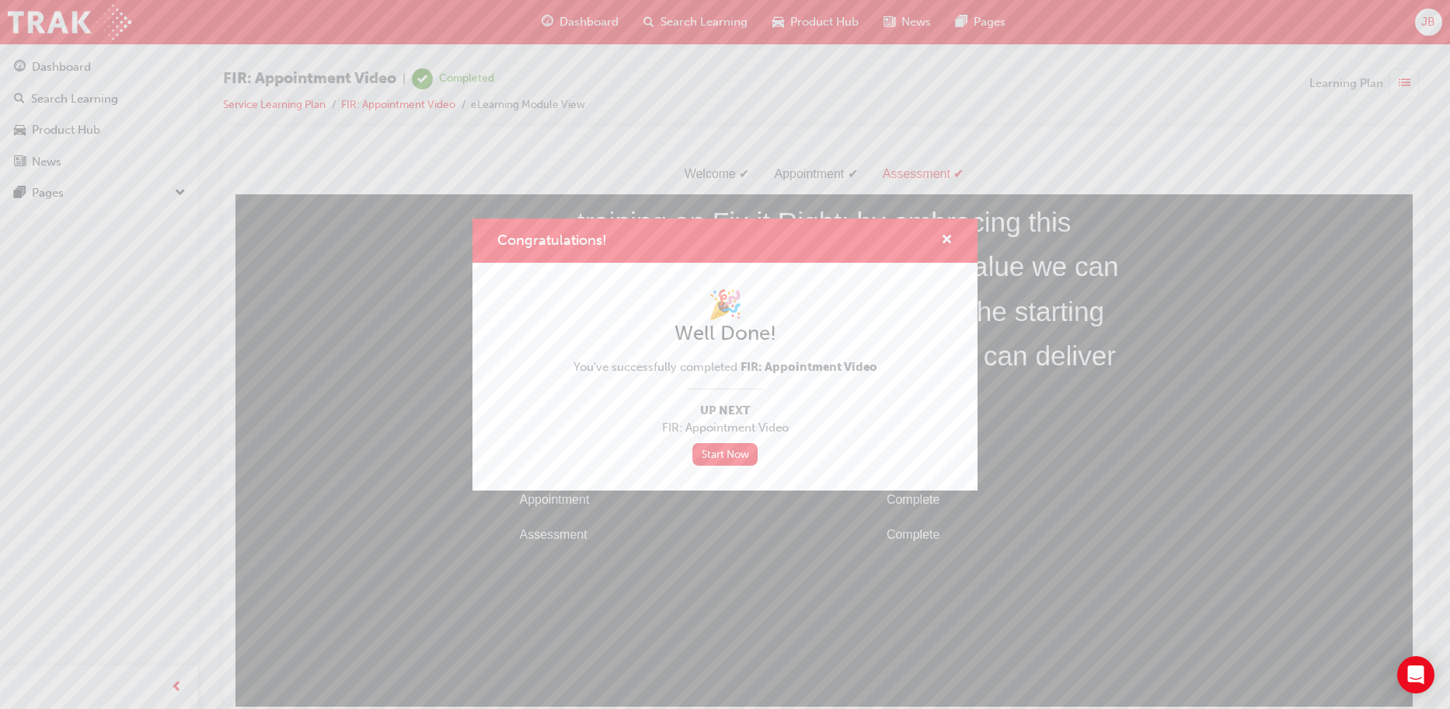
click at [940, 236] on div "Congratulations!" at bounding box center [941, 240] width 24 height 19
click at [734, 460] on link "Start Now" at bounding box center [724, 454] width 65 height 23
click at [947, 235] on span "cross-icon" at bounding box center [947, 241] width 12 height 14
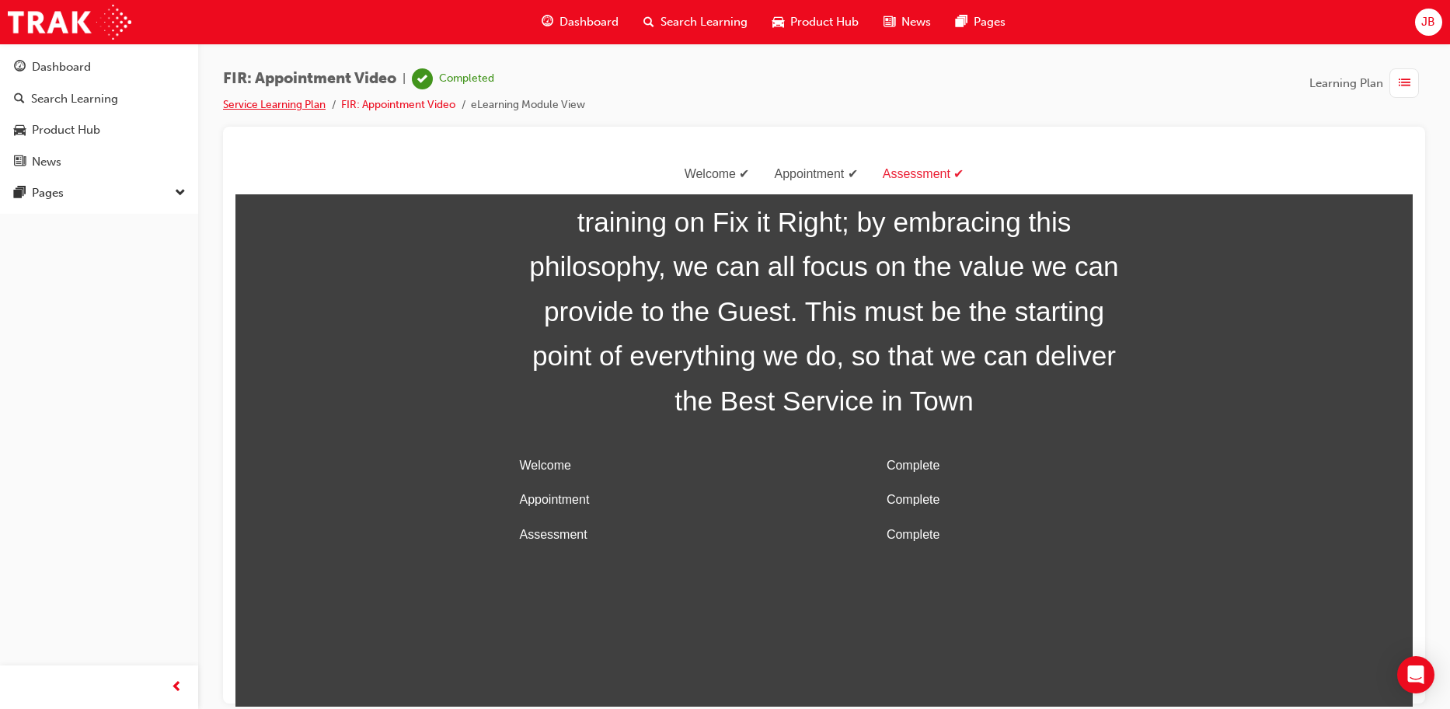
click at [286, 101] on link "Service Learning Plan" at bounding box center [274, 104] width 103 height 13
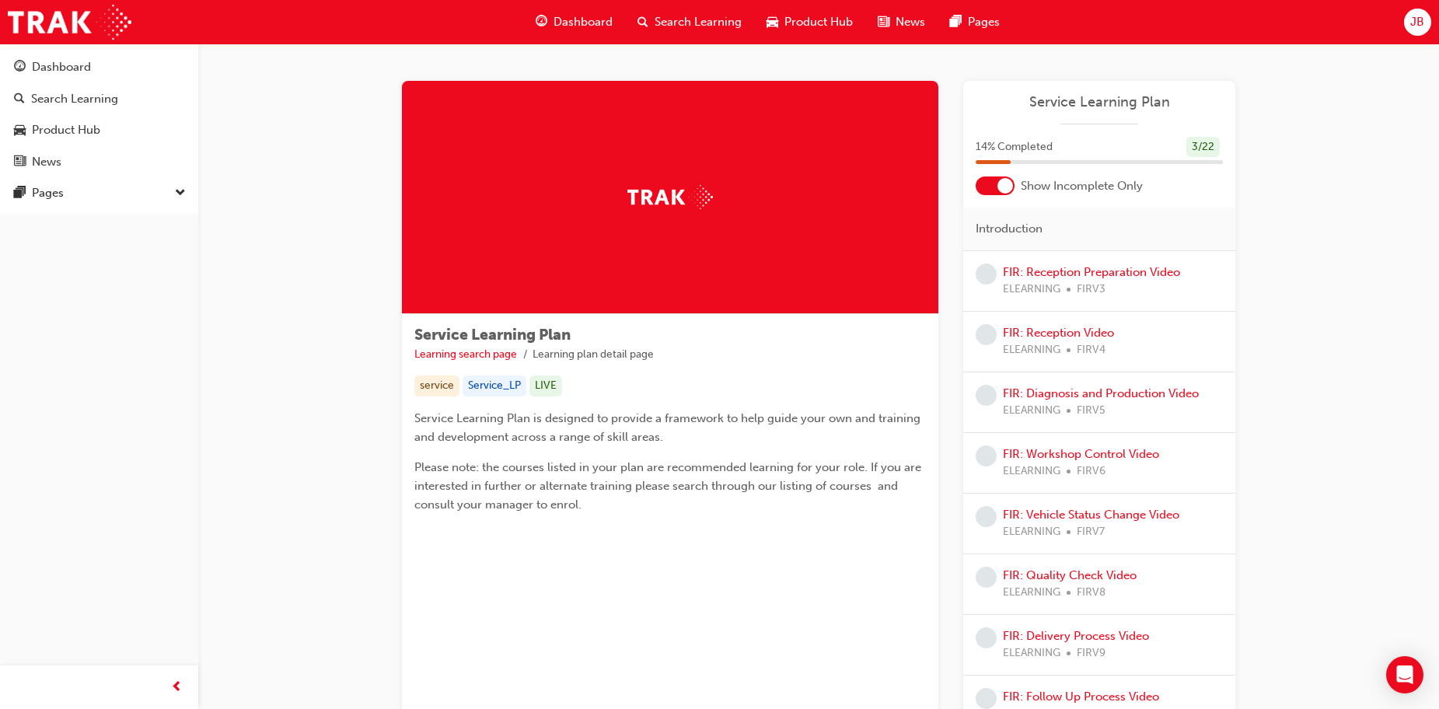
click at [990, 185] on div at bounding box center [994, 185] width 39 height 19
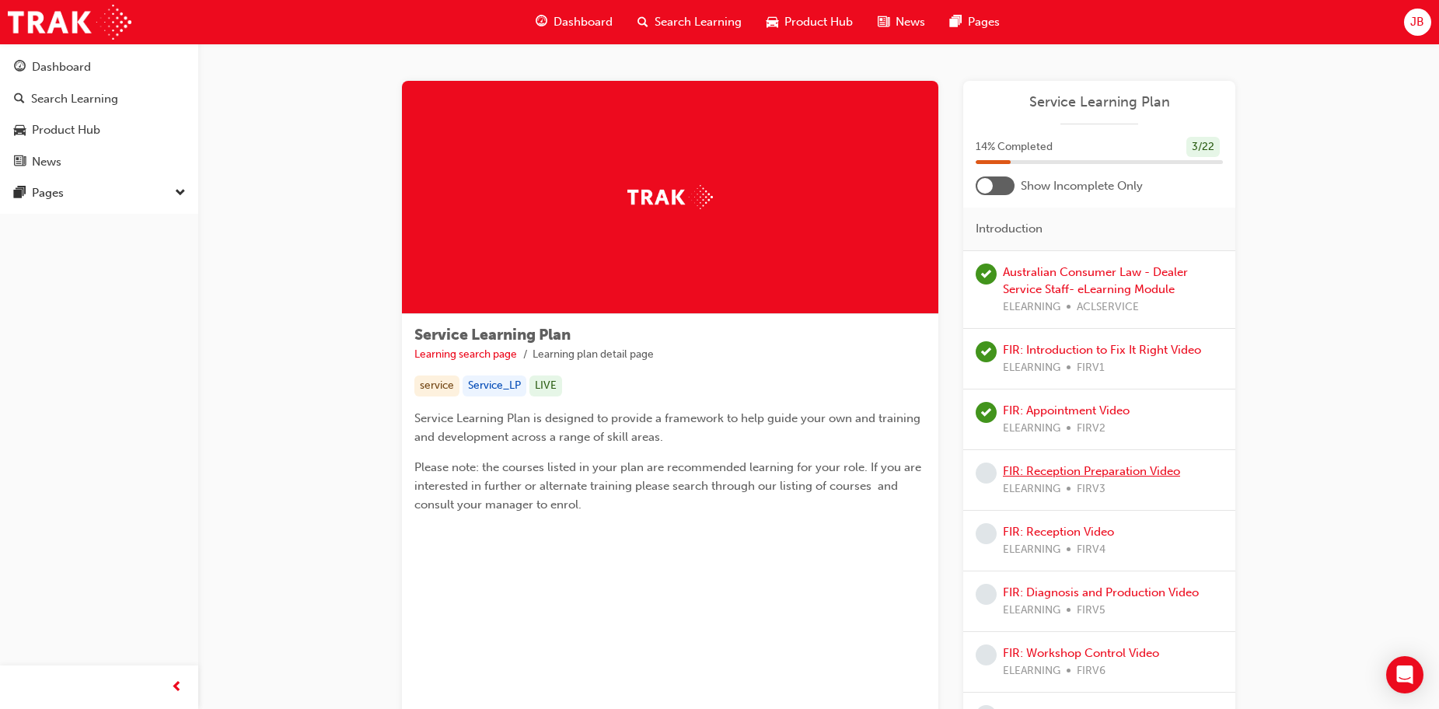
click at [1056, 466] on link "FIR: Reception Preparation Video" at bounding box center [1091, 471] width 177 height 14
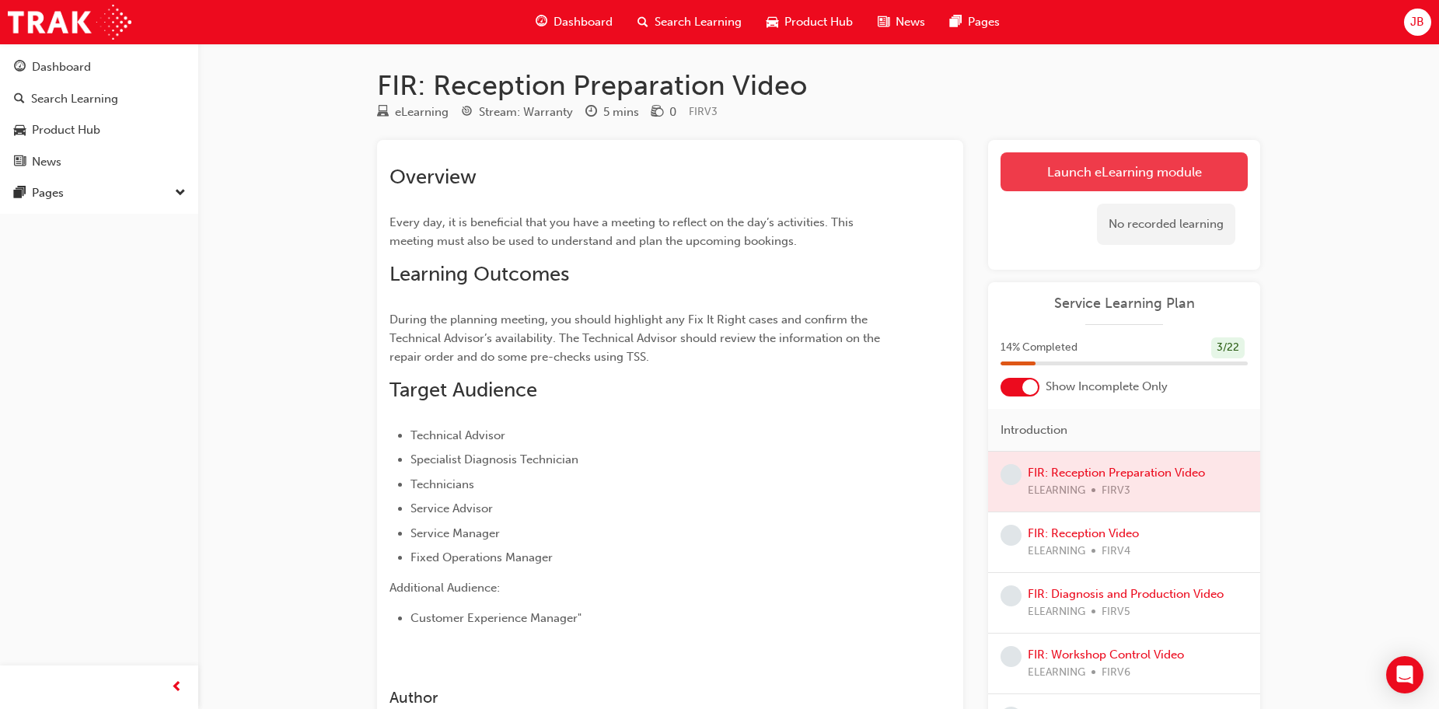
click at [1086, 181] on link "Launch eLearning module" at bounding box center [1123, 171] width 247 height 39
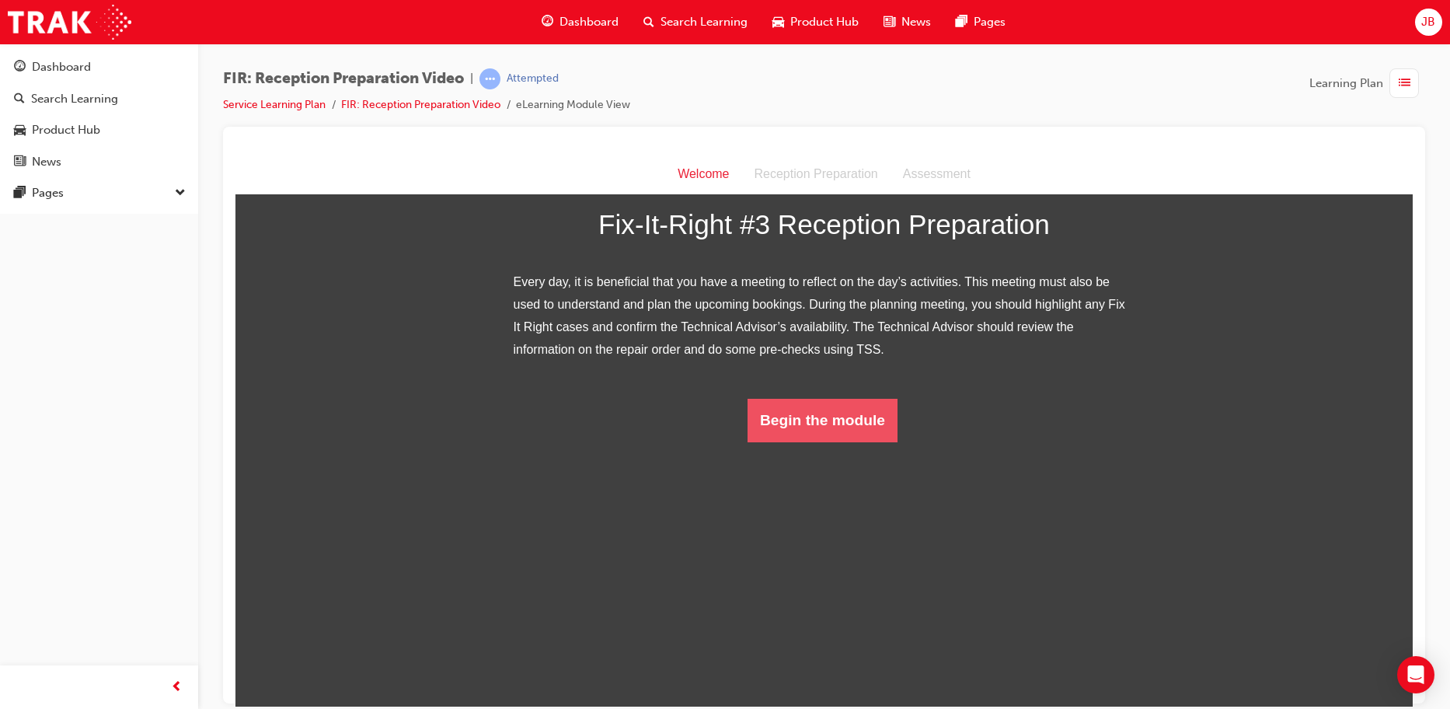
click at [844, 441] on button "Begin the module" at bounding box center [823, 420] width 150 height 44
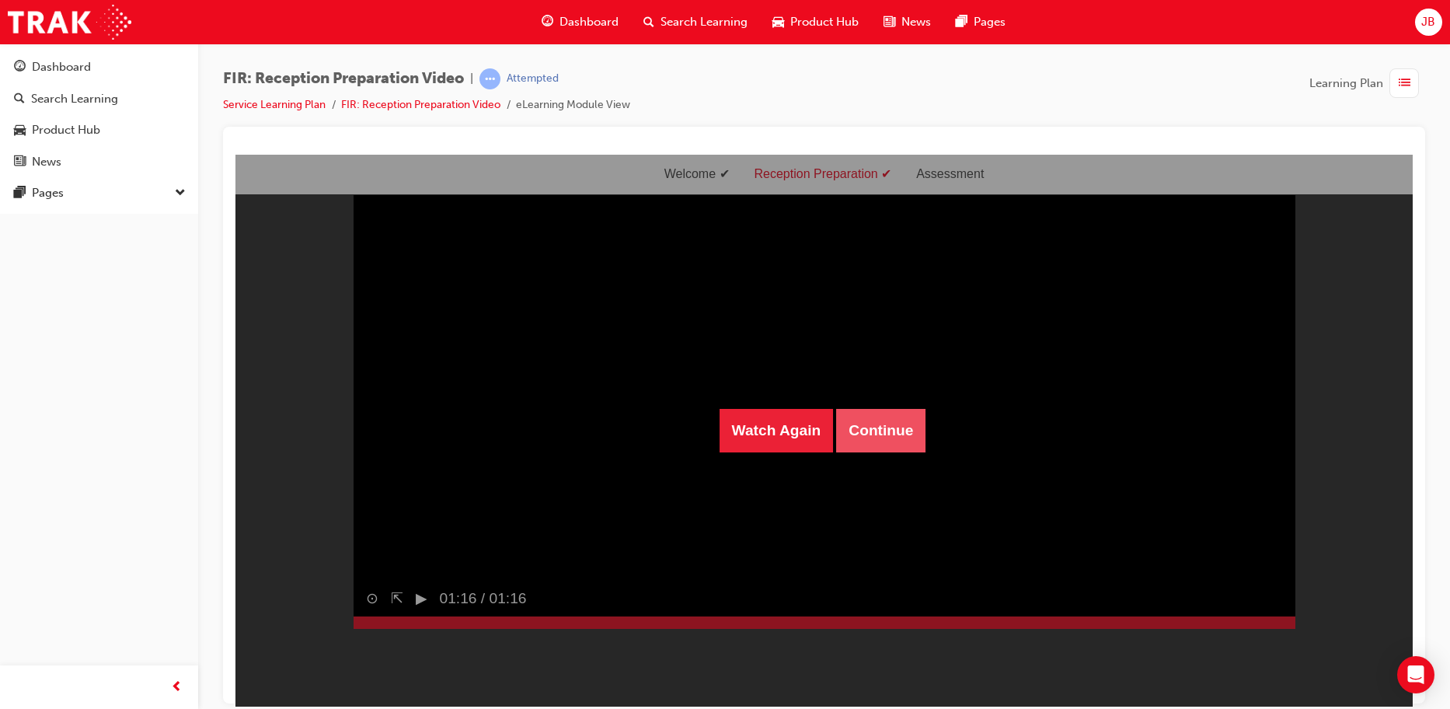
click at [877, 416] on button "Continue" at bounding box center [880, 430] width 89 height 44
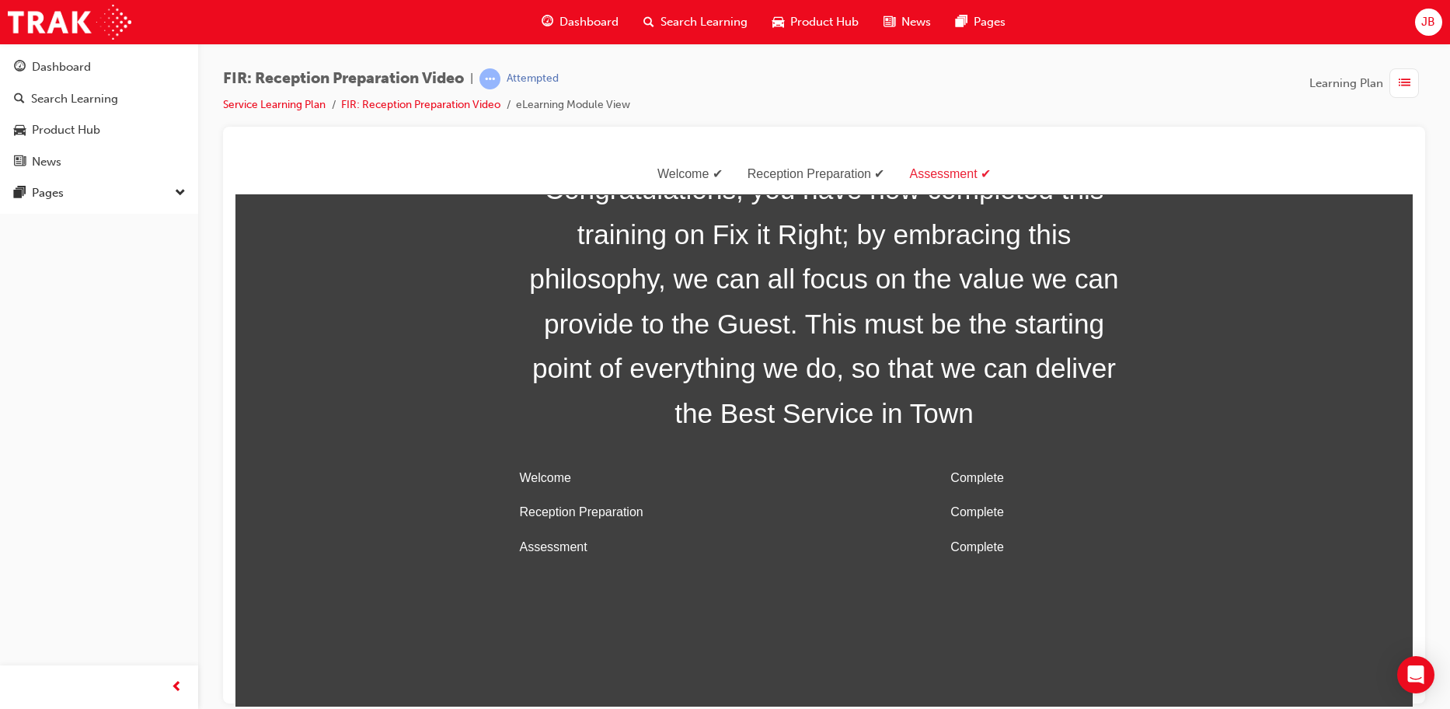
scroll to position [50, 0]
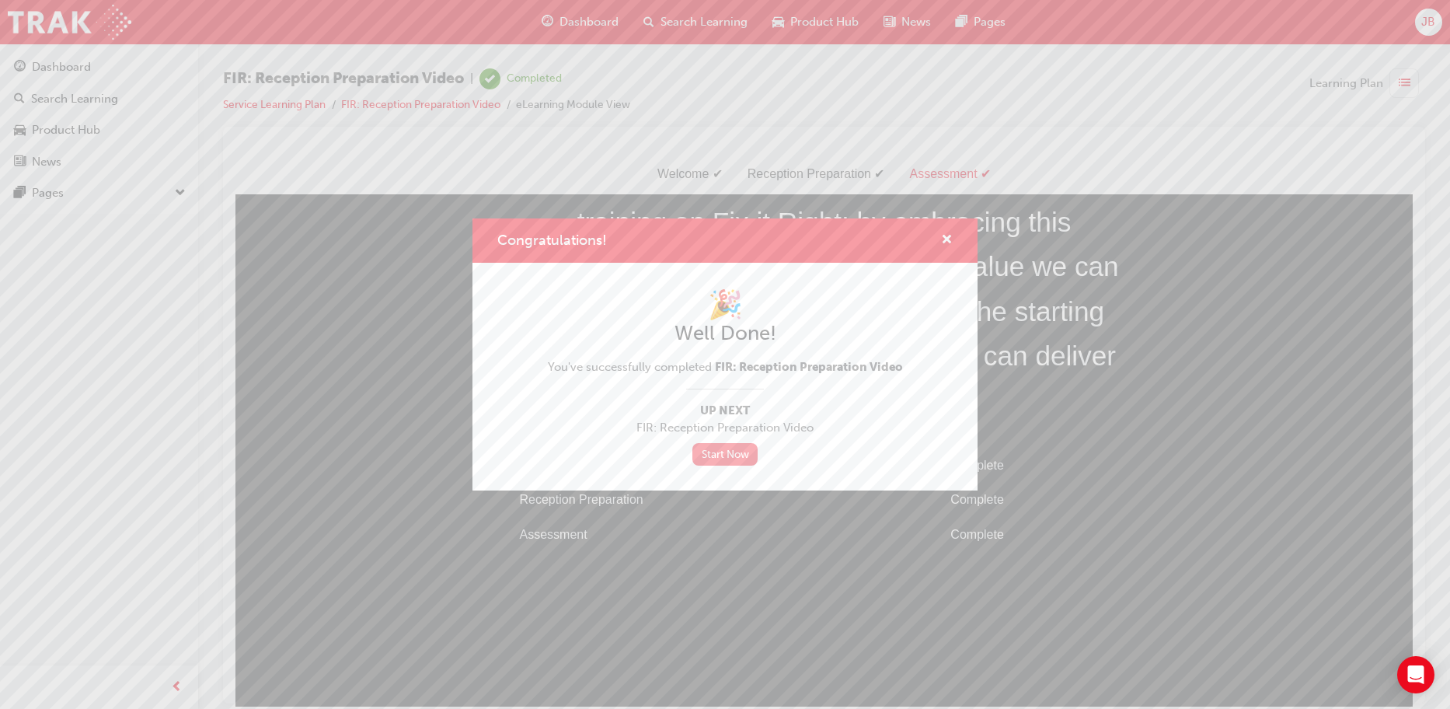
click at [717, 452] on link "Start Now" at bounding box center [724, 454] width 65 height 23
click at [718, 452] on link "Start Now" at bounding box center [724, 454] width 65 height 23
click at [727, 446] on link "Start Now" at bounding box center [724, 454] width 65 height 23
click at [943, 236] on span "cross-icon" at bounding box center [947, 241] width 12 height 14
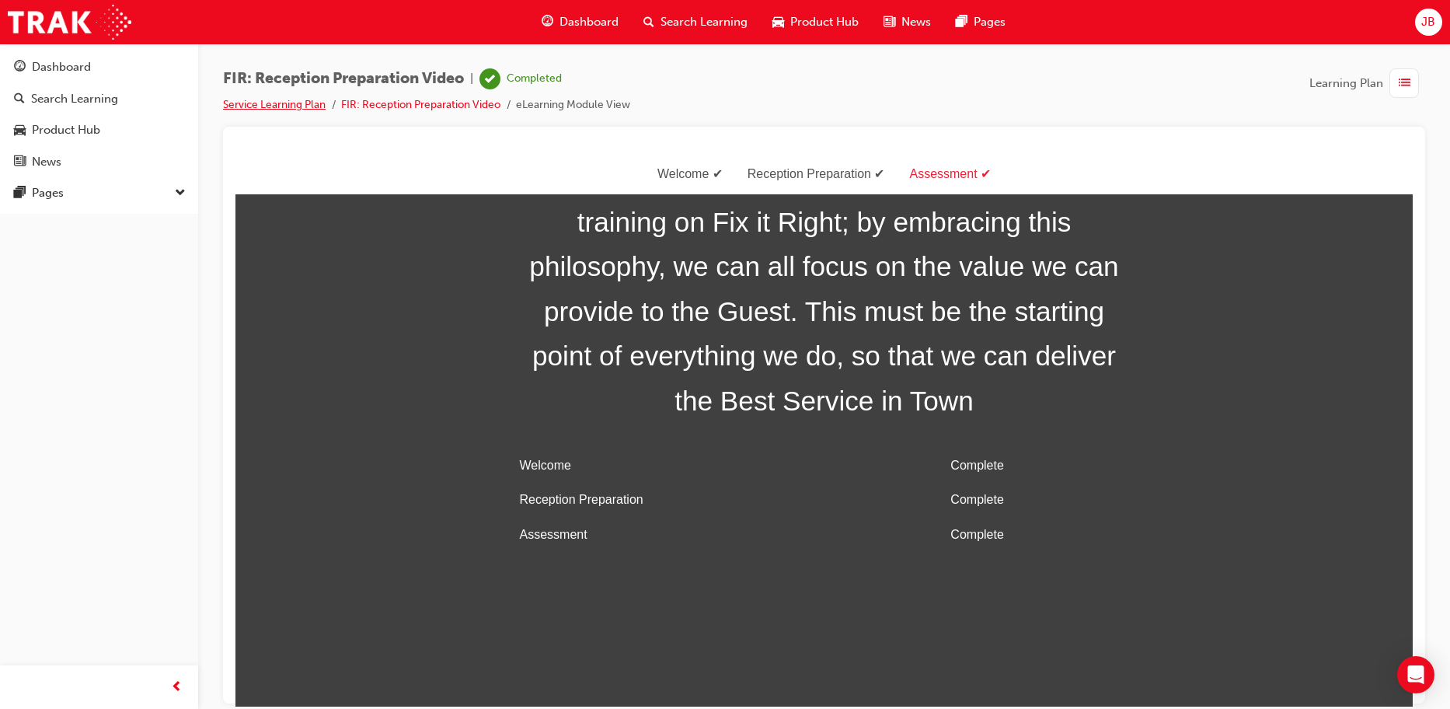
click at [293, 101] on link "Service Learning Plan" at bounding box center [274, 104] width 103 height 13
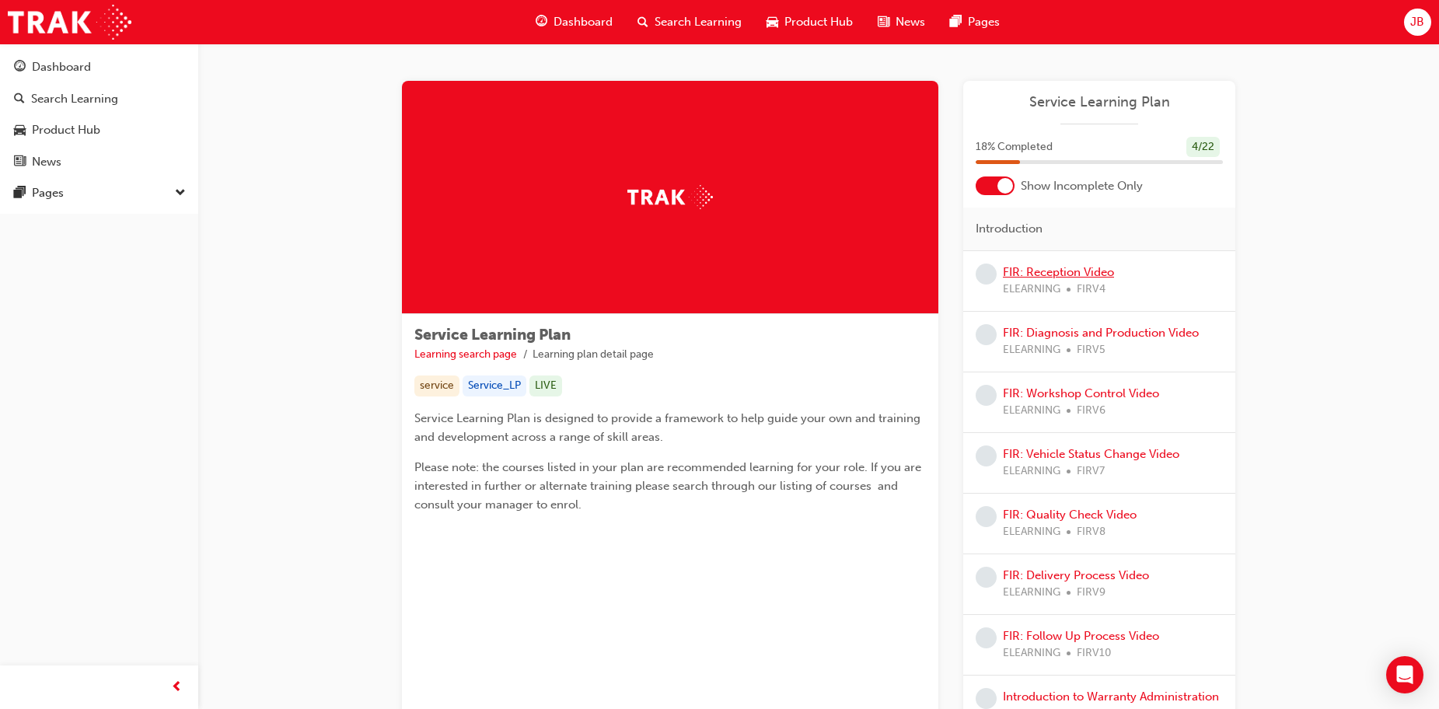
click at [1065, 271] on link "FIR: Reception Video" at bounding box center [1058, 272] width 111 height 14
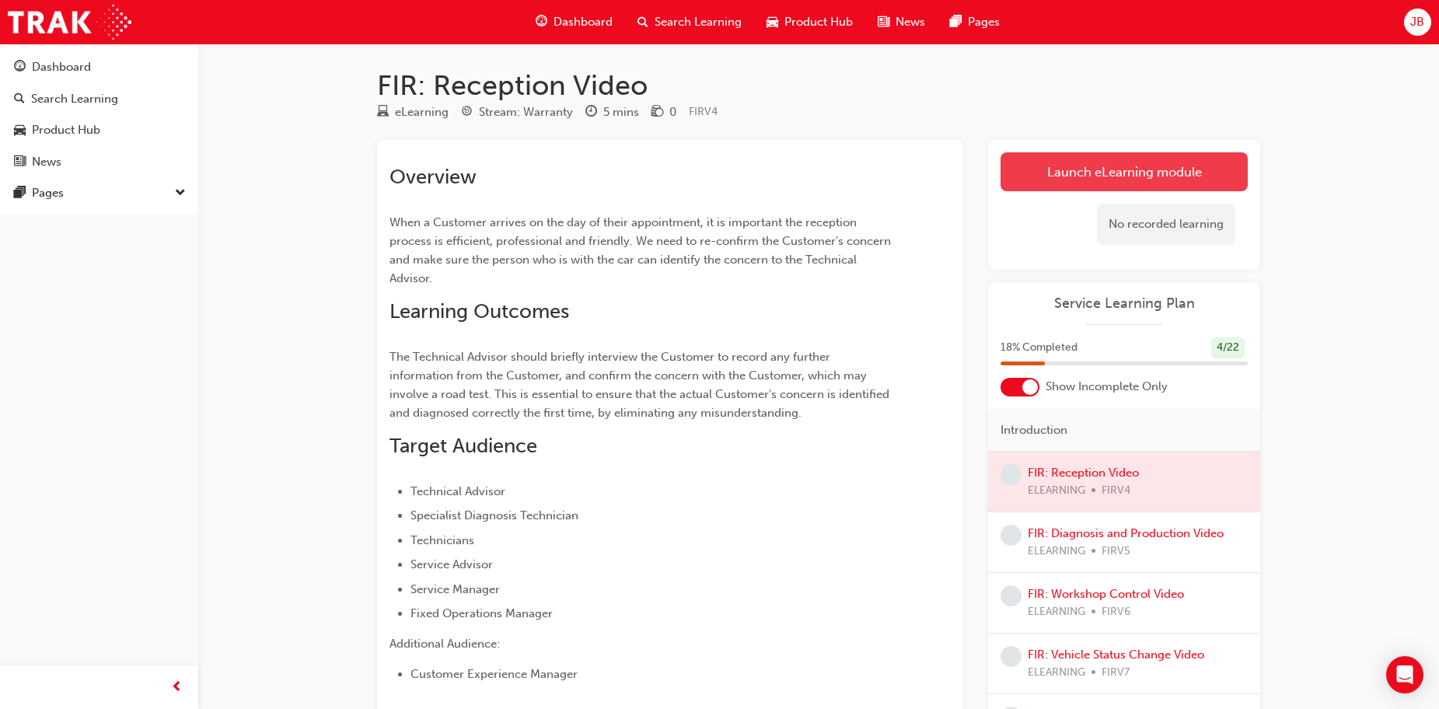
click at [1150, 166] on link "Launch eLearning module" at bounding box center [1123, 171] width 247 height 39
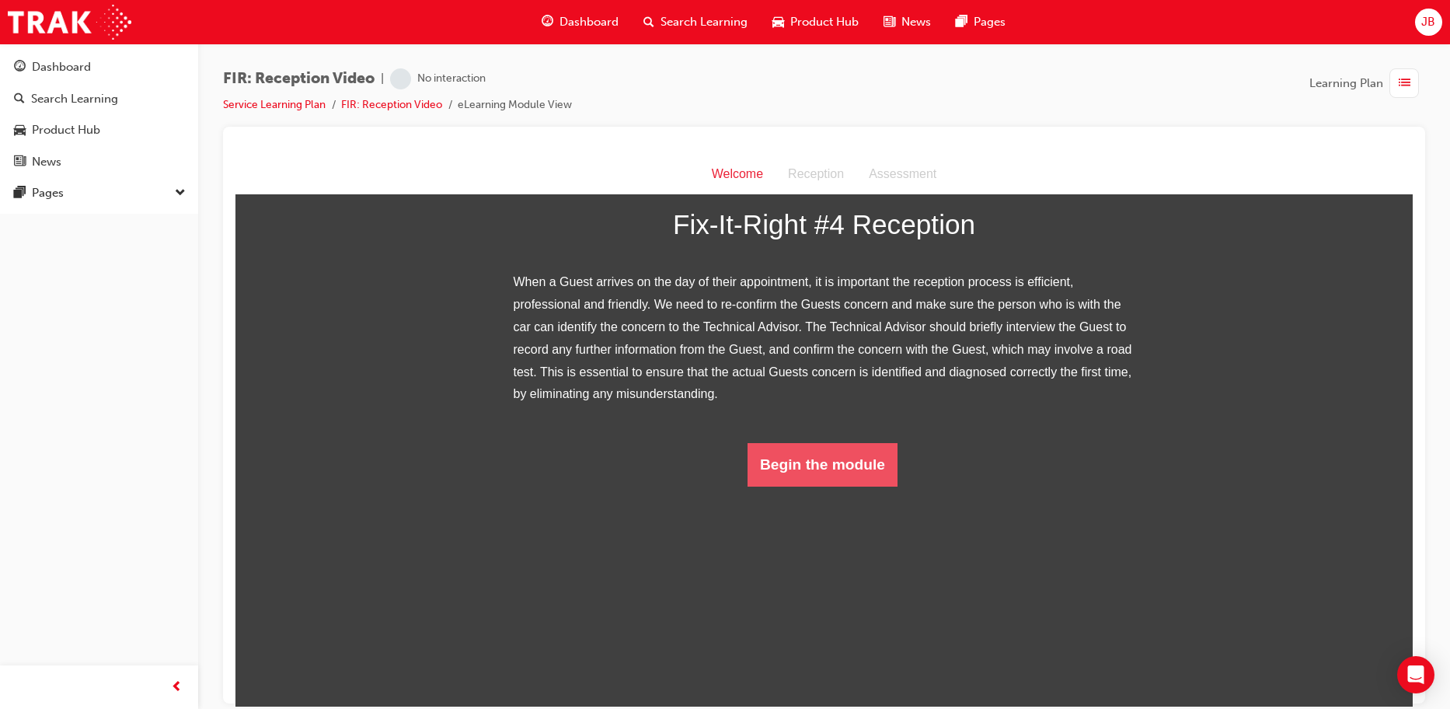
click at [861, 486] on button "Begin the module" at bounding box center [823, 464] width 150 height 44
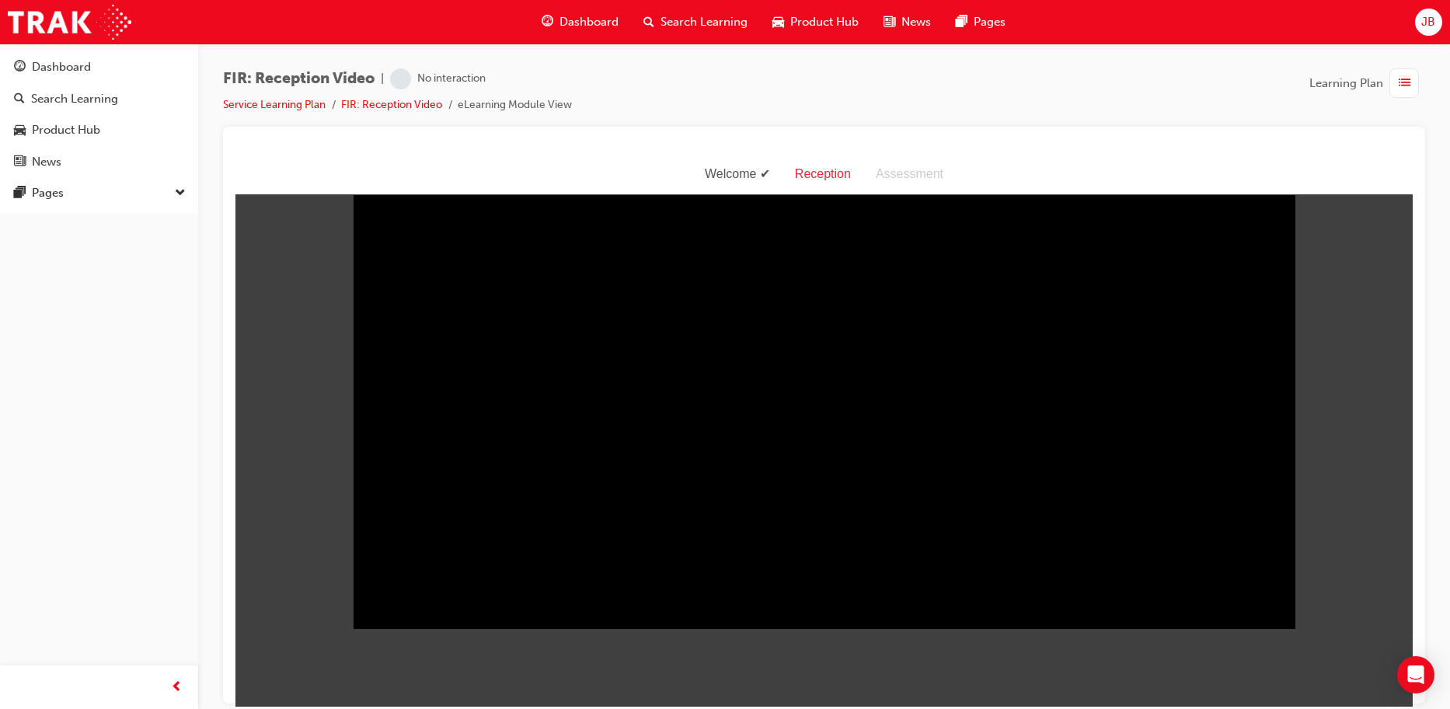
scroll to position [37, 0]
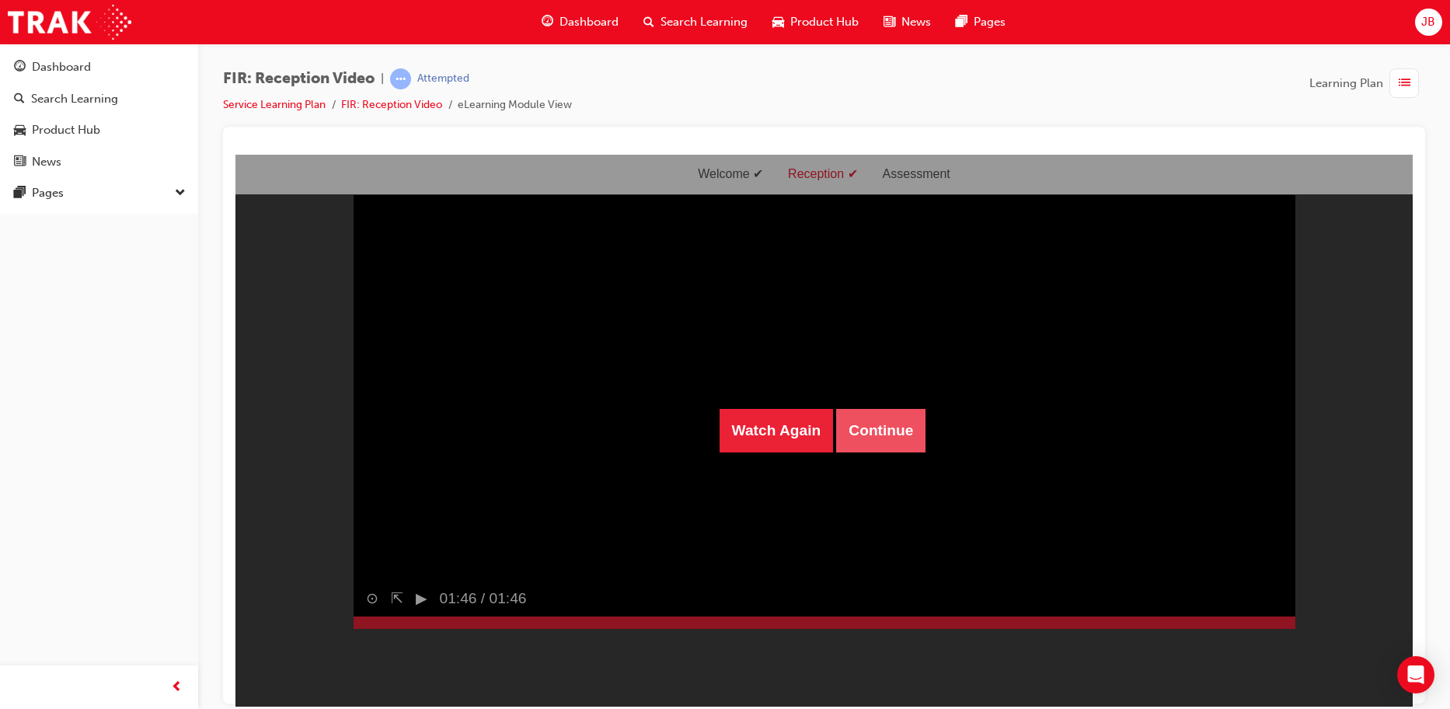
click at [877, 422] on button "Continue" at bounding box center [880, 430] width 89 height 44
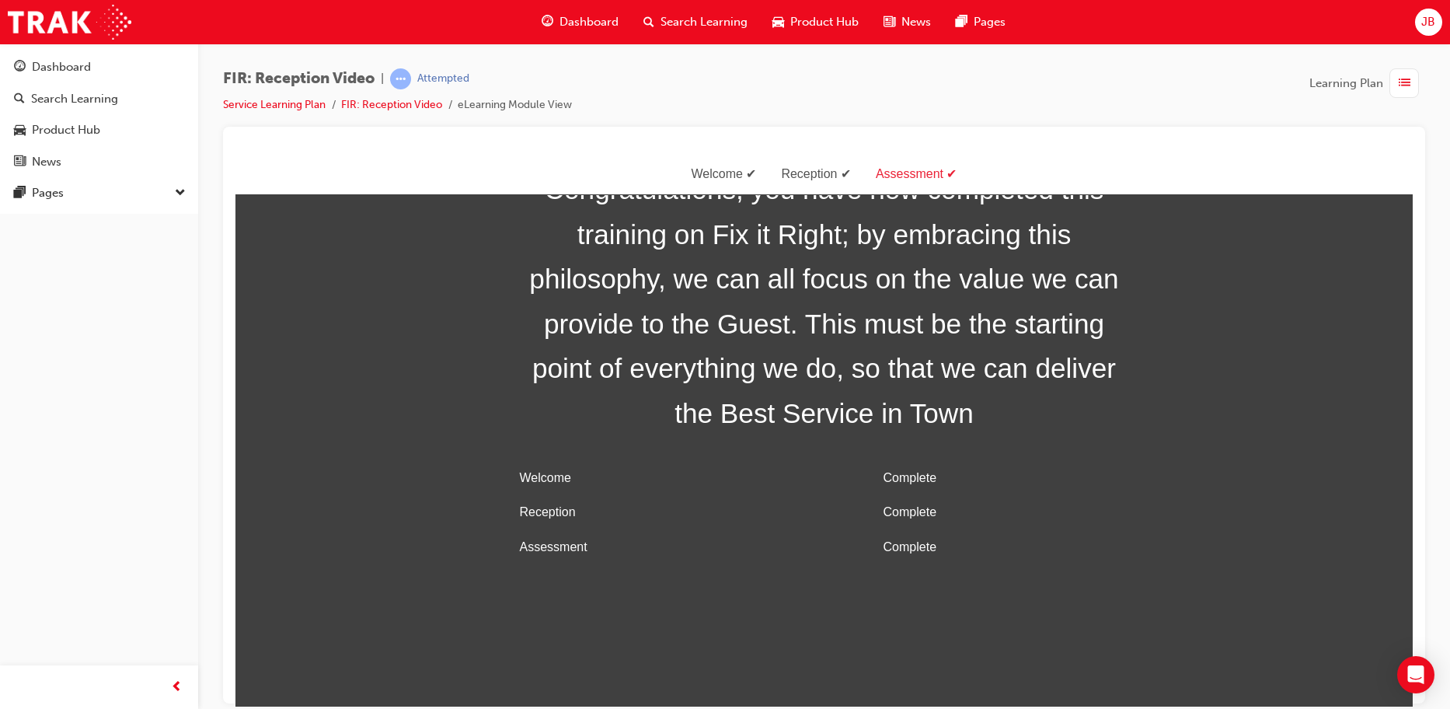
scroll to position [50, 0]
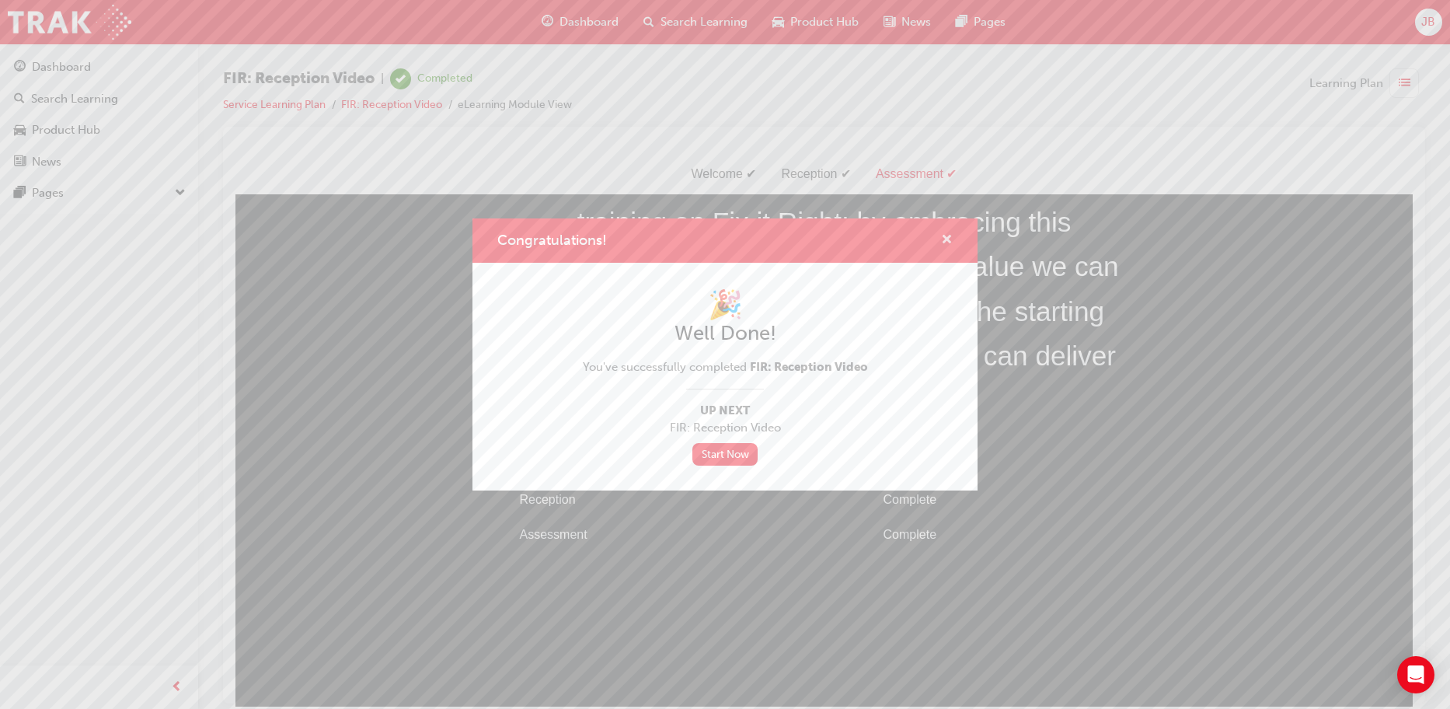
click at [949, 242] on span "cross-icon" at bounding box center [947, 241] width 12 height 14
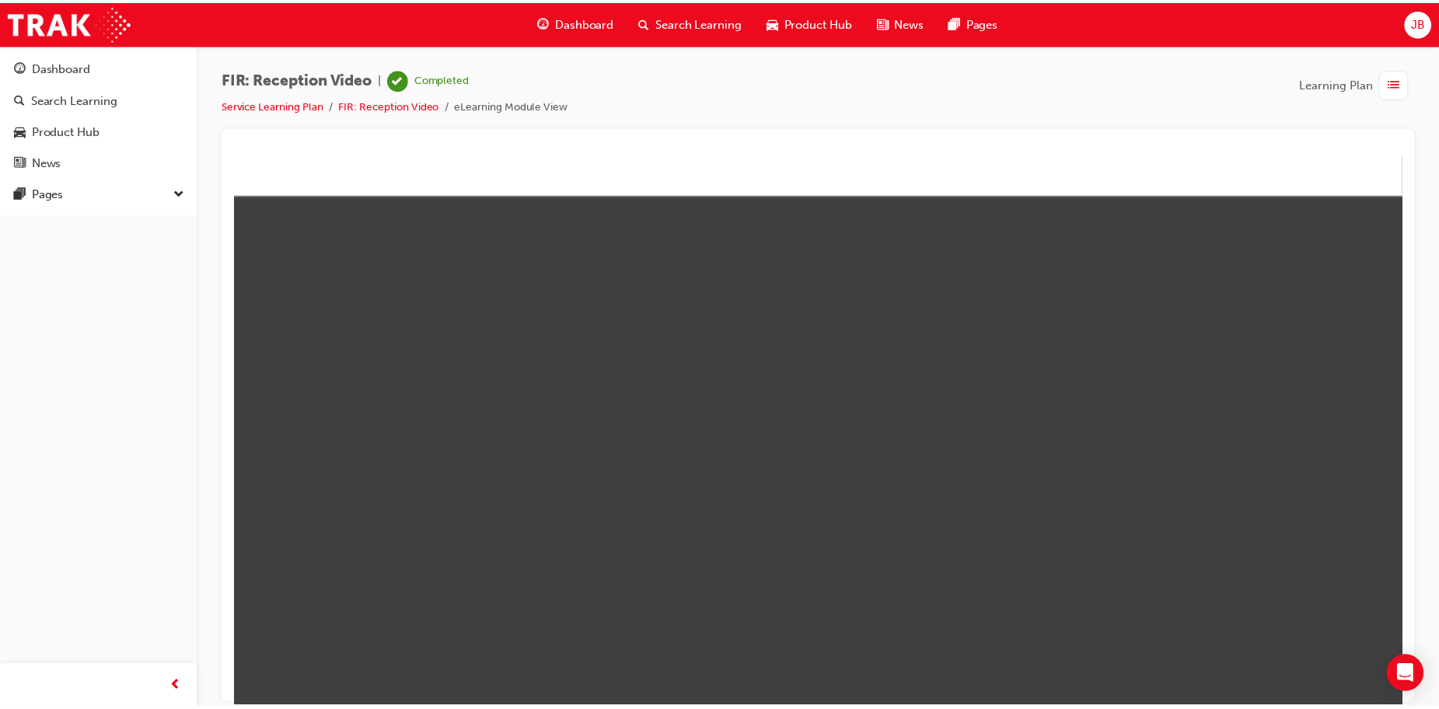
scroll to position [50, 0]
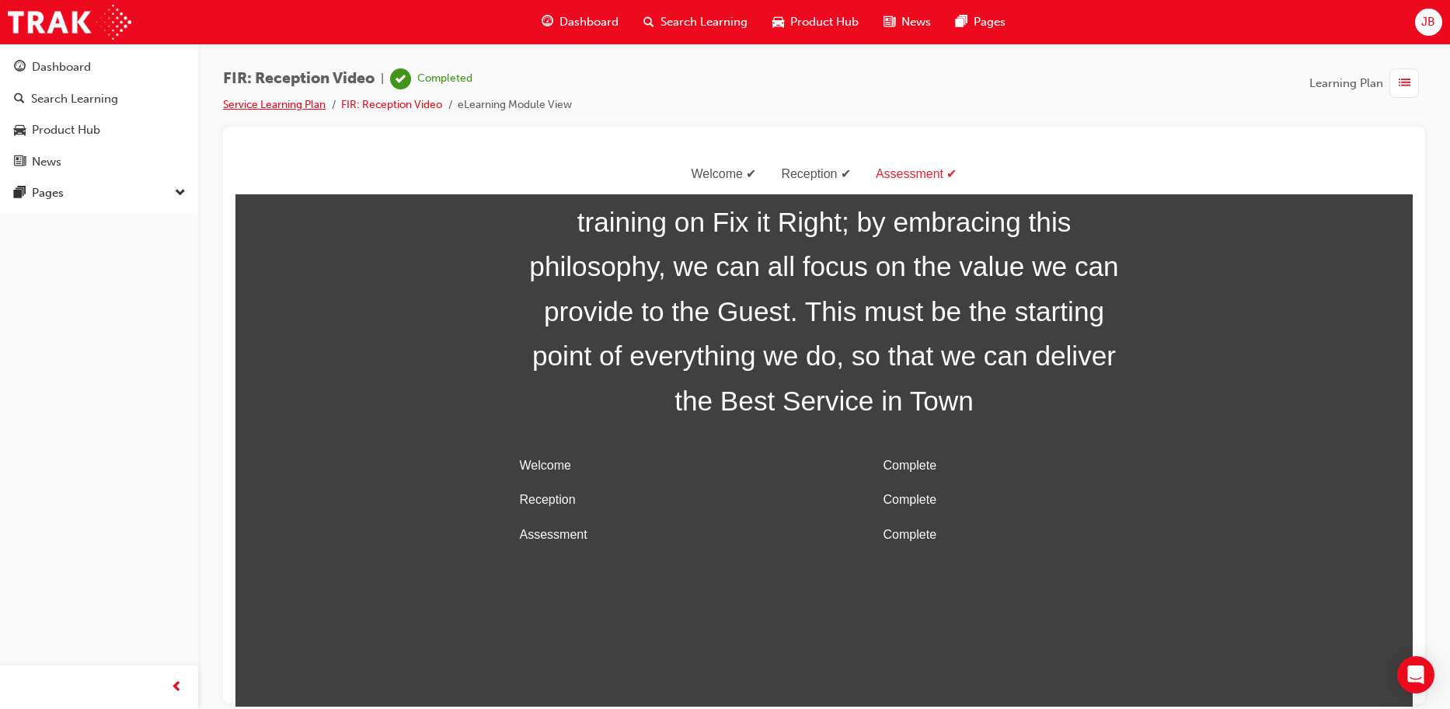
click at [234, 100] on link "Service Learning Plan" at bounding box center [274, 104] width 103 height 13
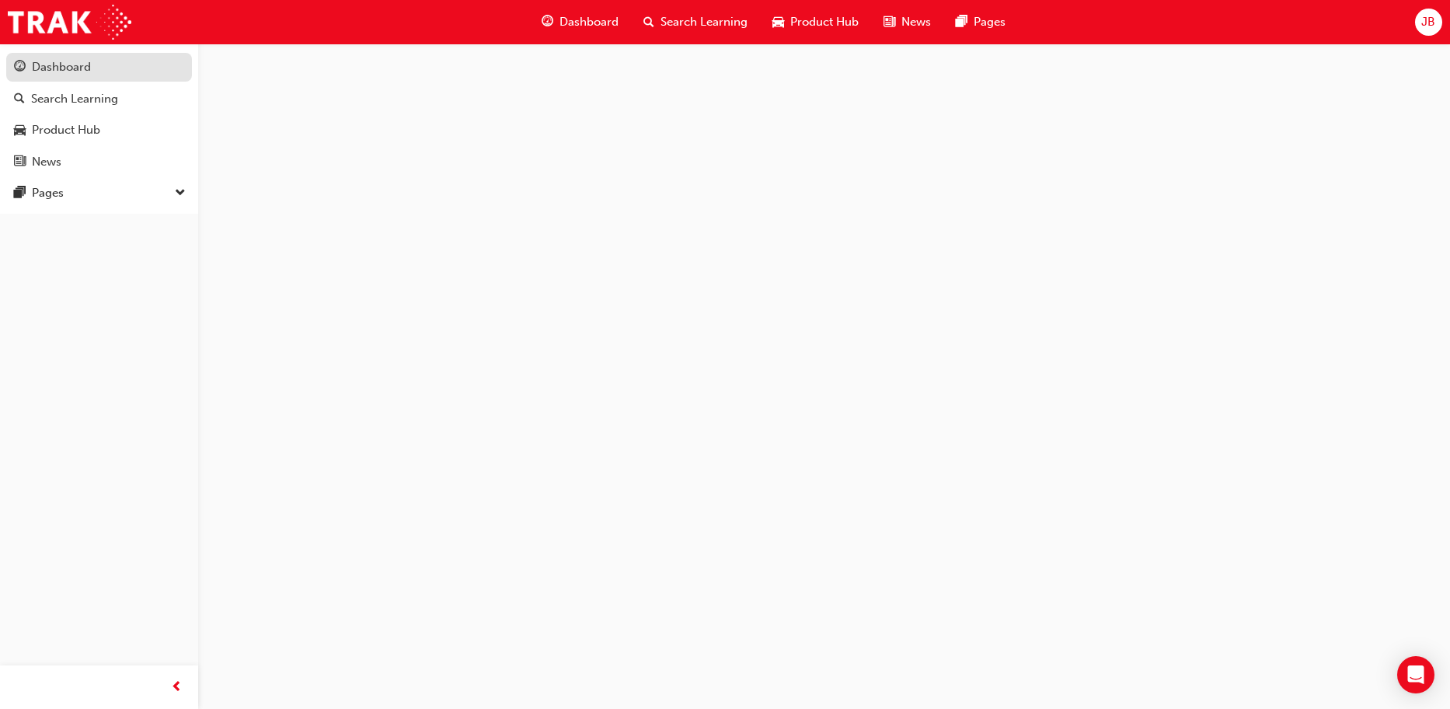
click at [96, 68] on div "Dashboard" at bounding box center [99, 67] width 170 height 19
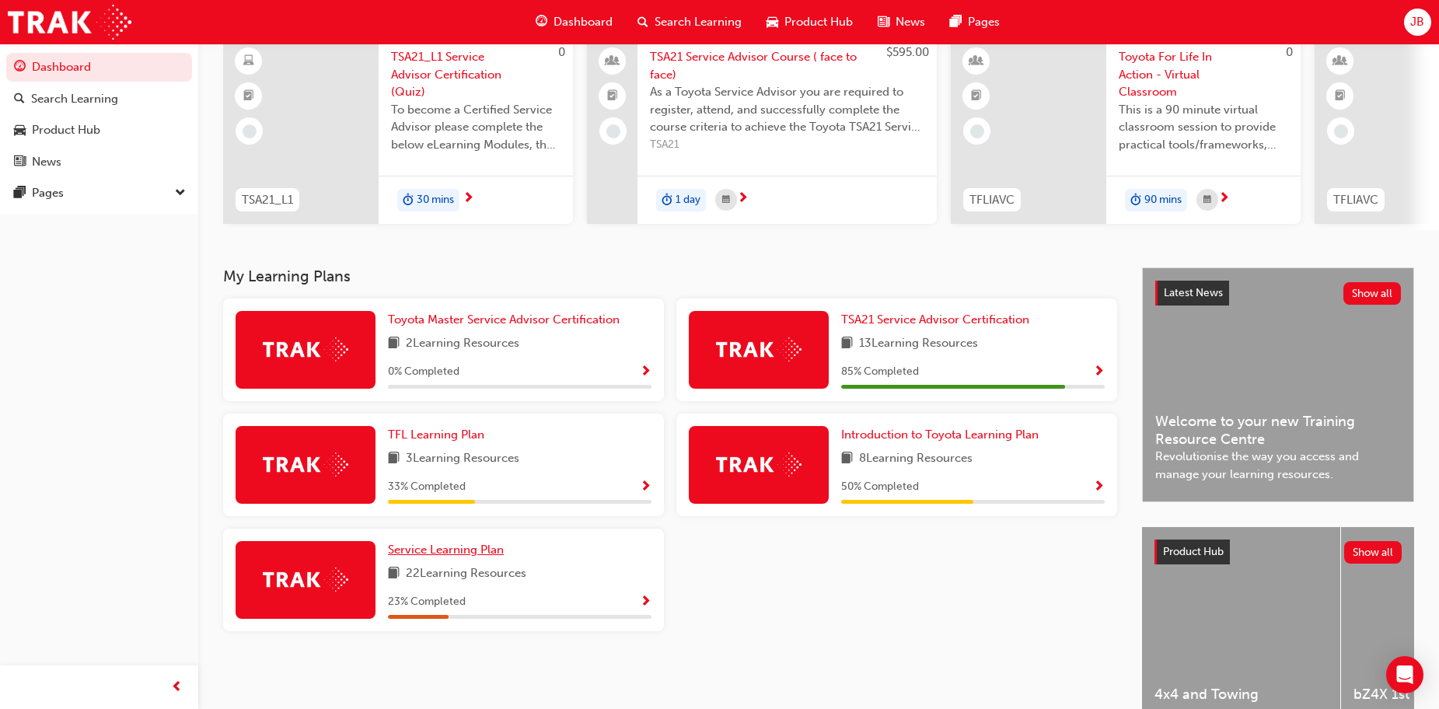
scroll to position [155, 0]
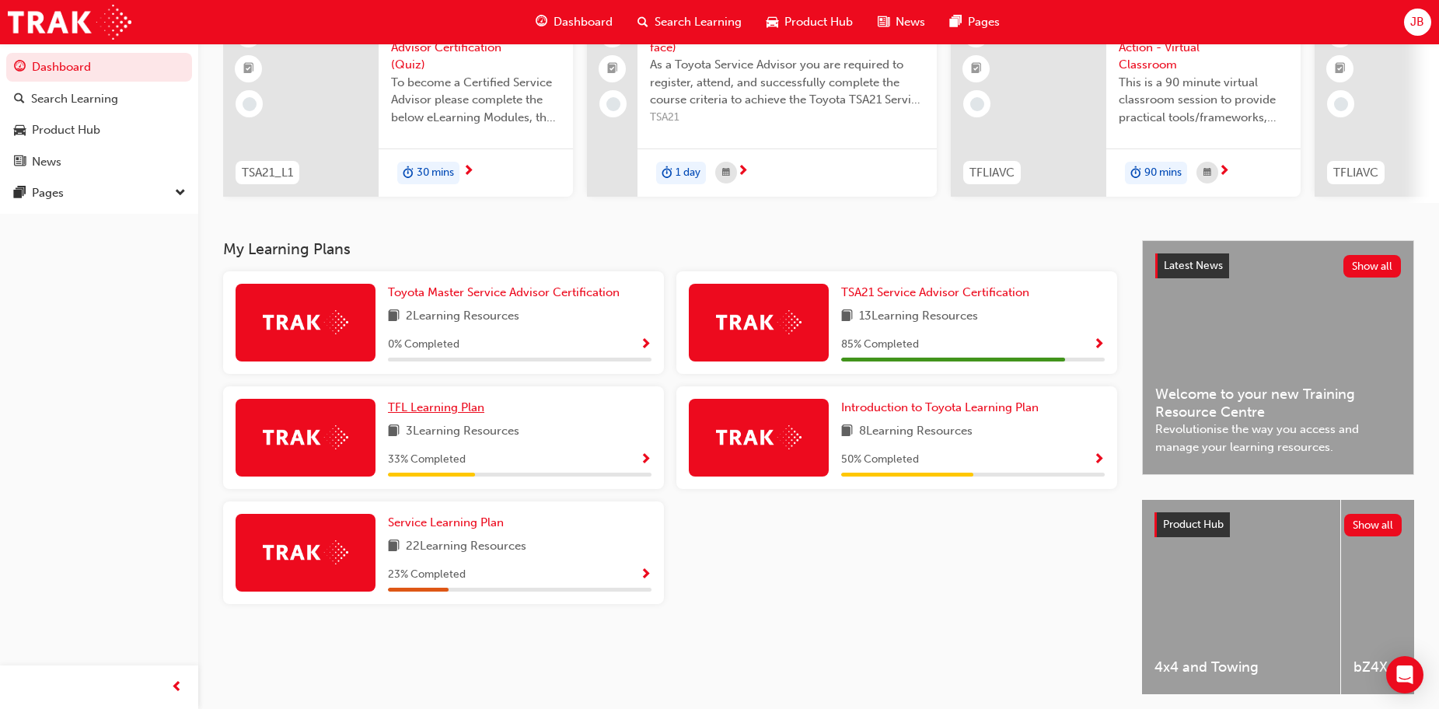
click at [413, 411] on span "TFL Learning Plan" at bounding box center [436, 407] width 96 height 14
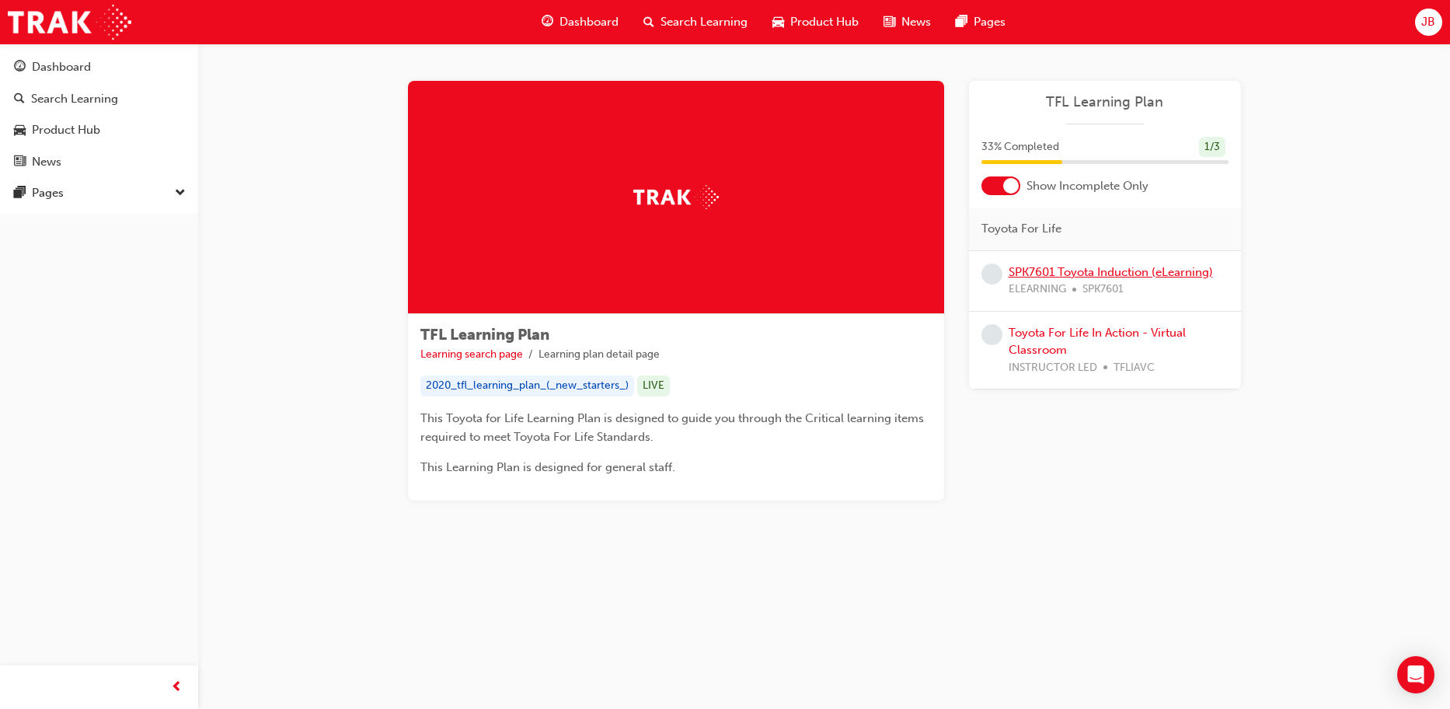
click at [1063, 267] on link "SPK7601 Toyota Induction (eLearning)" at bounding box center [1111, 272] width 204 height 14
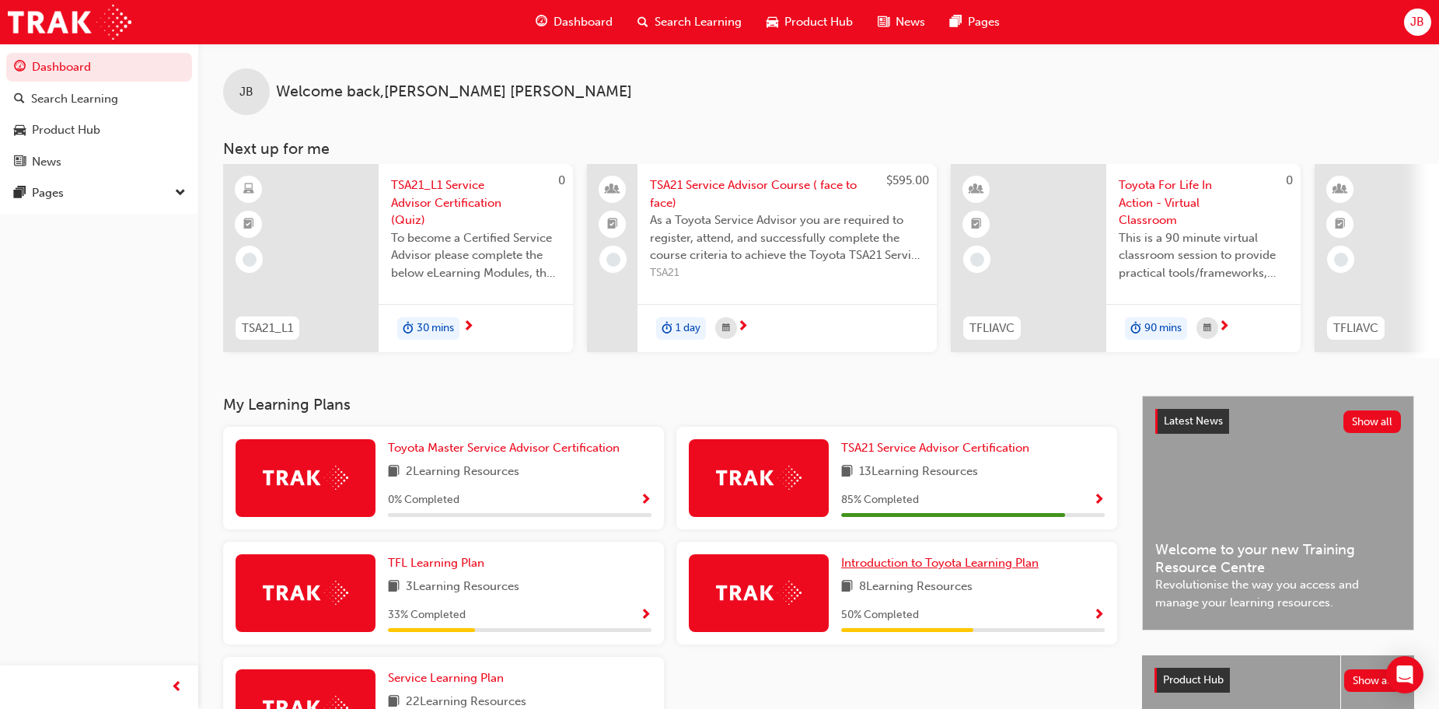
click at [872, 567] on span "Introduction to Toyota Learning Plan" at bounding box center [939, 563] width 197 height 14
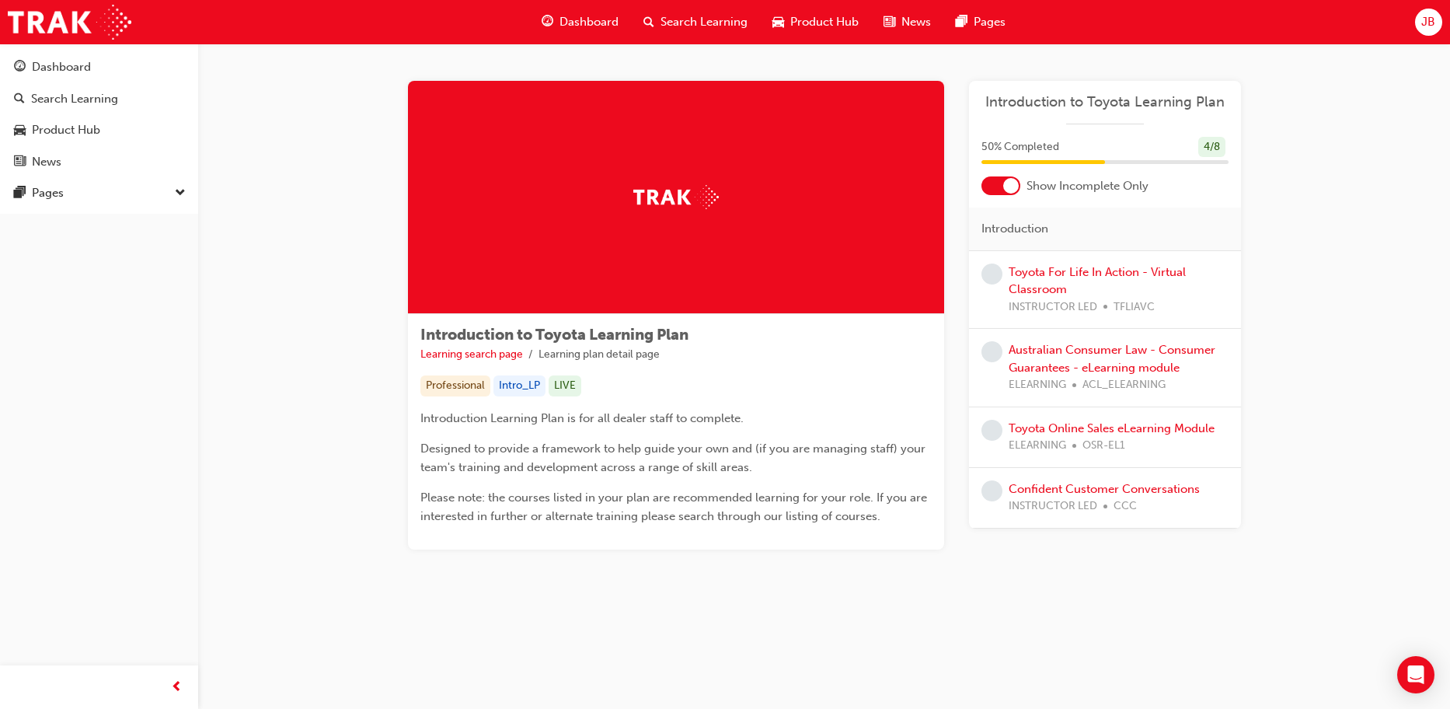
click at [1009, 189] on div at bounding box center [1011, 186] width 16 height 16
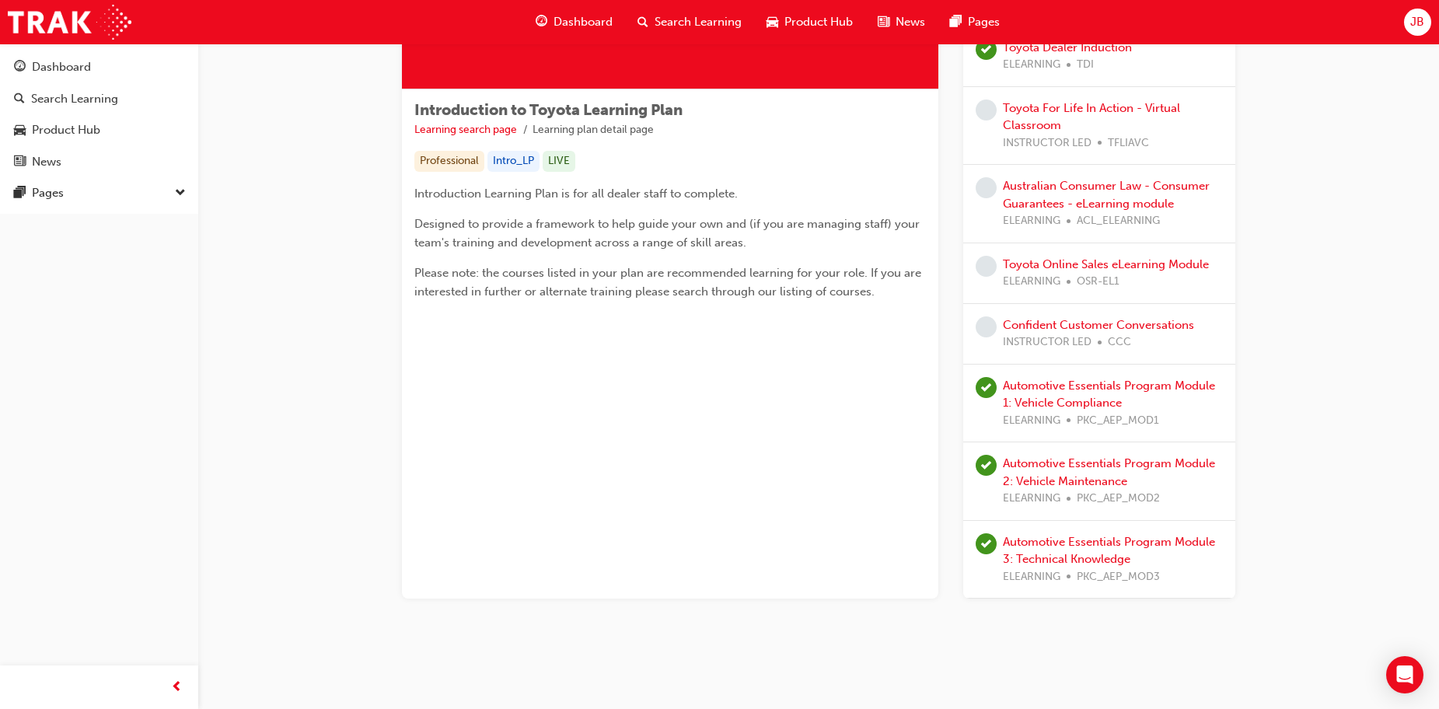
scroll to position [228, 0]
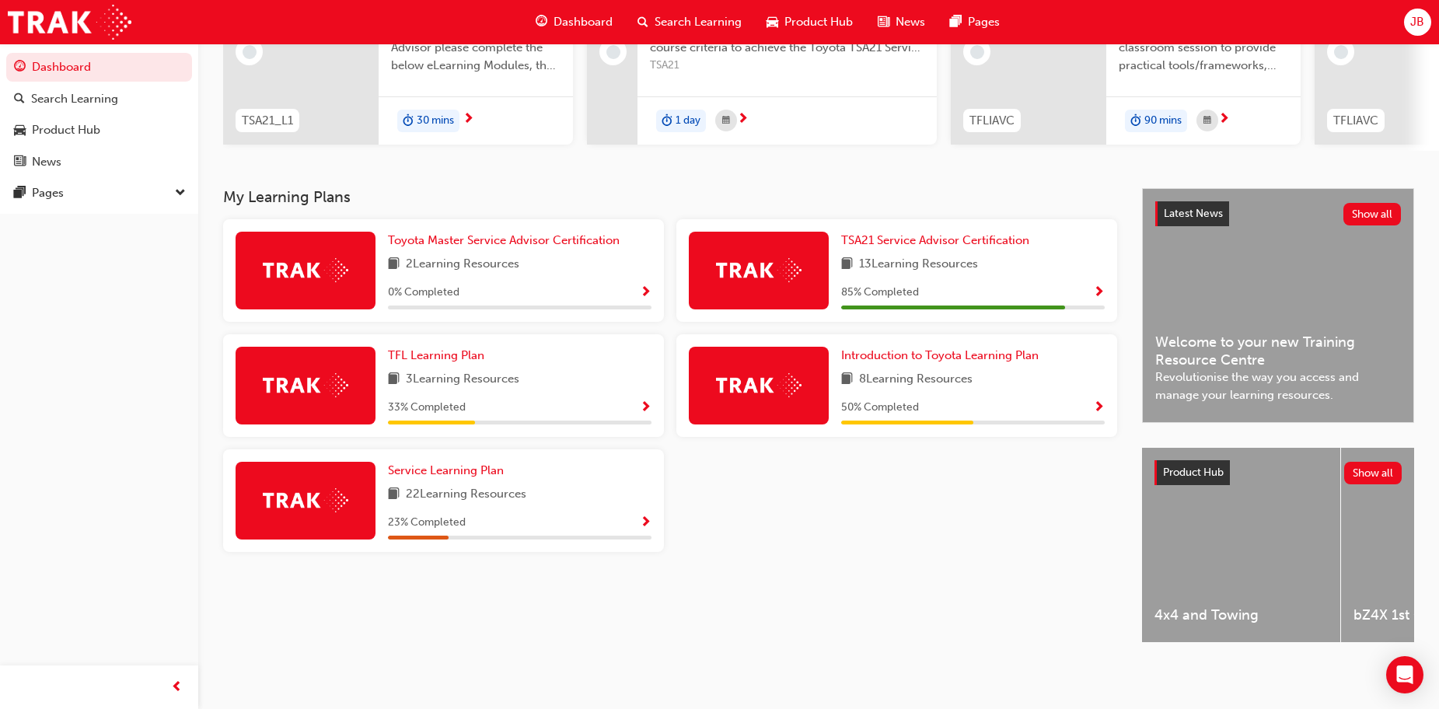
scroll to position [220, 0]
click at [460, 463] on span "Service Learning Plan" at bounding box center [446, 470] width 116 height 14
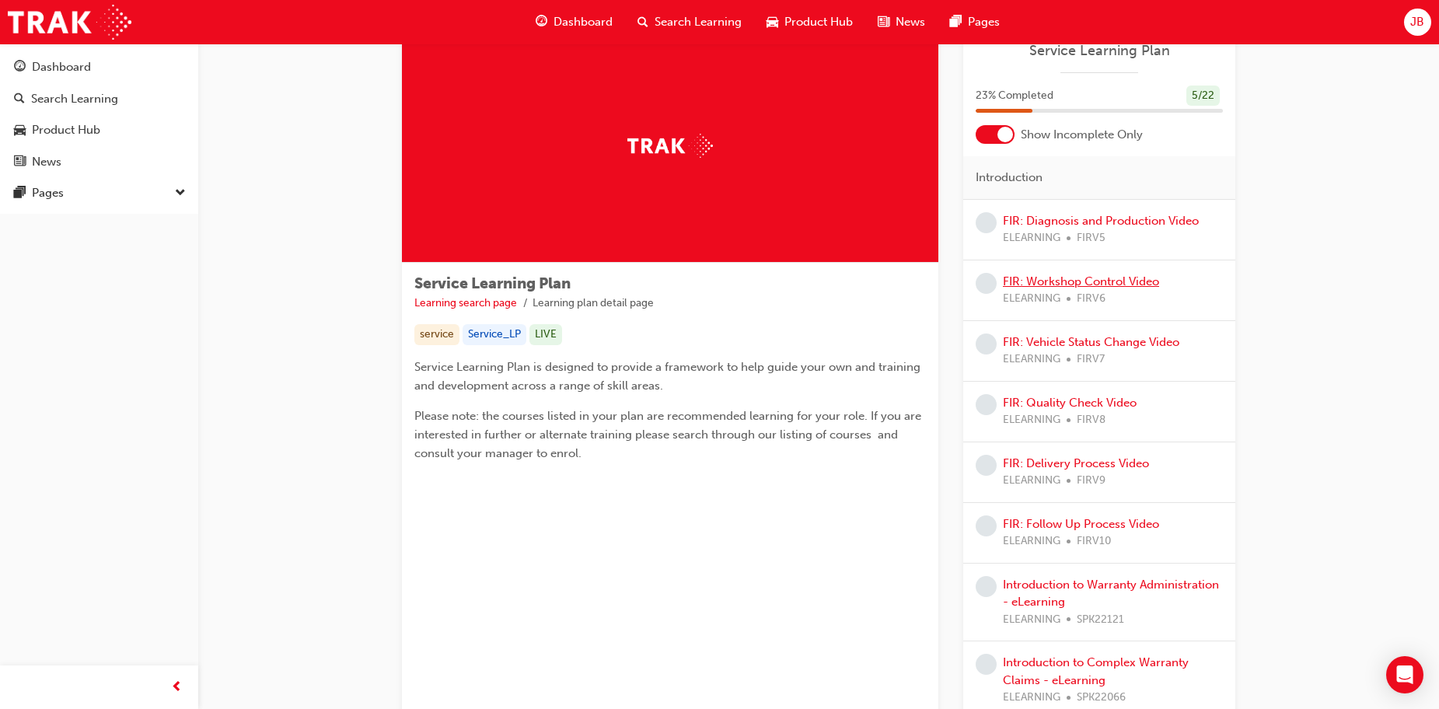
scroll to position [49, 0]
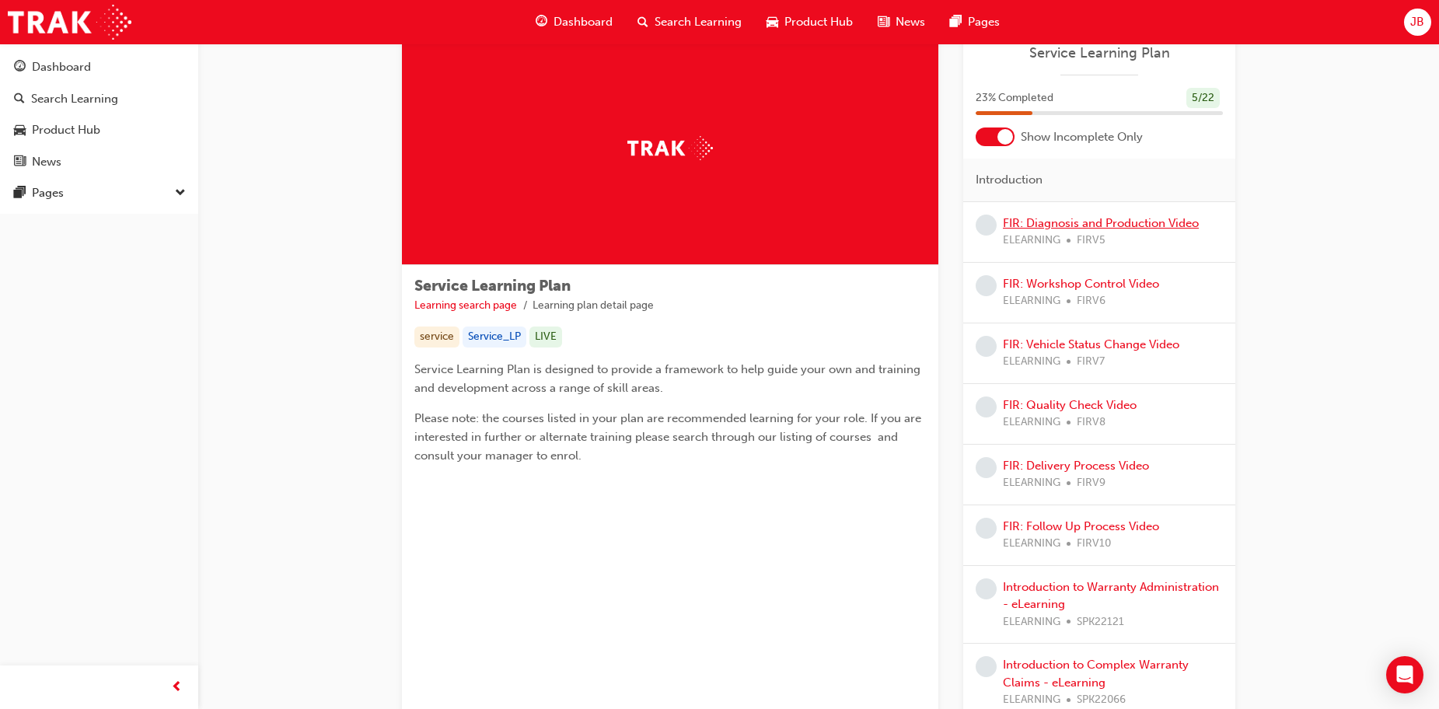
click at [1062, 229] on link "FIR: Diagnosis and Production Video" at bounding box center [1101, 223] width 196 height 14
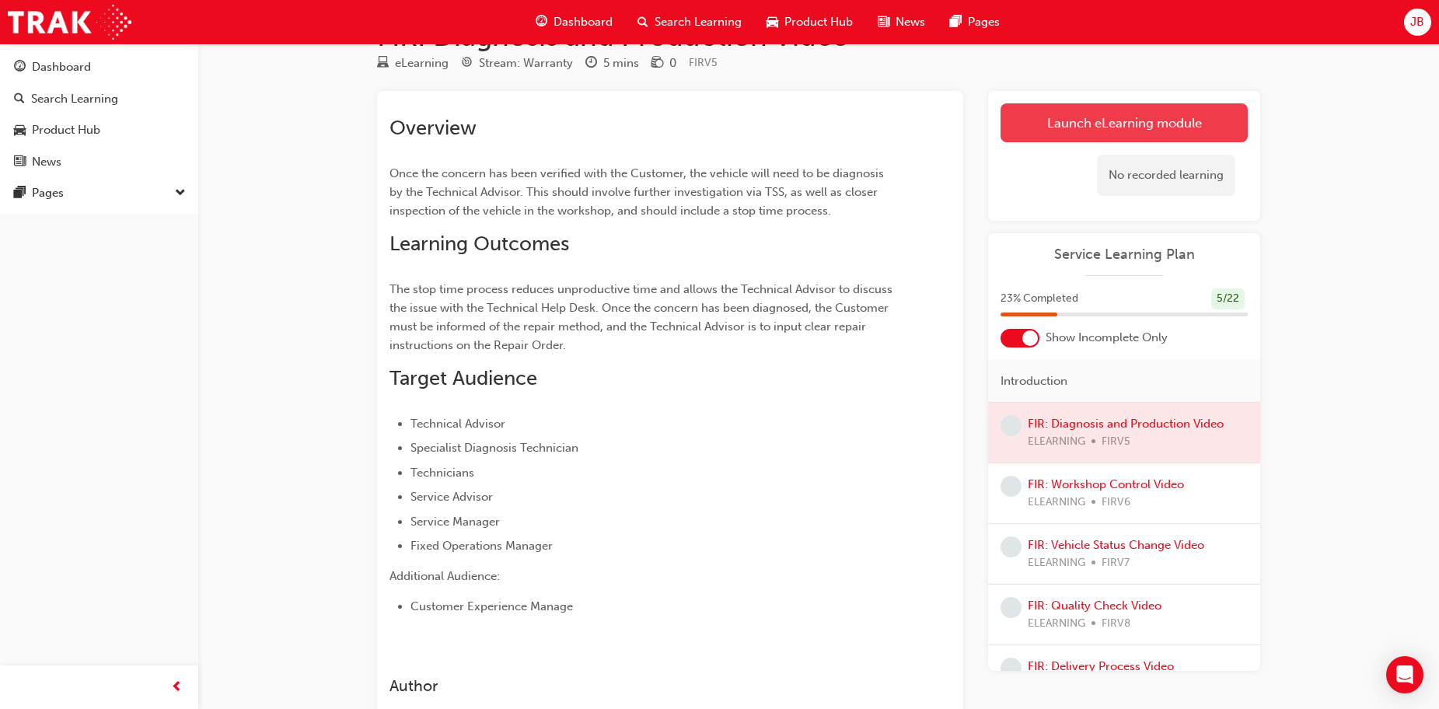
click at [1087, 114] on link "Launch eLearning module" at bounding box center [1123, 122] width 247 height 39
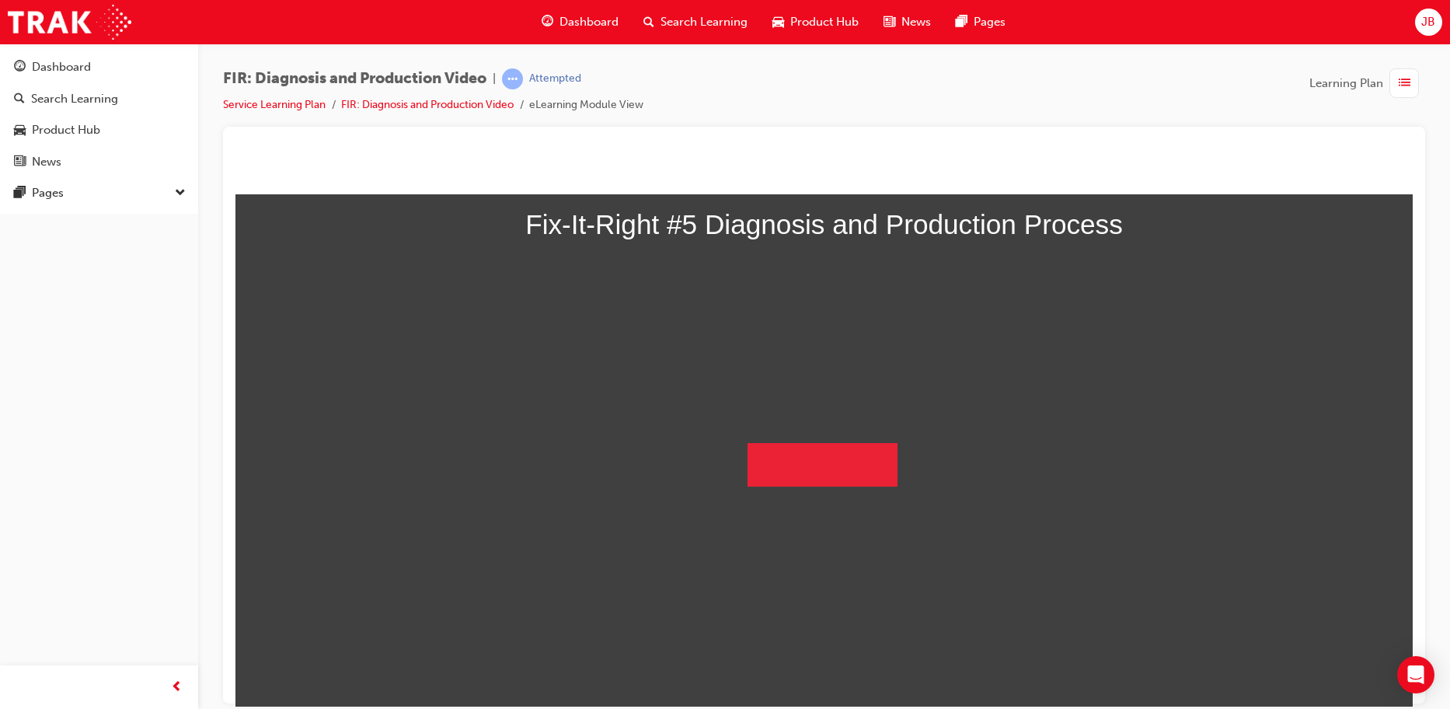
scroll to position [190, 0]
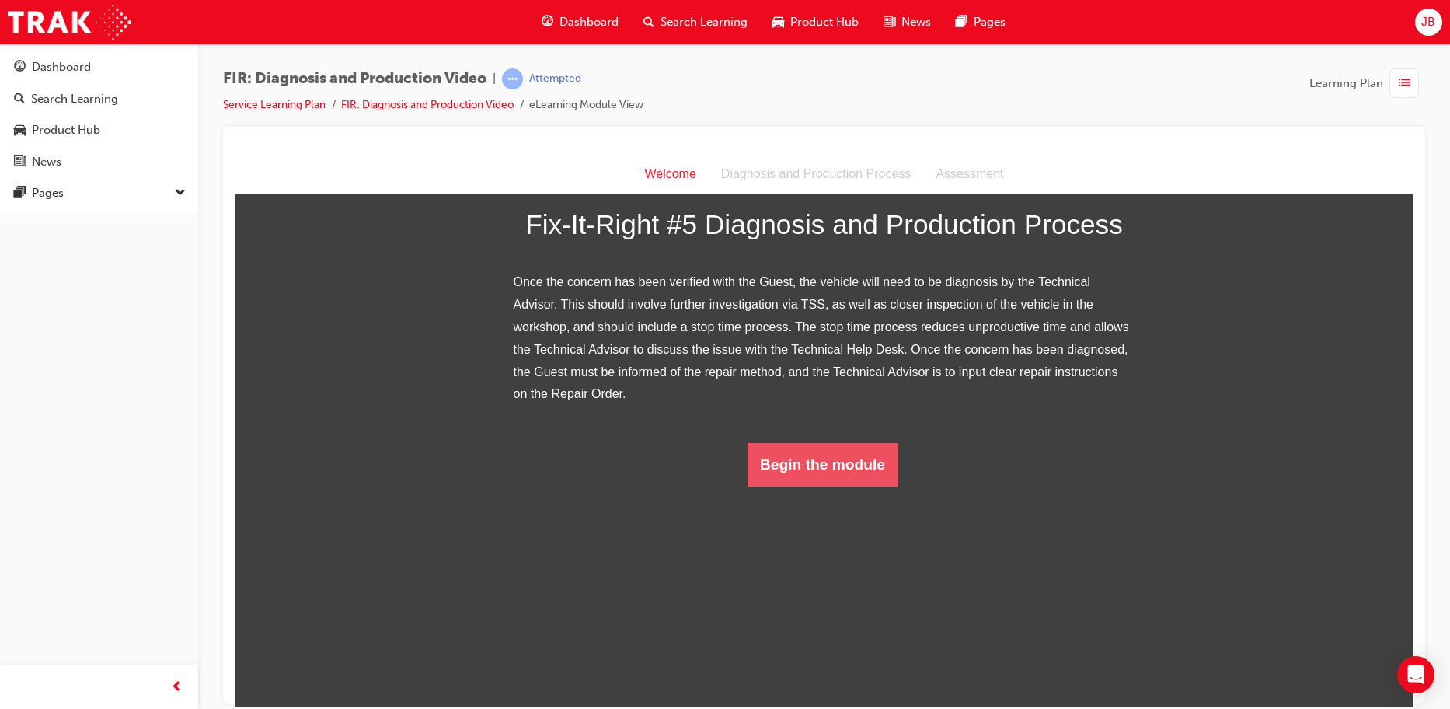
click at [832, 486] on button "Begin the module" at bounding box center [823, 464] width 150 height 44
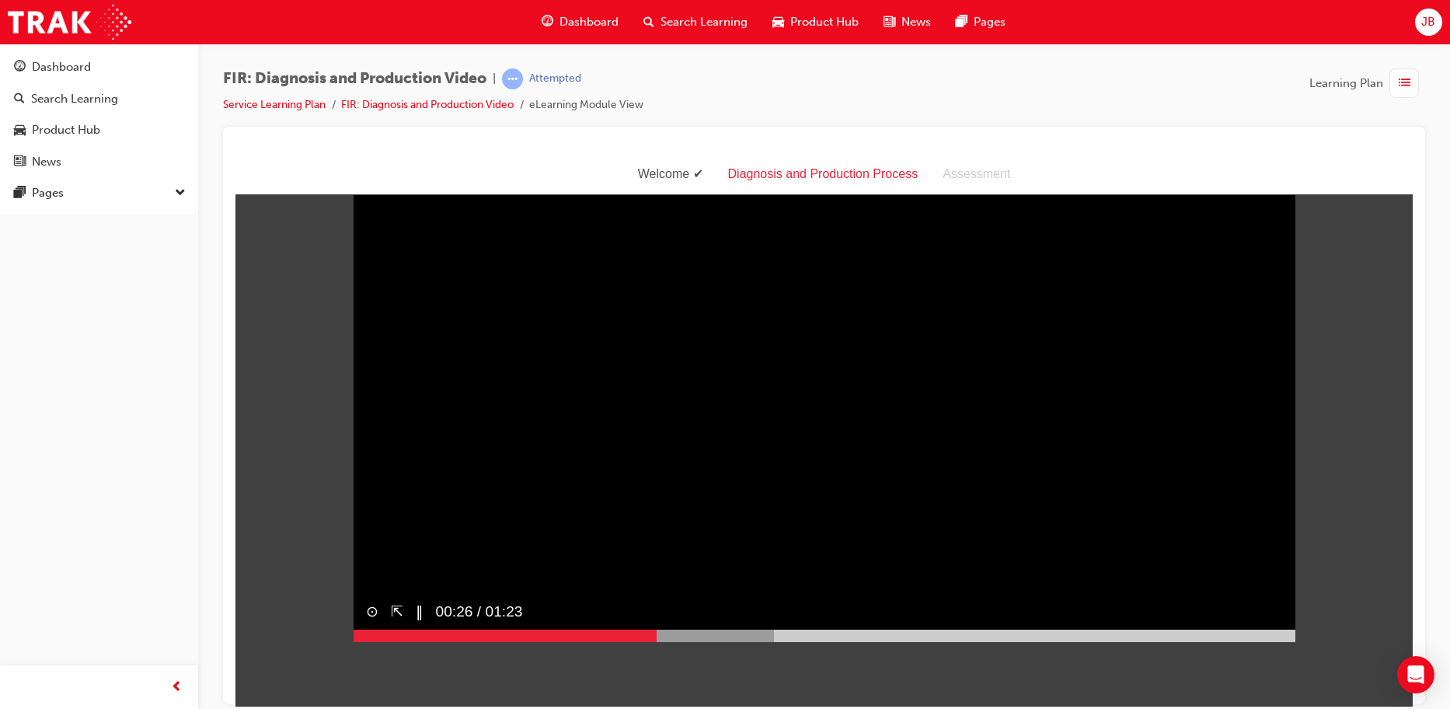
scroll to position [37, 0]
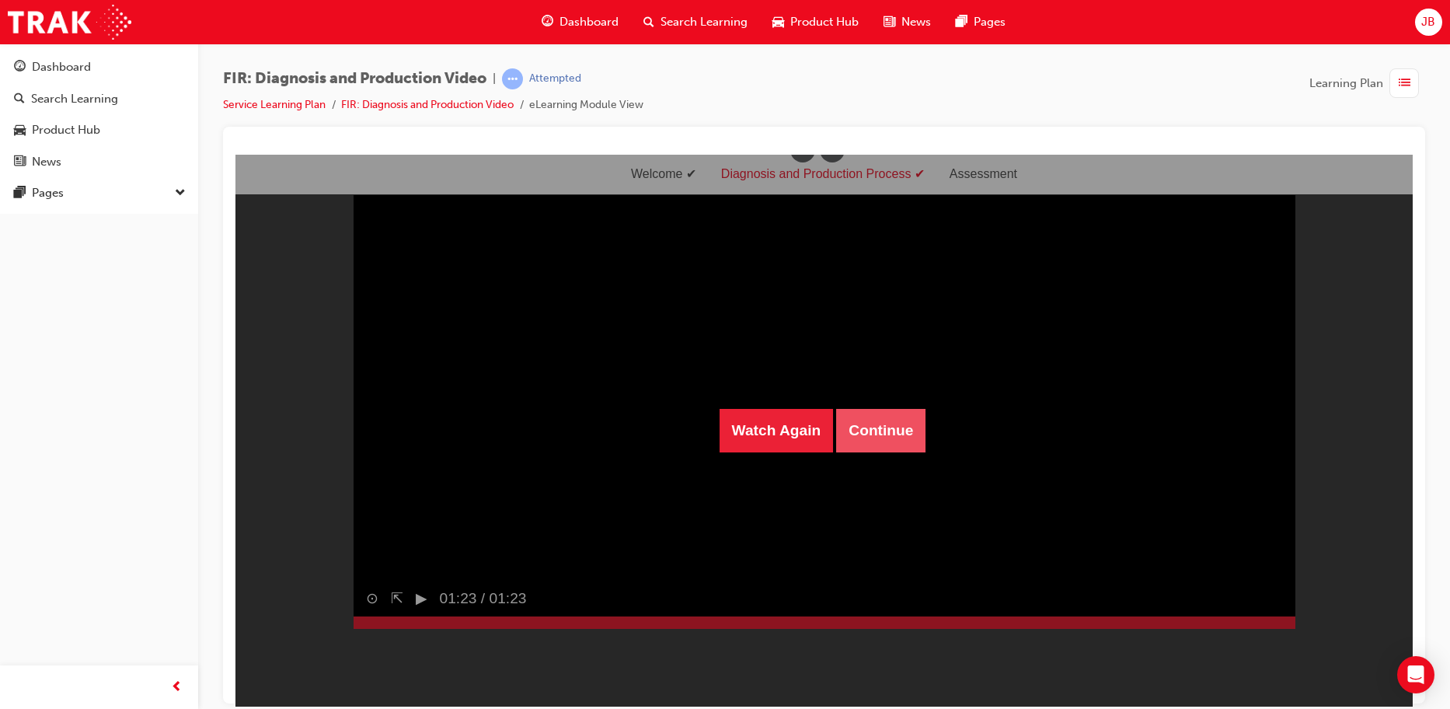
click at [878, 424] on button "Continue" at bounding box center [880, 430] width 89 height 44
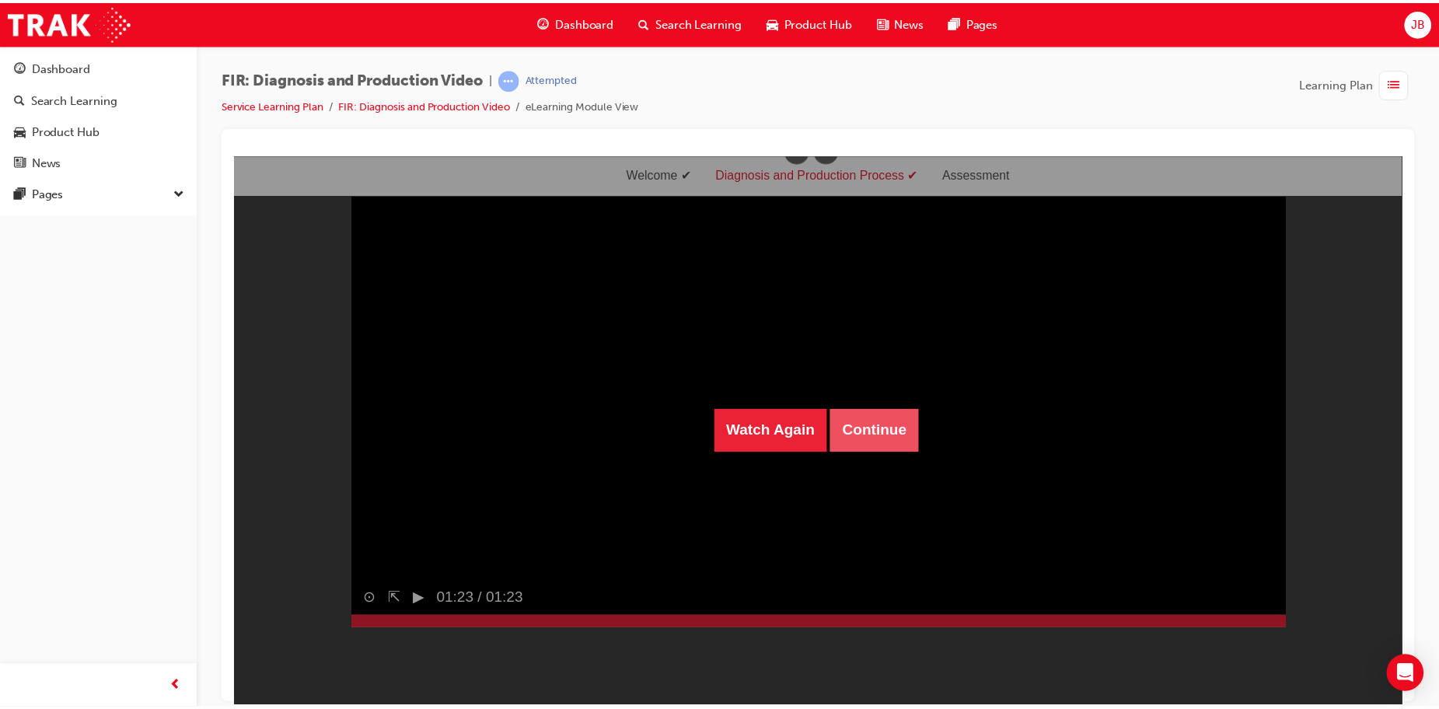
scroll to position [50, 0]
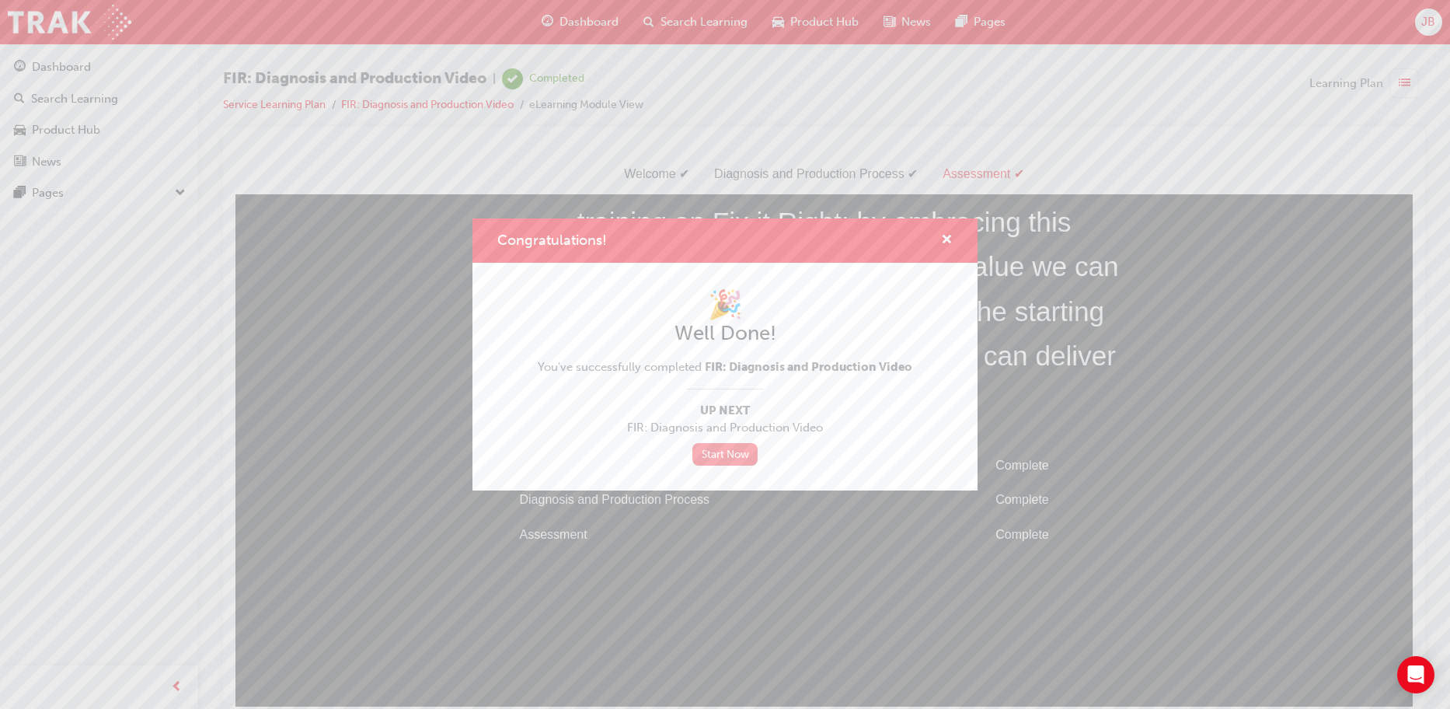
click at [720, 449] on link "Start Now" at bounding box center [724, 454] width 65 height 23
click at [943, 235] on span "cross-icon" at bounding box center [947, 241] width 12 height 14
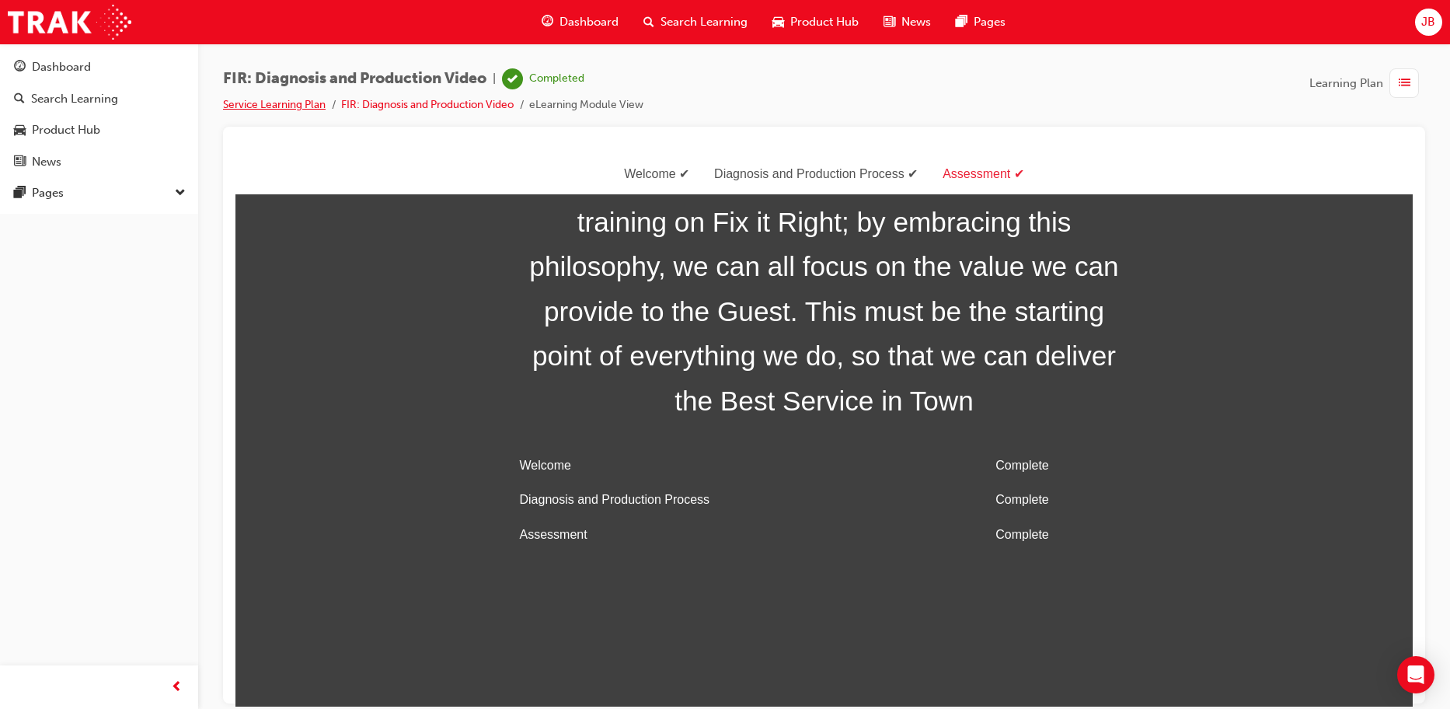
click at [298, 103] on link "Service Learning Plan" at bounding box center [274, 104] width 103 height 13
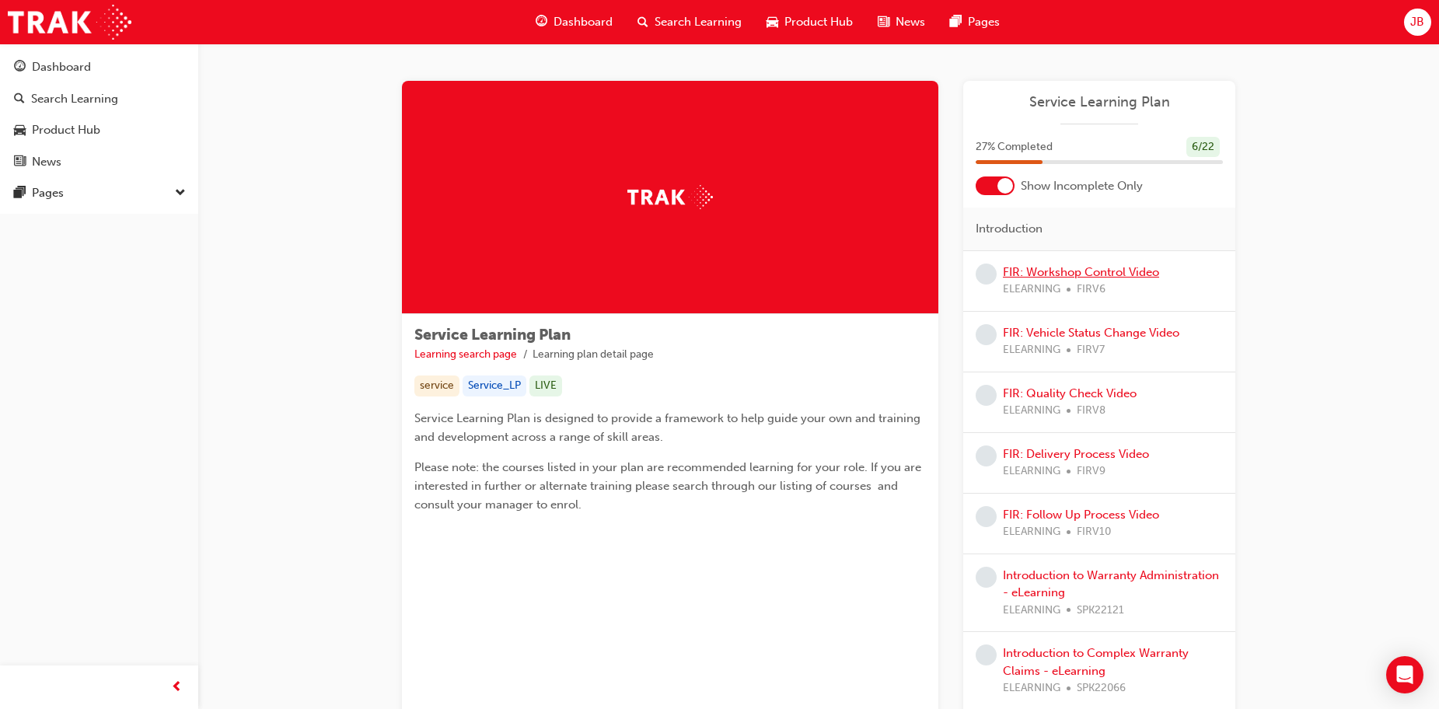
click at [1116, 274] on link "FIR: Workshop Control Video" at bounding box center [1081, 272] width 156 height 14
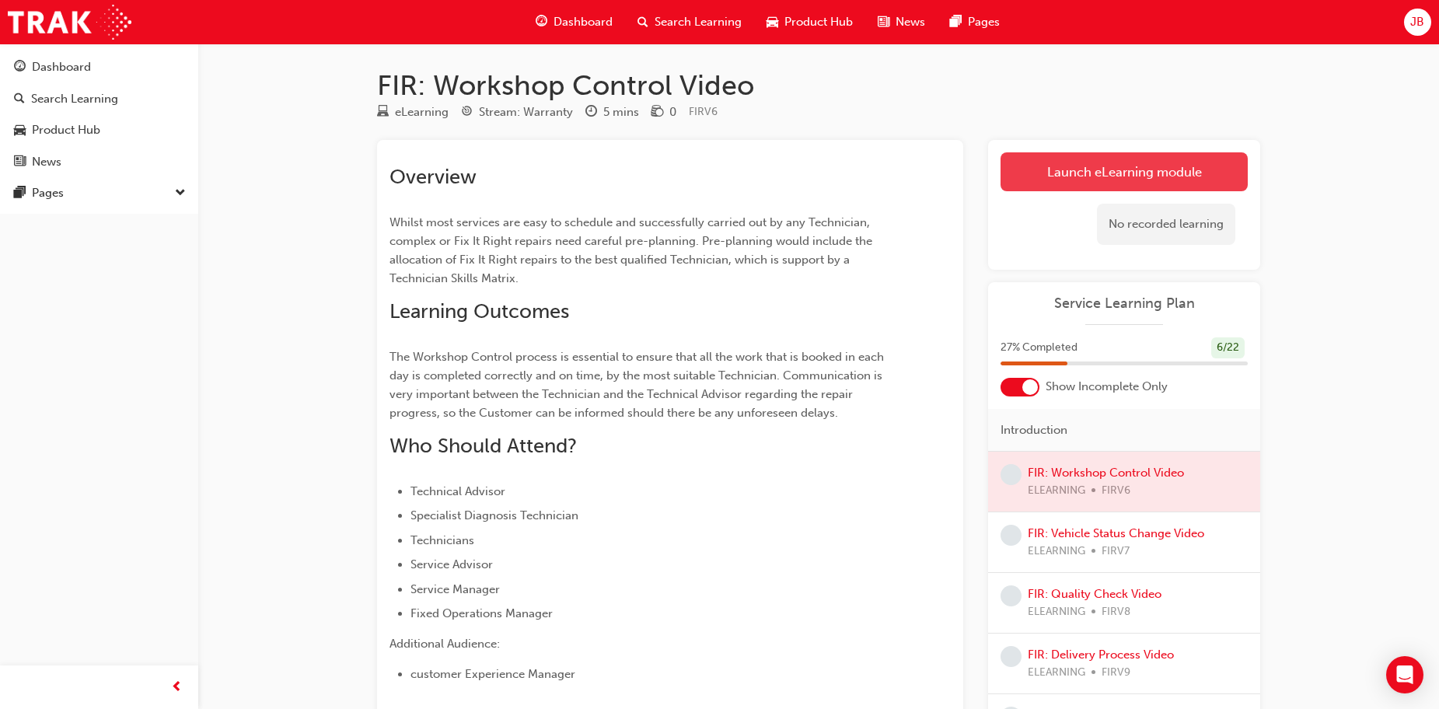
click at [1135, 168] on link "Launch eLearning module" at bounding box center [1123, 171] width 247 height 39
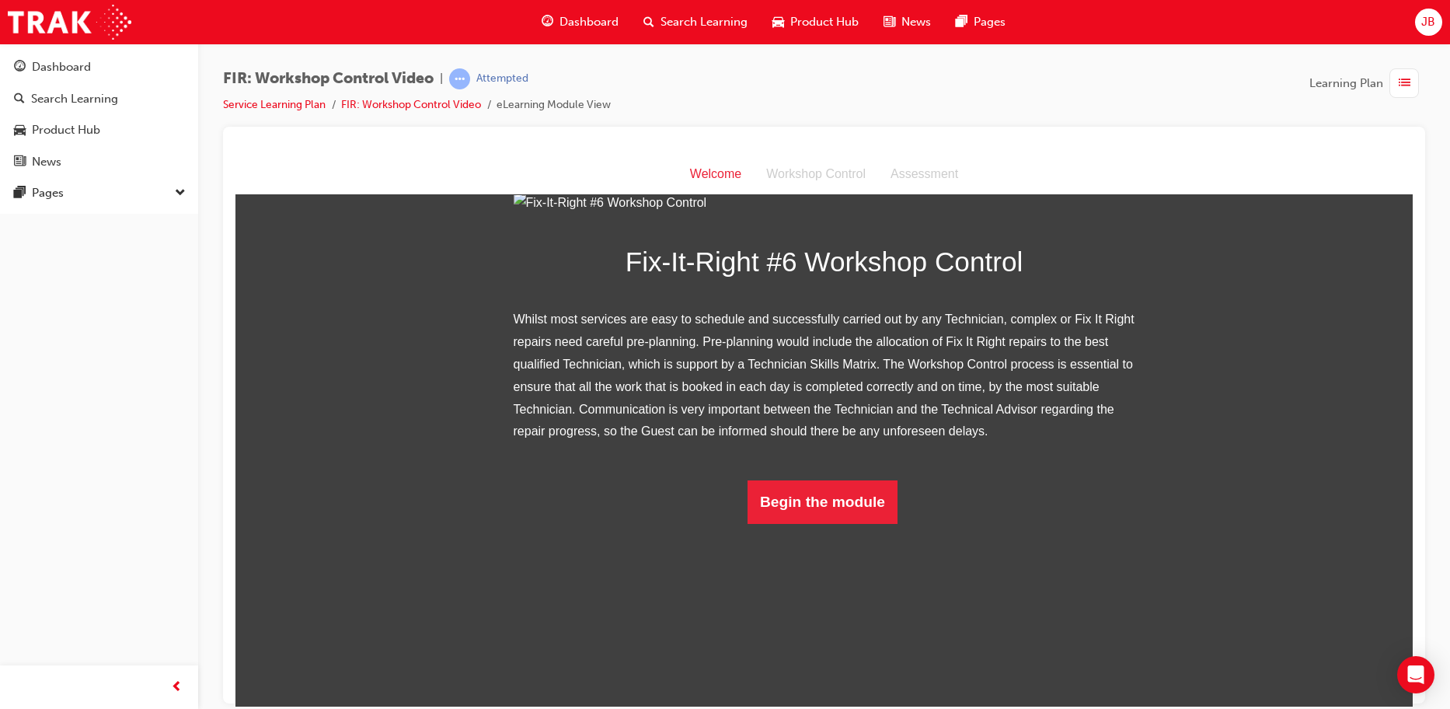
scroll to position [146, 0]
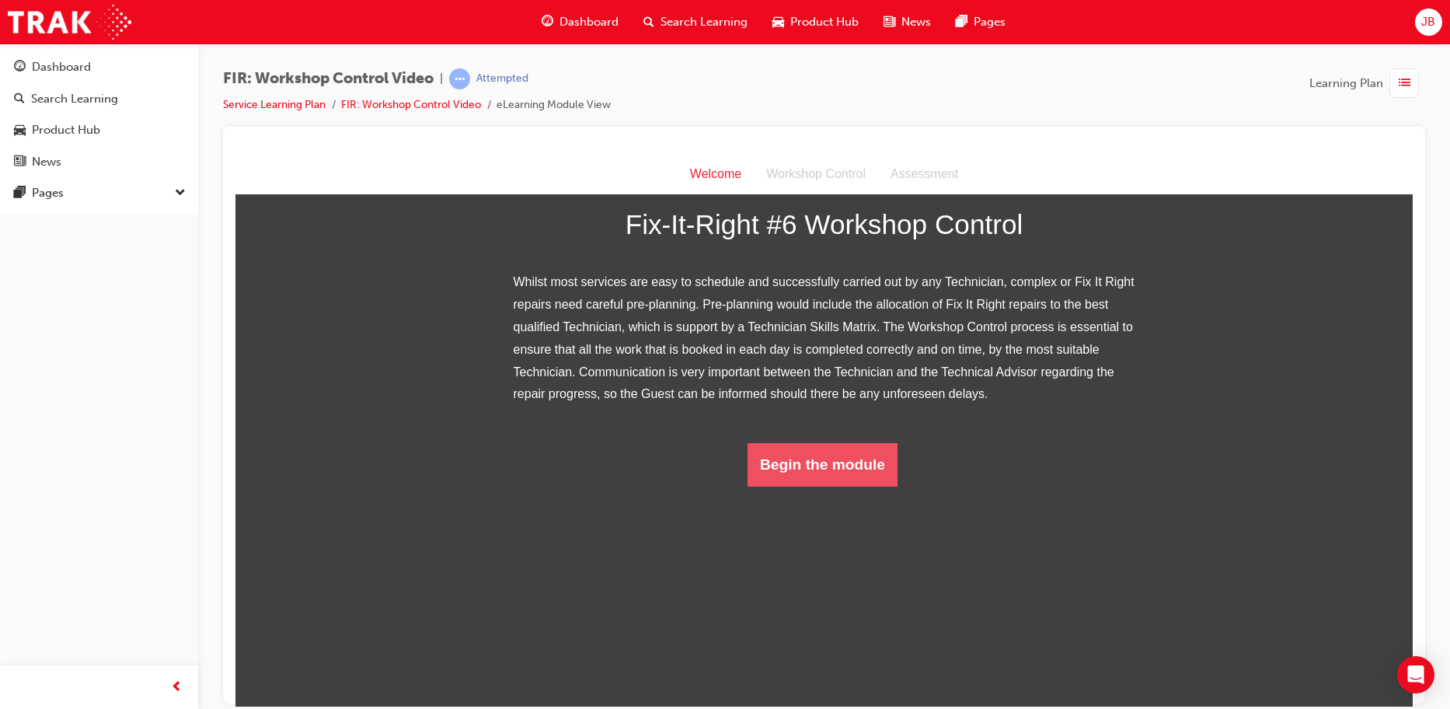
click at [827, 486] on button "Begin the module" at bounding box center [823, 464] width 150 height 44
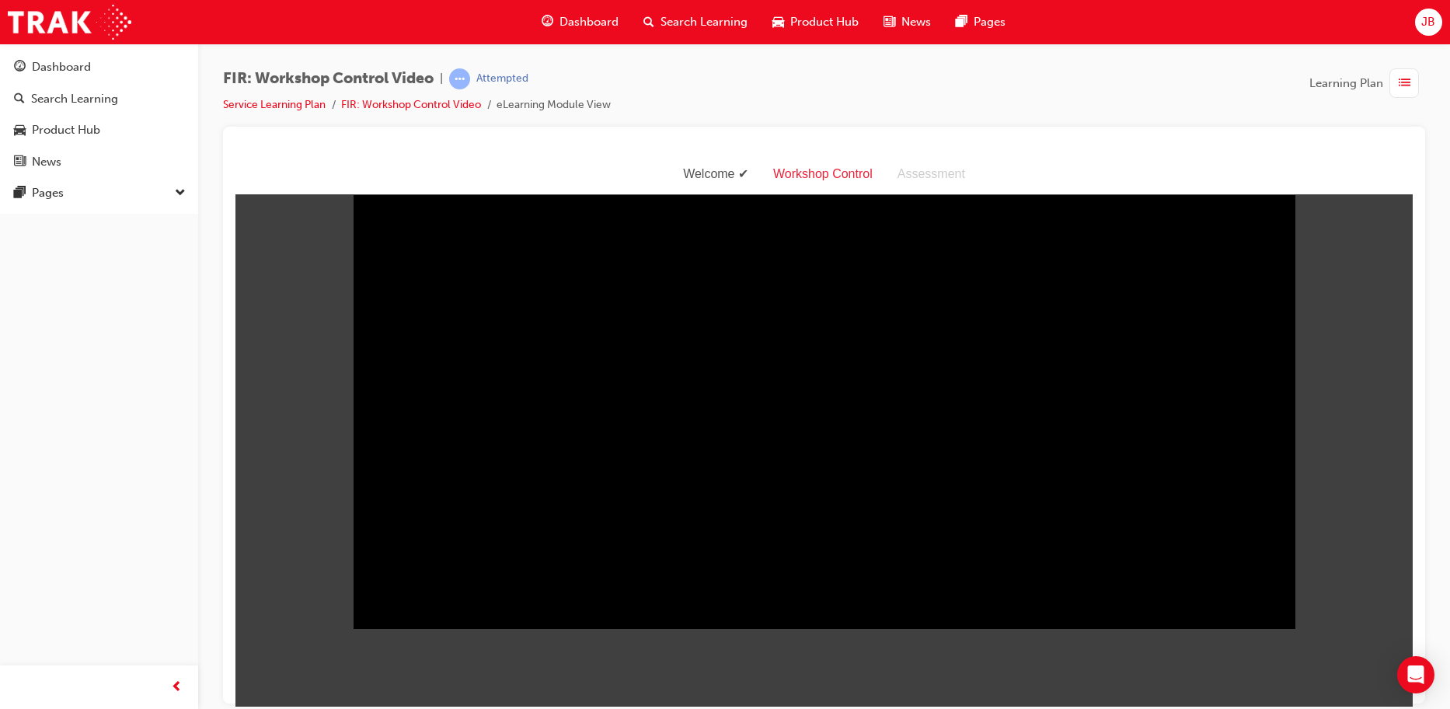
scroll to position [37, 0]
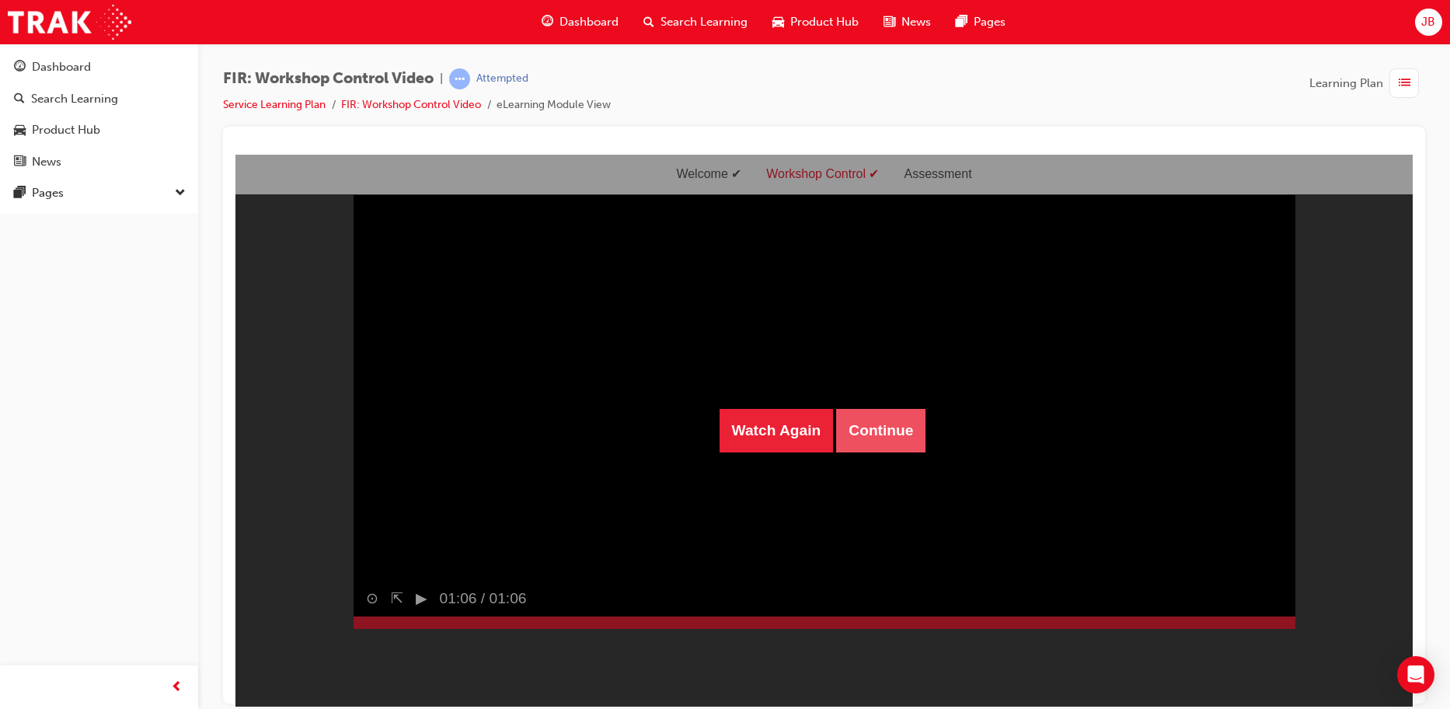
click at [856, 420] on button "Continue" at bounding box center [880, 430] width 89 height 44
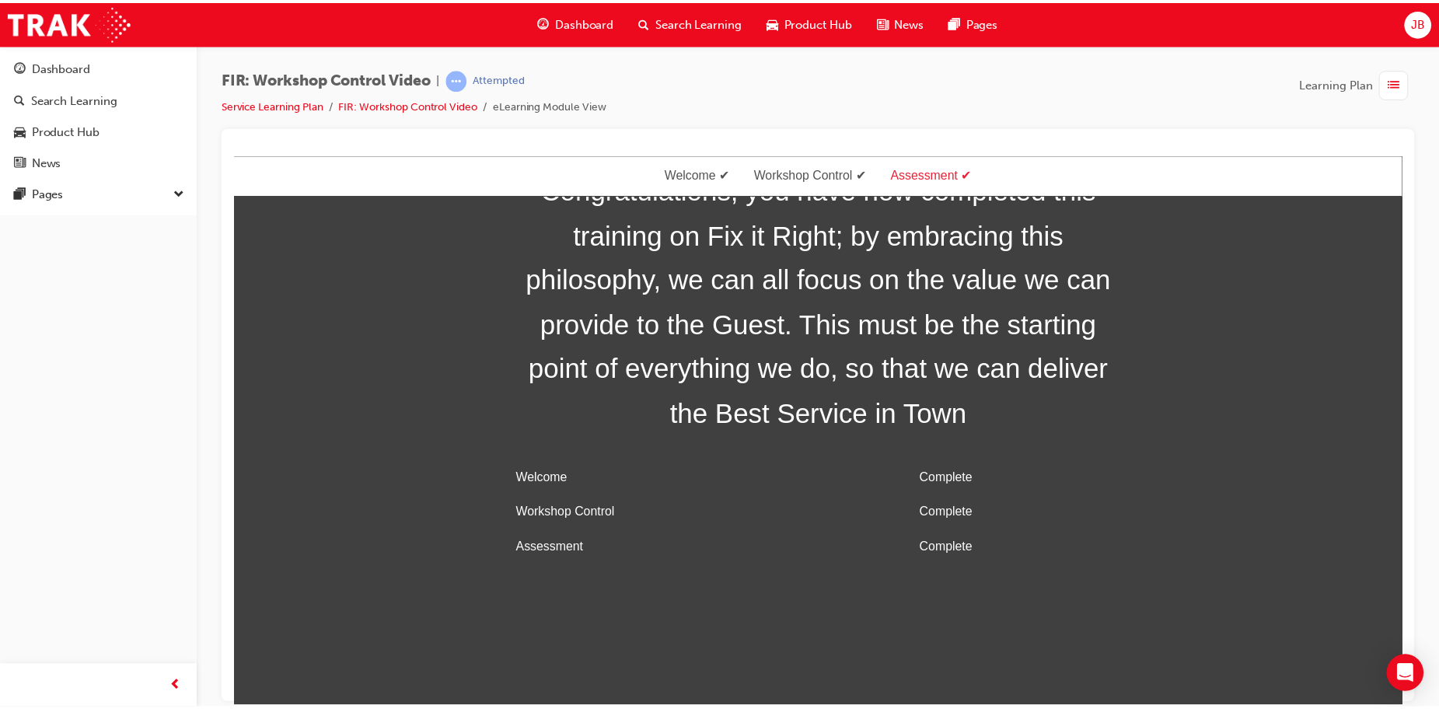
scroll to position [50, 0]
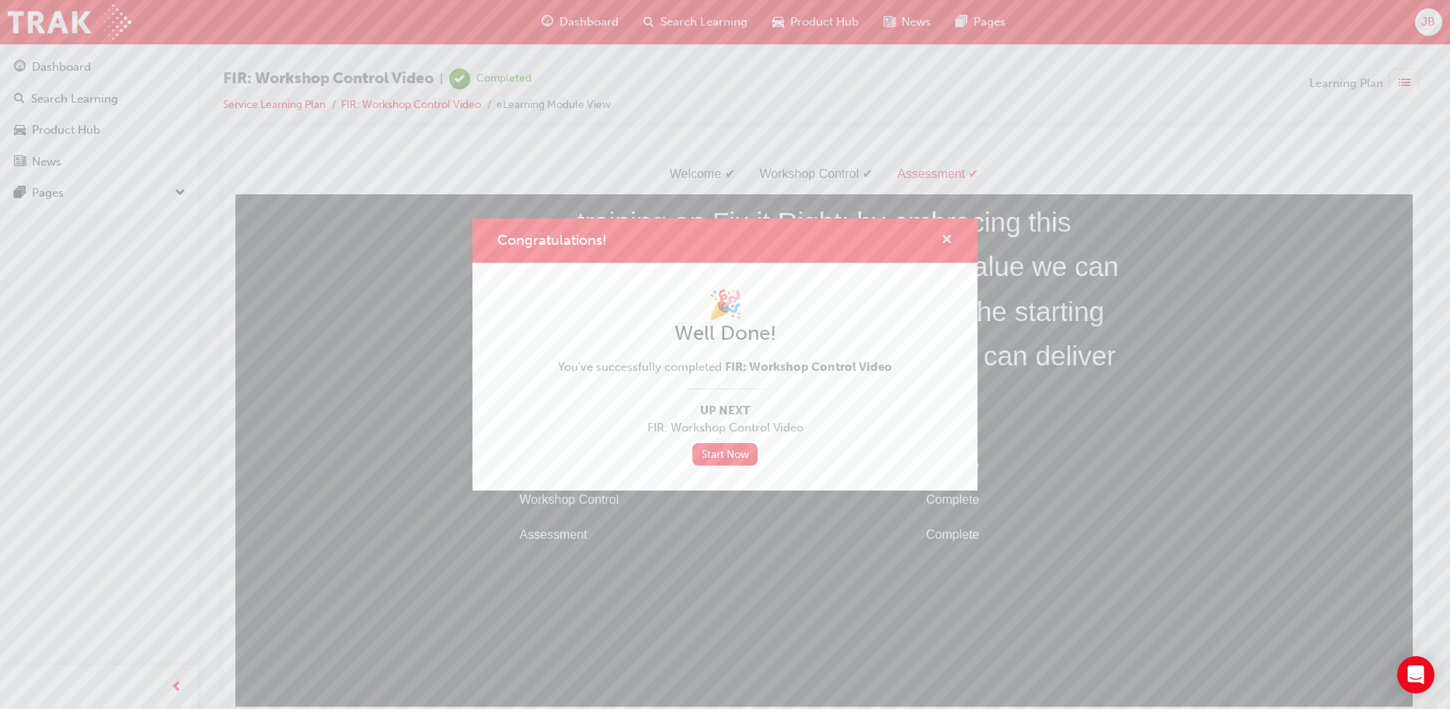
click at [951, 239] on span "cross-icon" at bounding box center [947, 241] width 12 height 14
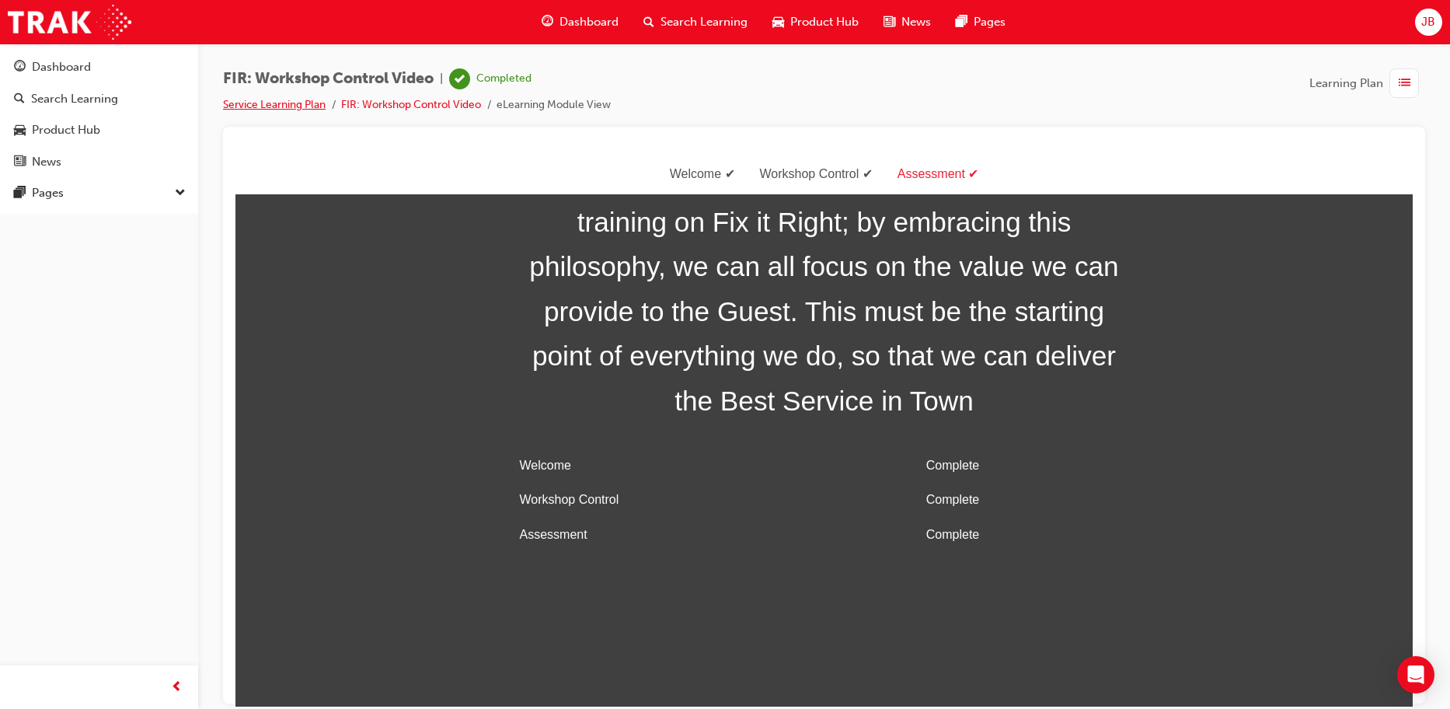
click at [300, 100] on link "Service Learning Plan" at bounding box center [274, 104] width 103 height 13
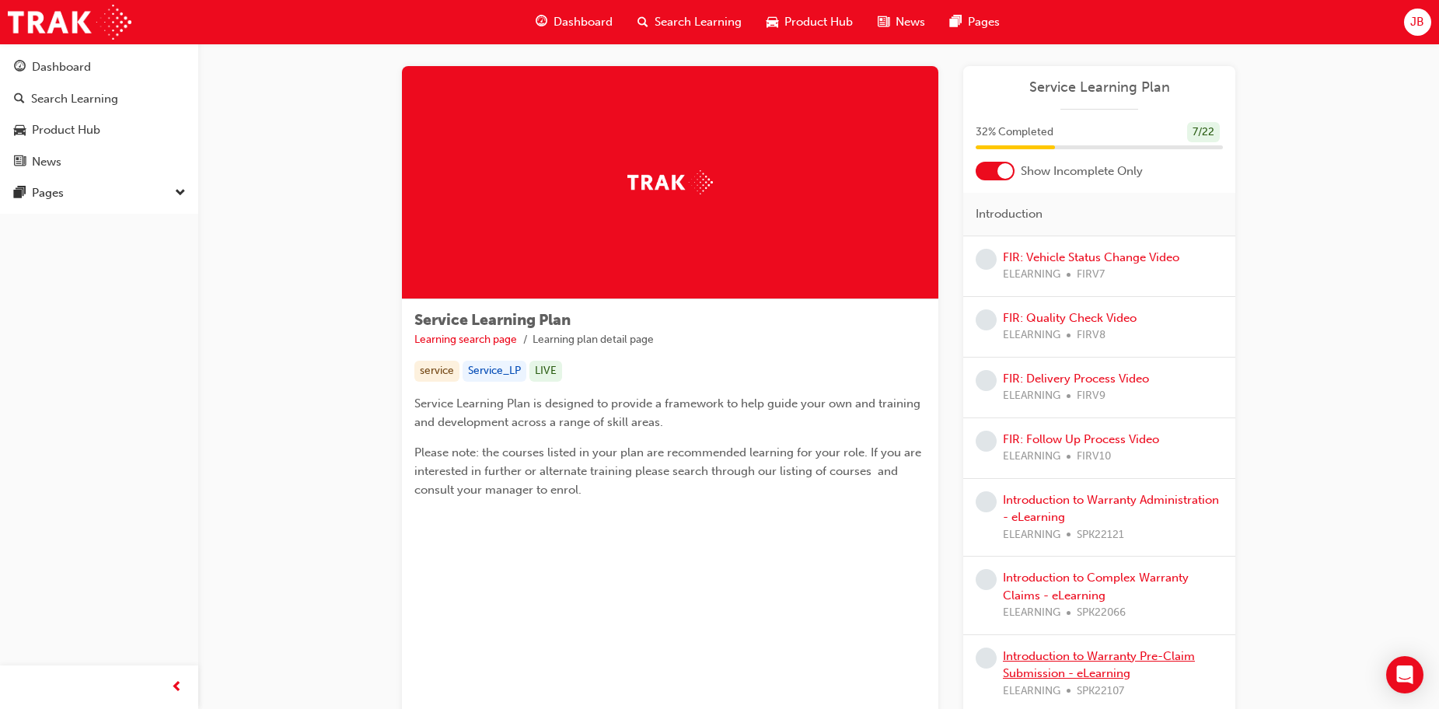
scroll to position [5, 0]
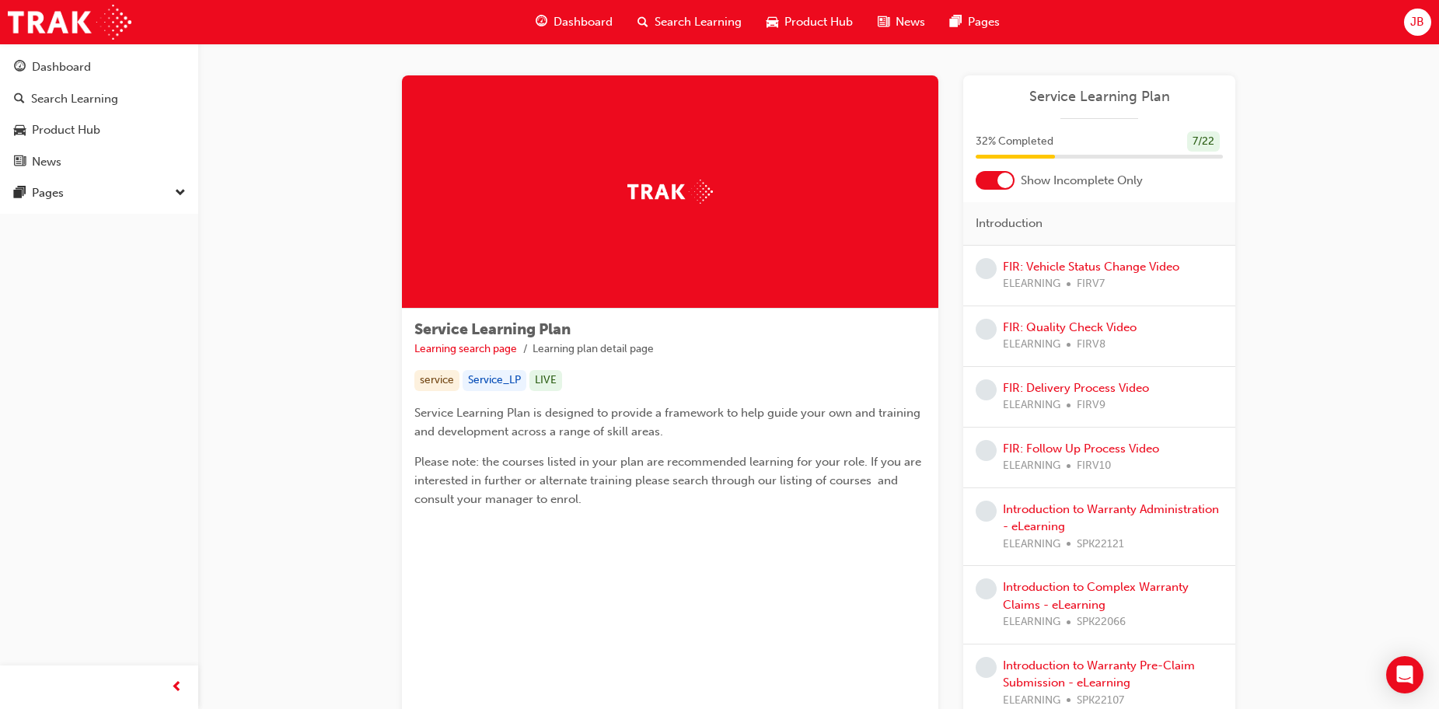
click at [999, 179] on div at bounding box center [1005, 181] width 16 height 16
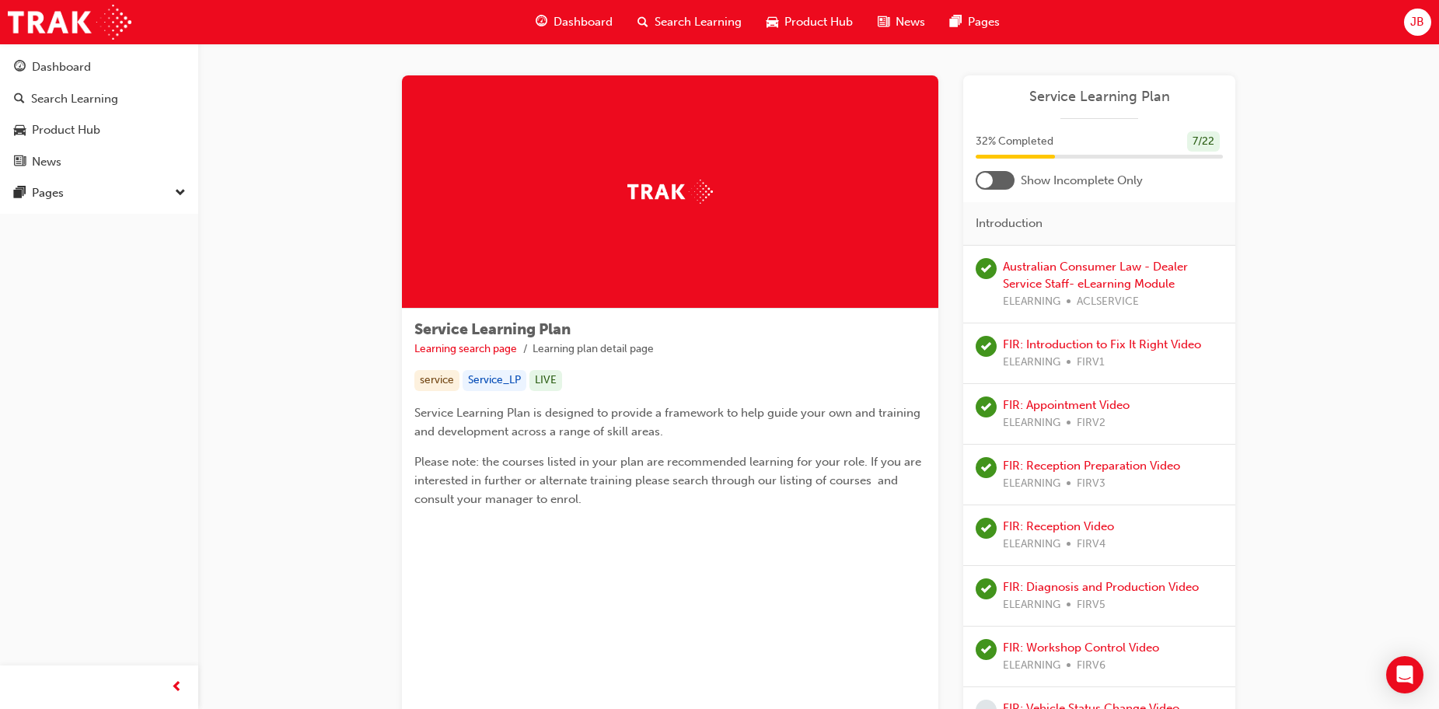
click at [1003, 188] on div at bounding box center [994, 180] width 39 height 19
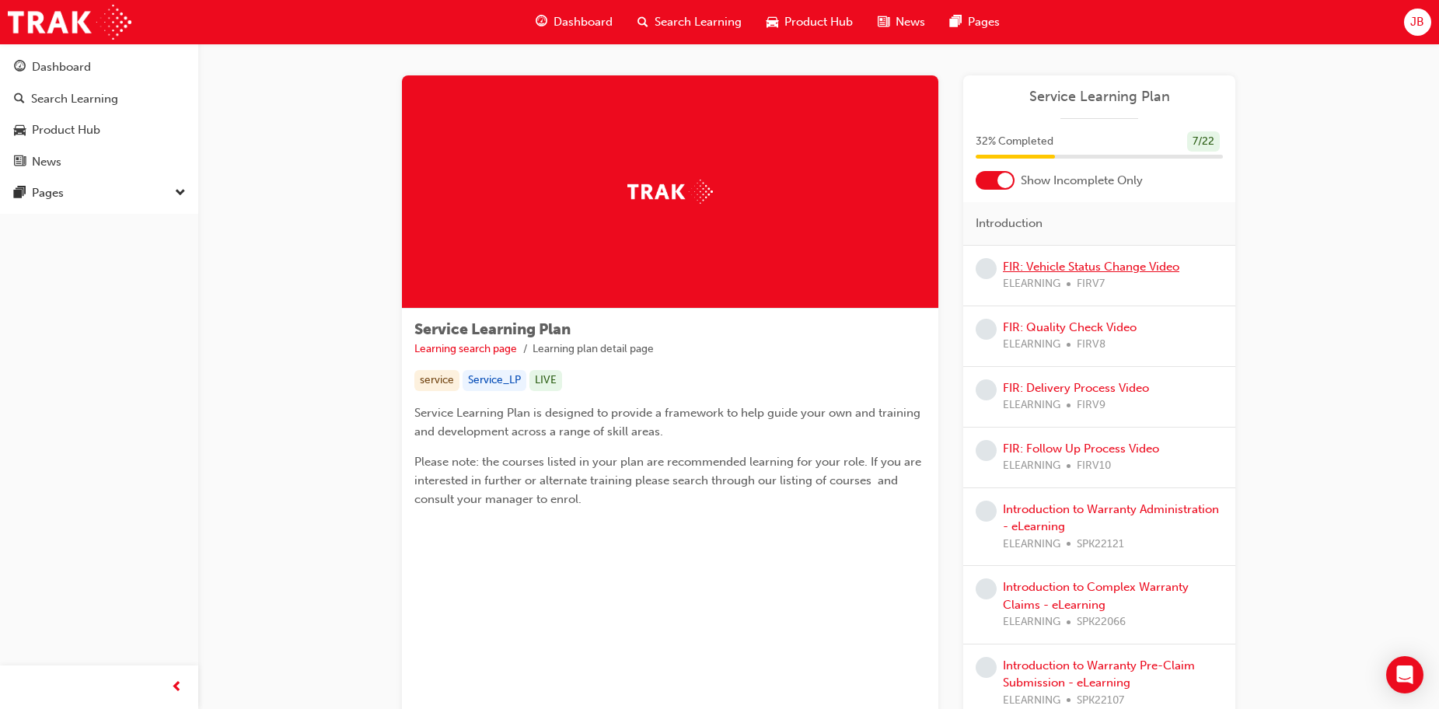
click at [1057, 263] on link "FIR: Vehicle Status Change Video" at bounding box center [1091, 267] width 176 height 14
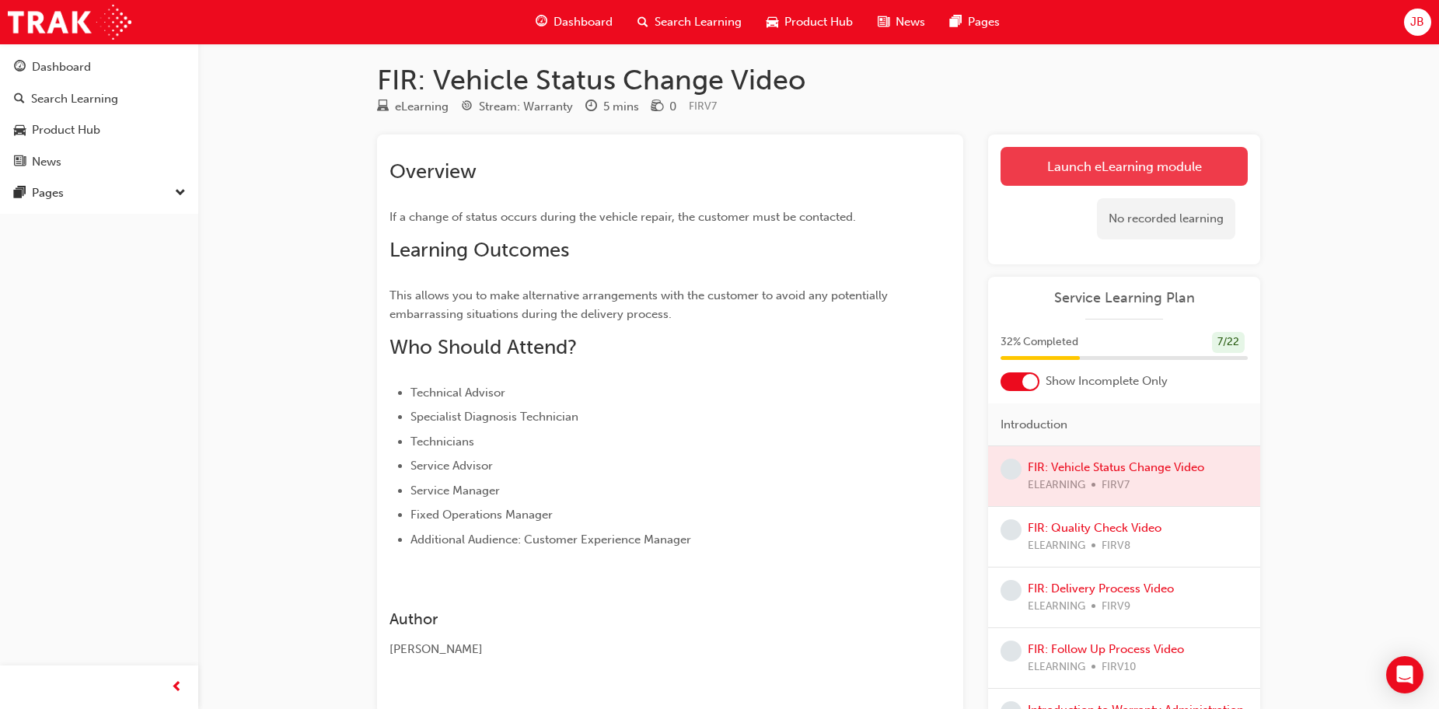
click at [1037, 152] on link "Launch eLearning module" at bounding box center [1123, 166] width 247 height 39
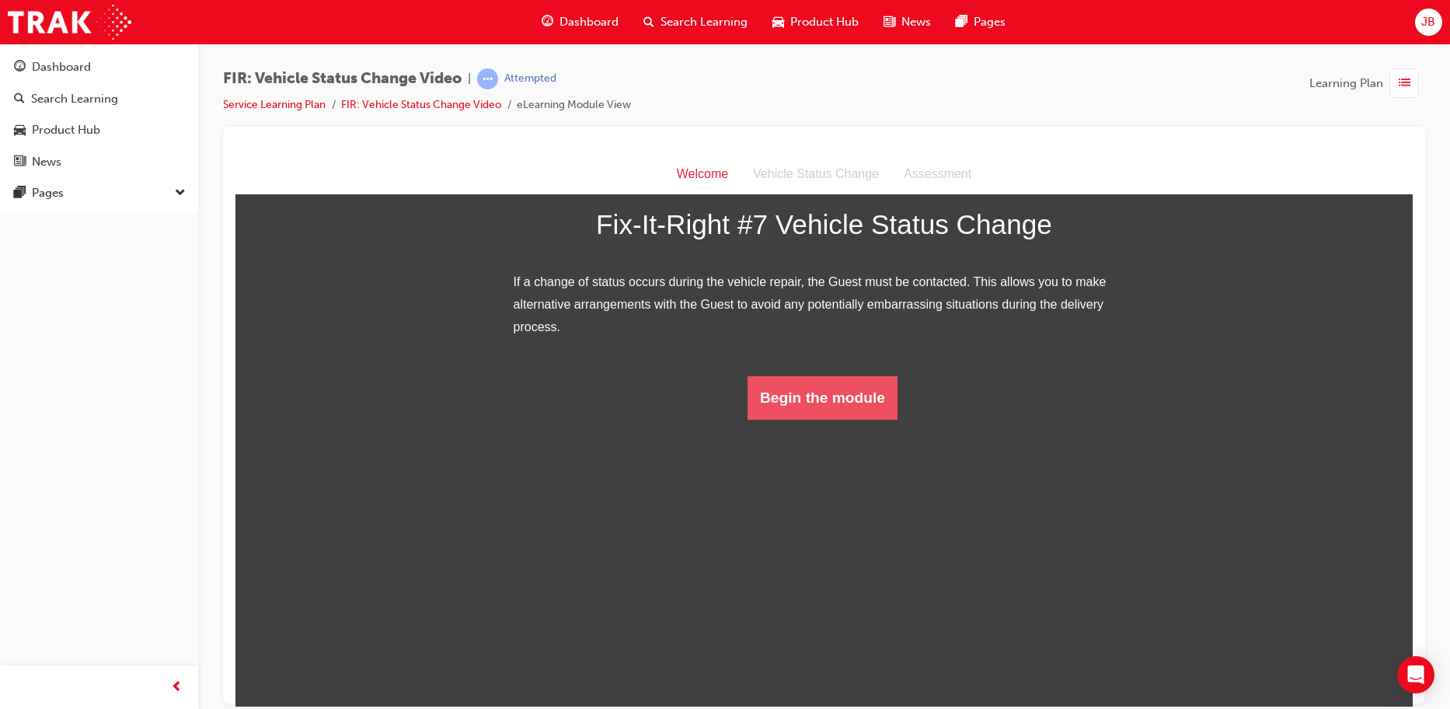
click at [854, 419] on button "Begin the module" at bounding box center [823, 397] width 150 height 44
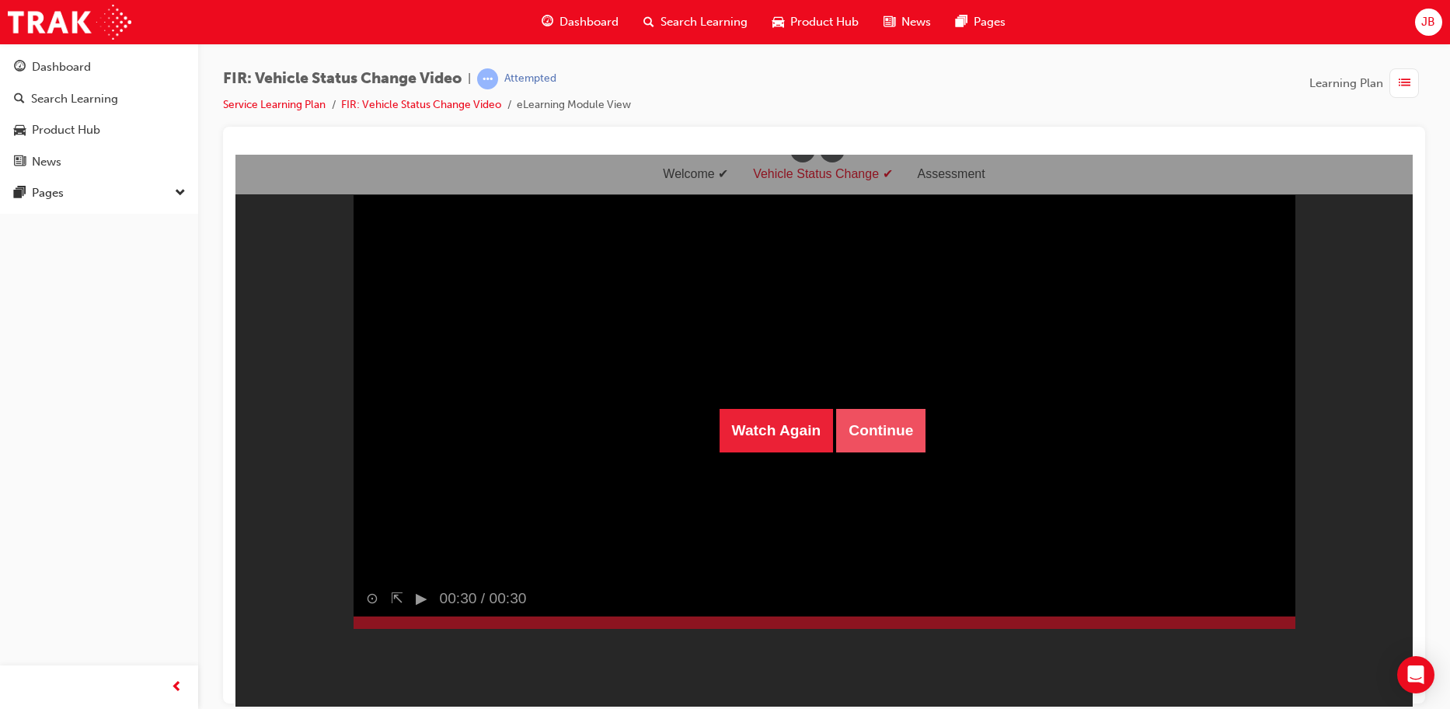
click at [872, 431] on button "Continue" at bounding box center [880, 430] width 89 height 44
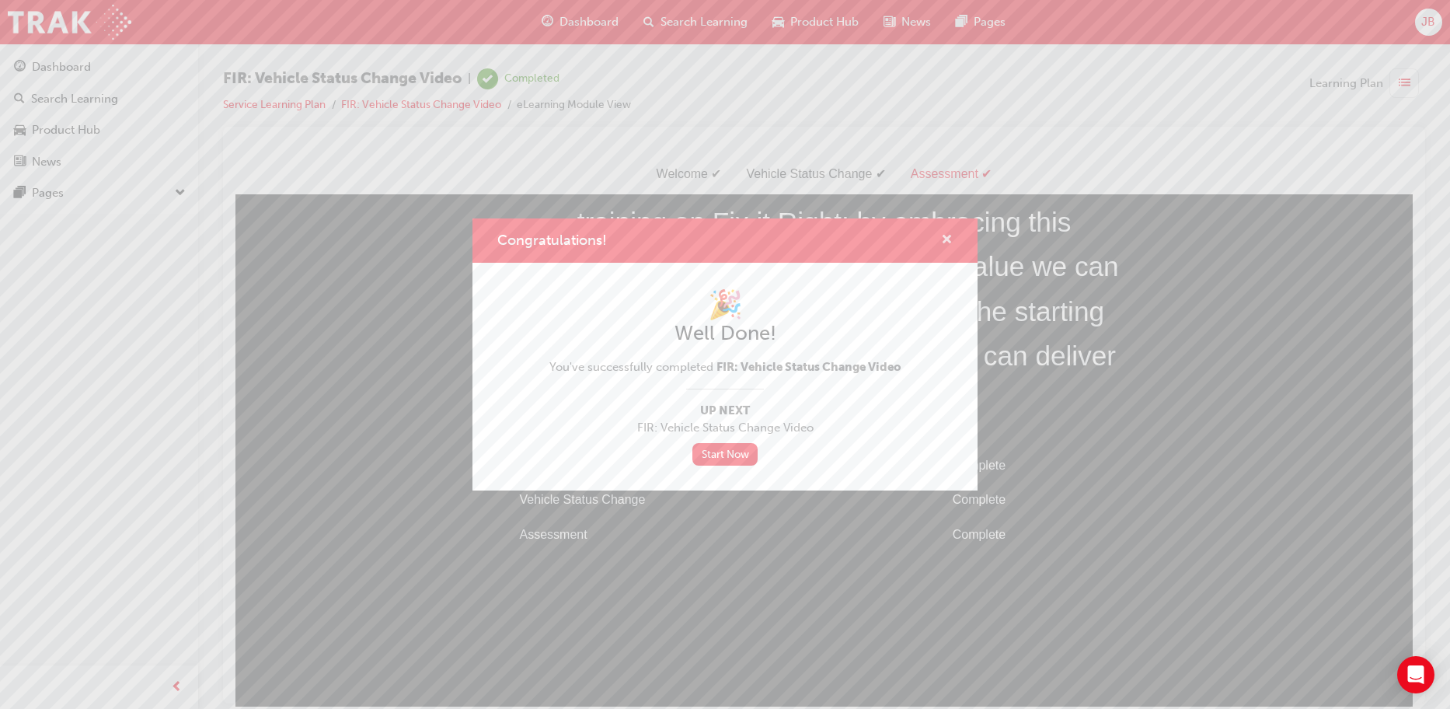
click at [945, 238] on span "cross-icon" at bounding box center [947, 241] width 12 height 14
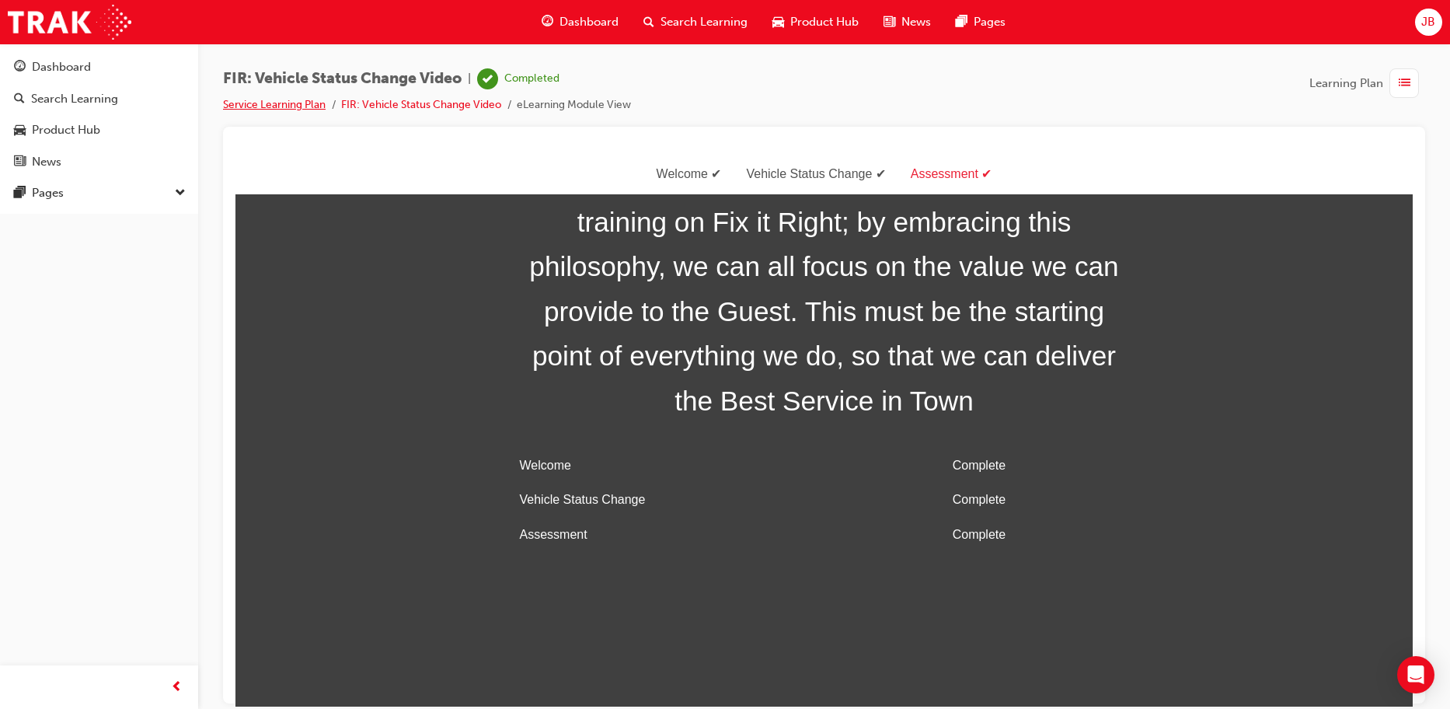
click at [298, 104] on link "Service Learning Plan" at bounding box center [274, 104] width 103 height 13
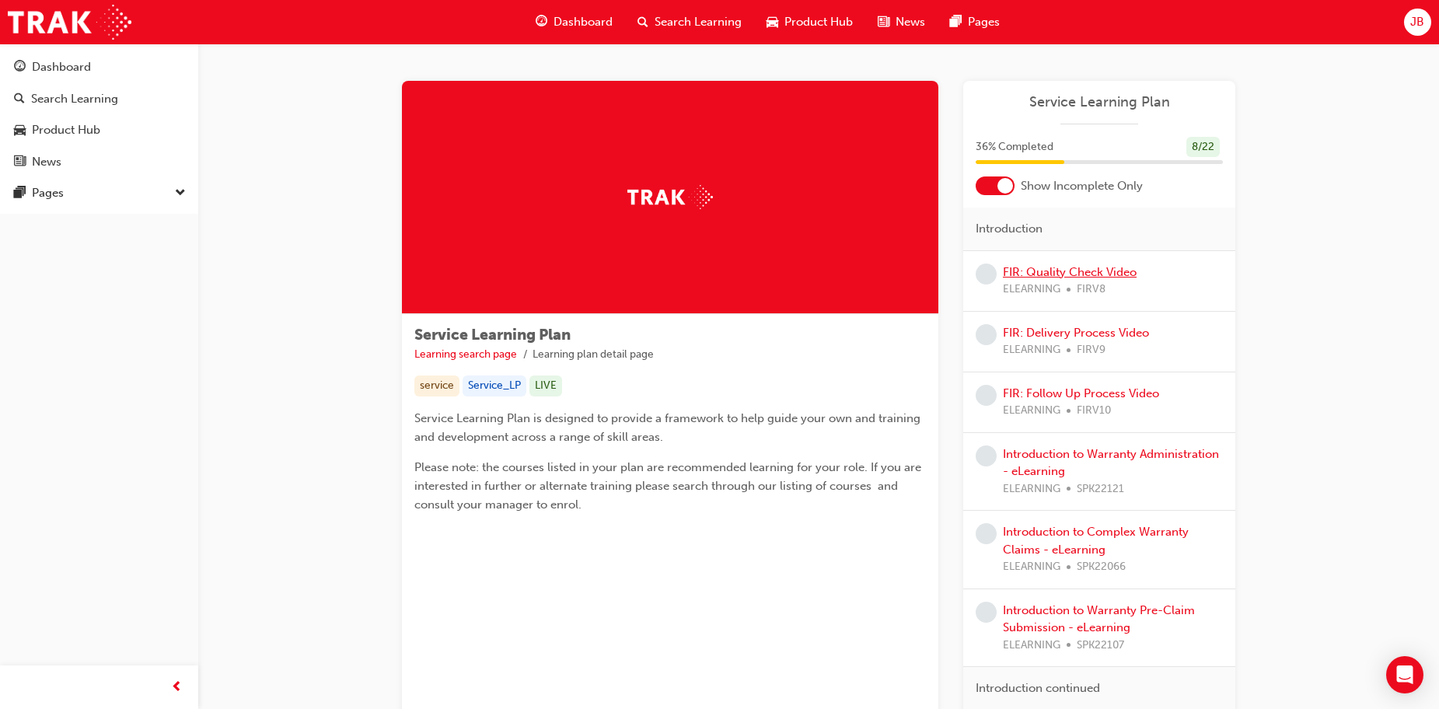
click at [1065, 277] on link "FIR: Quality Check Video" at bounding box center [1070, 272] width 134 height 14
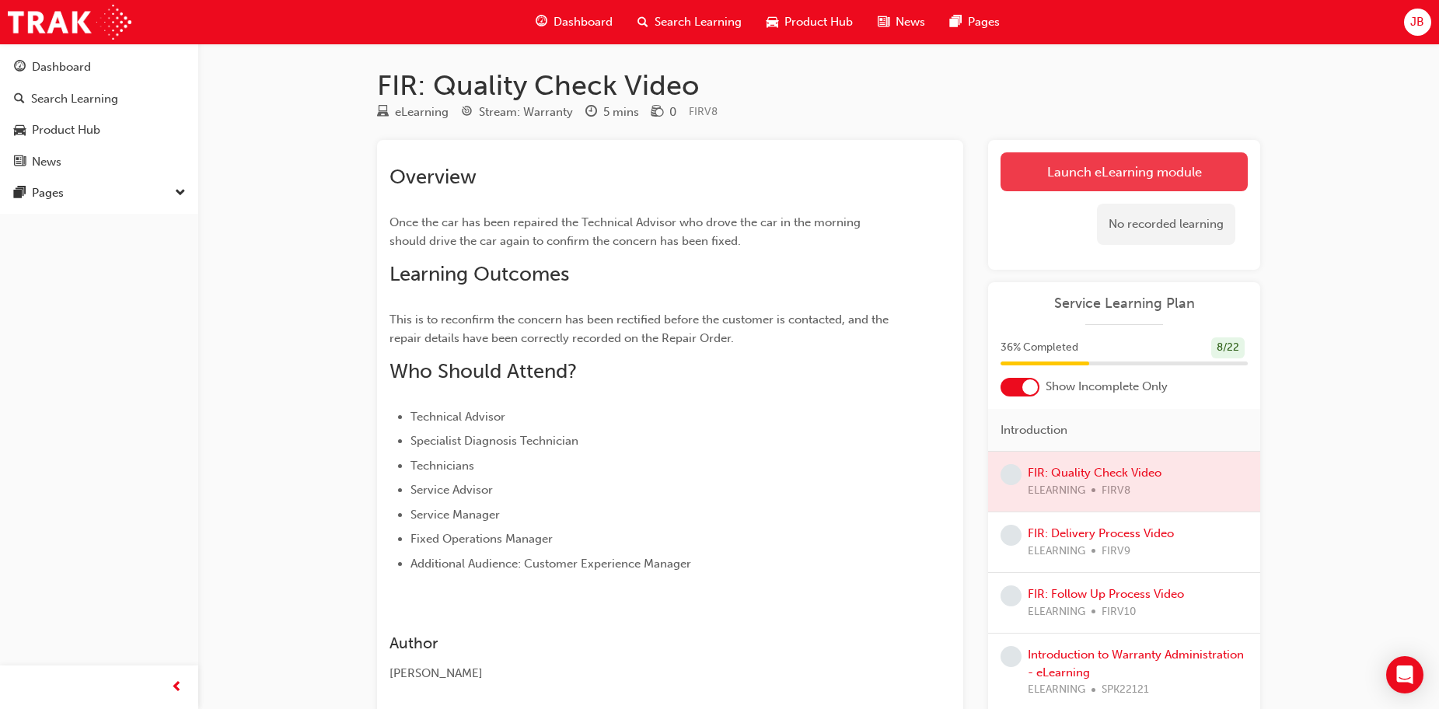
click at [1059, 168] on link "Launch eLearning module" at bounding box center [1123, 171] width 247 height 39
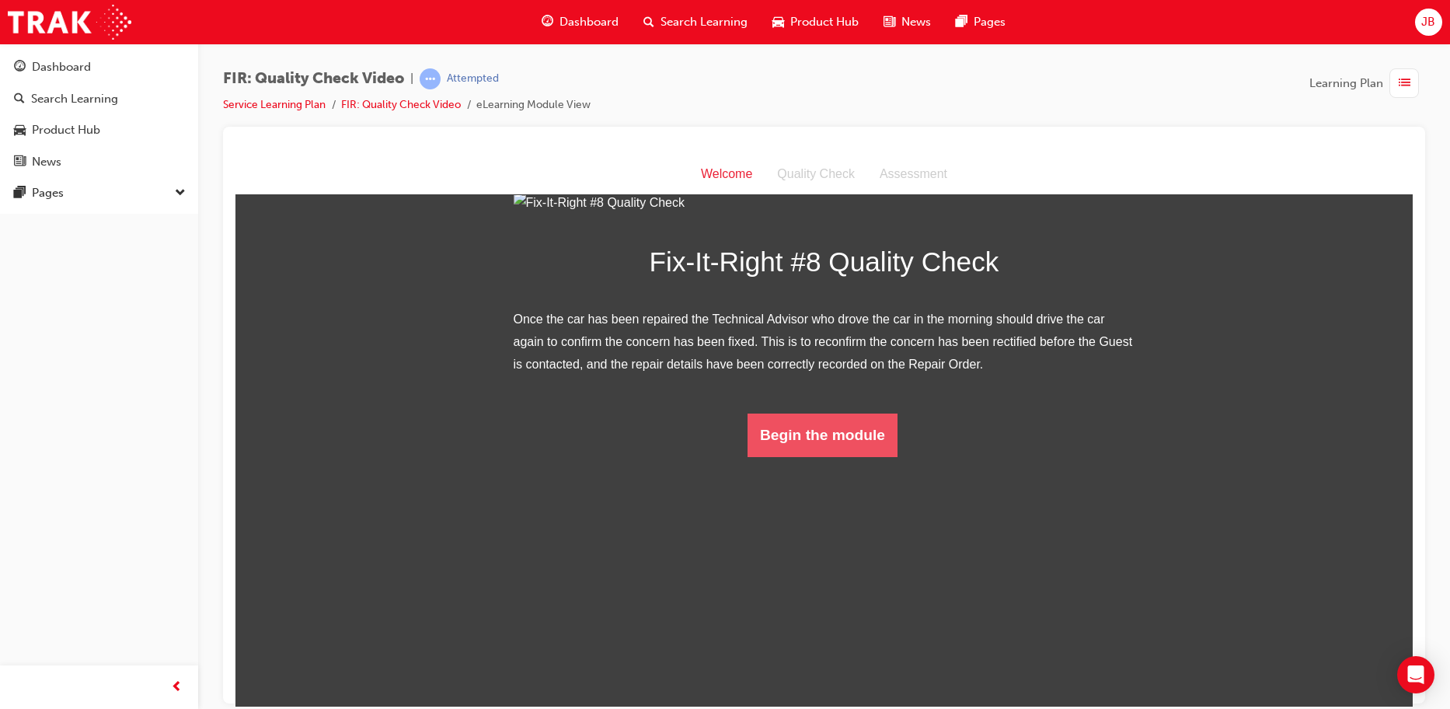
click at [804, 456] on button "Begin the module" at bounding box center [823, 435] width 150 height 44
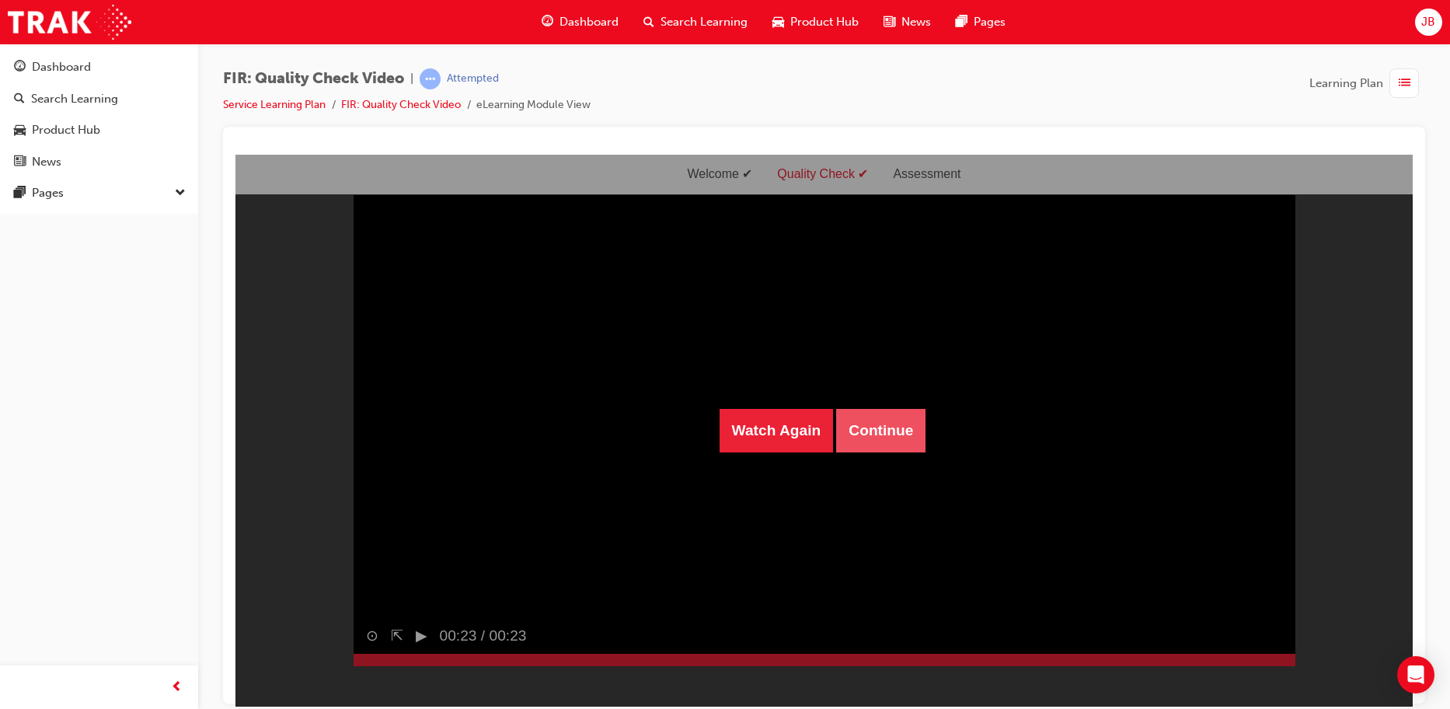
click at [871, 424] on button "Continue" at bounding box center [880, 430] width 89 height 44
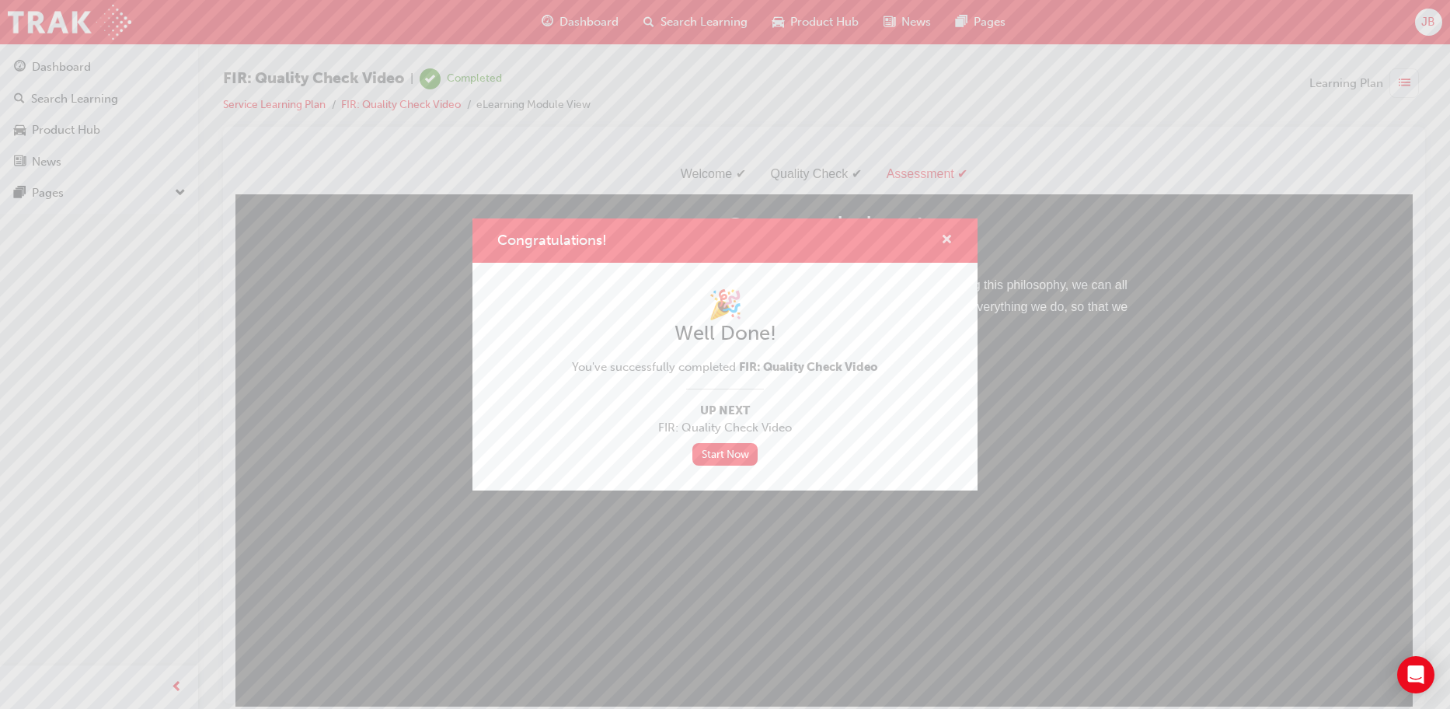
click at [941, 235] on span "cross-icon" at bounding box center [947, 241] width 12 height 14
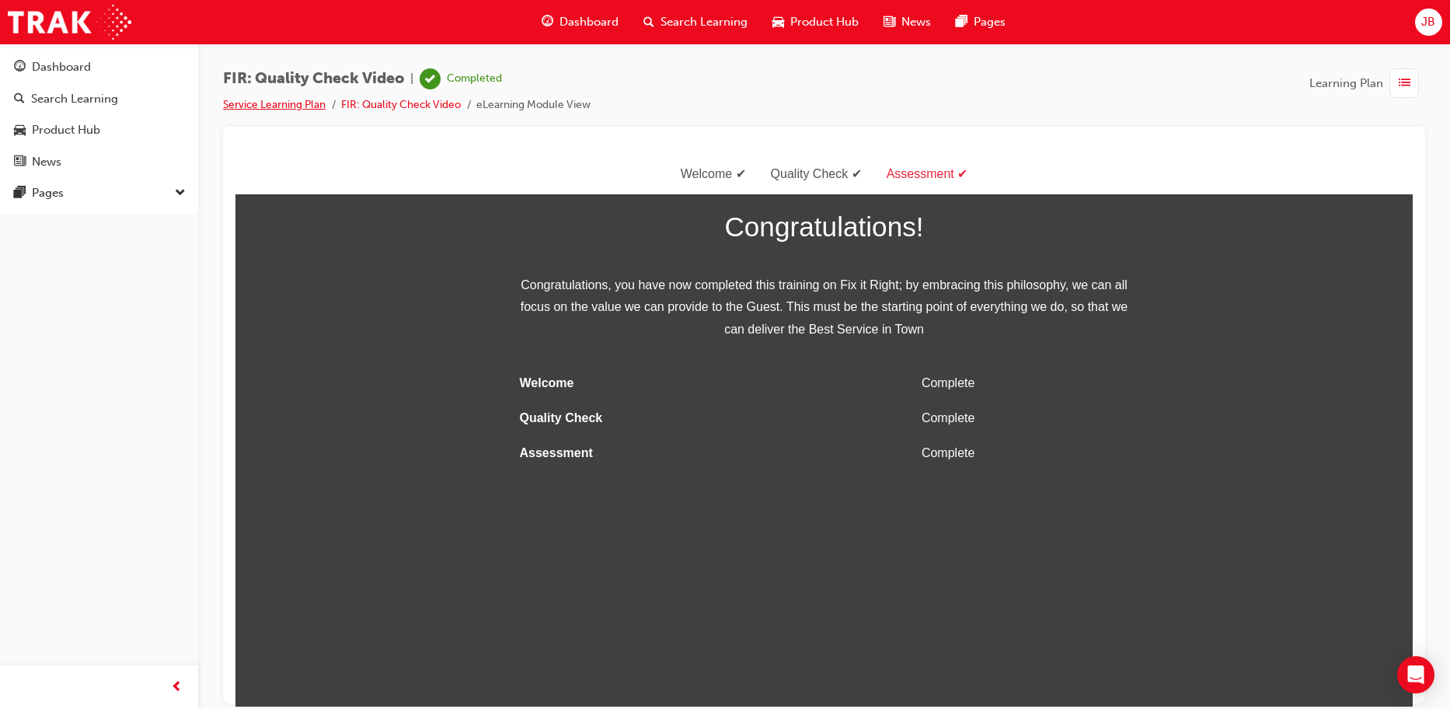
click at [294, 106] on link "Service Learning Plan" at bounding box center [274, 104] width 103 height 13
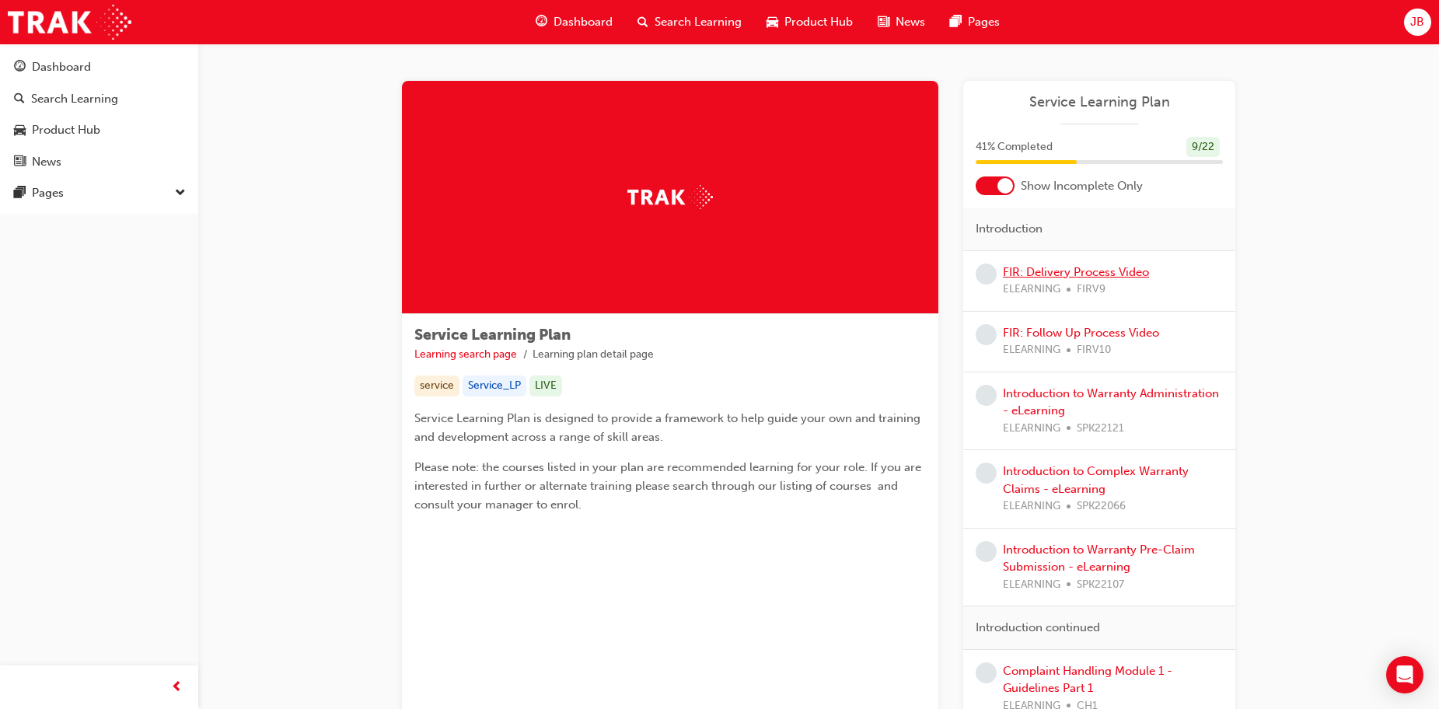
click at [1079, 273] on link "FIR: Delivery Process Video" at bounding box center [1076, 272] width 146 height 14
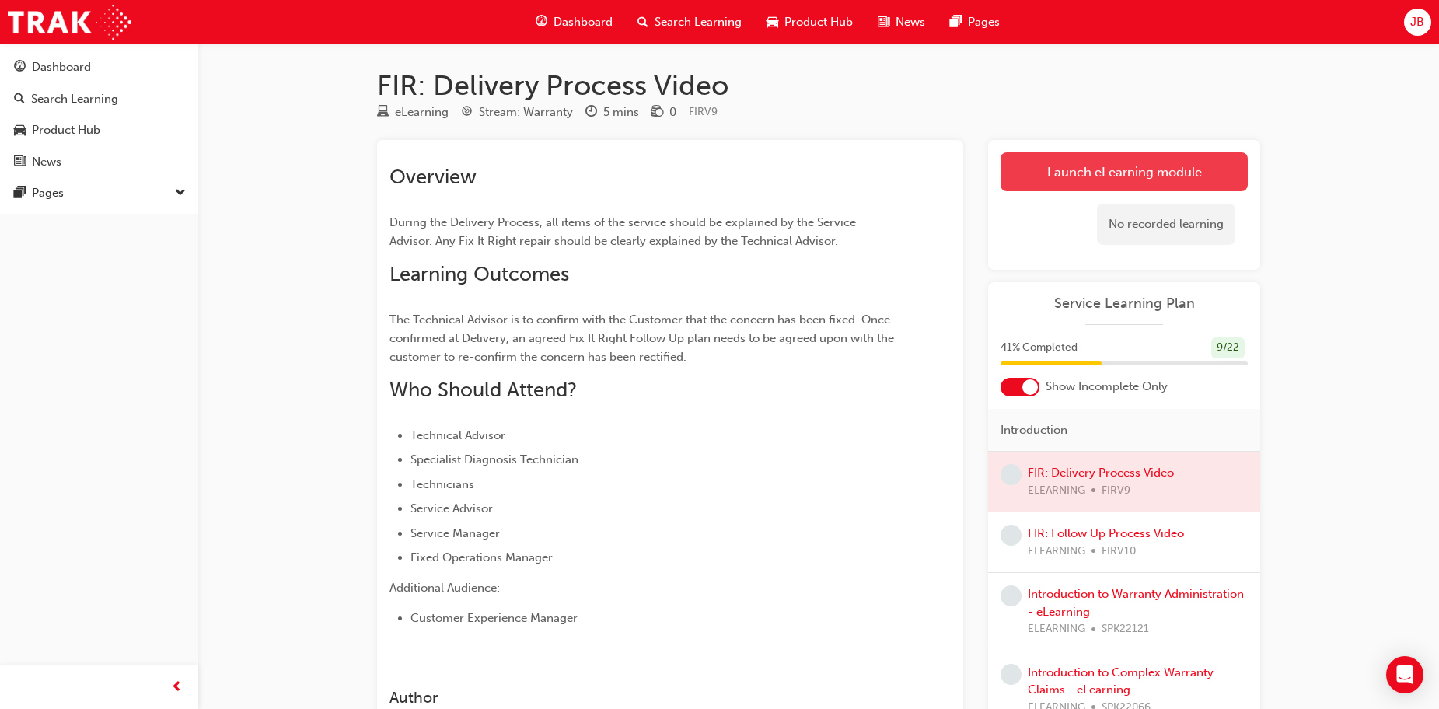
click at [1137, 180] on link "Launch eLearning module" at bounding box center [1123, 171] width 247 height 39
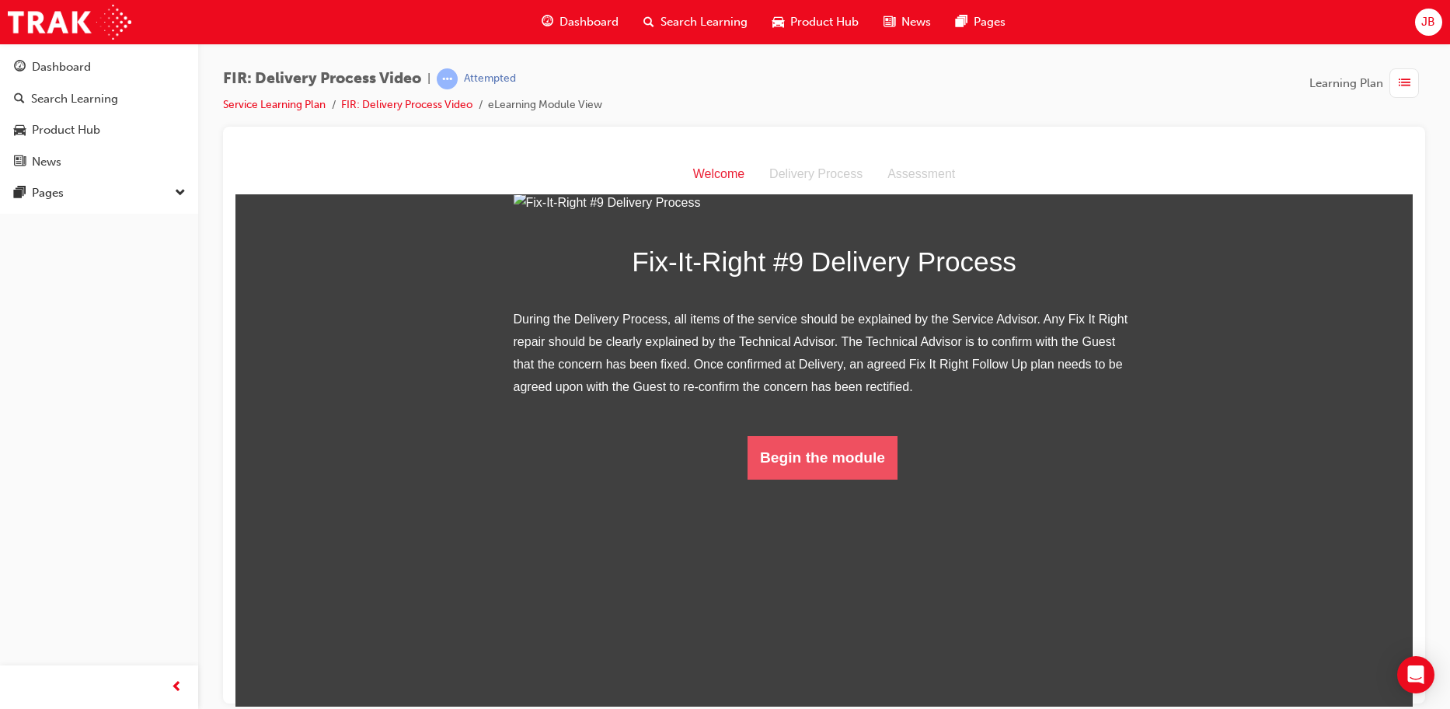
click at [799, 479] on button "Begin the module" at bounding box center [823, 457] width 150 height 44
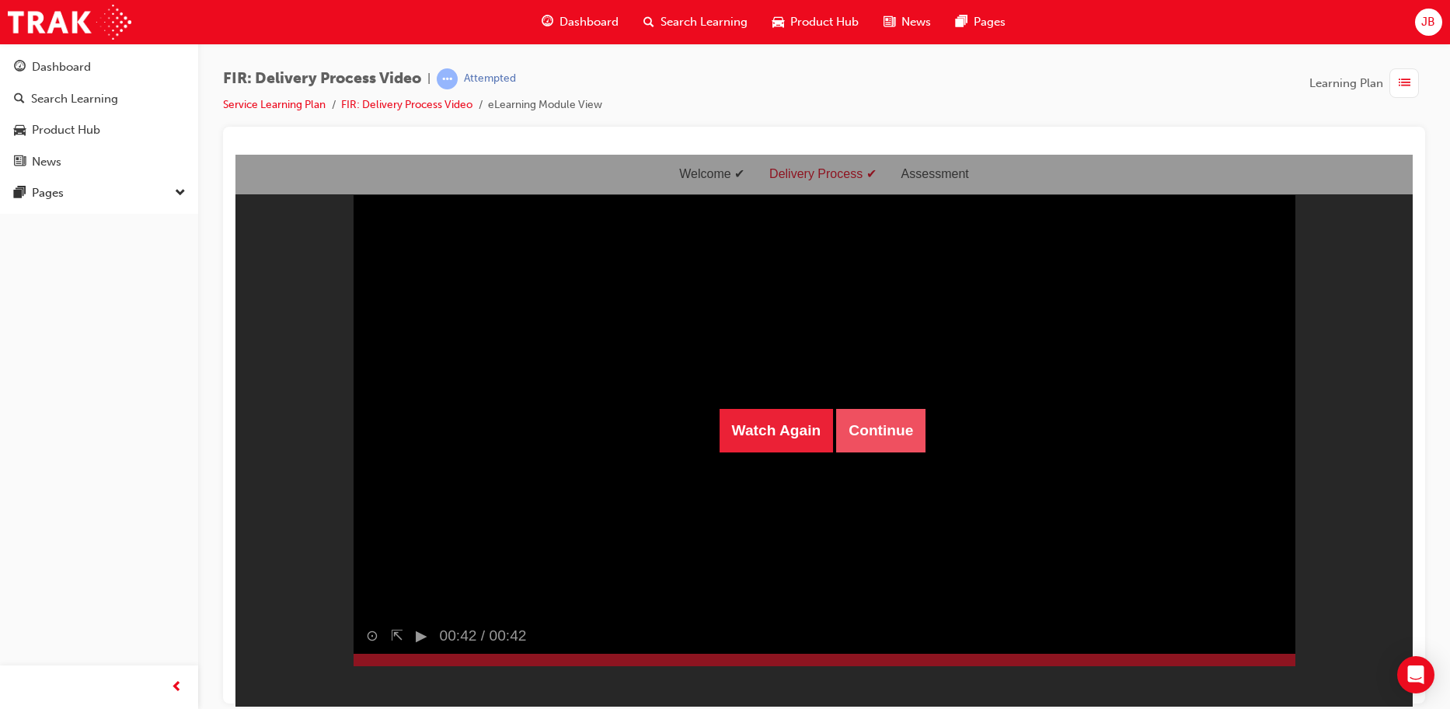
click at [847, 435] on button "Continue" at bounding box center [880, 430] width 89 height 44
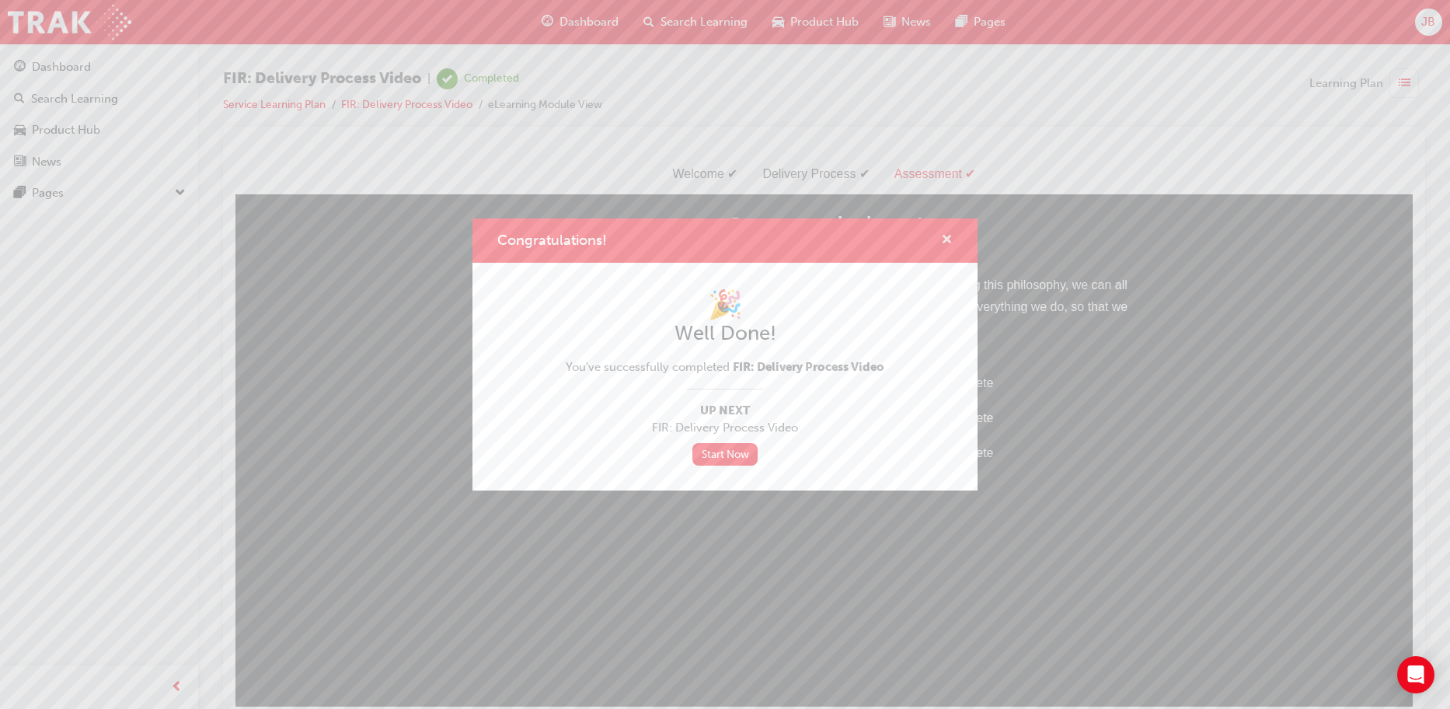
click at [944, 235] on span "cross-icon" at bounding box center [947, 241] width 12 height 14
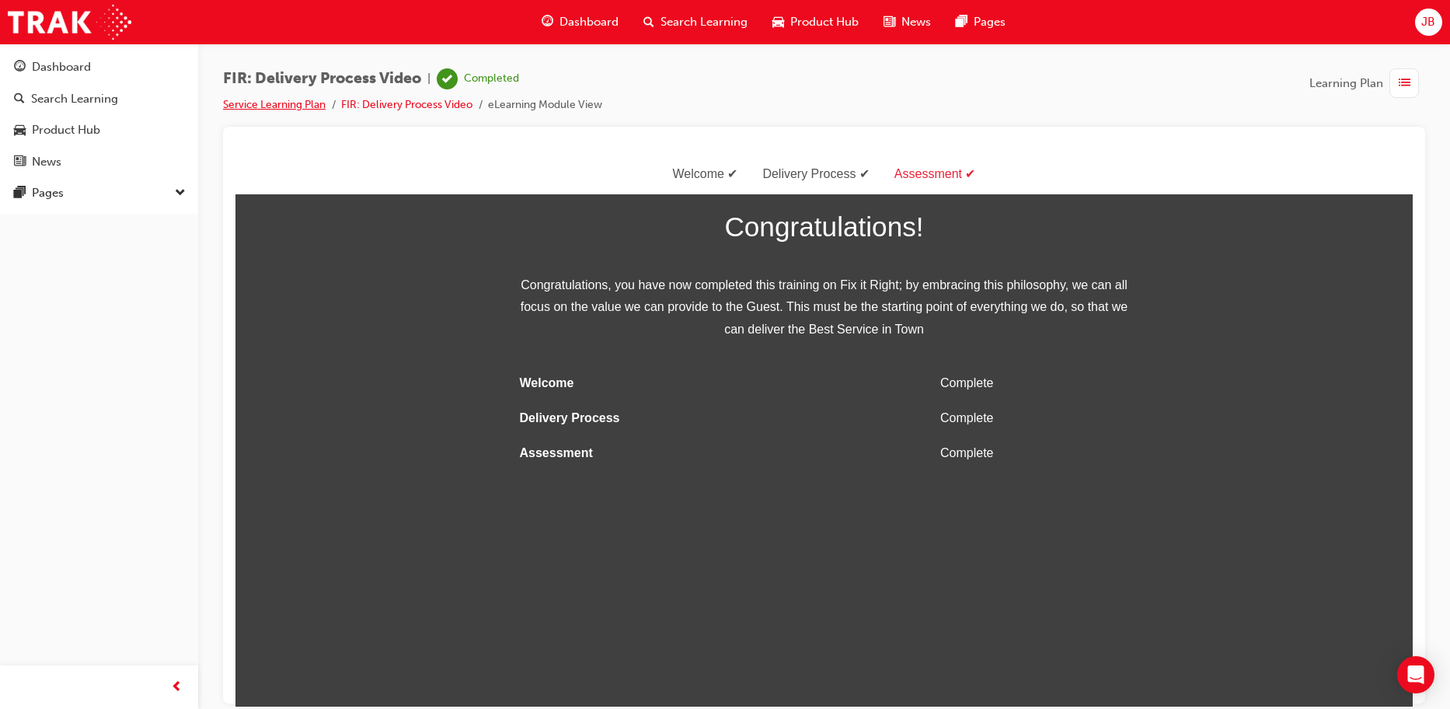
click at [277, 106] on link "Service Learning Plan" at bounding box center [274, 104] width 103 height 13
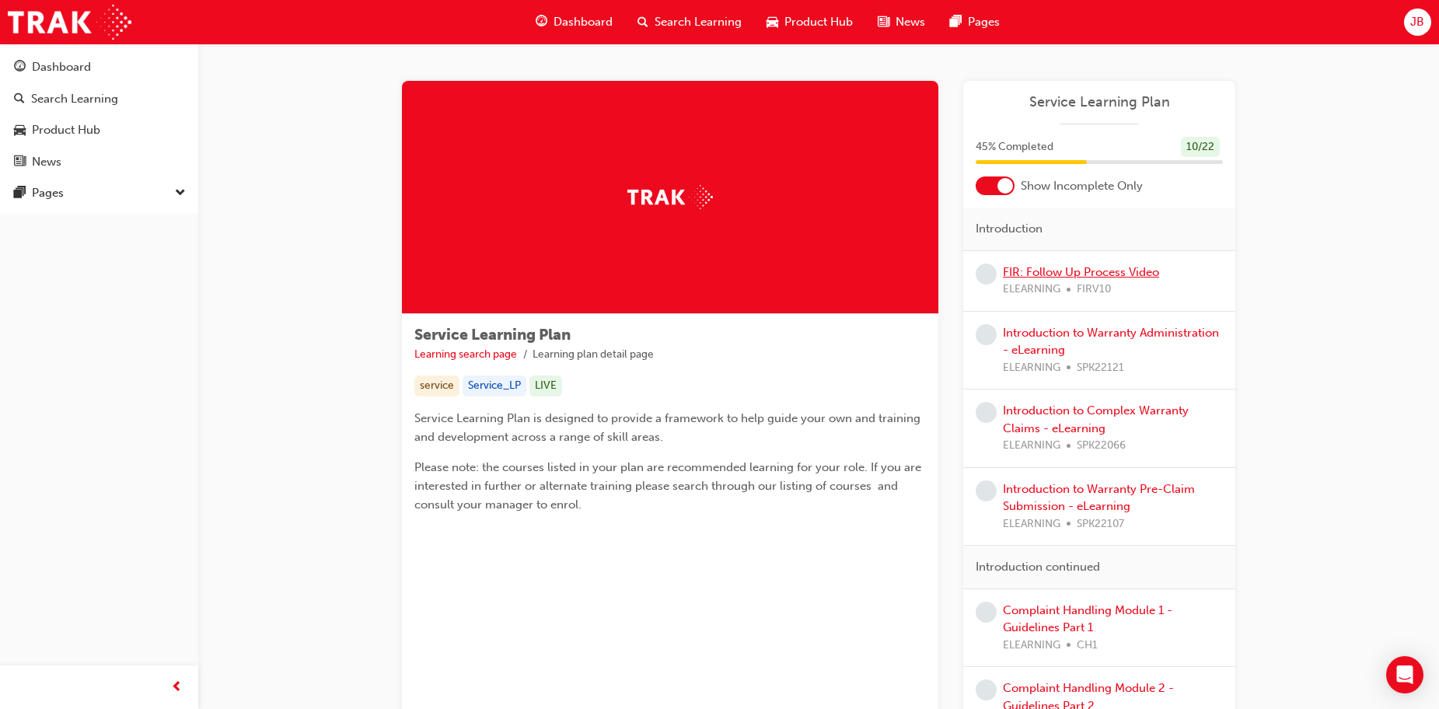
click at [1029, 266] on link "FIR: Follow Up Process Video" at bounding box center [1081, 272] width 156 height 14
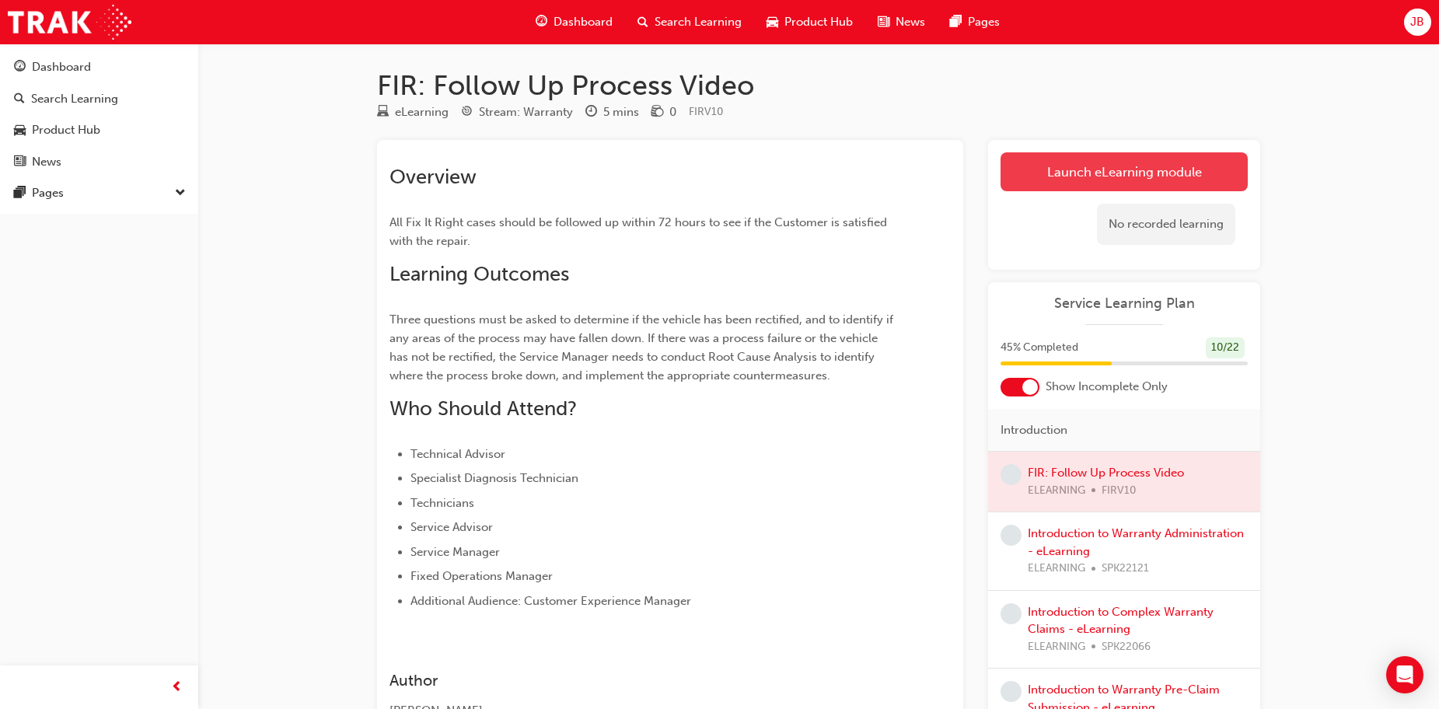
click at [1135, 171] on link "Launch eLearning module" at bounding box center [1123, 171] width 247 height 39
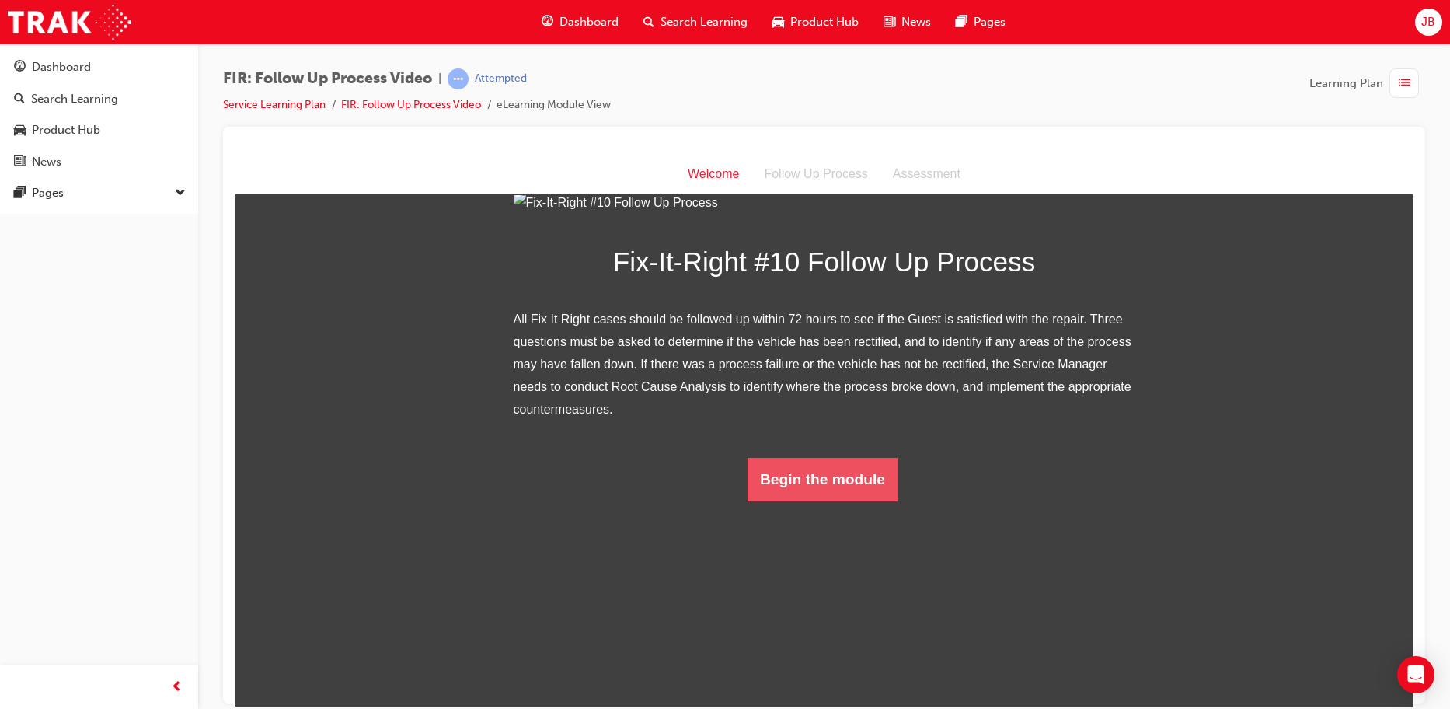
click at [836, 500] on button "Begin the module" at bounding box center [823, 479] width 150 height 44
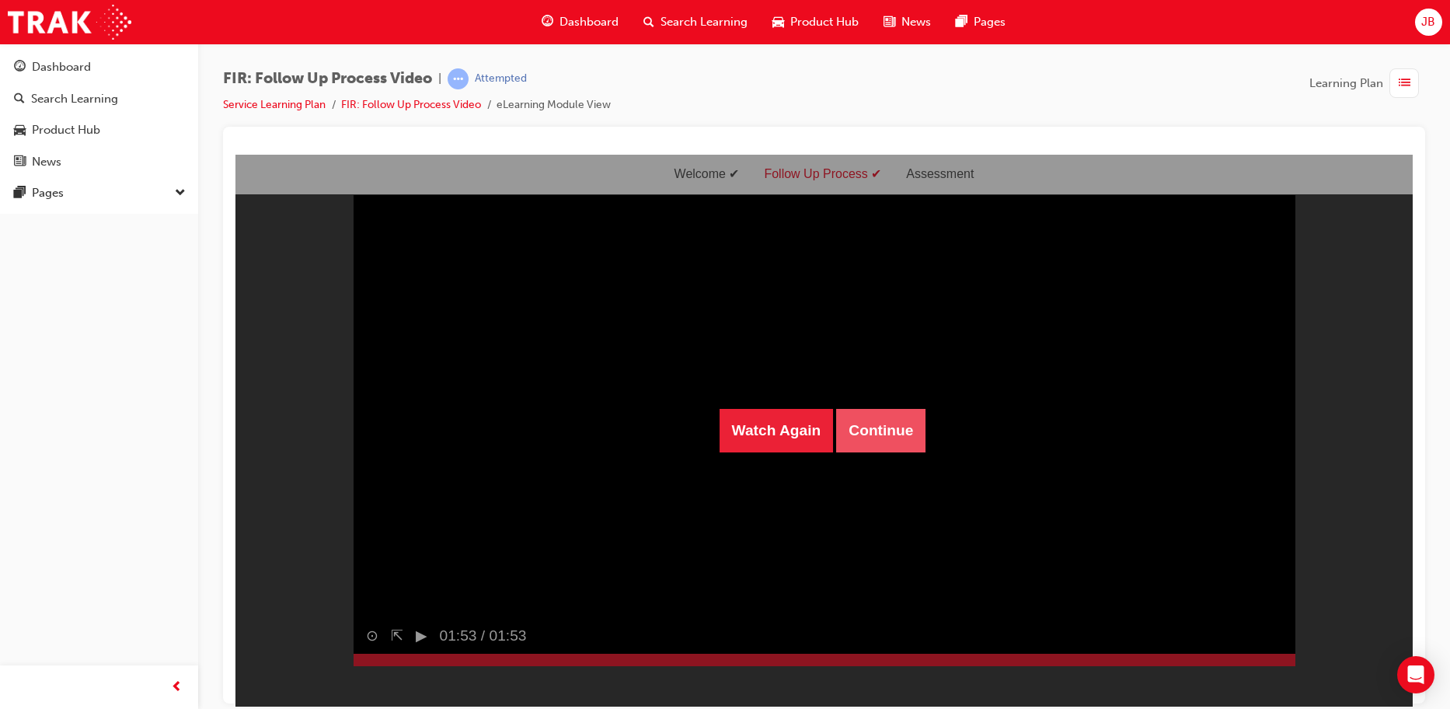
click at [883, 442] on button "Continue" at bounding box center [880, 430] width 89 height 44
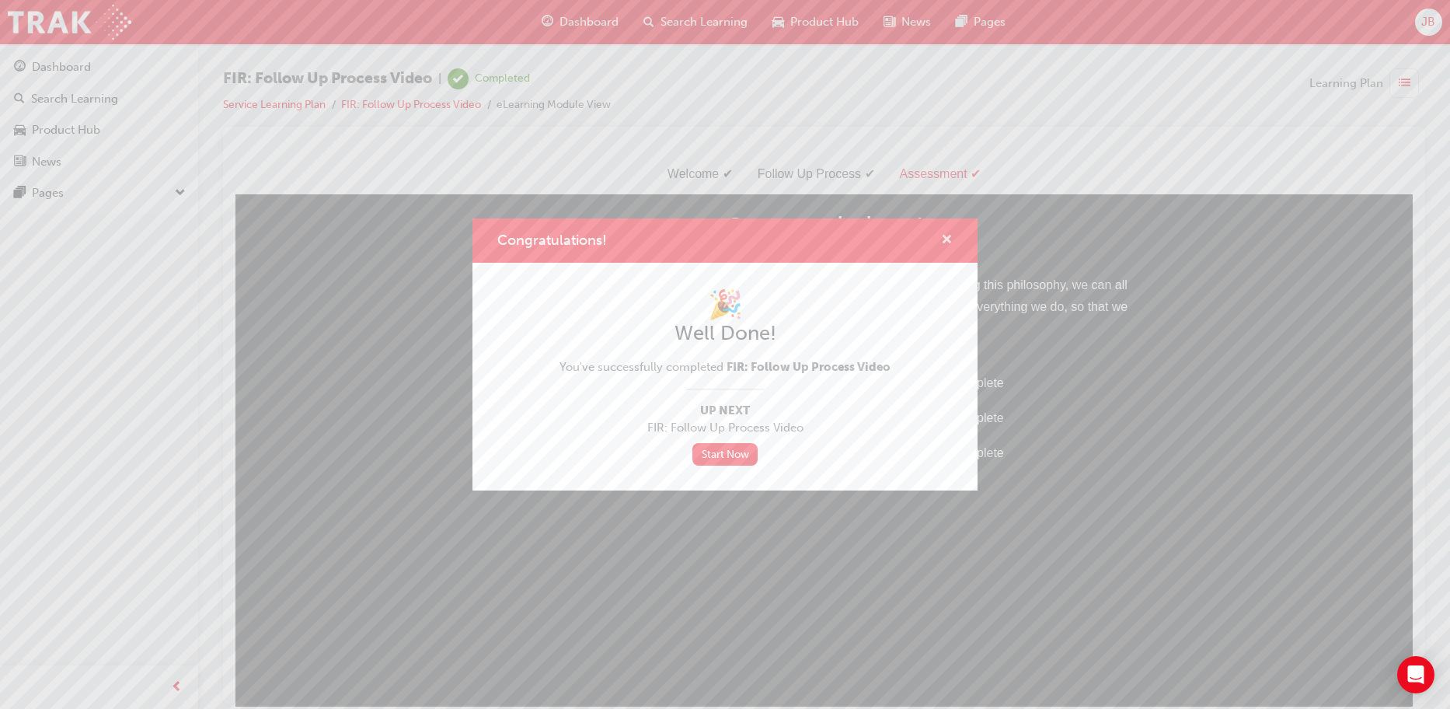
drag, startPoint x: 945, startPoint y: 234, endPoint x: 389, endPoint y: 47, distance: 586.1
click at [945, 234] on span "cross-icon" at bounding box center [947, 241] width 12 height 14
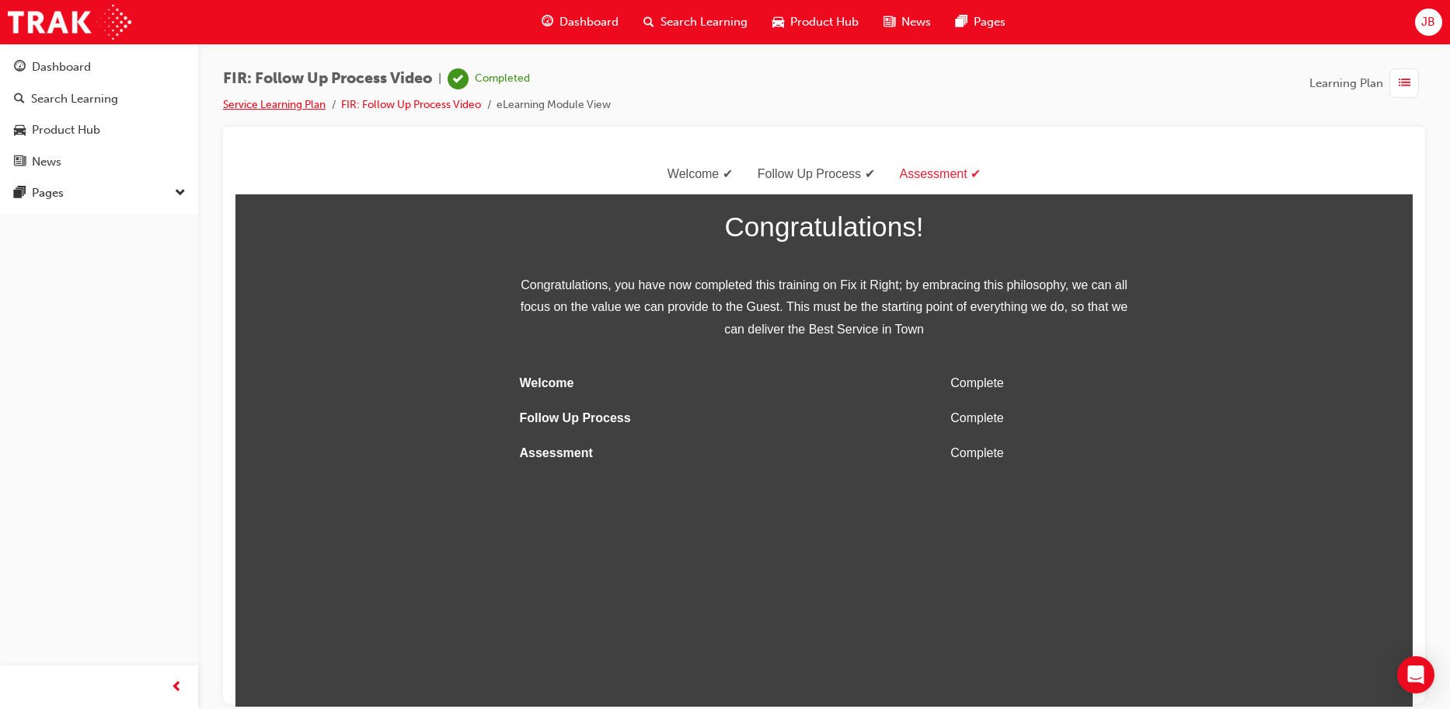
click at [265, 110] on link "Service Learning Plan" at bounding box center [274, 104] width 103 height 13
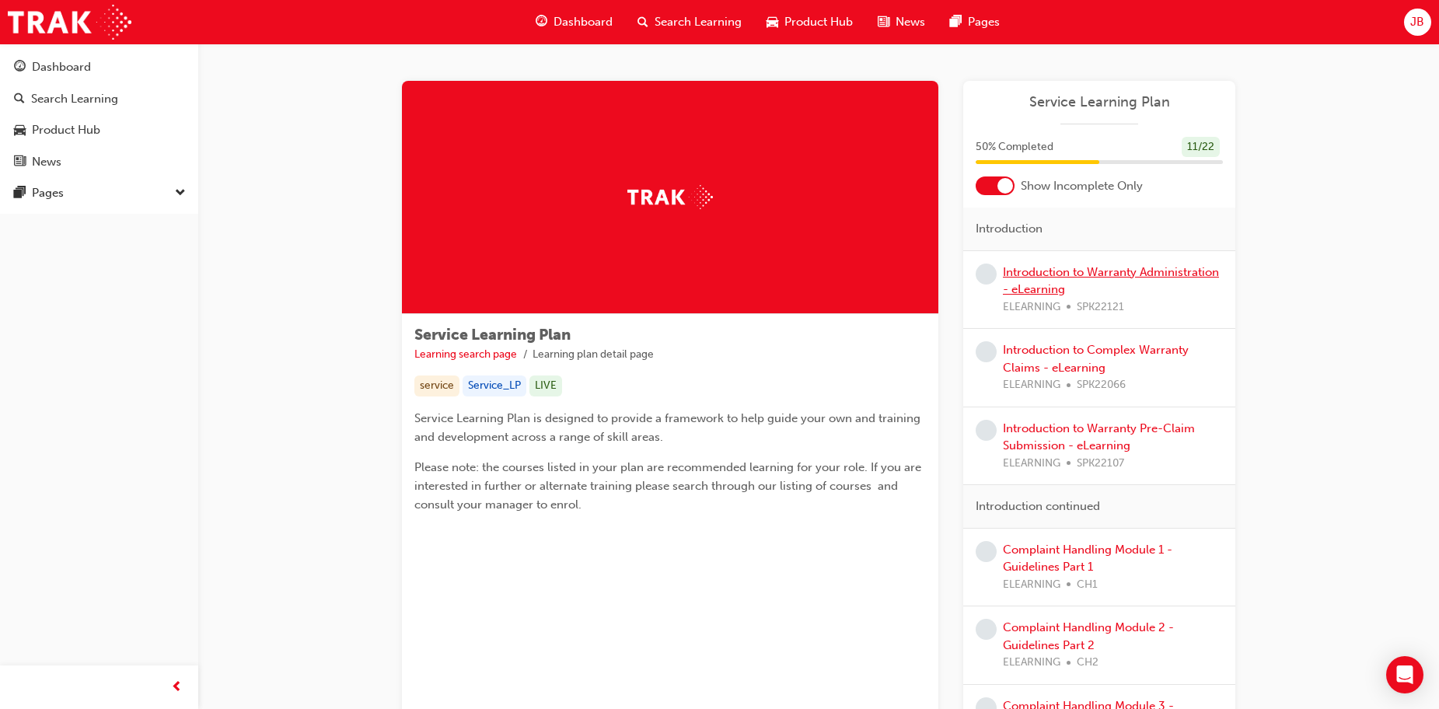
click at [1097, 273] on link "Introduction to Warranty Administration - eLearning" at bounding box center [1111, 281] width 216 height 32
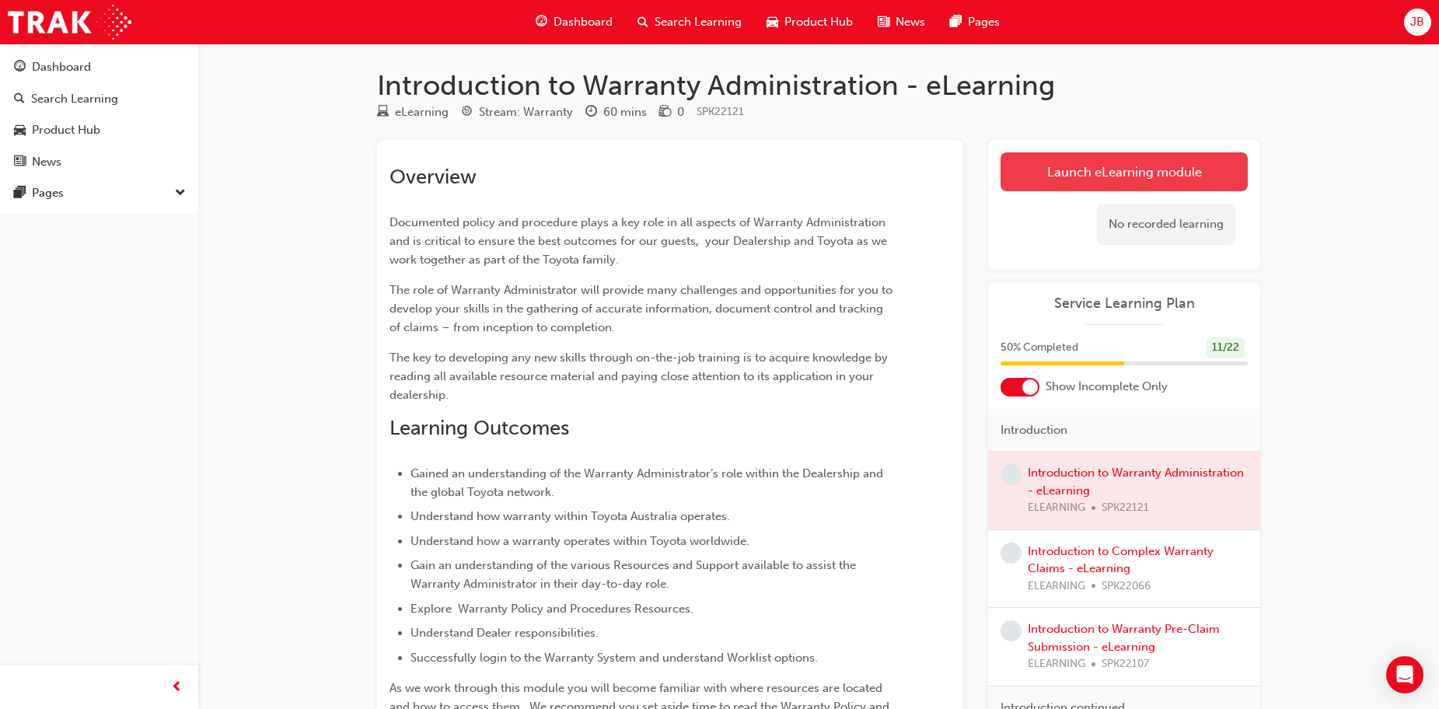
click at [1097, 158] on link "Launch eLearning module" at bounding box center [1123, 171] width 247 height 39
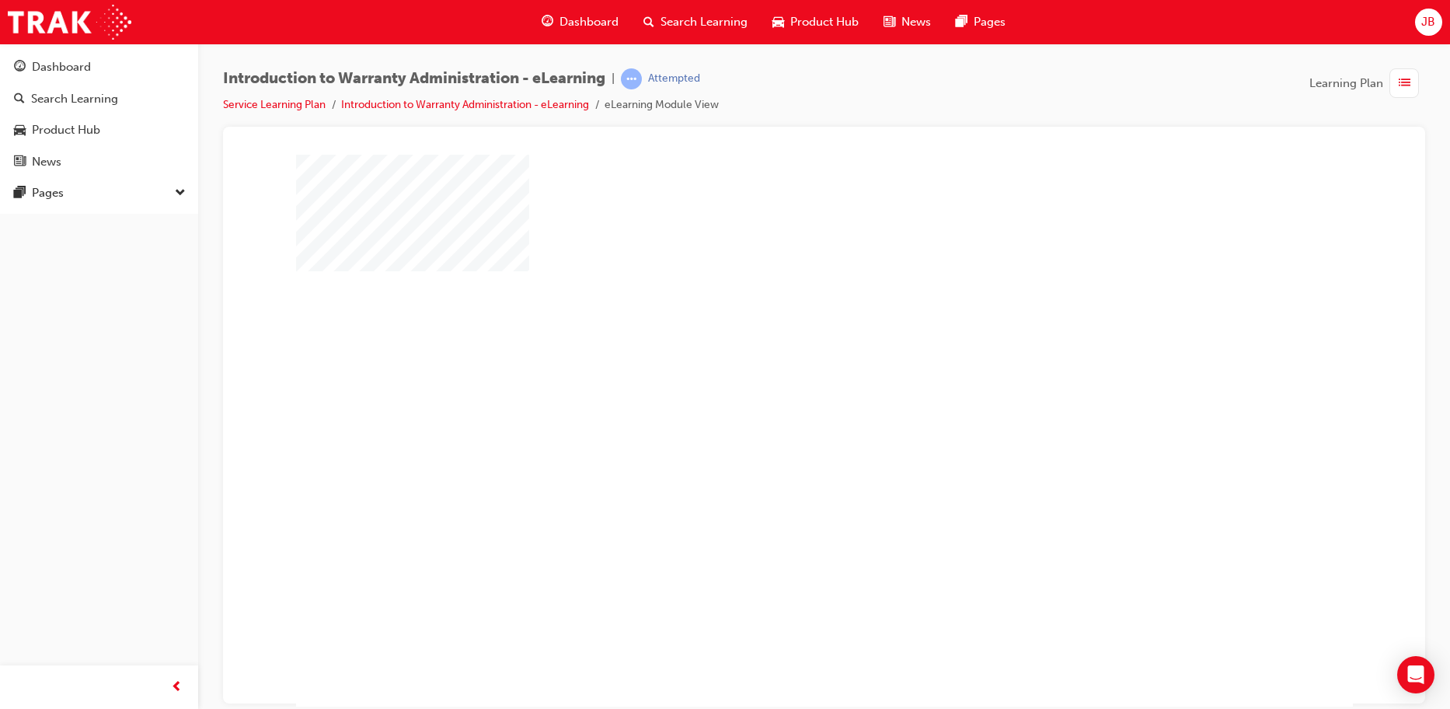
scroll to position [31, 0]
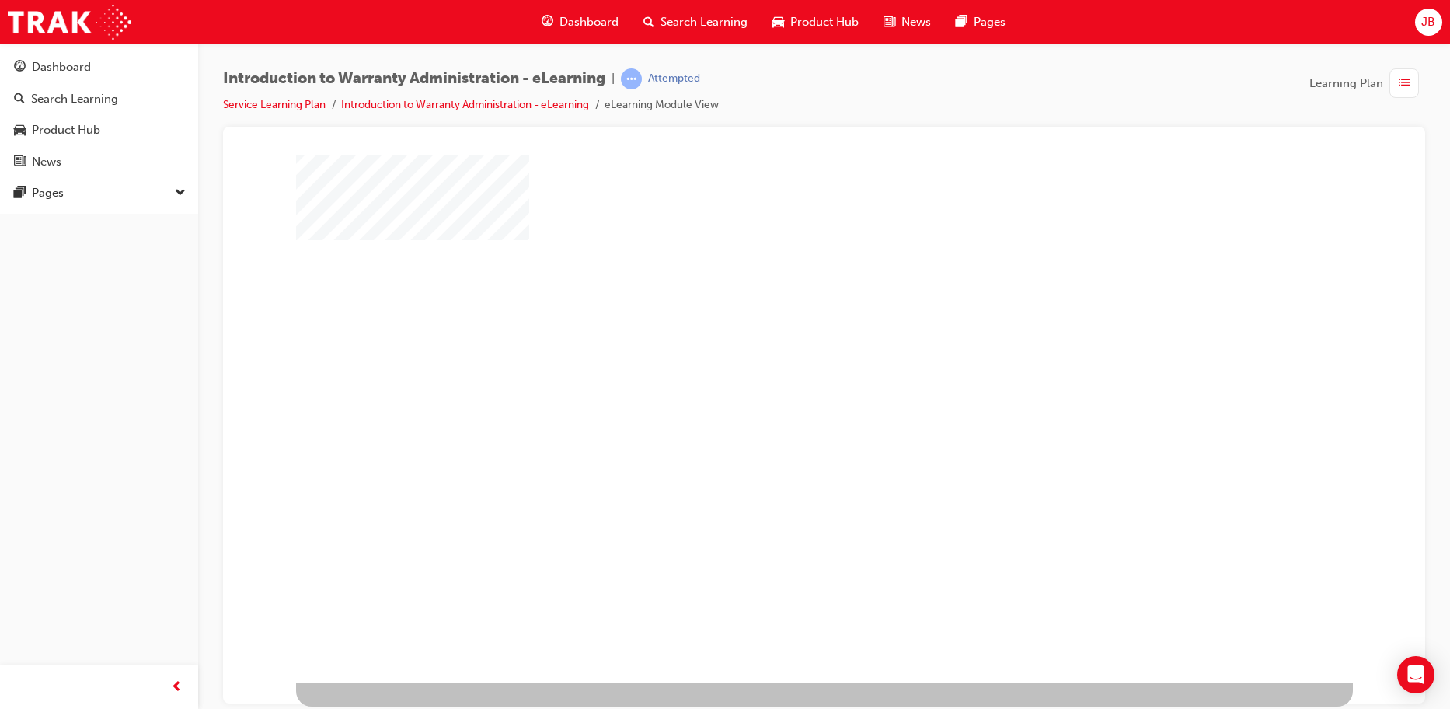
click at [780, 354] on div "play" at bounding box center [780, 354] width 0 height 0
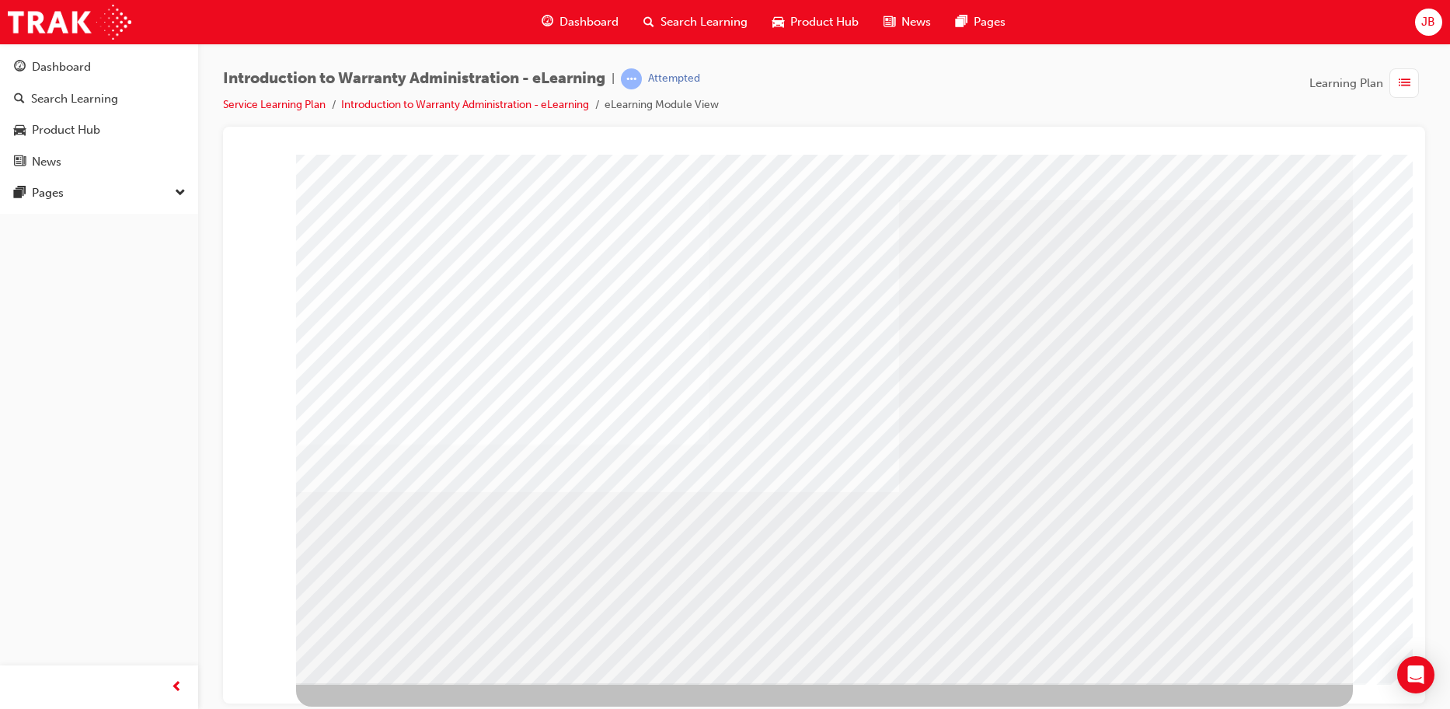
scroll to position [0, 0]
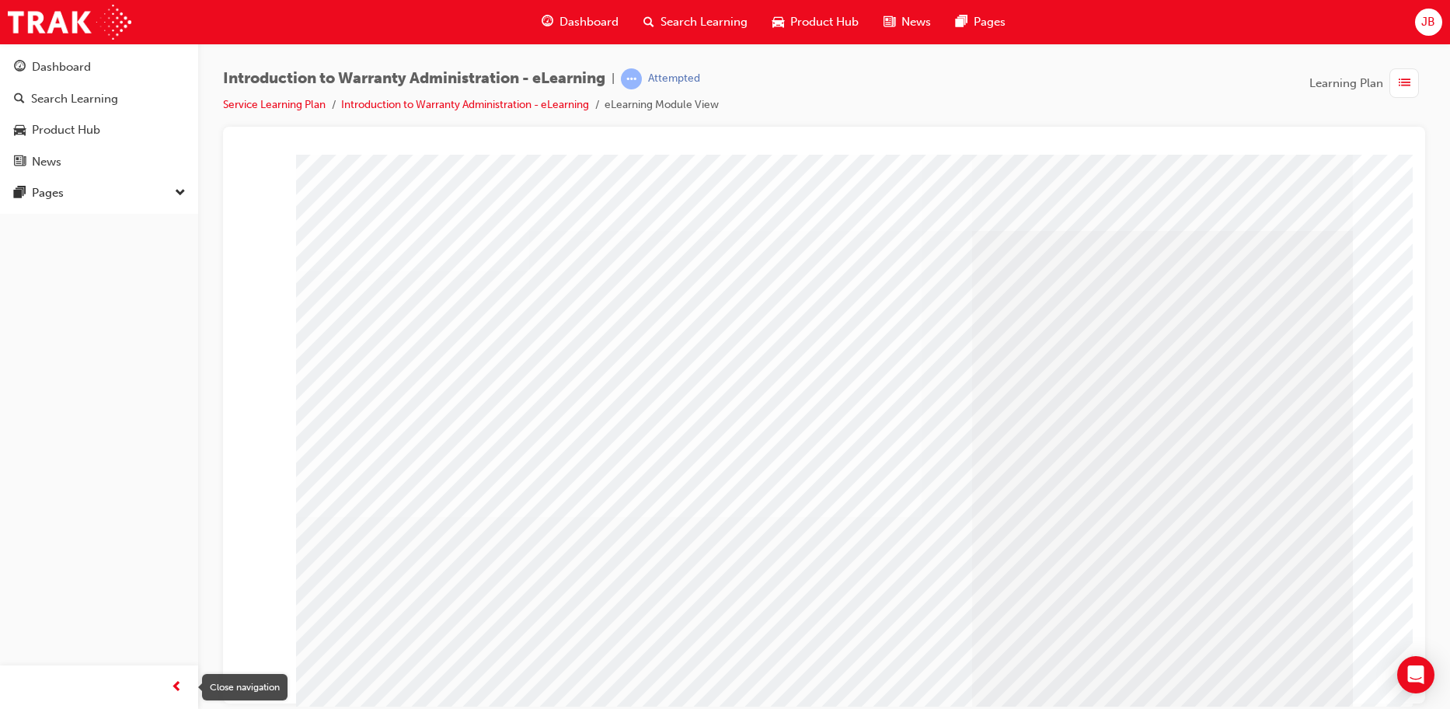
click at [181, 688] on span "prev-icon" at bounding box center [177, 687] width 12 height 19
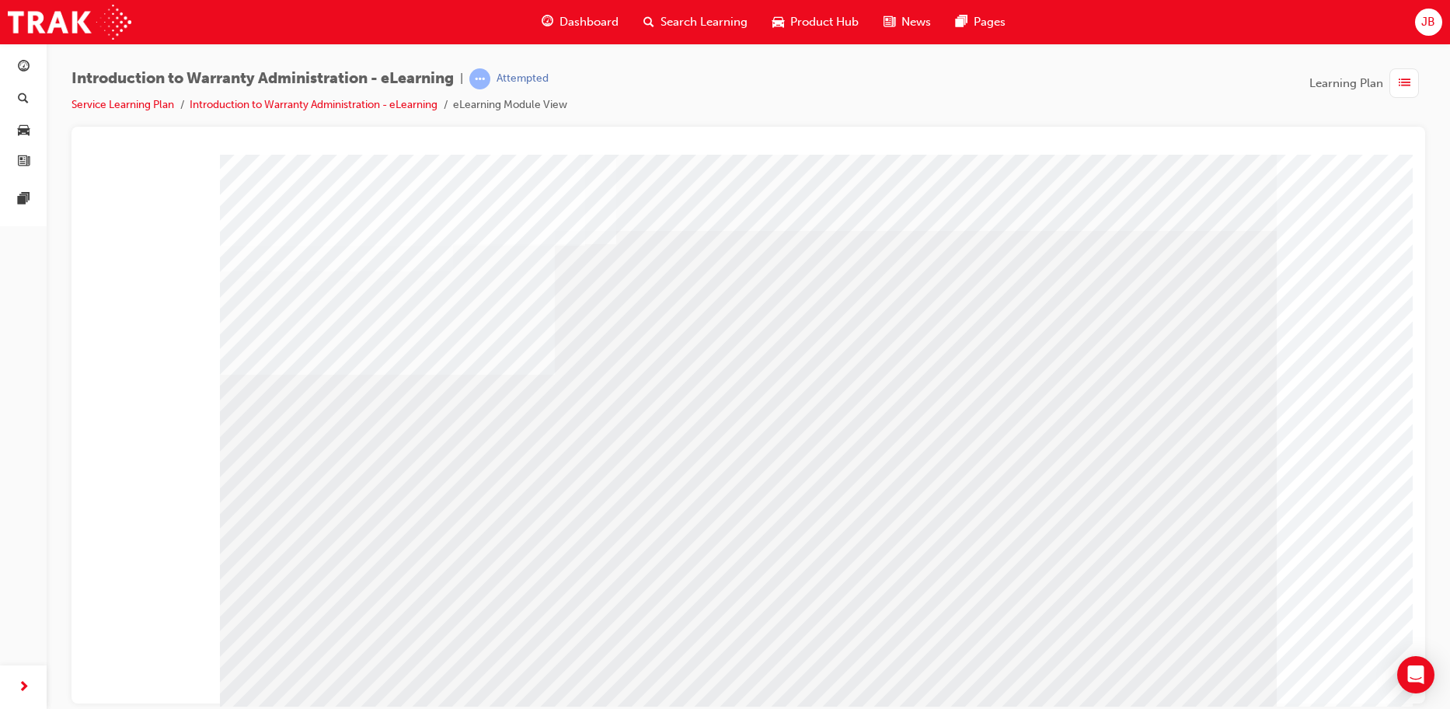
drag, startPoint x: 734, startPoint y: 410, endPoint x: 746, endPoint y: 451, distance: 42.1
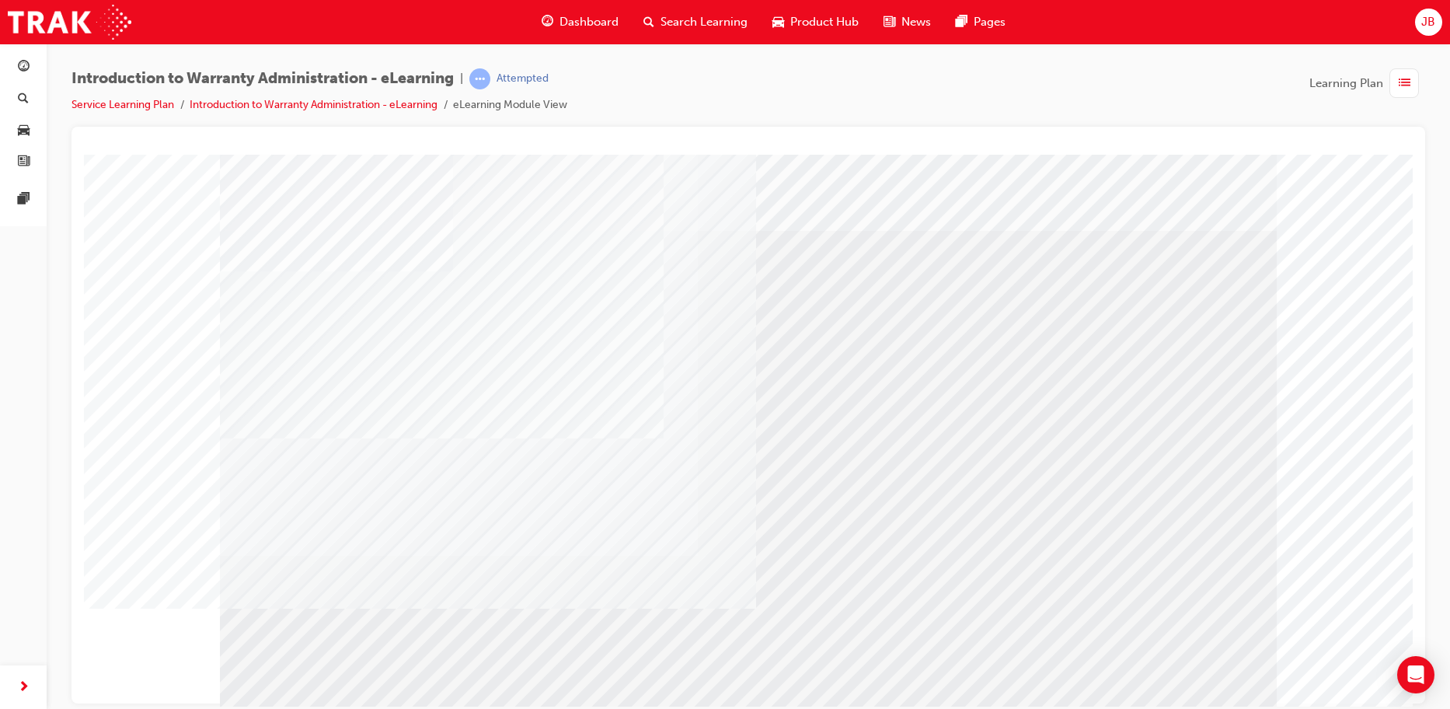
click at [1398, 95] on div "button" at bounding box center [1405, 83] width 30 height 30
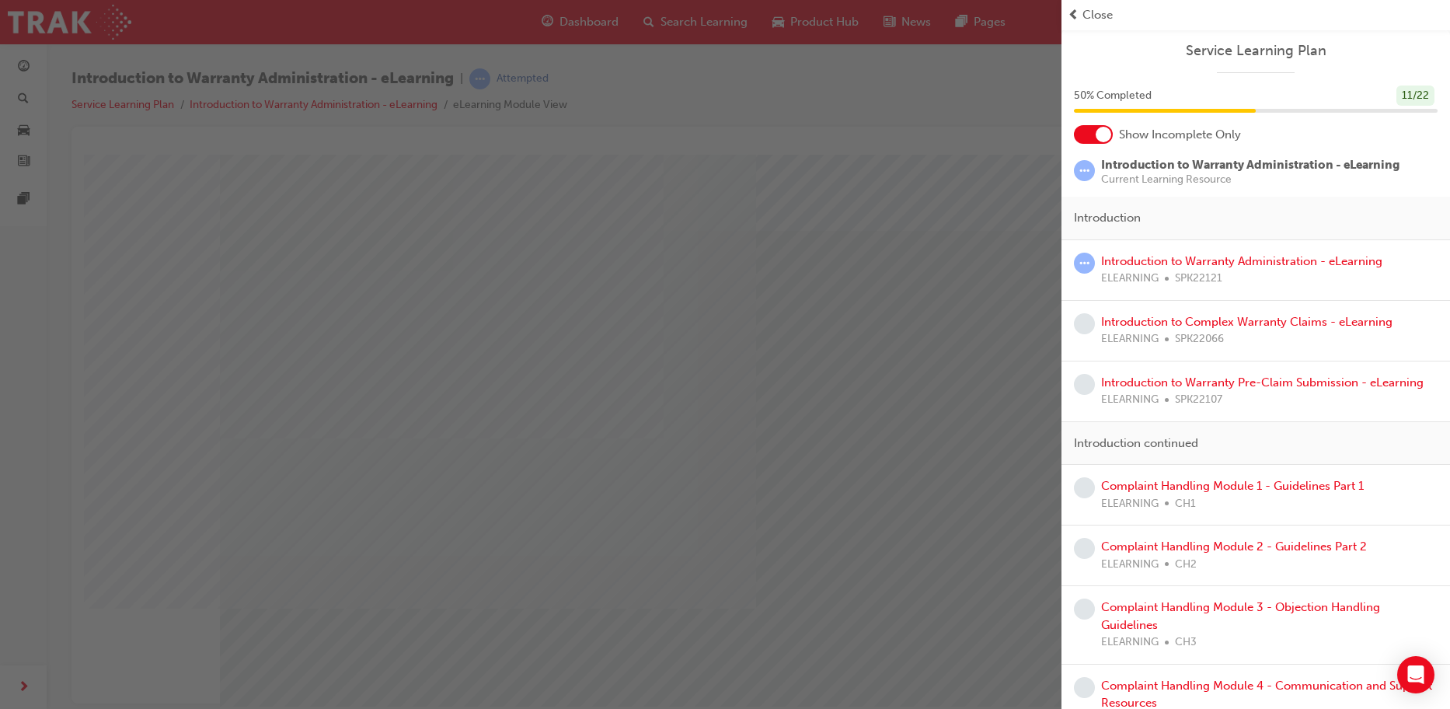
click at [1075, 16] on span "prev-icon" at bounding box center [1074, 15] width 12 height 18
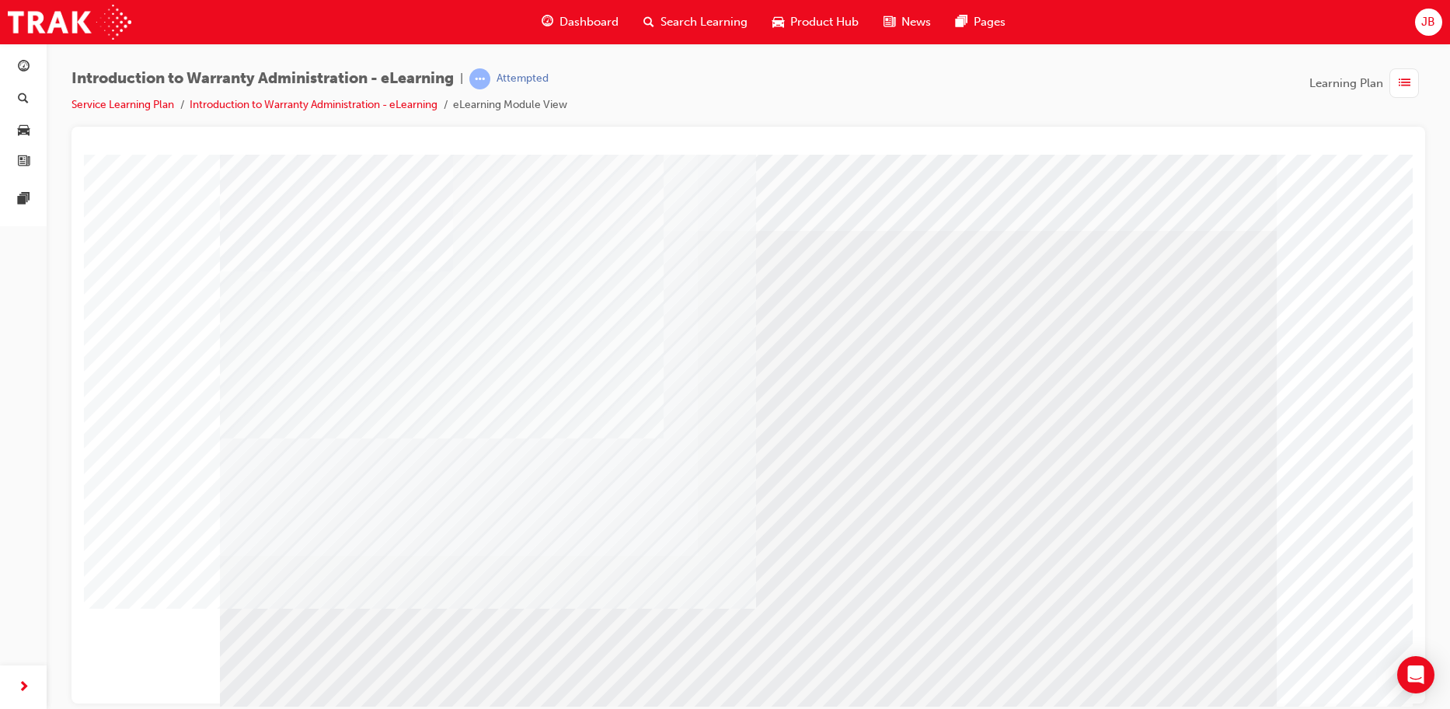
drag, startPoint x: 1208, startPoint y: 676, endPoint x: 1154, endPoint y: 671, distance: 54.6
